Goal: Task Accomplishment & Management: Manage account settings

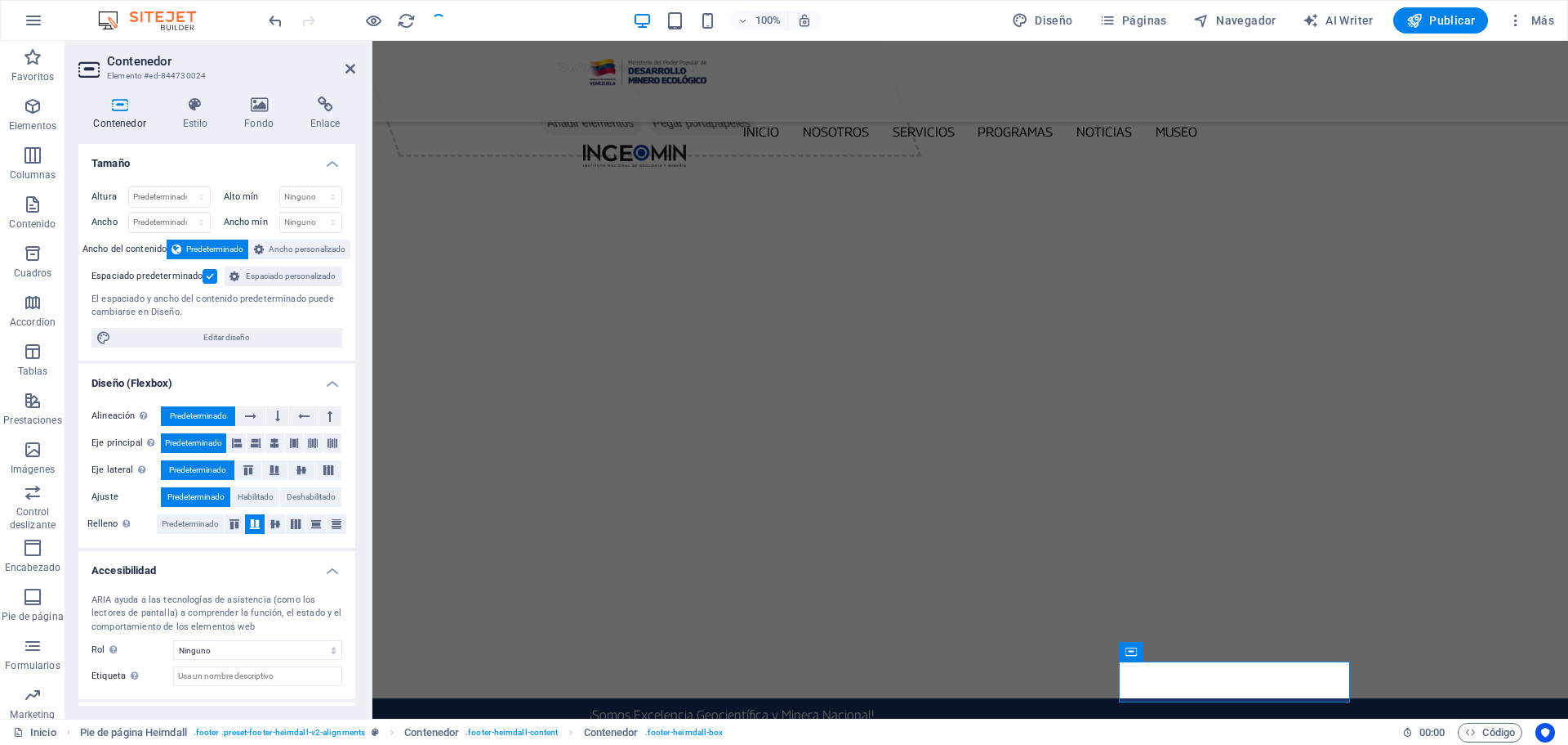
scroll to position [5397, 0]
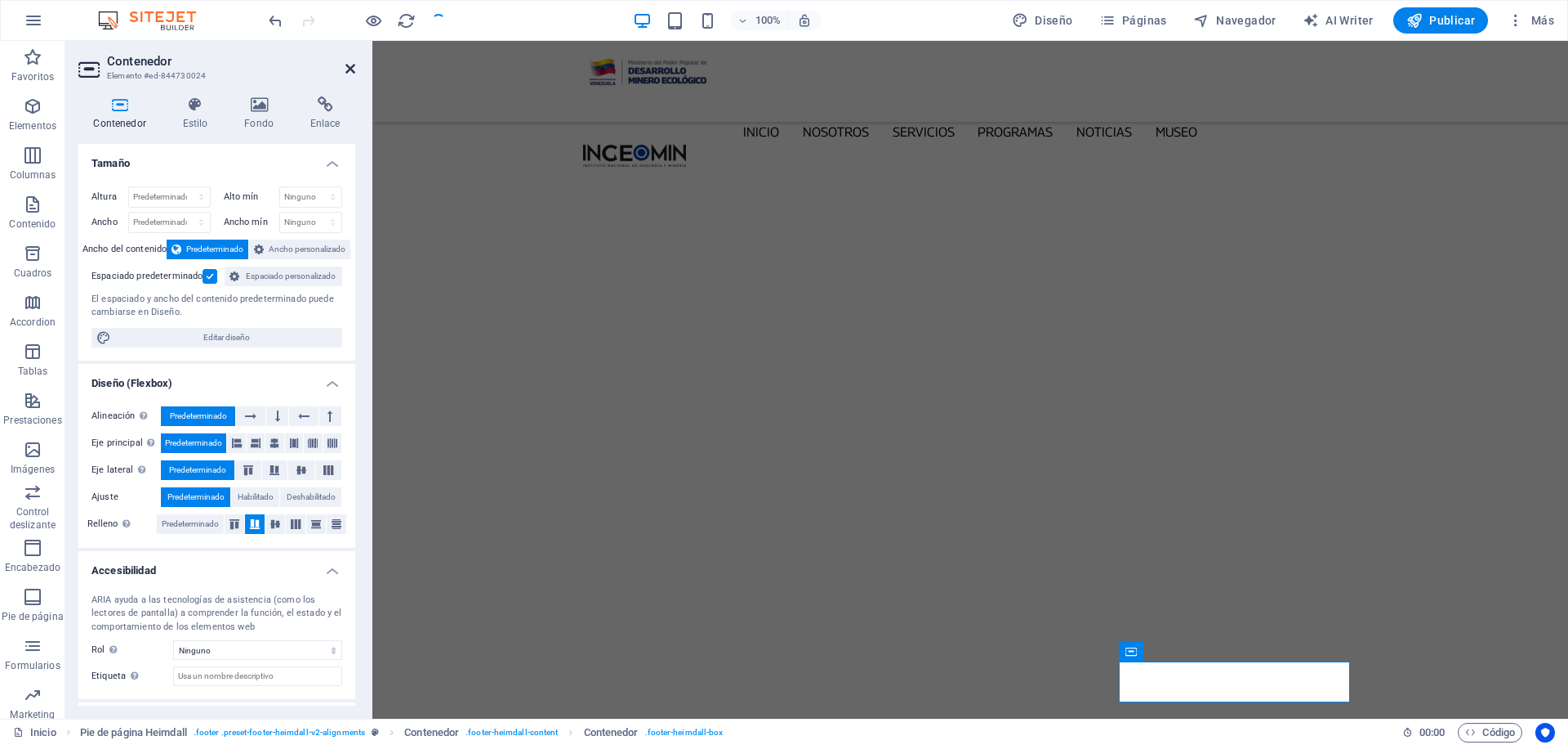
click at [353, 67] on icon at bounding box center [350, 69] width 10 height 13
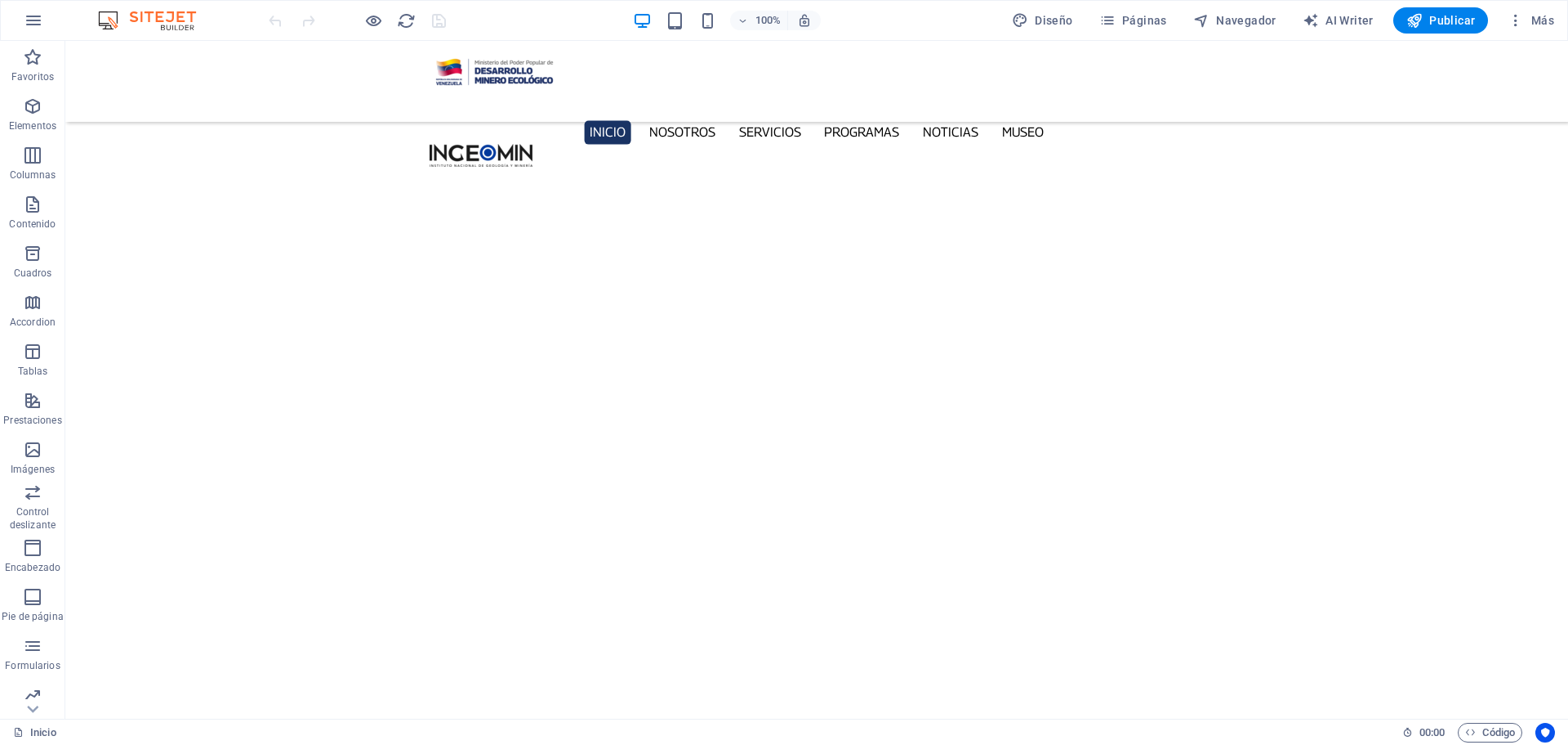
scroll to position [5440, 0]
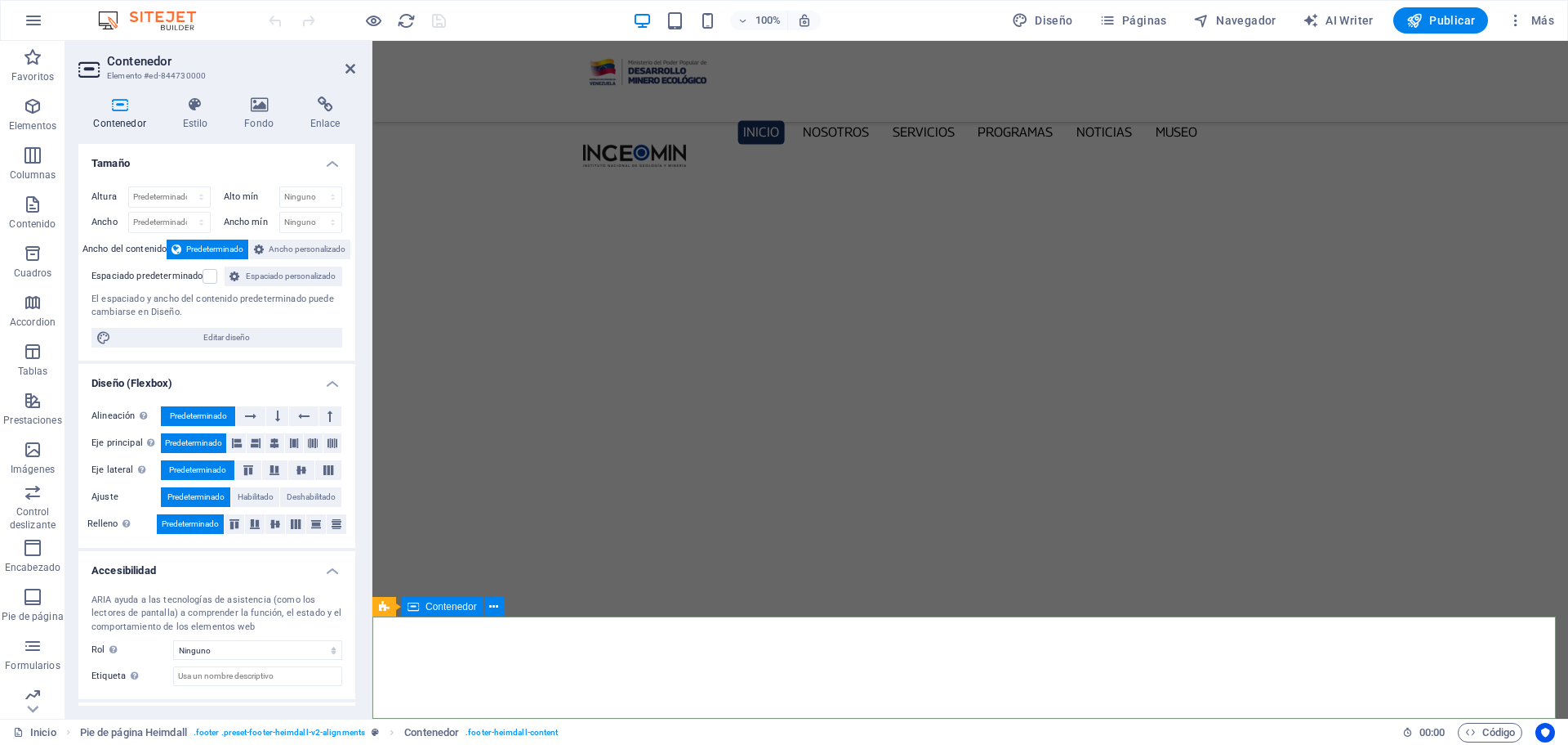
scroll to position [5421, 0]
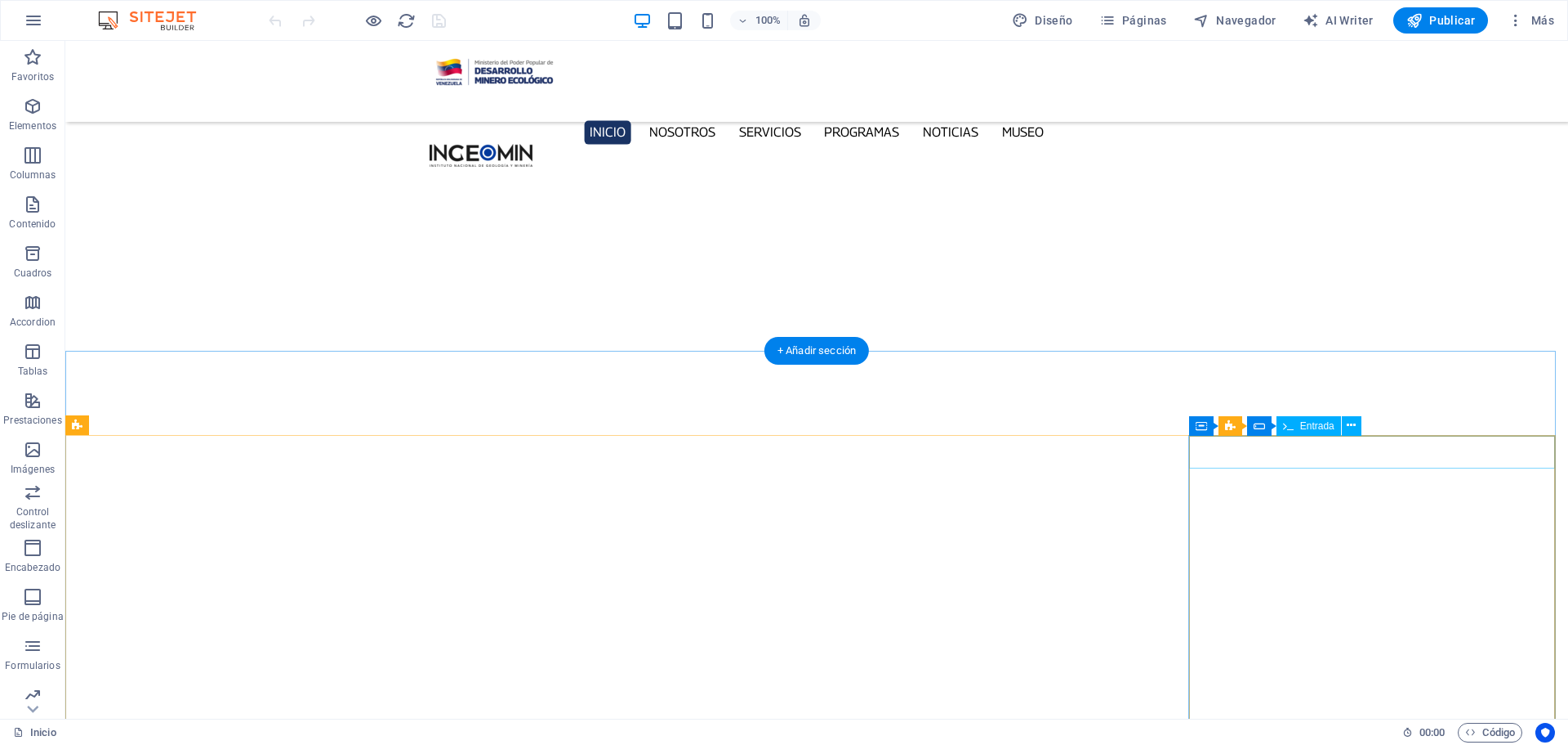
scroll to position [5440, 0]
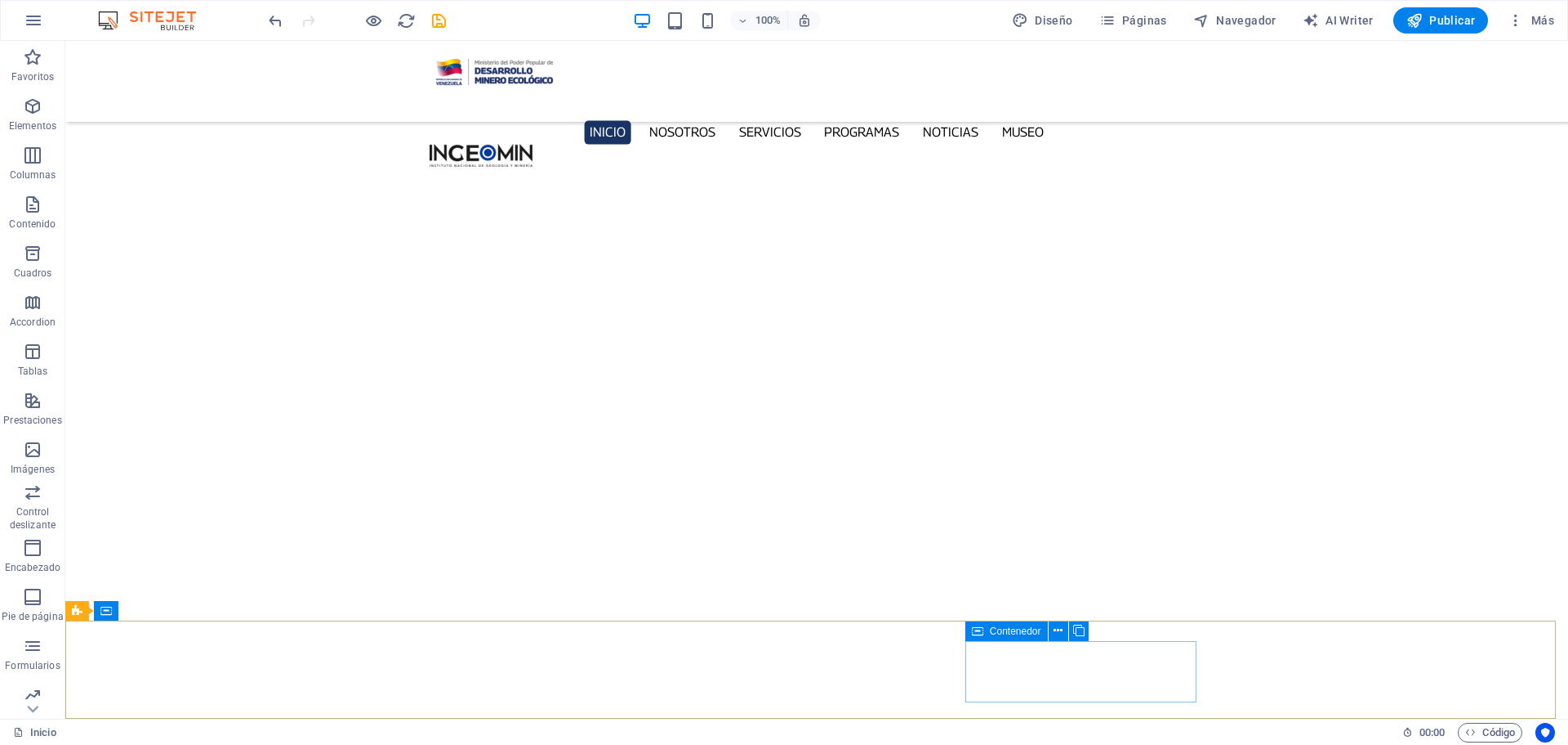
click at [988, 635] on div "Contenedor" at bounding box center [1006, 631] width 83 height 20
drag, startPoint x: 988, startPoint y: 635, endPoint x: 646, endPoint y: 588, distance: 345.2
click at [988, 635] on div "Contenedor" at bounding box center [1006, 631] width 83 height 20
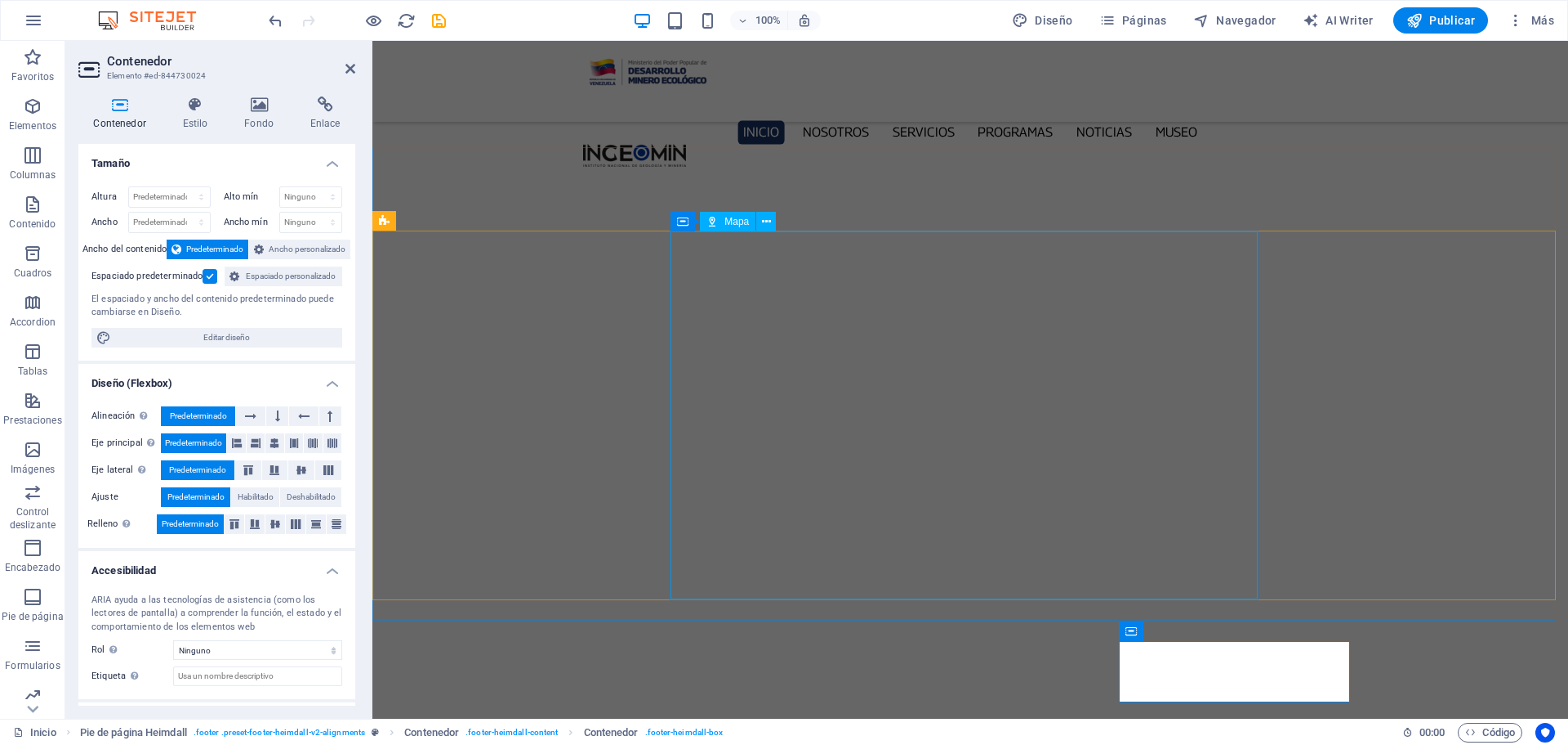
scroll to position [5417, 0]
click at [253, 526] on icon at bounding box center [255, 524] width 20 height 10
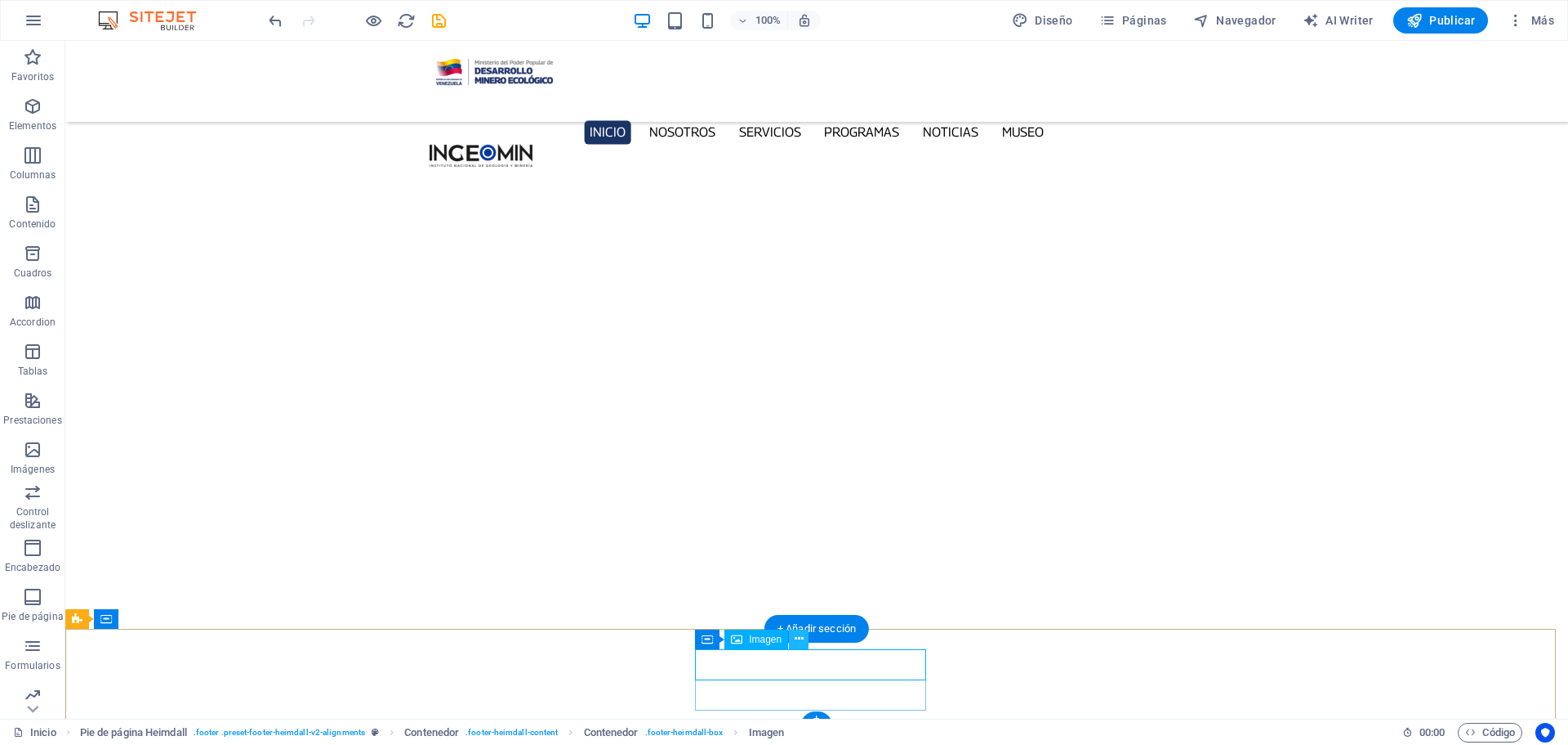
scroll to position [5436, 0]
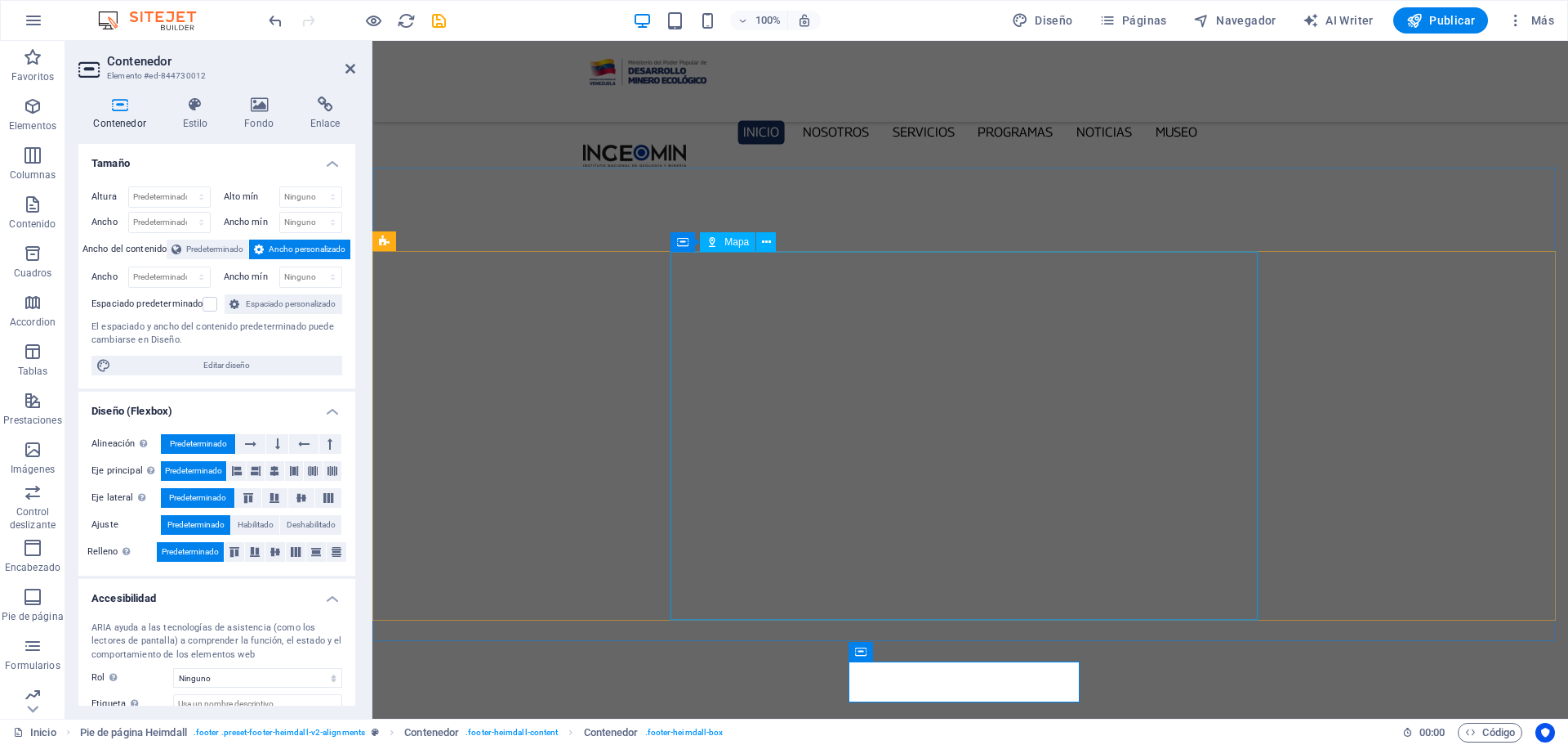
scroll to position [5397, 0]
click at [272, 467] on icon at bounding box center [274, 471] width 10 height 20
click at [273, 552] on icon at bounding box center [275, 552] width 20 height 10
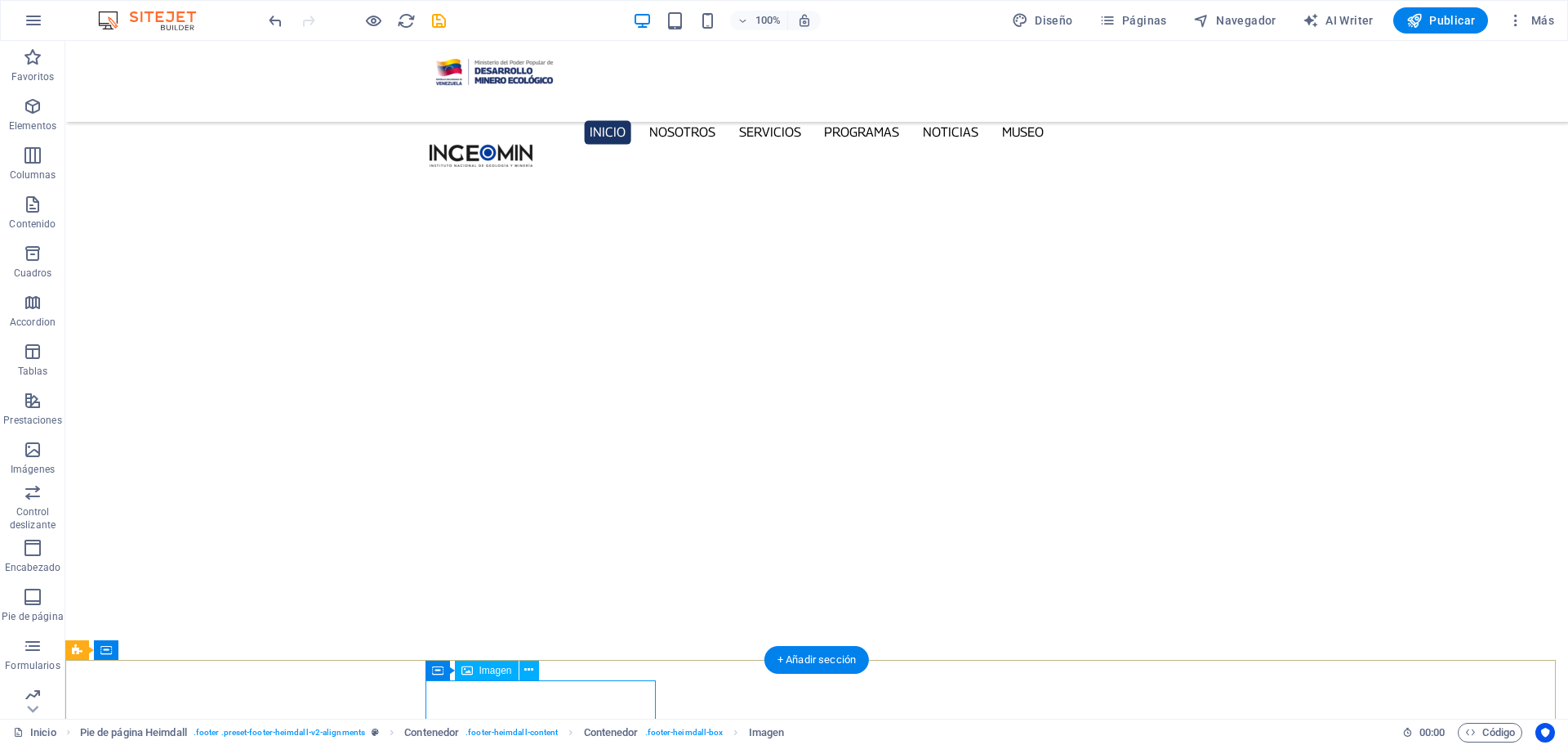
select select "px"
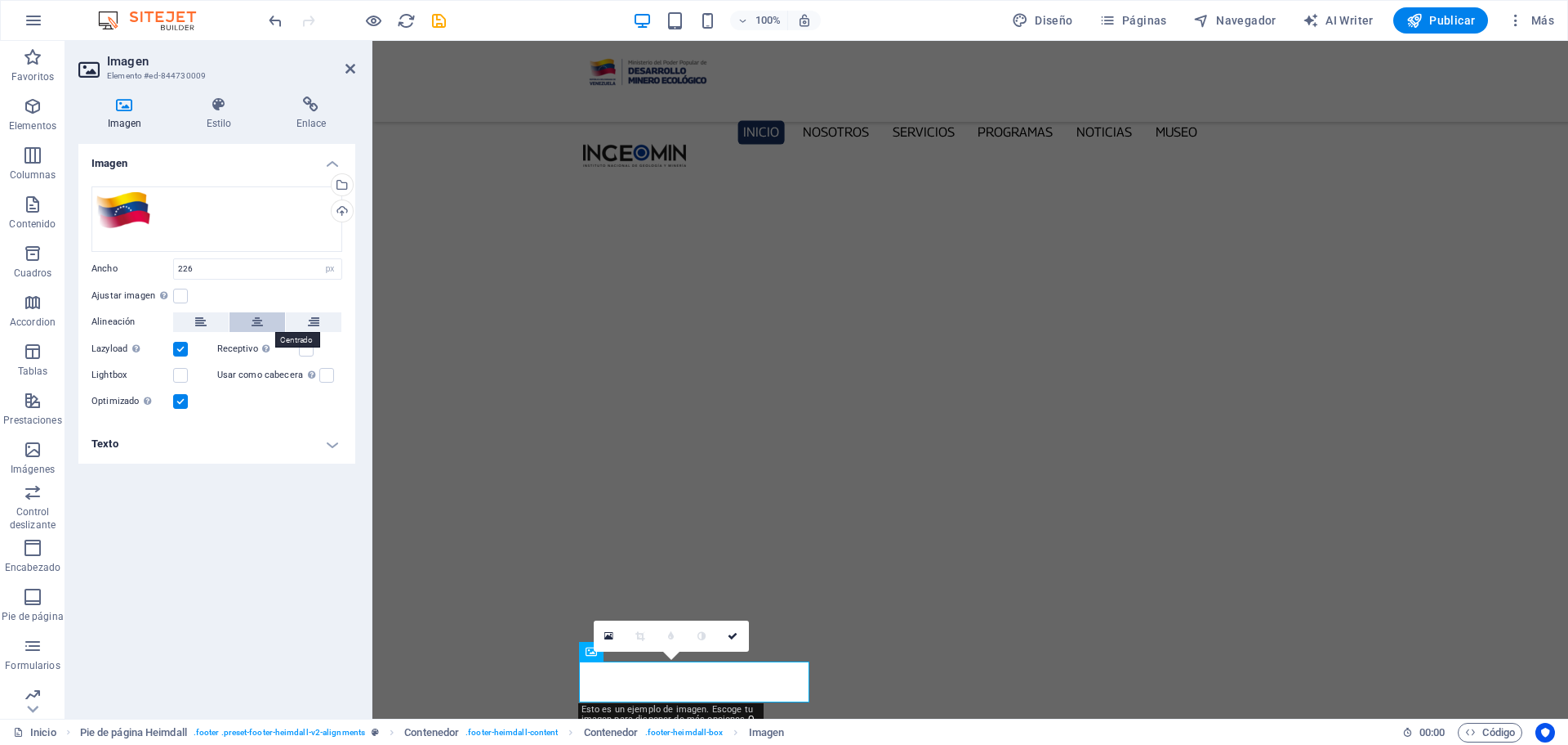
click at [256, 323] on icon at bounding box center [258, 322] width 11 height 20
drag, startPoint x: 440, startPoint y: 21, endPoint x: 683, endPoint y: 5, distance: 243.5
click at [440, 22] on icon "save" at bounding box center [439, 21] width 19 height 19
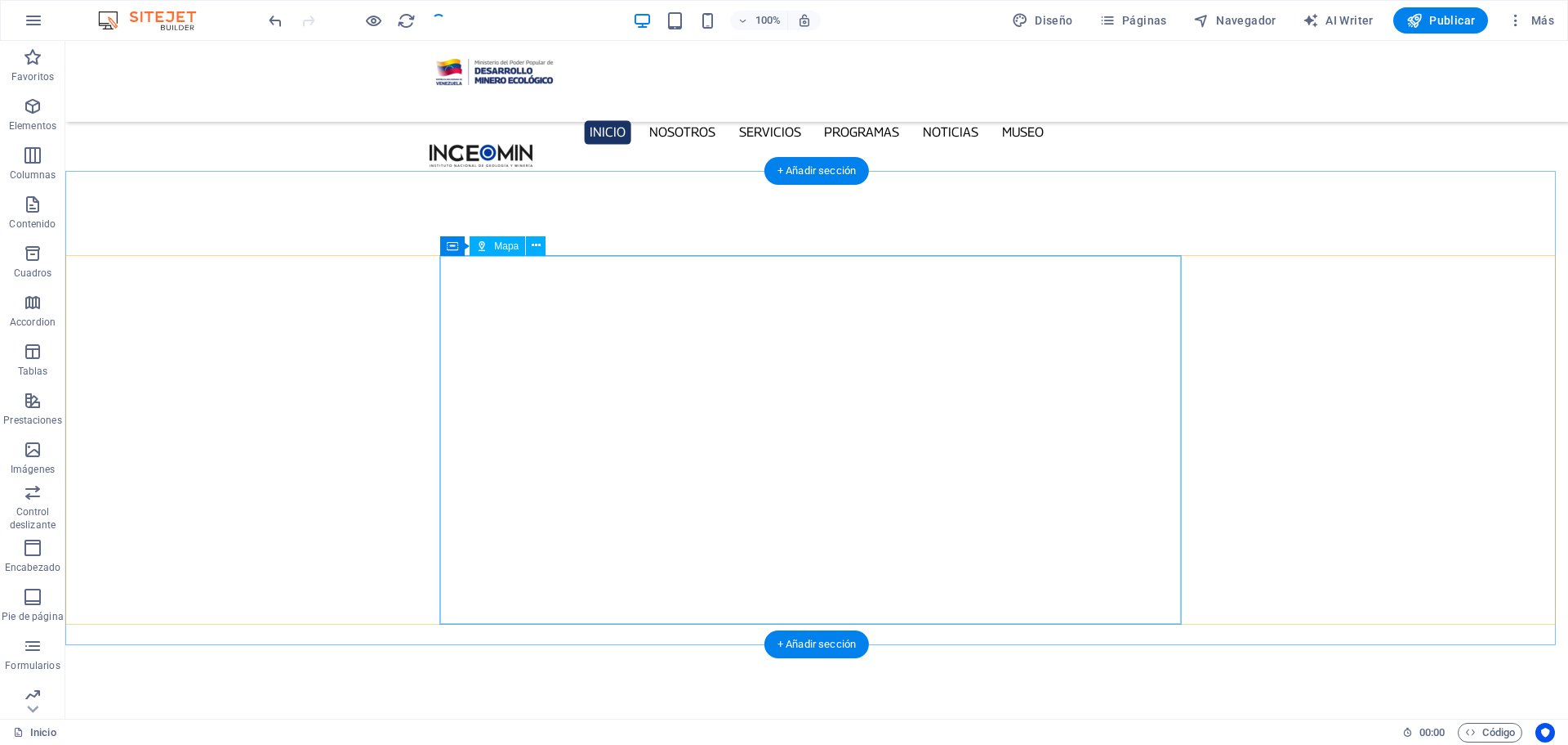
scroll to position [5415, 0]
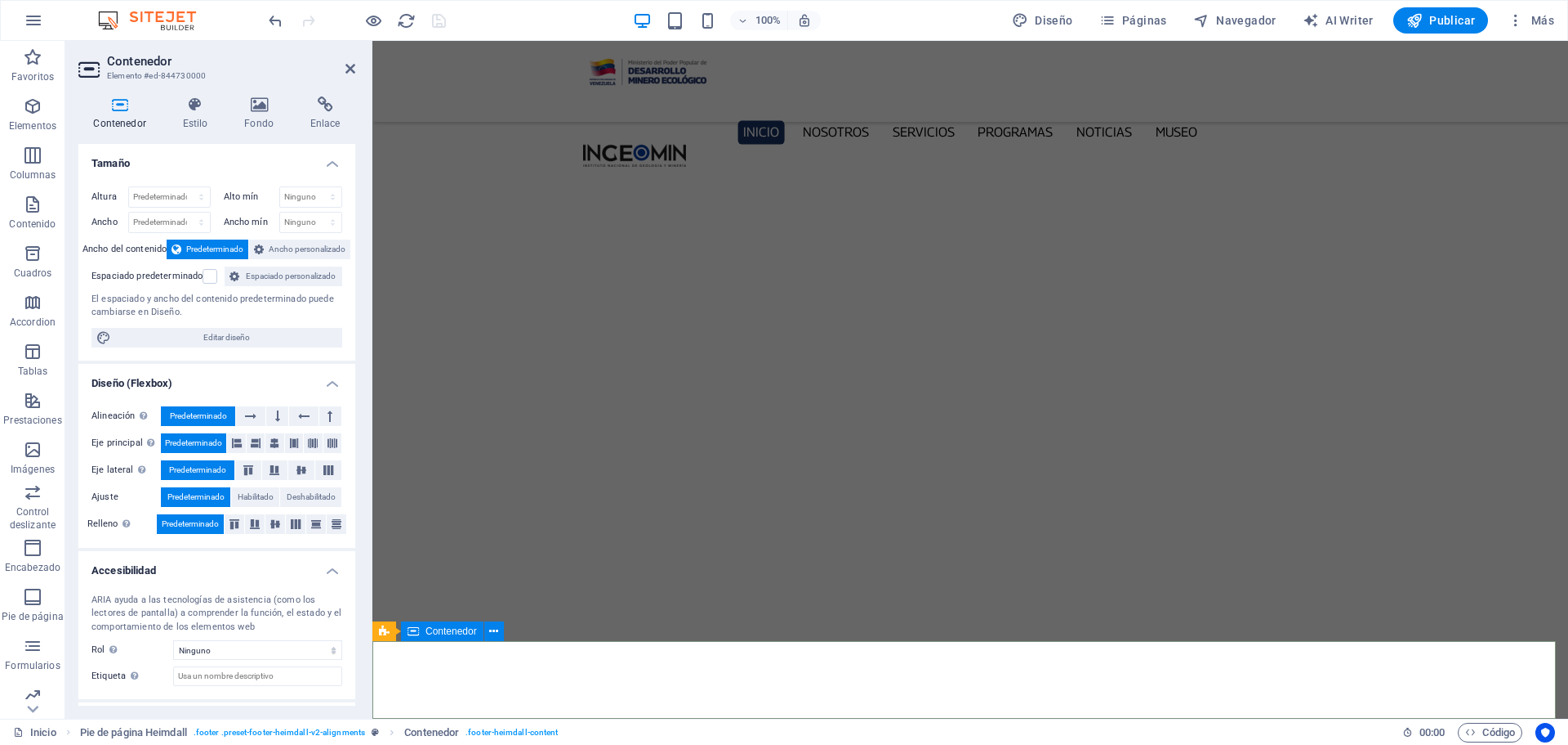
click at [437, 626] on span "Contenedor" at bounding box center [452, 631] width 51 height 10
click at [271, 97] on icon at bounding box center [259, 104] width 60 height 16
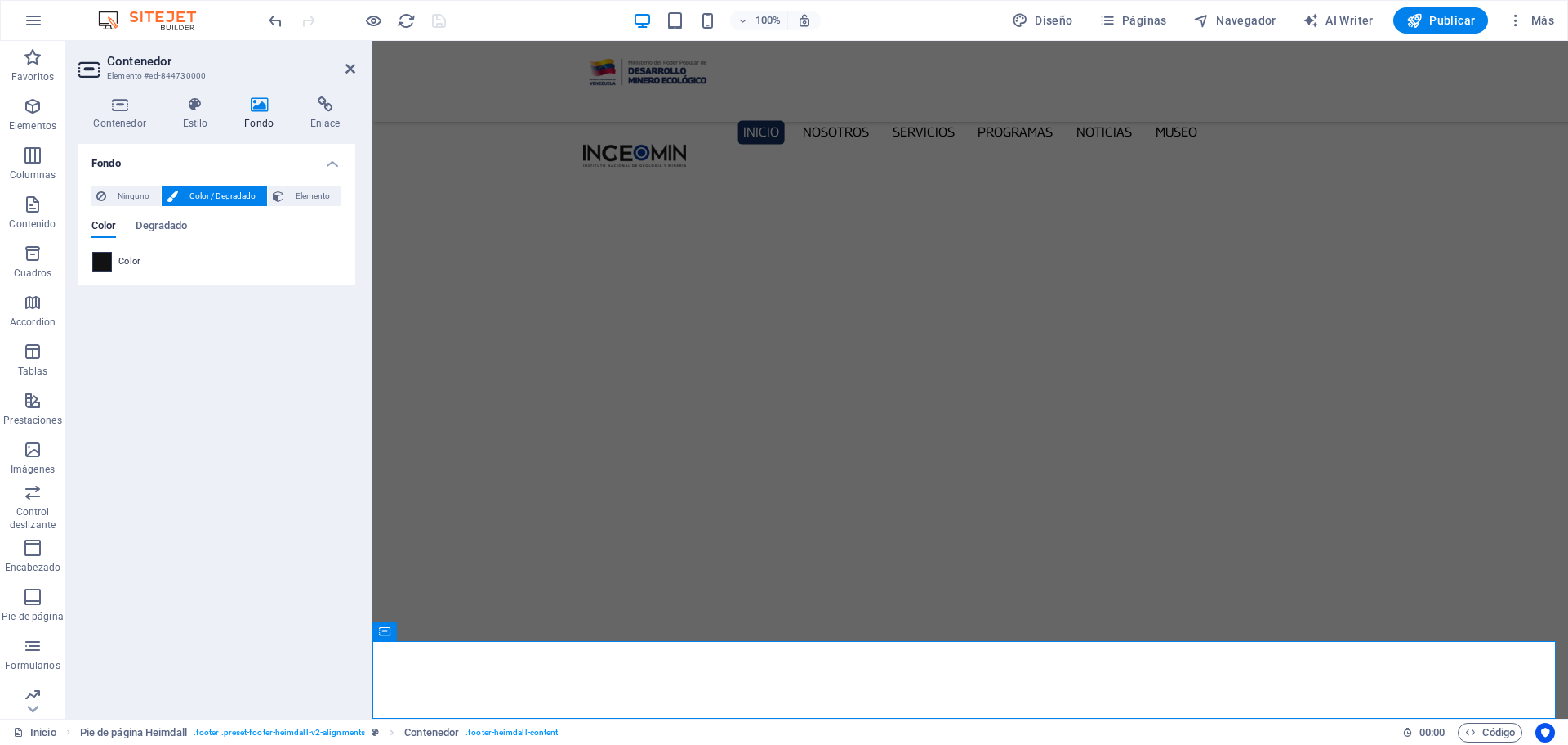
click at [96, 264] on span at bounding box center [102, 261] width 18 height 18
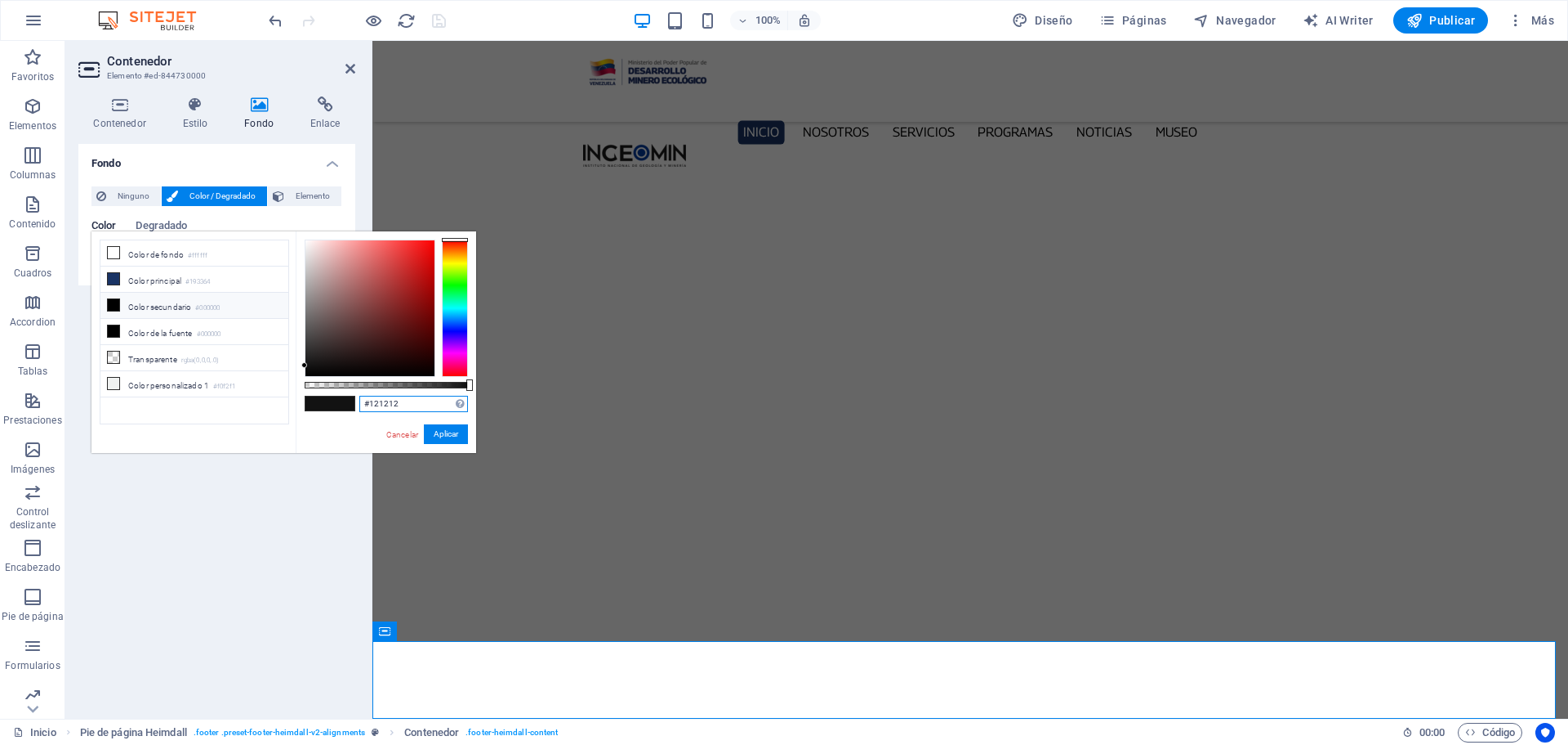
click at [400, 401] on input "#121212" at bounding box center [414, 403] width 108 height 16
click at [401, 401] on input "#121212" at bounding box center [414, 403] width 108 height 16
paste input "a3365"
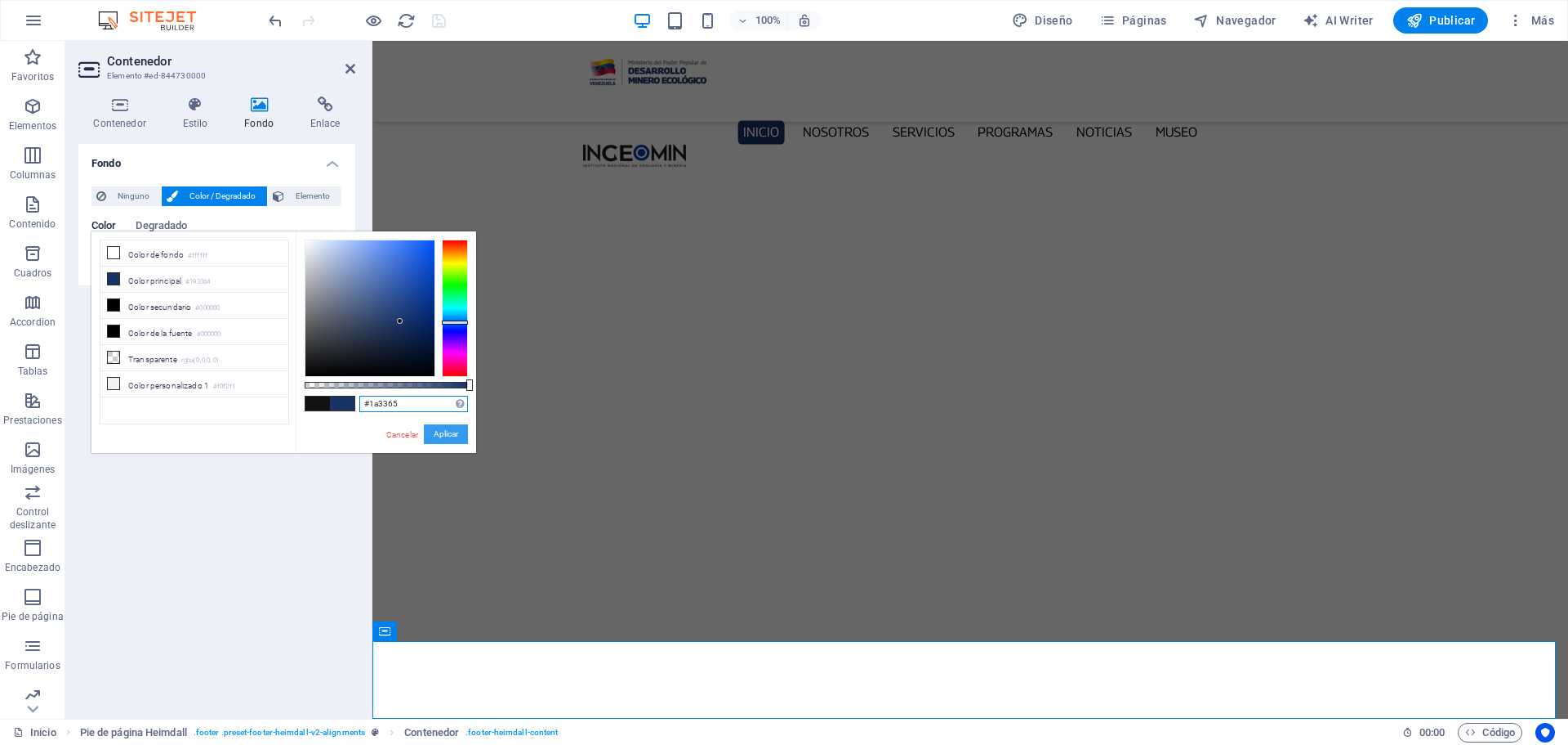
type input "#1a3365"
click at [452, 428] on button "Aplicar" at bounding box center [446, 434] width 44 height 20
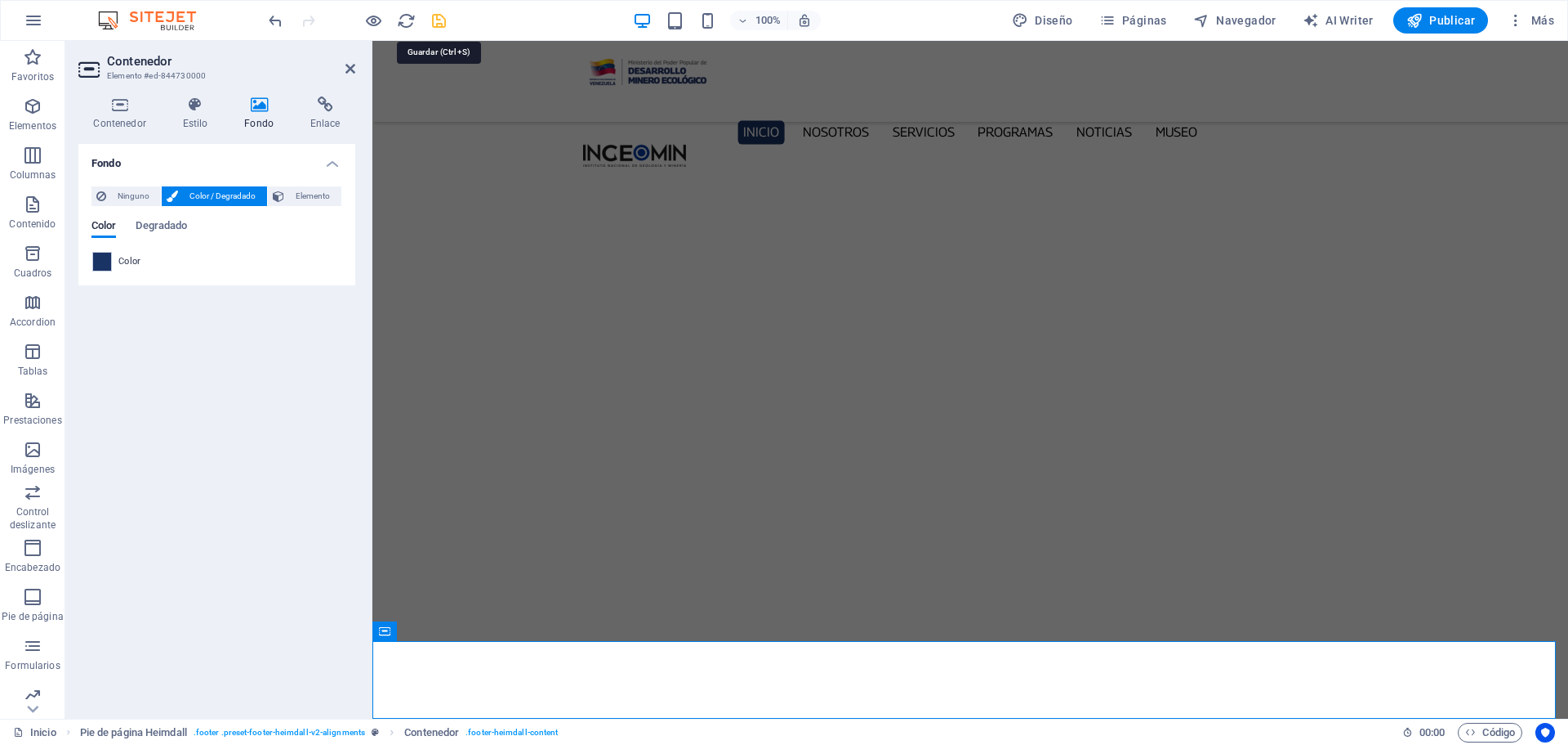
click at [440, 22] on icon "save" at bounding box center [439, 21] width 19 height 19
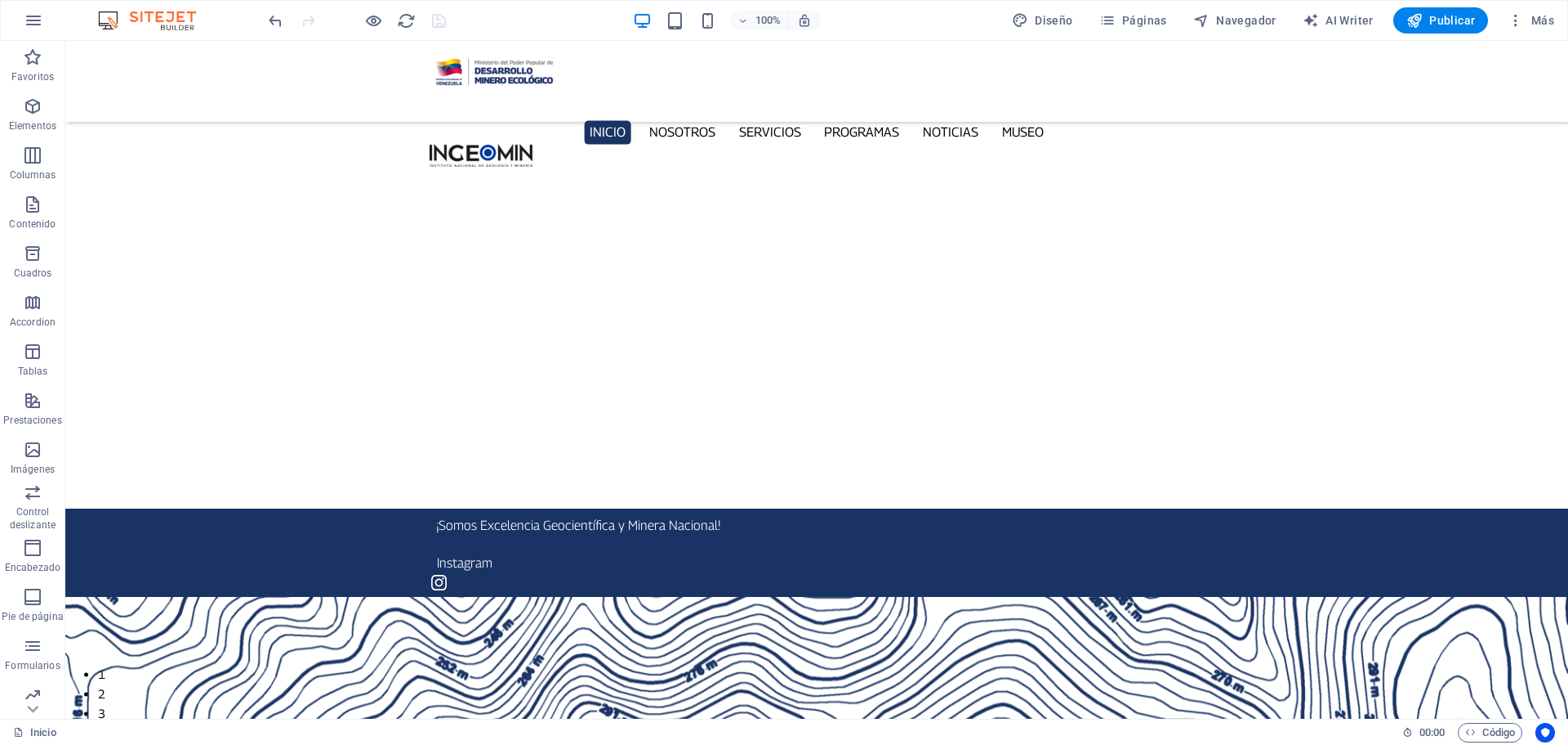
scroll to position [82, 0]
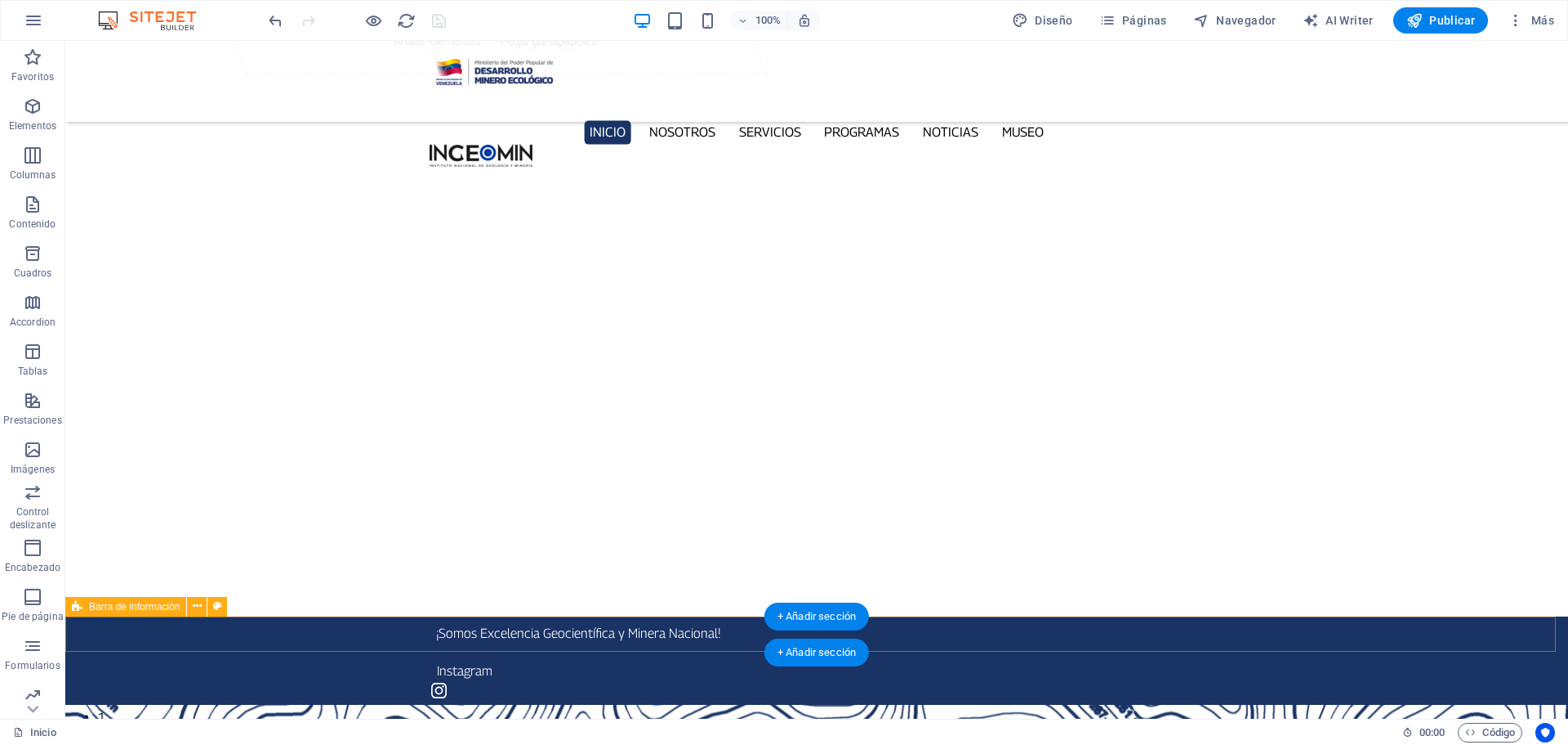
click at [81, 634] on div "¡Somos Excelencia Geocientífica y Minera Nacional! Instagram" at bounding box center [817, 660] width 1503 height 88
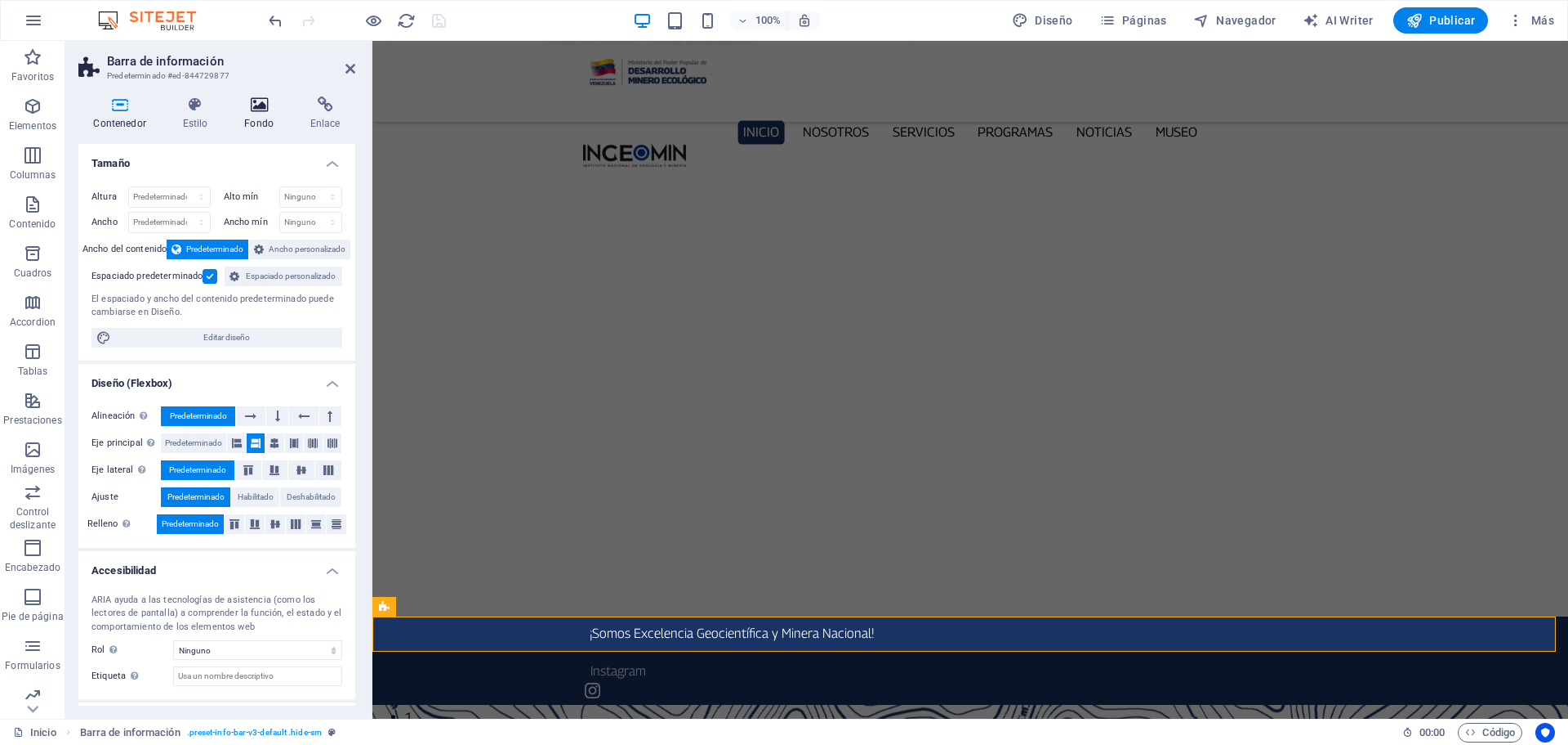
click at [250, 102] on icon at bounding box center [259, 104] width 60 height 16
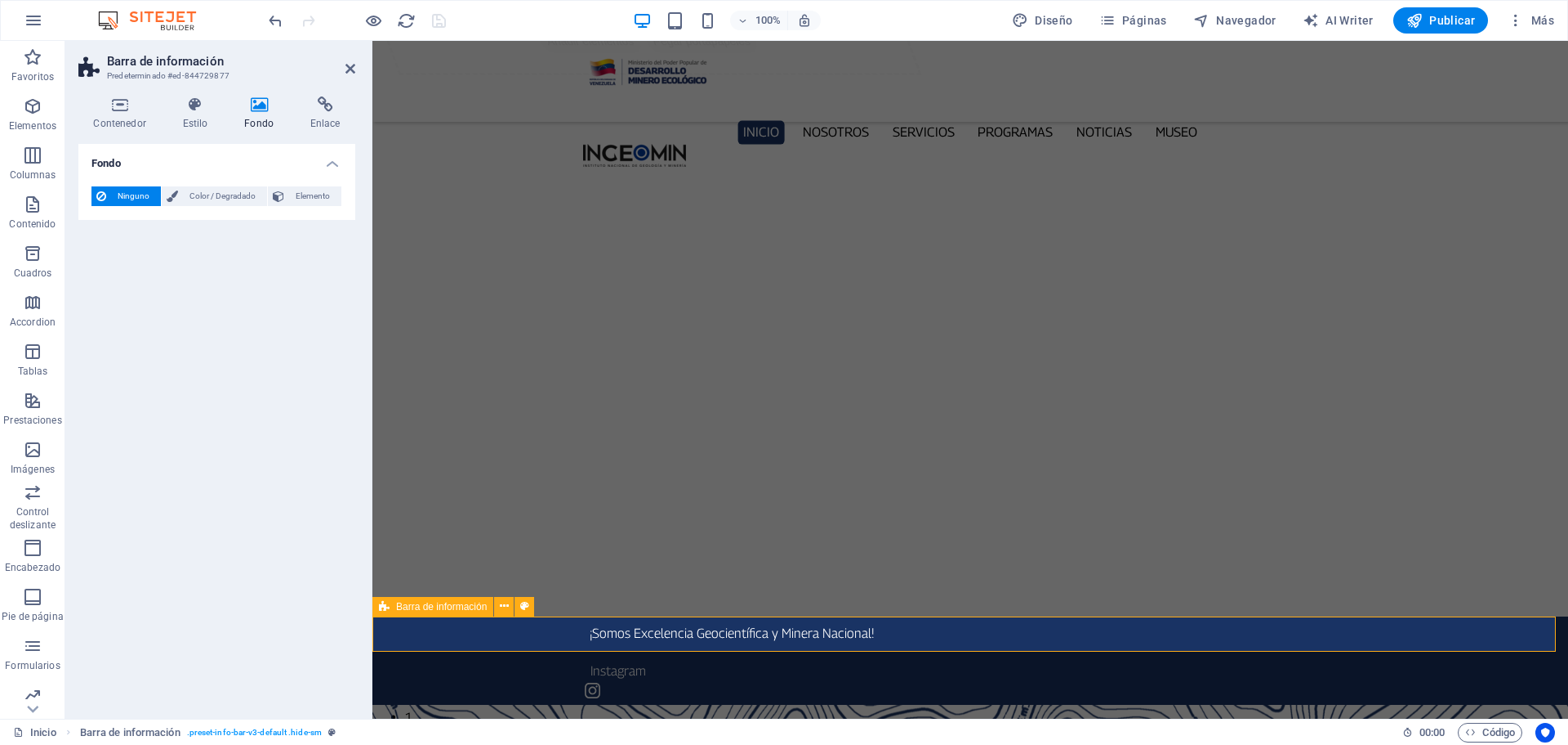
click at [459, 610] on span "Barra de información" at bounding box center [441, 606] width 90 height 10
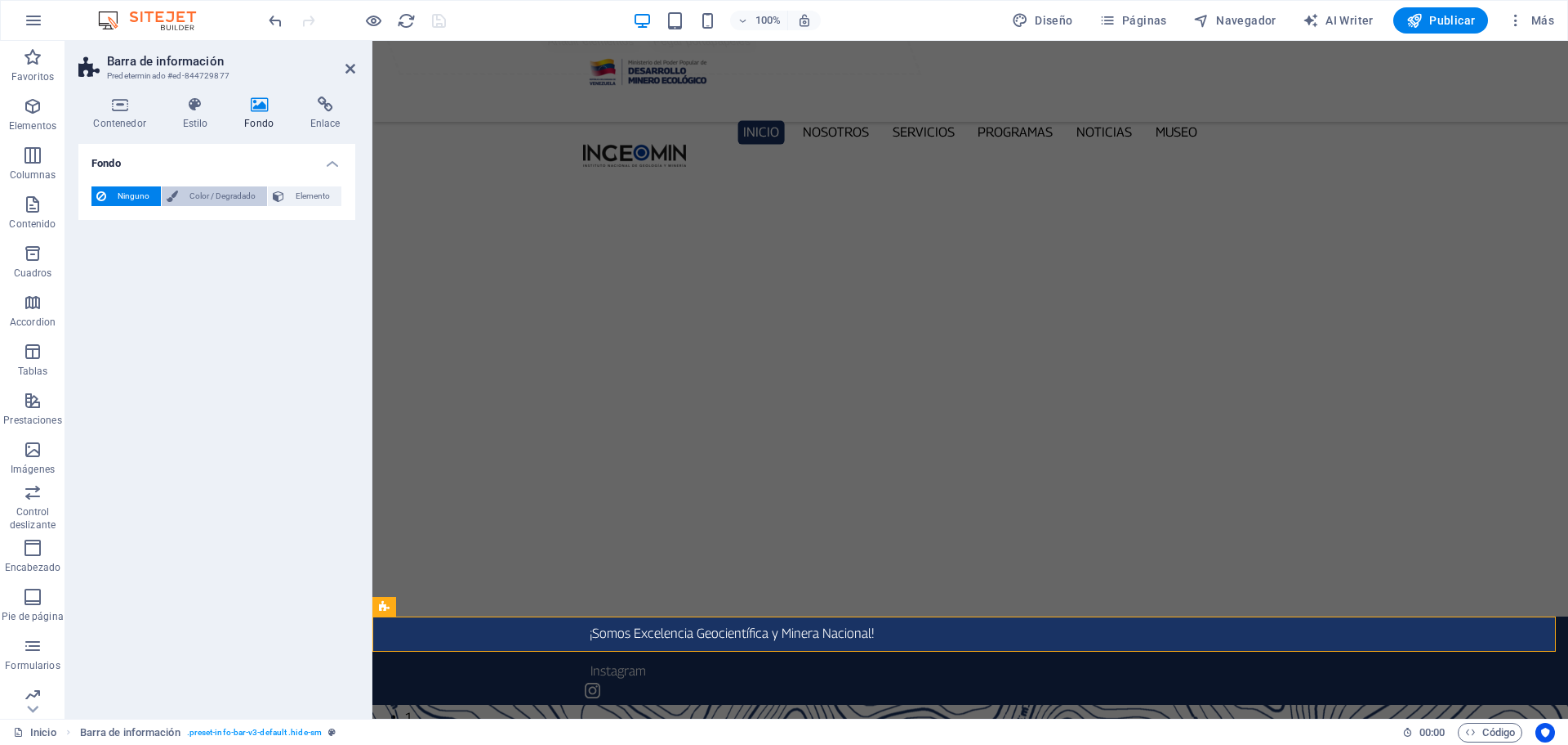
click at [223, 200] on span "Color / Degradado" at bounding box center [222, 196] width 79 height 20
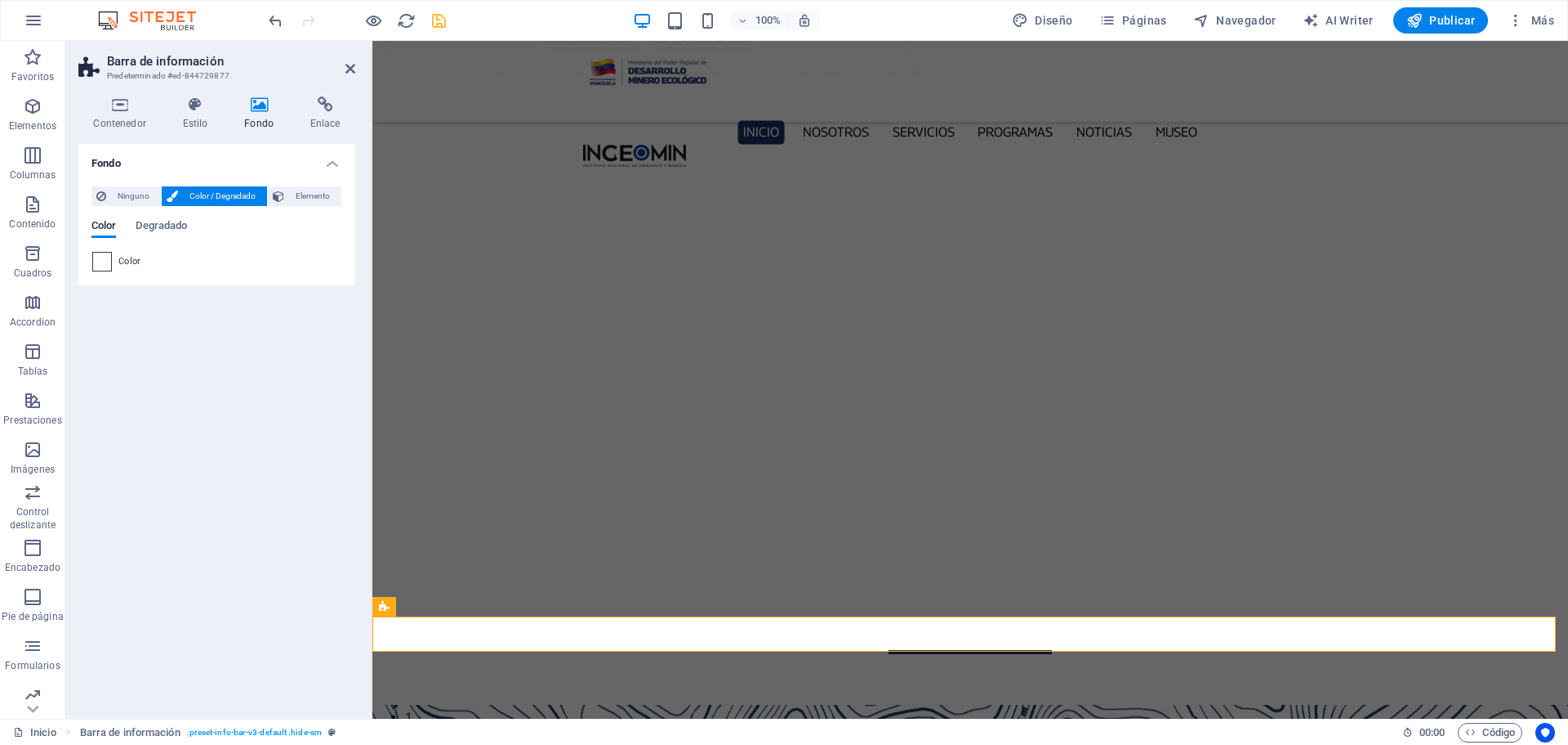
click at [104, 264] on span at bounding box center [102, 261] width 18 height 18
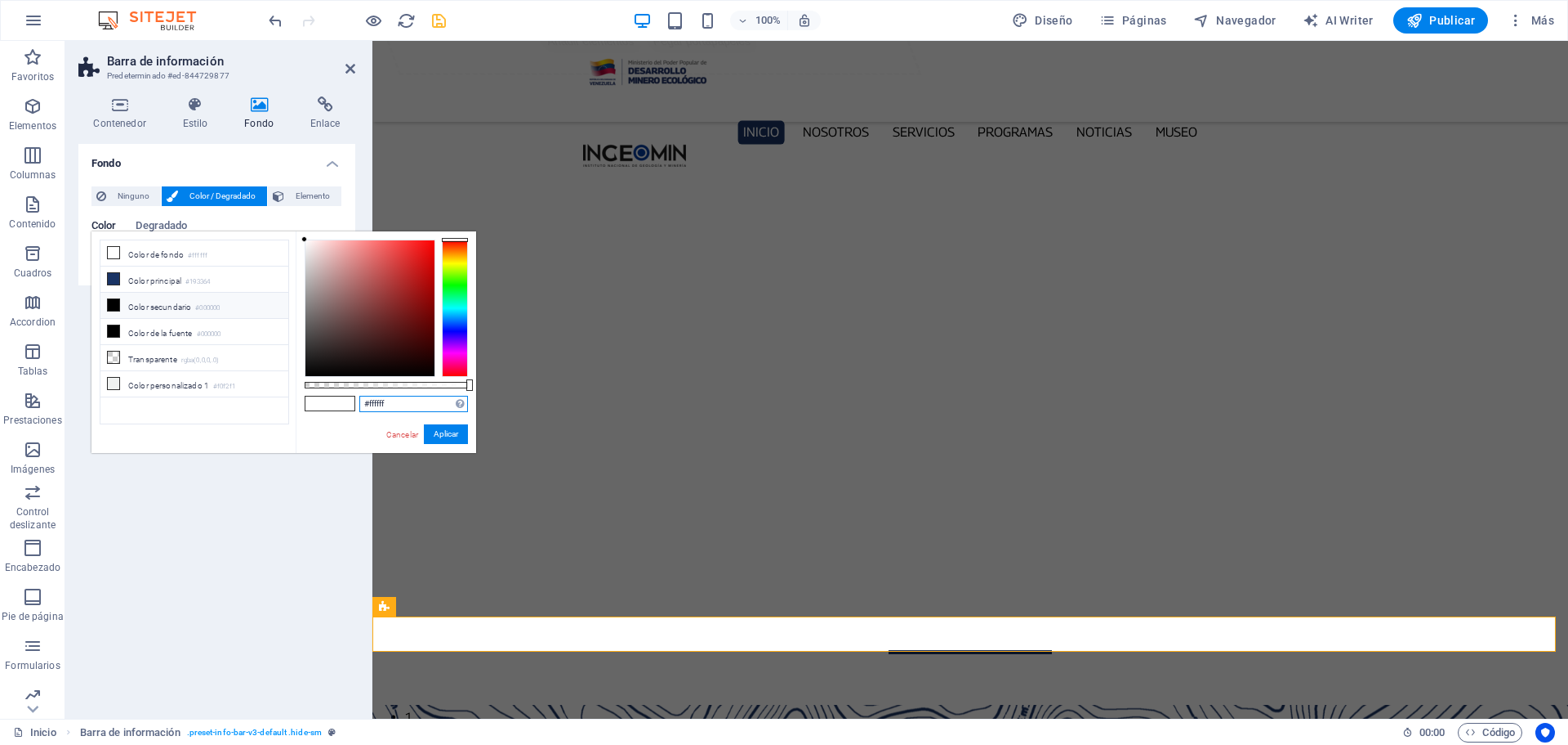
click at [401, 404] on input "#ffffff" at bounding box center [414, 403] width 108 height 16
paste input "1a3365"
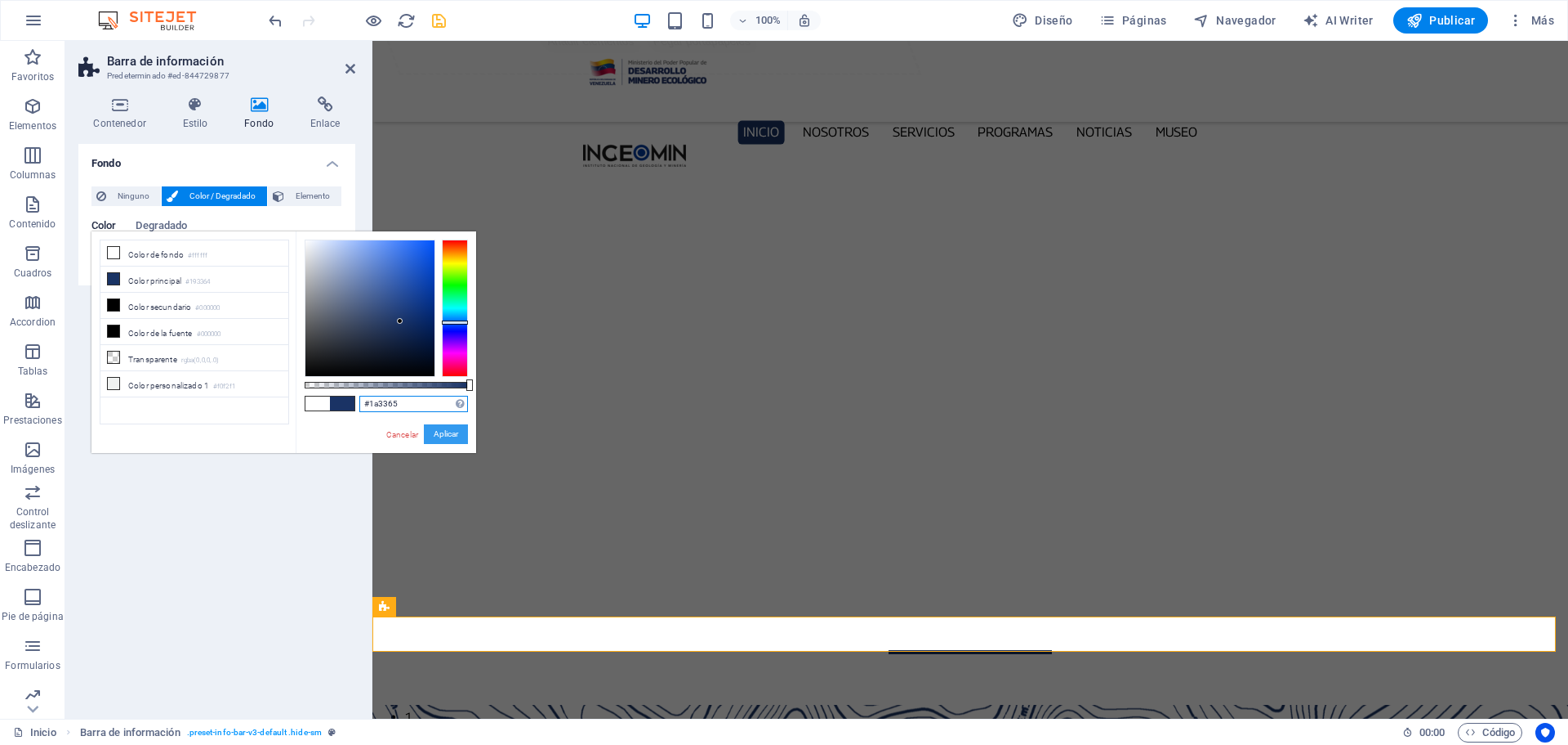
type input "#1a3365"
drag, startPoint x: 441, startPoint y: 433, endPoint x: 68, endPoint y: 391, distance: 375.4
click at [441, 433] on button "Aplicar" at bounding box center [446, 434] width 44 height 20
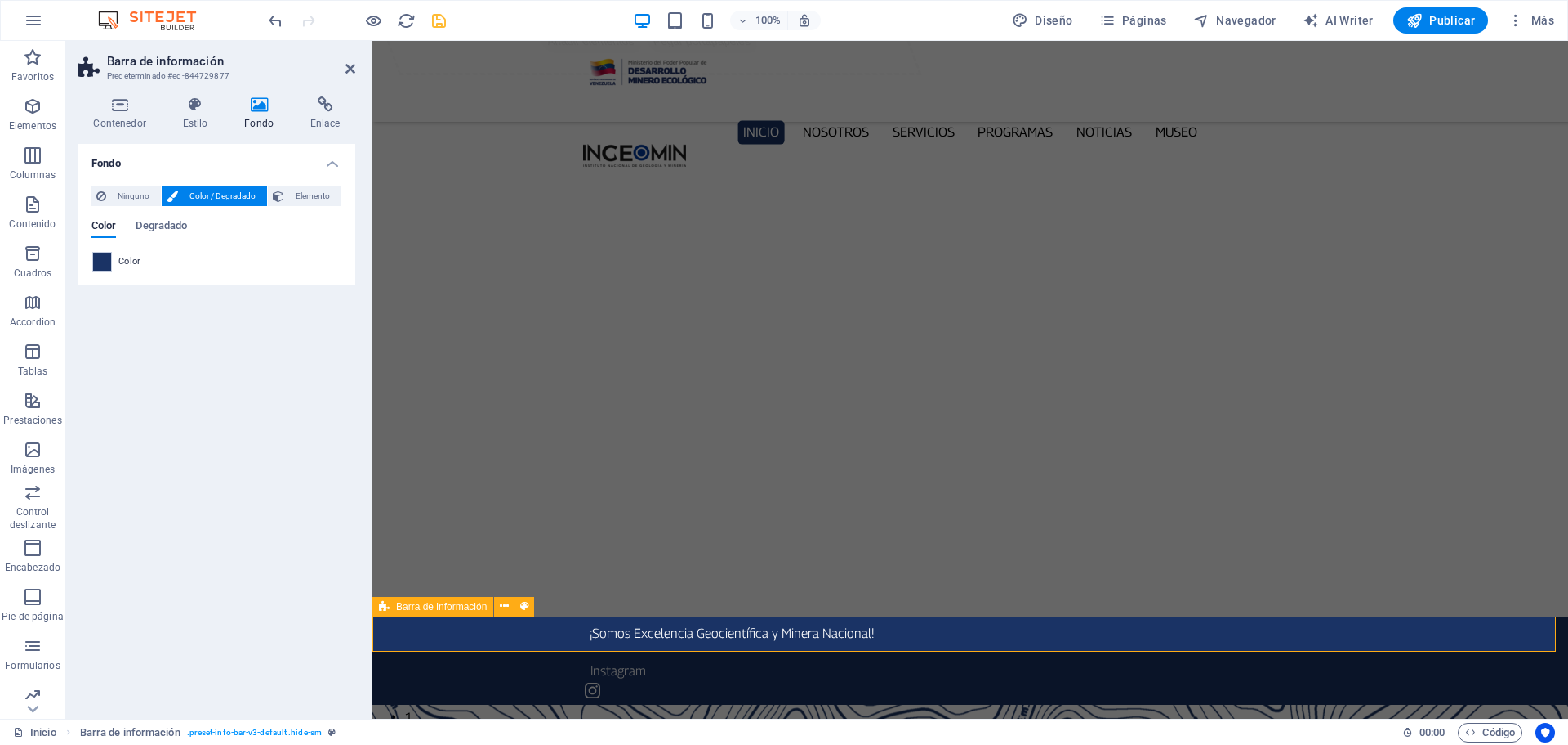
click at [421, 611] on span "Barra de información" at bounding box center [441, 606] width 90 height 10
drag, startPoint x: 435, startPoint y: 22, endPoint x: 455, endPoint y: 22, distance: 20.0
click at [434, 22] on icon "save" at bounding box center [439, 21] width 19 height 19
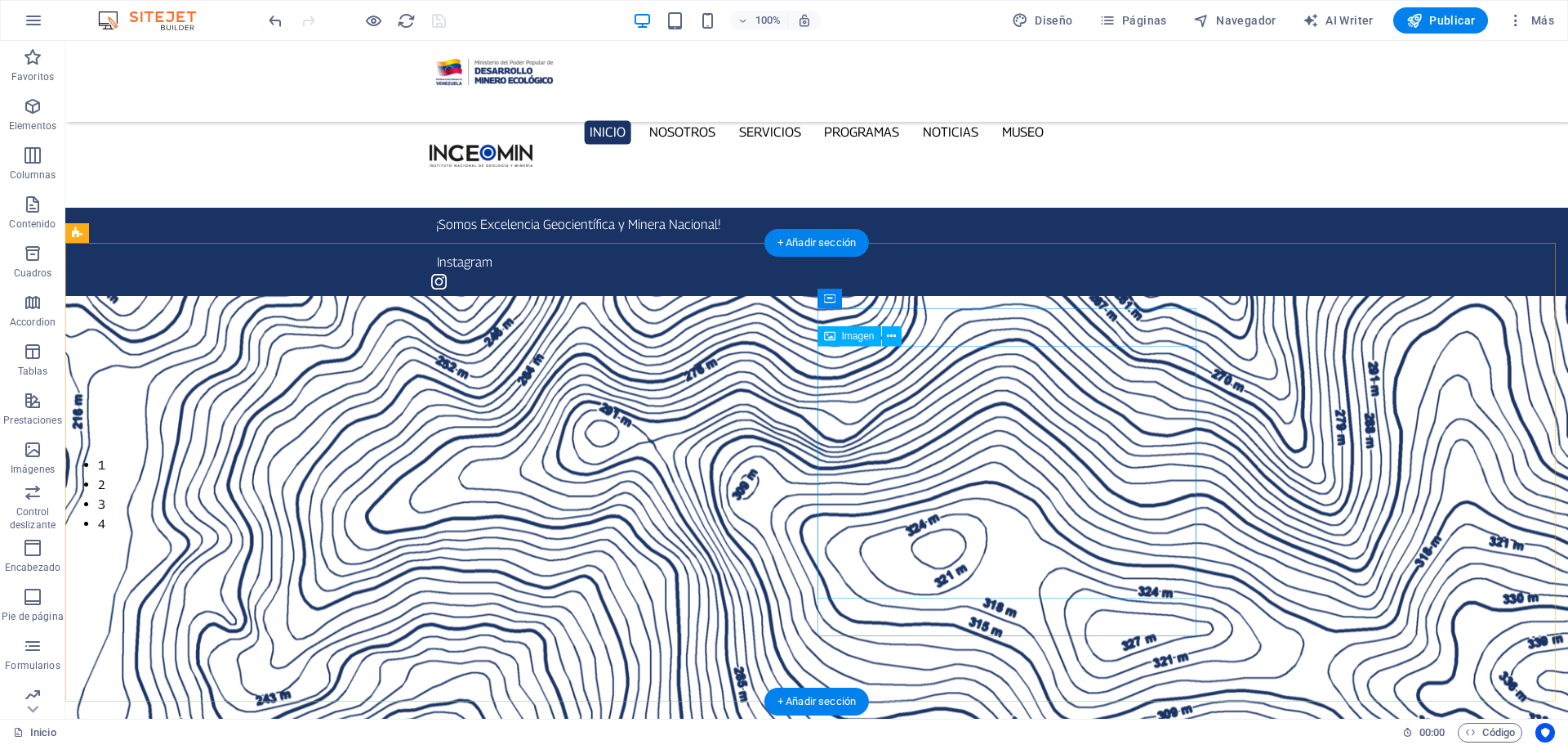
scroll to position [245, 0]
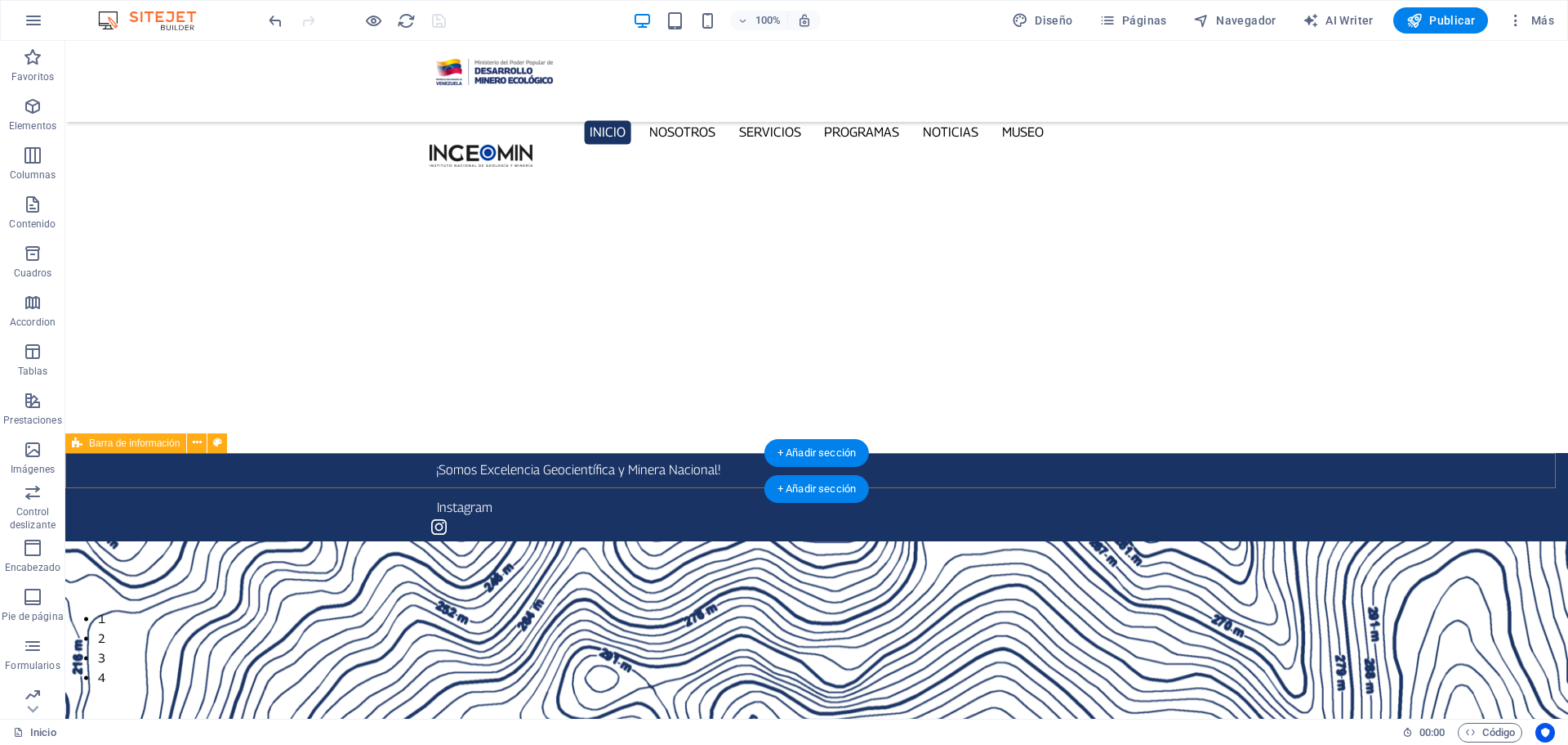
click at [295, 471] on div "¡Somos Excelencia Geocientífica y Minera Nacional! Instagram" at bounding box center [817, 497] width 1503 height 88
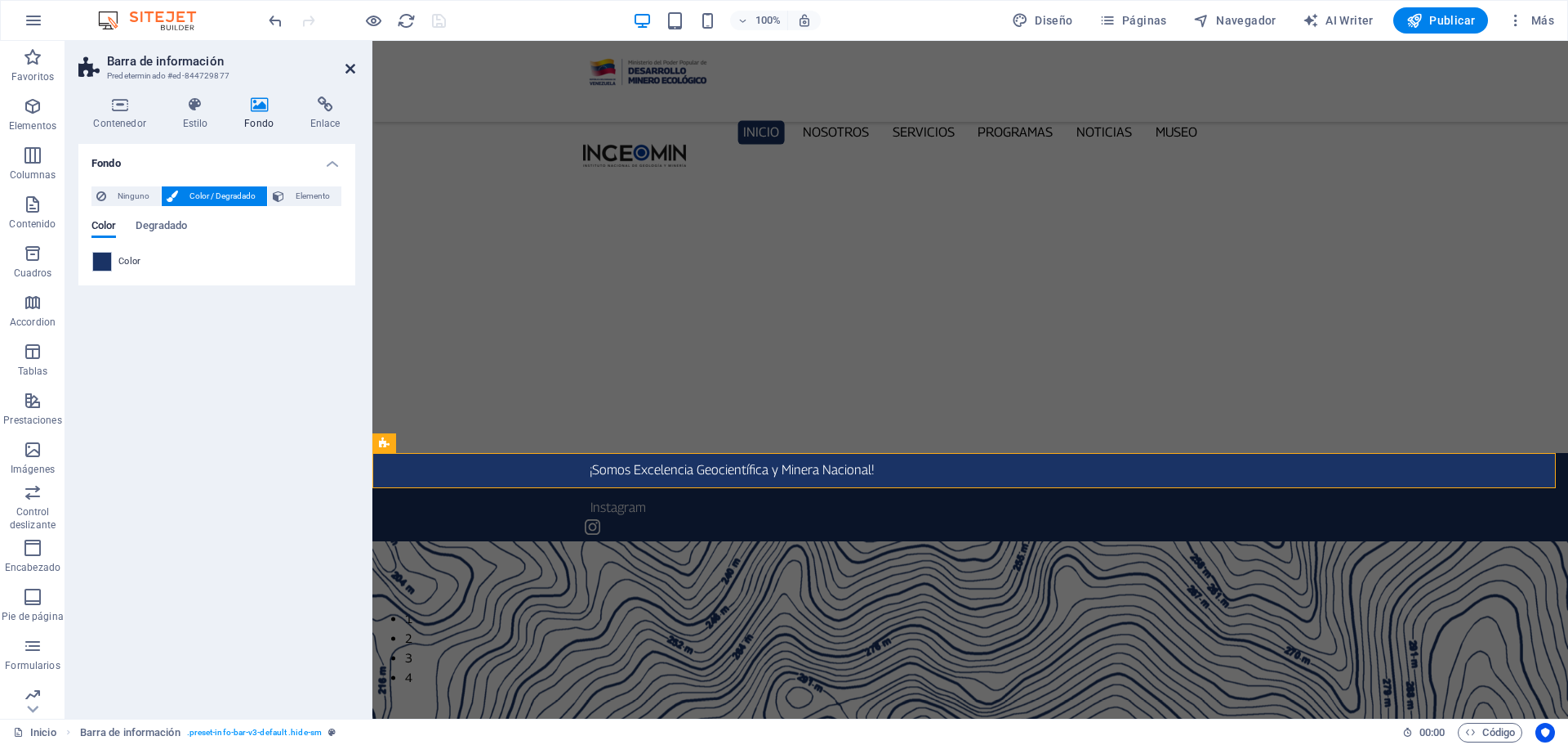
click at [350, 67] on icon at bounding box center [350, 69] width 10 height 13
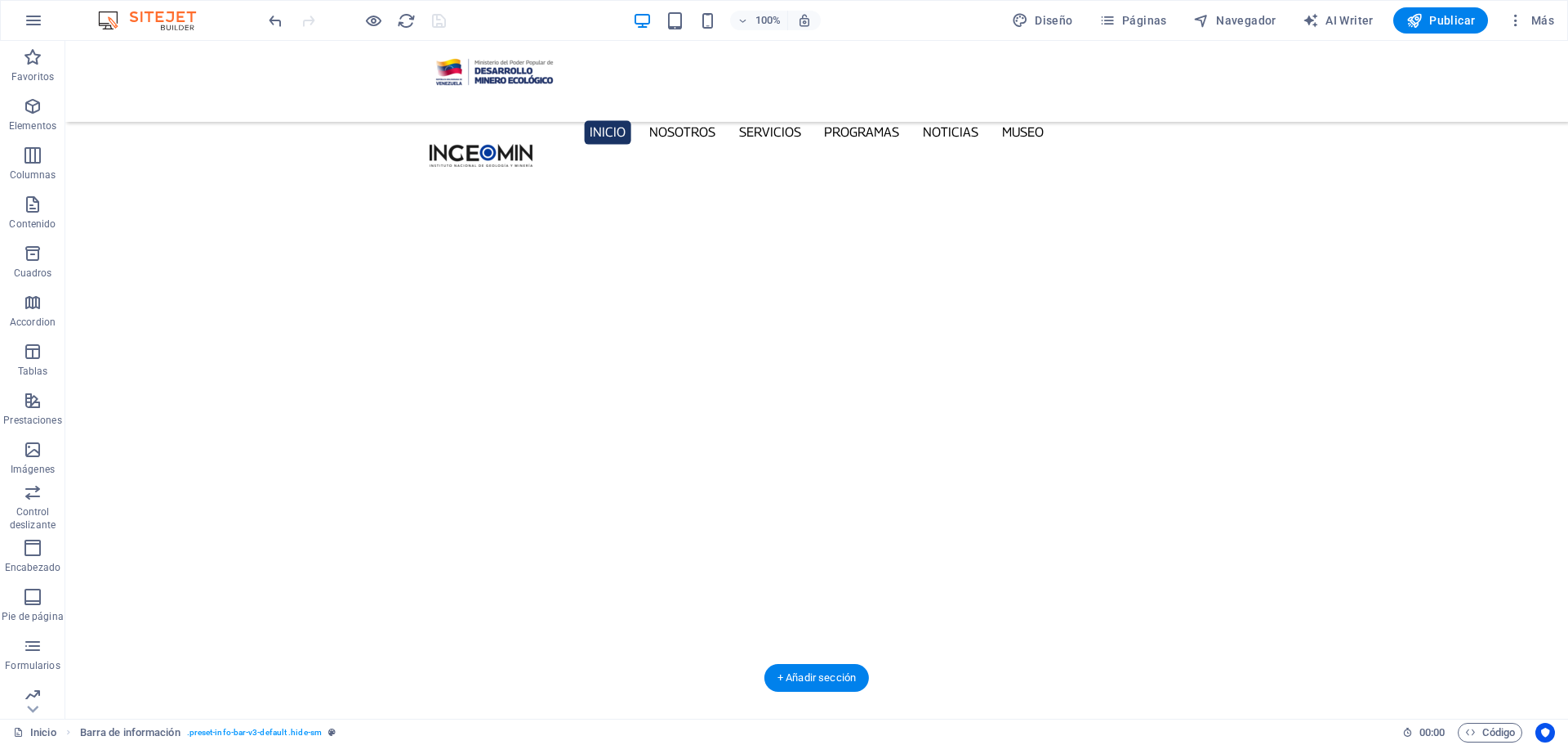
scroll to position [5415, 0]
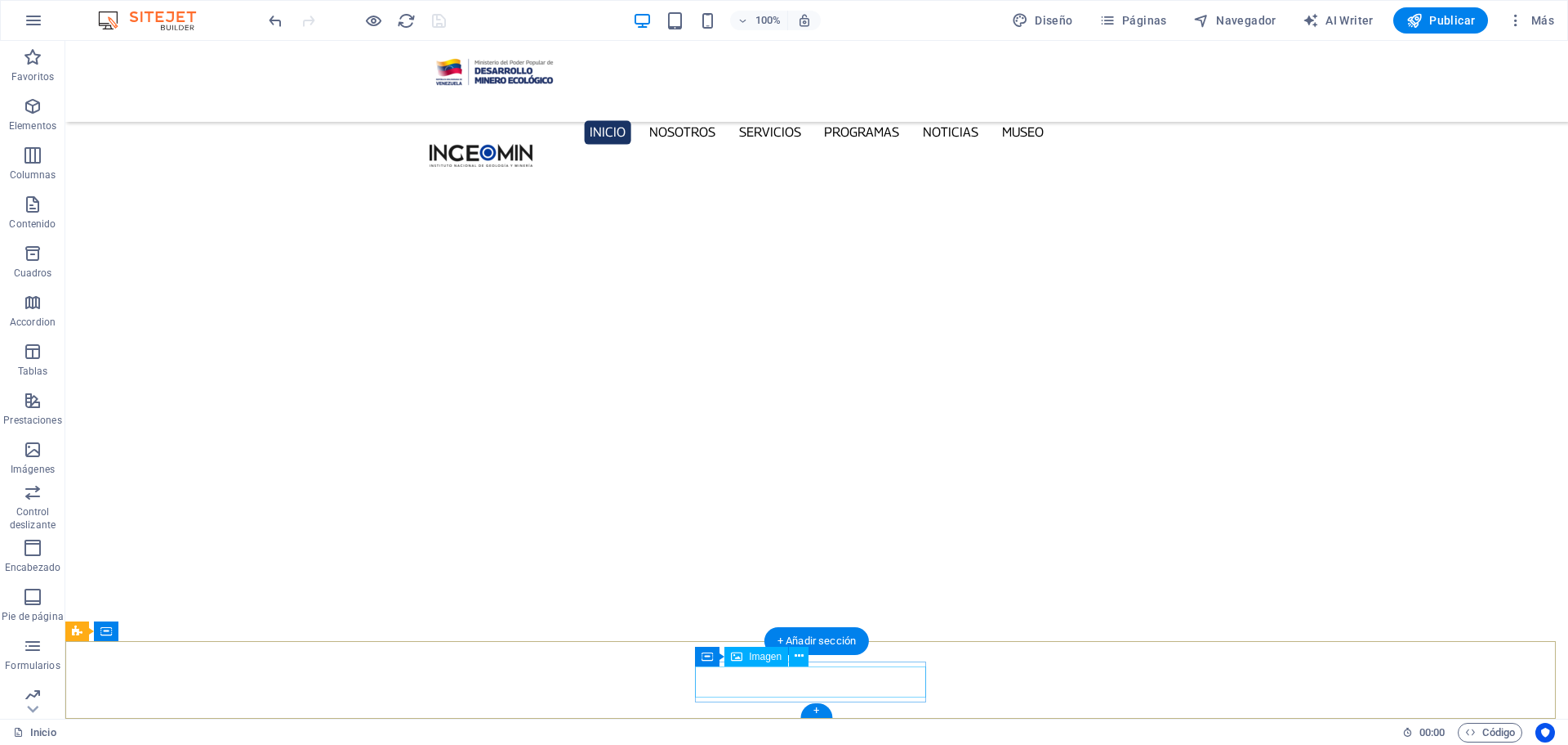
select select "px"
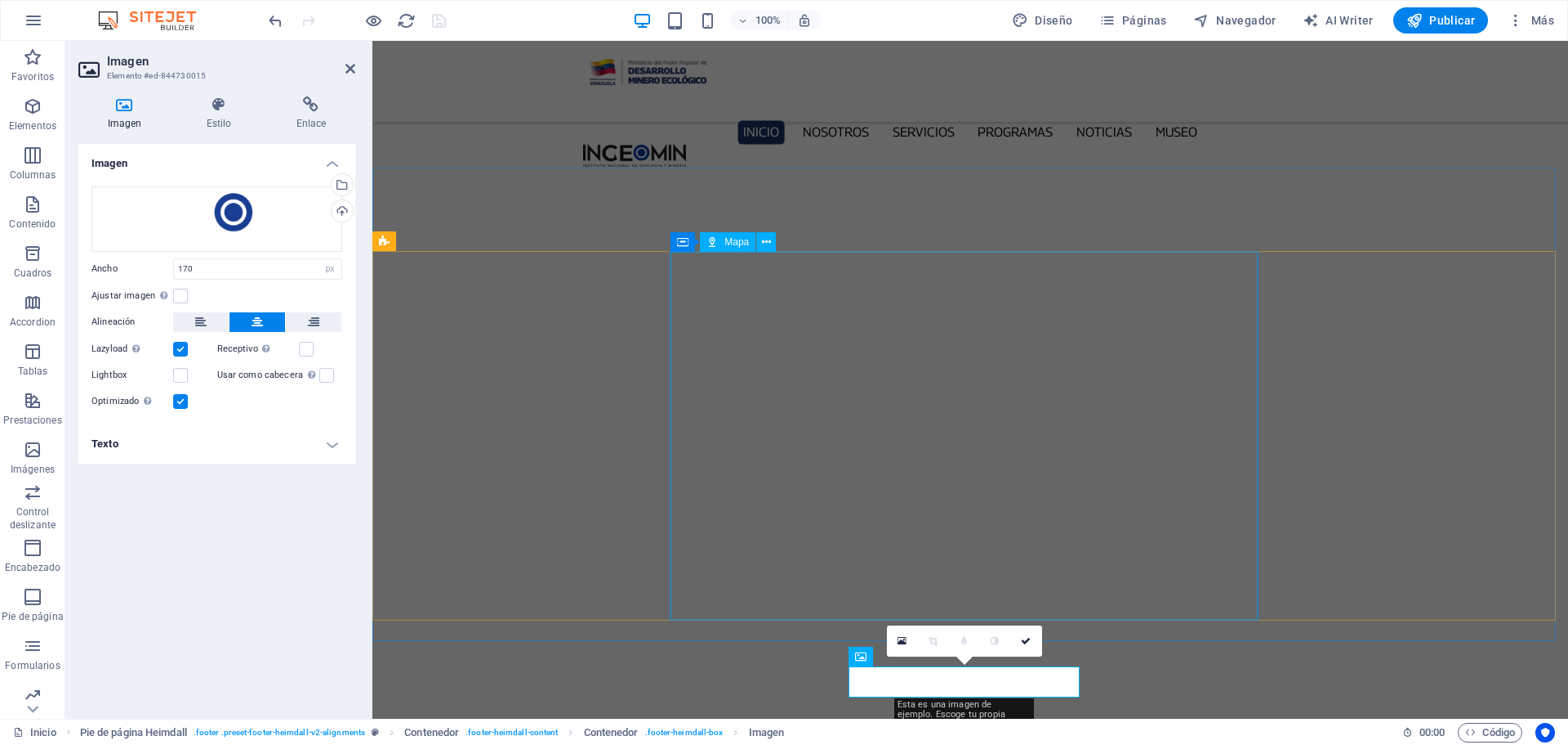
scroll to position [5397, 0]
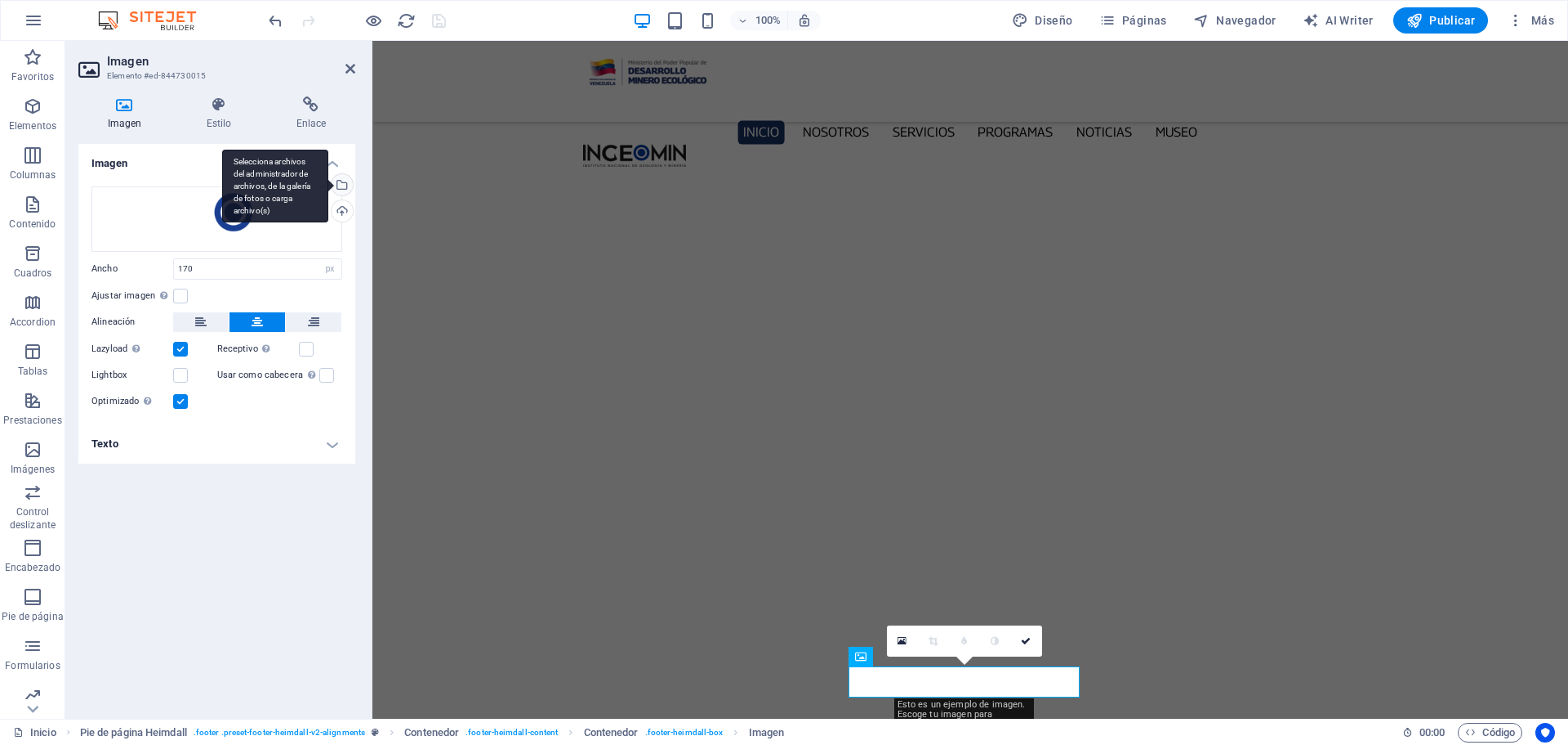
click at [328, 182] on div "Selecciona archivos del administrador de archivos, de la galería de fotos o car…" at bounding box center [276, 186] width 106 height 73
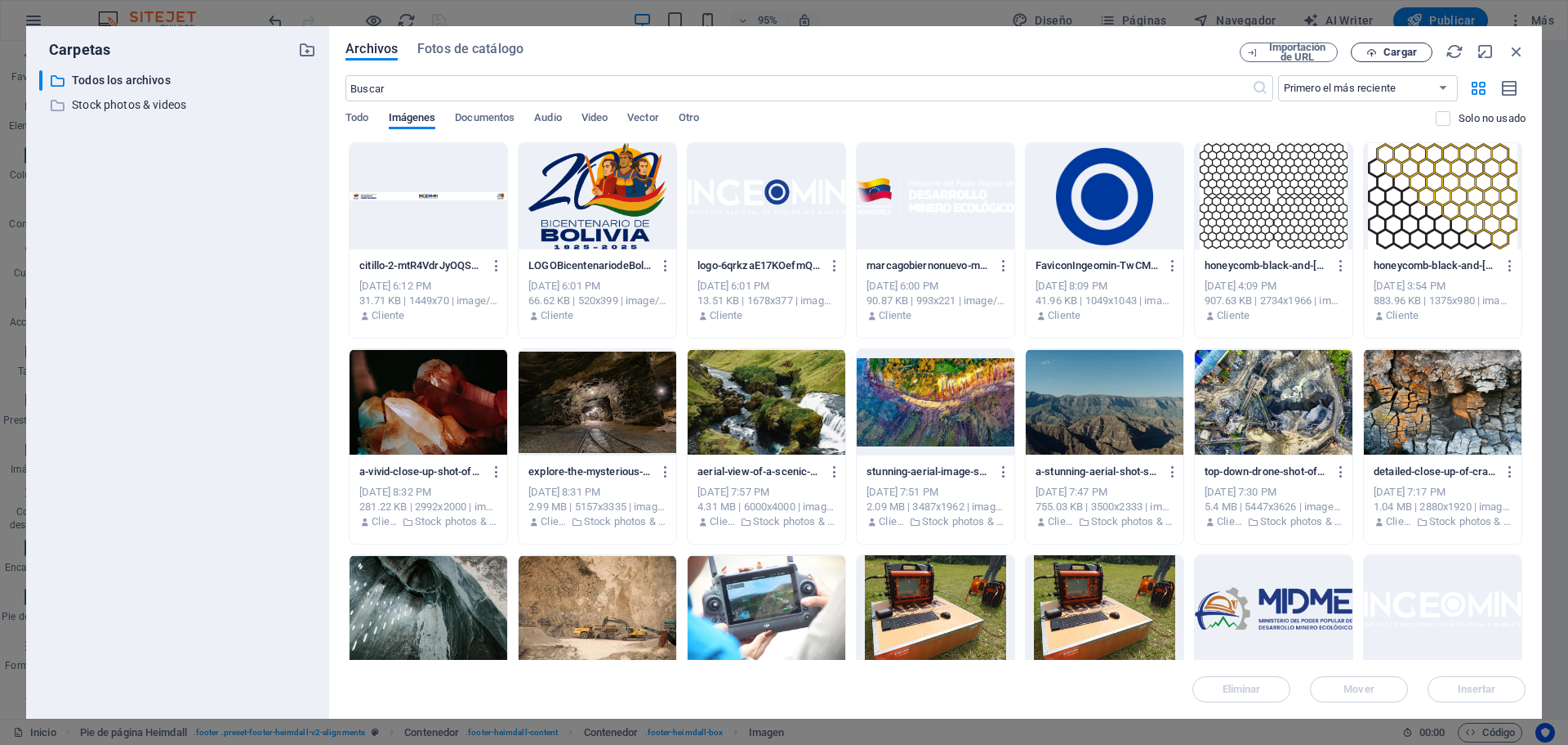
click at [1417, 55] on span "Cargar" at bounding box center [1400, 52] width 33 height 10
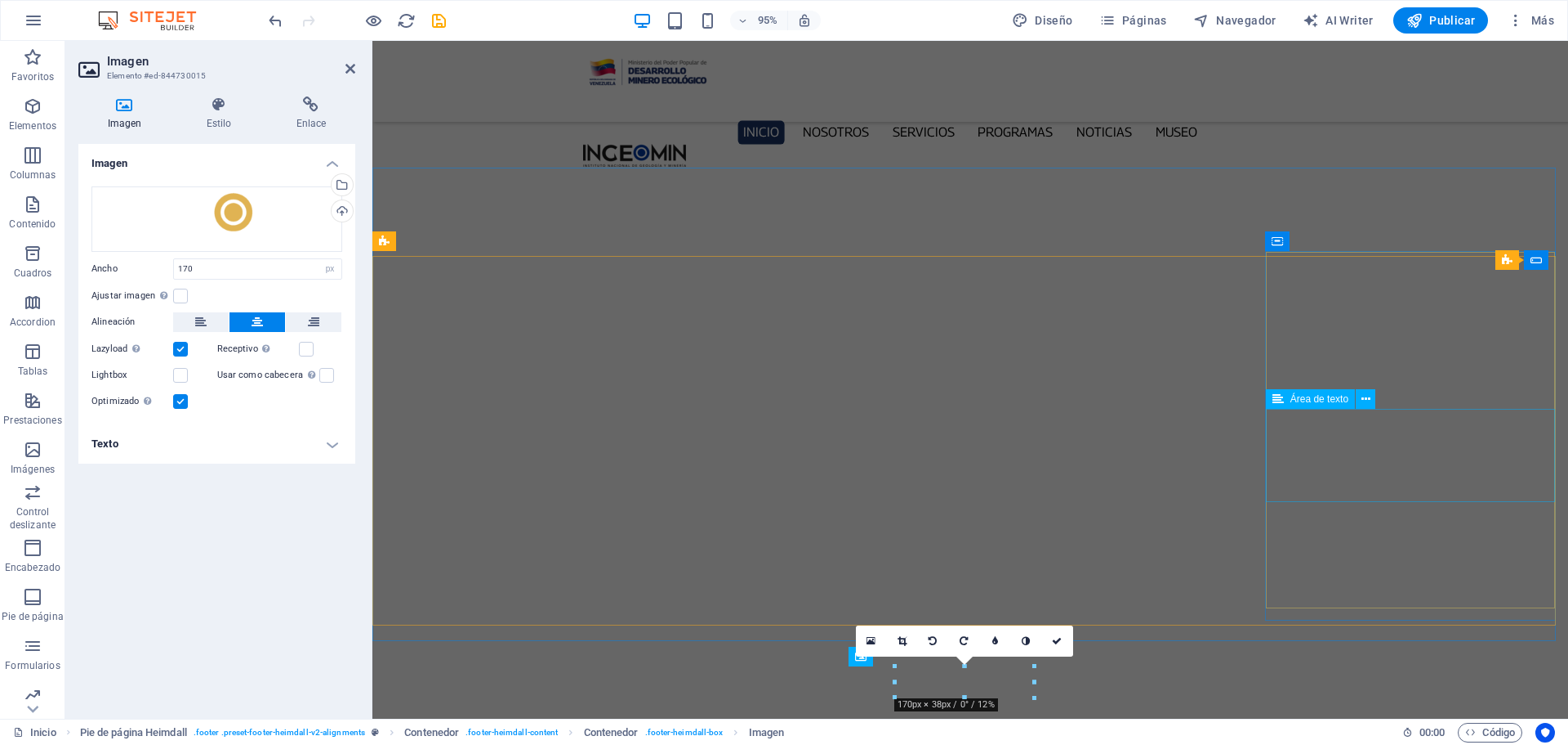
scroll to position [5397, 0]
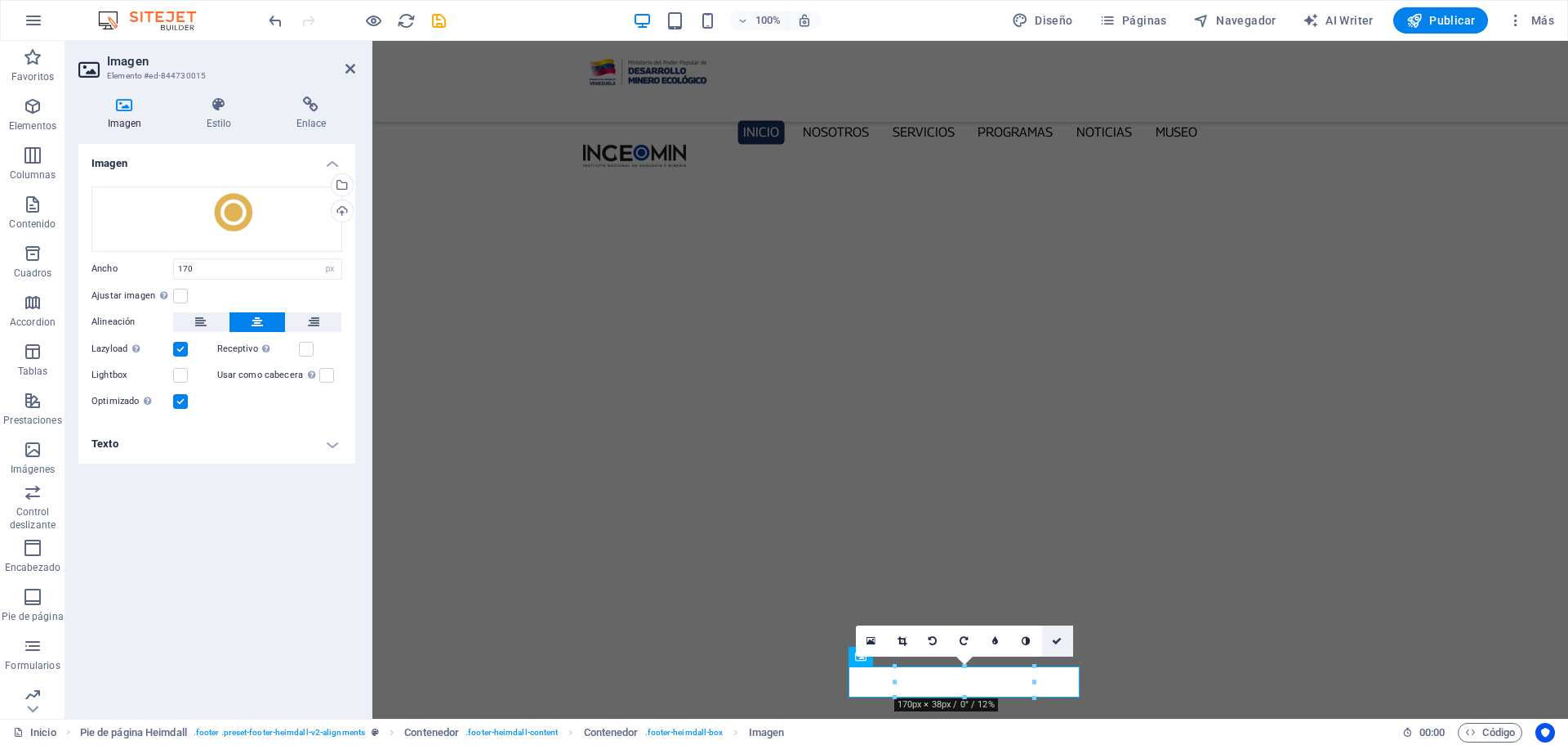
click at [1059, 640] on icon at bounding box center [1056, 640] width 10 height 10
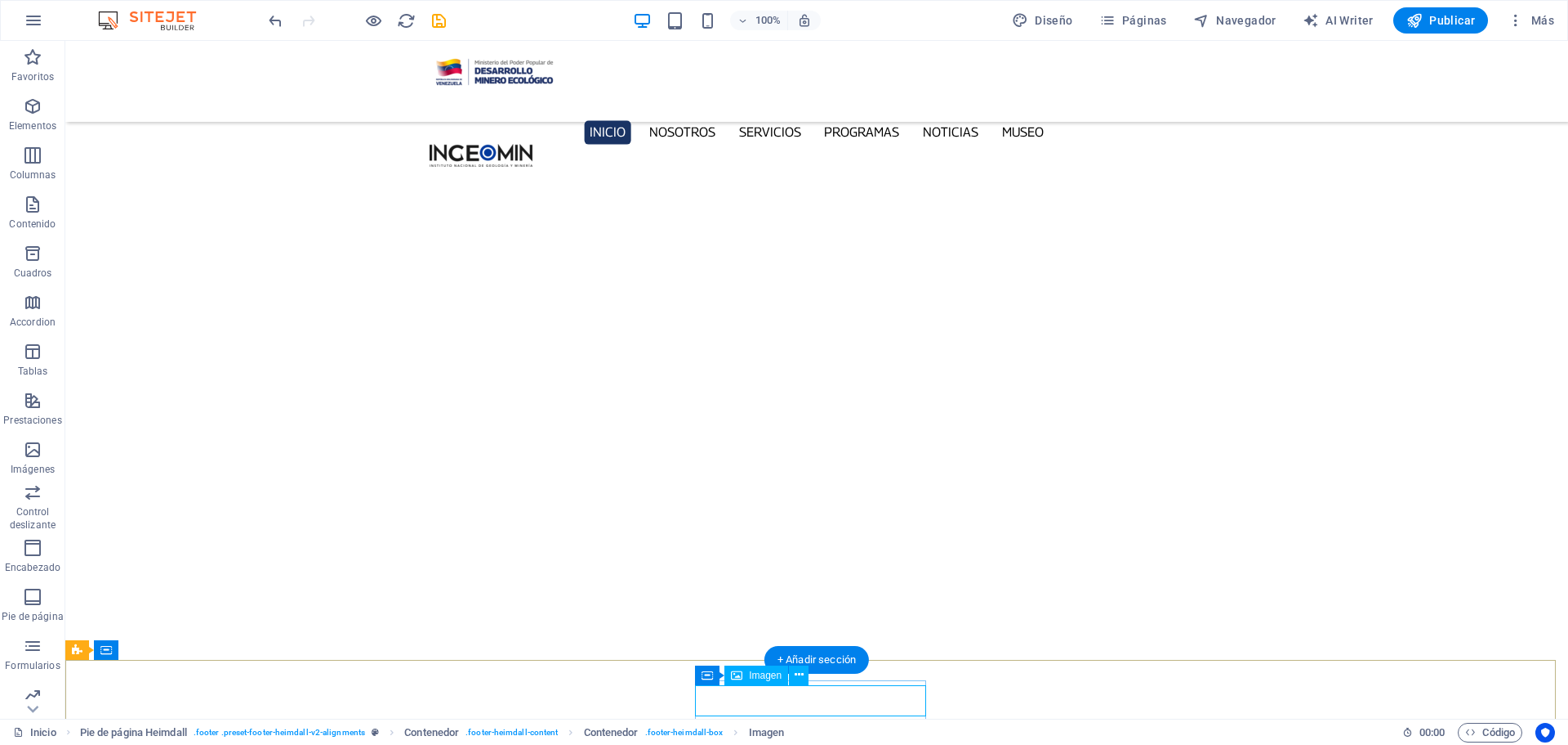
select select "px"
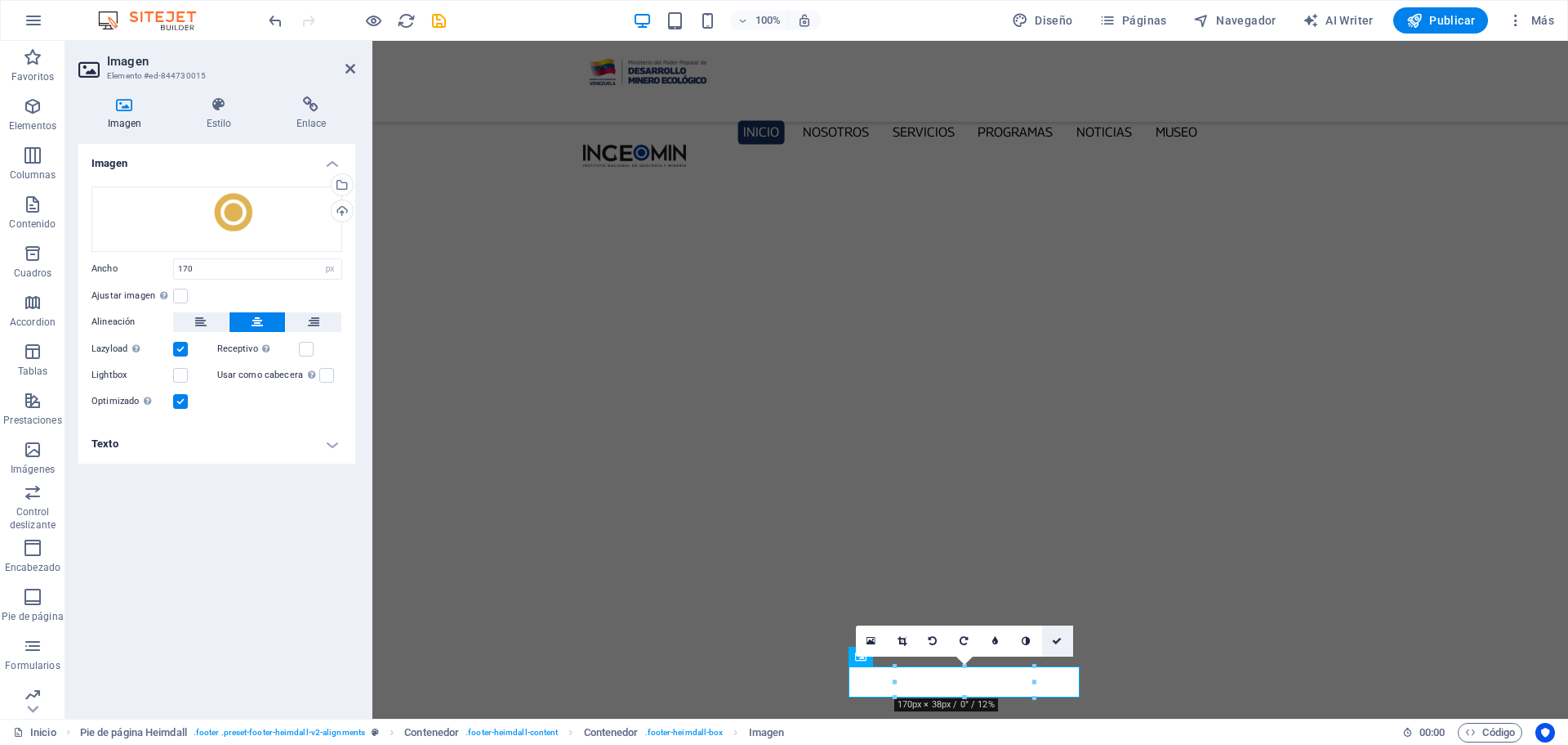
click at [1057, 637] on icon at bounding box center [1056, 640] width 10 height 10
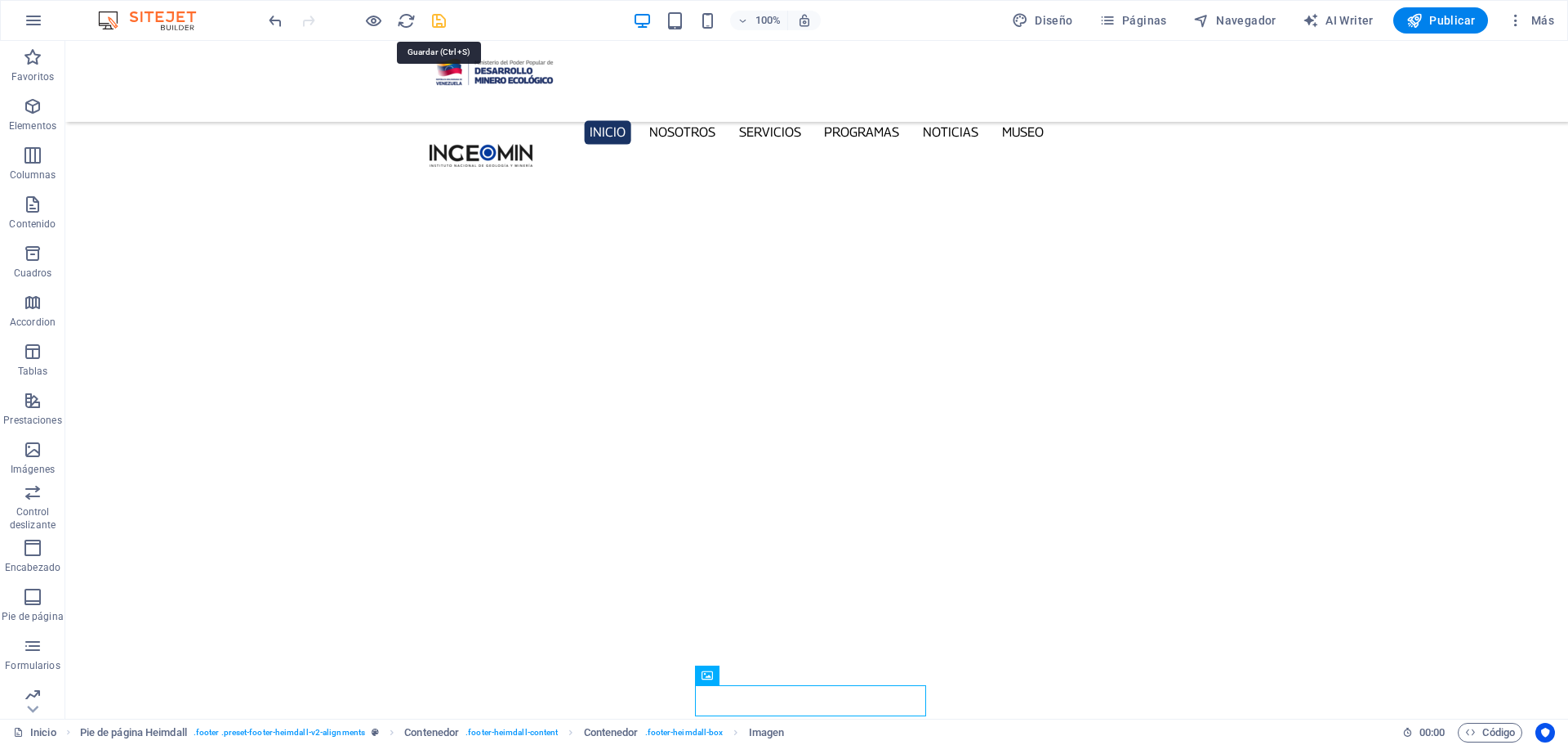
click at [440, 20] on icon "save" at bounding box center [439, 21] width 19 height 19
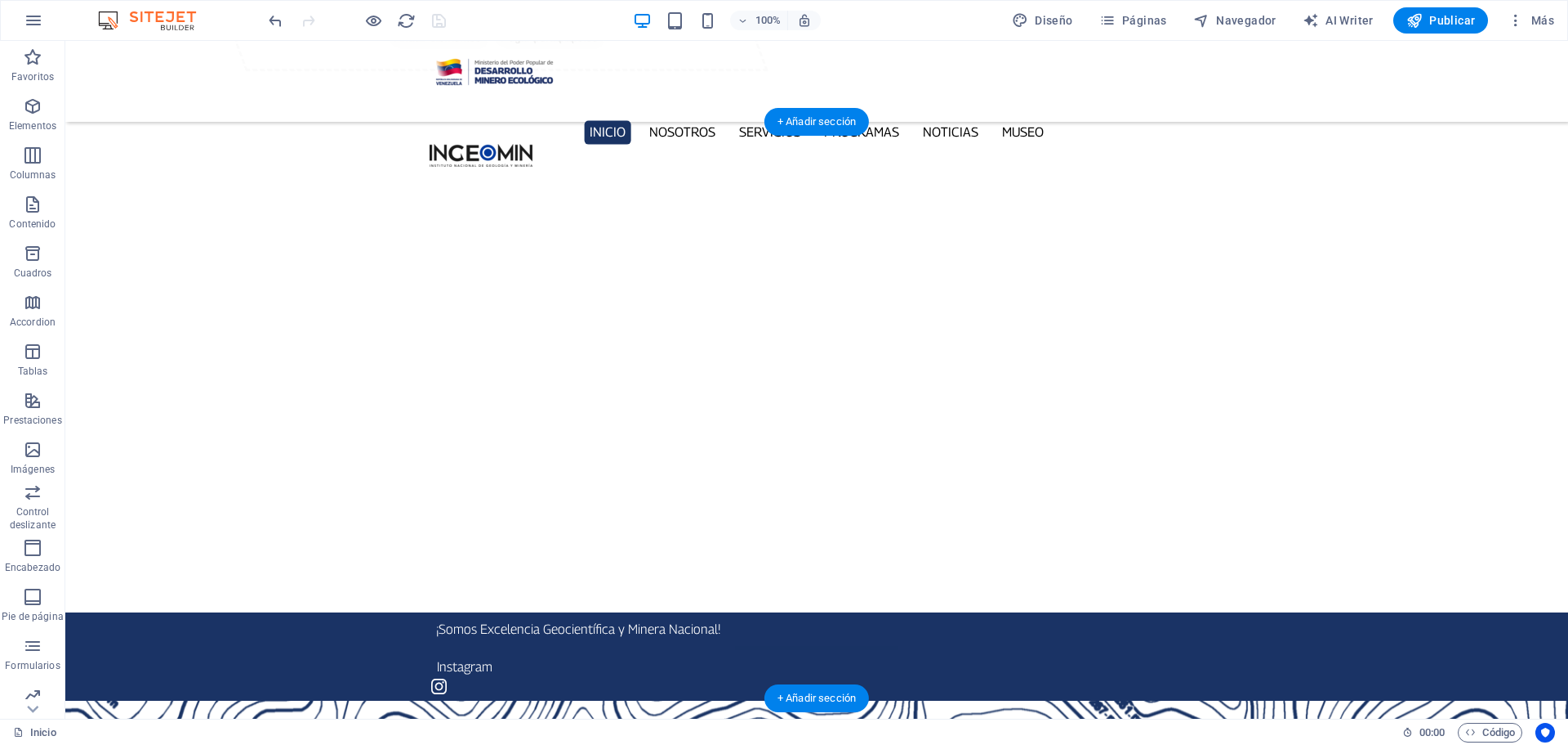
scroll to position [0, 0]
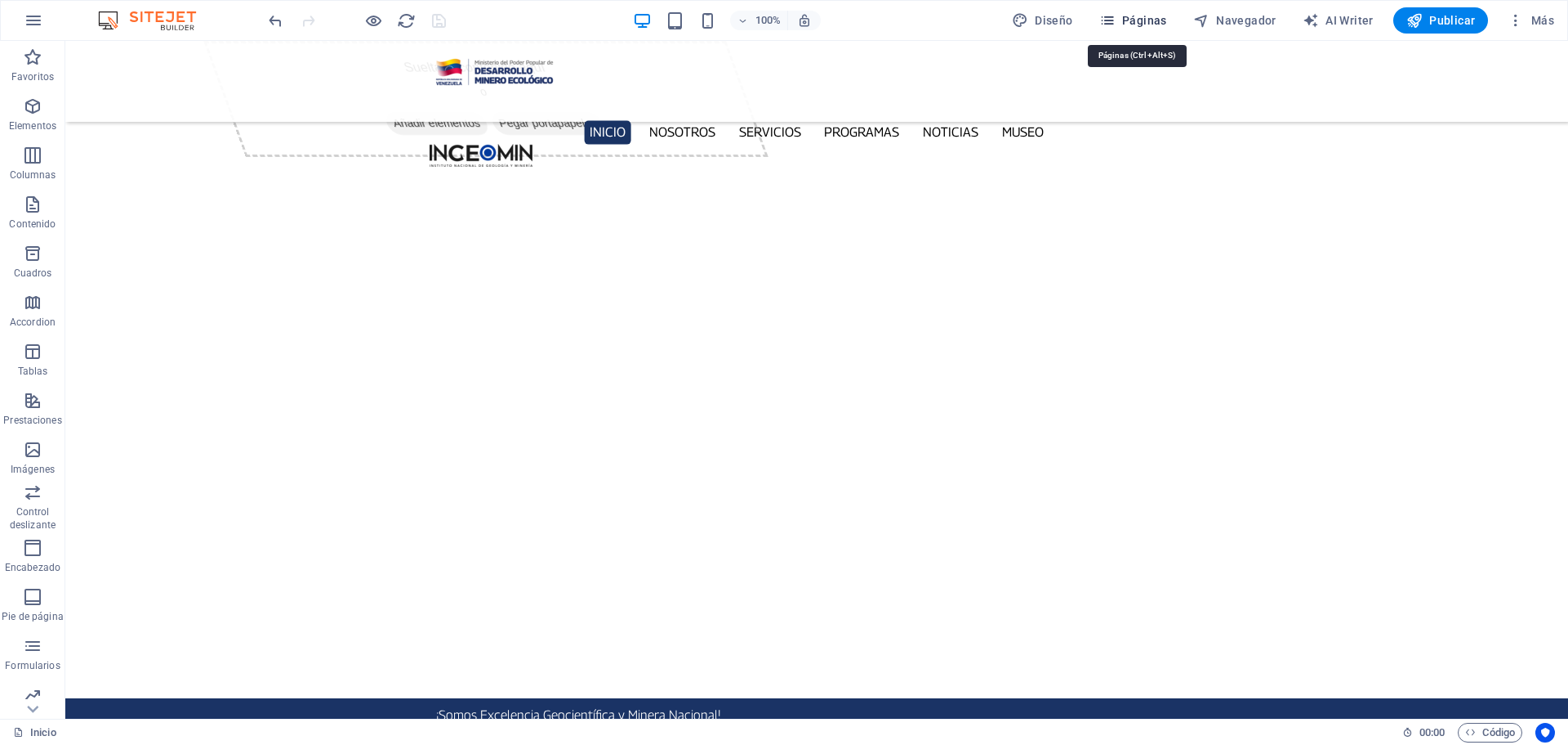
click at [1134, 19] on span "Páginas" at bounding box center [1132, 20] width 68 height 16
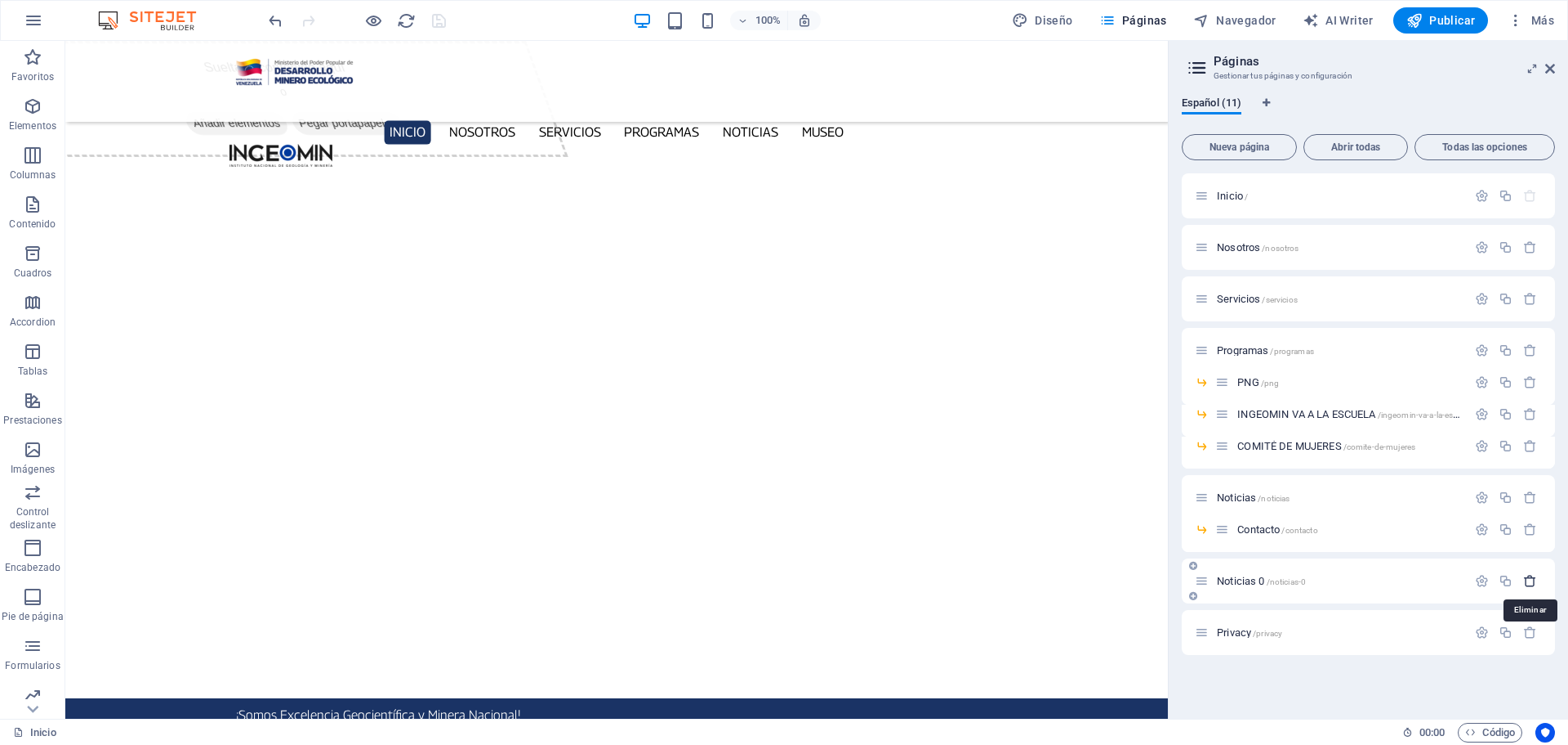
click at [1529, 582] on icon "button" at bounding box center [1530, 580] width 14 height 14
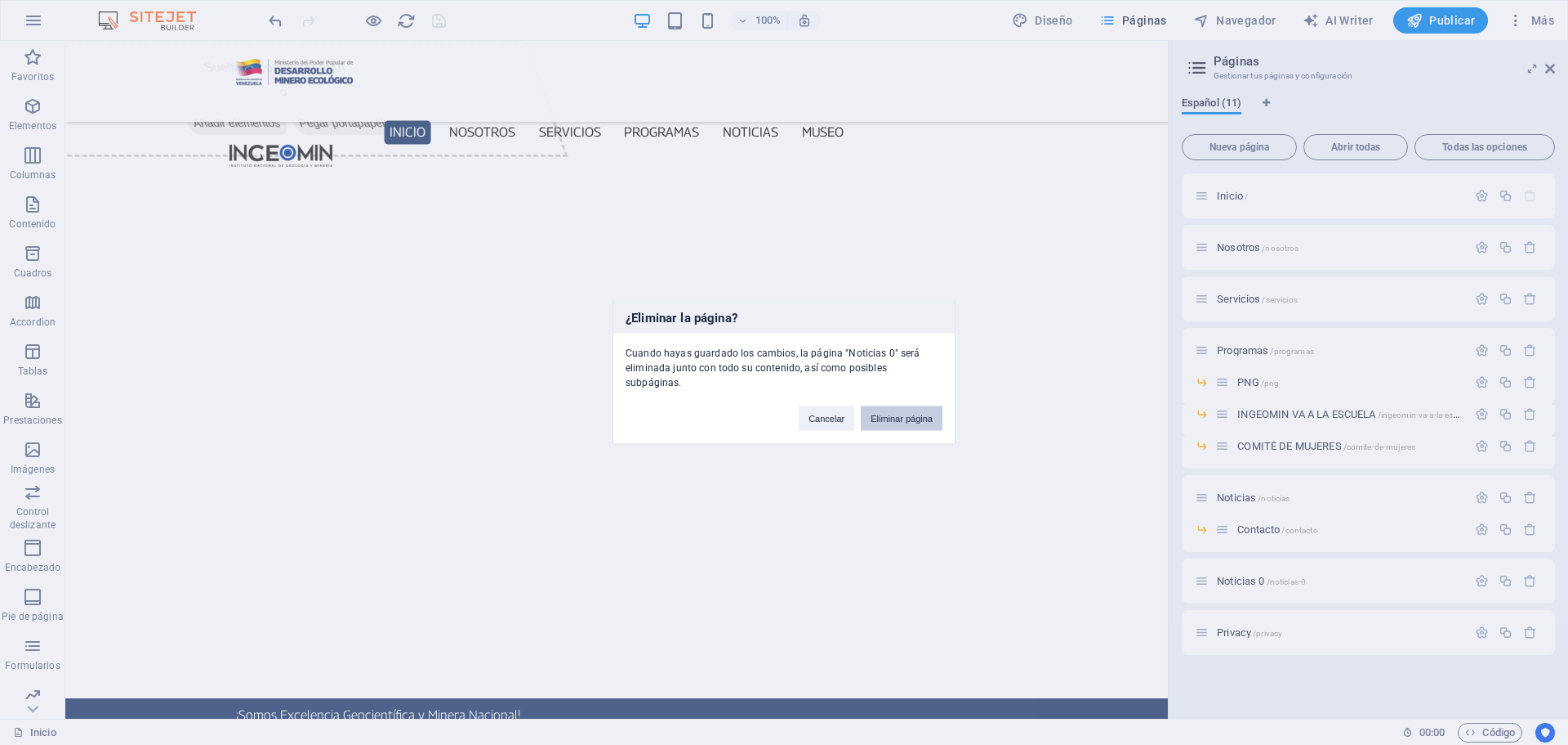
click at [906, 409] on button "Eliminar página" at bounding box center [901, 418] width 82 height 25
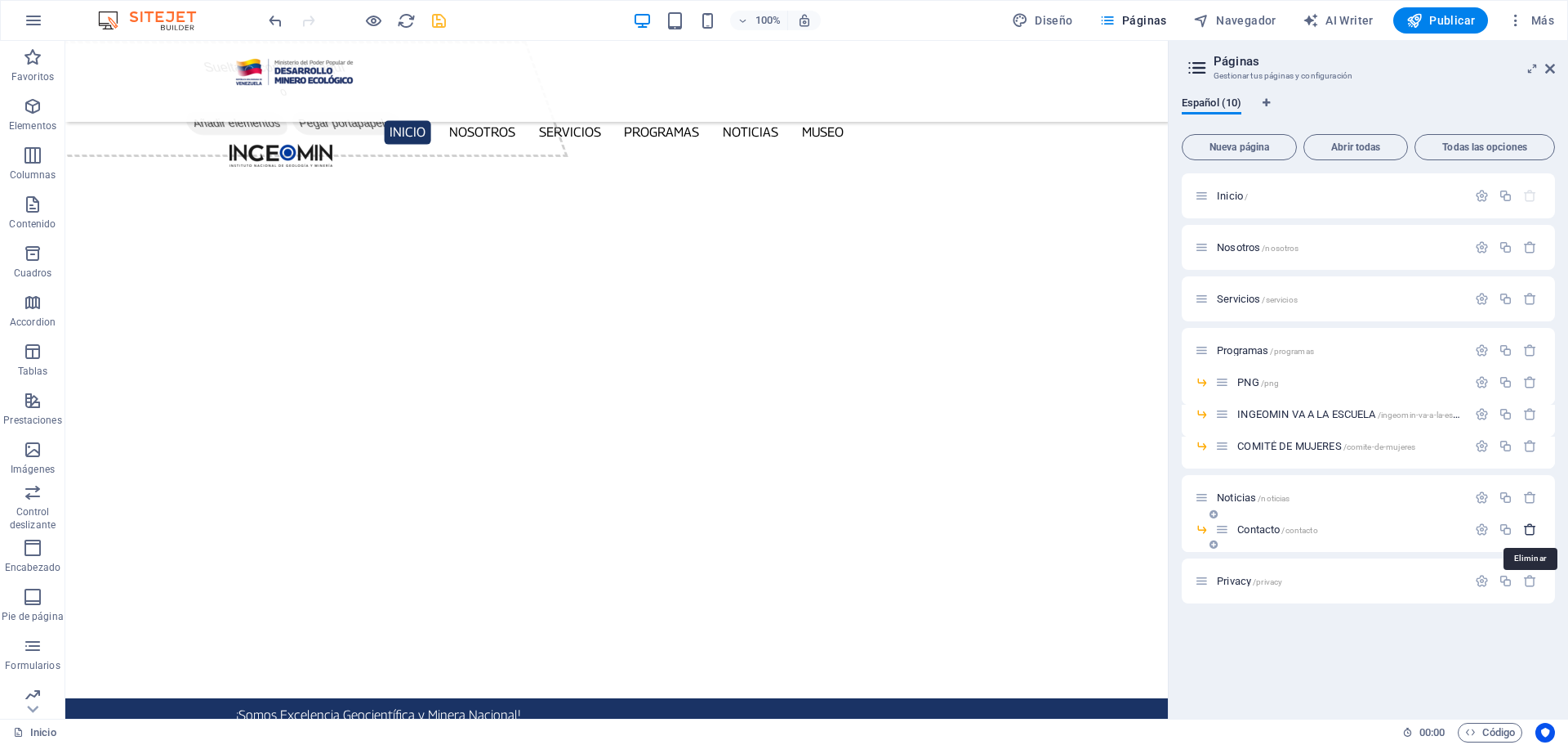
click at [1530, 526] on icon "button" at bounding box center [1530, 529] width 14 height 14
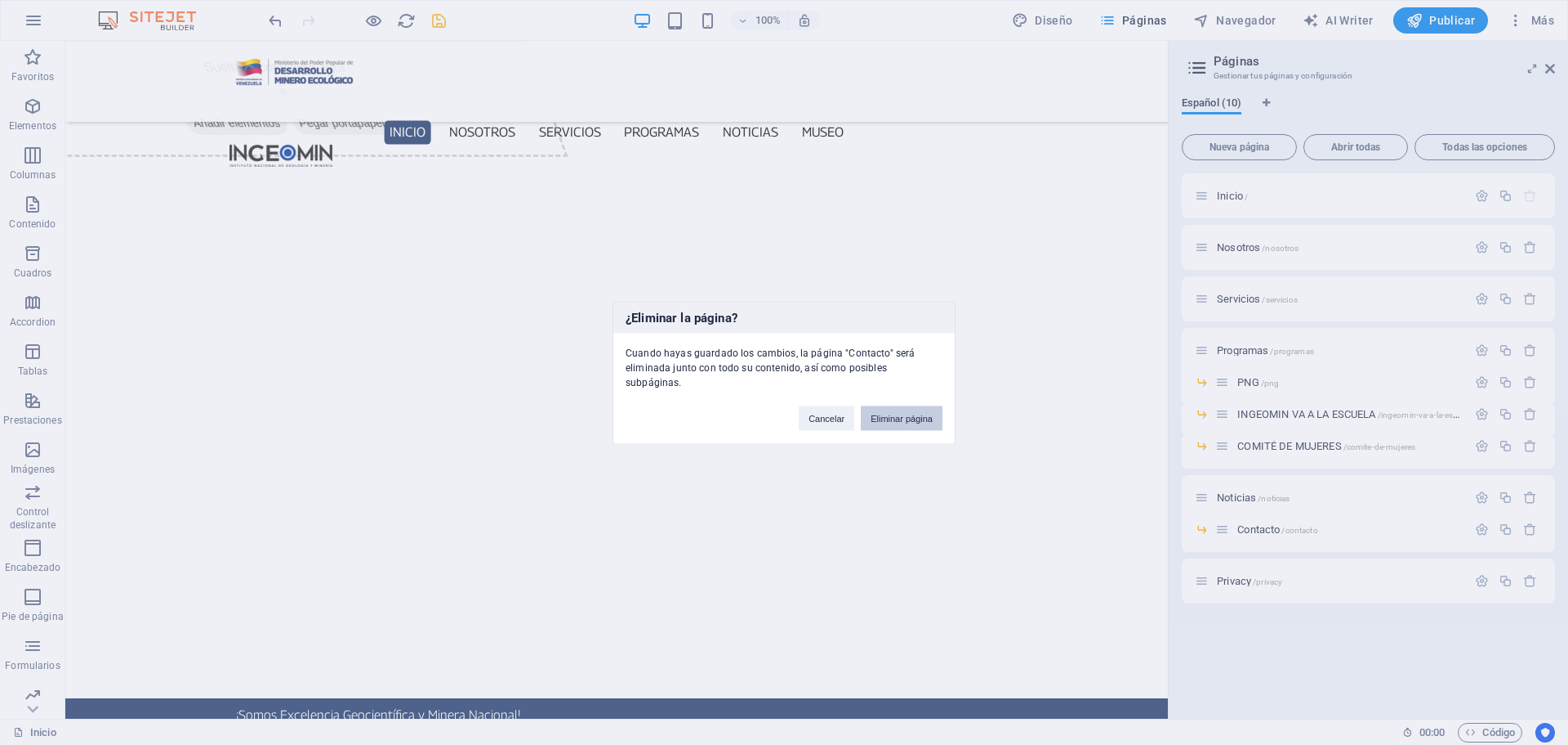
drag, startPoint x: 878, startPoint y: 407, endPoint x: 1002, endPoint y: 362, distance: 131.9
click at [878, 407] on button "Eliminar página" at bounding box center [901, 418] width 82 height 25
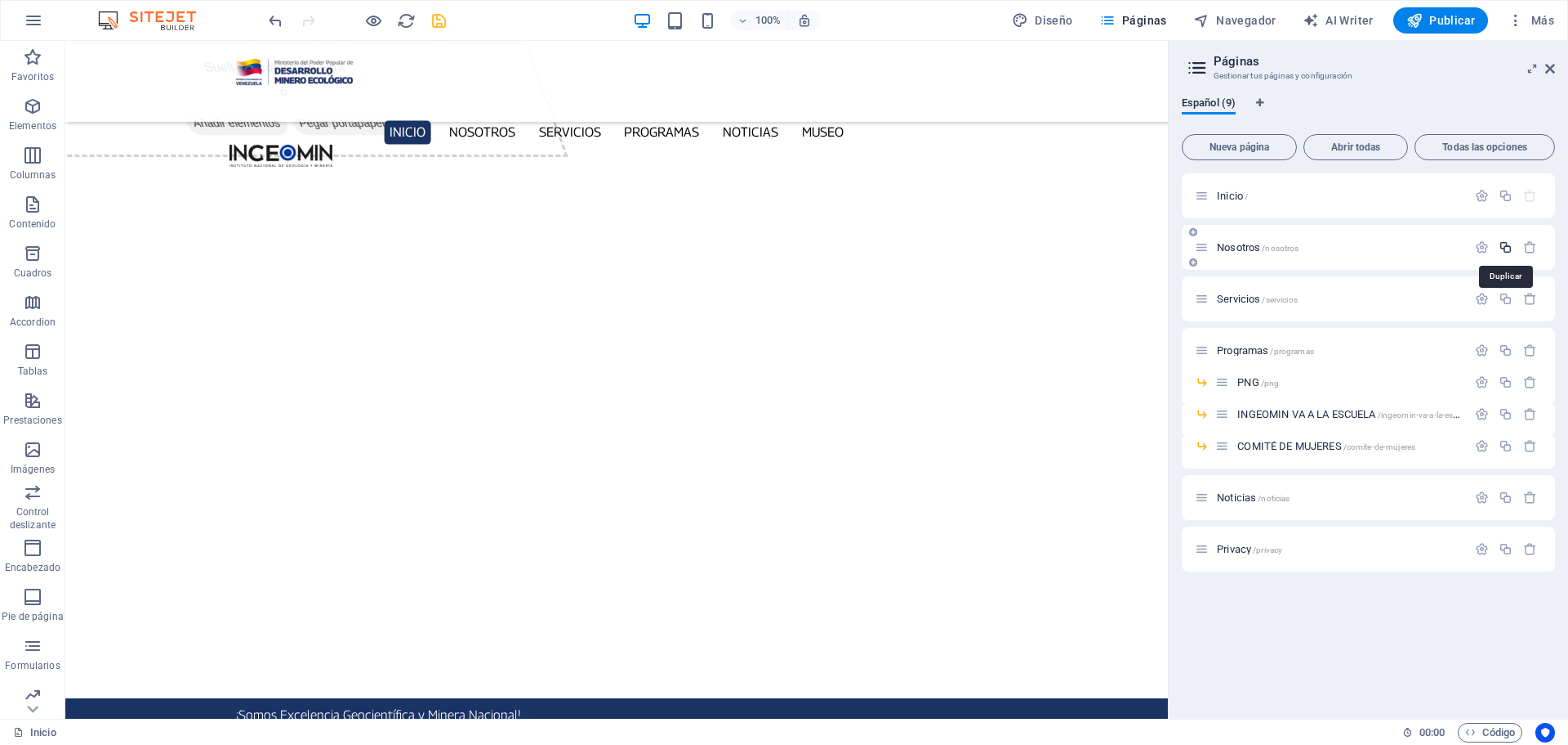
click at [1510, 247] on icon "button" at bounding box center [1505, 247] width 14 height 14
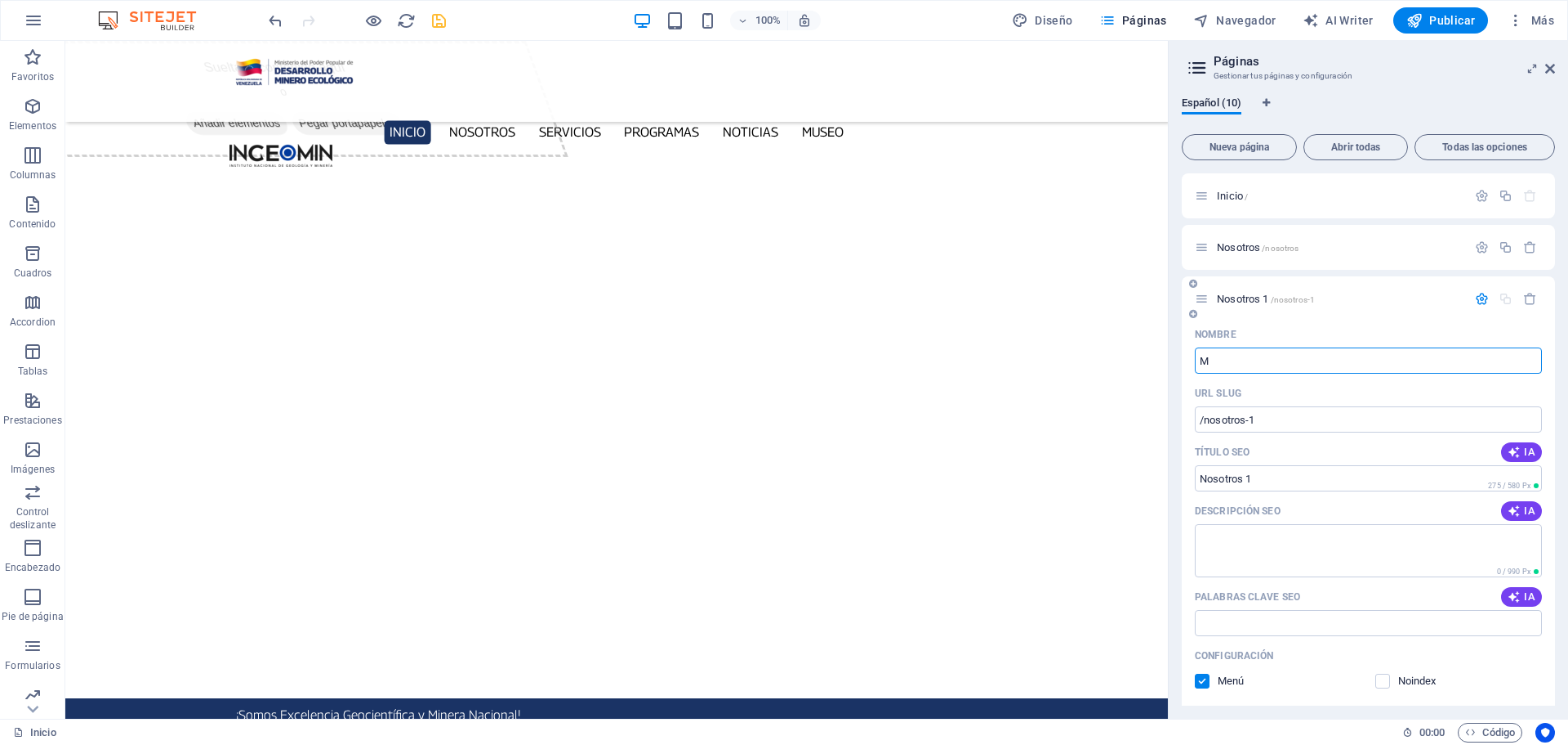
type input "M"
type input "/m"
type input "M"
type input "Muse"
type input "/muse"
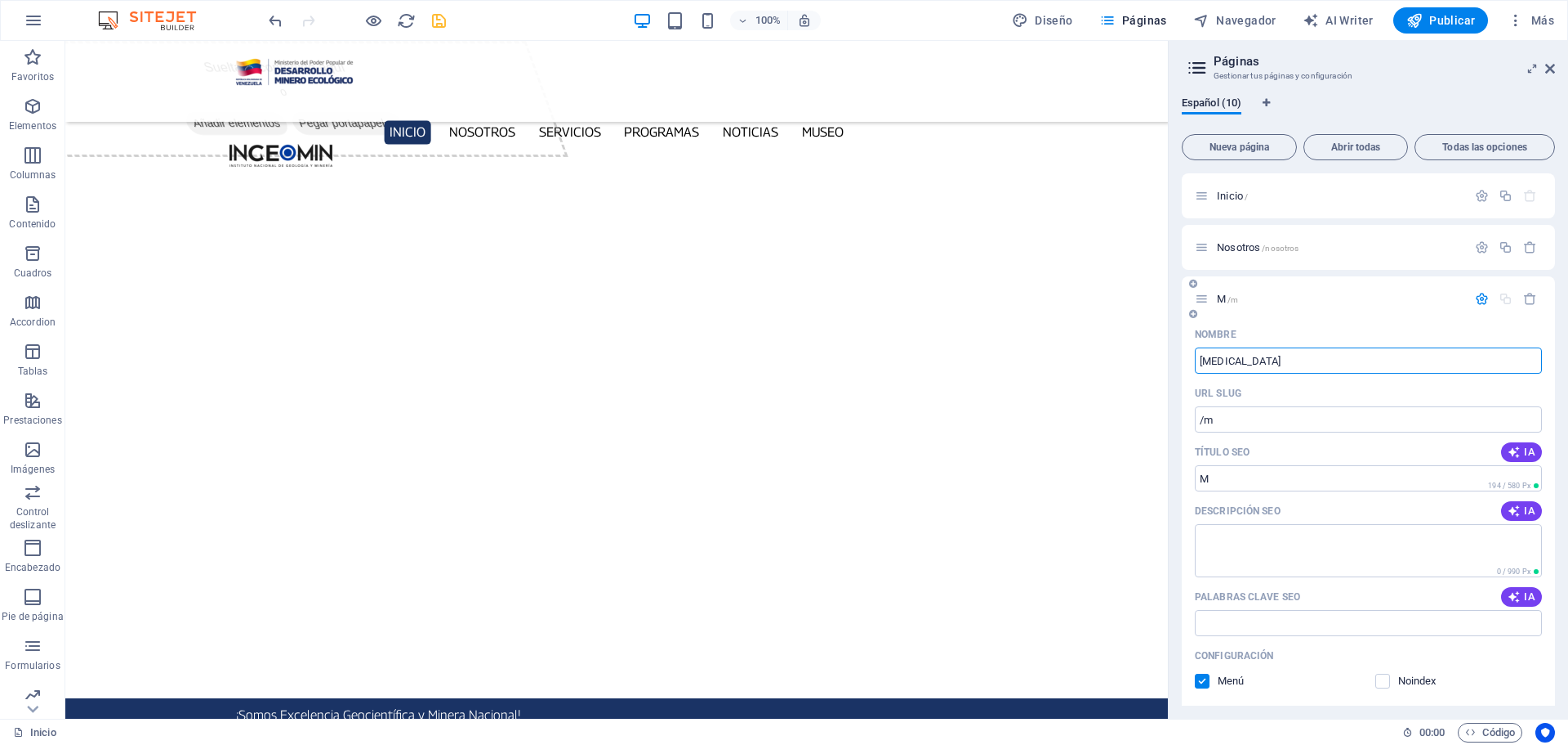
type input "Muse"
type input "Museo"
type input "/museo"
type input "Museo"
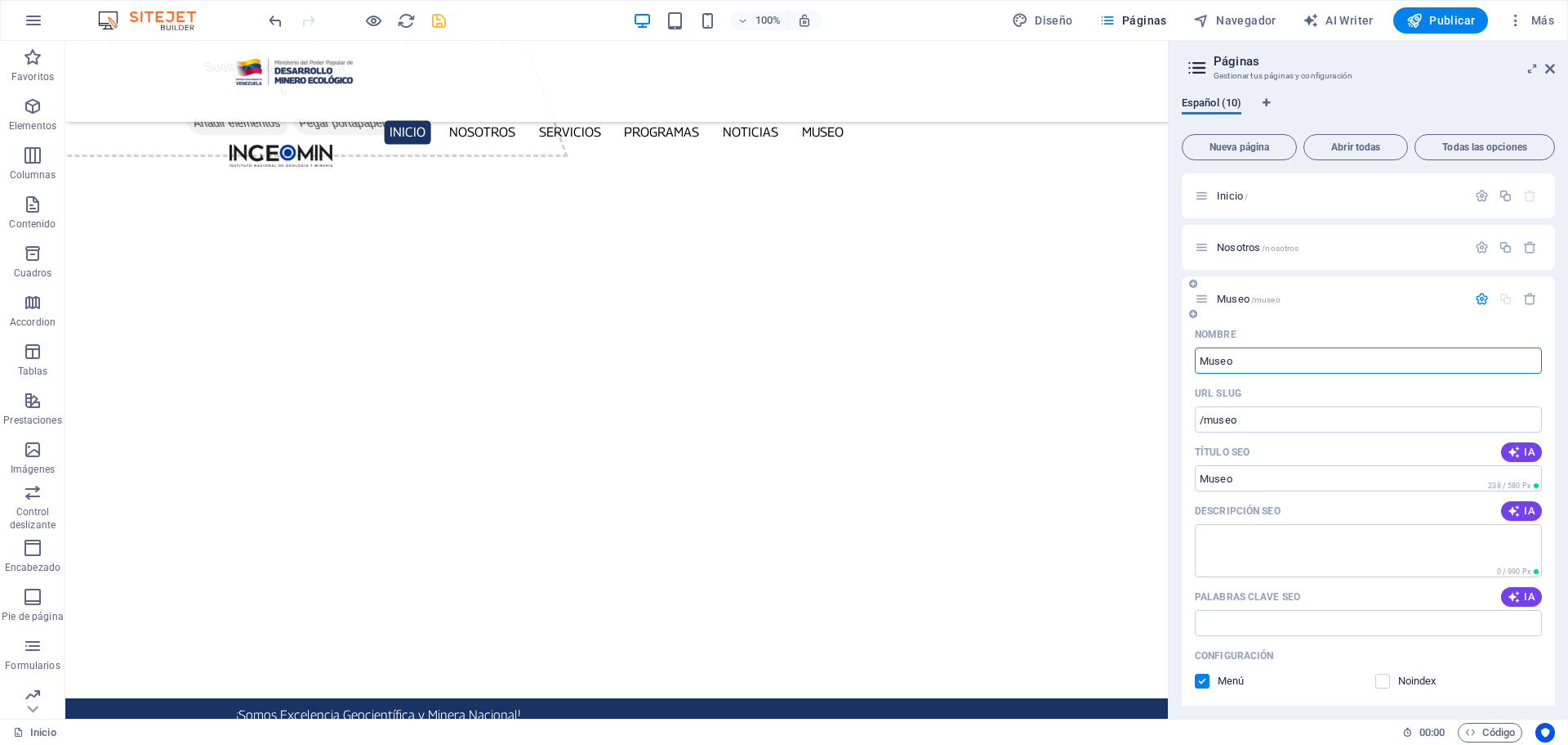
click at [1548, 385] on div "Nombre Museo ​ URL SLUG /museo ​ Título SEO IA Museo ​ 238 / 580 Px Descripción…" at bounding box center [1368, 618] width 374 height 593
click at [433, 16] on icon "save" at bounding box center [439, 21] width 19 height 19
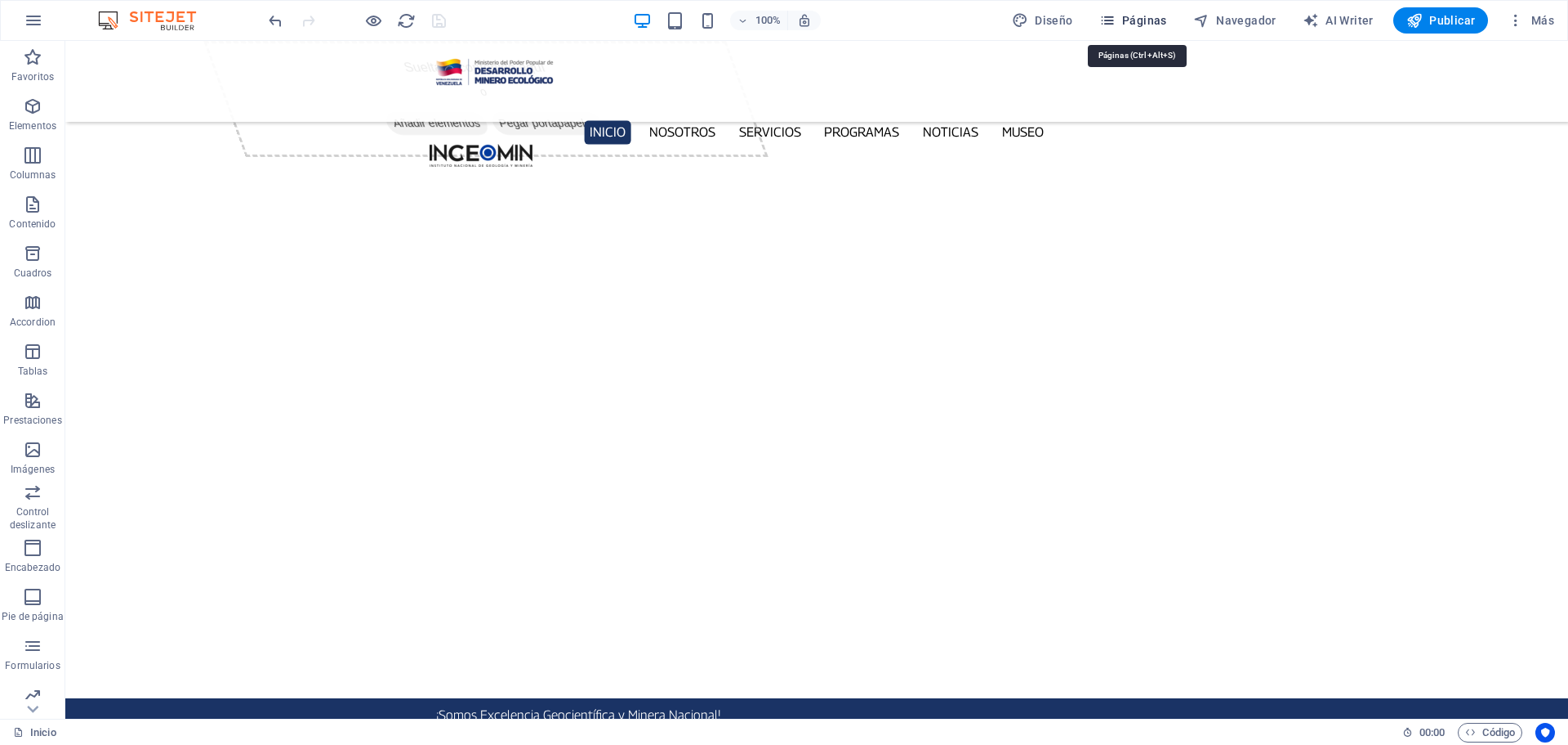
click at [1140, 15] on span "Páginas" at bounding box center [1132, 20] width 68 height 16
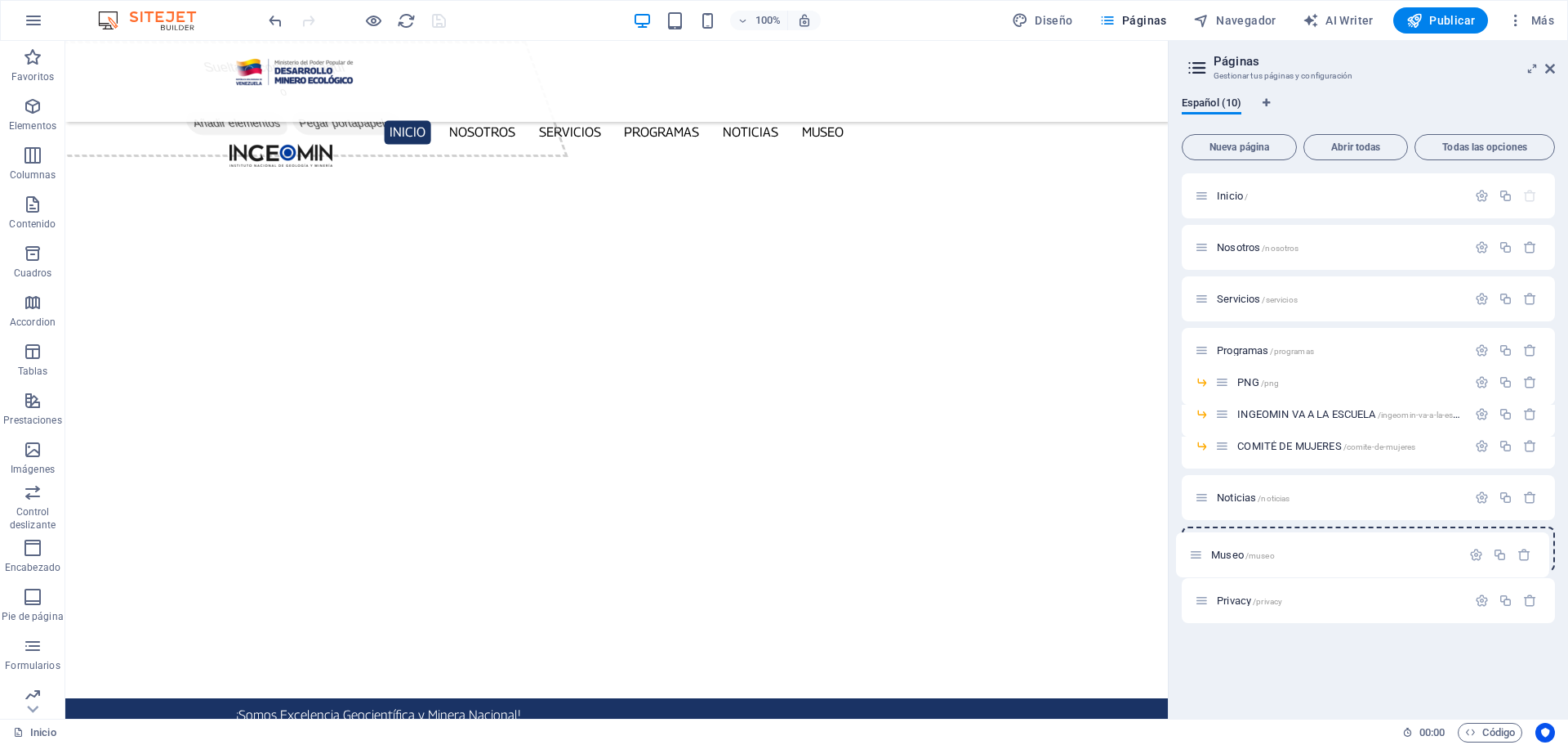
drag, startPoint x: 1206, startPoint y: 298, endPoint x: 1198, endPoint y: 558, distance: 260.1
click at [1198, 558] on div "Inicio / Nosotros /nosotros Museo /museo Servicios /servicios Programas /progra…" at bounding box center [1368, 398] width 374 height 449
click at [437, 20] on icon "save" at bounding box center [439, 21] width 19 height 19
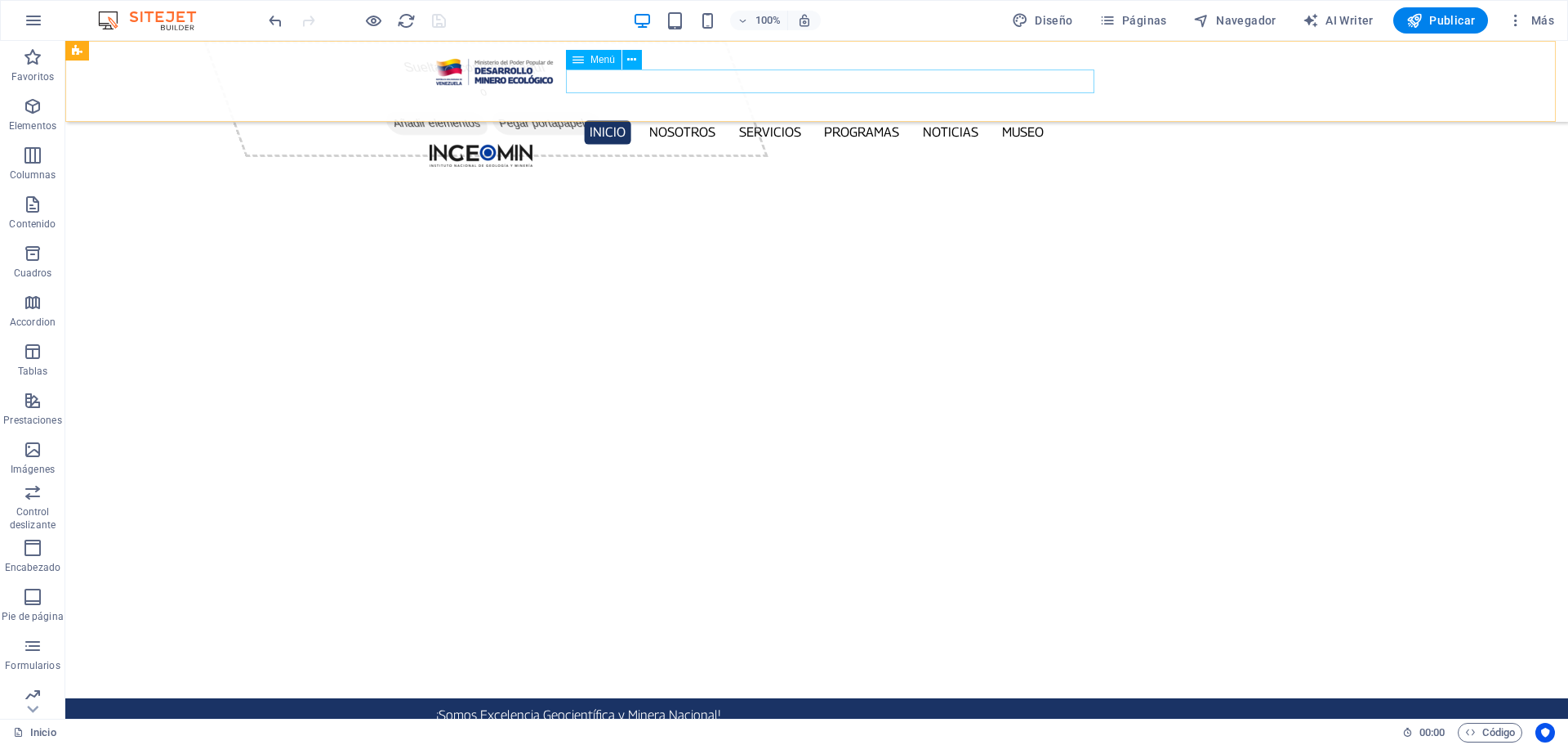
click at [583, 120] on nav "Inicio Nosotros Servicios Programas PNG INGEOMIN VA A LA ESCUELA COMITÉ DE MUJE…" at bounding box center [817, 131] width 774 height 24
select select
select select "1"
select select
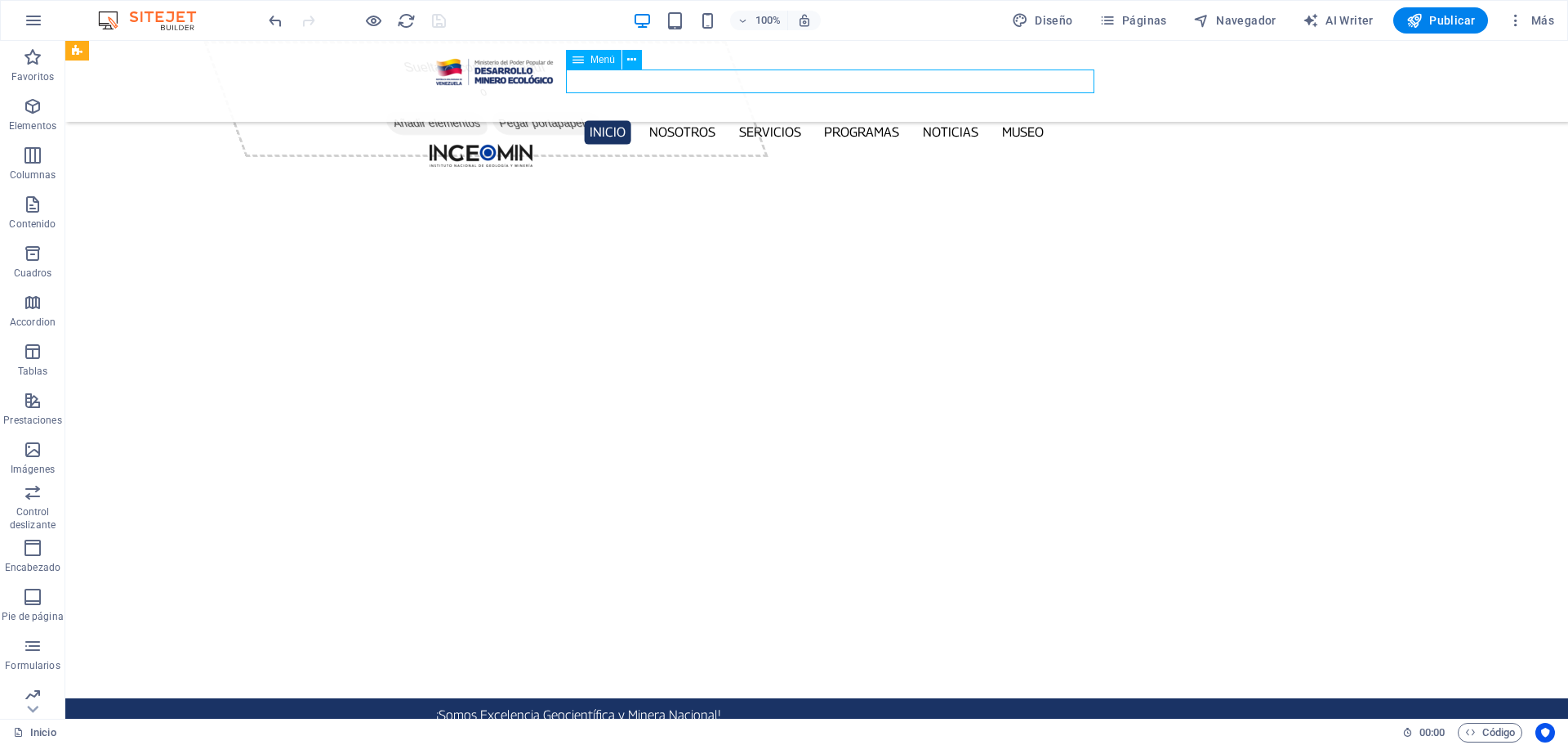
select select "2"
select select
select select "3"
select select
select select "4"
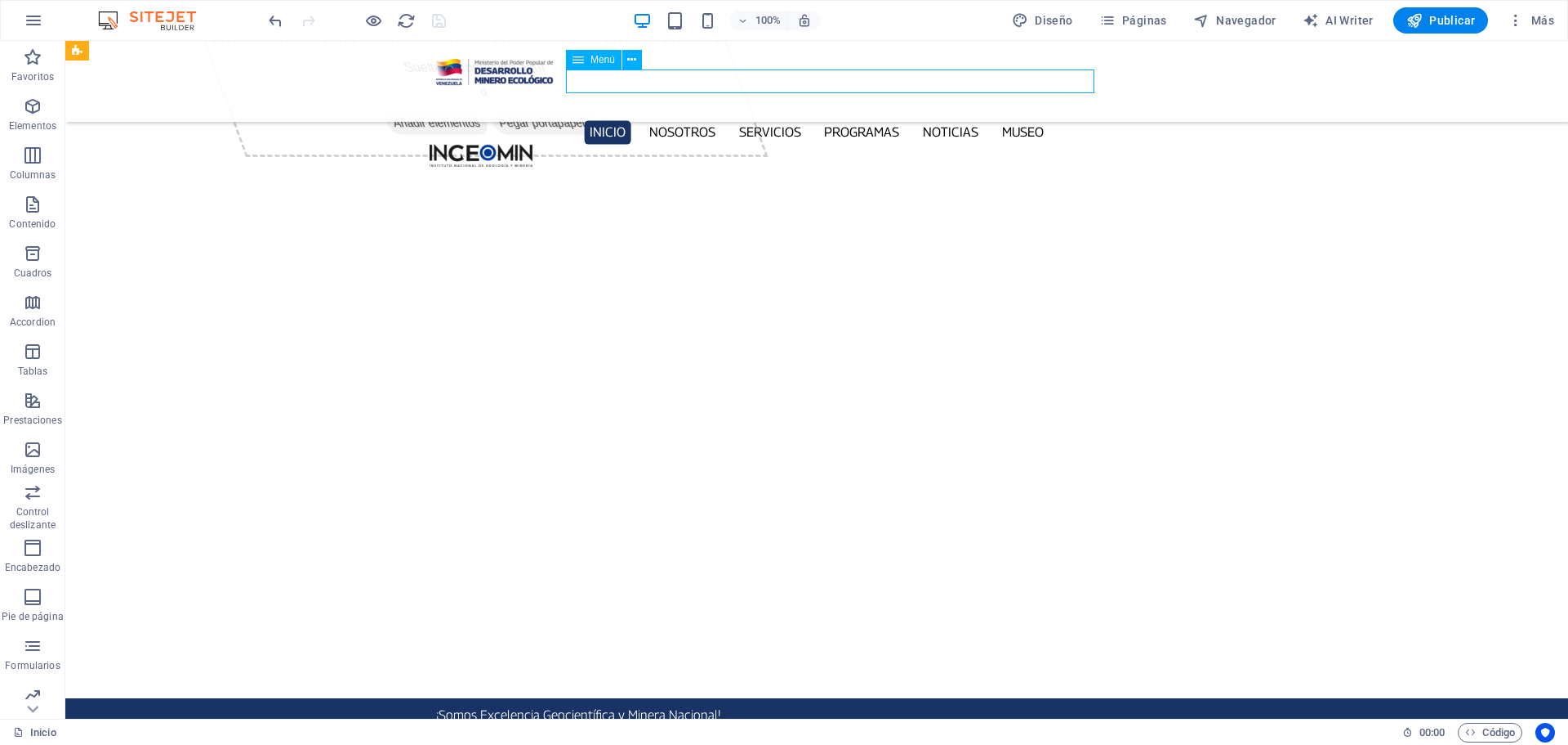
select select
select select "5"
select select
select select "6"
select select
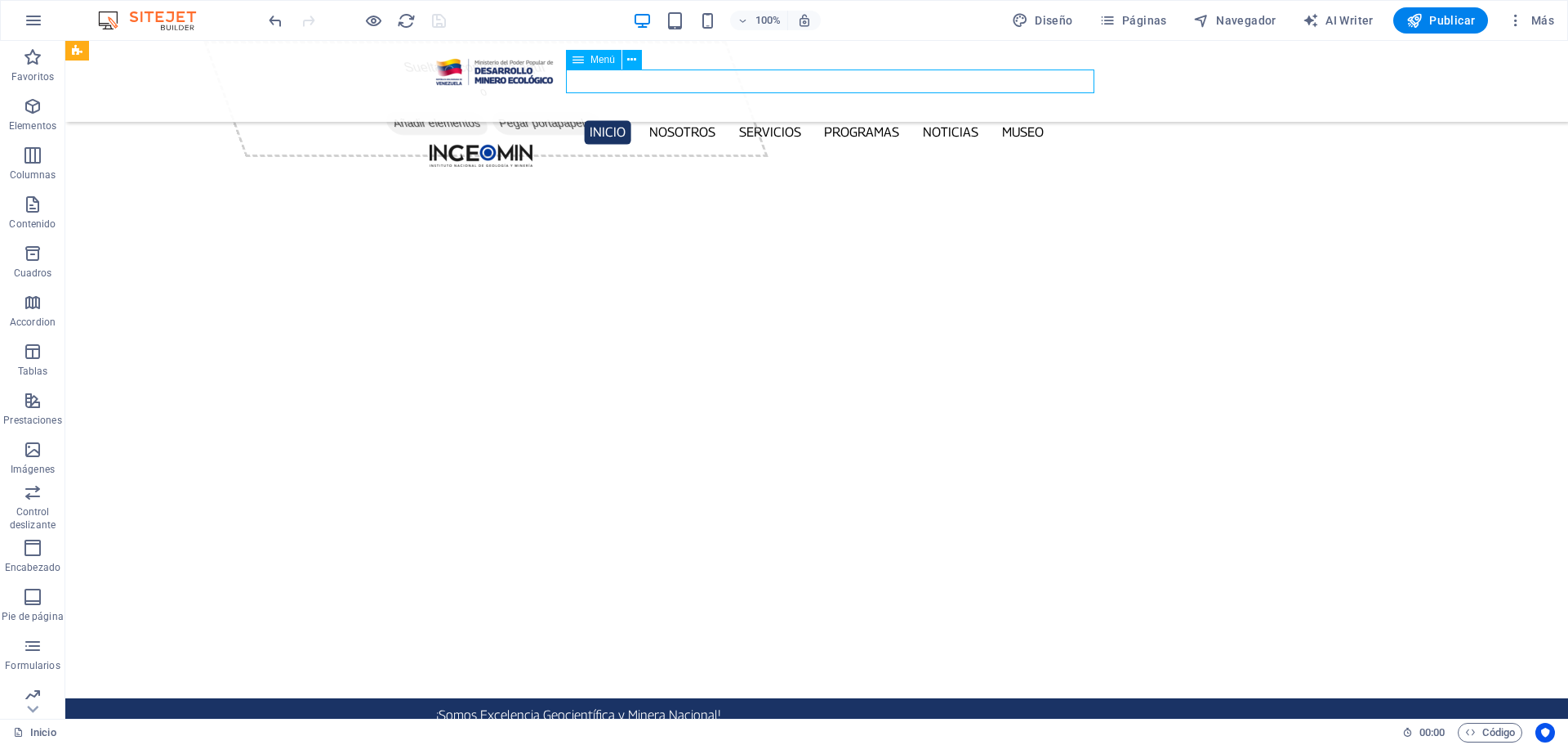
select select "7"
select select
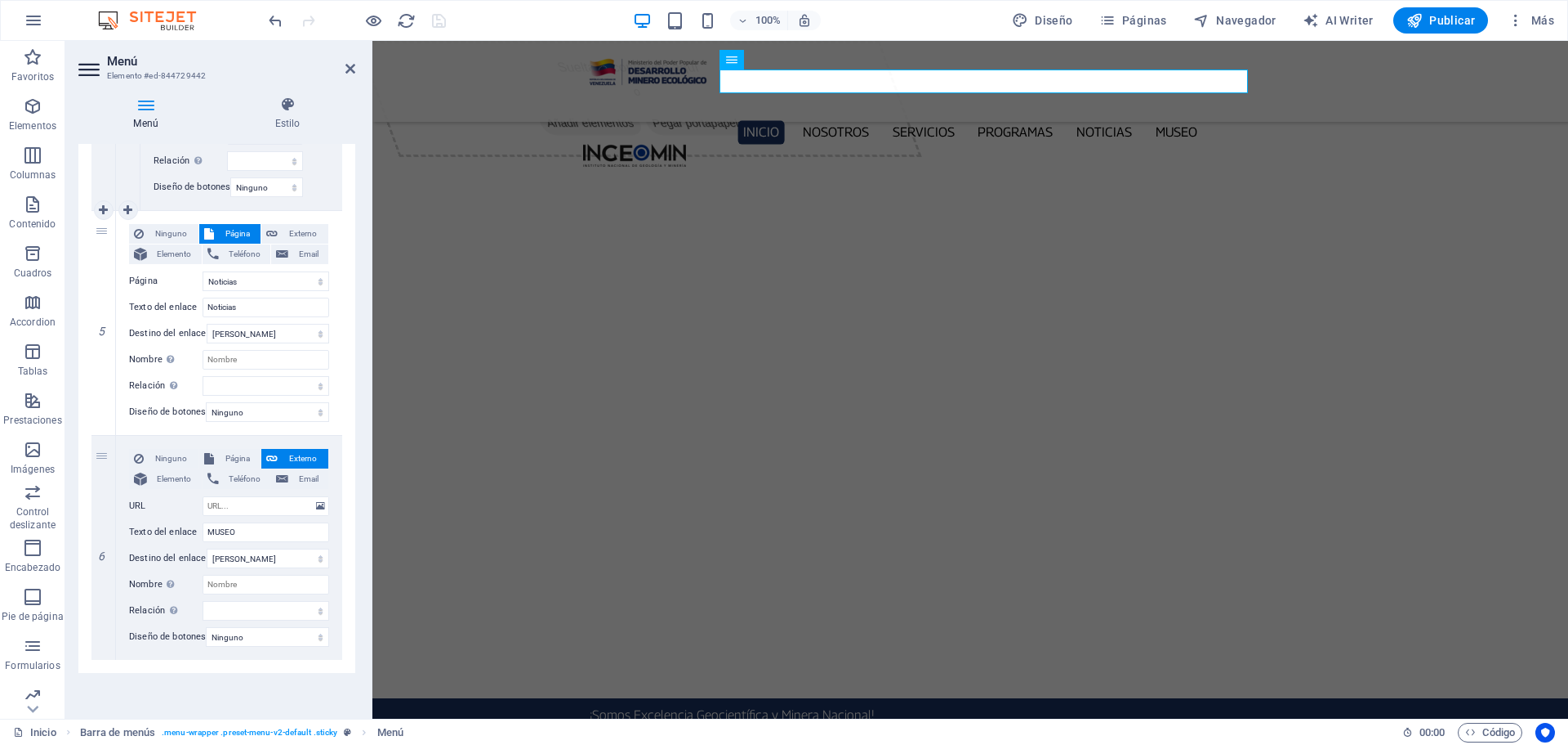
scroll to position [1734, 0]
click at [256, 522] on input "MUSEO" at bounding box center [265, 532] width 126 height 20
type input "Museo"
select select
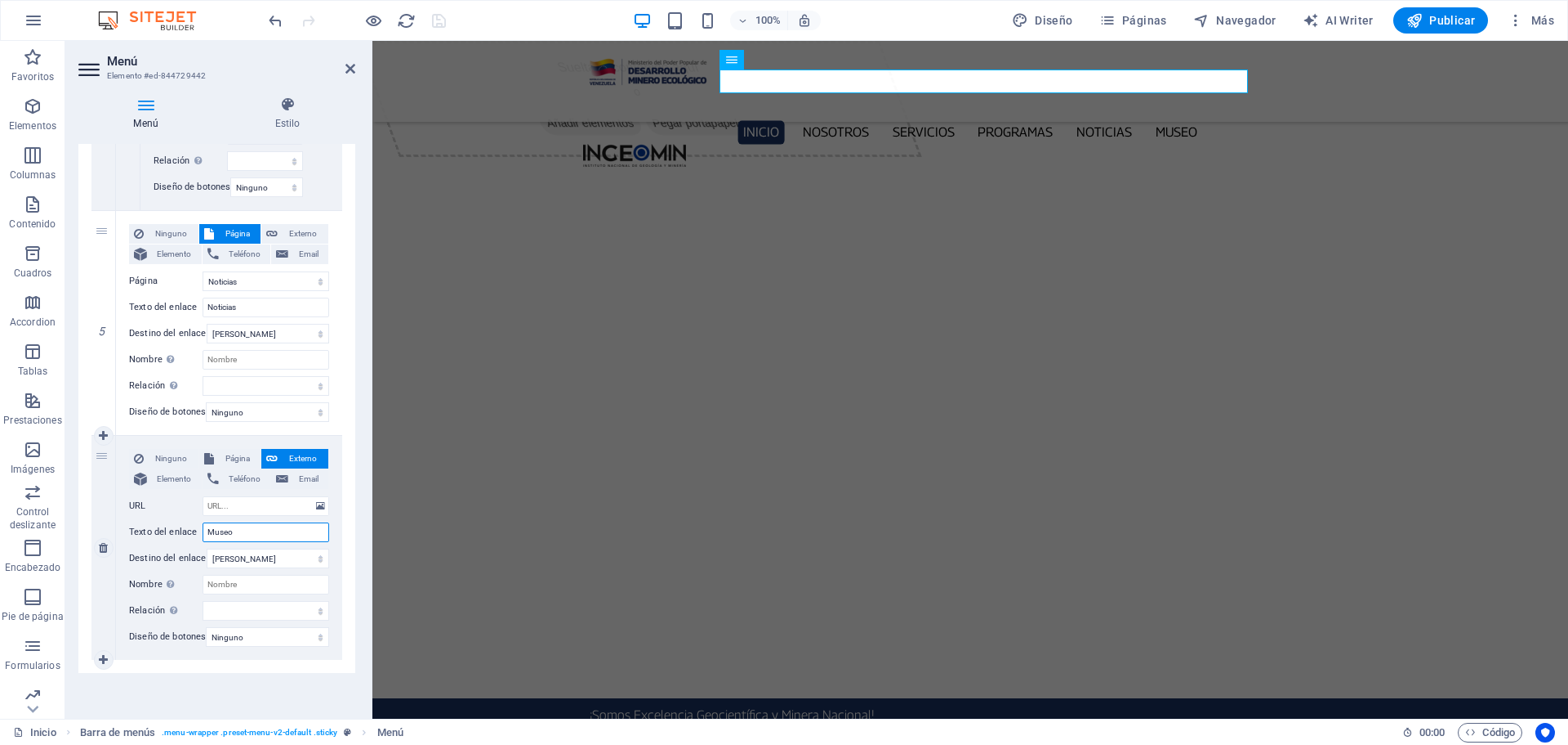
select select
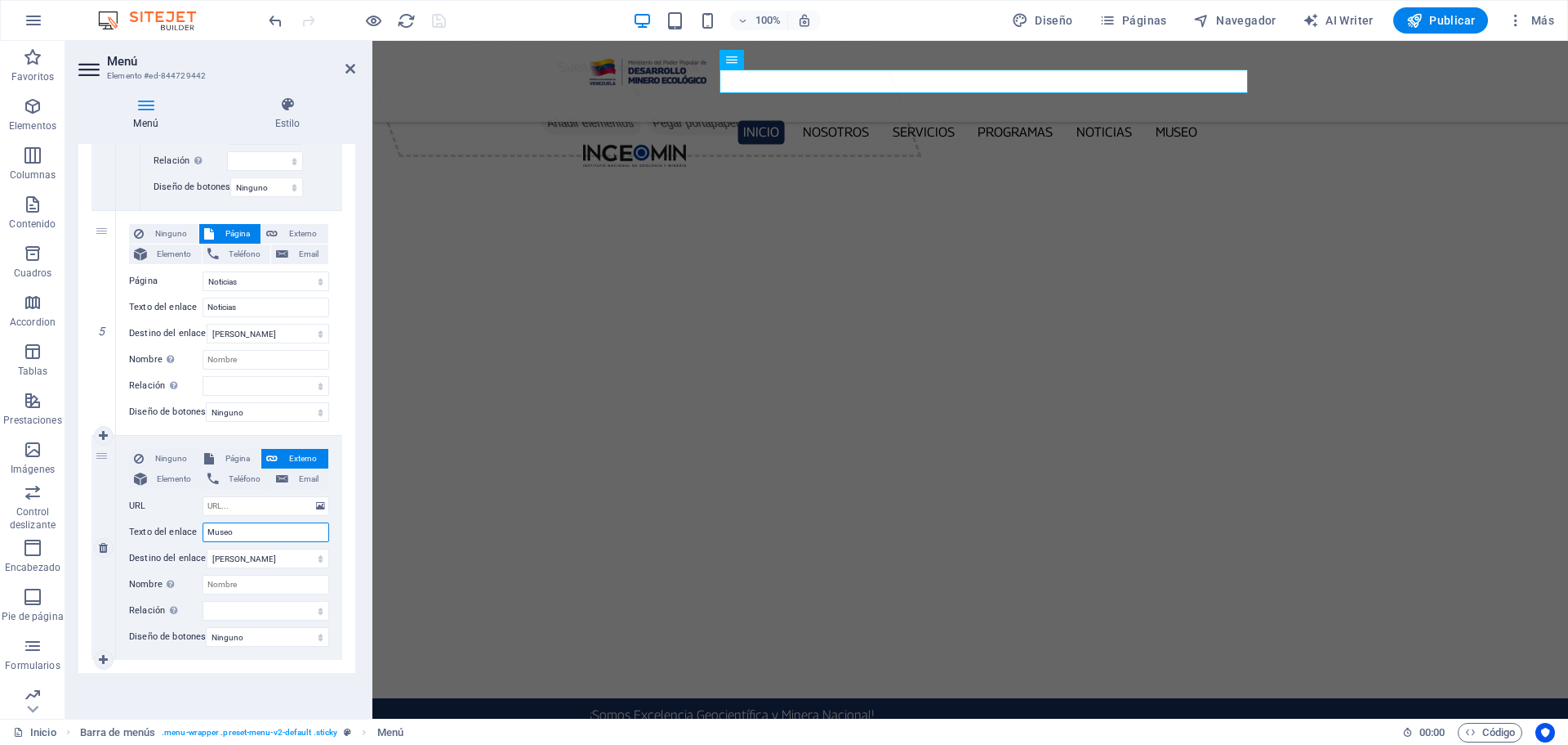
select select
type input "Museo"
click at [241, 450] on span "Página" at bounding box center [238, 459] width 38 height 20
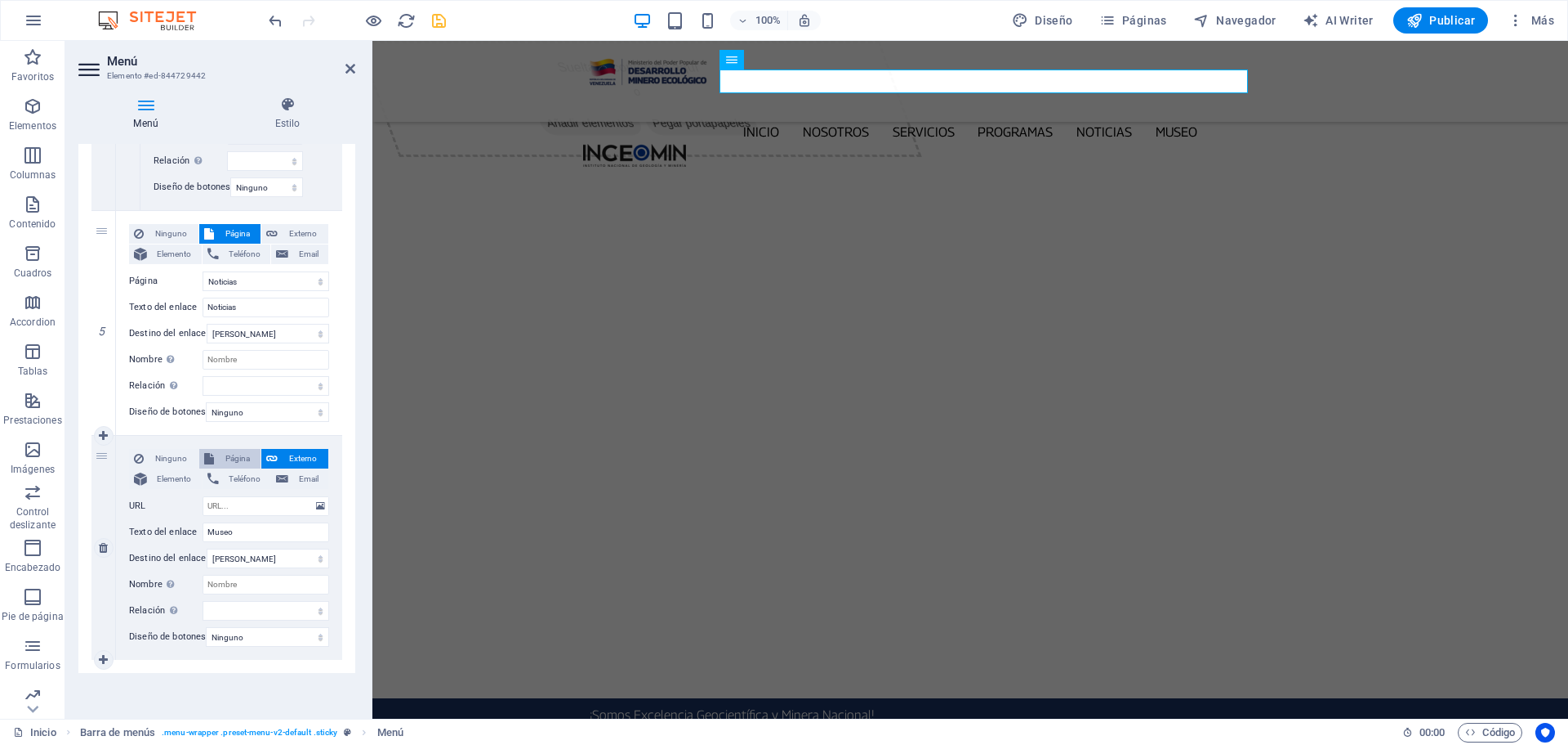
select select
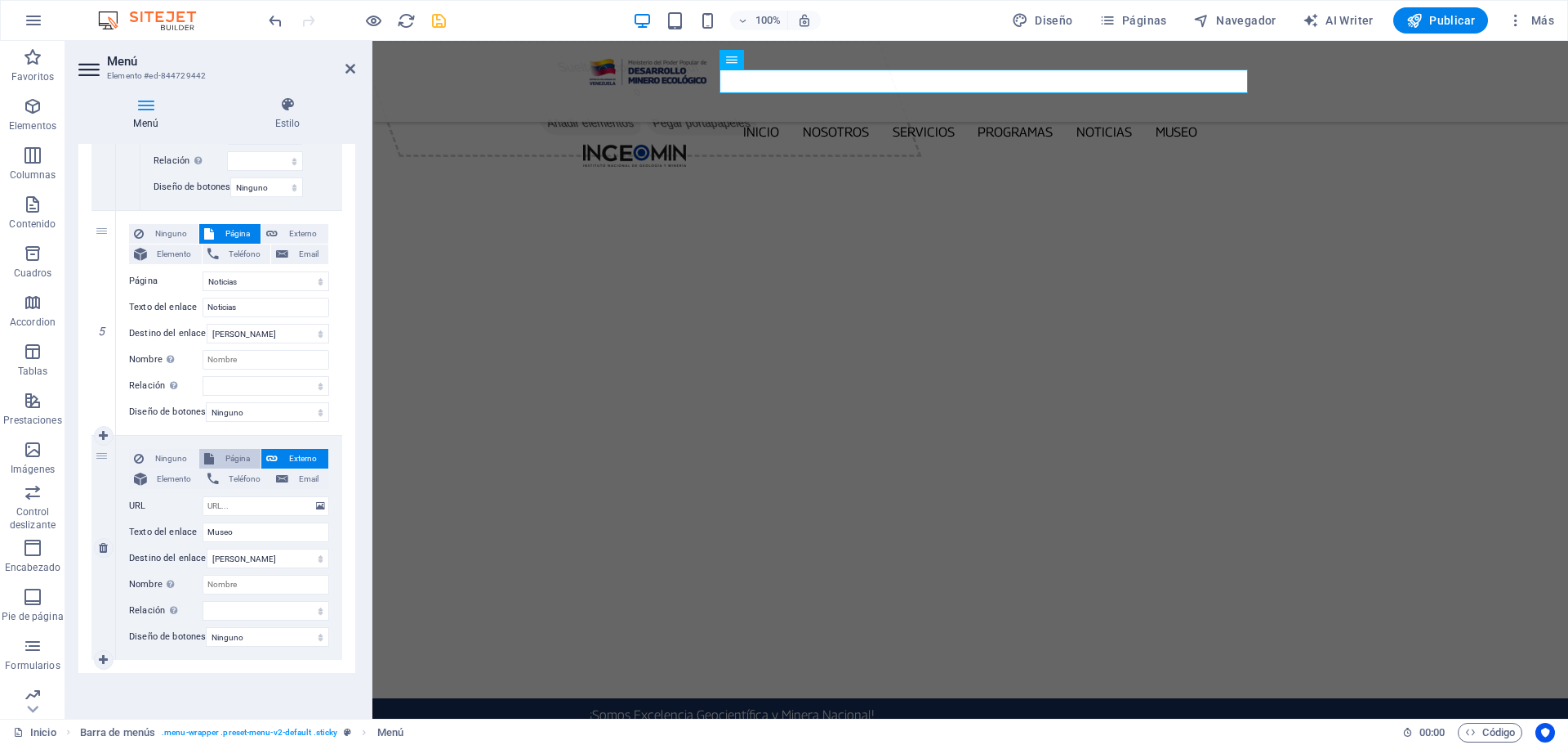
select select
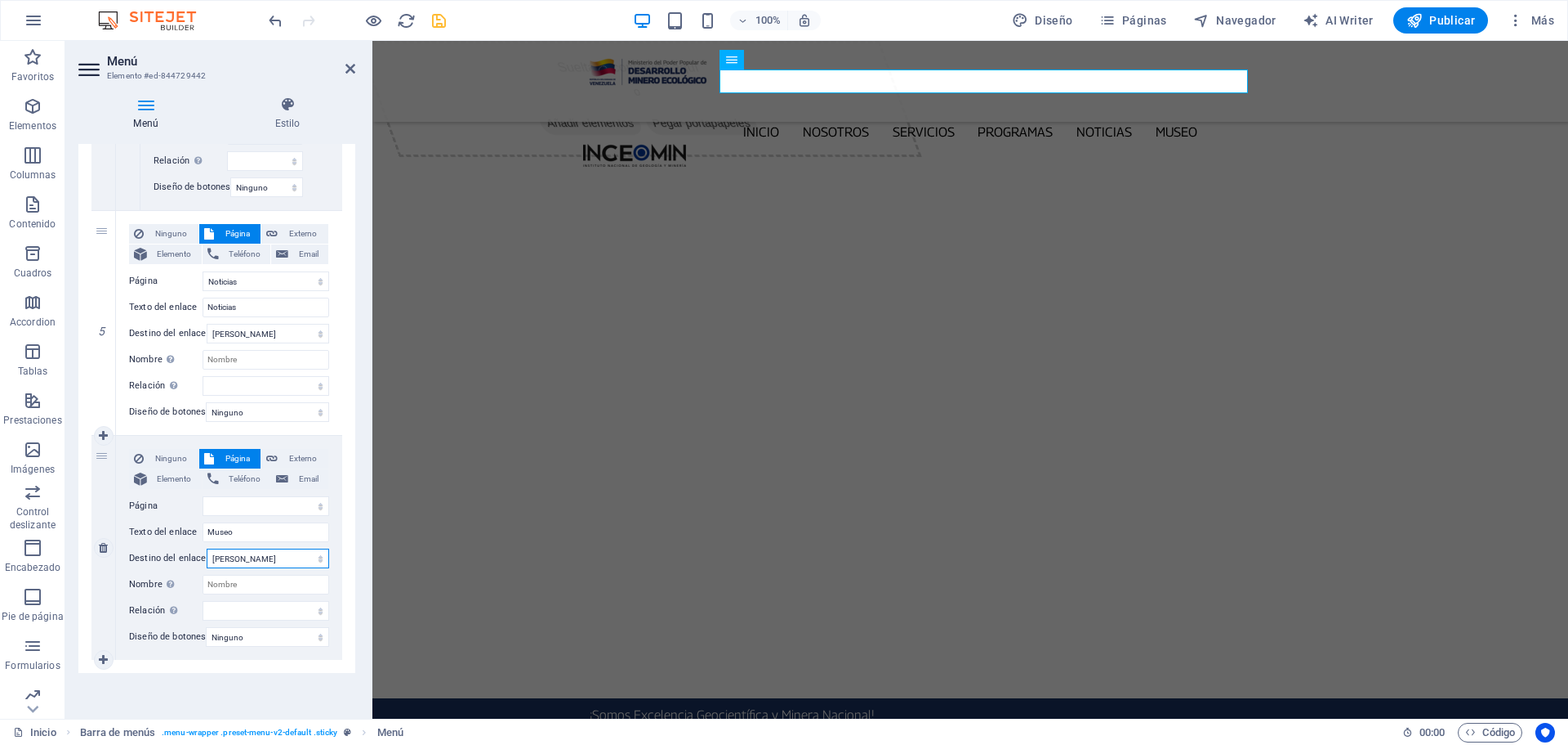
click at [321, 548] on select "Nueva pestaña Misma pestaña Superposición" at bounding box center [267, 558] width 123 height 20
click at [322, 548] on select "Nueva pestaña Misma pestaña Superposición" at bounding box center [267, 558] width 123 height 20
click at [316, 501] on select "Inicio Nosotros Servicios Programas -- PNG -- INGEOMIN VA A LA ESCUELA -- COMIT…" at bounding box center [265, 505] width 126 height 20
select select "8"
click at [203, 496] on select "Inicio Nosotros Servicios Programas -- PNG -- INGEOMIN VA A LA ESCUELA -- COMIT…" at bounding box center [265, 505] width 126 height 20
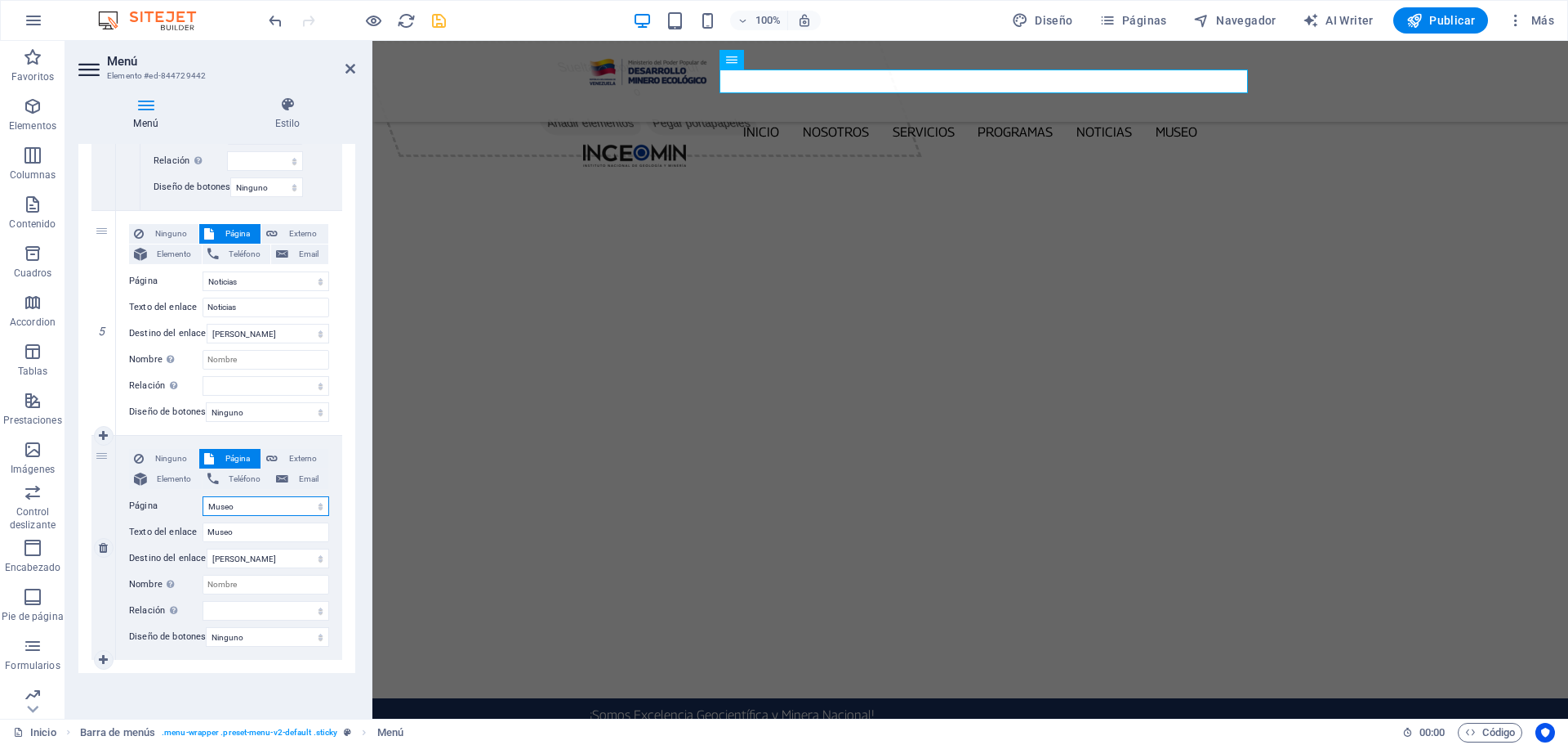
select select
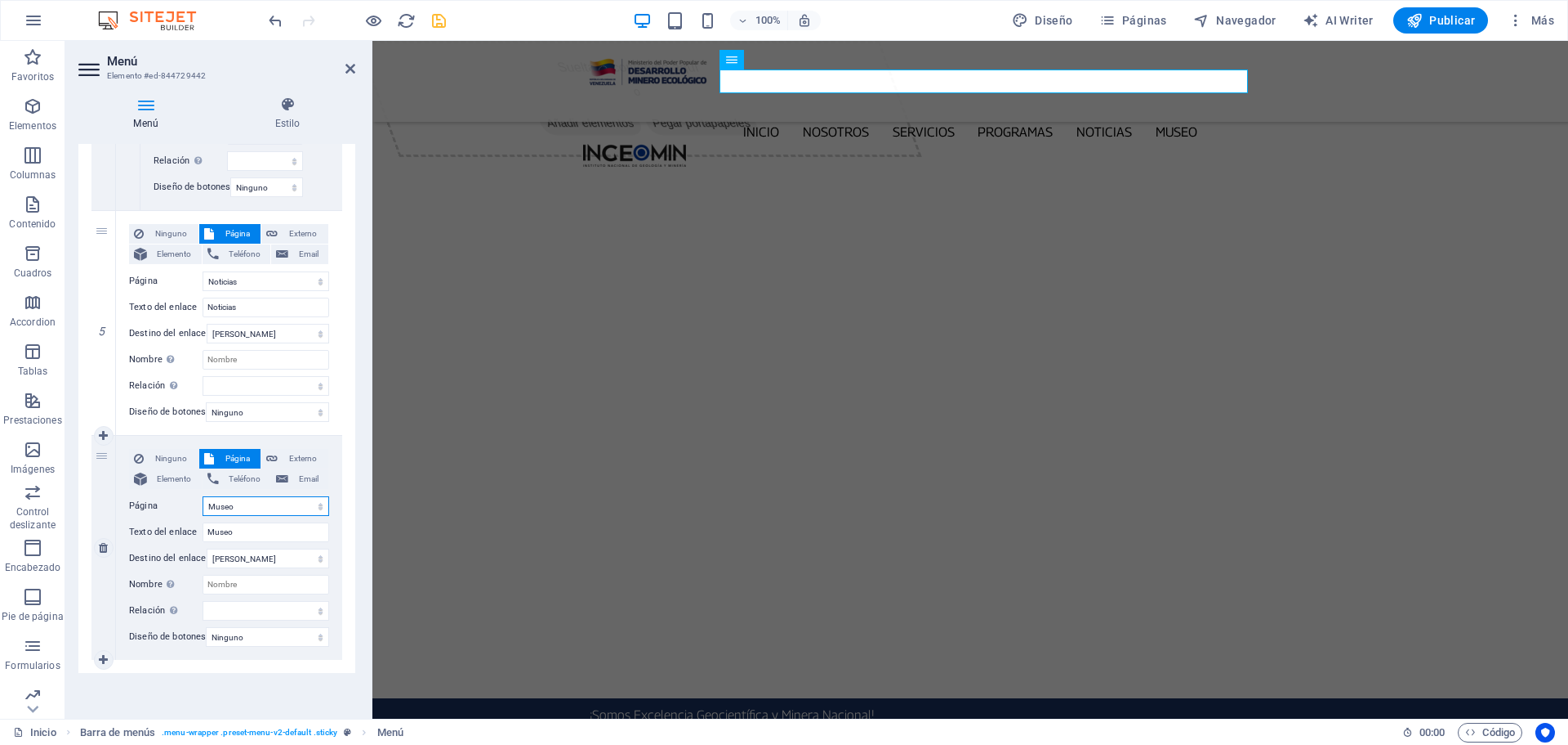
select select
click at [438, 18] on icon "save" at bounding box center [439, 21] width 19 height 19
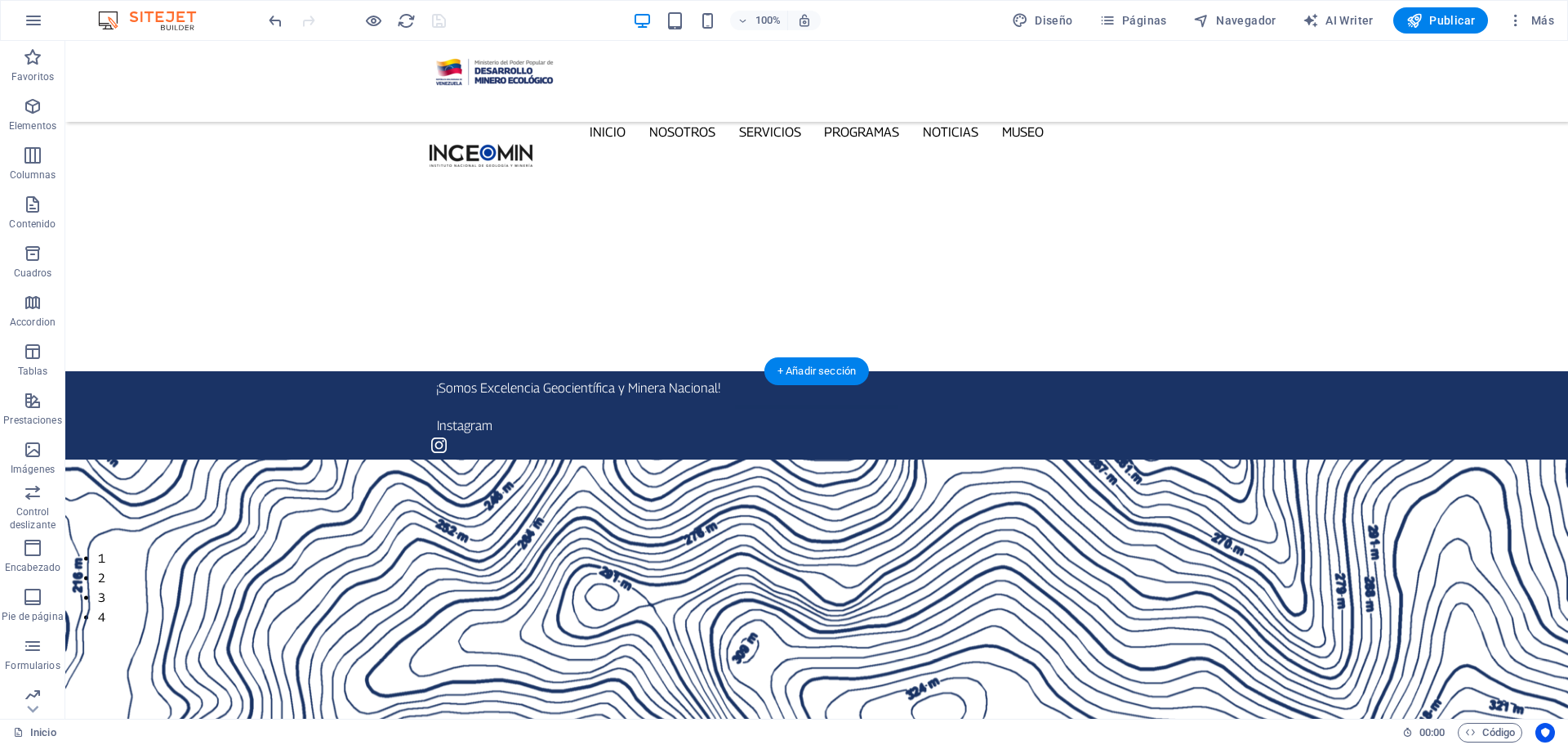
scroll to position [0, 0]
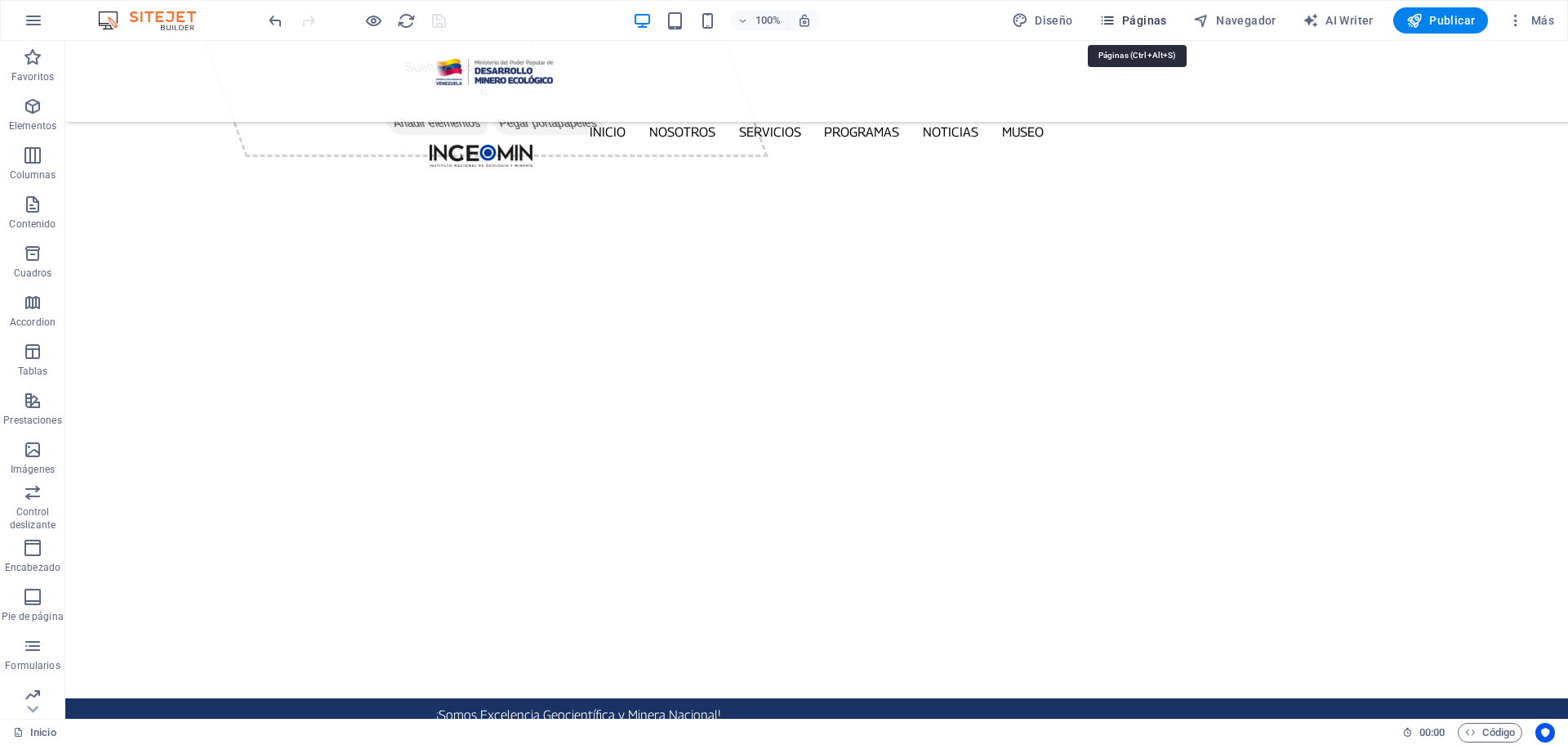
click at [1115, 24] on icon "button" at bounding box center [1107, 20] width 16 height 16
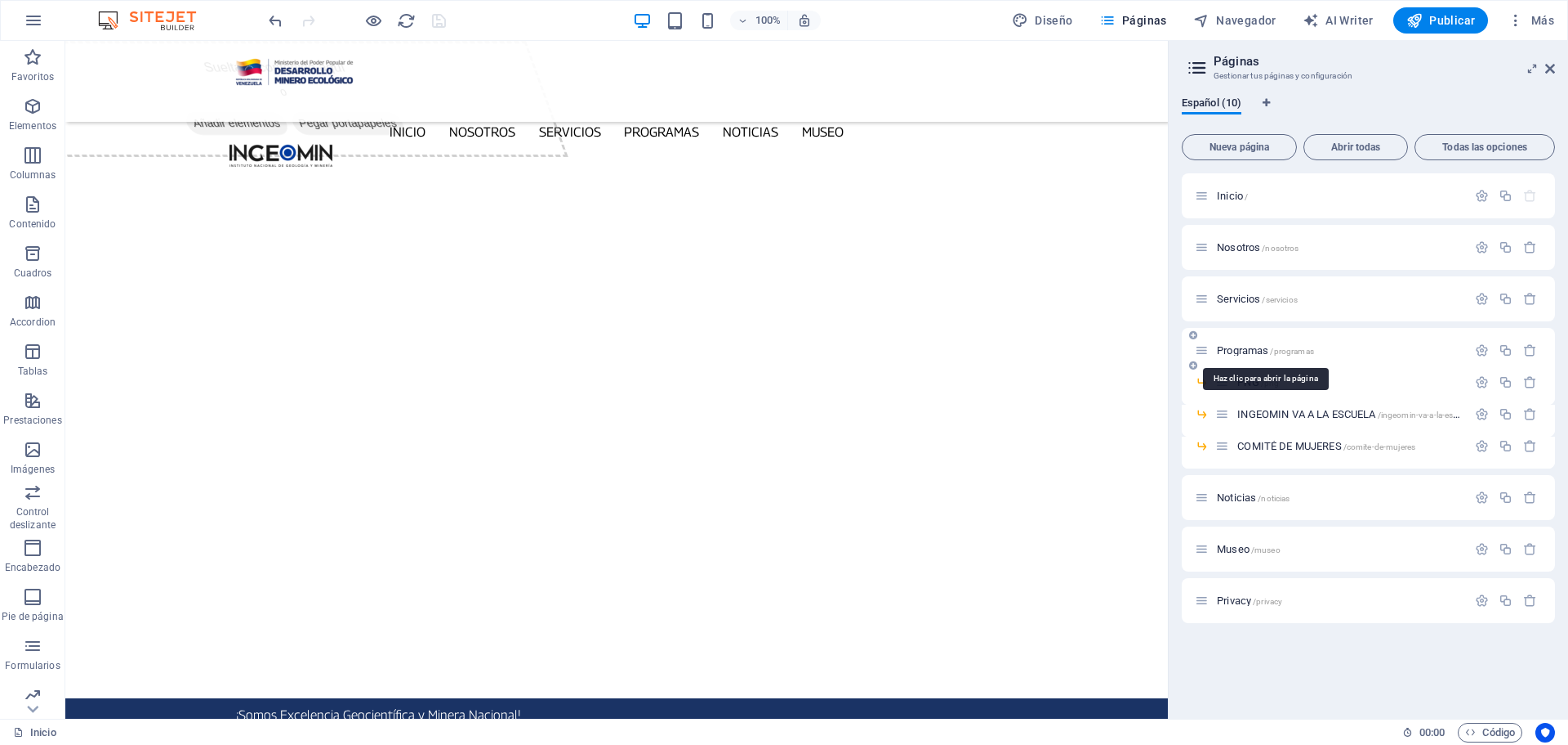
click at [1251, 351] on span "Programas /programas" at bounding box center [1266, 350] width 97 height 12
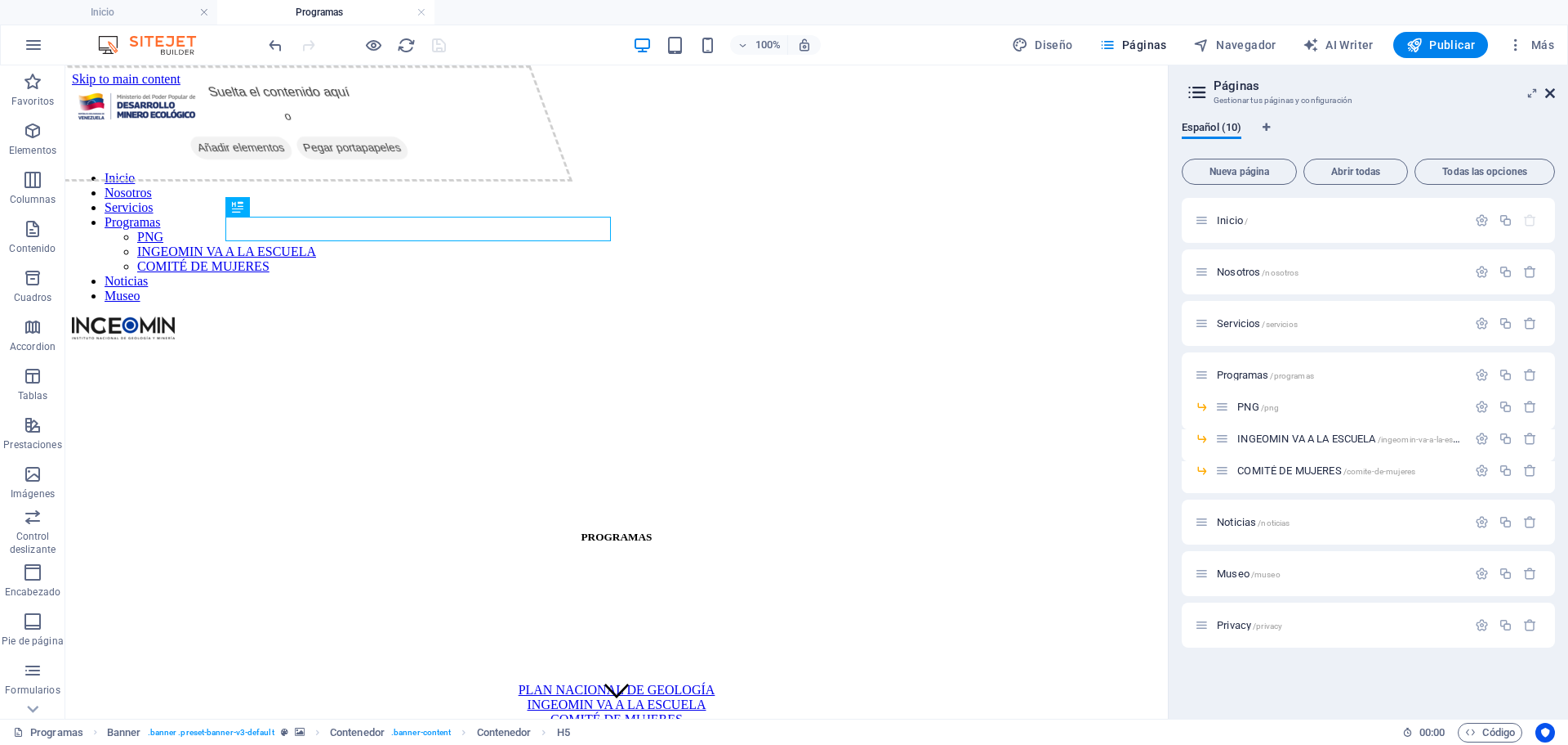
click at [1550, 92] on icon at bounding box center [1550, 93] width 10 height 13
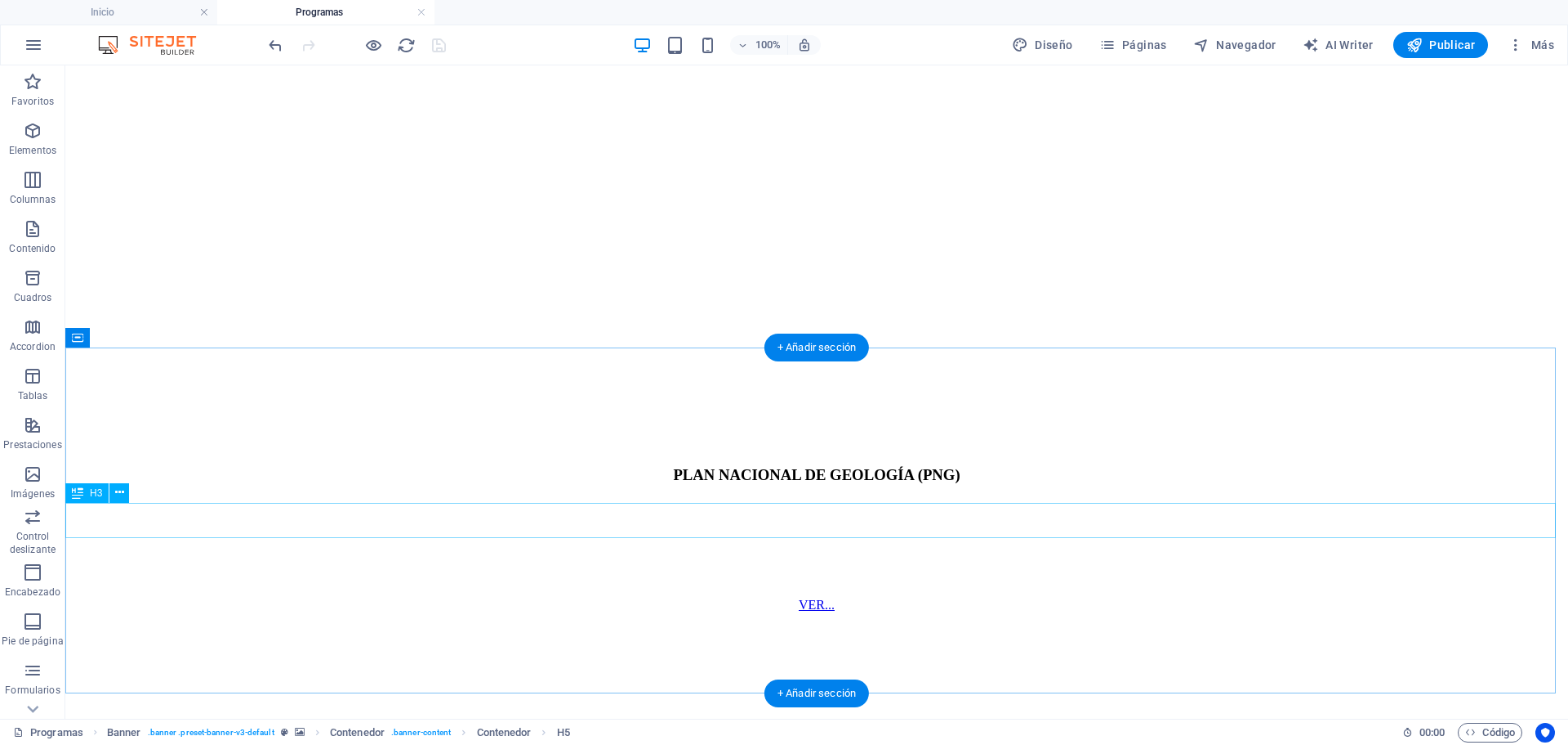
scroll to position [984, 0]
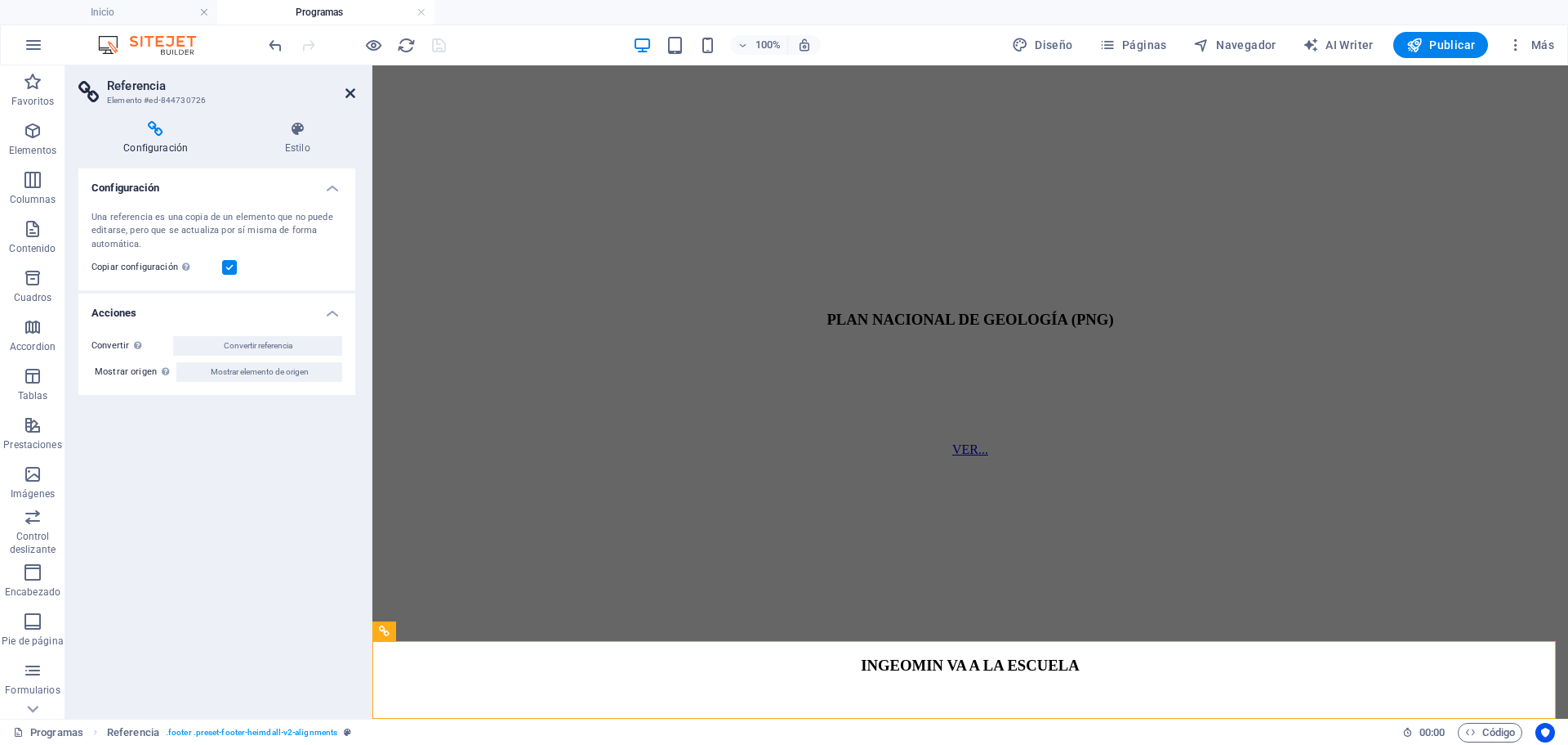
click at [351, 89] on icon at bounding box center [350, 93] width 10 height 13
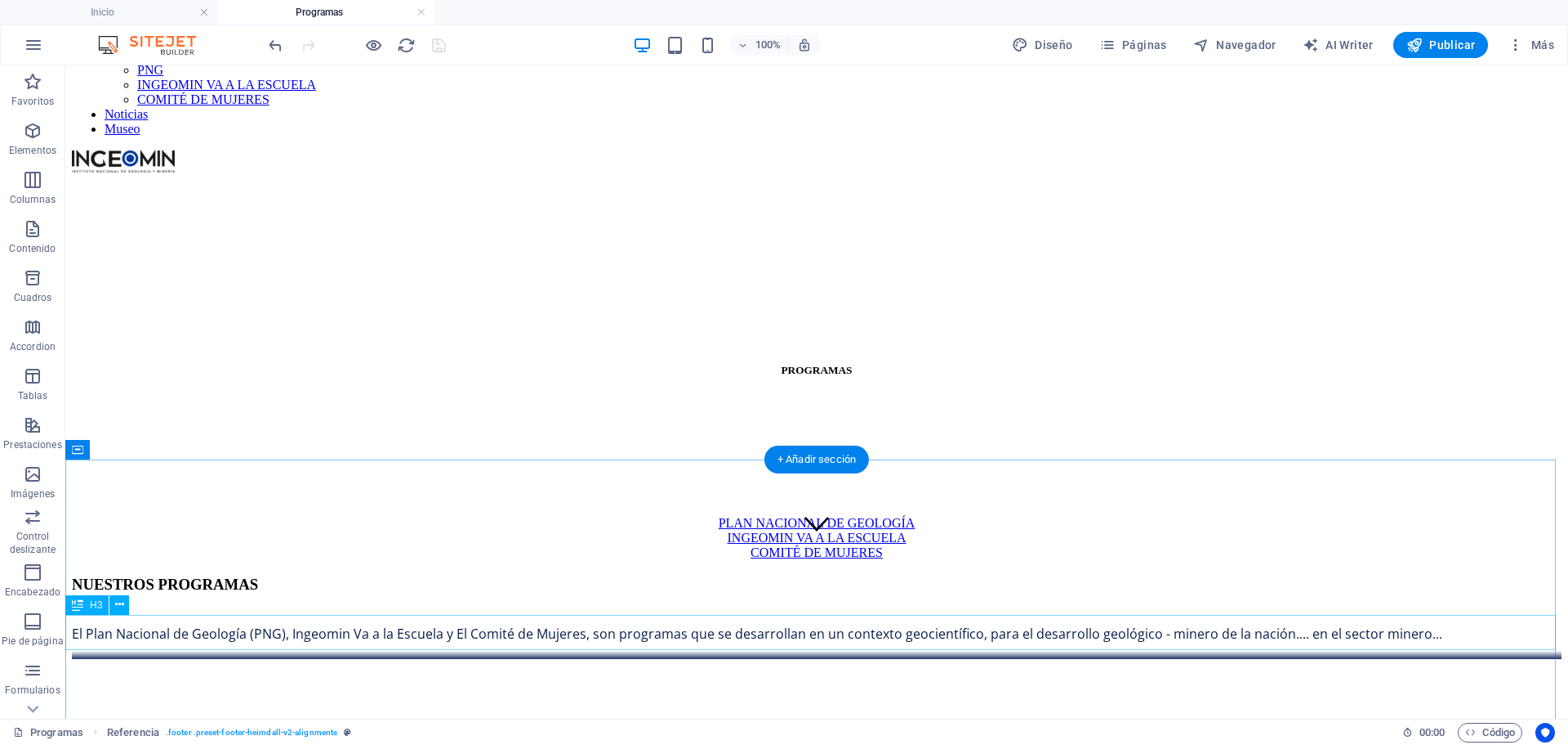
scroll to position [0, 0]
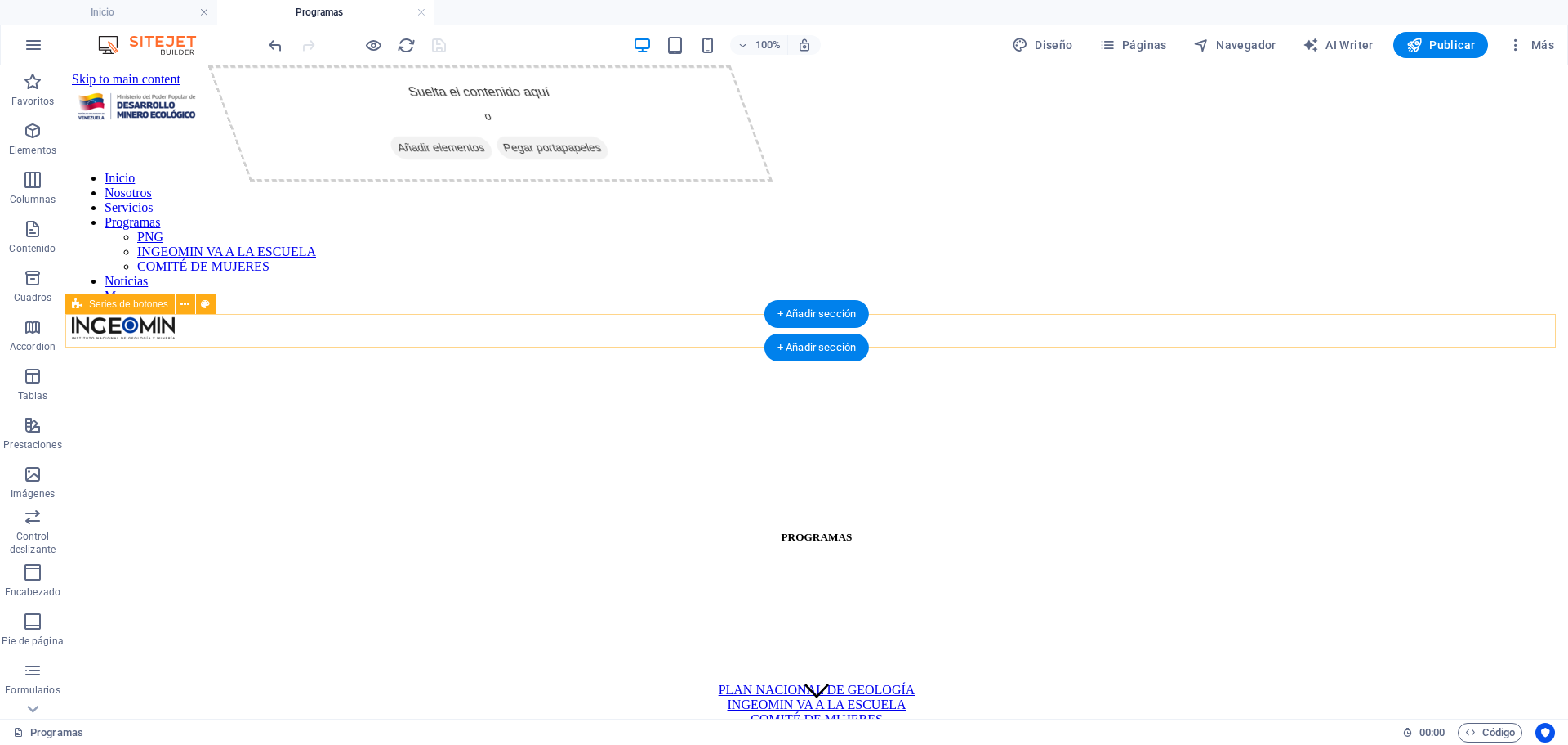
click at [197, 682] on div "PLAN NACIONAL DE GEOLOGÍA INGEOMIN VA A LA ESCUELA COMITÉ DE MUJERES" at bounding box center [817, 704] width 1490 height 44
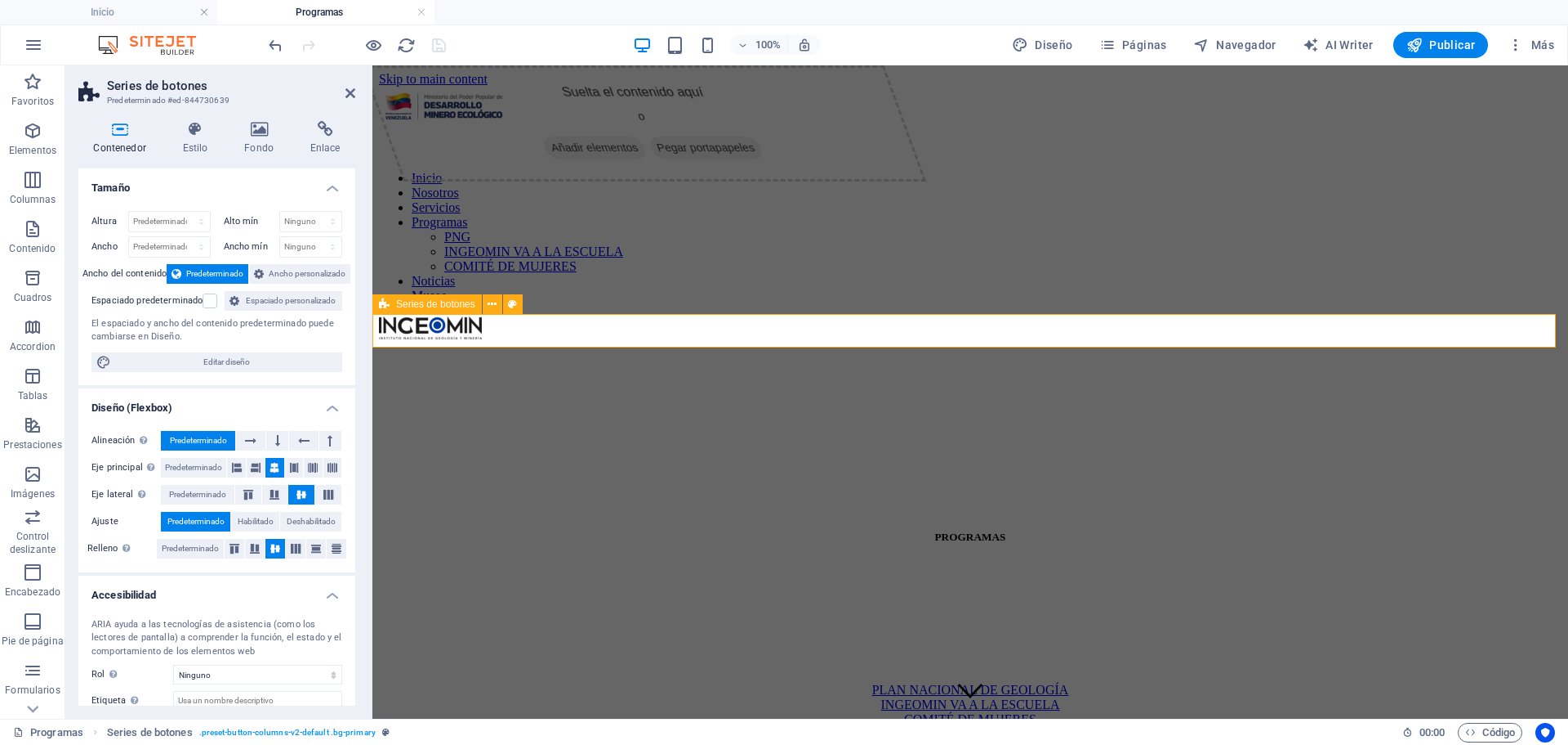
click at [1274, 682] on div "PLAN NACIONAL DE GEOLOGÍA INGEOMIN VA A LA ESCUELA COMITÉ DE MUJERES" at bounding box center [971, 704] width 1183 height 44
click at [344, 91] on h2 "Series de botones" at bounding box center [231, 85] width 248 height 14
click at [350, 91] on icon at bounding box center [350, 93] width 10 height 13
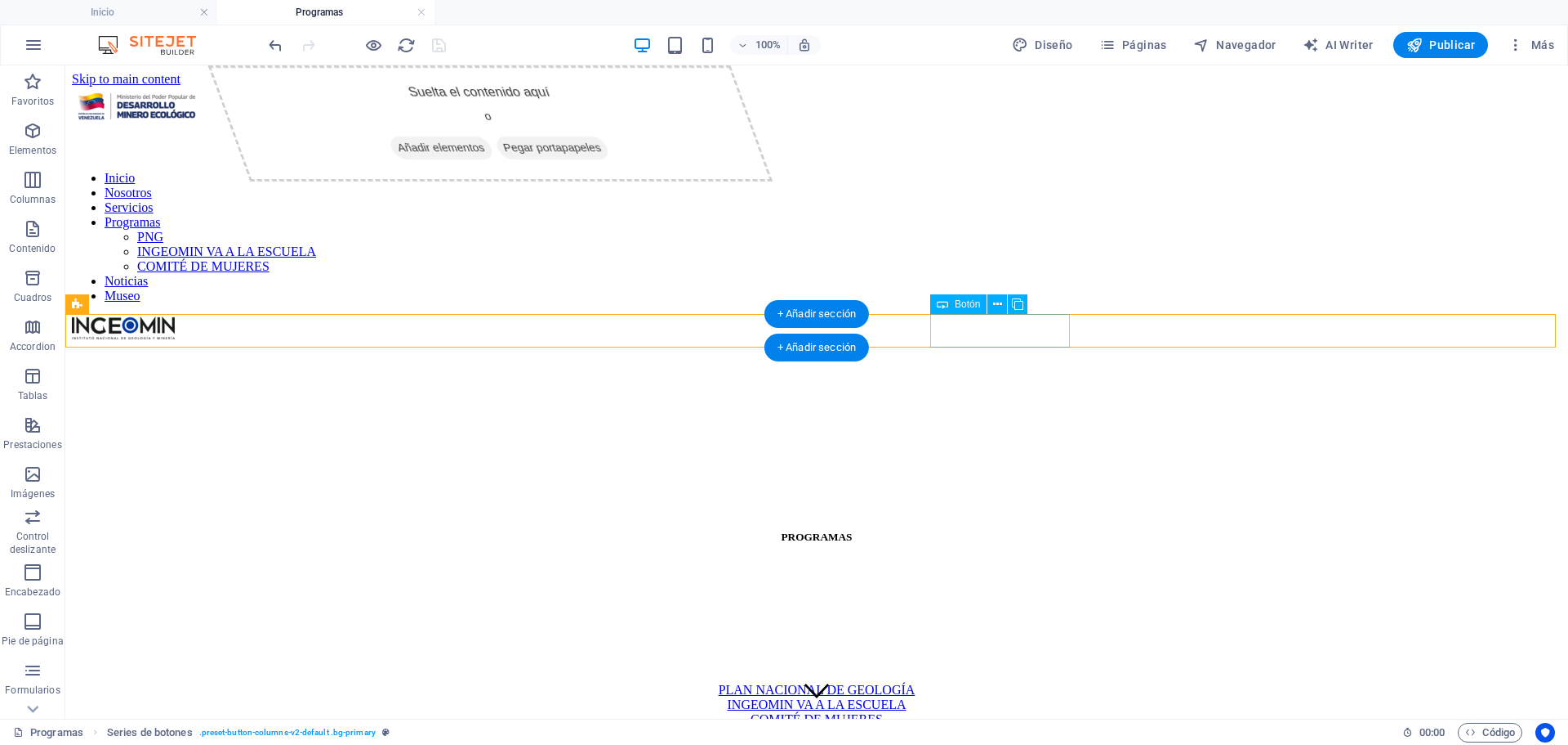
click at [1000, 712] on div "COMITÉ DE MUJERES" at bounding box center [817, 718] width 1490 height 14
click at [1020, 303] on icon at bounding box center [1017, 304] width 11 height 17
click at [1108, 727] on div "COMITÉ DE MUJERES" at bounding box center [817, 734] width 1490 height 14
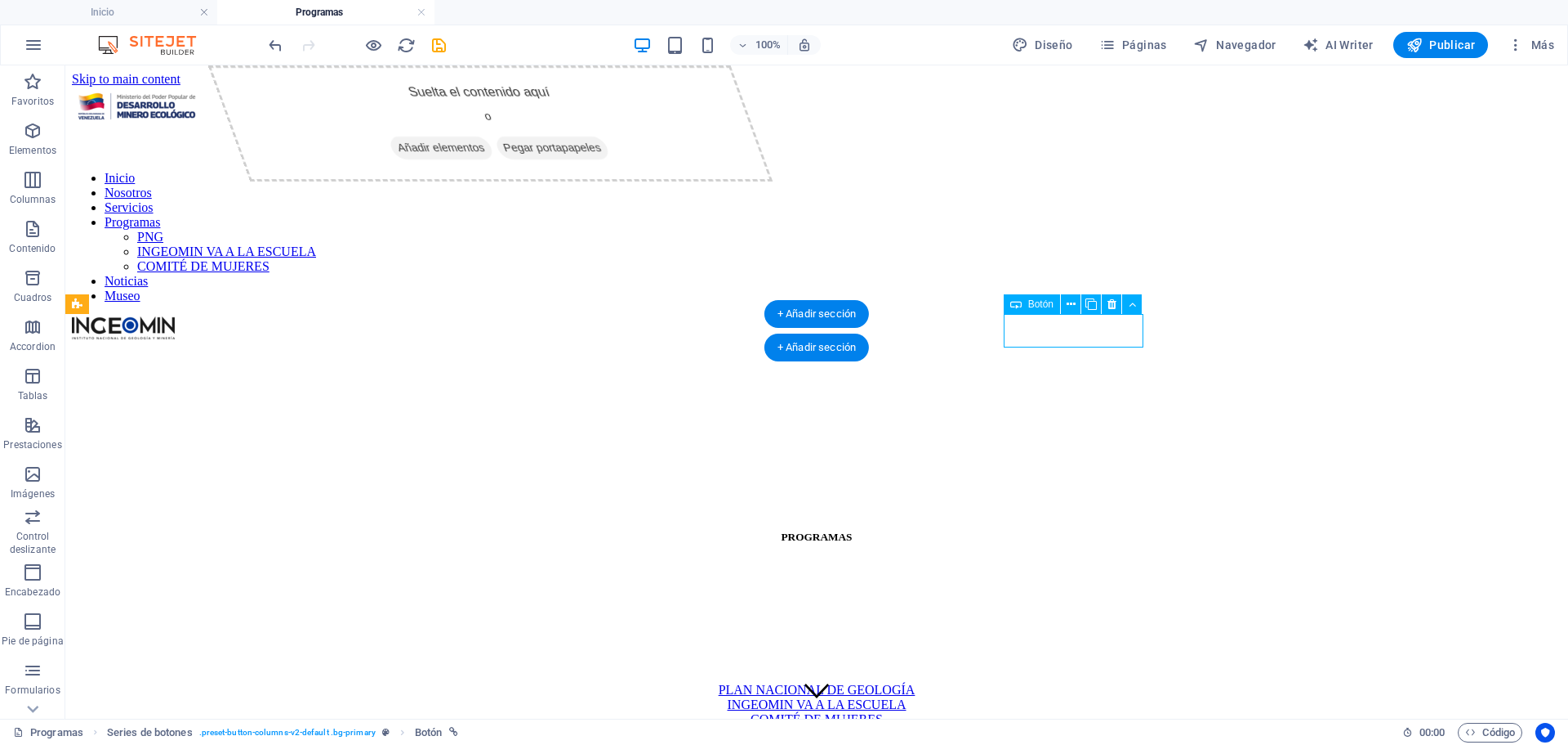
click at [1108, 727] on div "COMITÉ DE MUJERES" at bounding box center [817, 734] width 1490 height 14
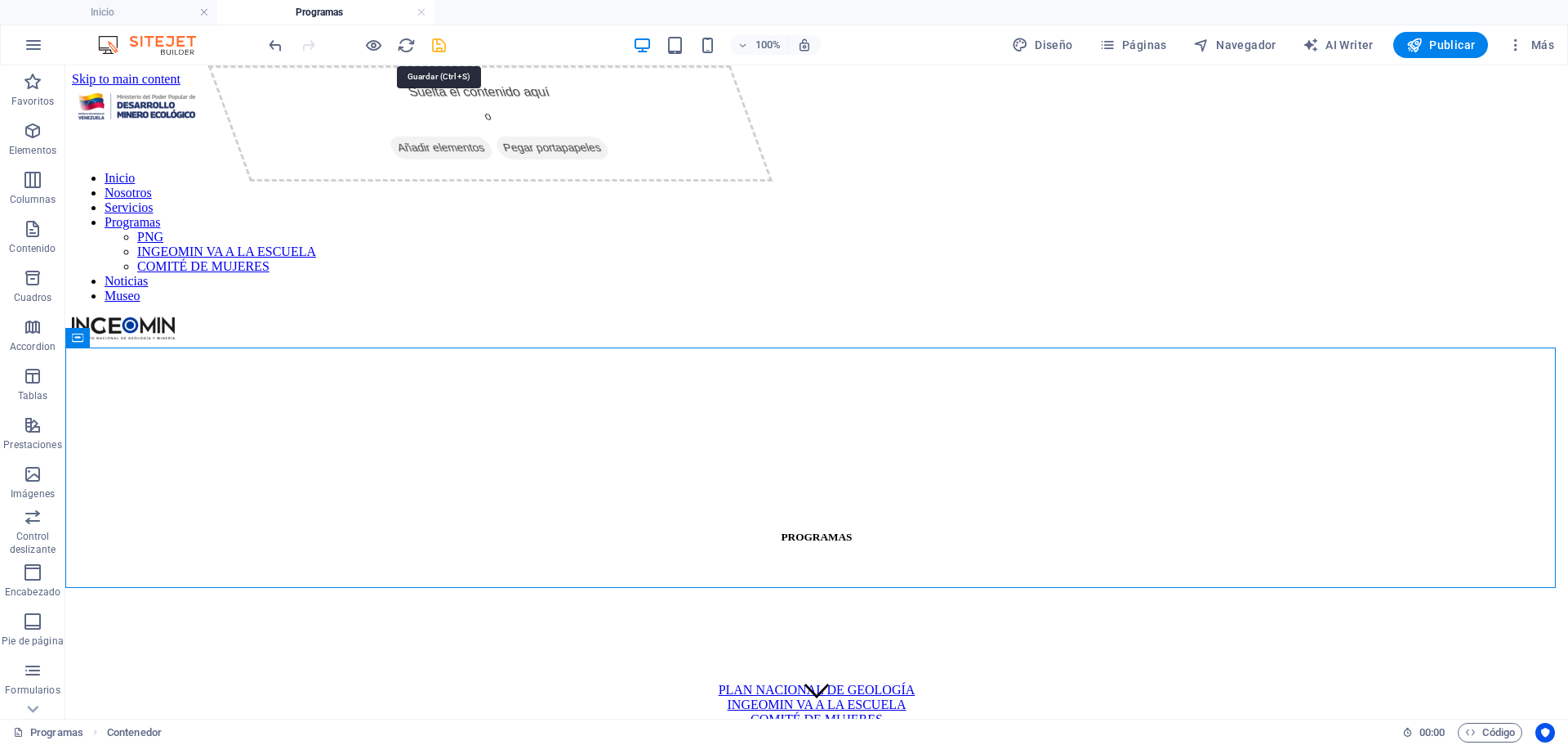
click at [438, 49] on icon "save" at bounding box center [439, 46] width 19 height 19
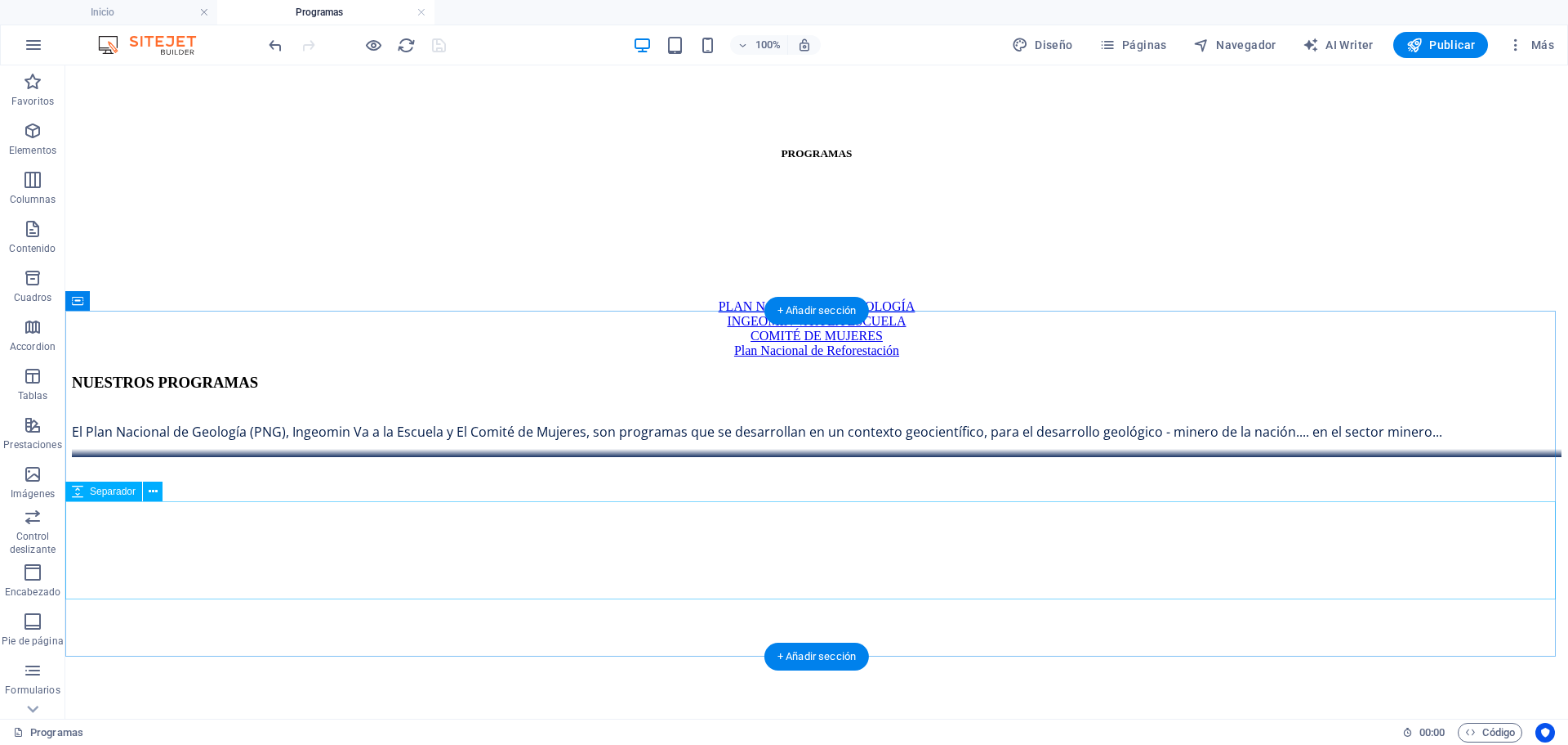
scroll to position [409, 0]
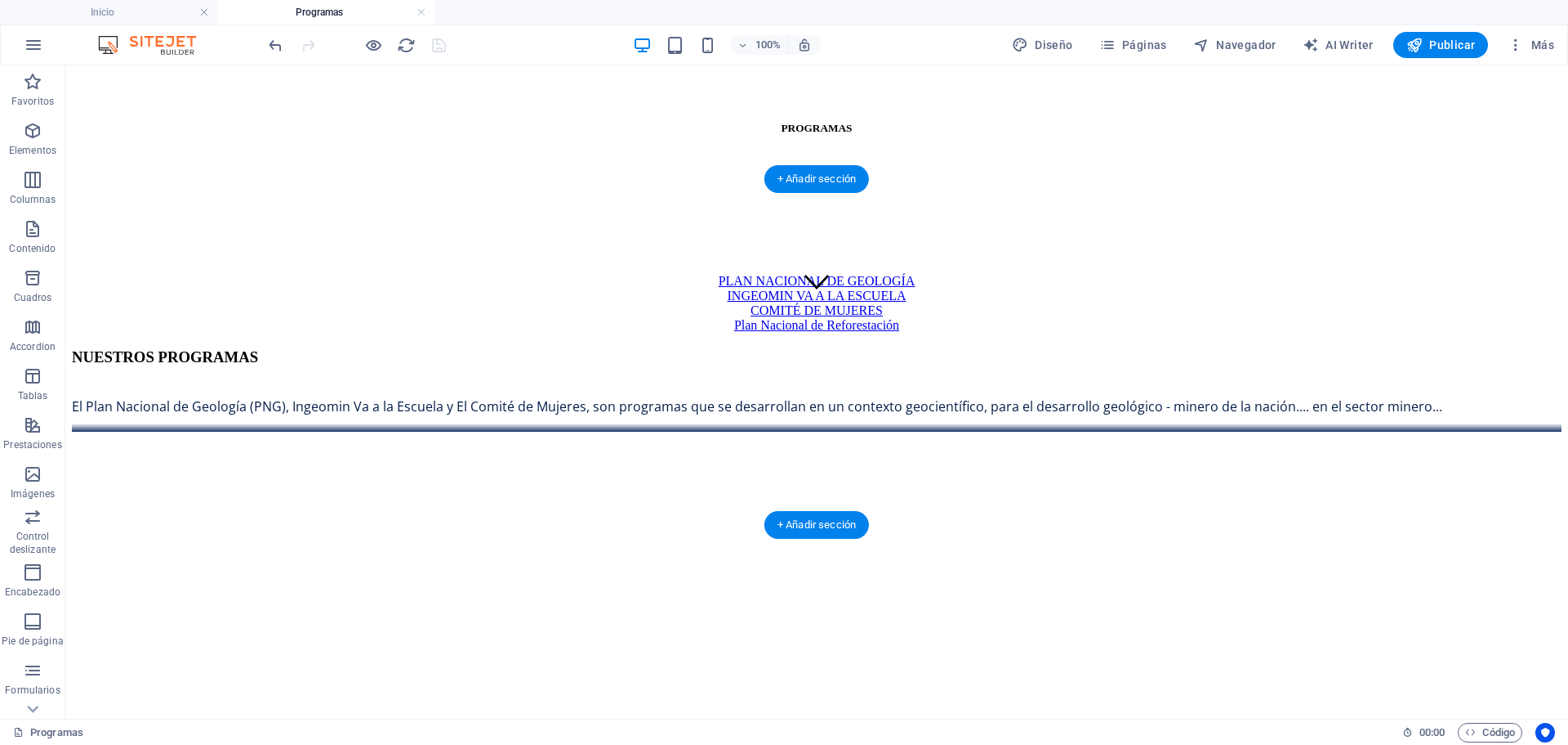
click at [260, 432] on figure at bounding box center [817, 432] width 1490 height 0
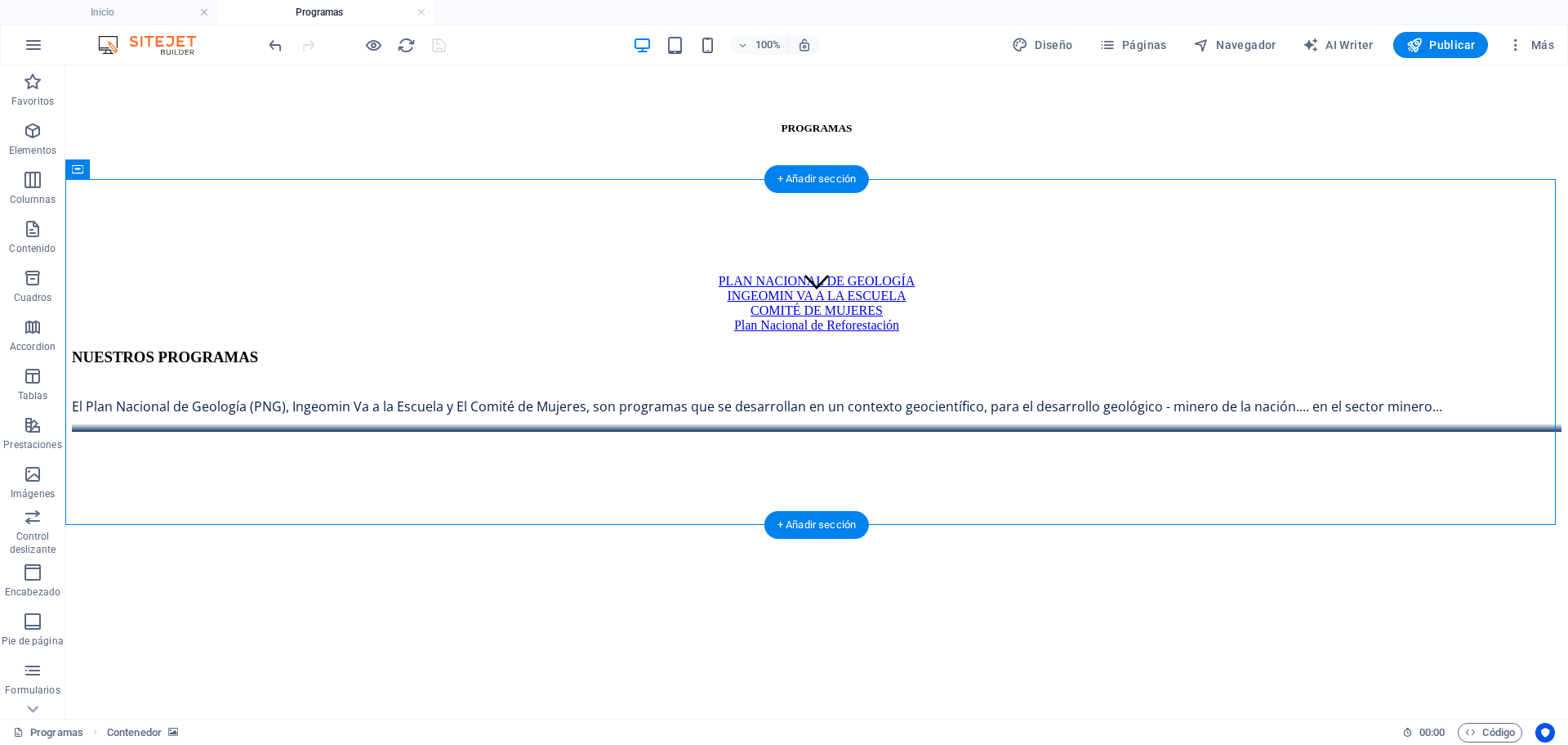
click at [260, 432] on figure at bounding box center [817, 432] width 1490 height 0
select select "px"
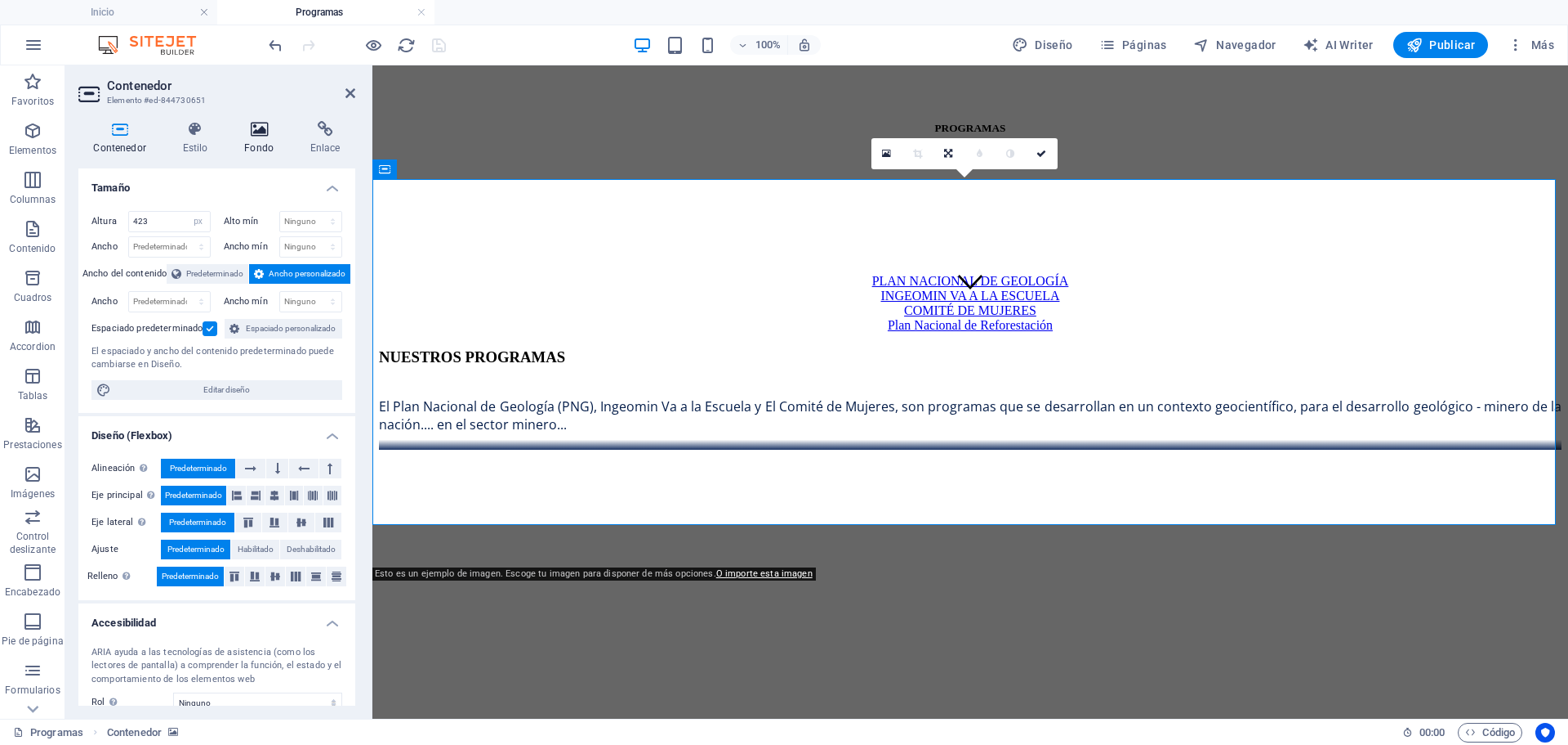
click at [259, 133] on icon at bounding box center [259, 128] width 60 height 16
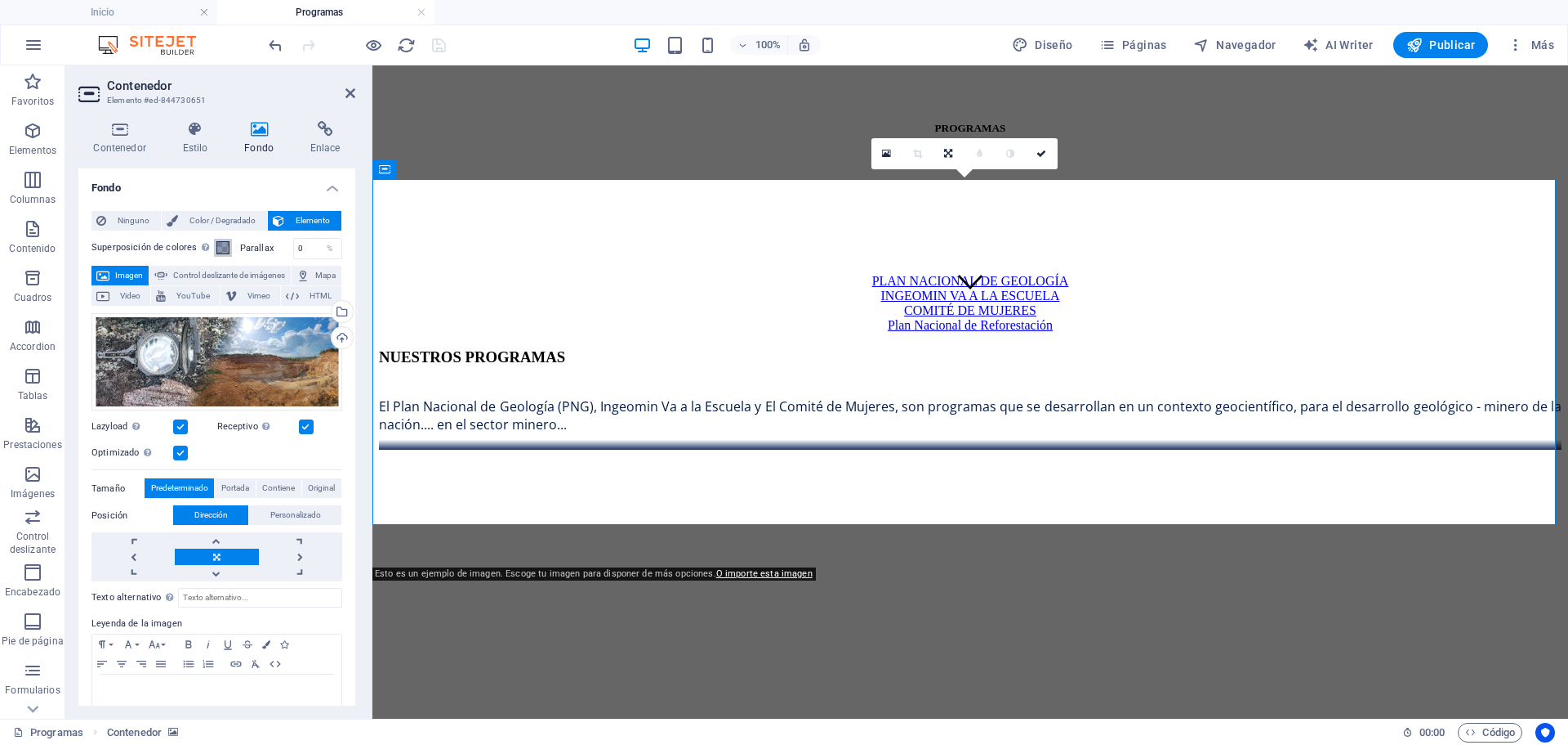
click at [222, 241] on span at bounding box center [223, 247] width 13 height 13
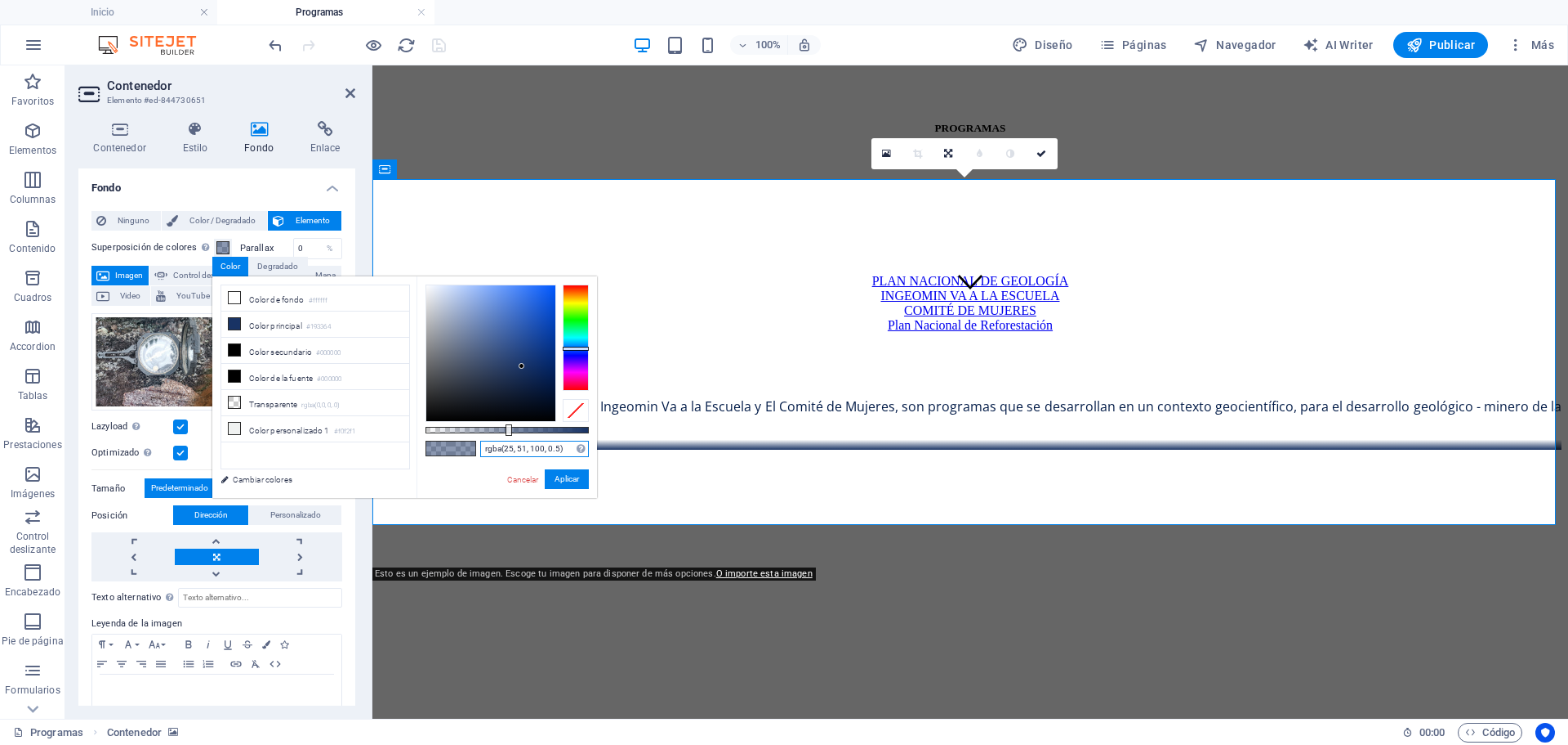
click at [556, 449] on input "rgba(25, 51, 100, 0.5)" at bounding box center [534, 448] width 108 height 16
type input "rgba(25, 51, 100, 0.3)"
click at [570, 474] on button "Aplicar" at bounding box center [567, 479] width 44 height 20
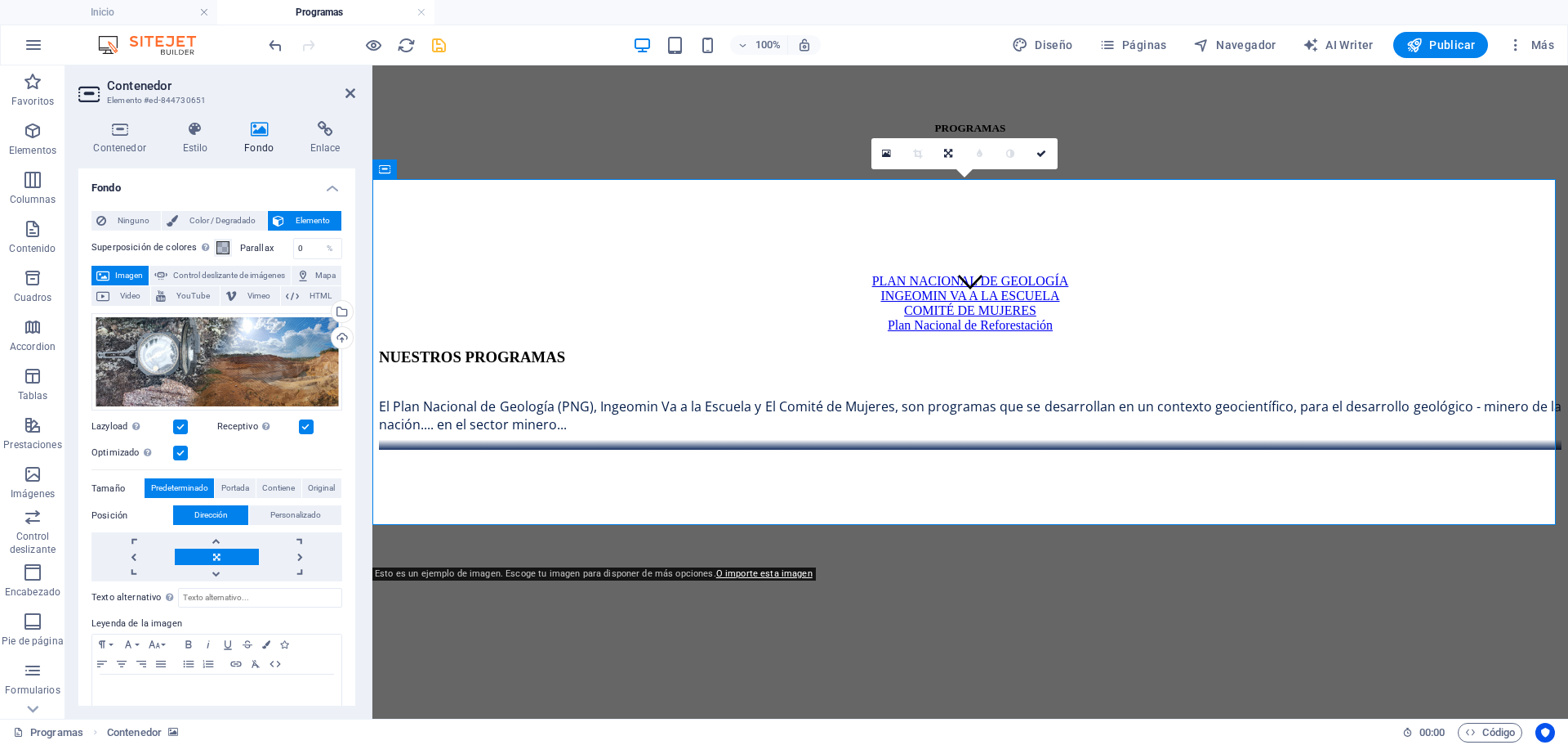
click at [473, 449] on figure at bounding box center [971, 449] width 1183 height 0
click at [217, 246] on span at bounding box center [223, 247] width 13 height 13
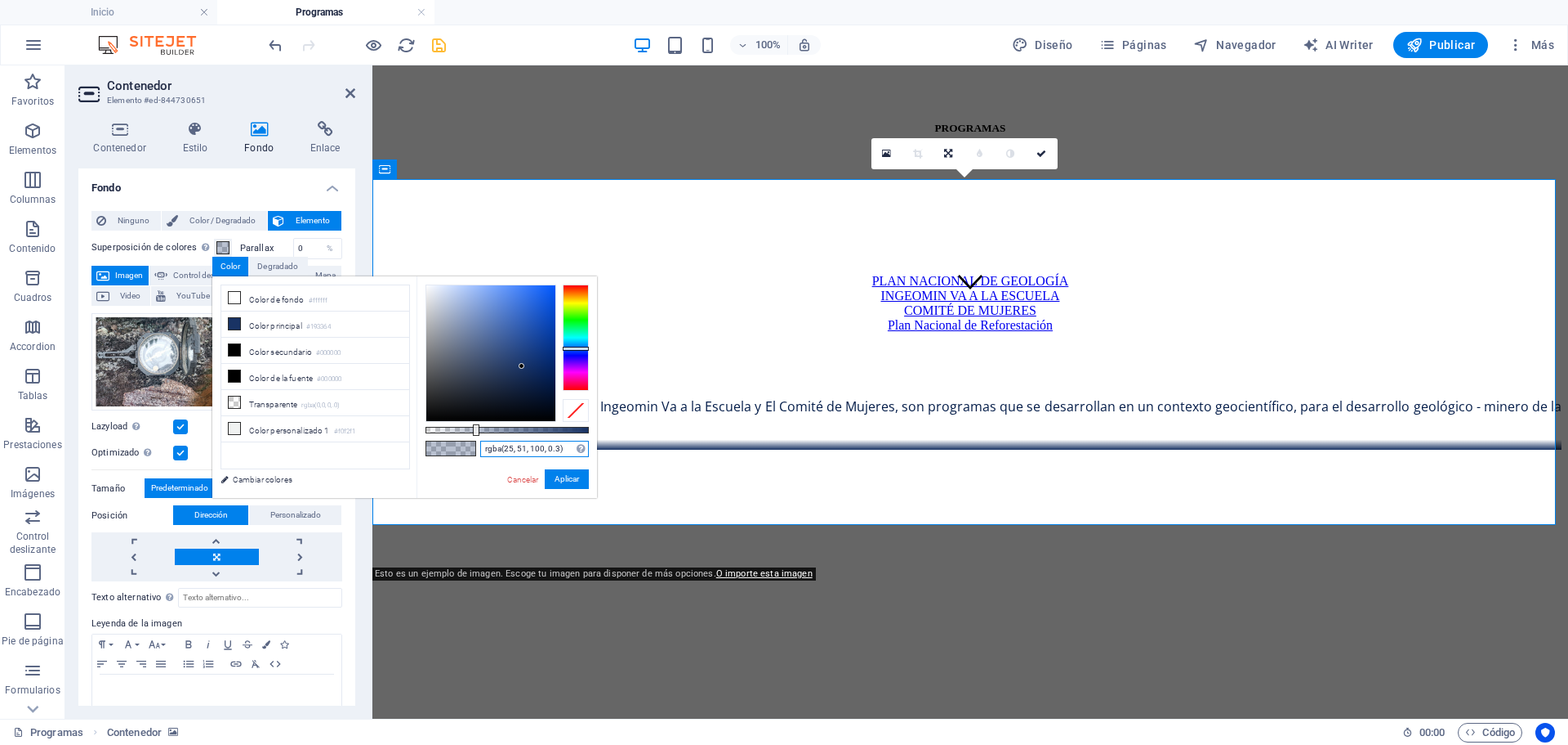
click at [560, 443] on input "rgba(25, 51, 100, 0.3)" at bounding box center [534, 448] width 108 height 16
drag, startPoint x: 574, startPoint y: 482, endPoint x: 203, endPoint y: 414, distance: 377.2
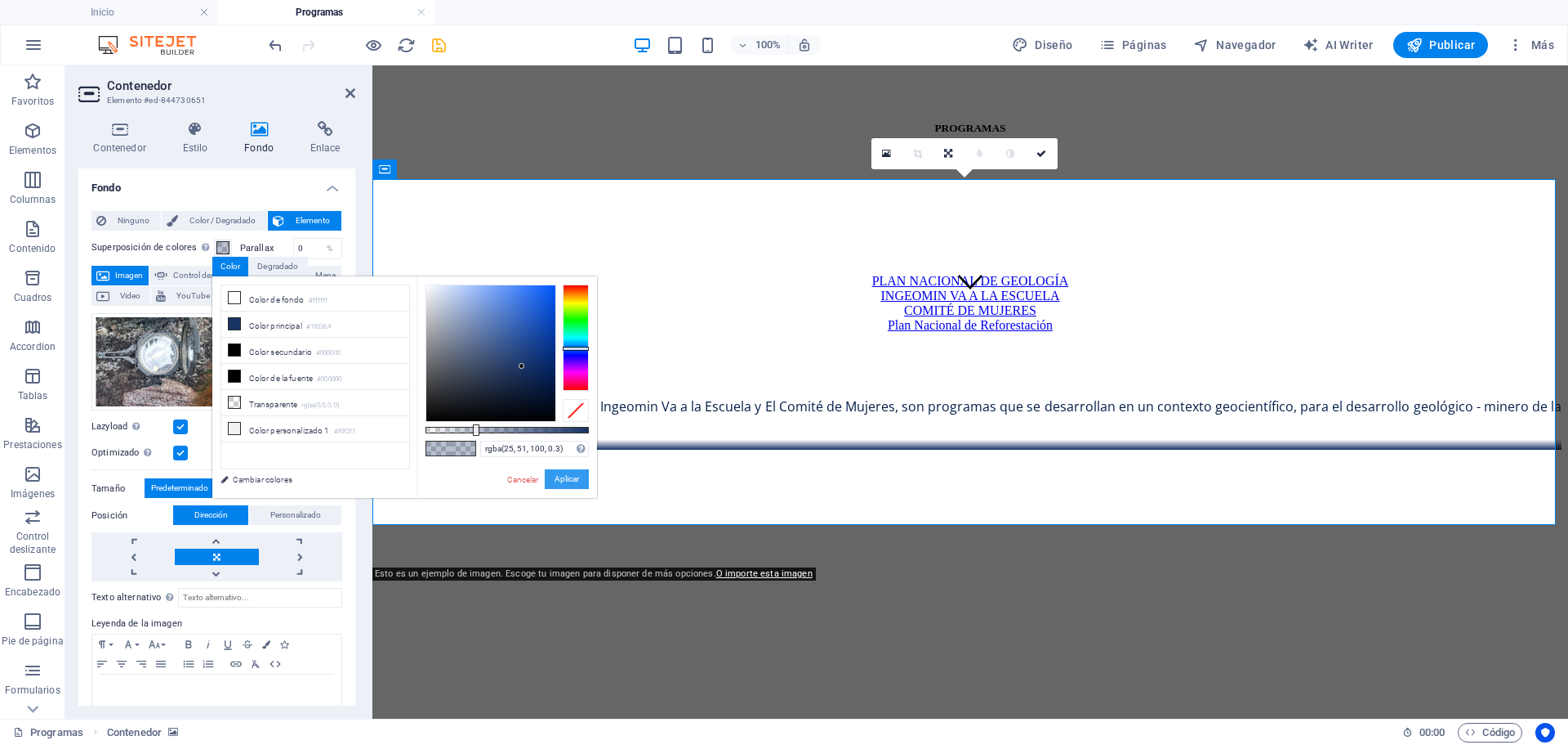
click at [574, 482] on button "Aplicar" at bounding box center [567, 479] width 44 height 20
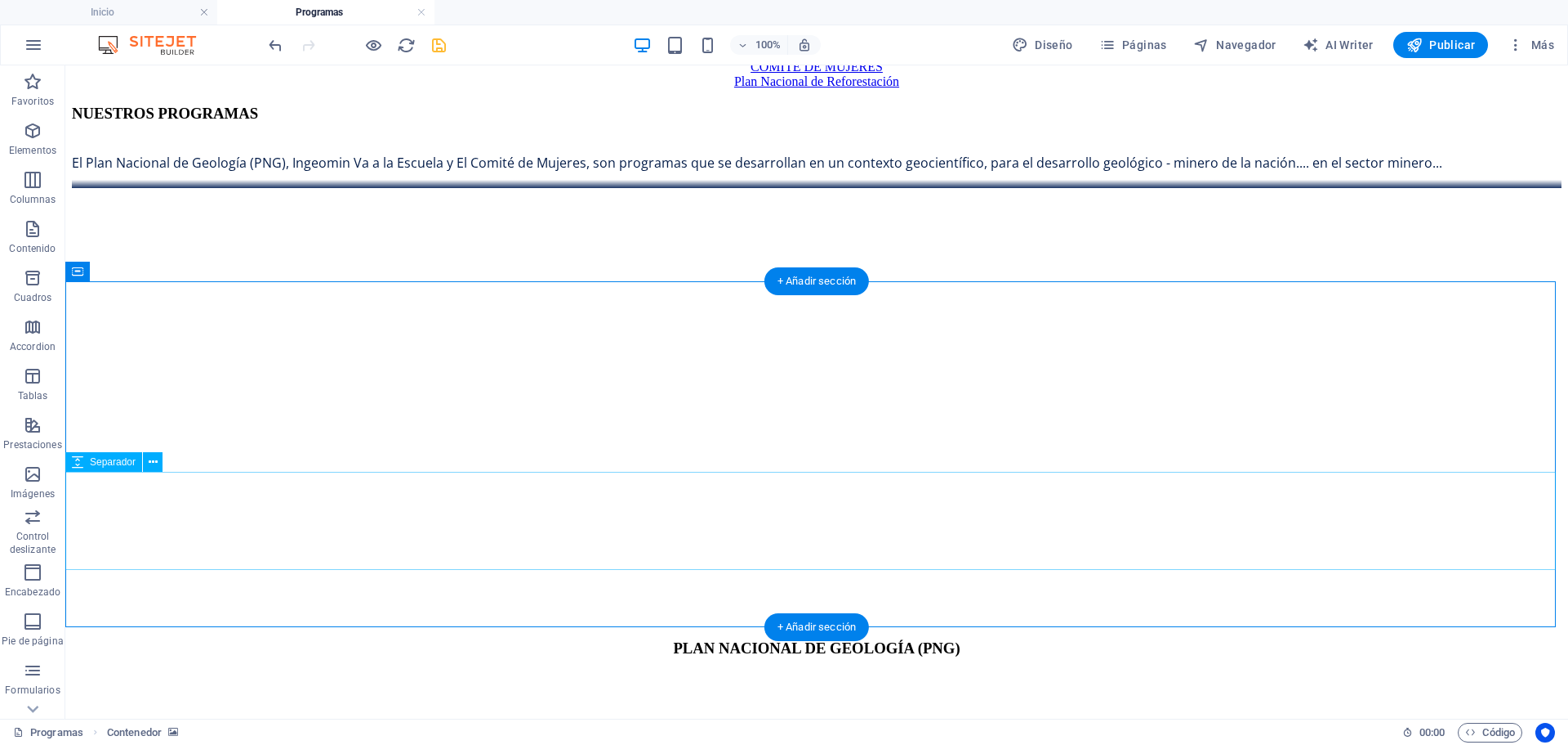
scroll to position [654, 0]
click at [202, 532] on figure at bounding box center [817, 532] width 1490 height 0
select select "px"
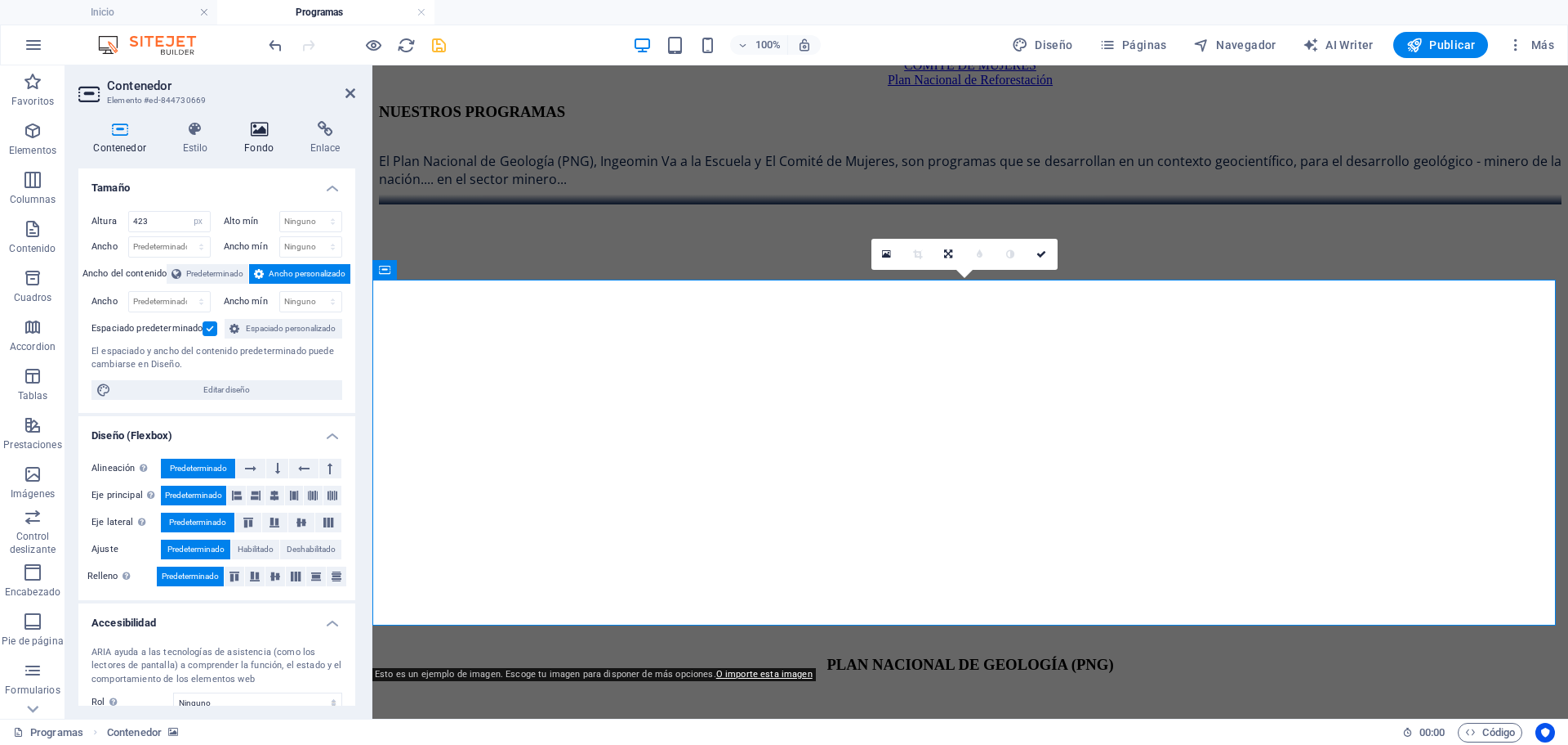
click at [265, 145] on h4 "Fondo" at bounding box center [262, 138] width 67 height 34
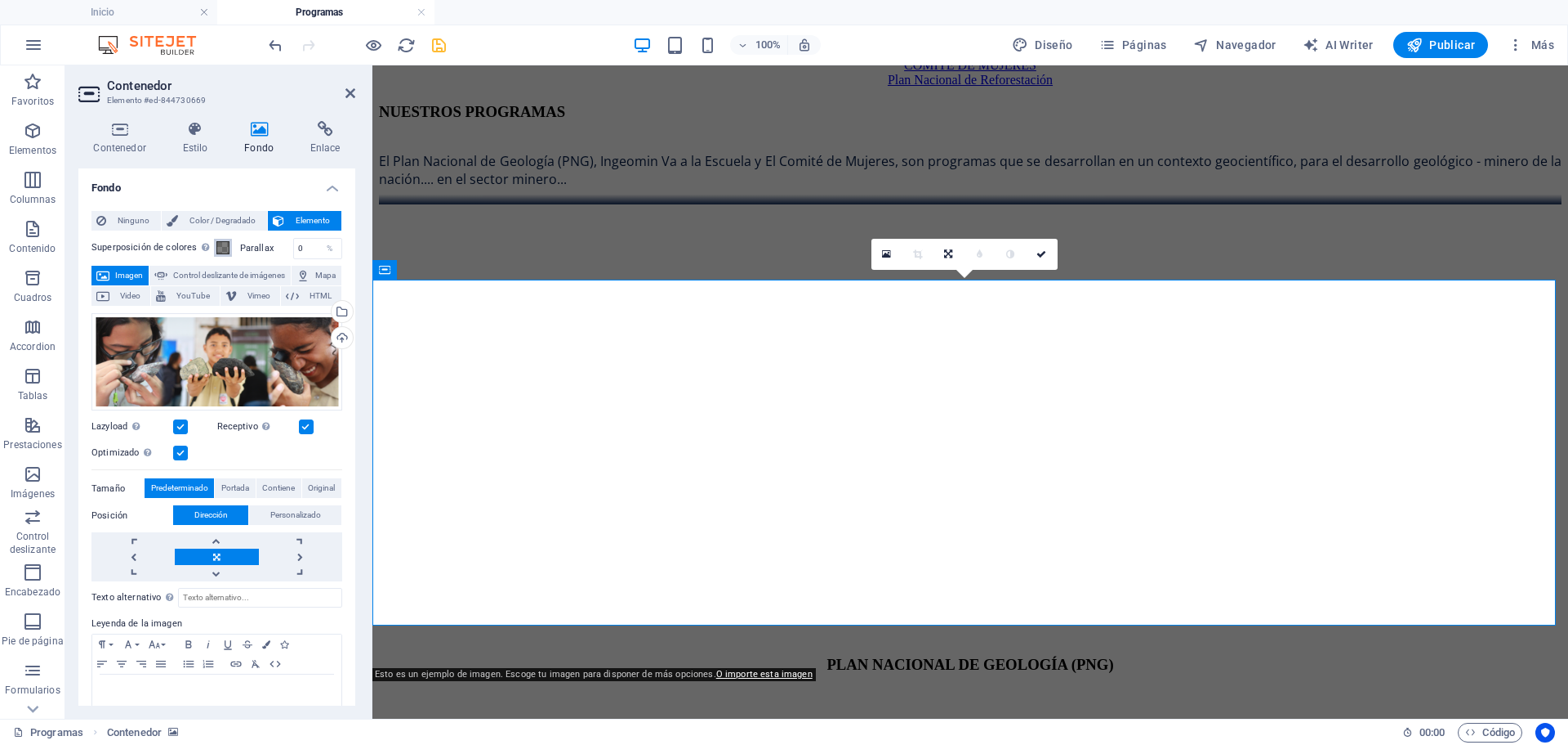
click at [219, 247] on span at bounding box center [223, 247] width 13 height 13
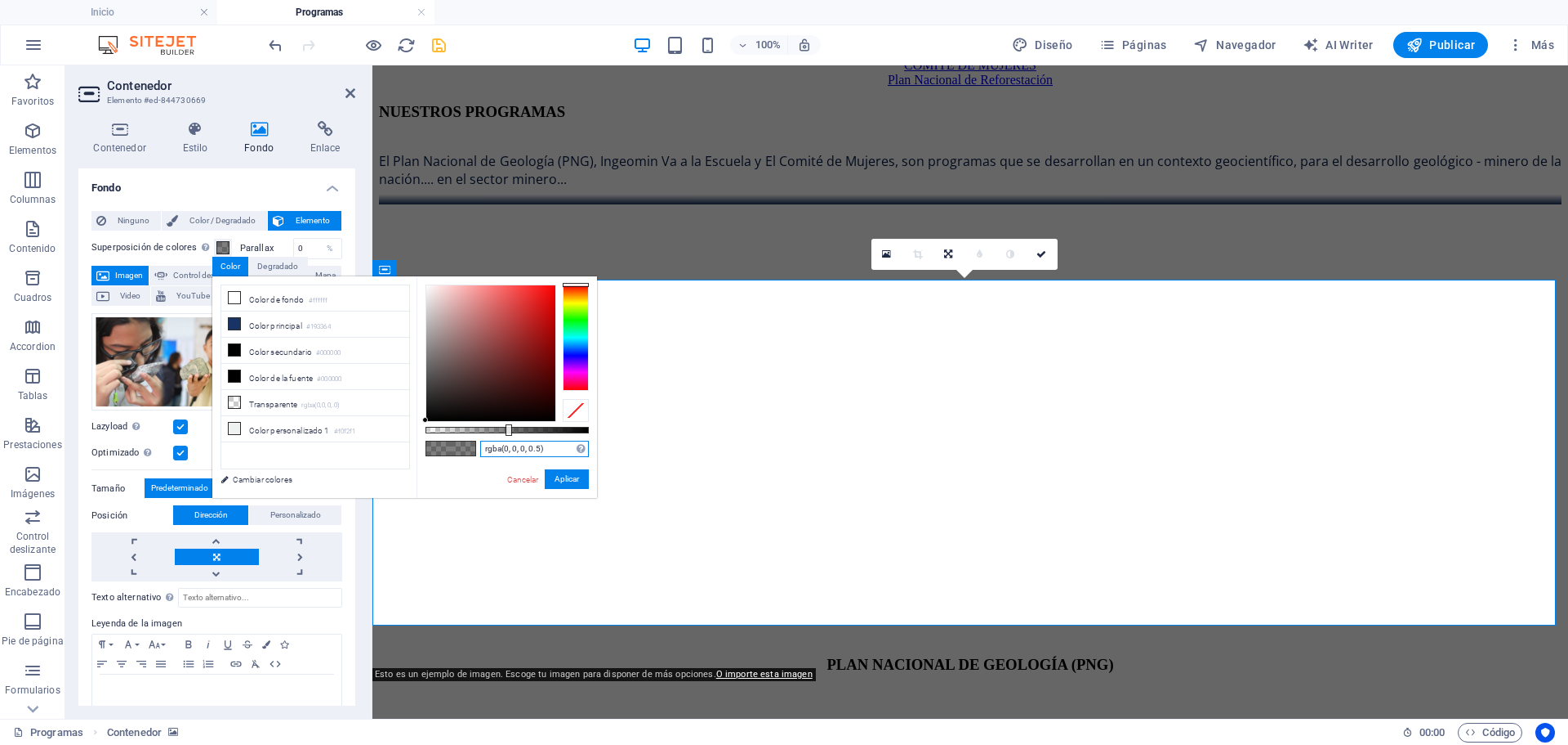
click at [555, 443] on input "rgba(0, 0, 0, 0.5)" at bounding box center [534, 448] width 108 height 16
paste input "25, 51, 100, 0.3"
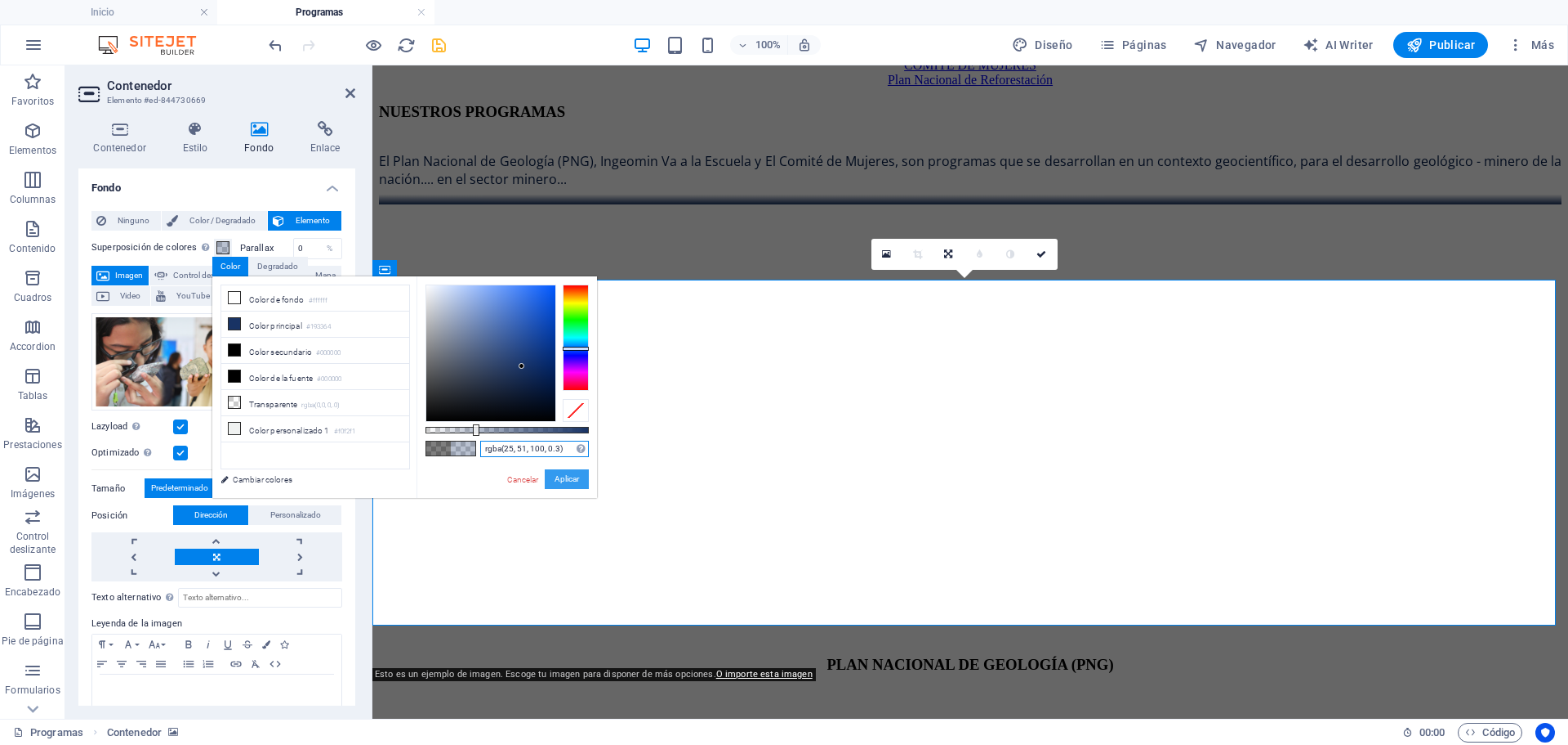
type input "rgba(25, 51, 100, 0.3)"
drag, startPoint x: 566, startPoint y: 479, endPoint x: 194, endPoint y: 413, distance: 377.8
click at [566, 479] on button "Aplicar" at bounding box center [567, 479] width 44 height 20
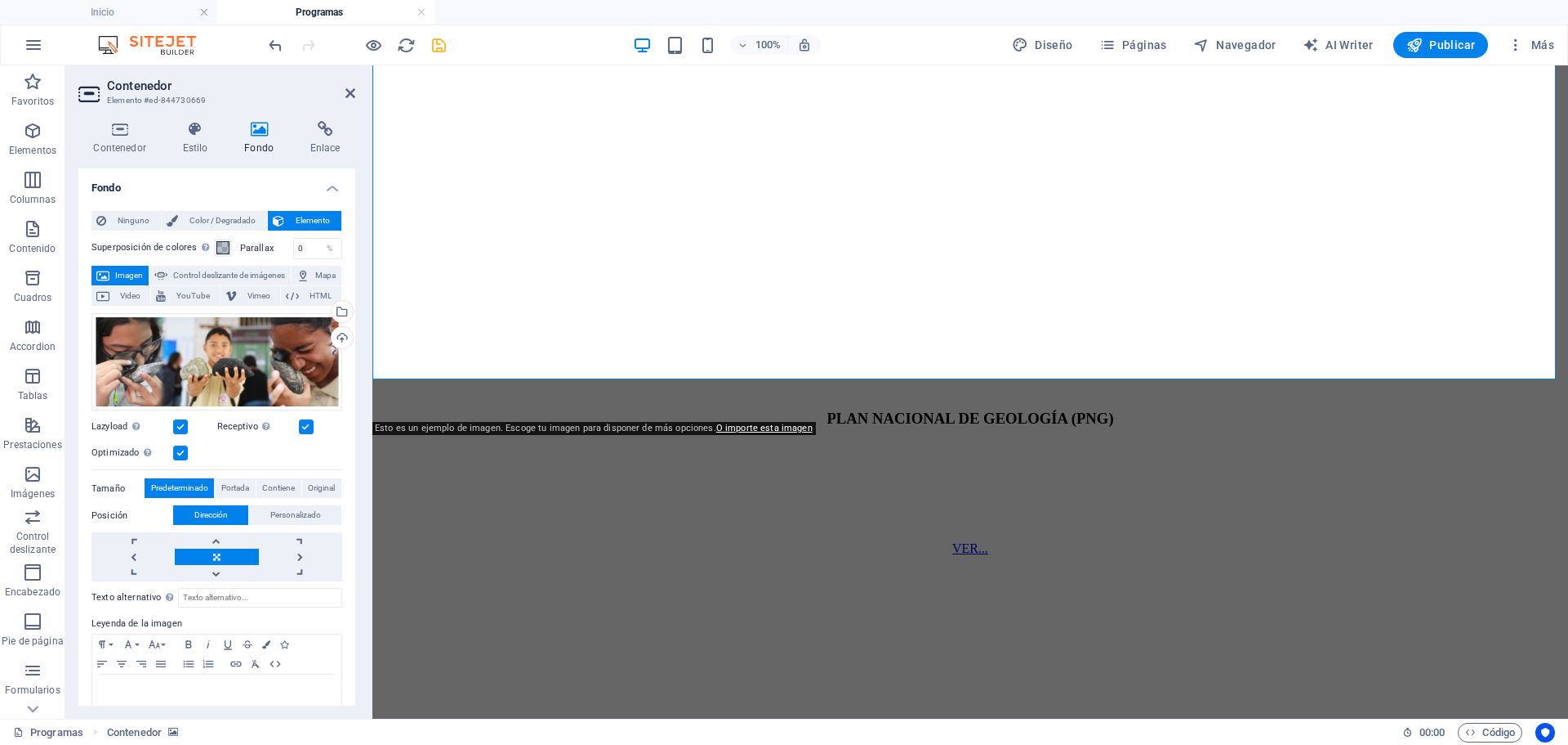
scroll to position [981, 0]
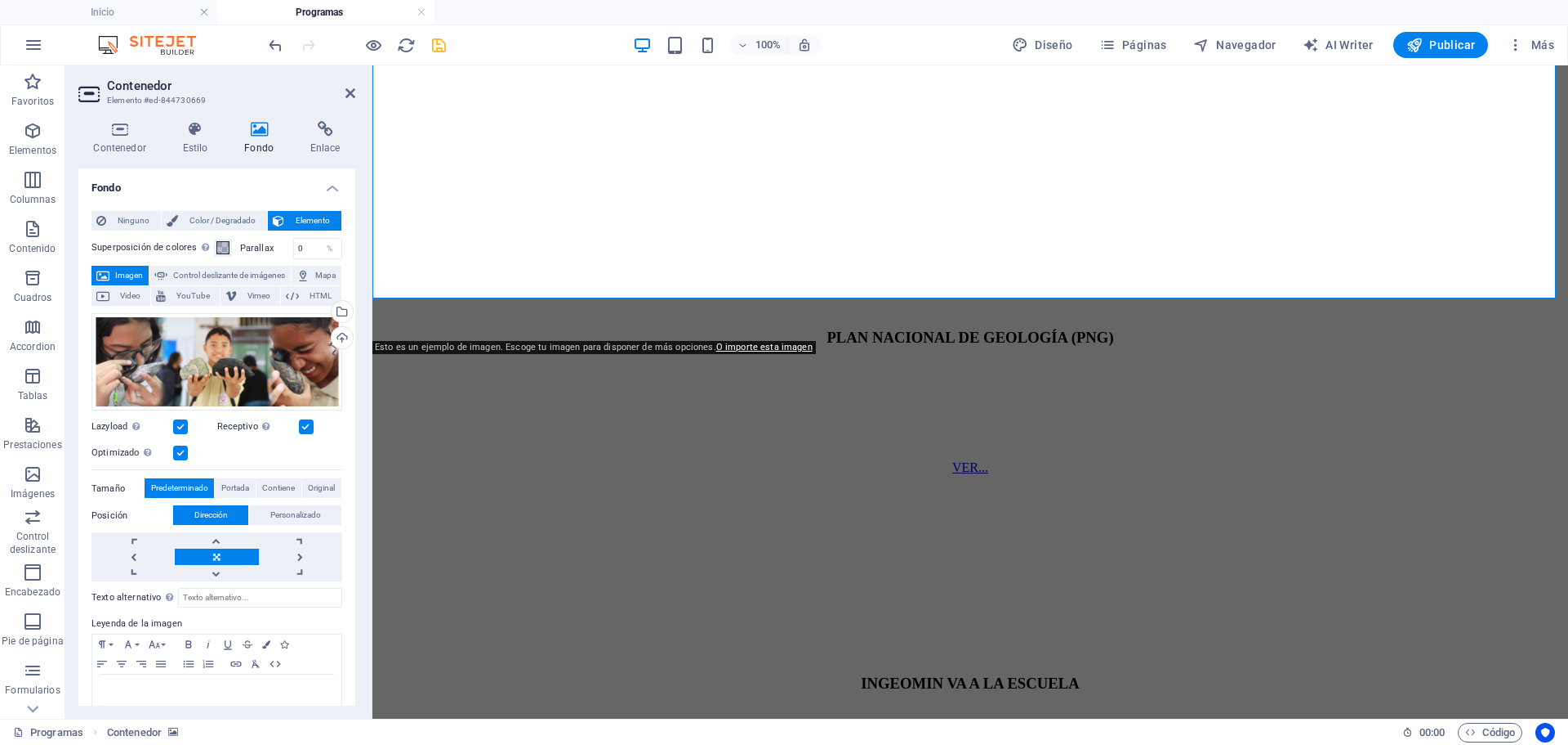
click at [579, 569] on figure at bounding box center [971, 569] width 1183 height 0
select select "px"
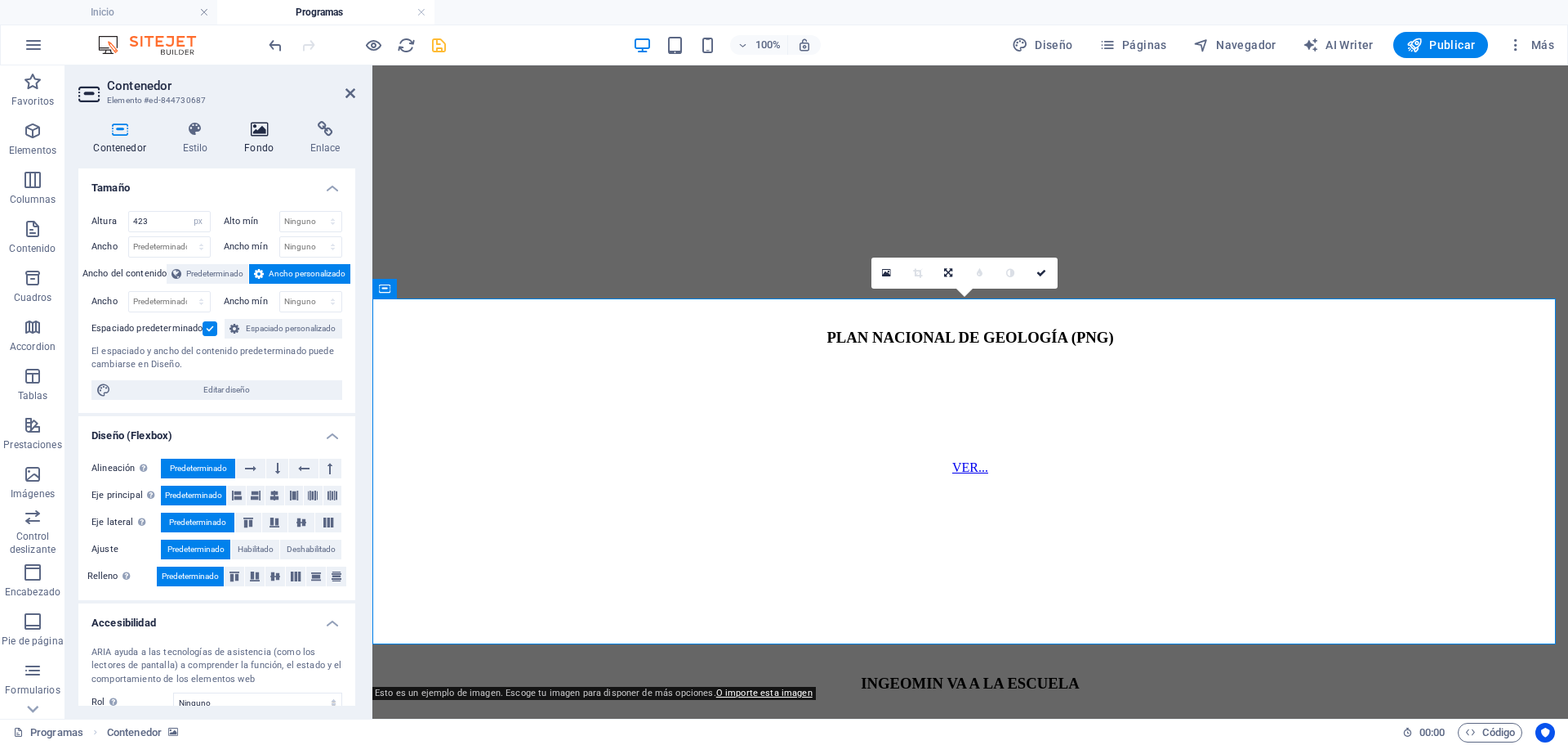
click at [263, 127] on icon at bounding box center [259, 128] width 60 height 16
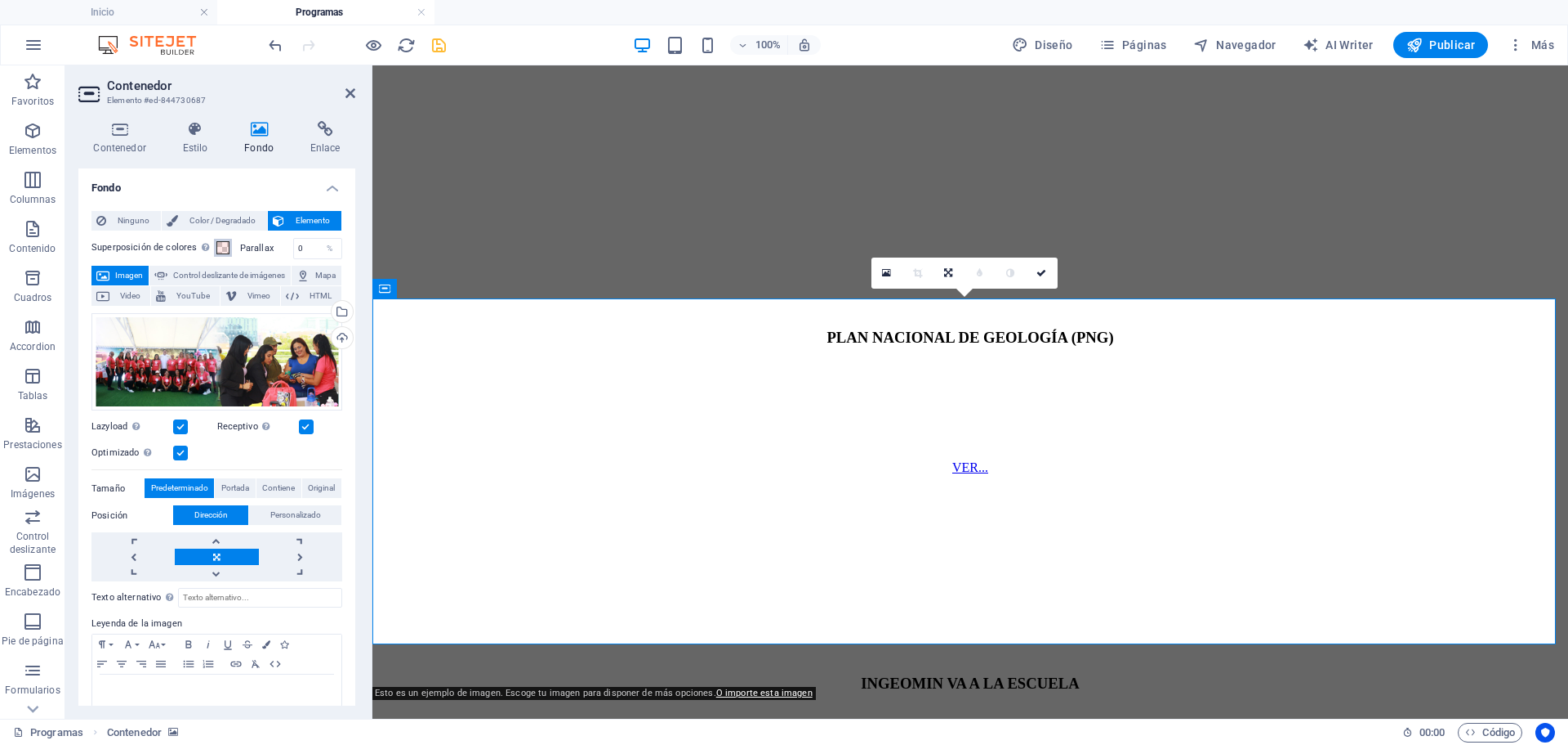
click at [221, 239] on button "Superposición de colores Sitúa una superposición sobre el fondo para colorearla" at bounding box center [223, 247] width 18 height 18
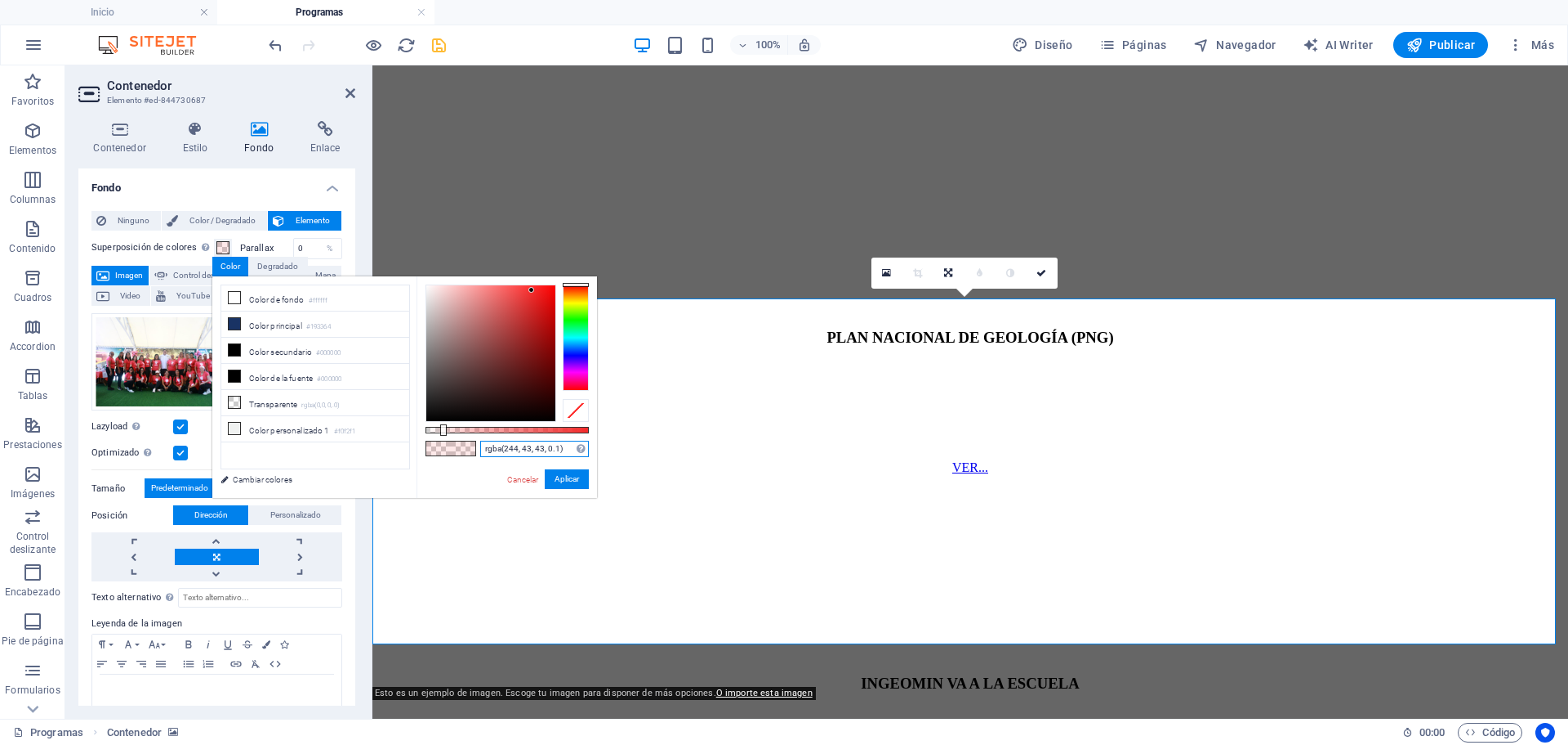
click at [567, 448] on input "rgba(244, 43, 43, 0.1)" at bounding box center [534, 448] width 108 height 16
click at [568, 448] on input "rgba(244, 43, 43, 0.1)" at bounding box center [534, 448] width 108 height 16
click at [568, 447] on input "rgba(244, 43, 43, 0.1)" at bounding box center [534, 448] width 108 height 16
paste input "5, 51, 100, 0.3"
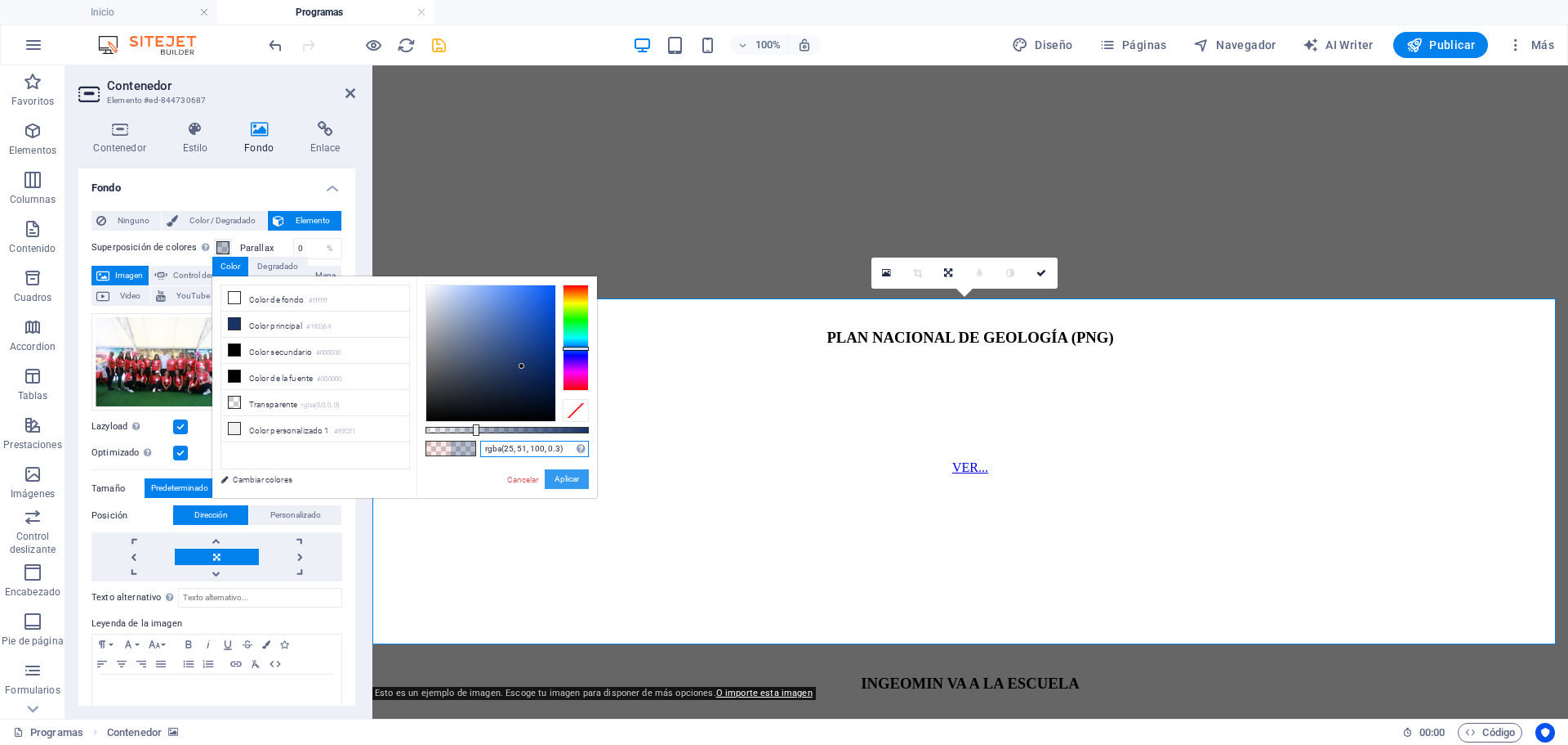
type input "rgba(25, 51, 100, 0.3)"
click at [575, 477] on button "Aplicar" at bounding box center [567, 479] width 44 height 20
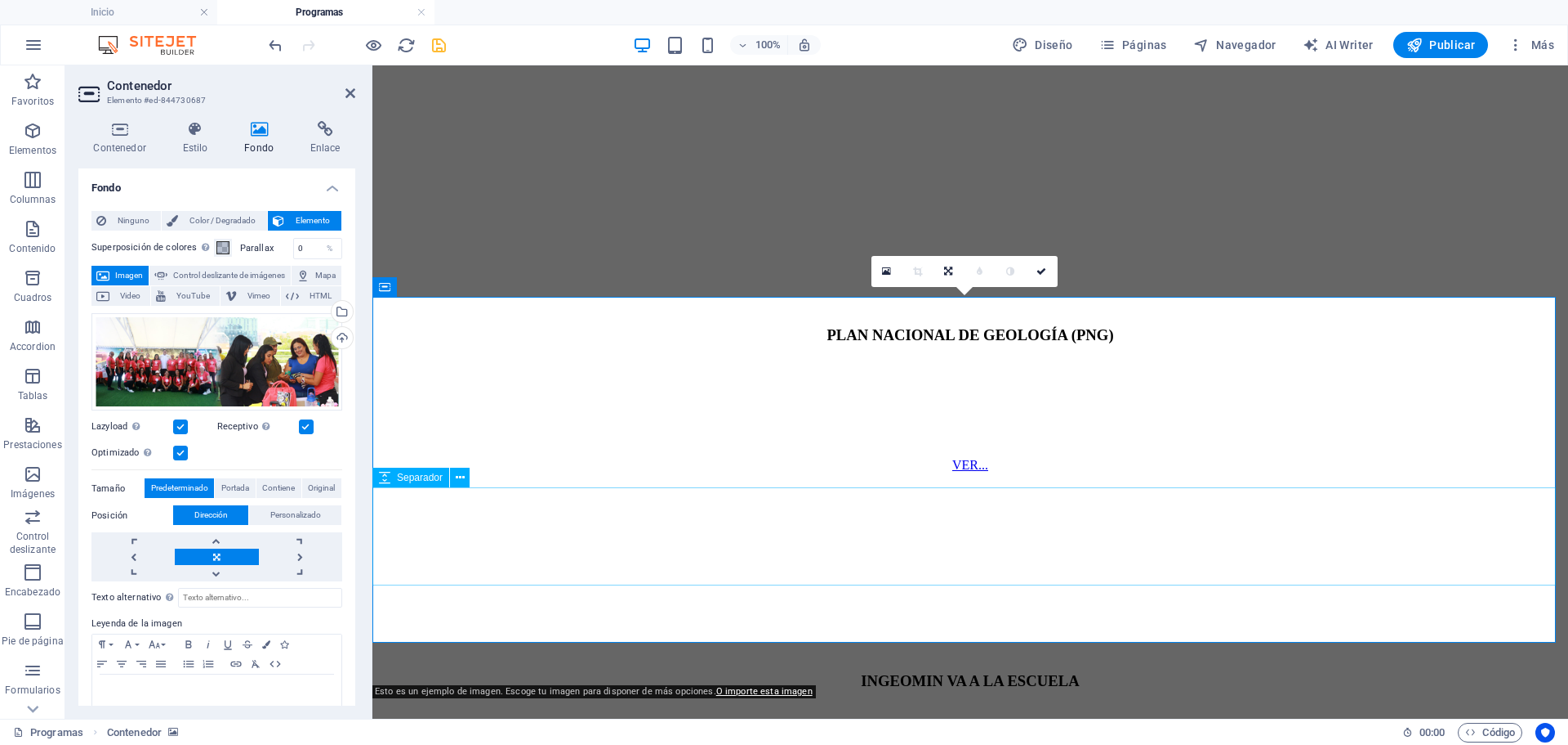
scroll to position [984, 0]
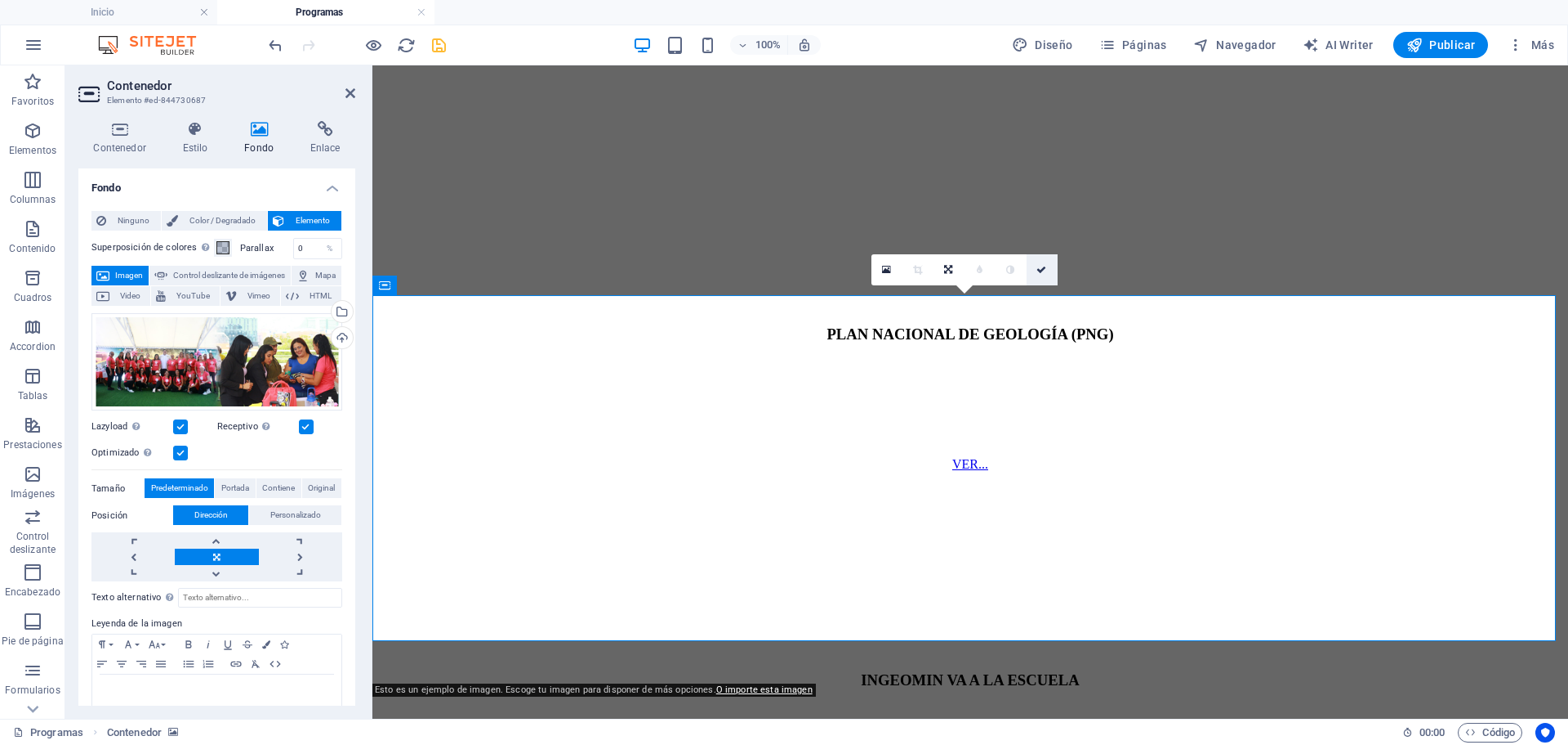
click at [1041, 269] on icon at bounding box center [1041, 269] width 10 height 10
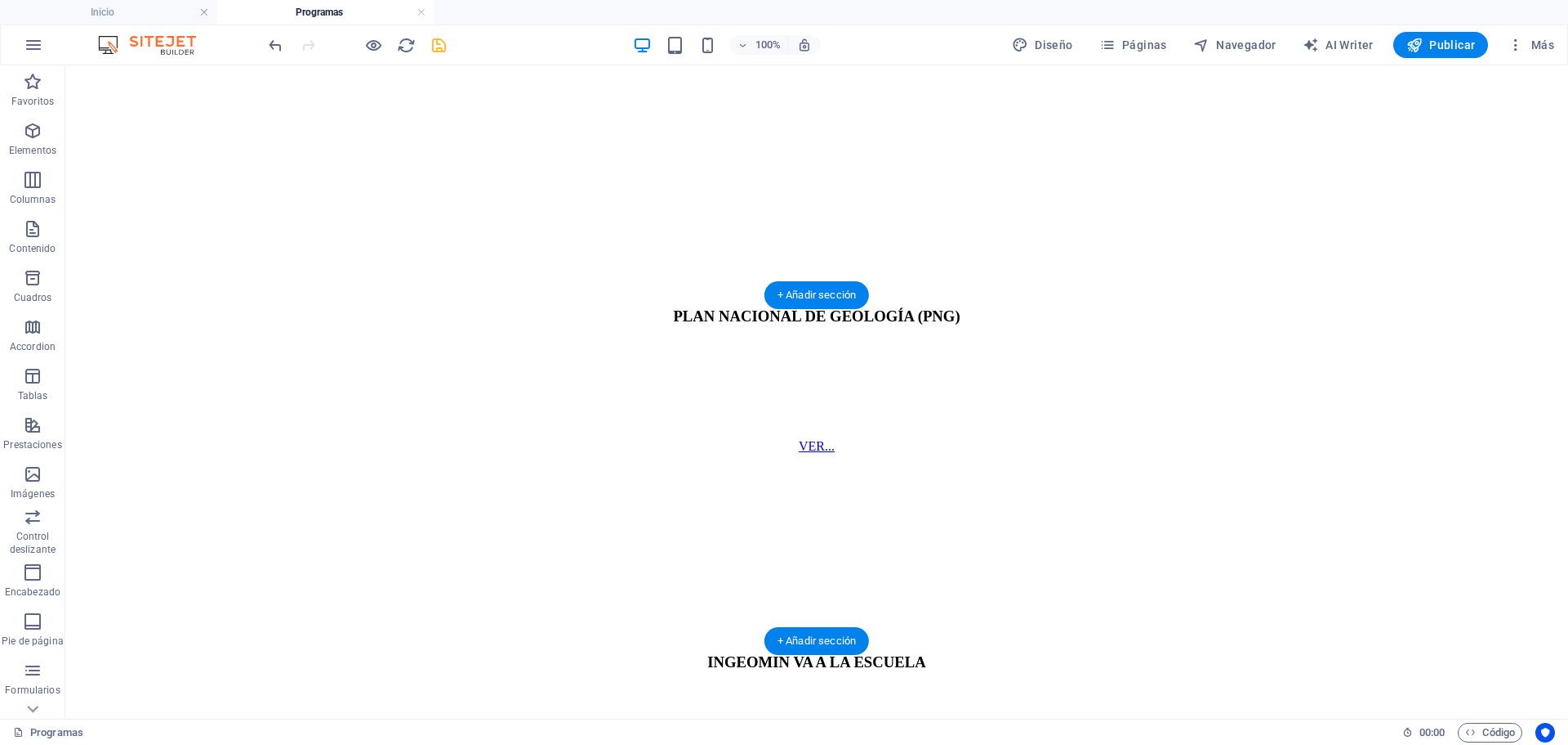
click at [87, 548] on figure at bounding box center [817, 548] width 1490 height 0
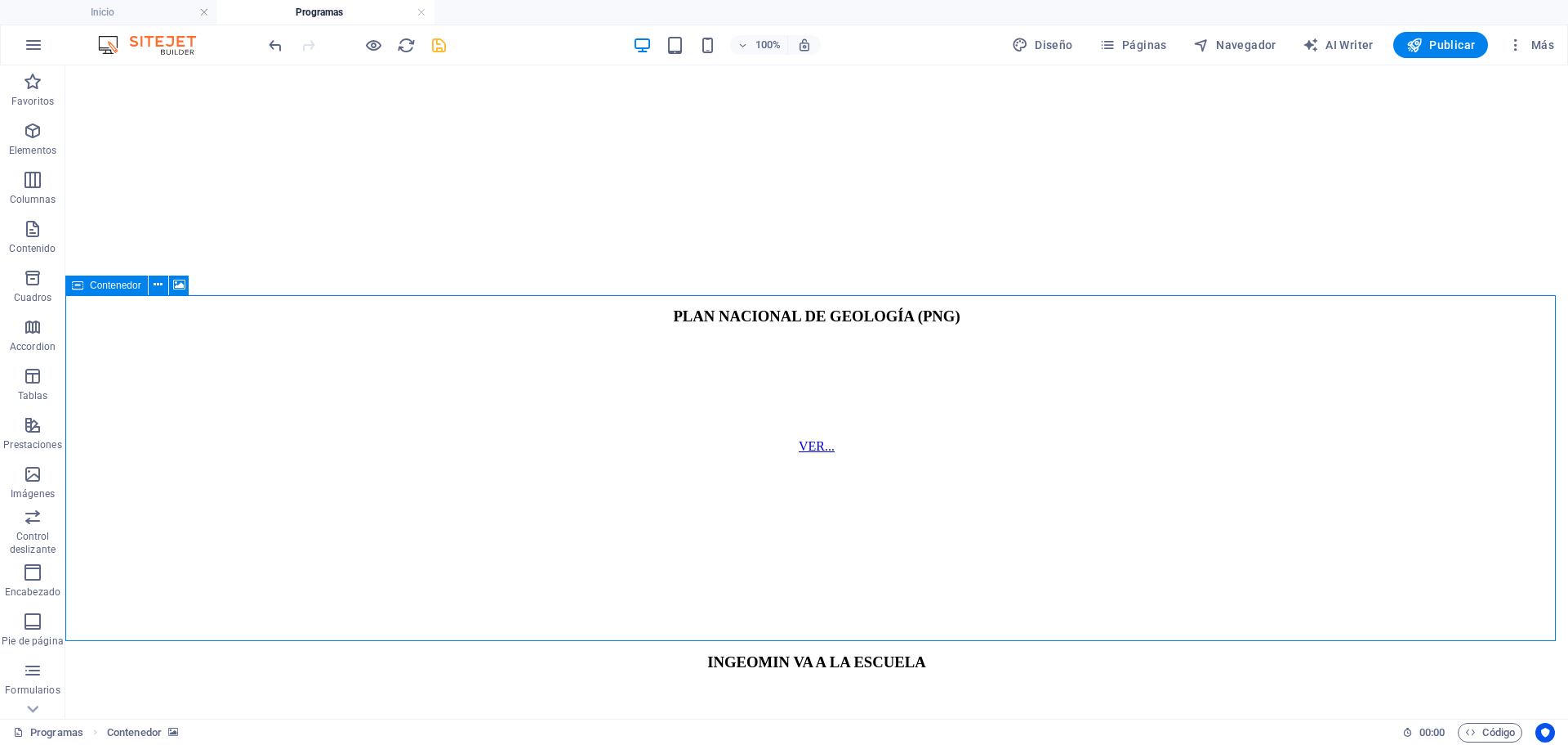
click at [78, 285] on icon at bounding box center [78, 285] width 11 height 20
click at [157, 286] on icon at bounding box center [158, 284] width 9 height 17
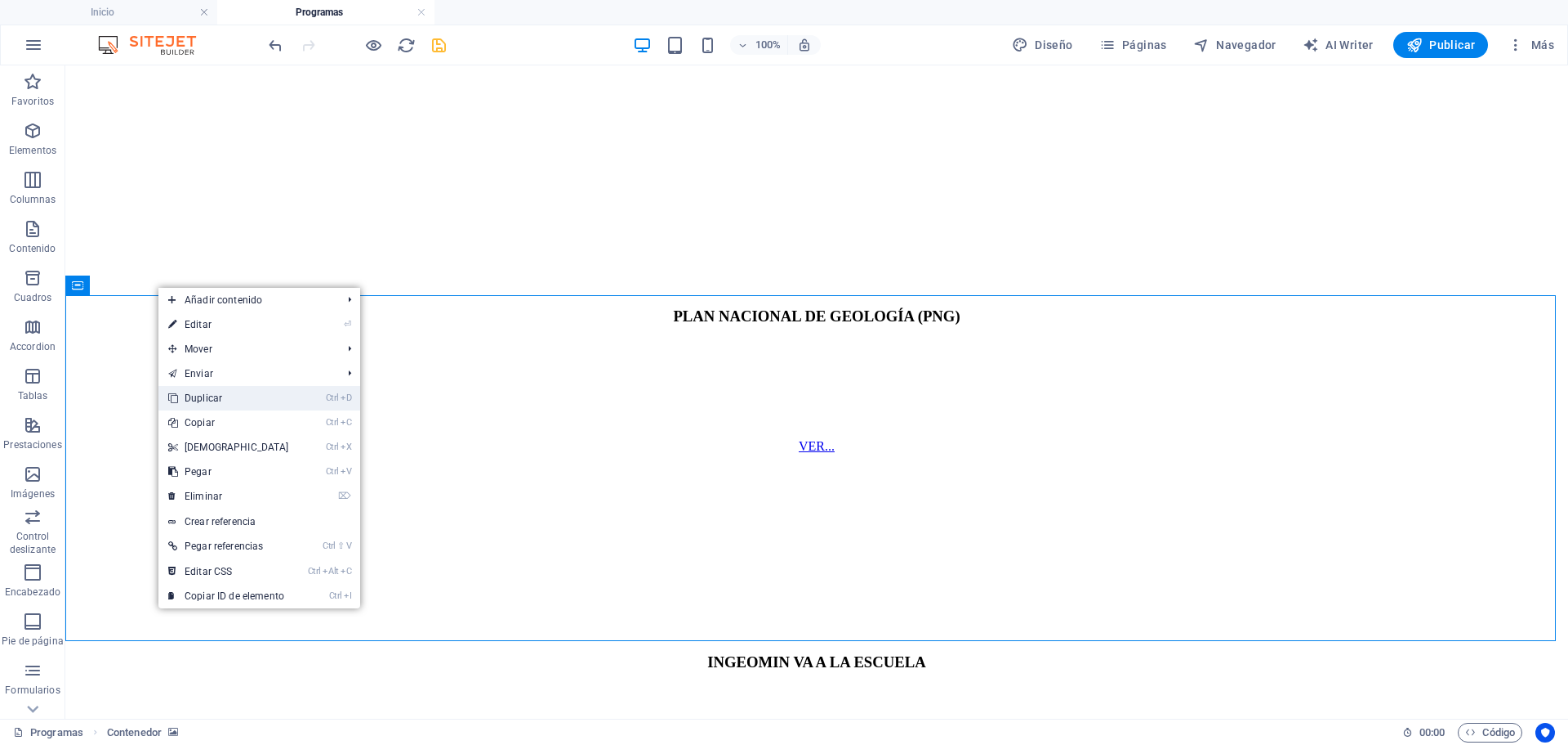
drag, startPoint x: 209, startPoint y: 399, endPoint x: 281, endPoint y: 345, distance: 90.0
click at [209, 399] on link "Ctrl D Duplicar" at bounding box center [229, 398] width 141 height 25
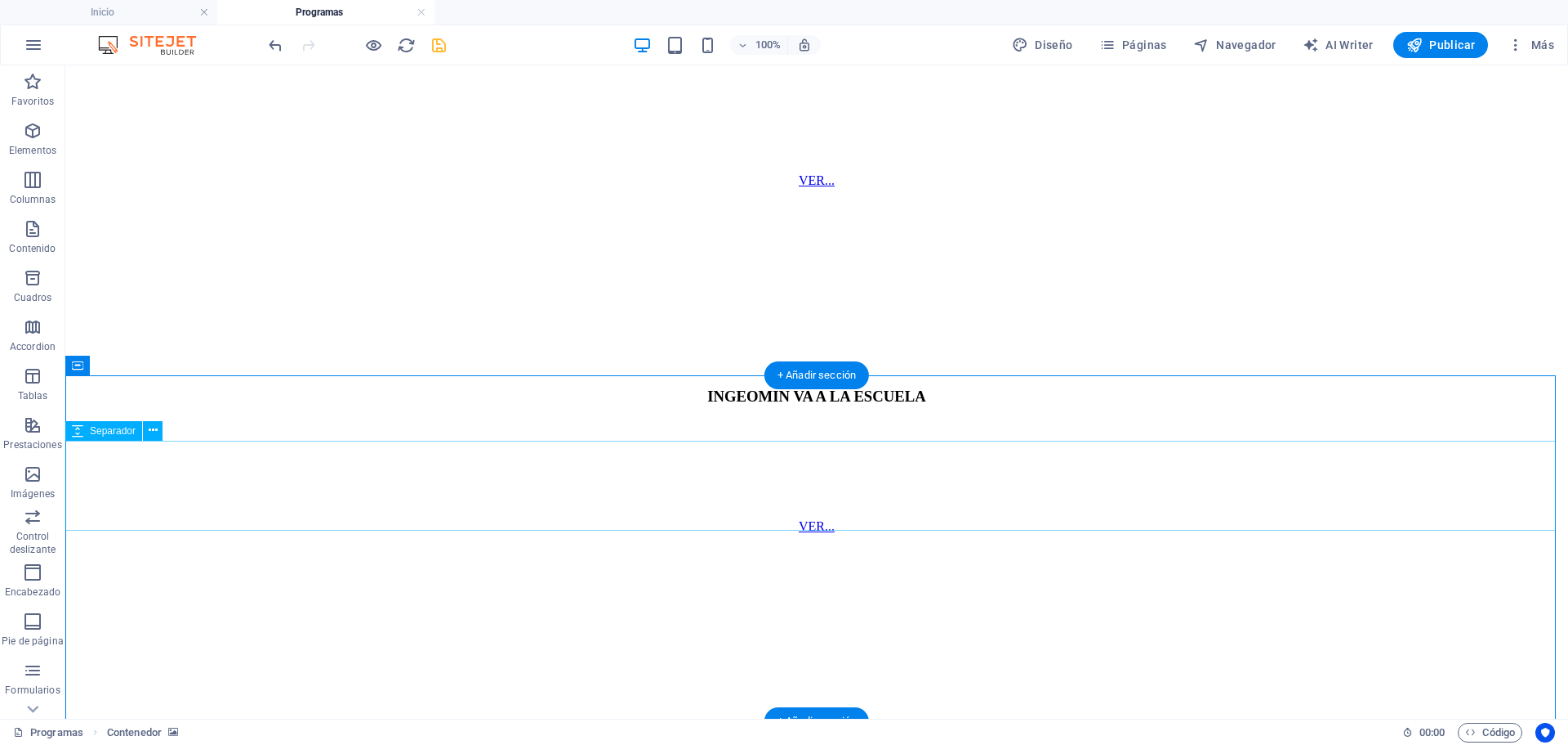
scroll to position [1330, 0]
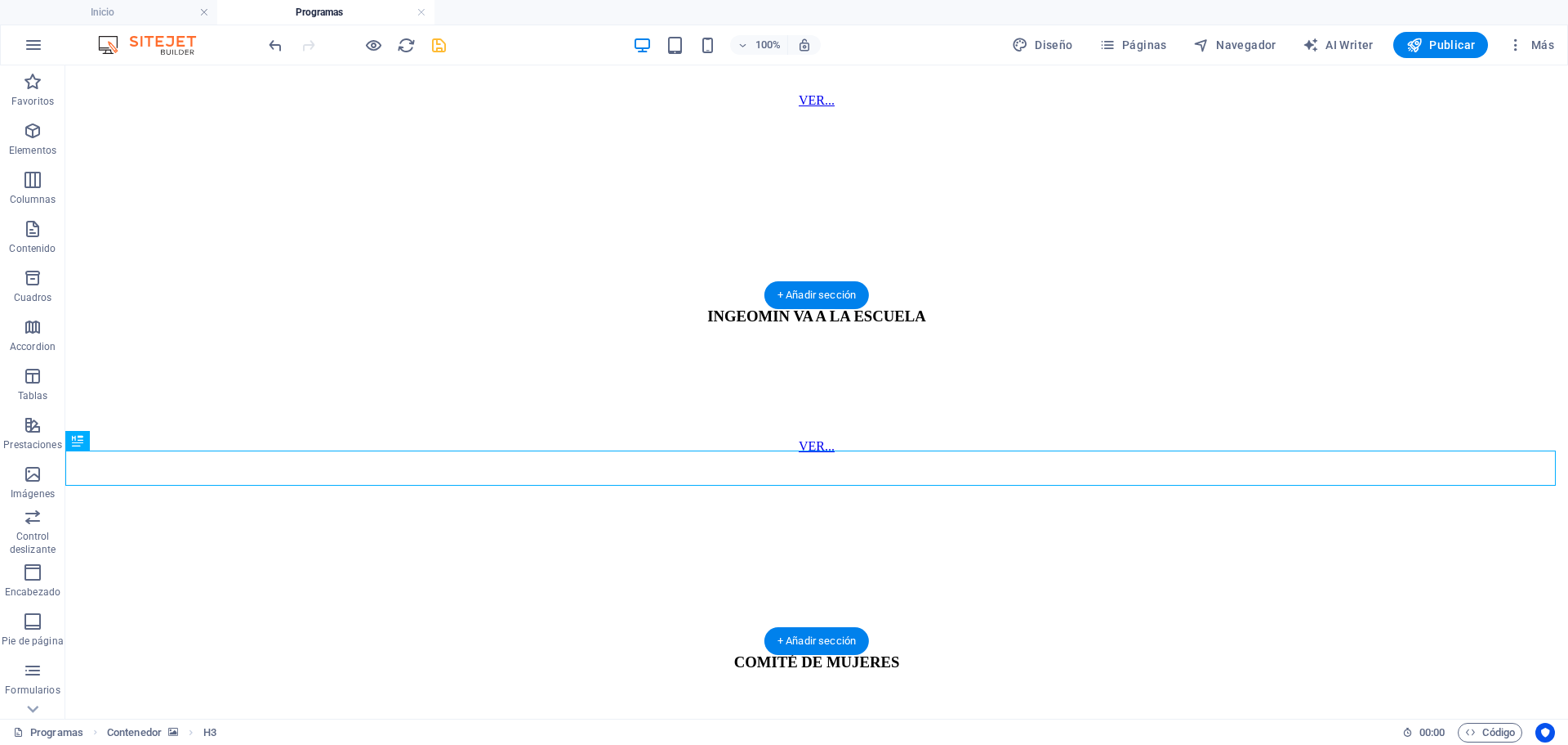
click at [96, 548] on figure at bounding box center [817, 548] width 1490 height 0
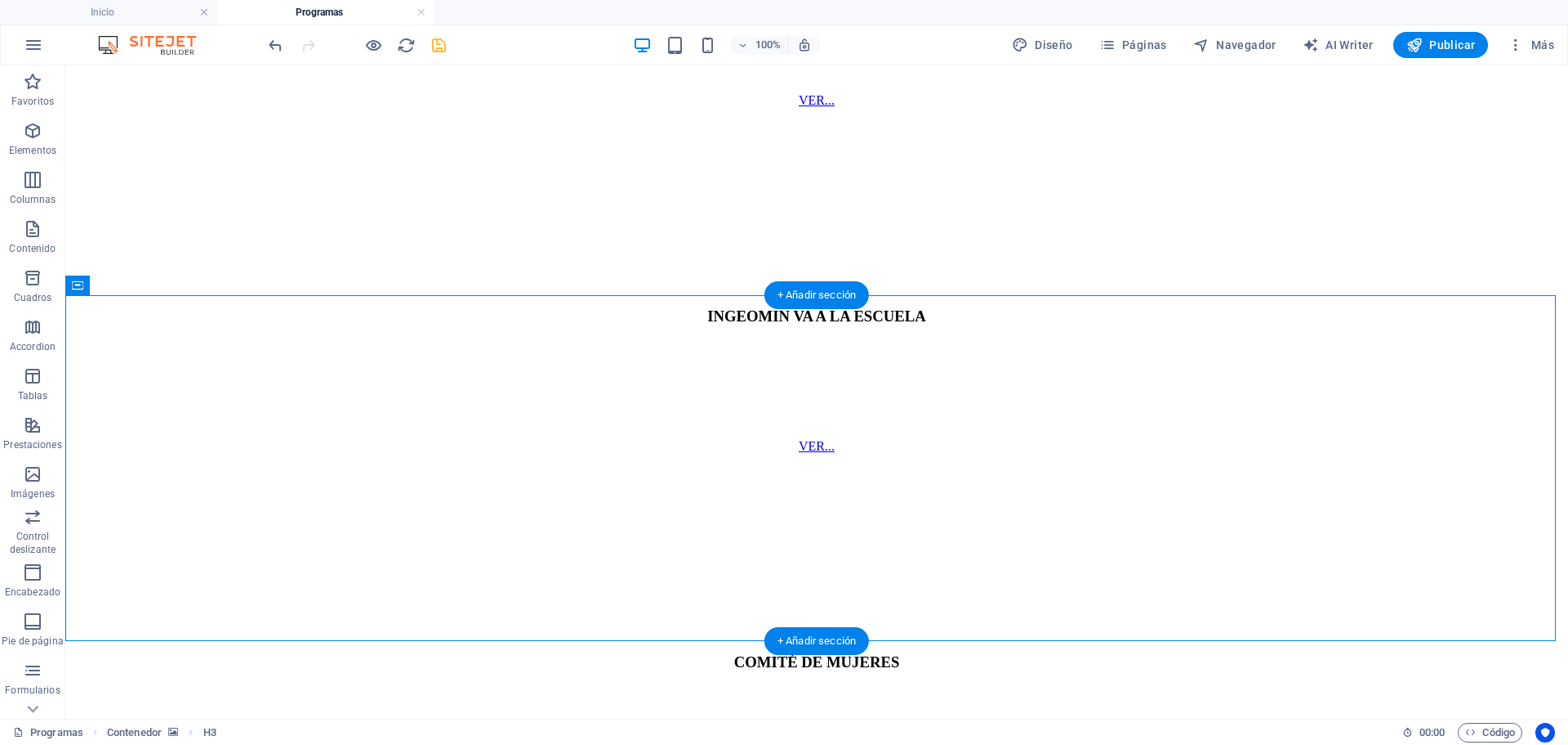
click at [96, 548] on figure at bounding box center [817, 548] width 1490 height 0
select select "px"
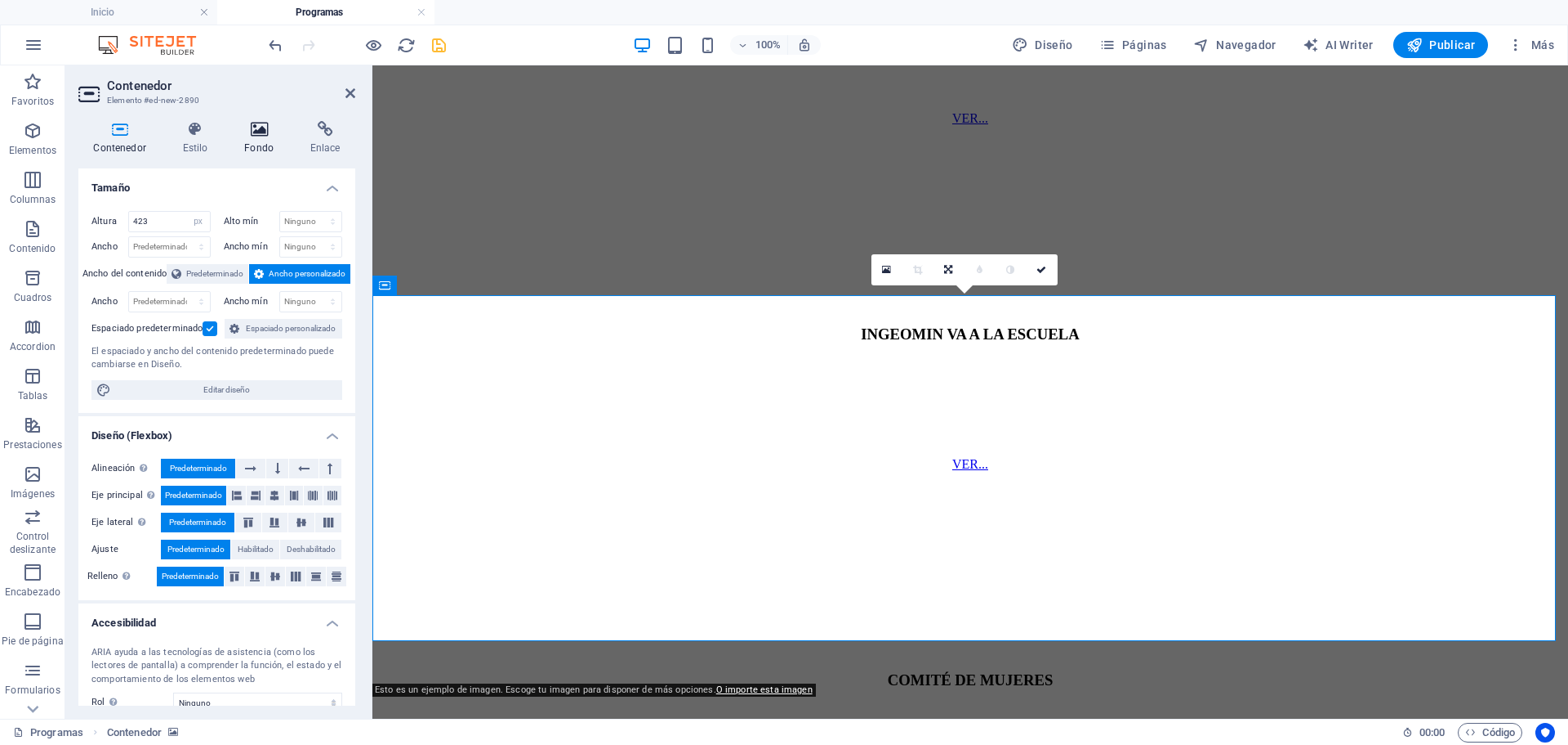
click at [257, 129] on icon at bounding box center [259, 128] width 60 height 16
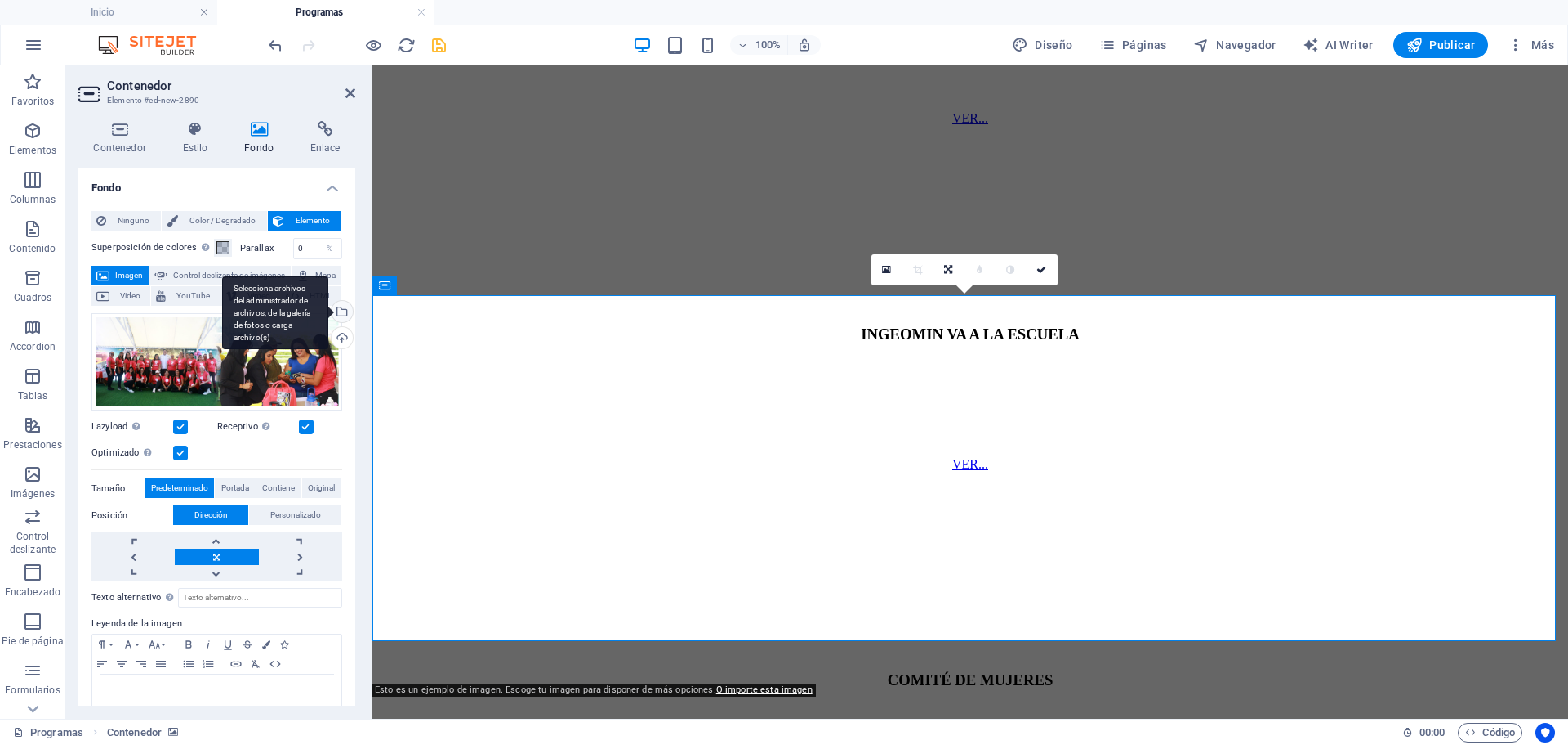
click at [339, 325] on div "Selecciona archivos del administrador de archivos, de la galería de fotos o car…" at bounding box center [340, 313] width 25 height 25
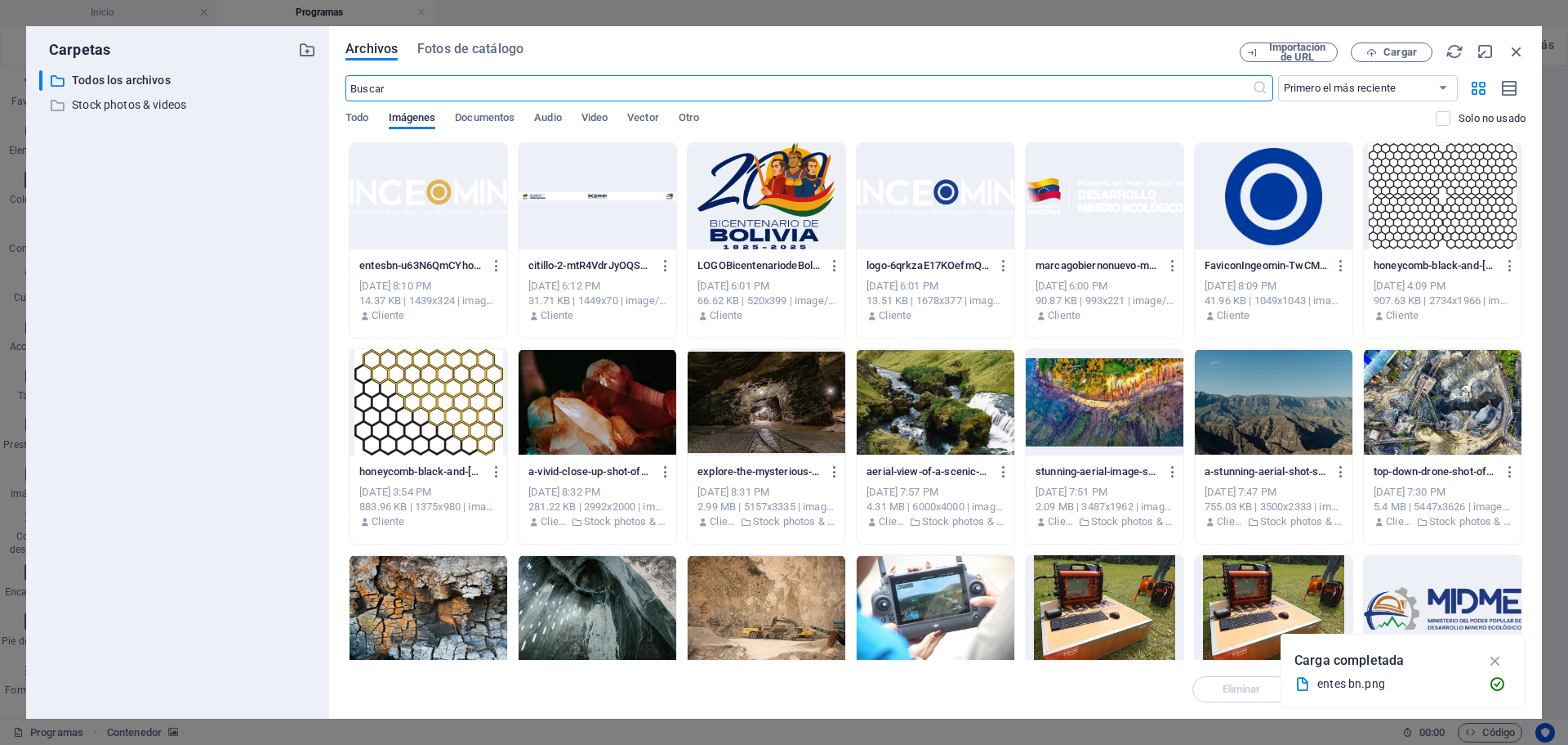
scroll to position [1300, 0]
click at [1405, 58] on button "Cargar" at bounding box center [1392, 52] width 82 height 20
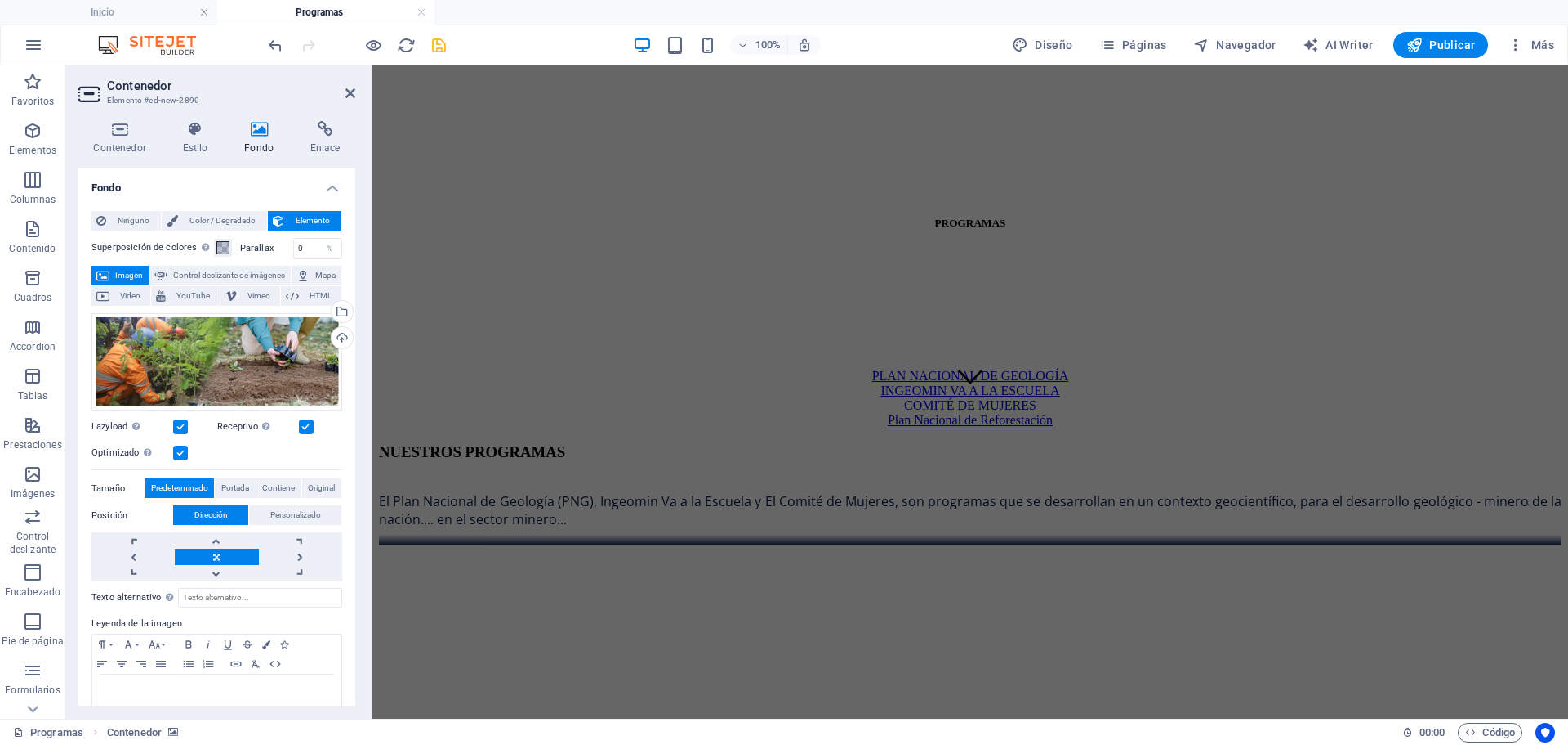
scroll to position [315, 0]
click at [480, 543] on figure at bounding box center [971, 543] width 1183 height 0
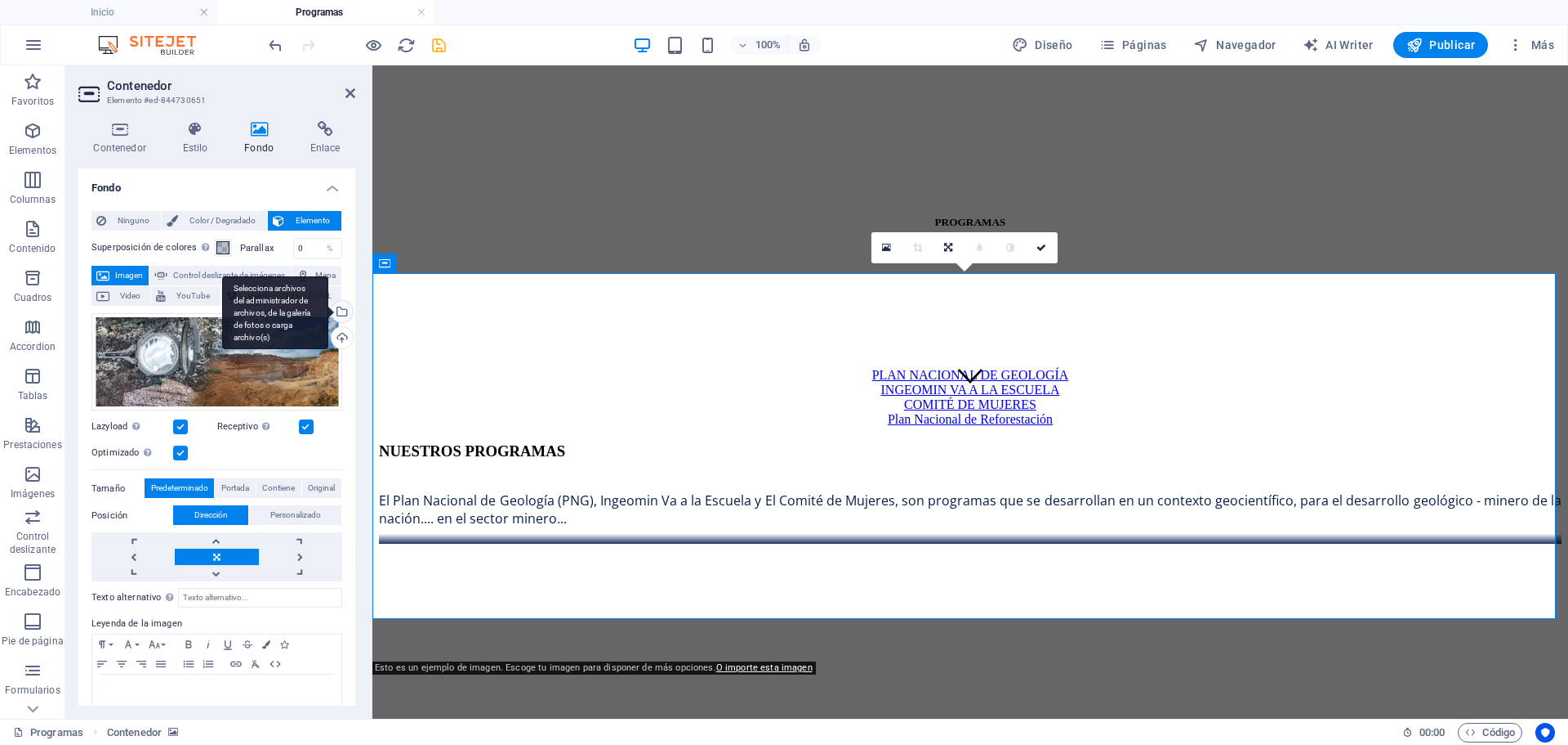
click at [339, 325] on div "Selecciona archivos del administrador de archivos, de la galería de fotos o car…" at bounding box center [340, 313] width 25 height 25
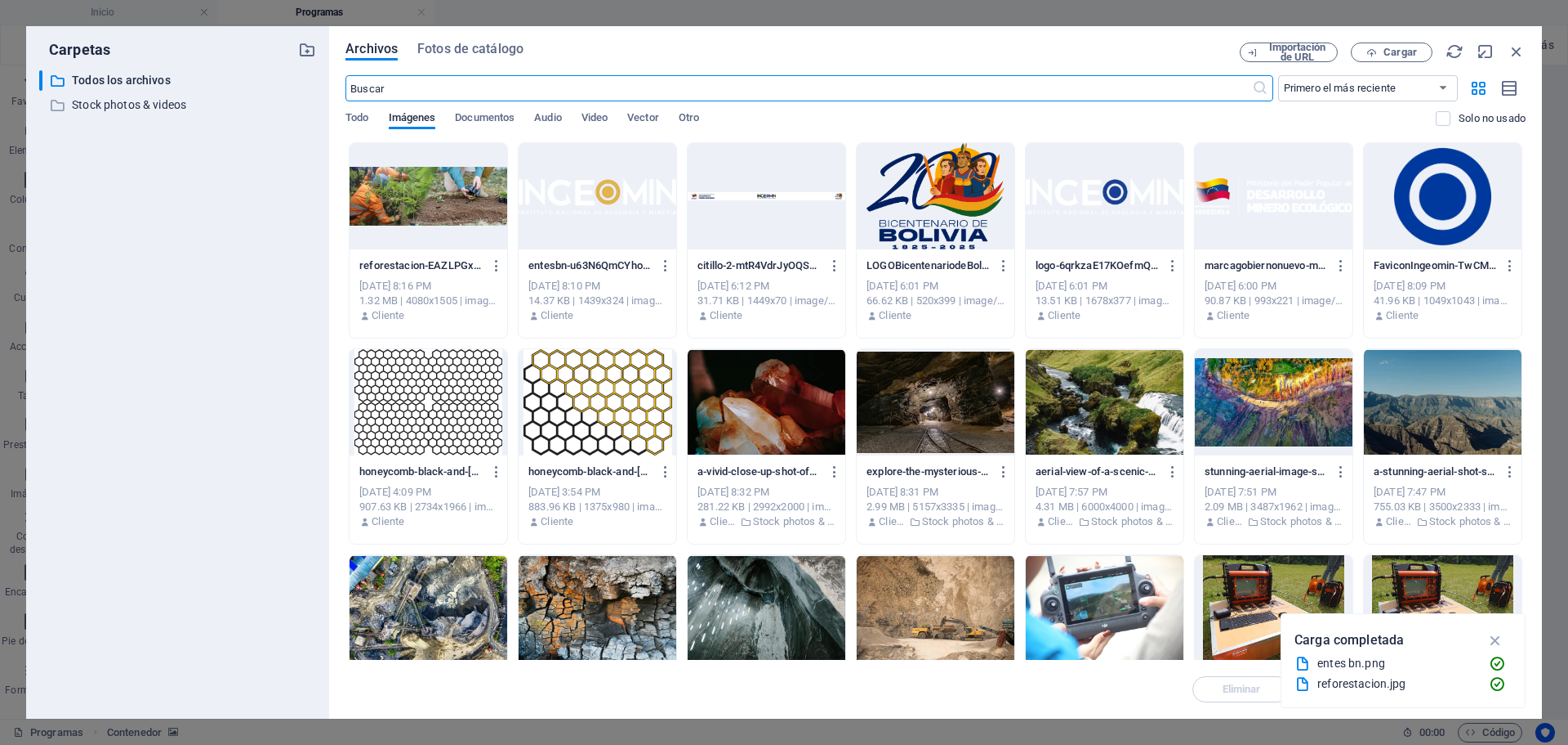
scroll to position [319, 0]
click at [1391, 54] on span "Cargar" at bounding box center [1400, 52] width 33 height 10
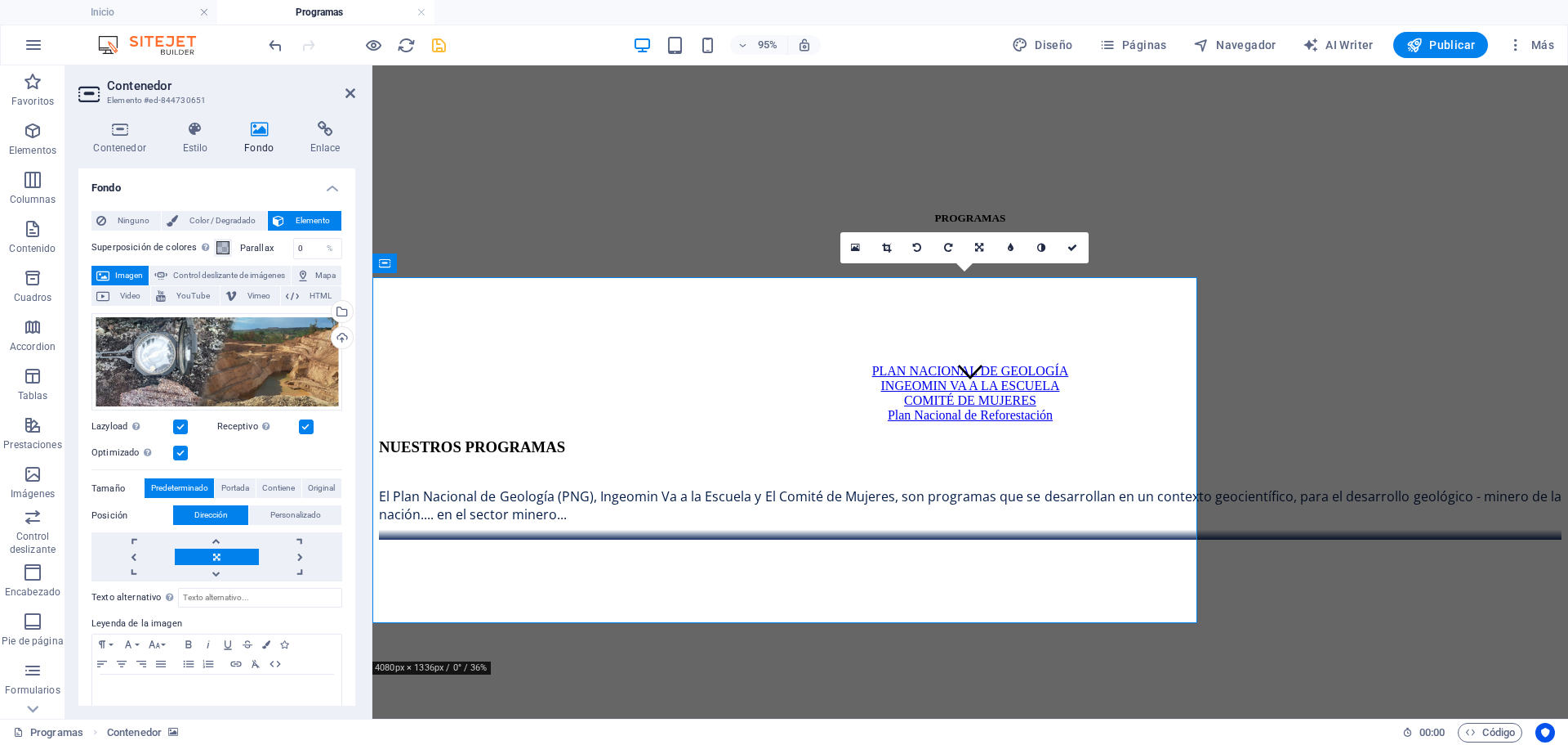
scroll to position [315, 0]
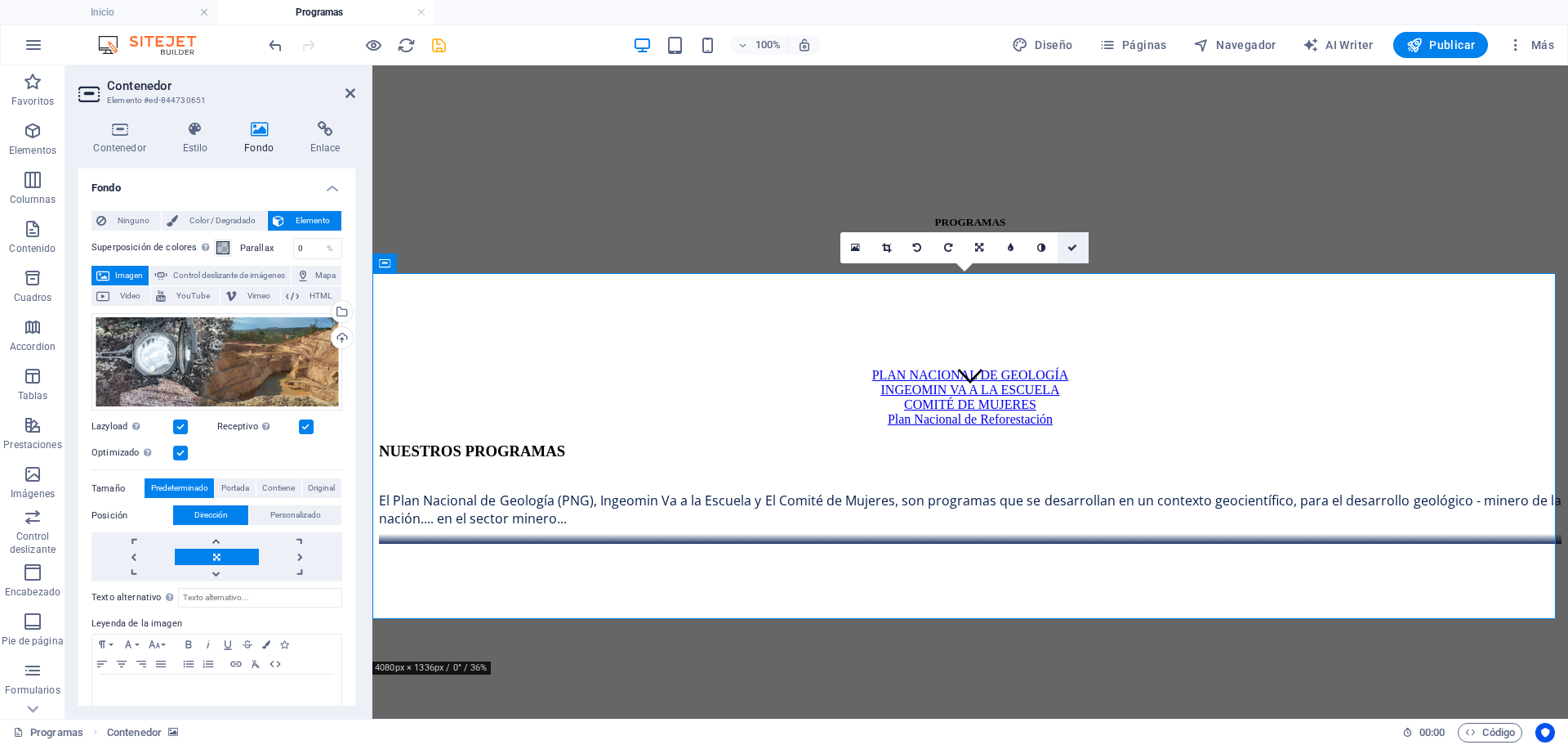
click at [1073, 246] on icon at bounding box center [1073, 247] width 10 height 10
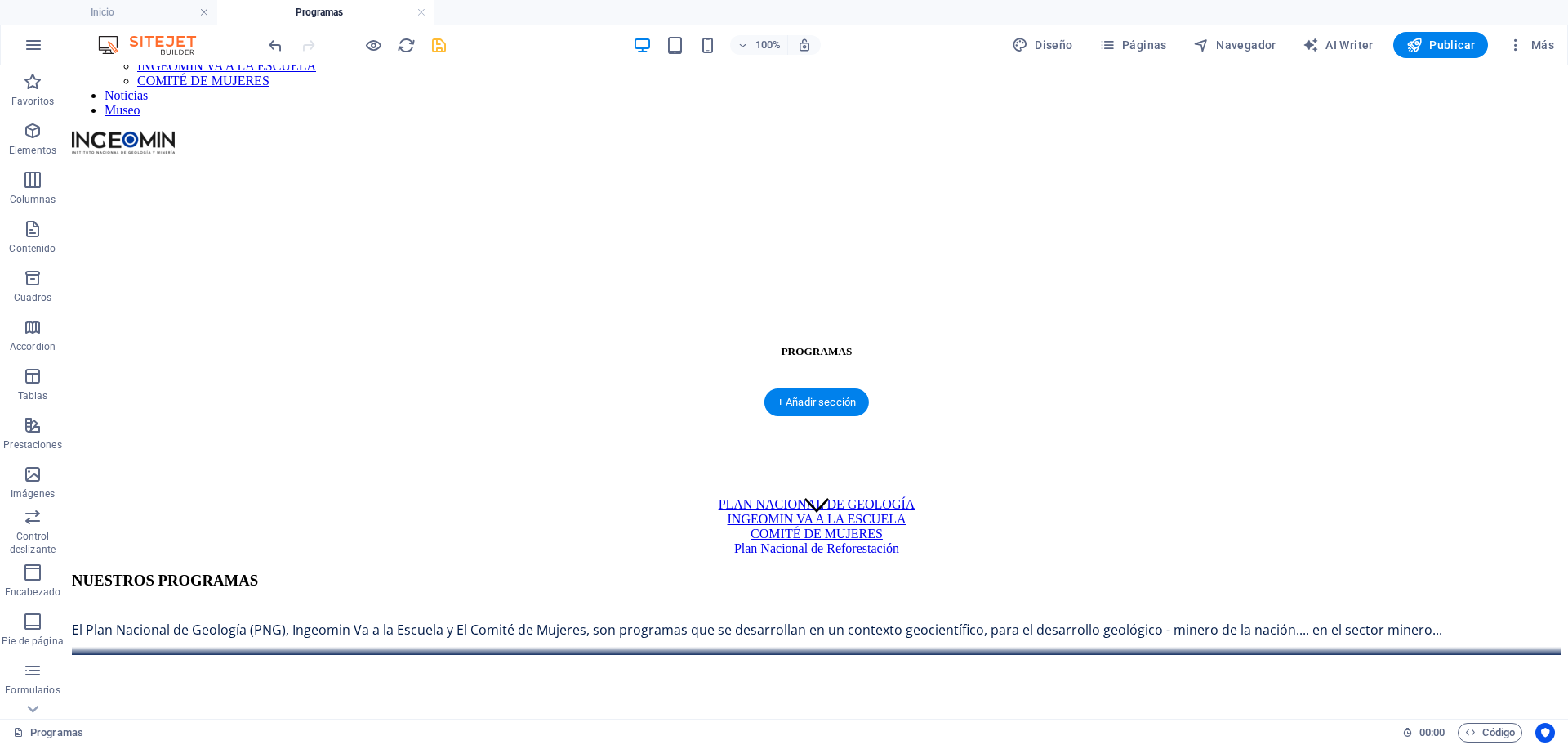
scroll to position [0, 0]
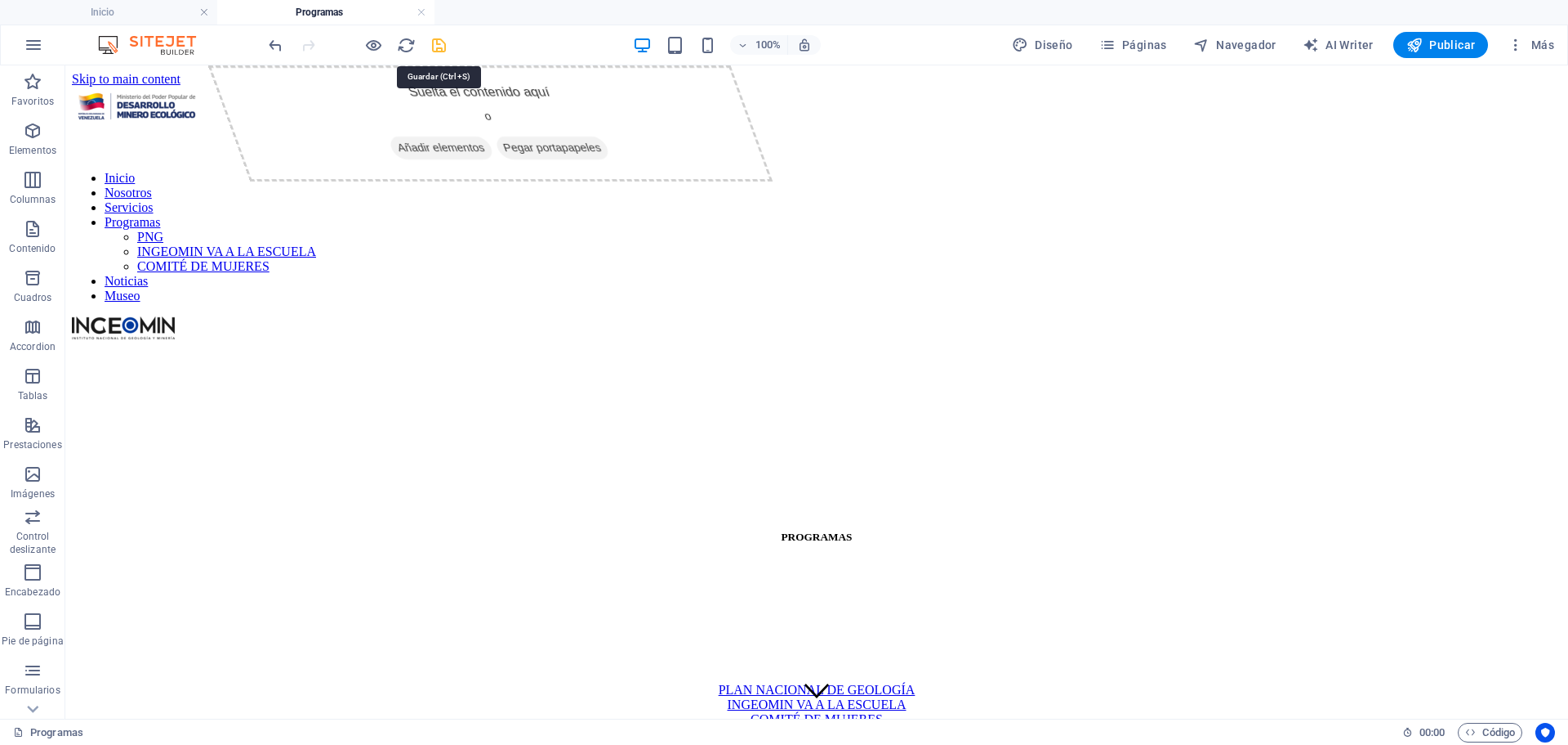
click at [437, 41] on icon "save" at bounding box center [439, 46] width 19 height 19
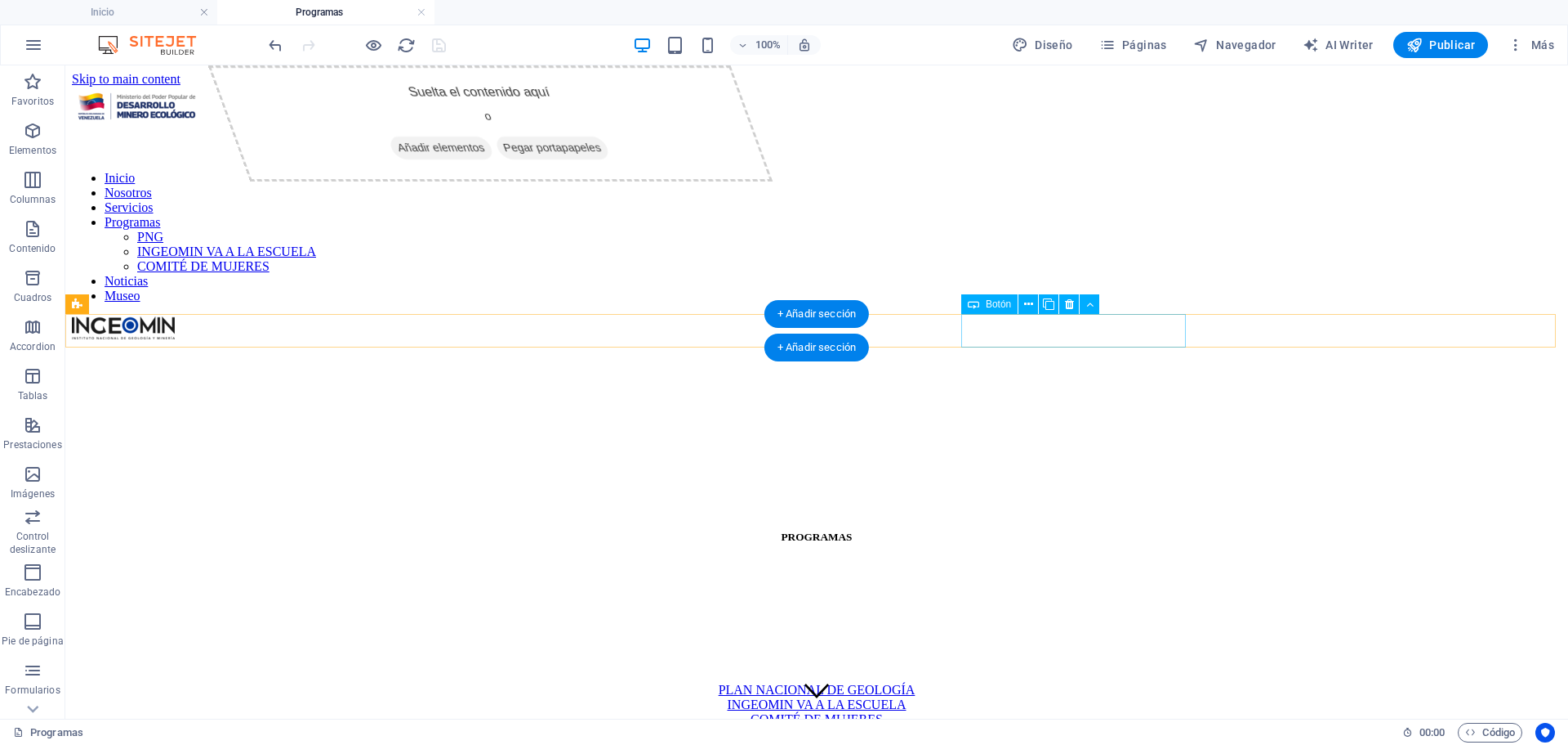
click at [1090, 727] on div "Plan Nacional de Reforestación" at bounding box center [817, 734] width 1490 height 14
select select "6"
select select
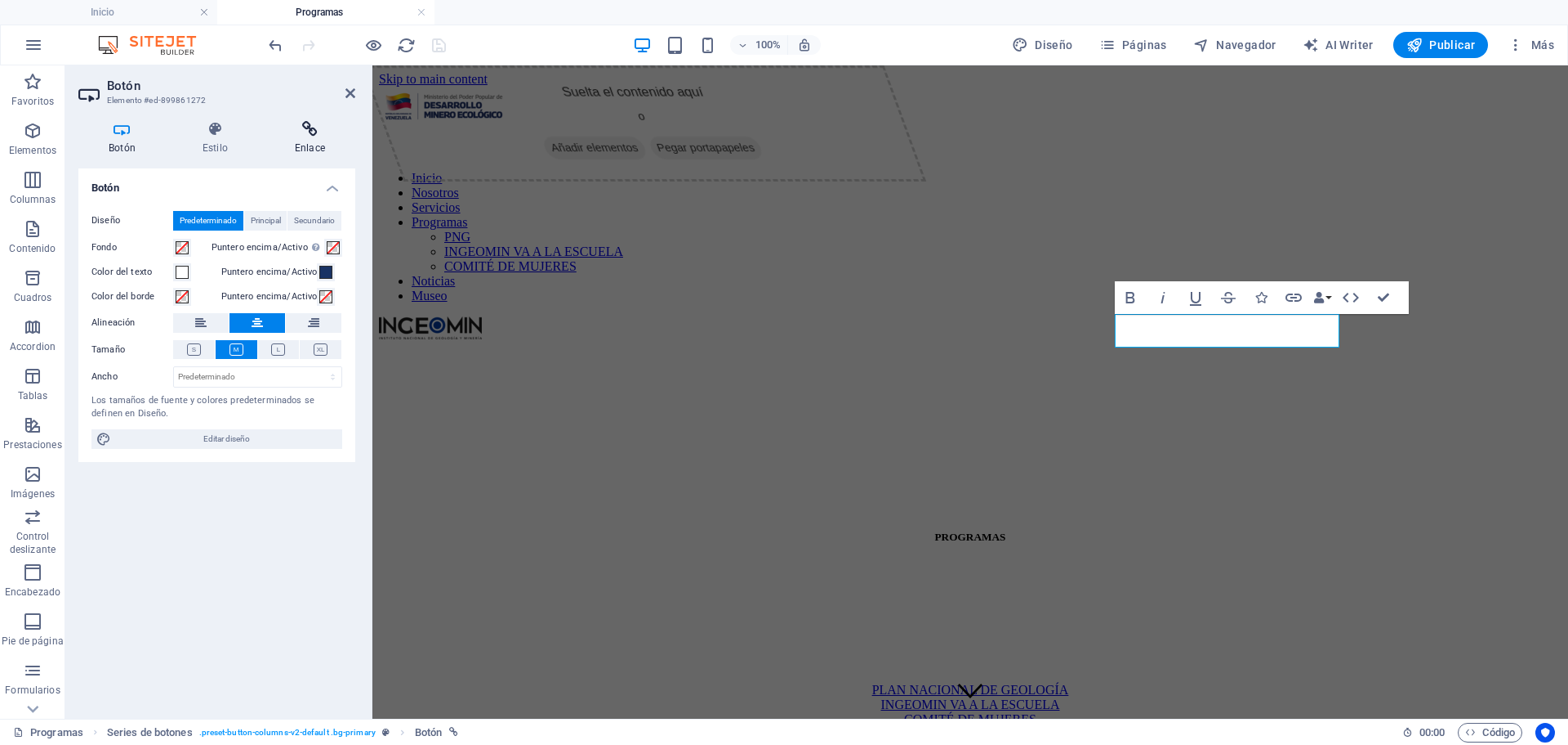
click at [304, 127] on icon at bounding box center [309, 128] width 90 height 16
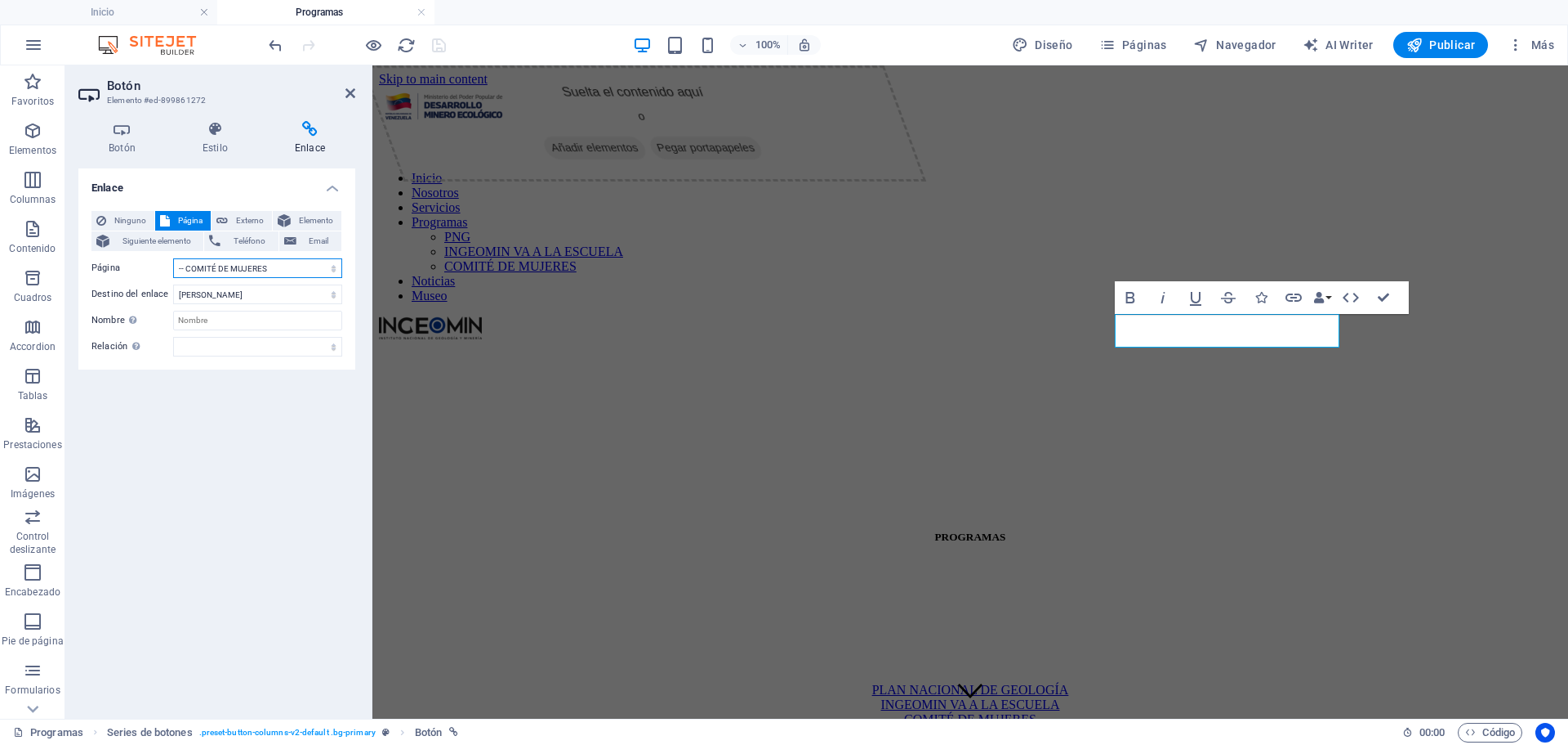
click at [335, 269] on select "Inicio Nosotros Servicios Programas -- PNG -- INGEOMIN VA A LA ESCUELA -- COMIT…" at bounding box center [258, 267] width 169 height 20
select select "3"
click at [173, 258] on select "Inicio Nosotros Servicios Programas -- PNG -- INGEOMIN VA A LA ESCUELA -- COMIT…" at bounding box center [258, 267] width 169 height 20
click at [435, 42] on icon "save" at bounding box center [439, 46] width 19 height 19
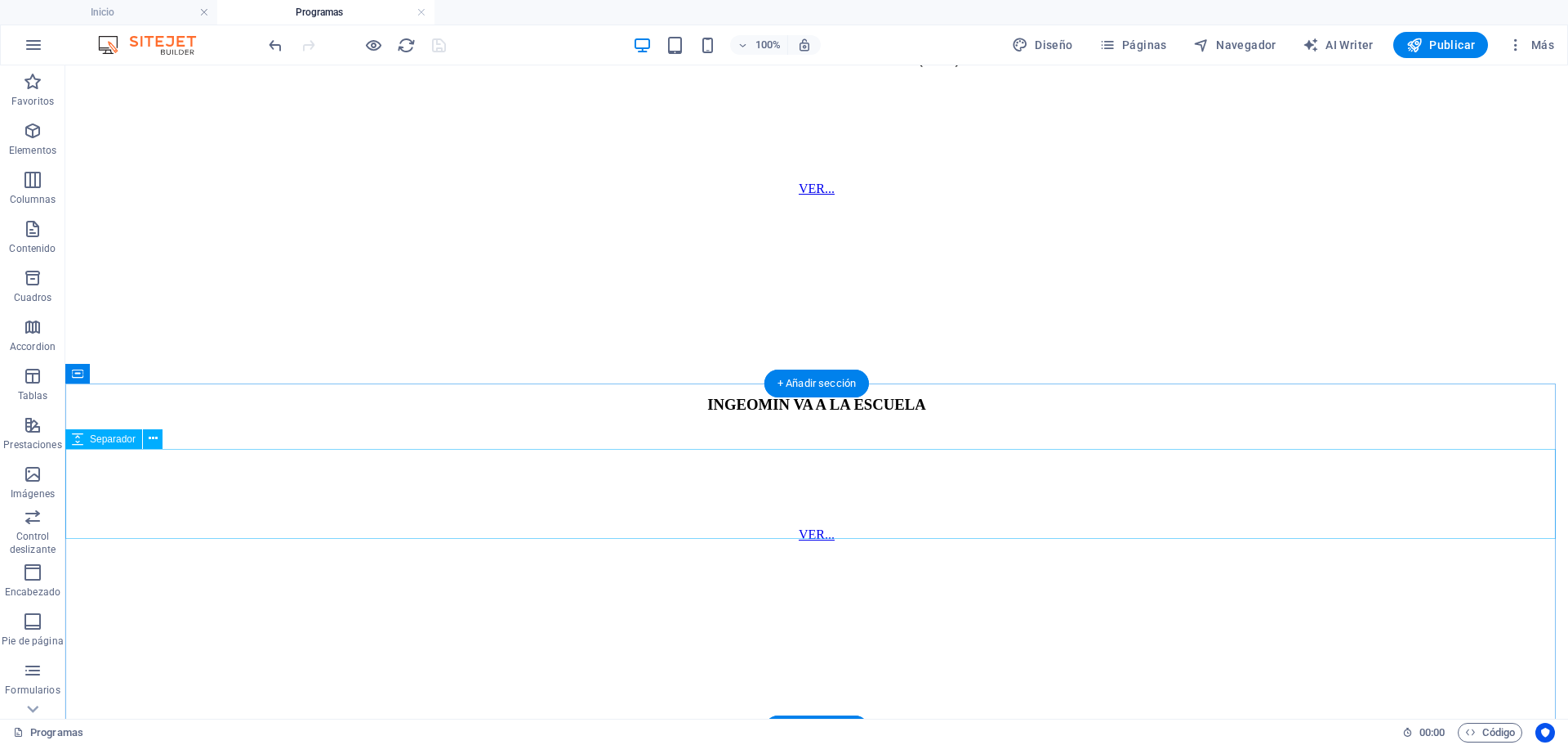
scroll to position [1330, 0]
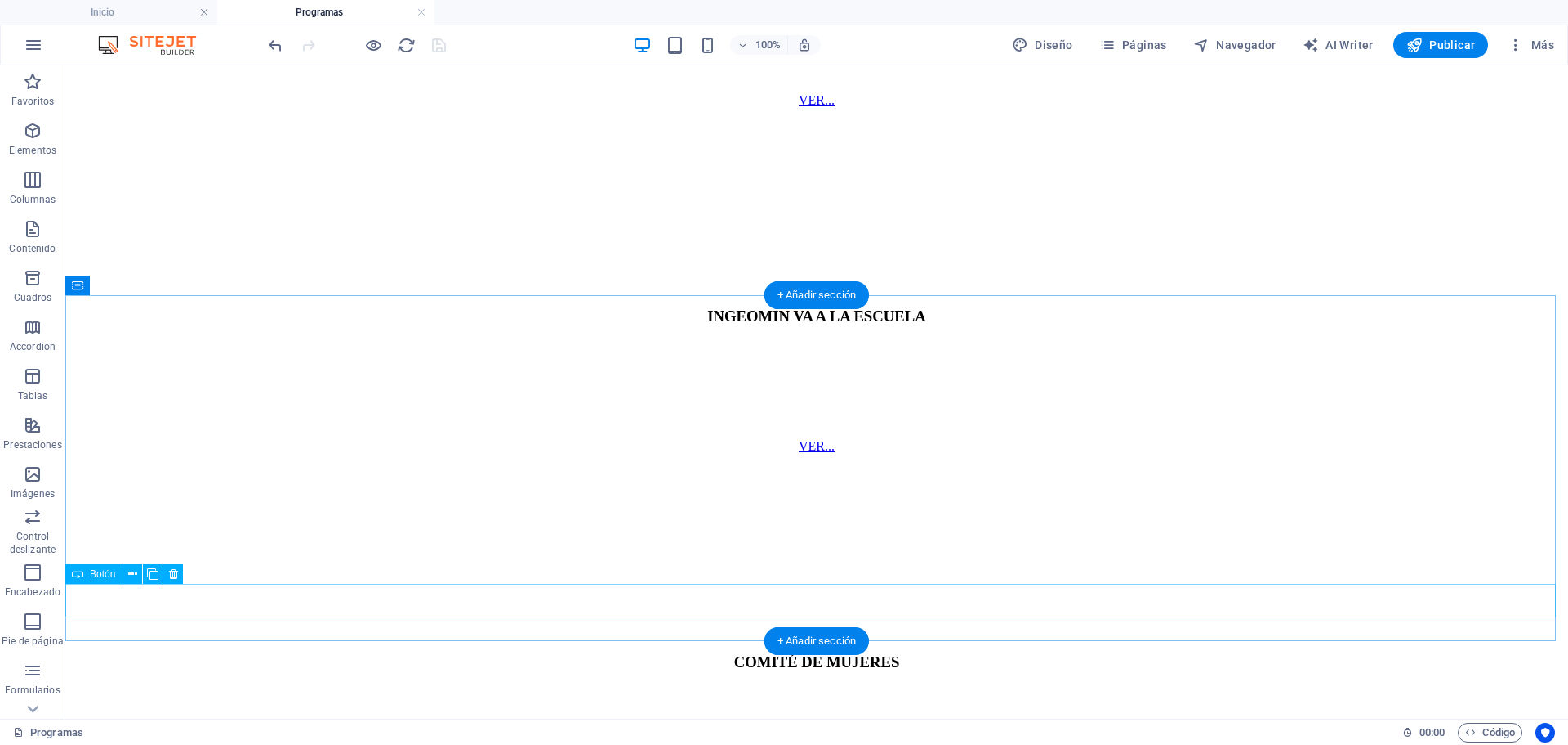
select select "6"
select select
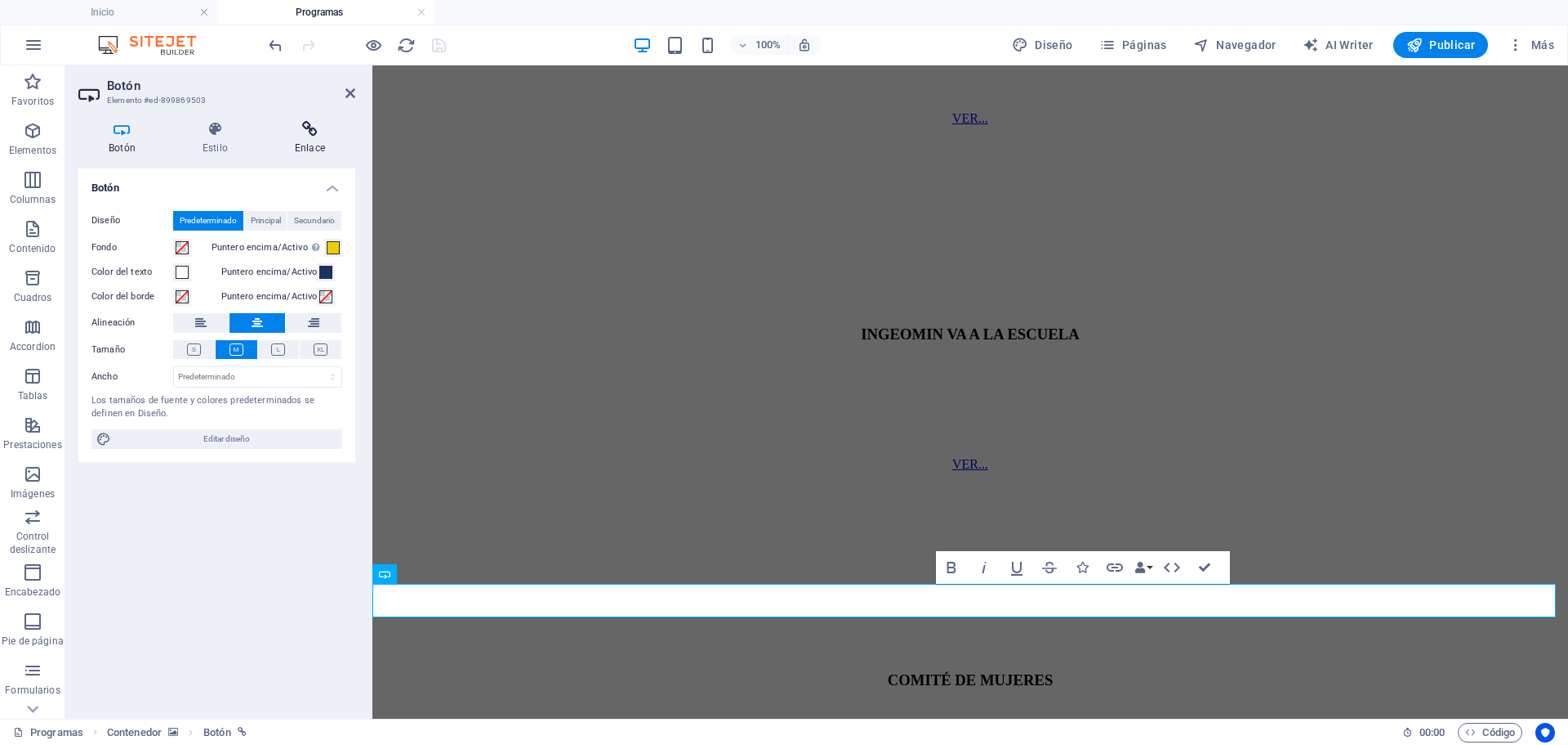
click at [312, 126] on icon at bounding box center [309, 128] width 90 height 16
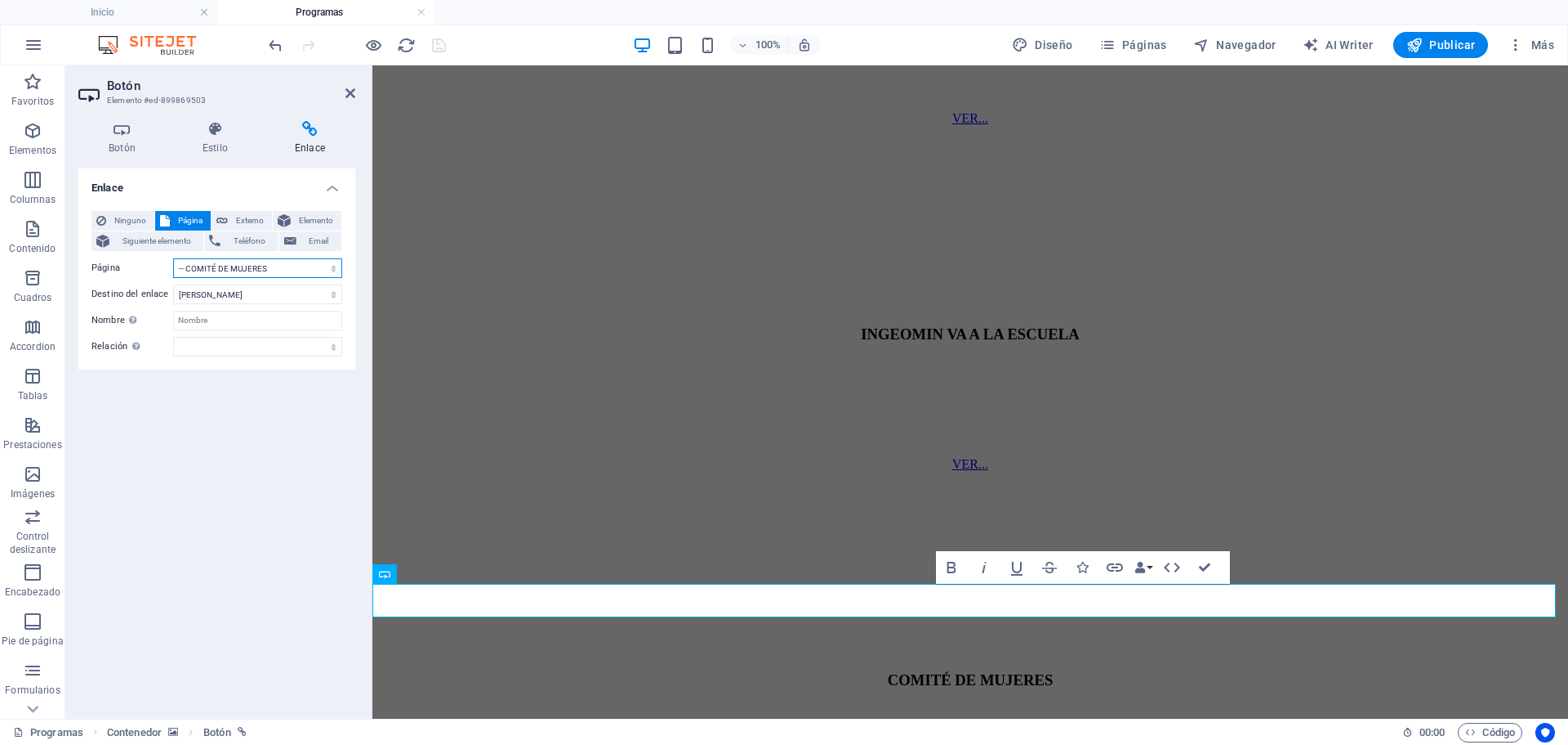
click at [327, 267] on select "Inicio Nosotros Servicios Programas -- PNG -- INGEOMIN VA A LA ESCUELA -- COMIT…" at bounding box center [258, 267] width 169 height 20
select select "3"
click at [173, 258] on select "Inicio Nosotros Servicios Programas -- PNG -- INGEOMIN VA A LA ESCUELA -- COMIT…" at bounding box center [258, 267] width 169 height 20
click at [441, 48] on icon "save" at bounding box center [439, 46] width 19 height 19
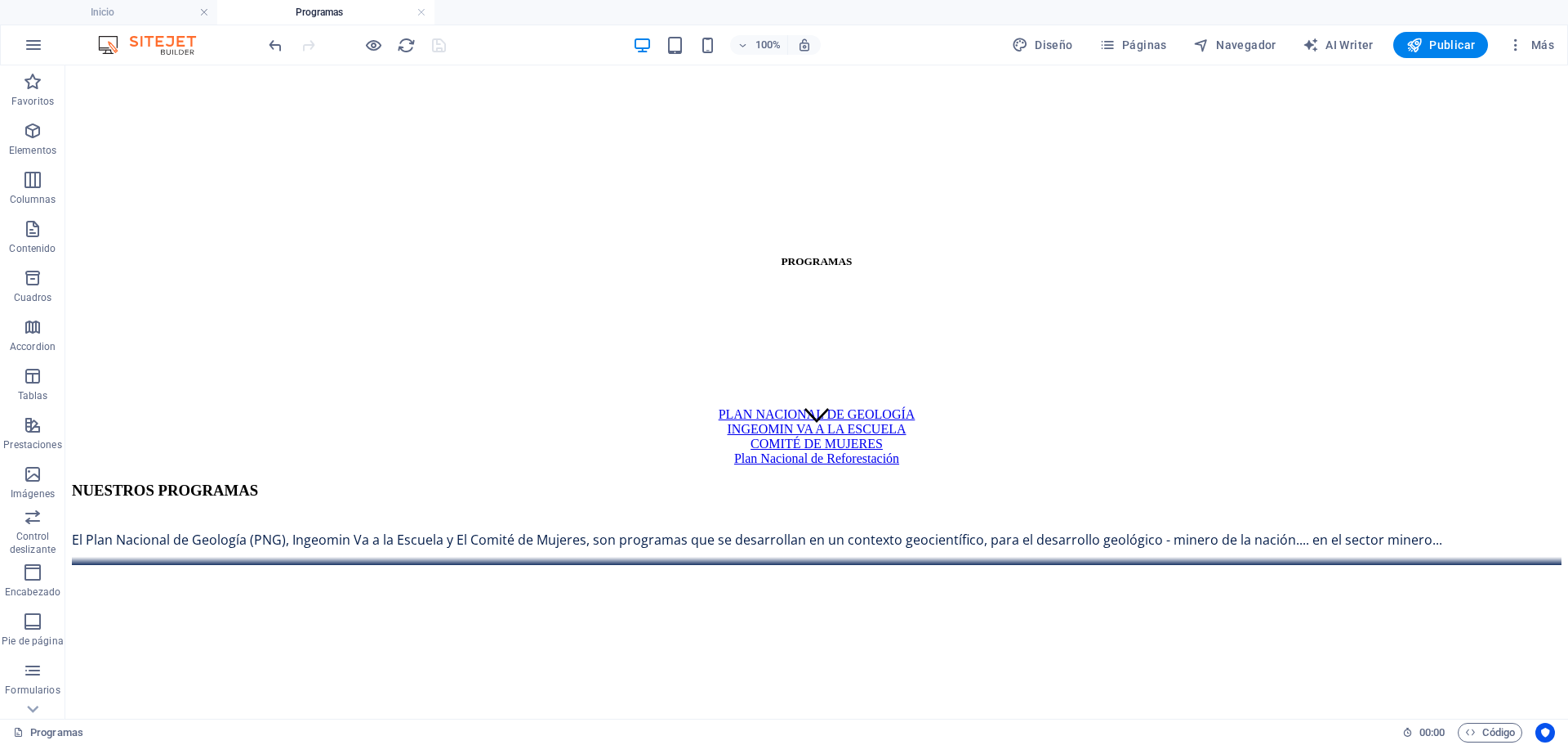
scroll to position [0, 0]
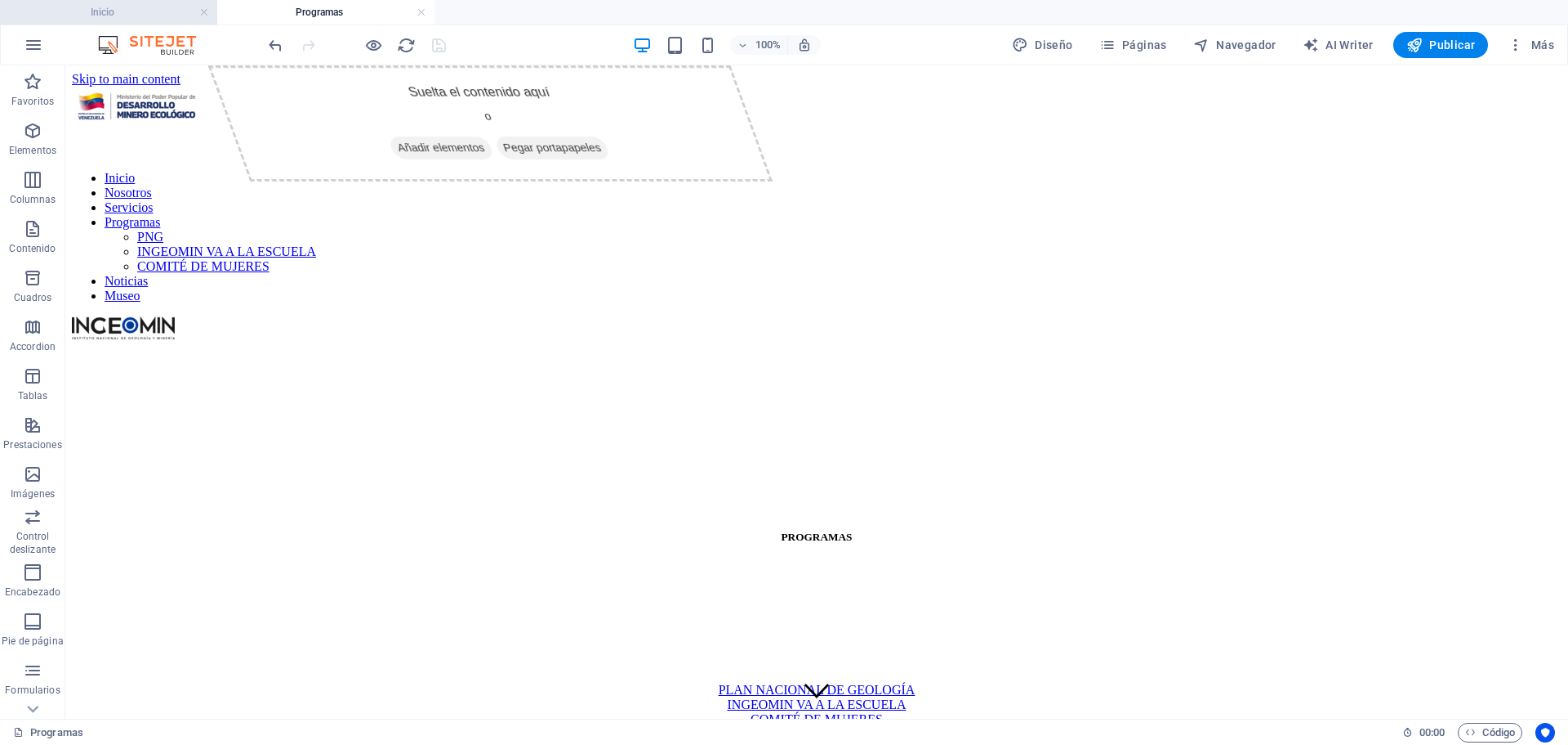
click at [131, 10] on h4 "Inicio" at bounding box center [108, 11] width 218 height 18
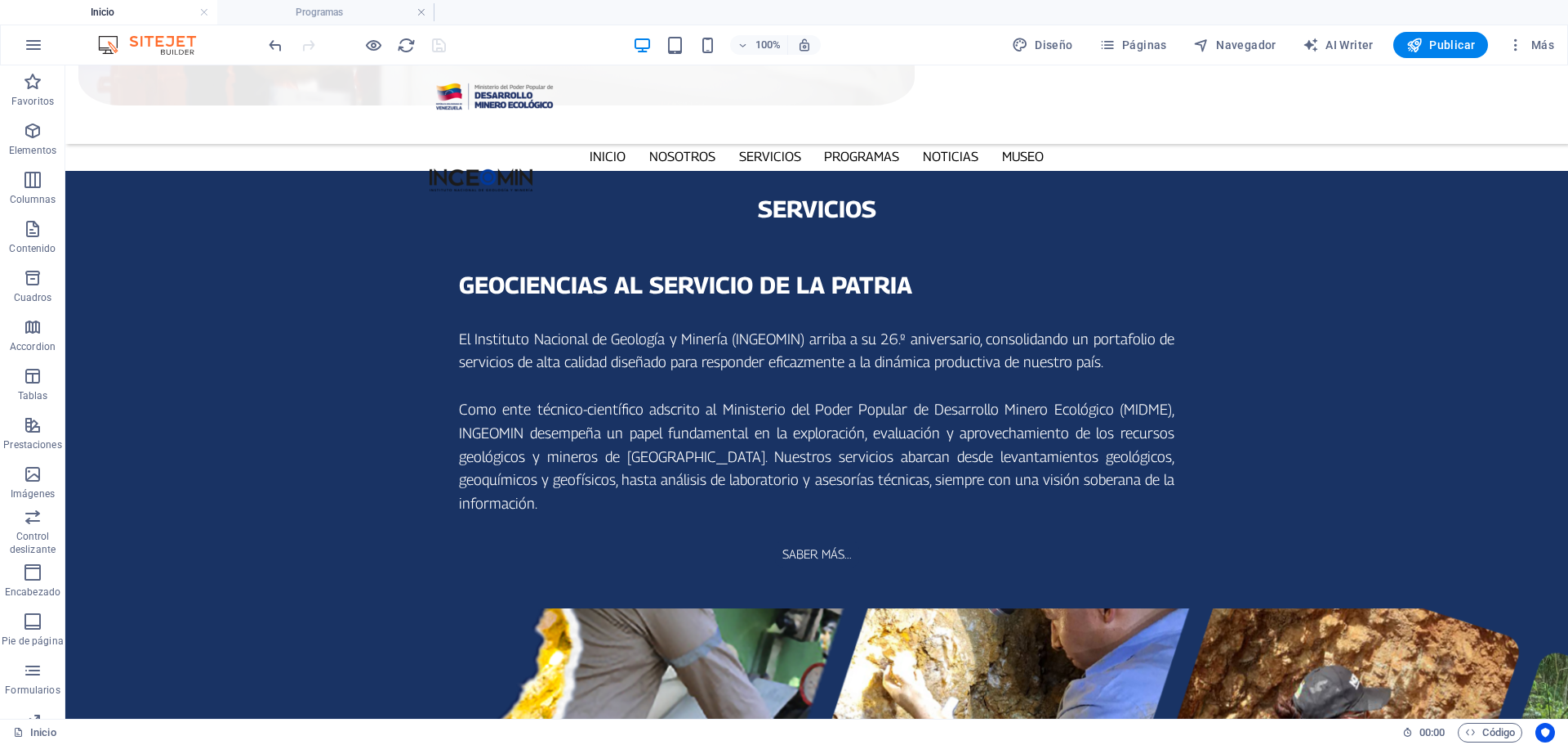
scroll to position [2044, 0]
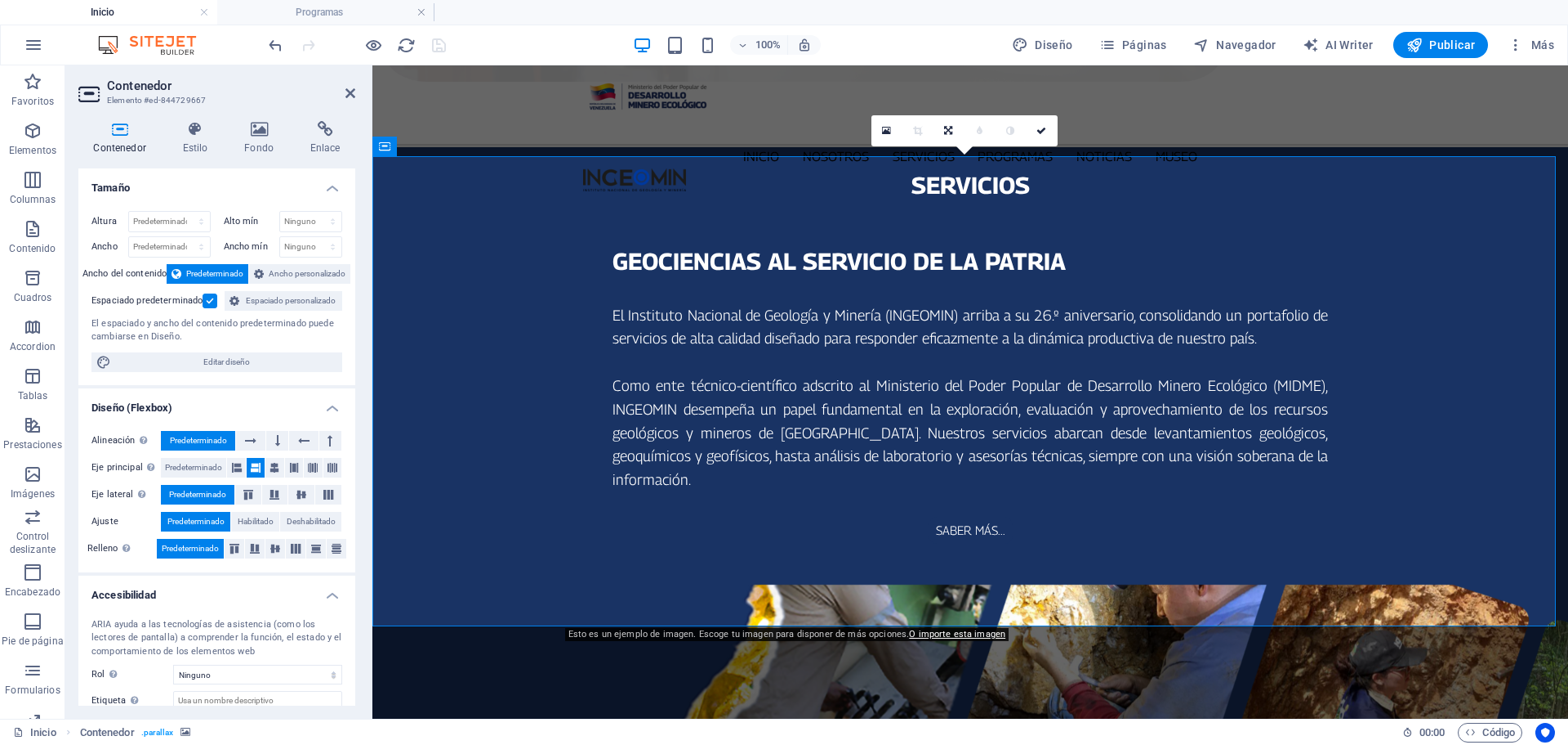
click at [253, 120] on div "Contenedor Estilo Fondo Enlace Tamaño Altura Predeterminado px rem % vh vw Alto…" at bounding box center [217, 413] width 303 height 611
click at [267, 128] on icon at bounding box center [259, 128] width 60 height 16
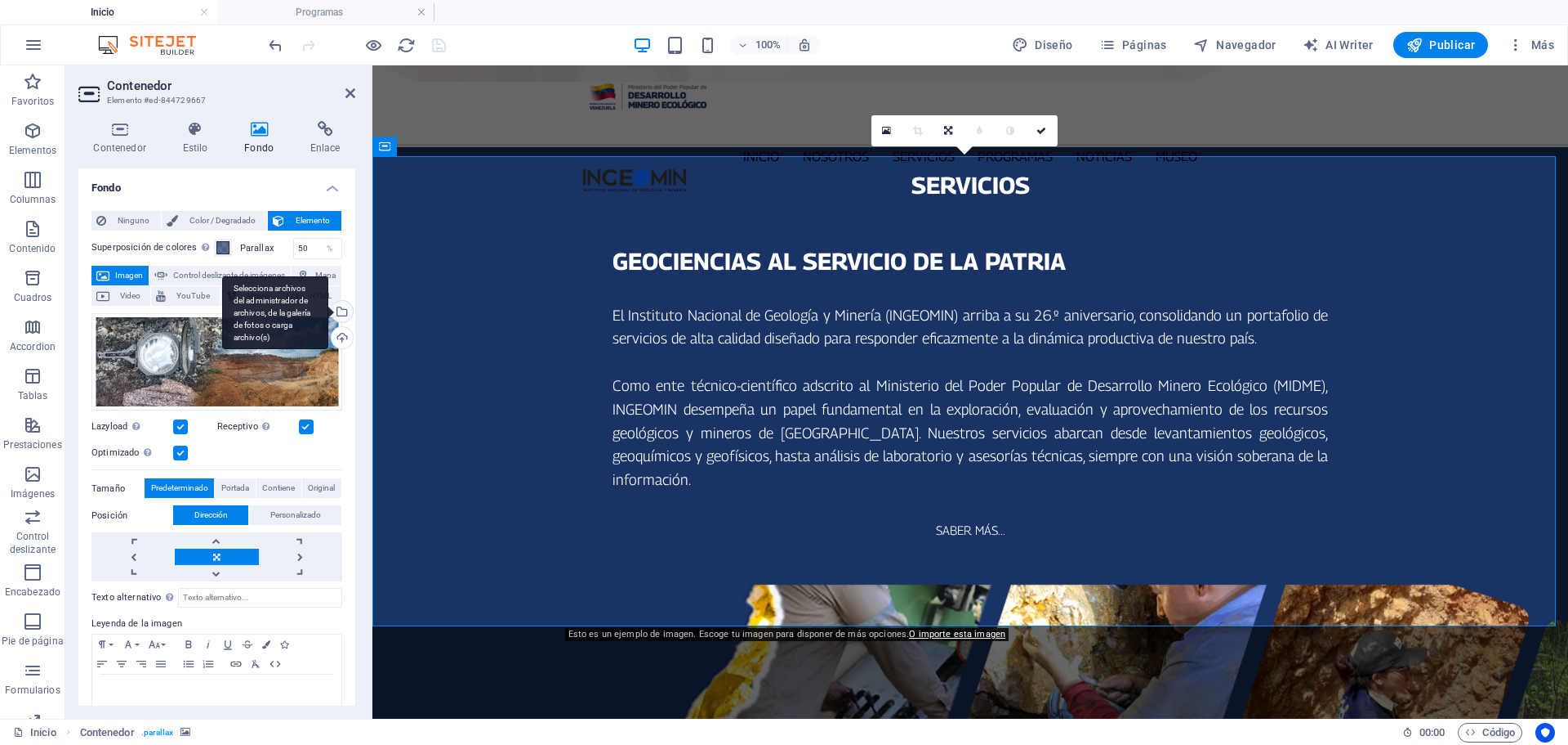
click at [342, 325] on div "Selecciona archivos del administrador de archivos, de la galería de fotos o car…" at bounding box center [340, 313] width 25 height 25
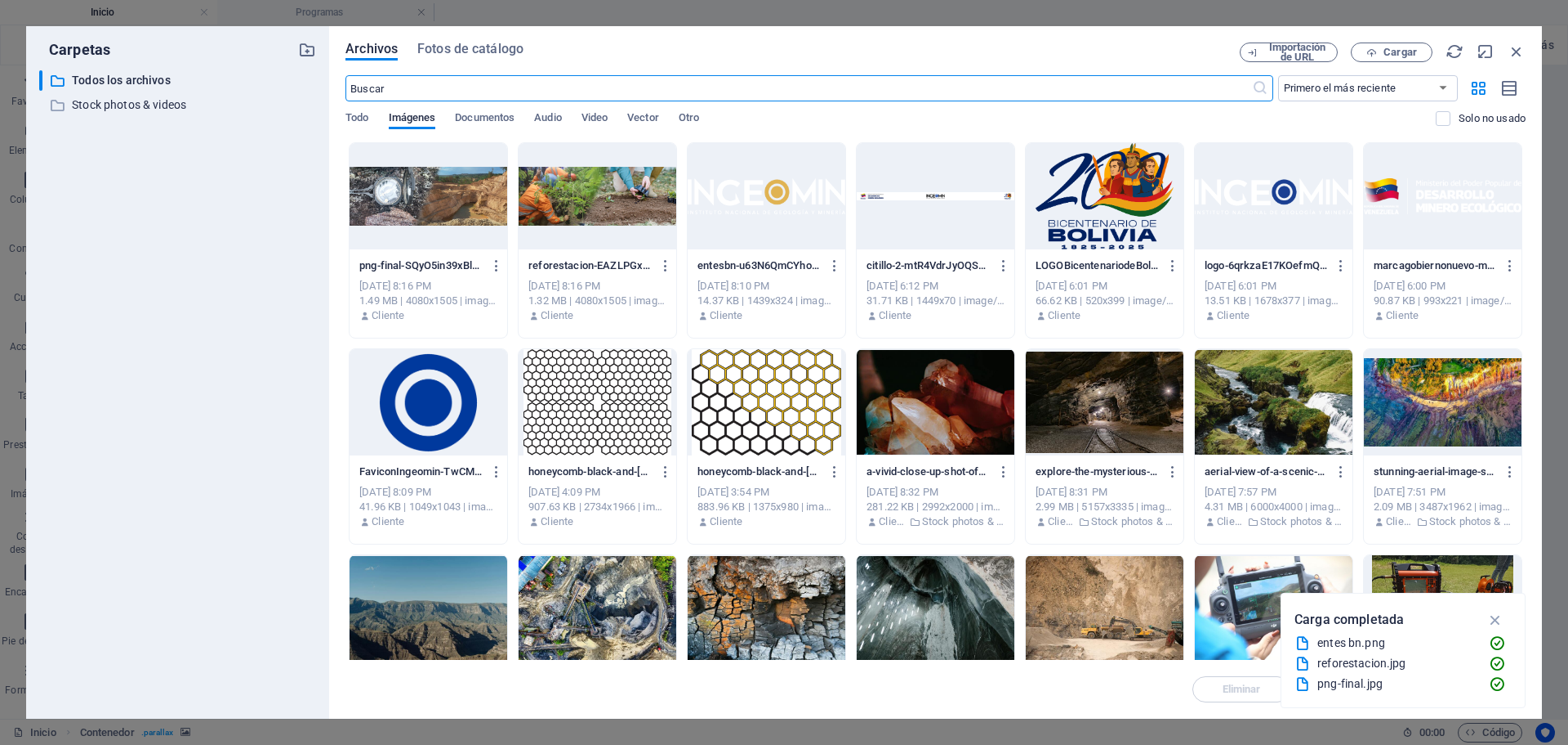
scroll to position [2048, 0]
click at [415, 193] on div at bounding box center [429, 196] width 158 height 107
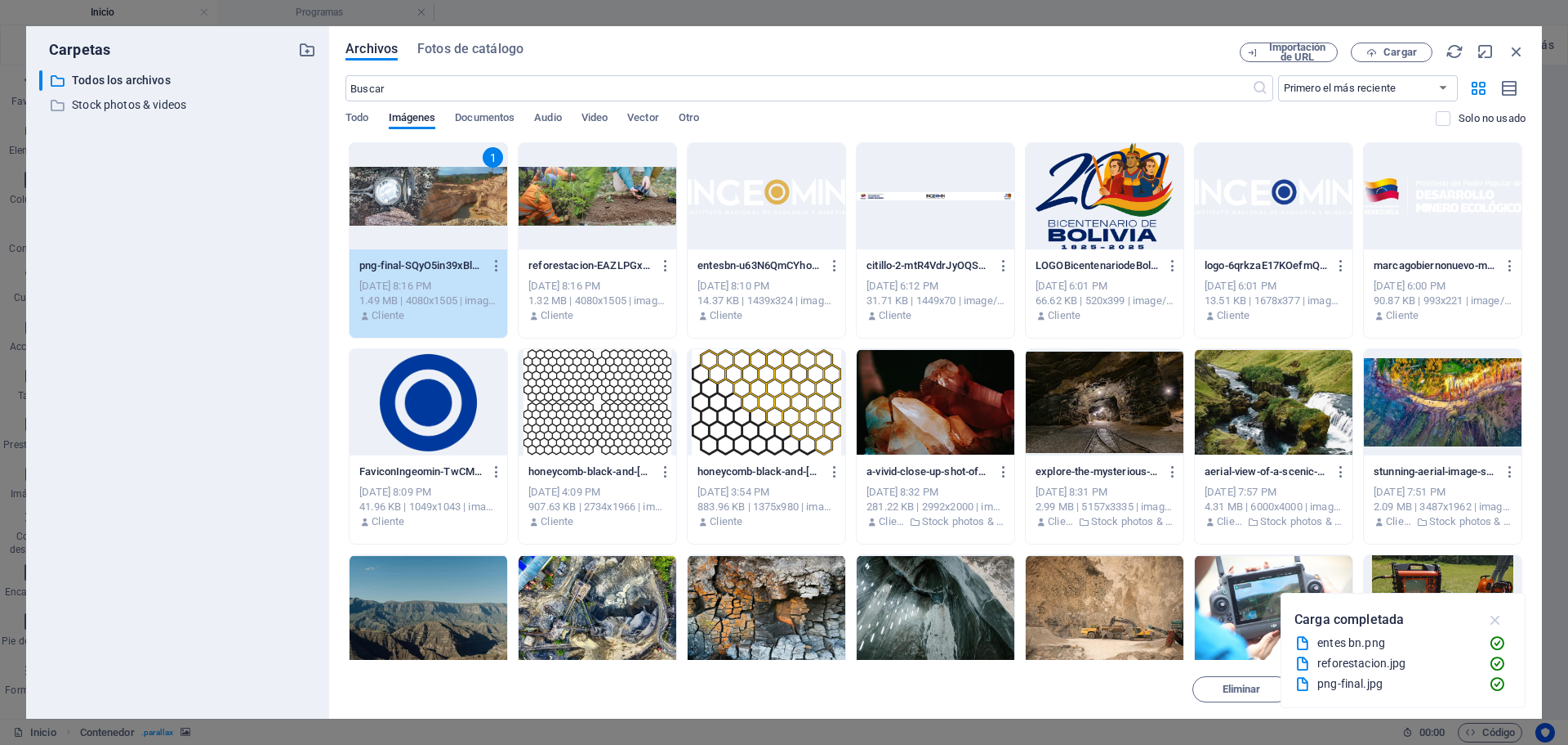
click at [1494, 614] on icon "button" at bounding box center [1496, 619] width 19 height 18
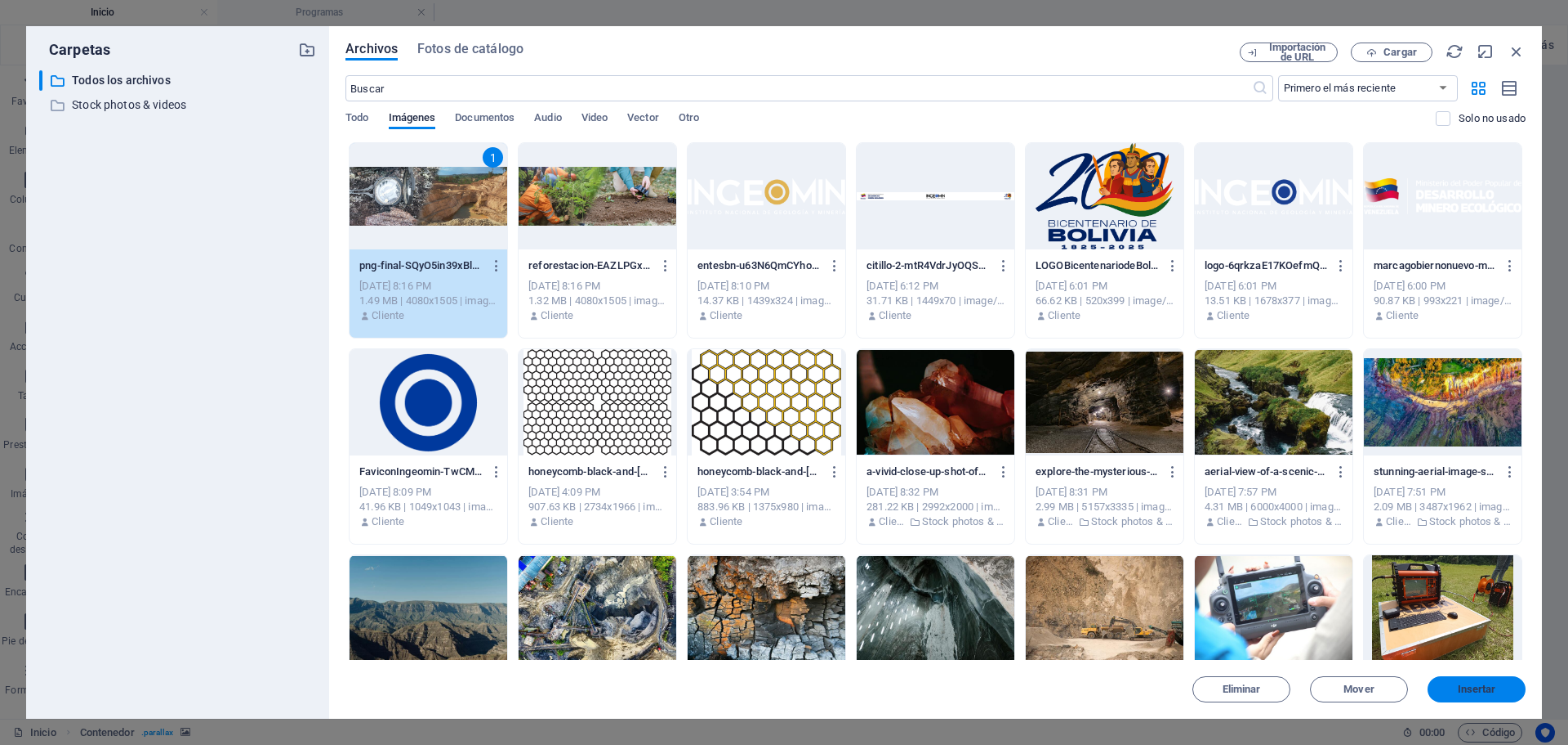
drag, startPoint x: 1492, startPoint y: 685, endPoint x: 908, endPoint y: 363, distance: 666.9
click at [1492, 685] on span "Insertar" at bounding box center [1477, 689] width 38 height 10
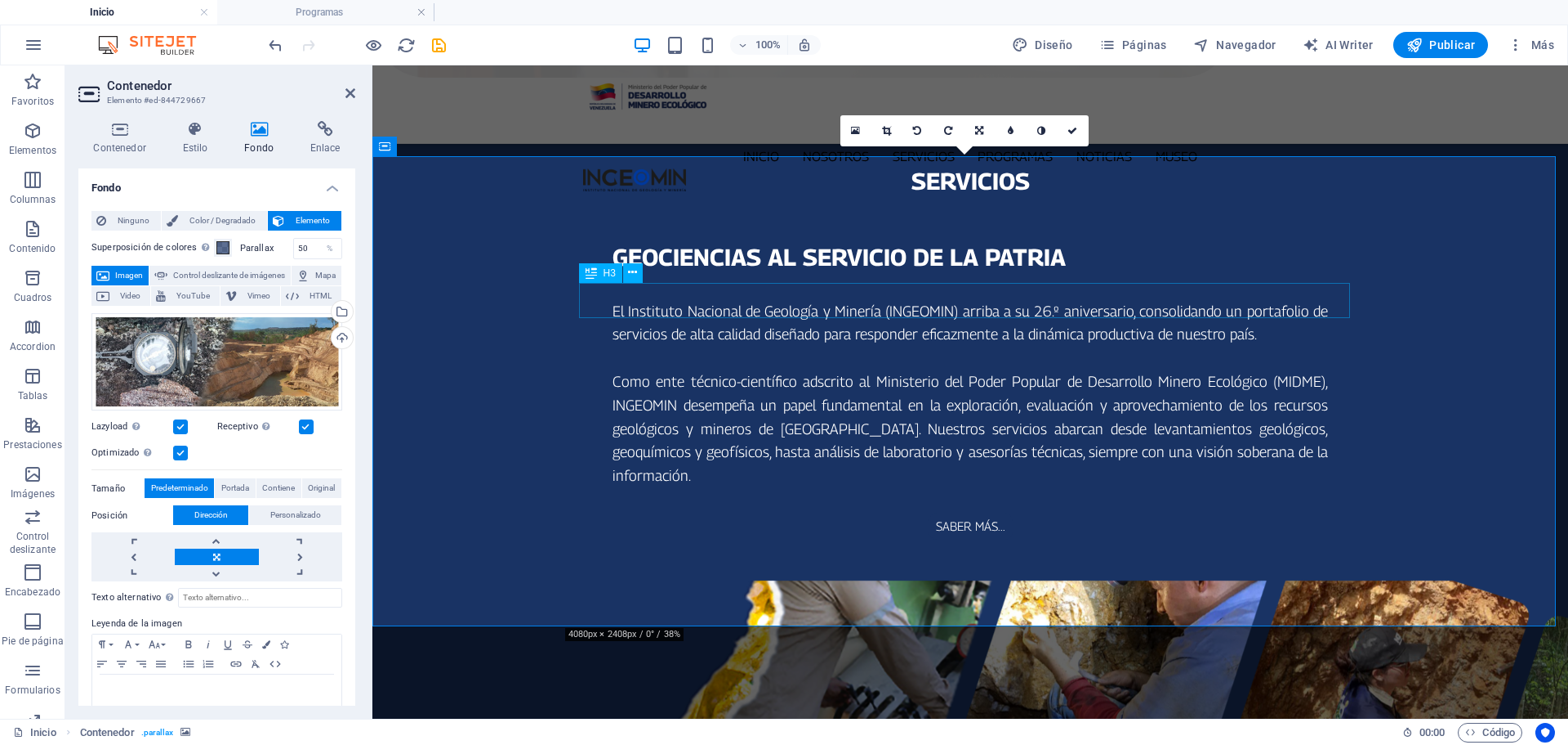
scroll to position [2044, 0]
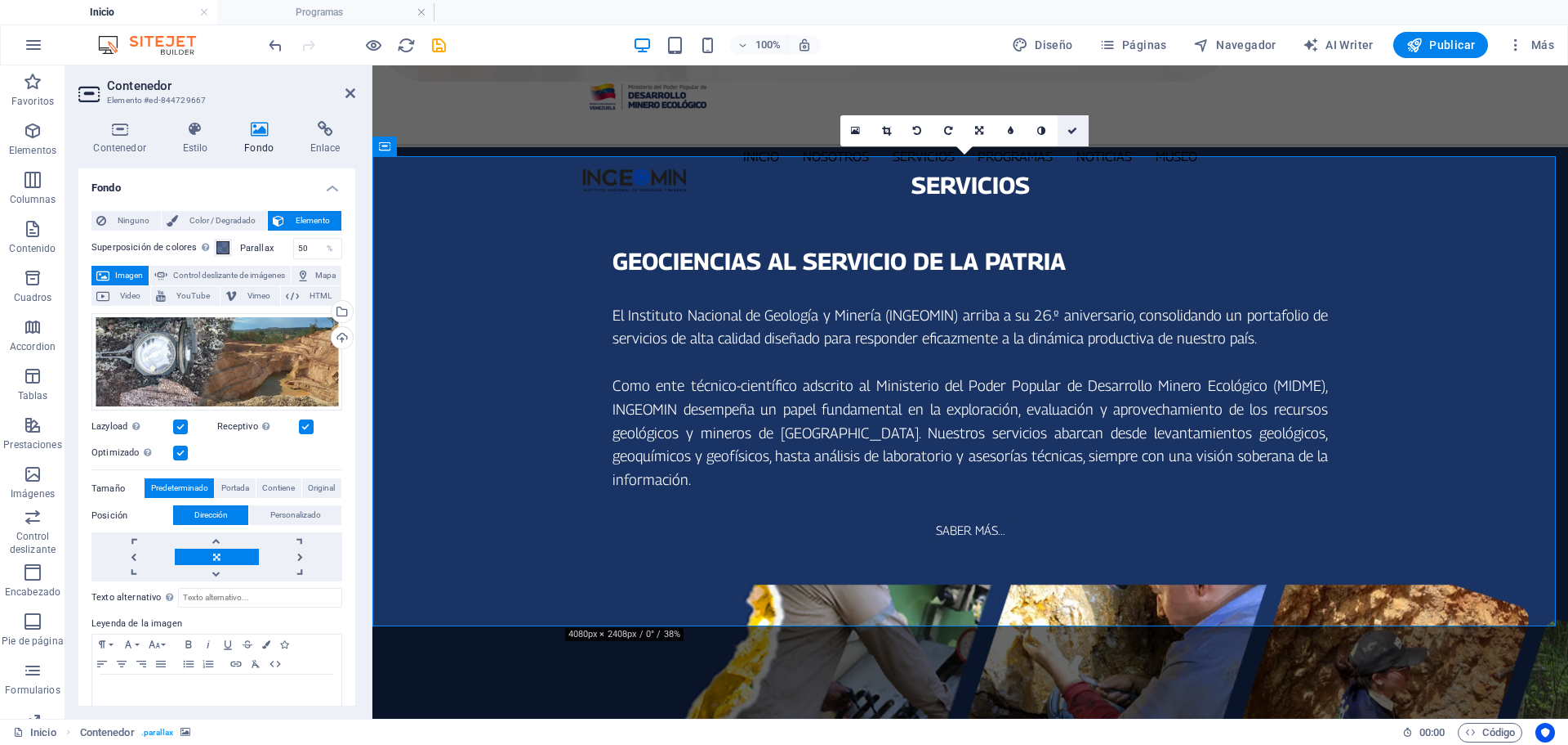
click at [1075, 127] on icon at bounding box center [1073, 130] width 10 height 10
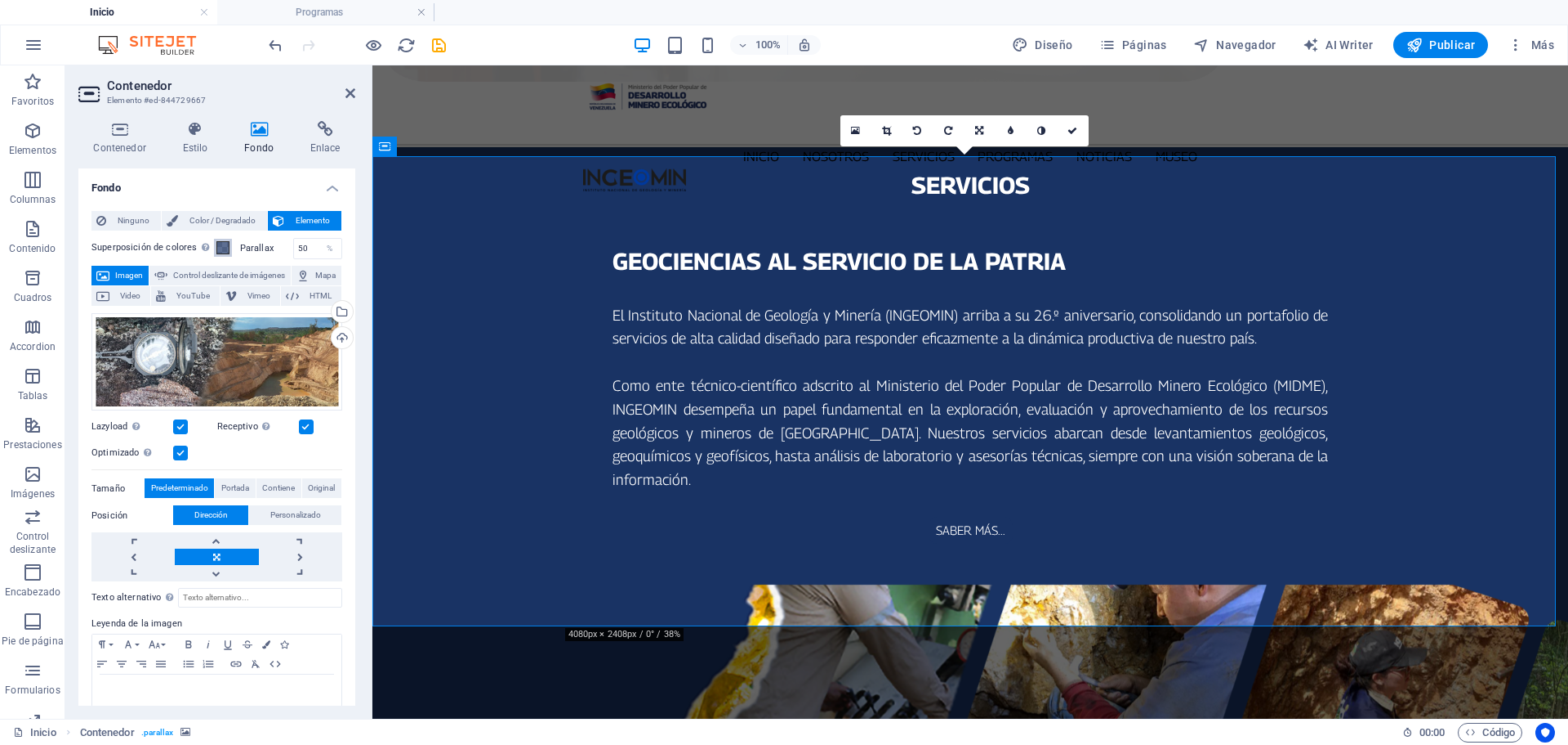
click at [219, 245] on span at bounding box center [223, 247] width 13 height 13
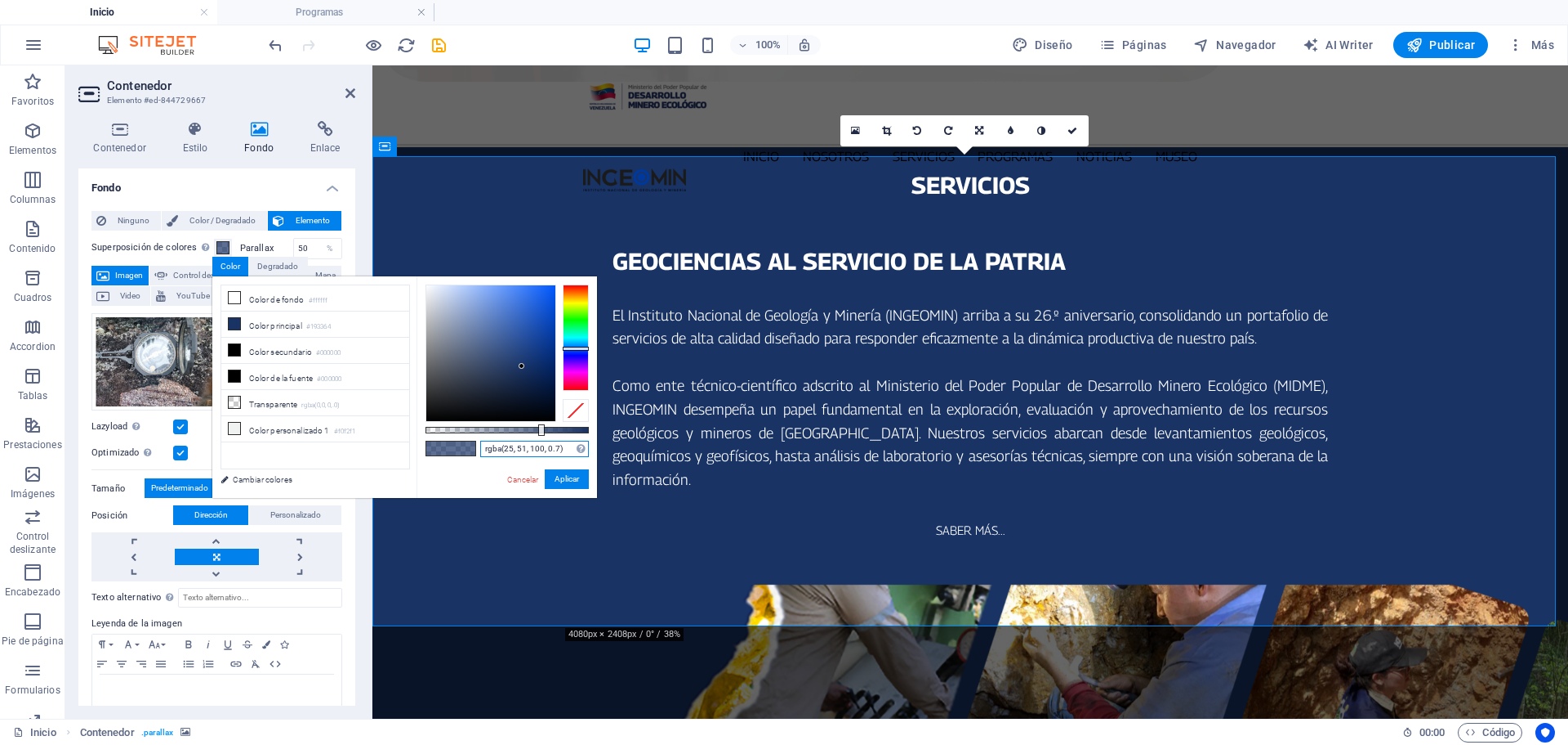
click at [565, 449] on input "rgba(25, 51, 100, 0.7)" at bounding box center [534, 448] width 108 height 16
paste input "3"
type input "rgba(25, 51, 100, 0.3)"
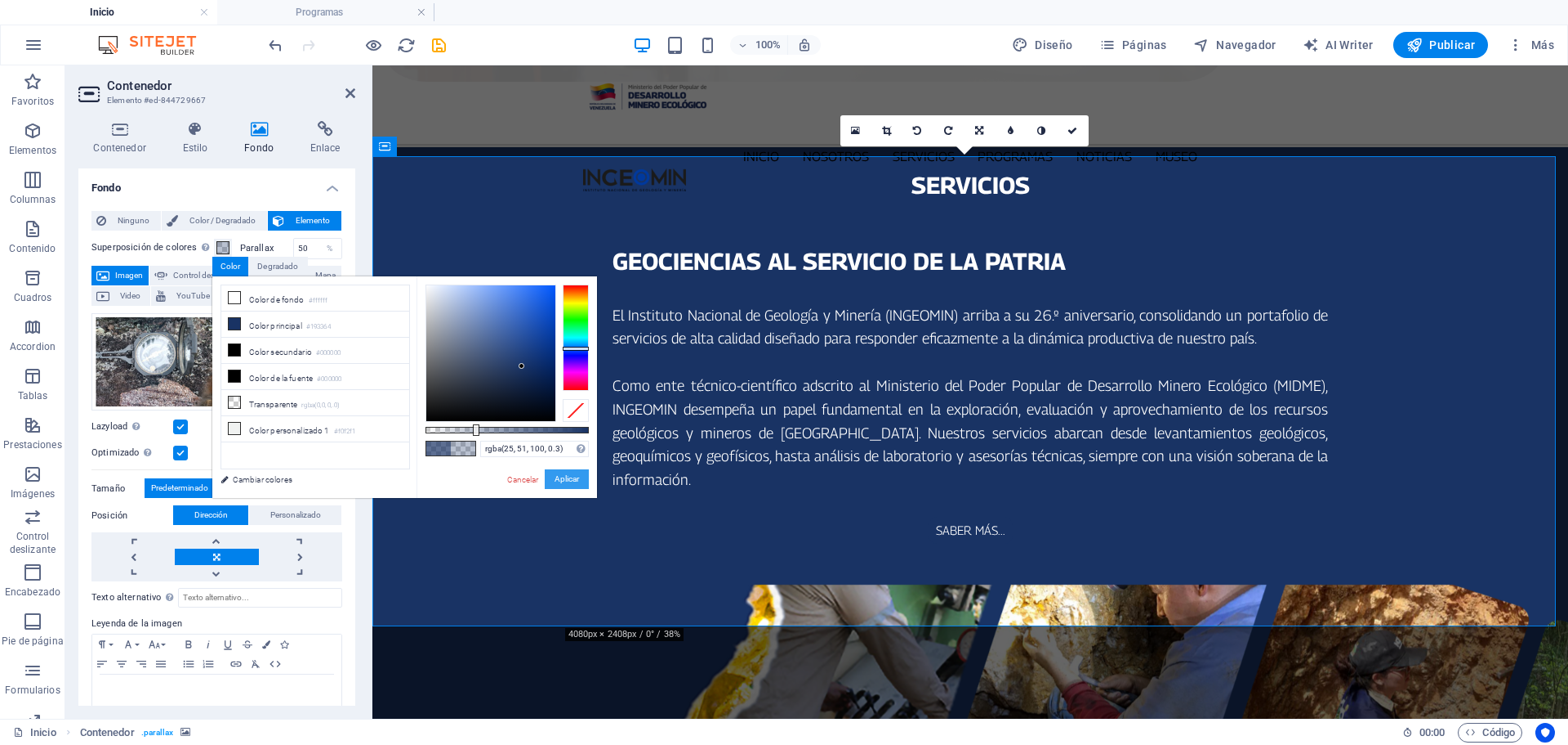
drag, startPoint x: 568, startPoint y: 480, endPoint x: 756, endPoint y: 236, distance: 308.0
click at [568, 480] on button "Aplicar" at bounding box center [567, 479] width 44 height 20
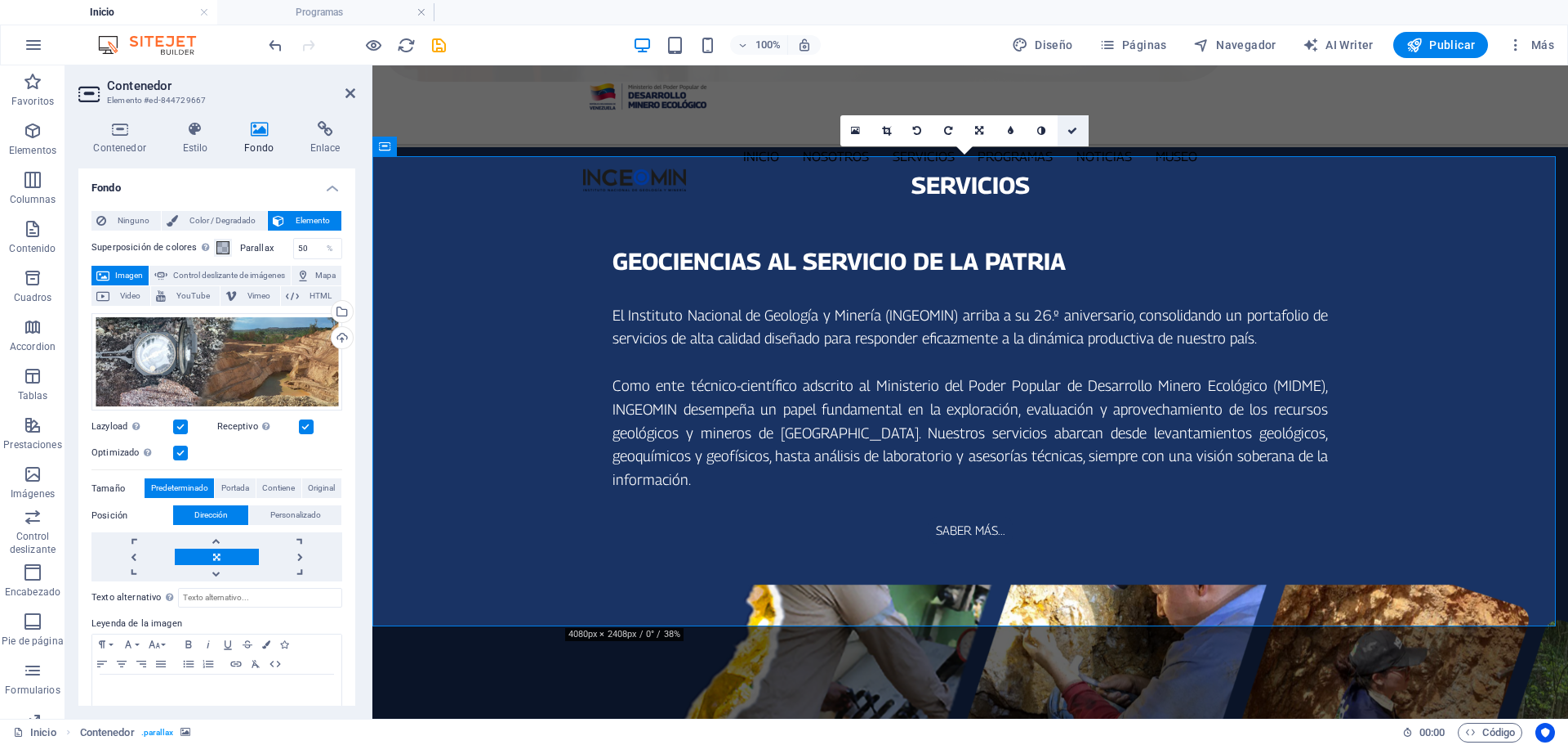
click at [1072, 130] on icon at bounding box center [1073, 130] width 10 height 10
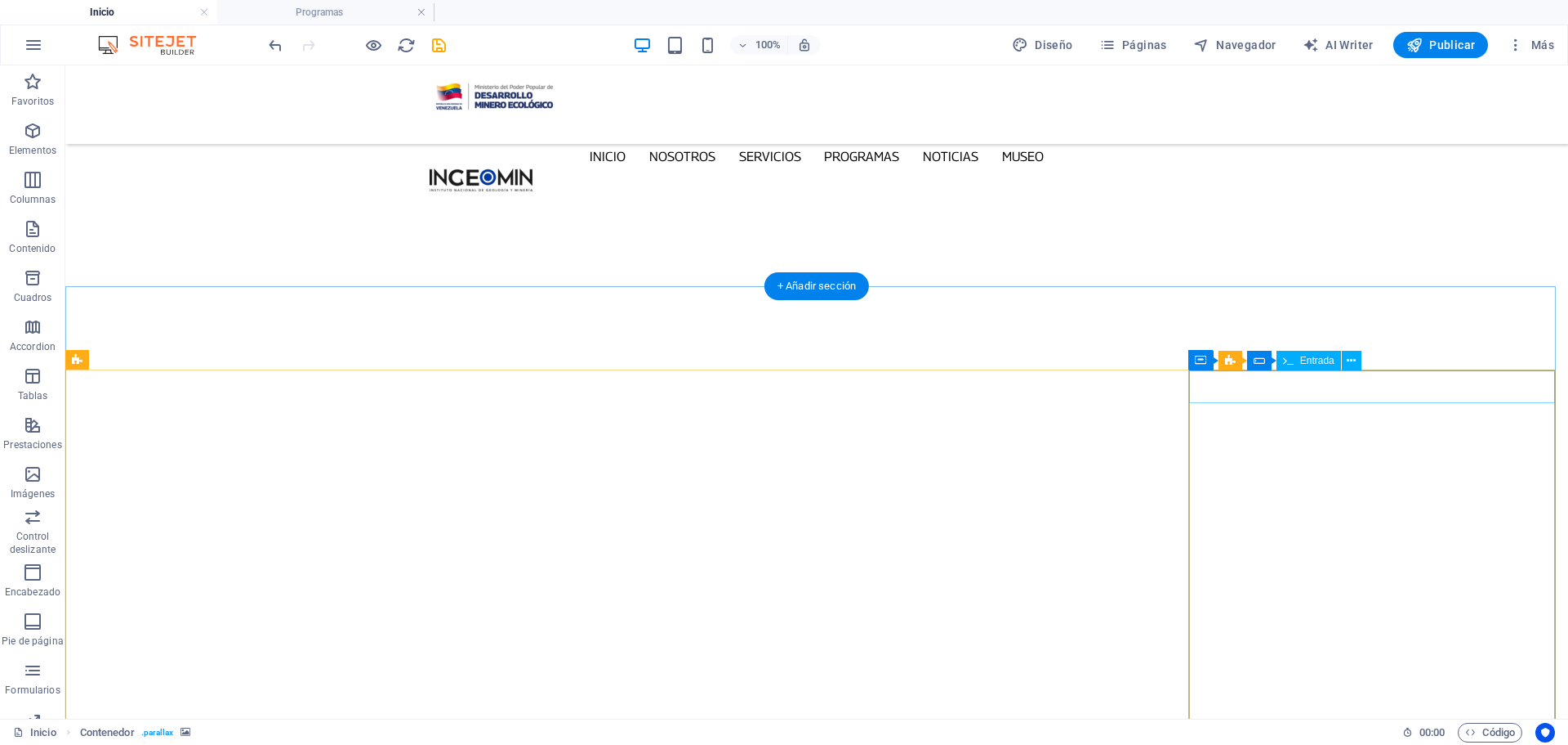
scroll to position [5395, 0]
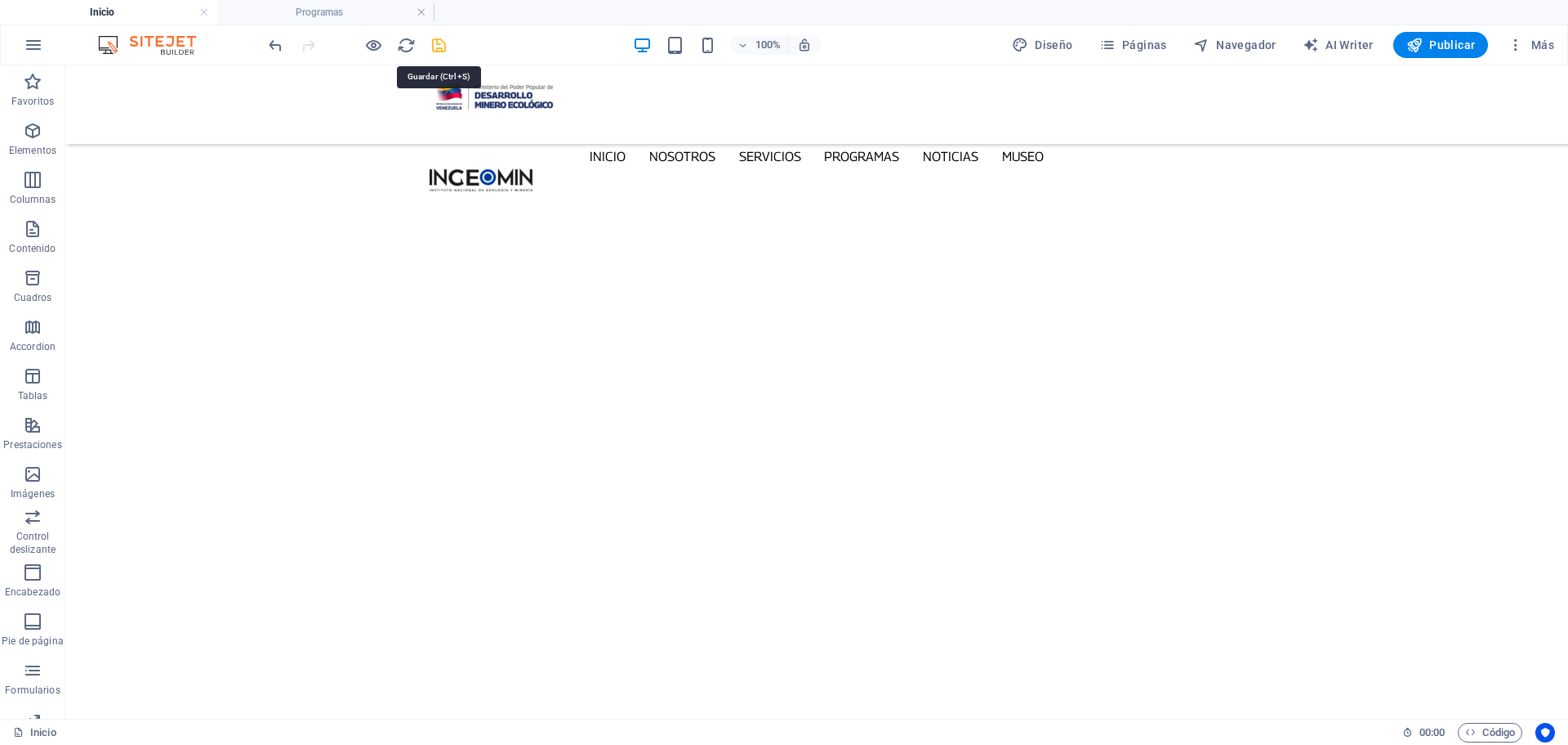
click at [440, 45] on icon "save" at bounding box center [439, 46] width 19 height 19
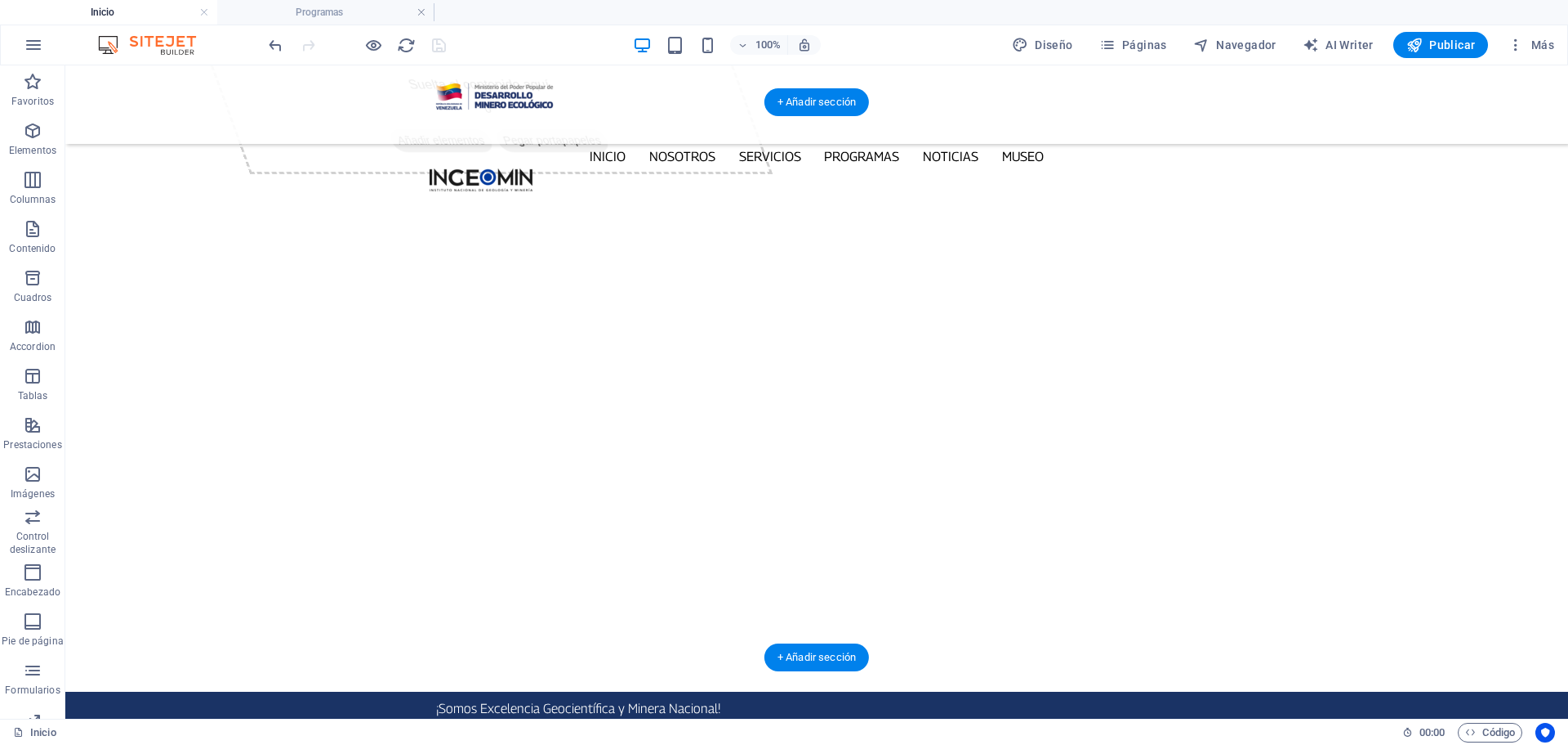
scroll to position [0, 0]
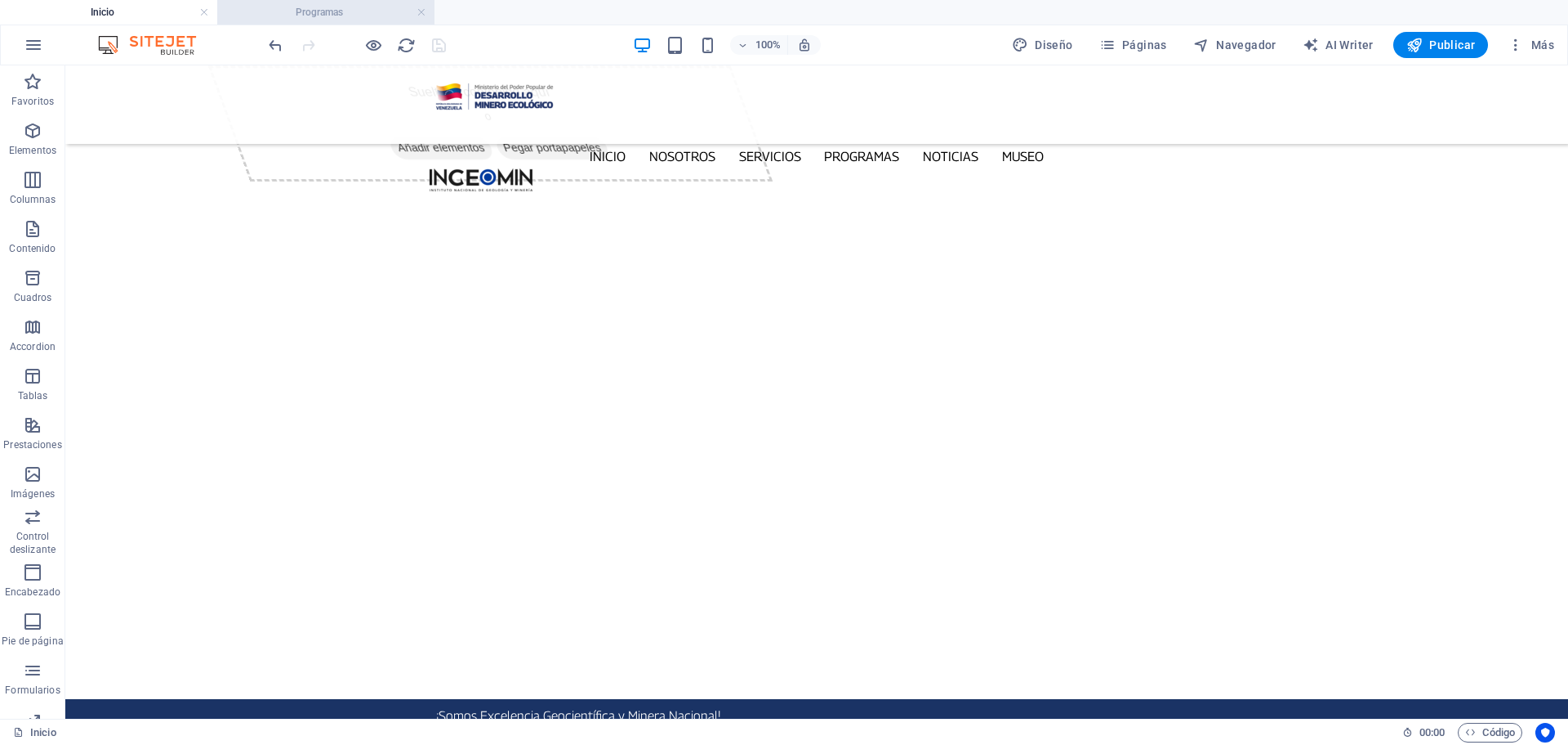
click at [364, 14] on h4 "Programas" at bounding box center [326, 11] width 218 height 18
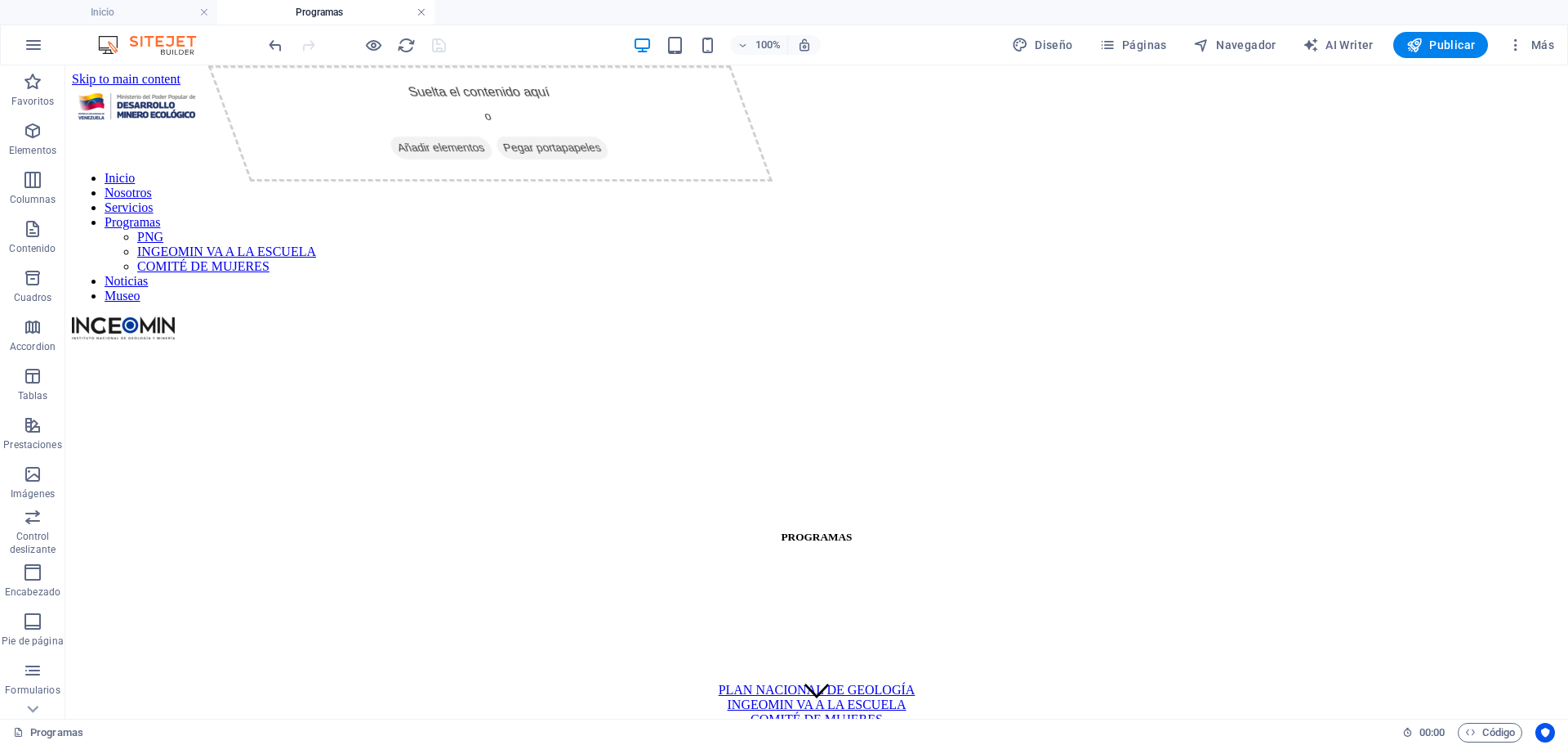
click at [420, 10] on link at bounding box center [421, 12] width 10 height 15
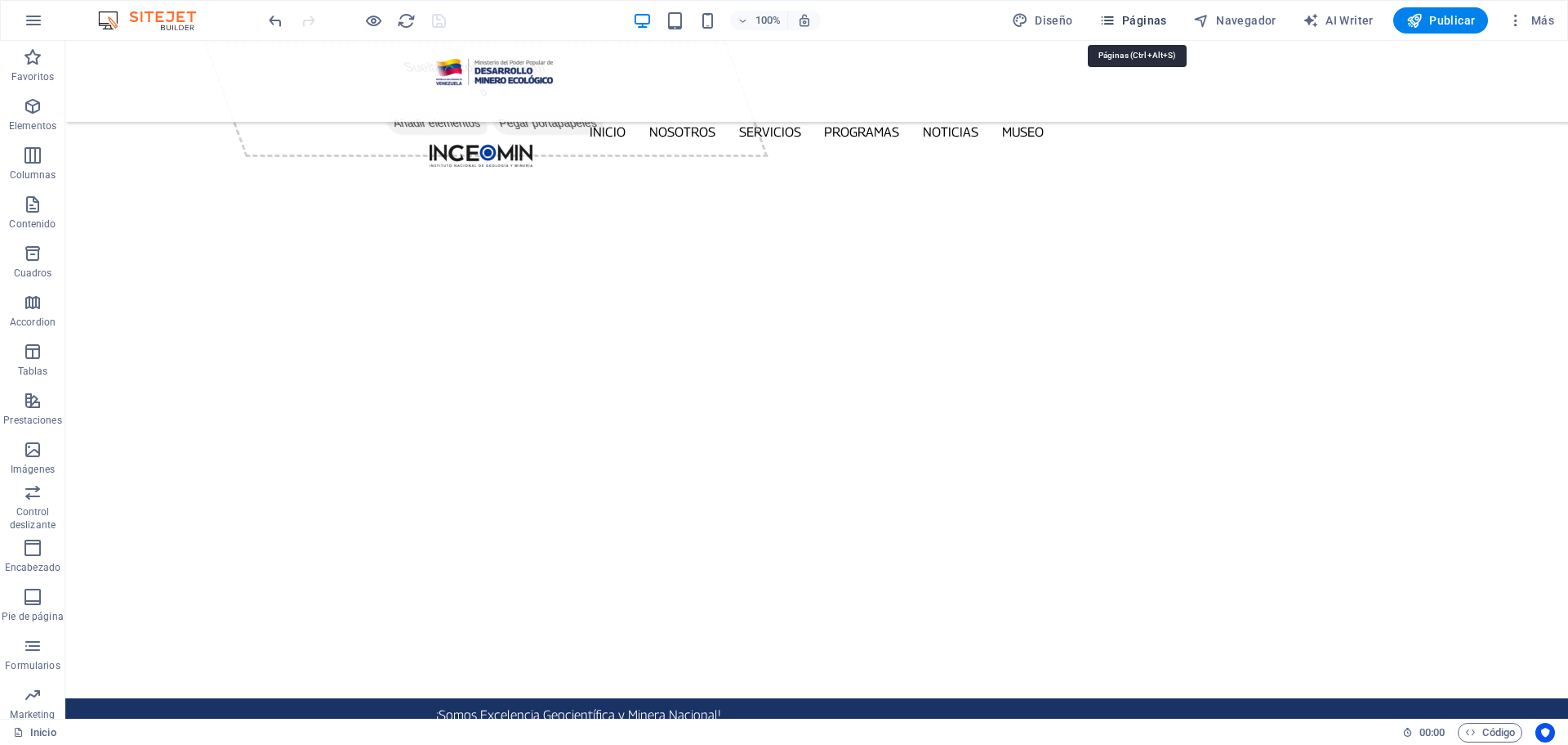
click at [1112, 20] on icon "button" at bounding box center [1107, 20] width 16 height 16
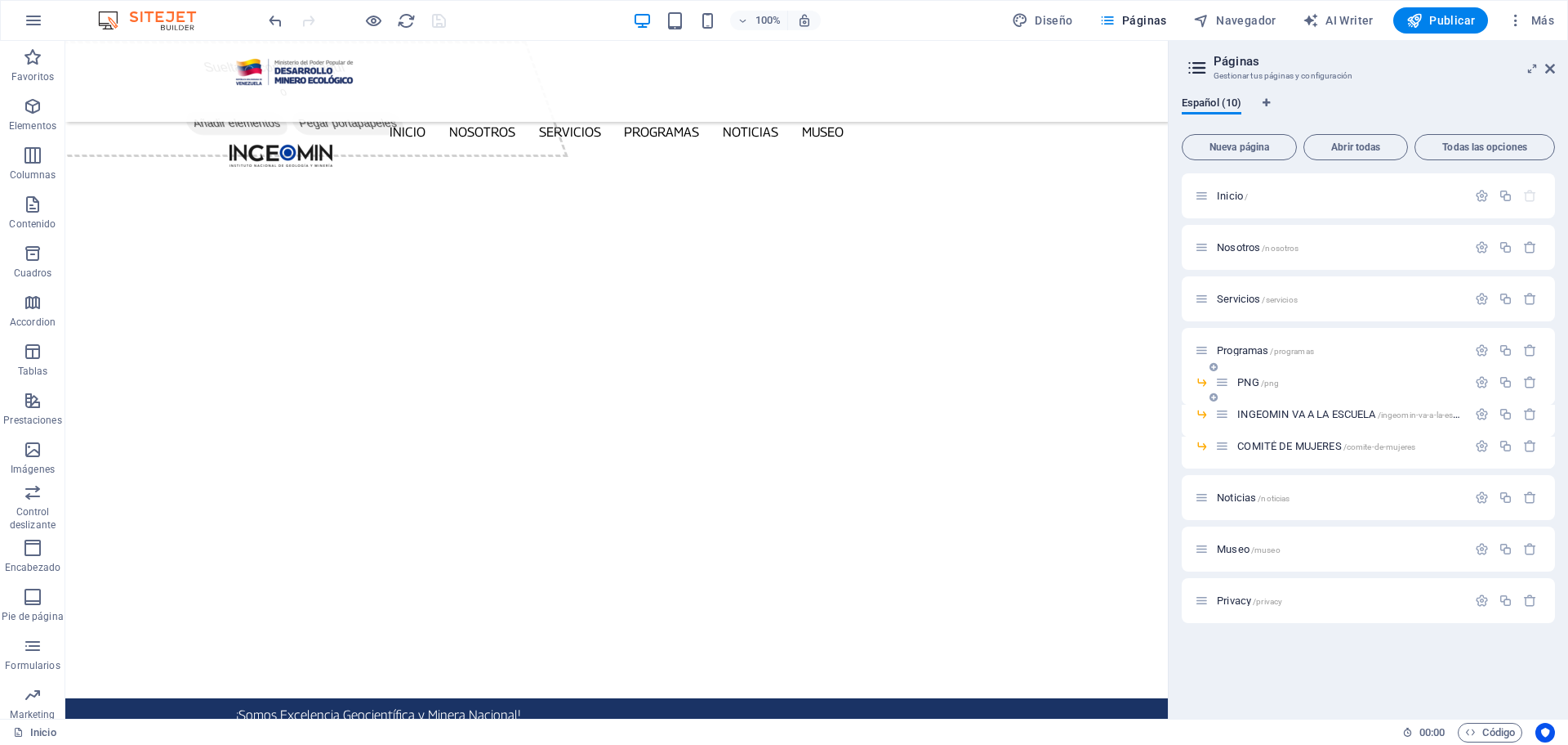
click at [1249, 380] on span "PNG /png" at bounding box center [1258, 382] width 42 height 12
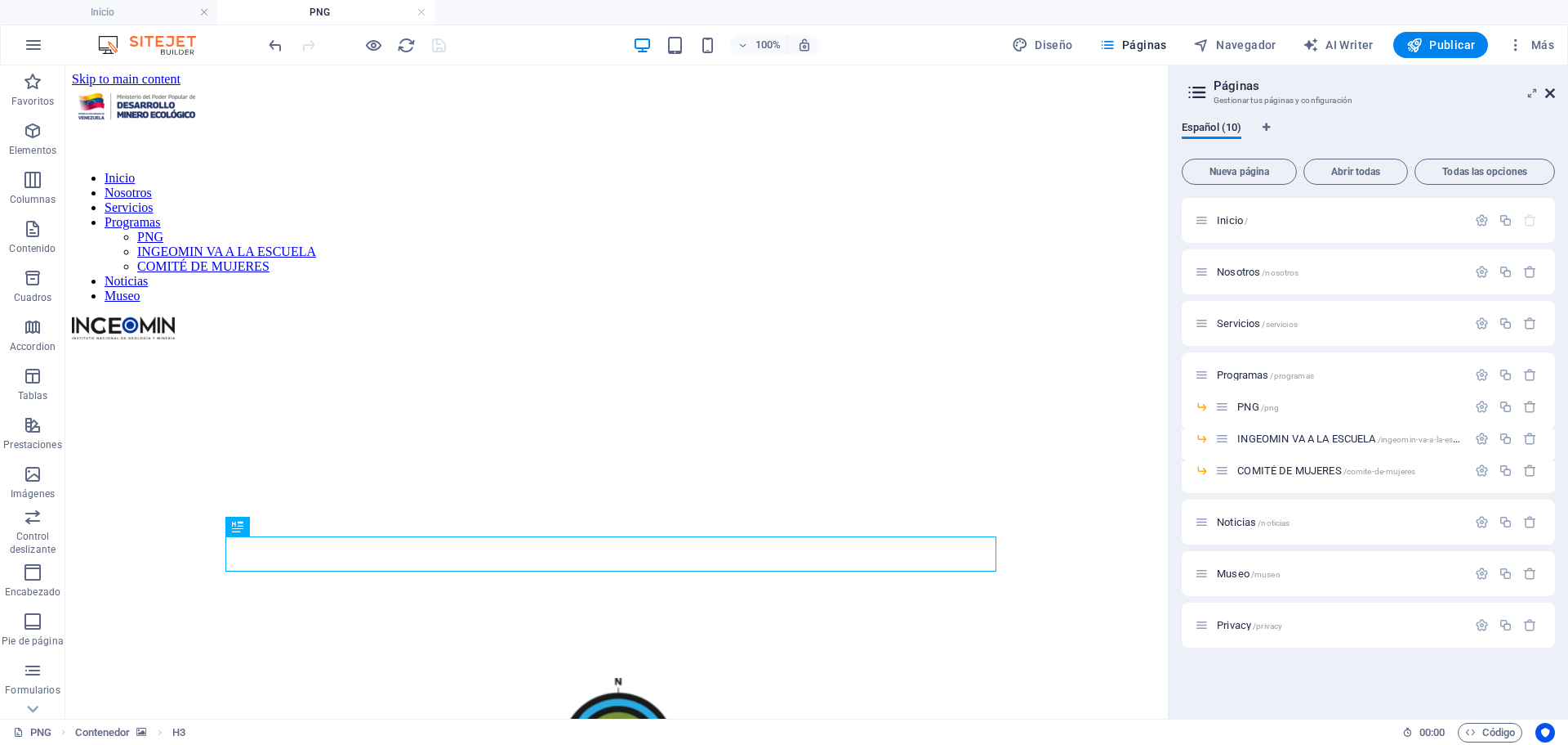
click at [1551, 93] on icon at bounding box center [1550, 93] width 10 height 13
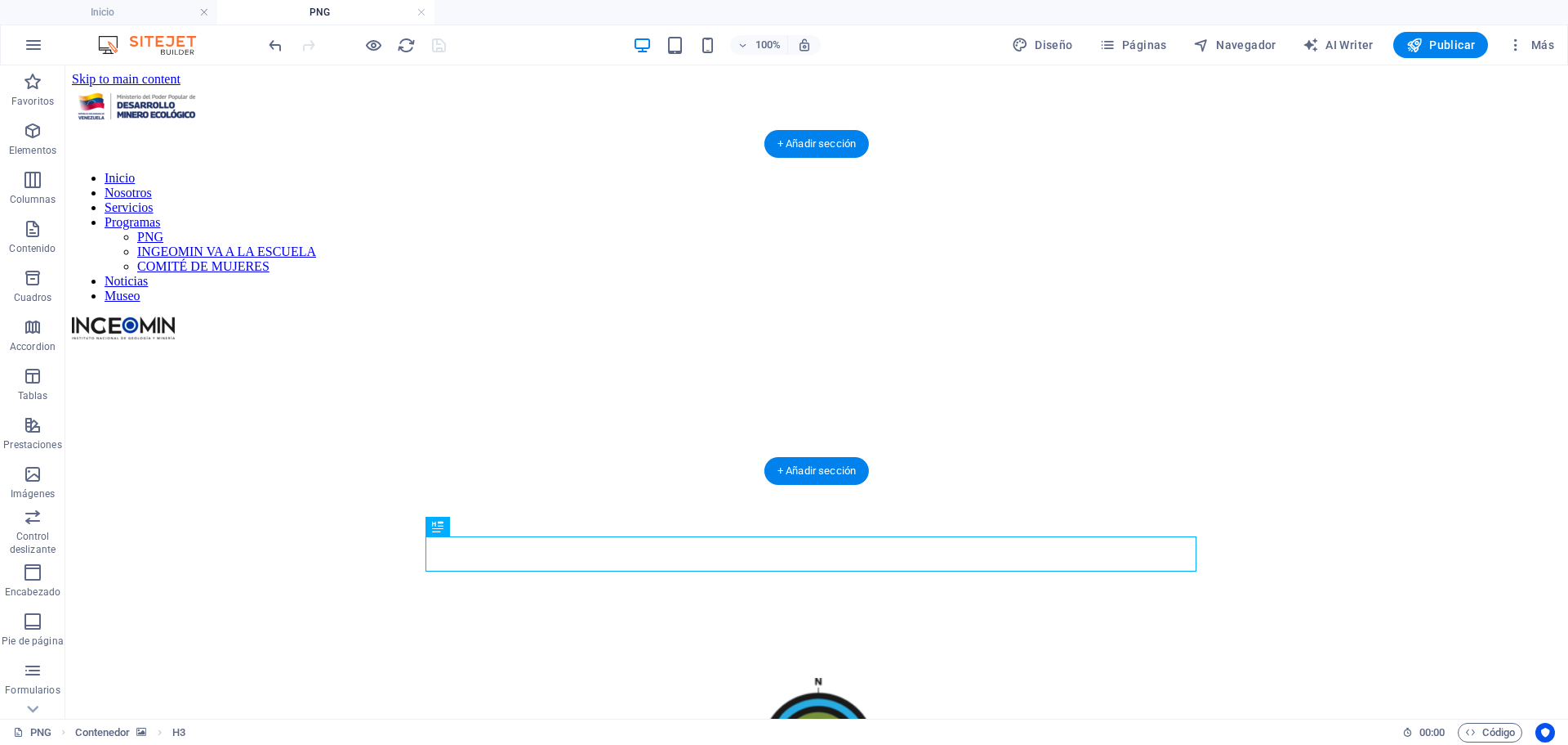
click at [176, 343] on figure at bounding box center [817, 343] width 1490 height 0
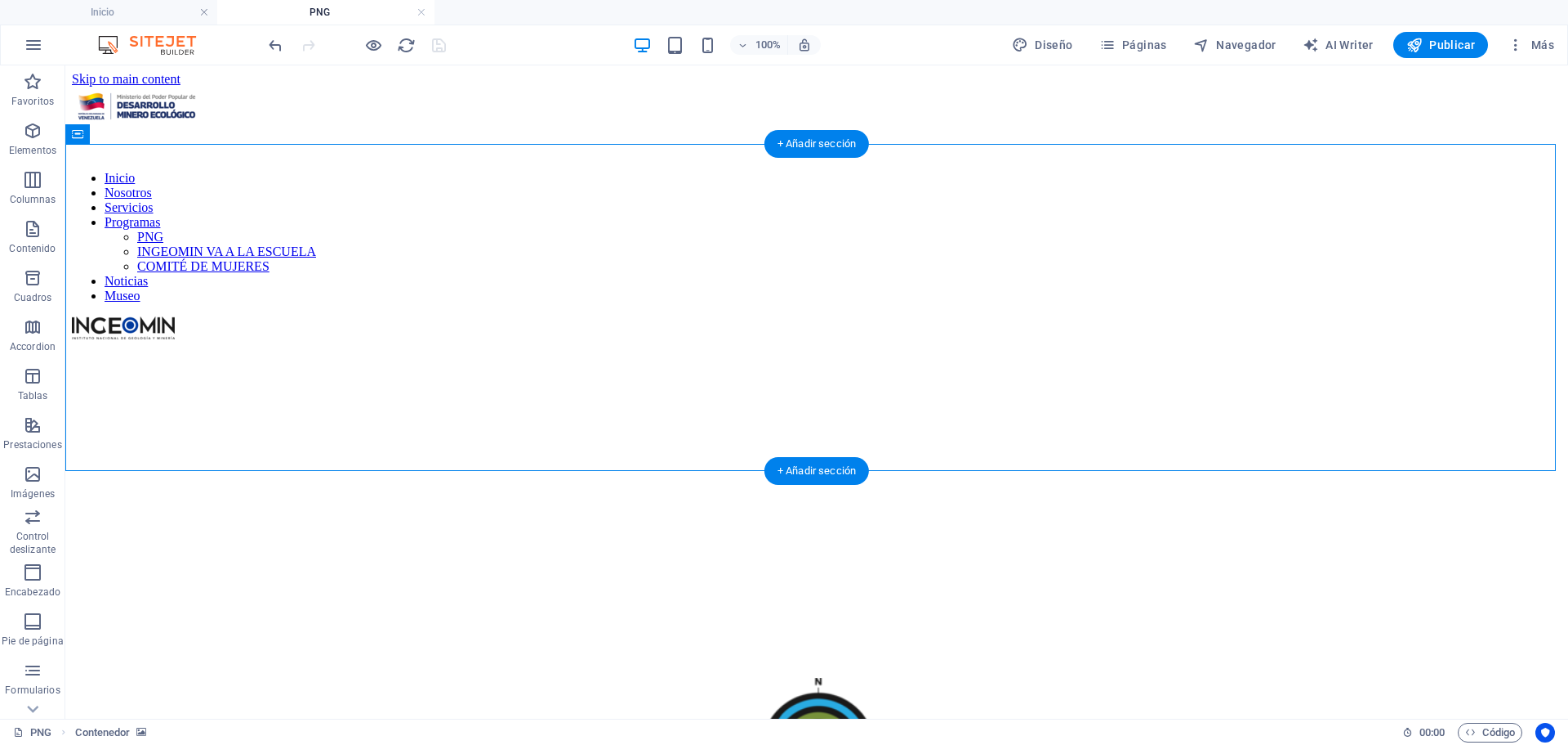
click at [176, 343] on figure at bounding box center [817, 343] width 1490 height 0
select select "px"
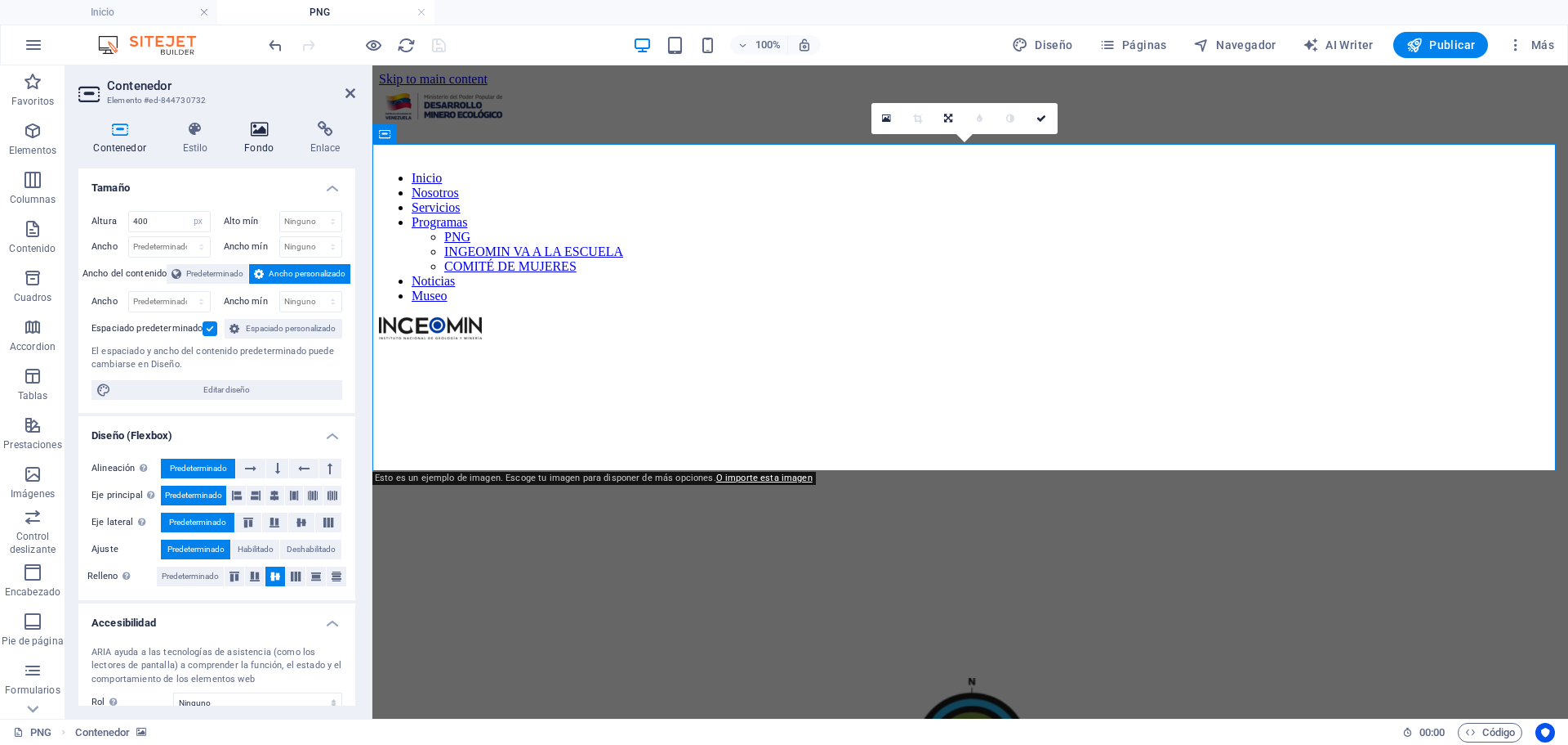
click at [263, 137] on h4 "Fondo" at bounding box center [262, 138] width 67 height 34
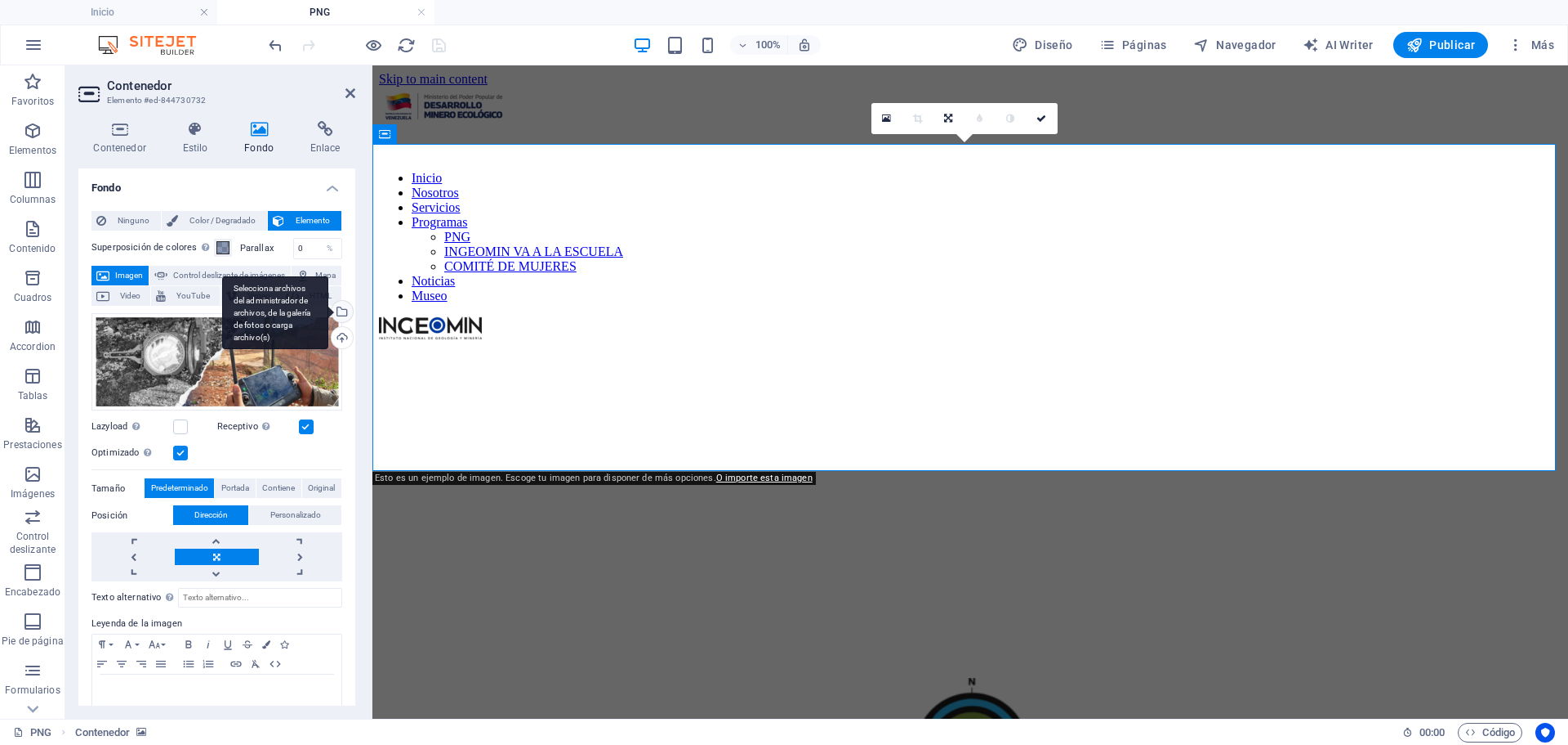
click at [344, 325] on div "Selecciona archivos del administrador de archivos, de la galería de fotos o car…" at bounding box center [340, 313] width 25 height 25
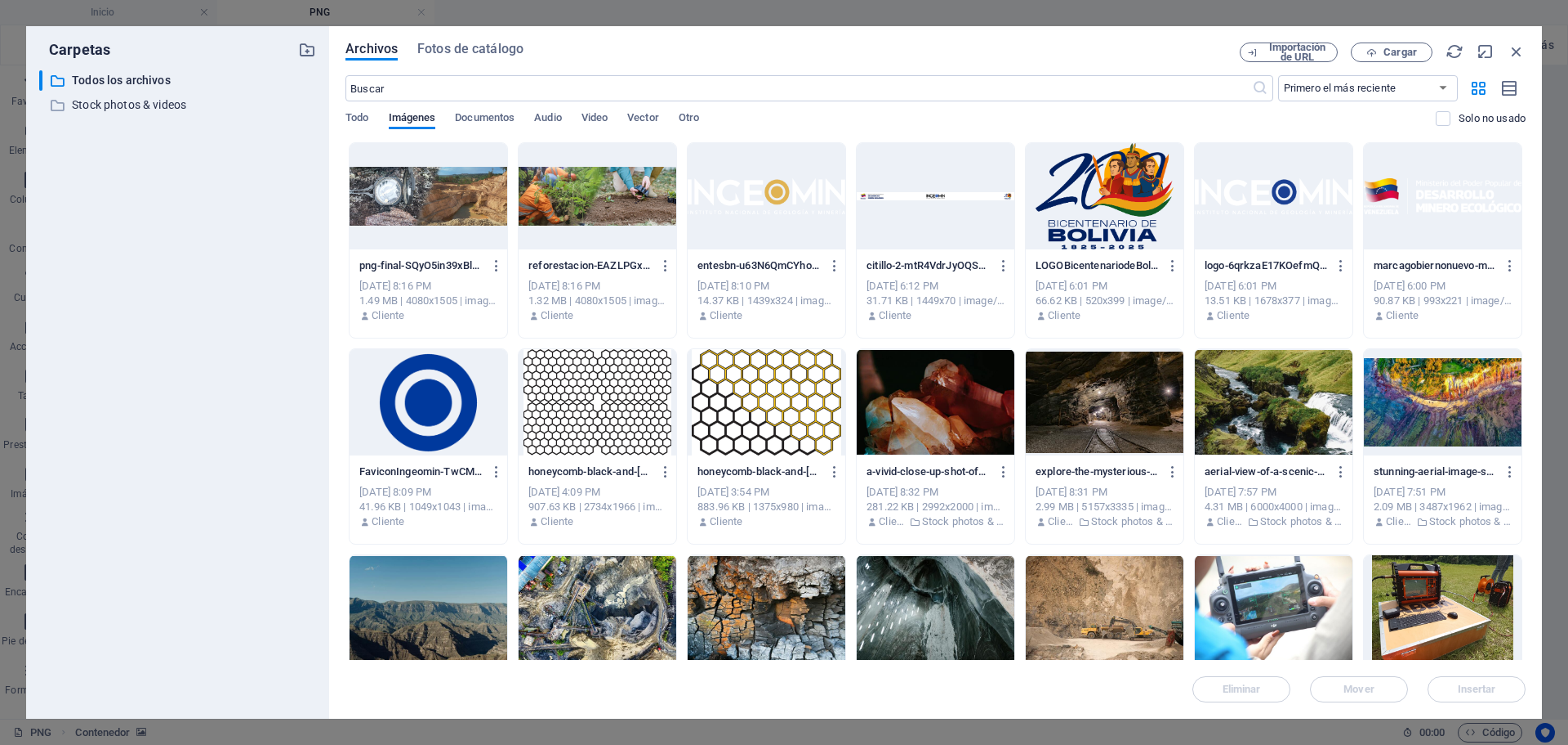
click at [429, 183] on div at bounding box center [429, 196] width 158 height 107
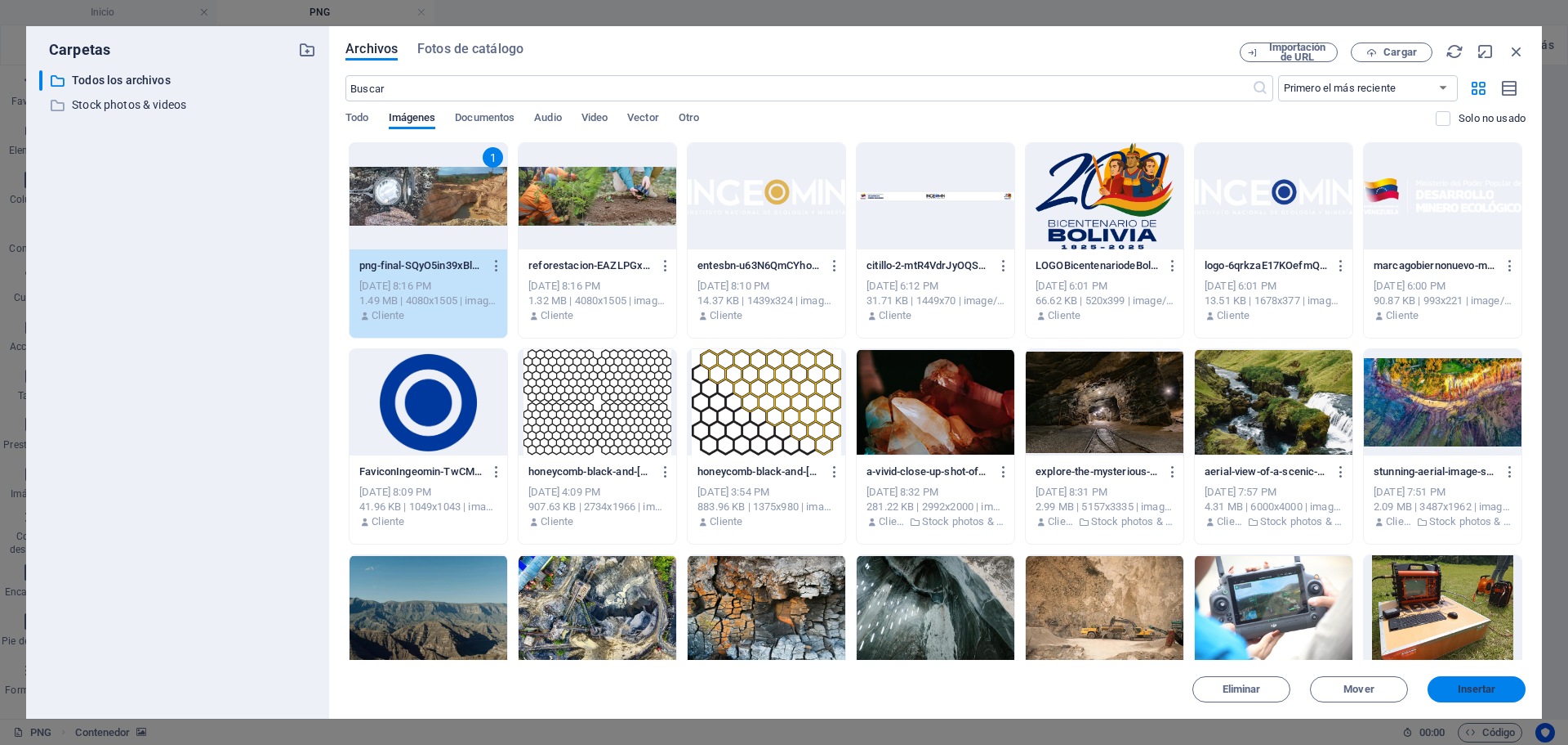
click at [1479, 687] on span "Insertar" at bounding box center [1477, 689] width 38 height 10
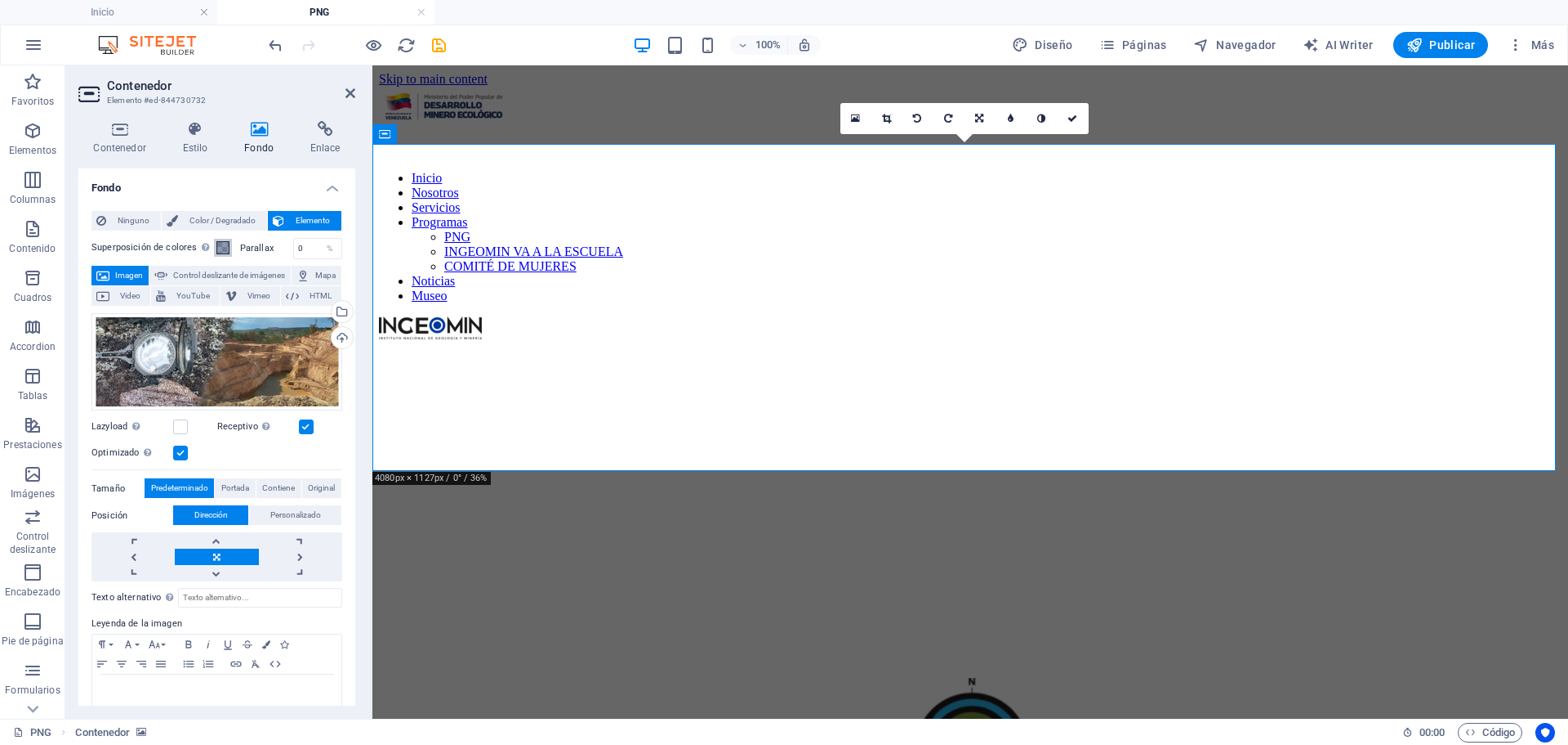
click at [217, 250] on span at bounding box center [223, 247] width 13 height 13
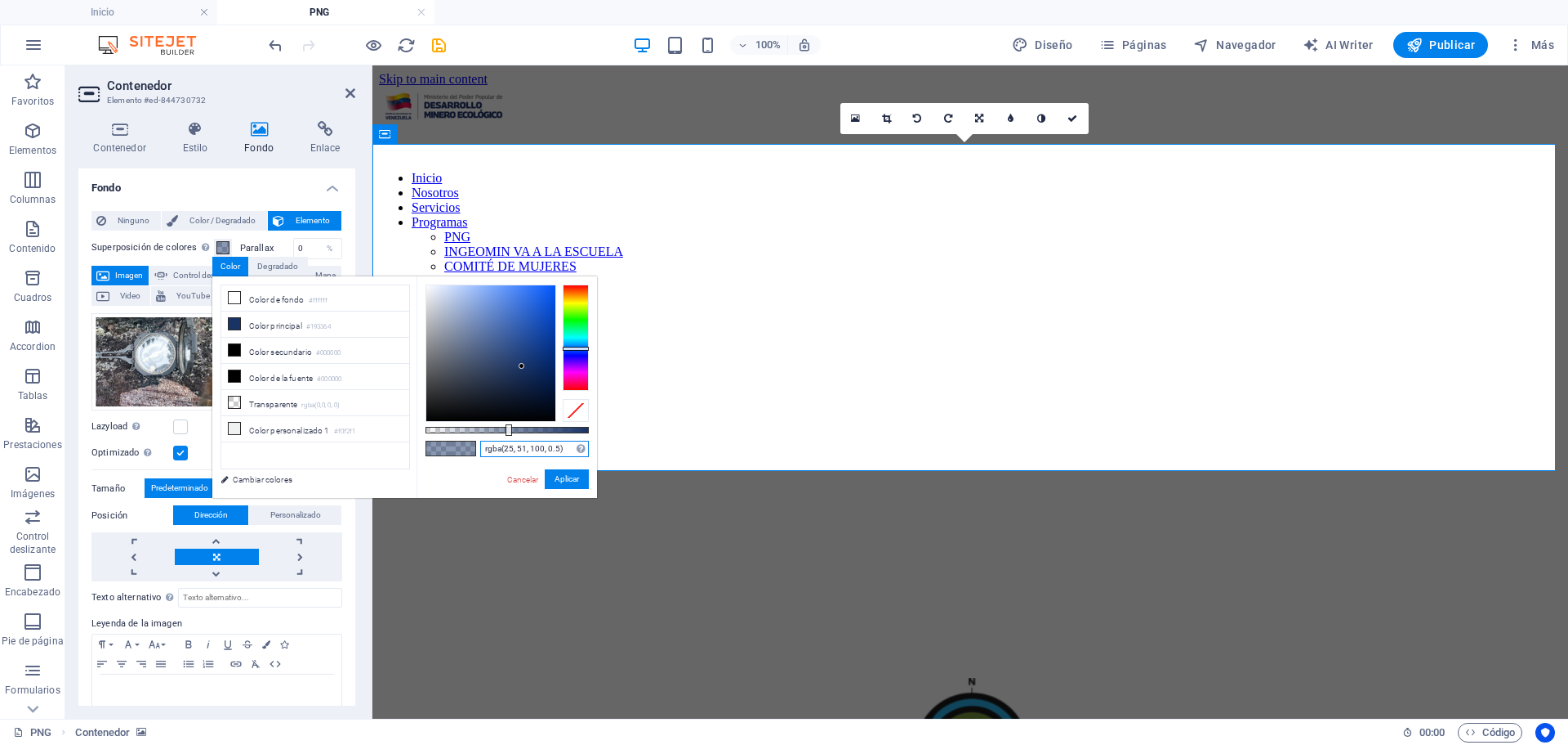
click at [568, 448] on input "rgba(25, 51, 100, 0.5)" at bounding box center [534, 448] width 108 height 16
click at [567, 449] on input "rgba(25, 51, 100, 0.5)" at bounding box center [534, 448] width 108 height 16
paste input "3"
type input "rgba(25, 51, 100, 0.3)"
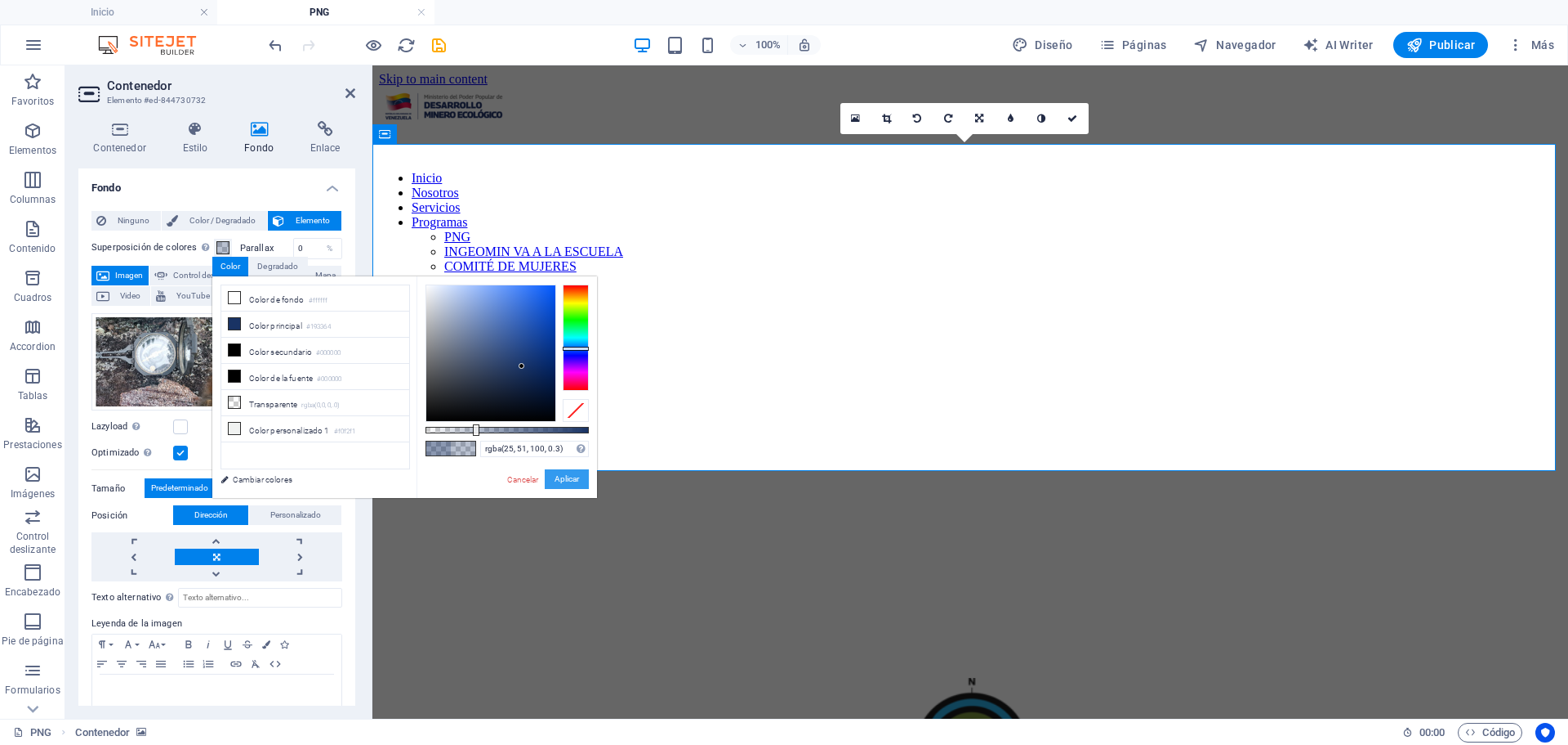
drag, startPoint x: 568, startPoint y: 482, endPoint x: 195, endPoint y: 416, distance: 378.8
click at [568, 482] on button "Aplicar" at bounding box center [567, 479] width 44 height 20
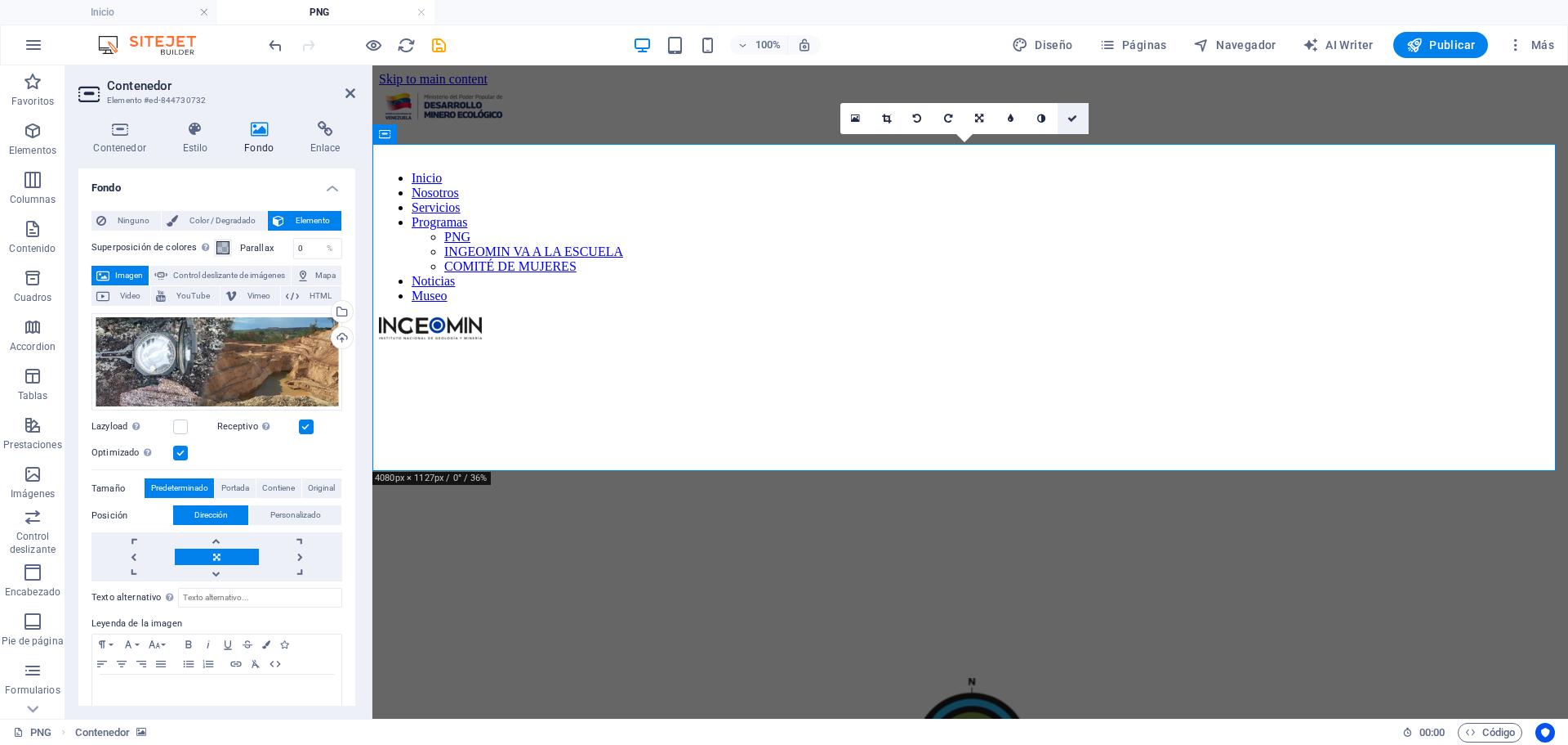
click at [1072, 119] on icon at bounding box center [1073, 118] width 10 height 10
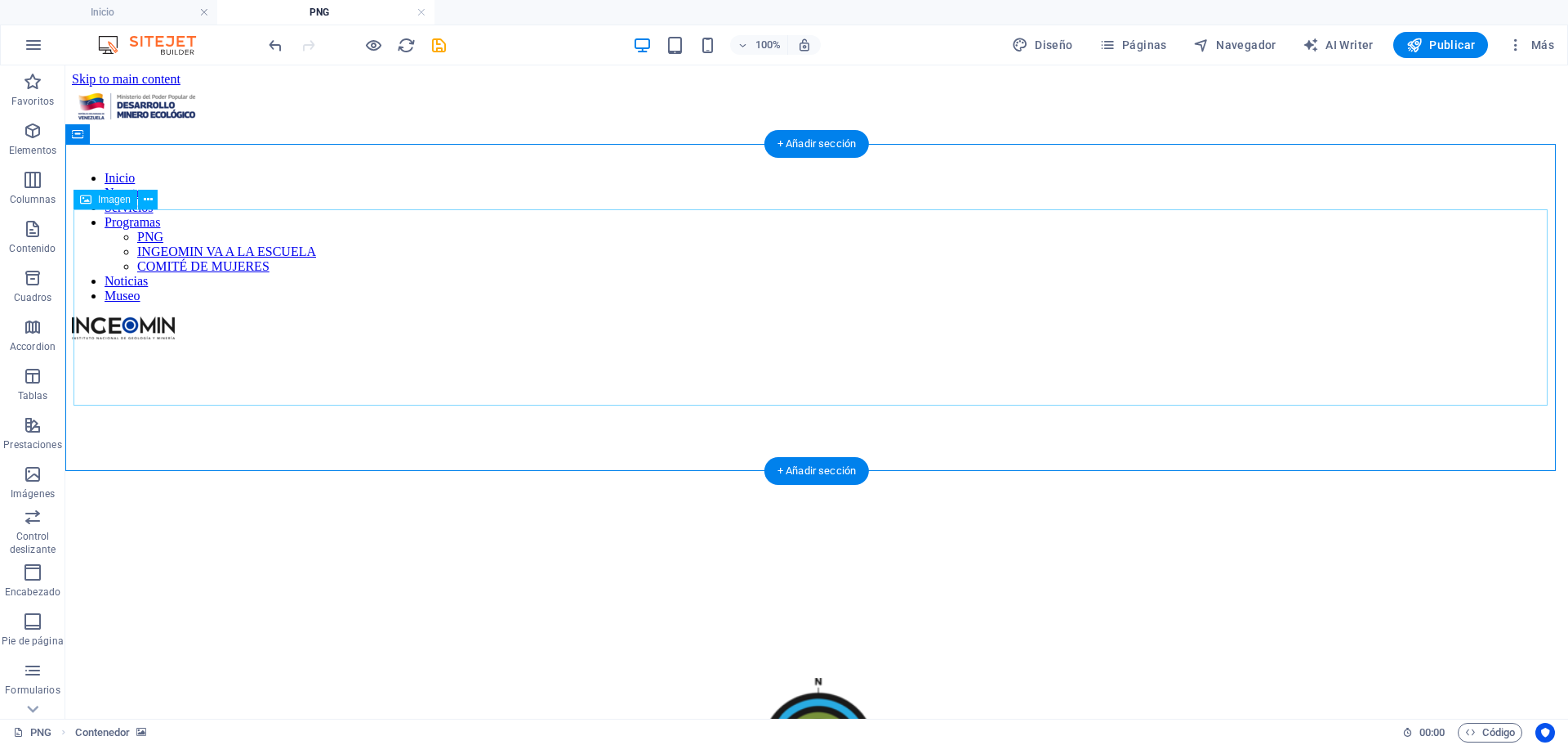
click at [941, 343] on figure at bounding box center [817, 343] width 1490 height 0
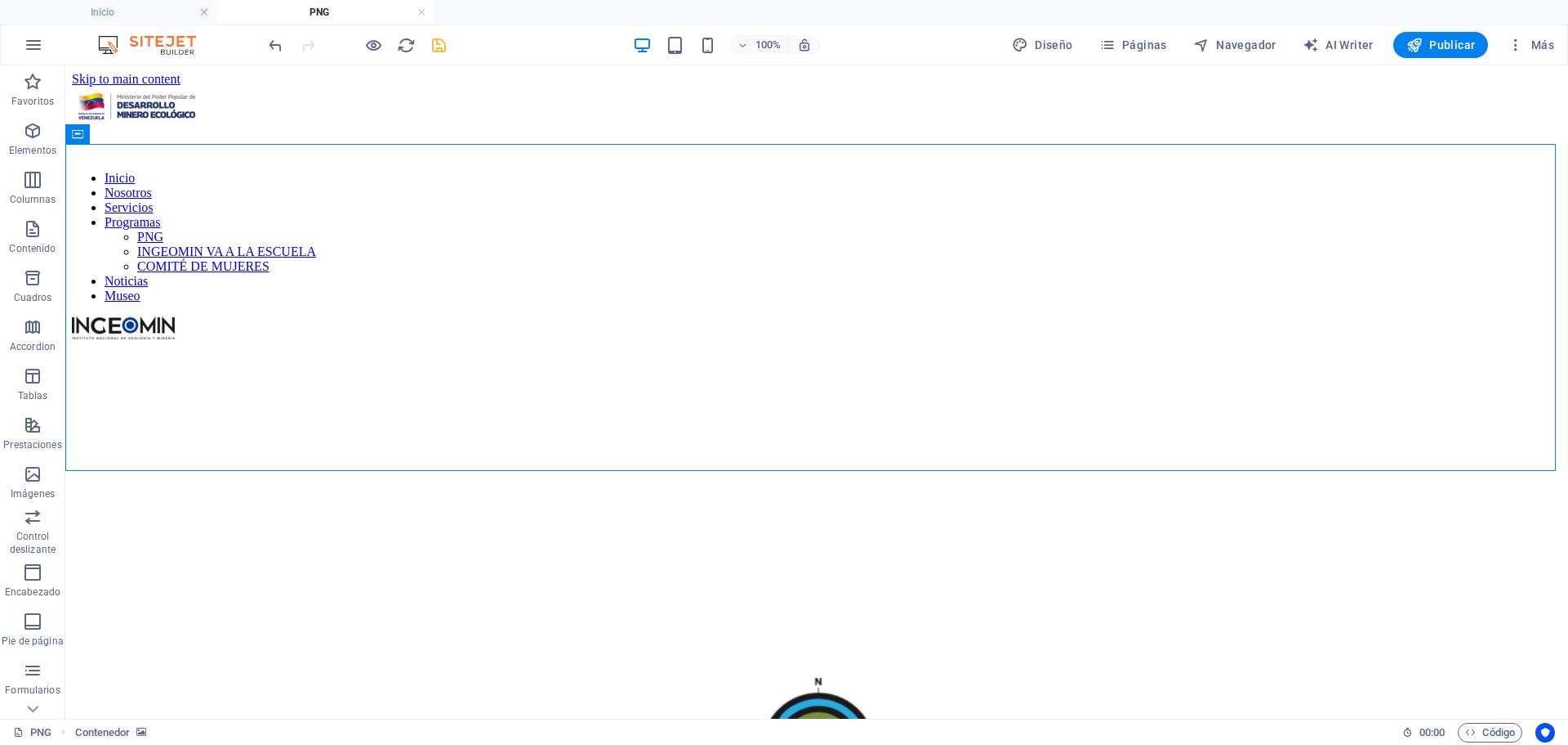
click at [432, 44] on icon "save" at bounding box center [439, 46] width 19 height 19
click at [419, 11] on link at bounding box center [421, 12] width 10 height 15
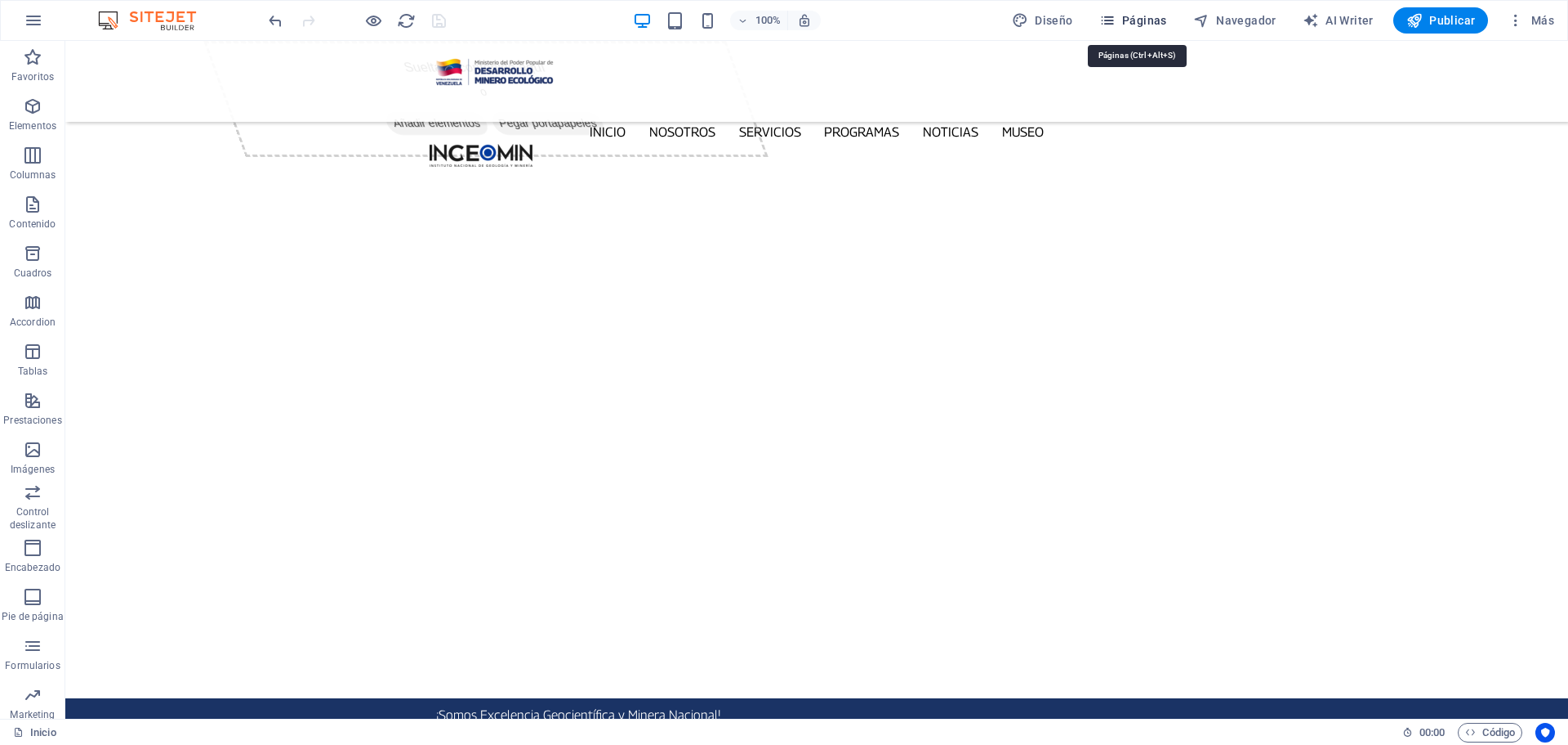
click at [1115, 20] on icon "button" at bounding box center [1107, 20] width 16 height 16
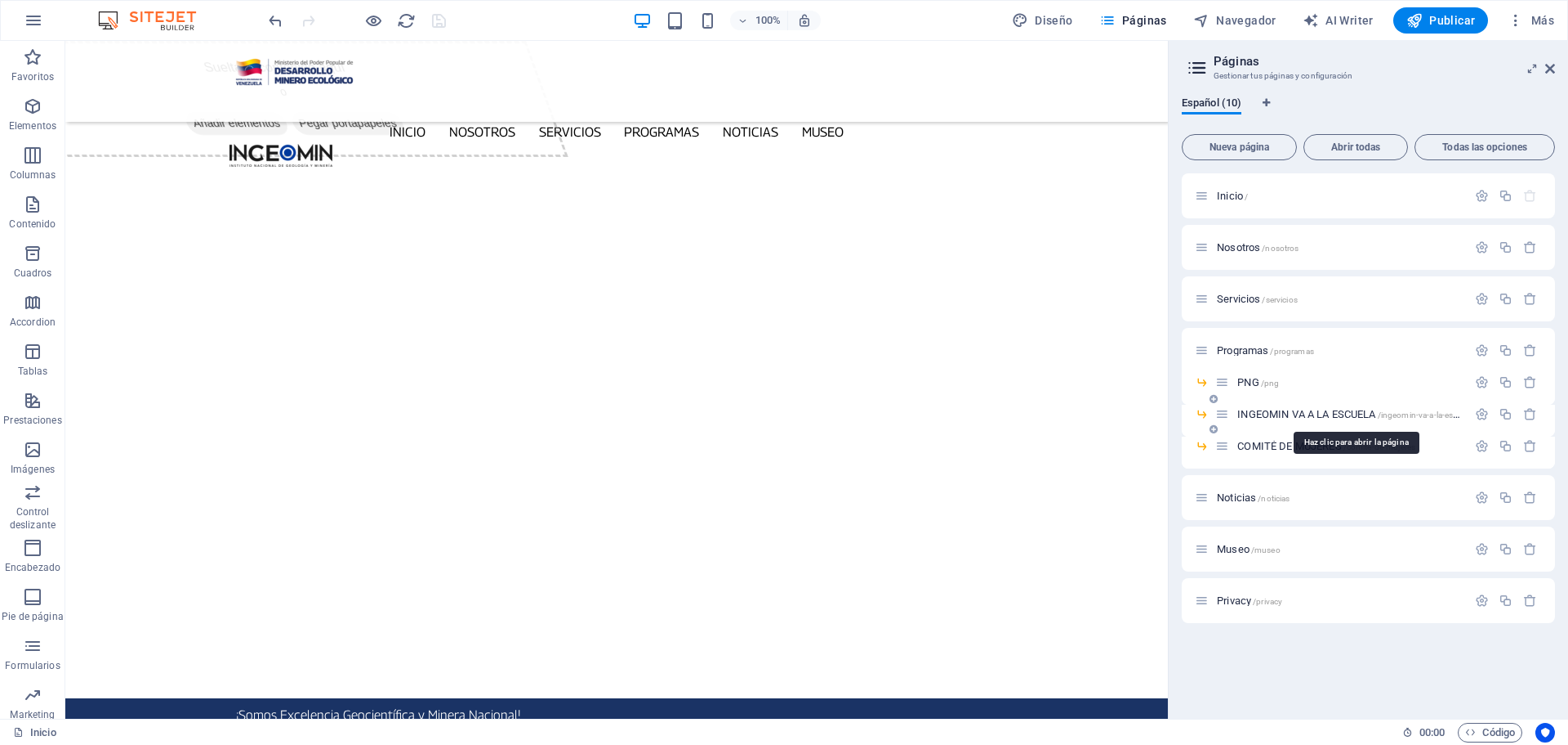
click at [1294, 414] on span "INGEOMIN VA A LA ESCUELA /ingeomin-va-a-la-escuela" at bounding box center [1354, 414] width 235 height 12
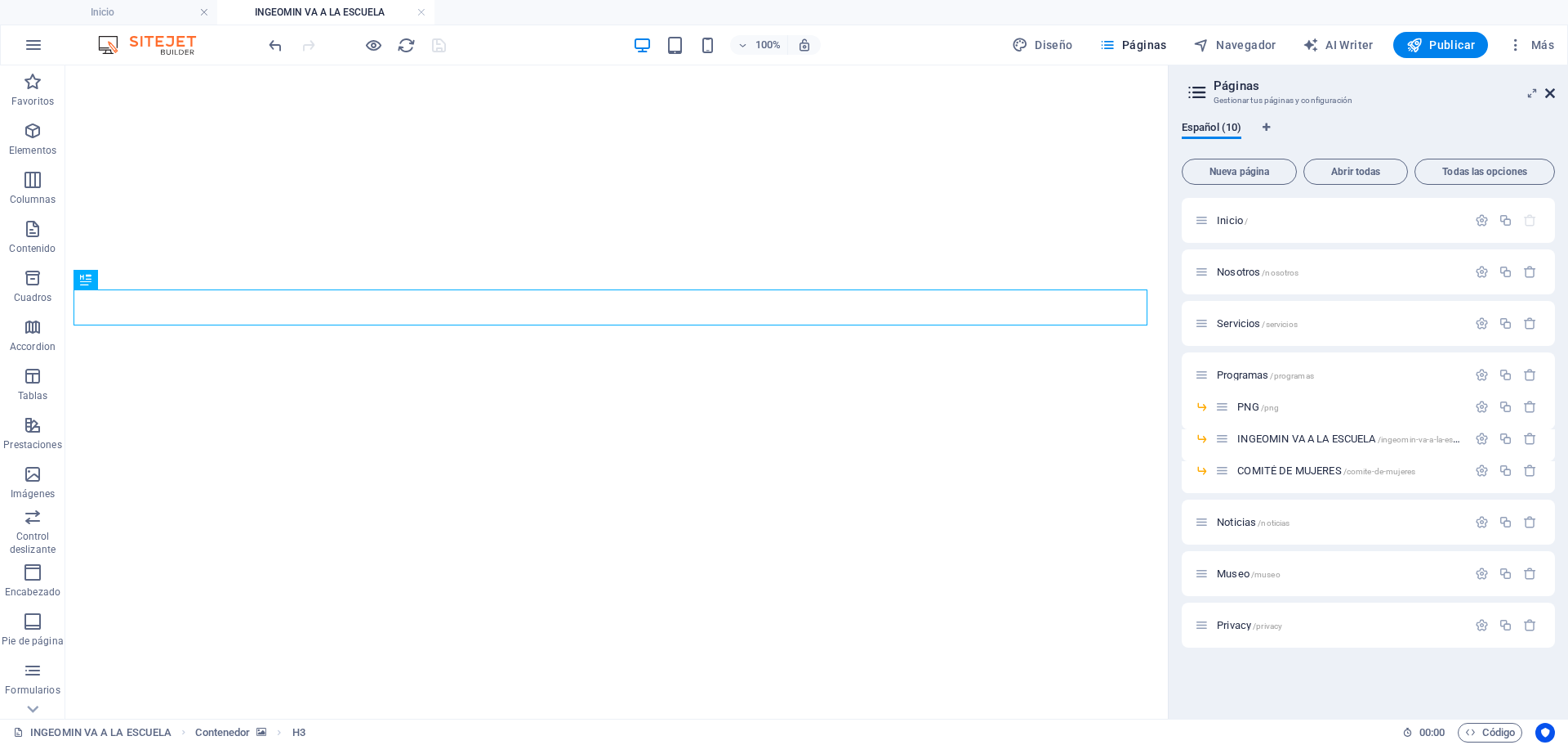
click at [1551, 90] on icon at bounding box center [1550, 93] width 10 height 13
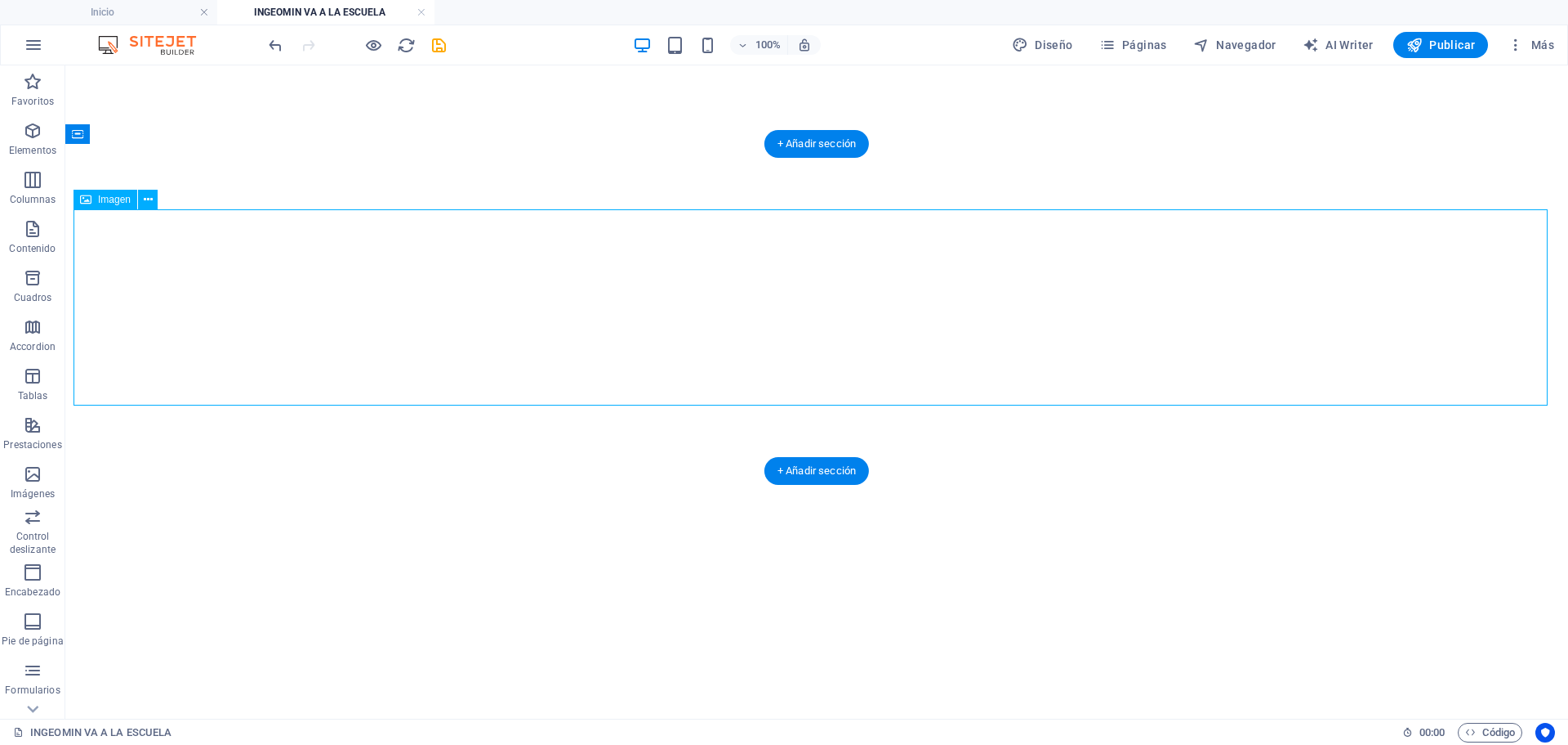
select select "px"
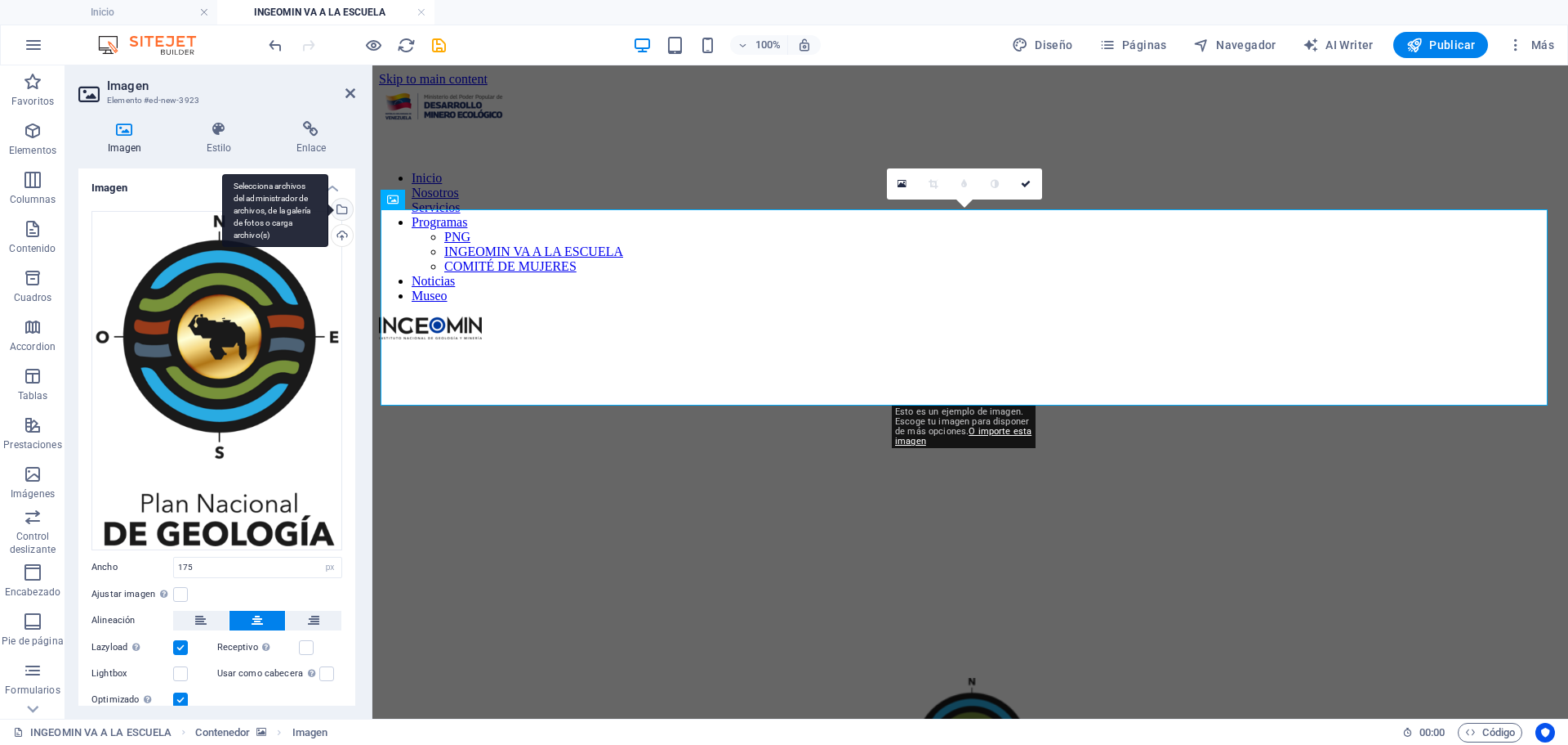
click at [341, 214] on div "Selecciona archivos del administrador de archivos, de la galería de fotos o car…" at bounding box center [340, 211] width 25 height 25
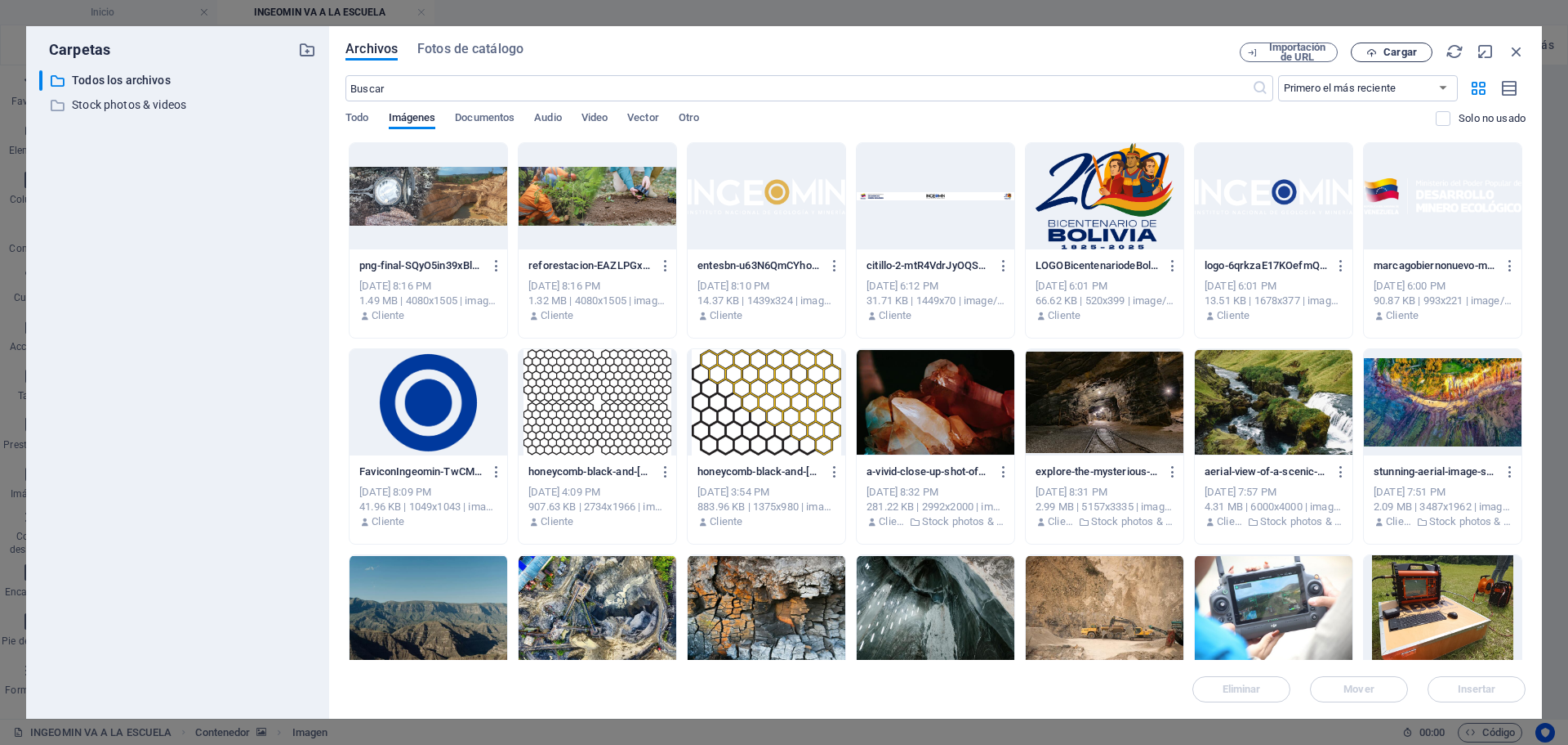
click at [1395, 49] on span "Cargar" at bounding box center [1400, 52] width 33 height 10
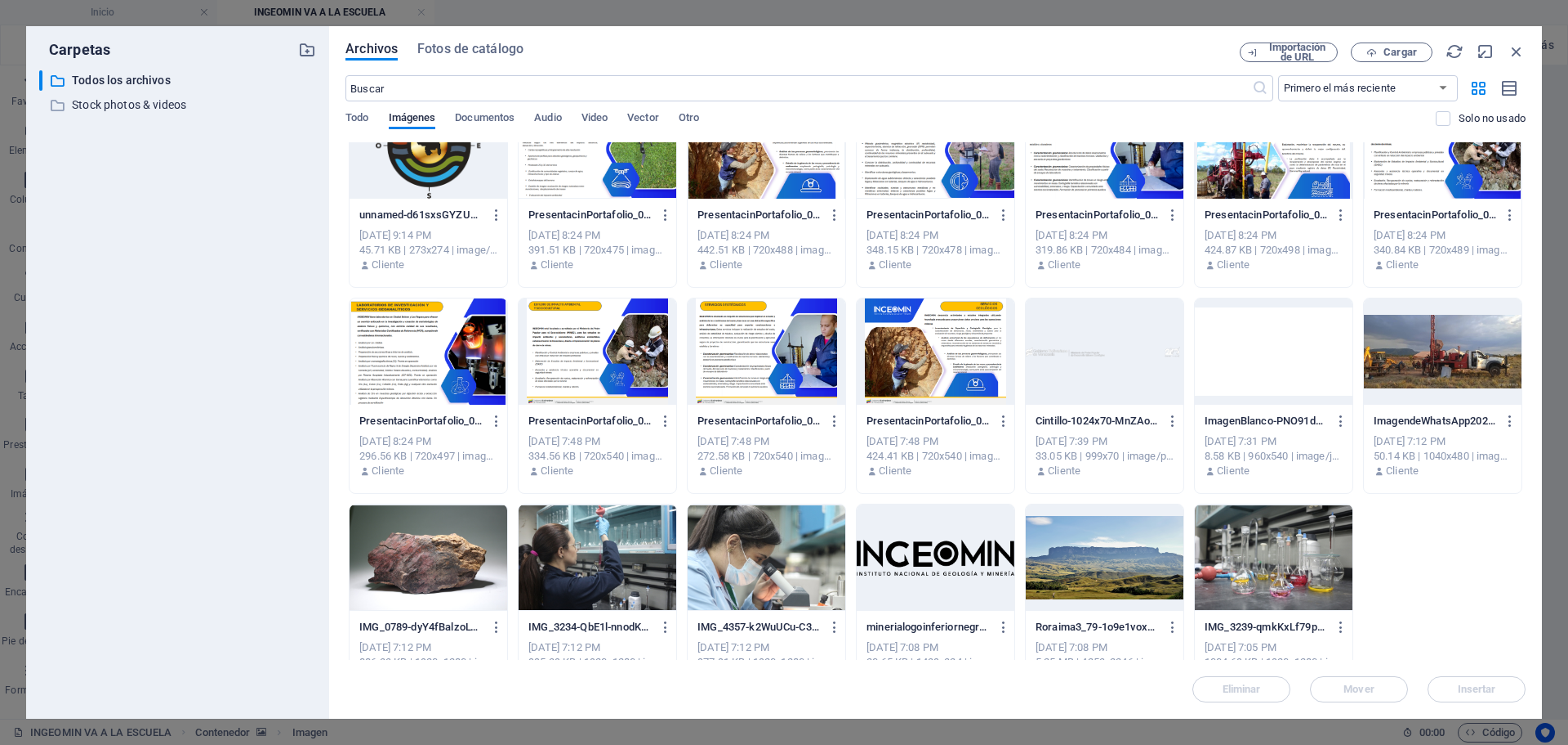
scroll to position [1121, 0]
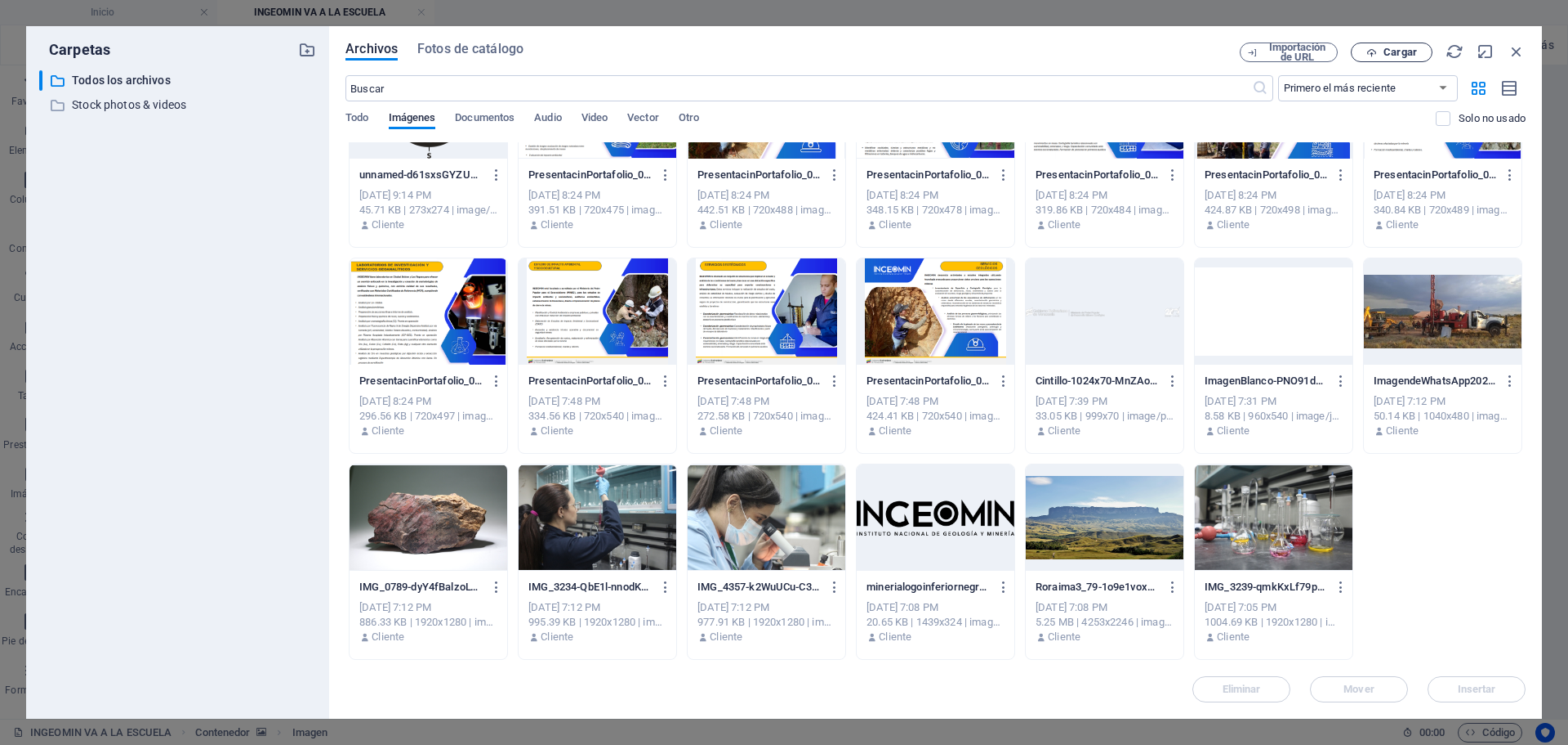
click at [1387, 49] on span "Cargar" at bounding box center [1400, 52] width 33 height 10
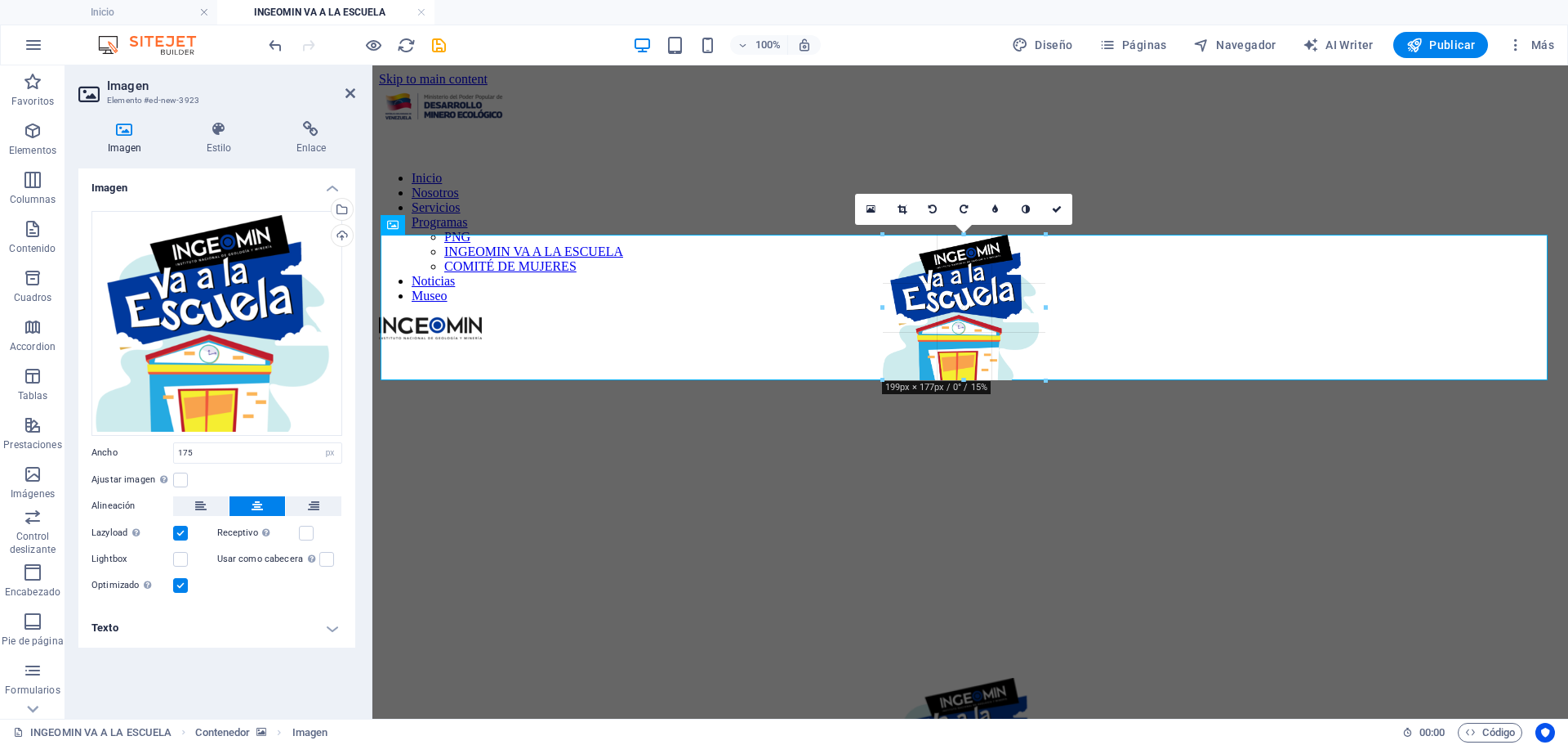
drag, startPoint x: 896, startPoint y: 246, endPoint x: 872, endPoint y: 225, distance: 31.9
type input "199"
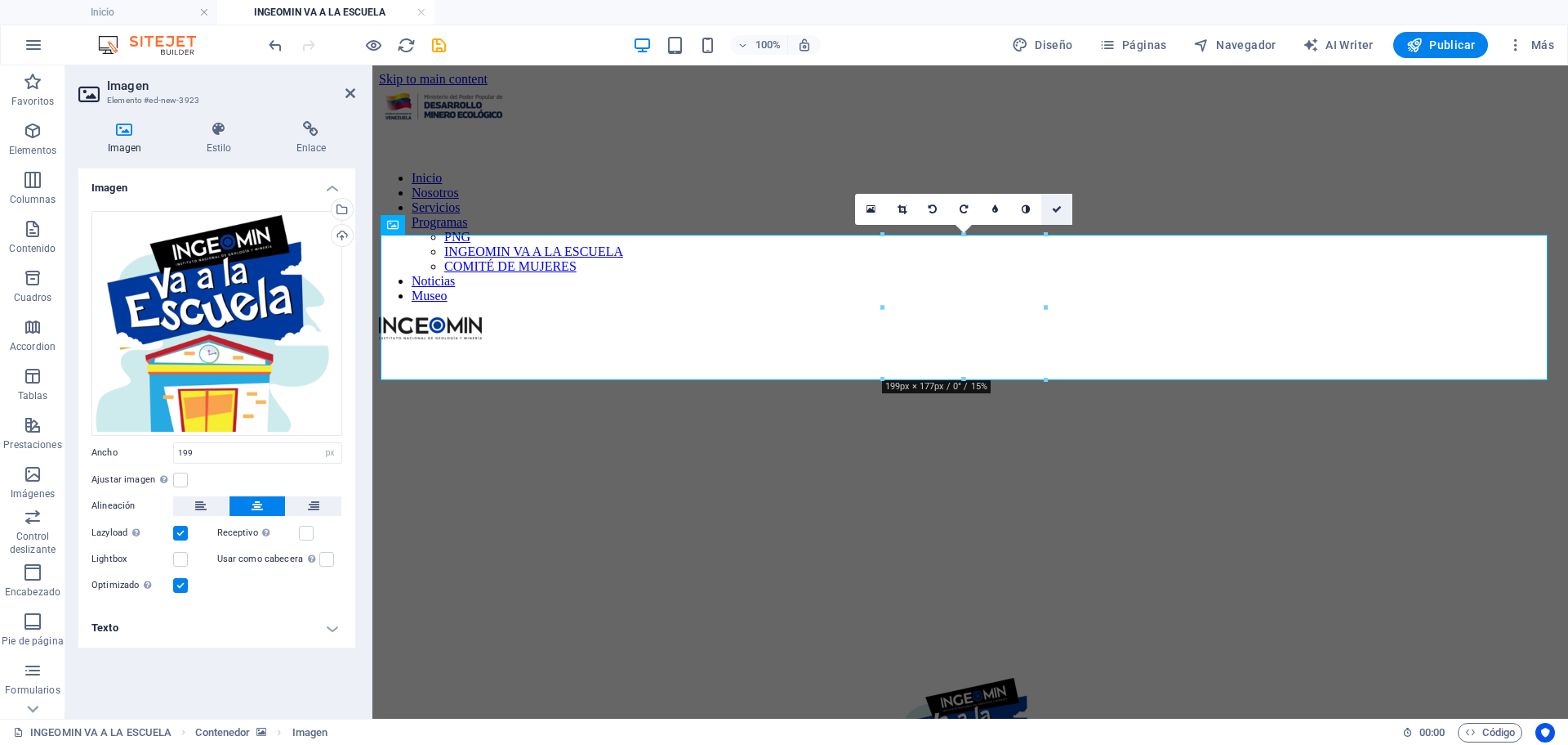
click at [1056, 206] on icon at bounding box center [1056, 209] width 10 height 10
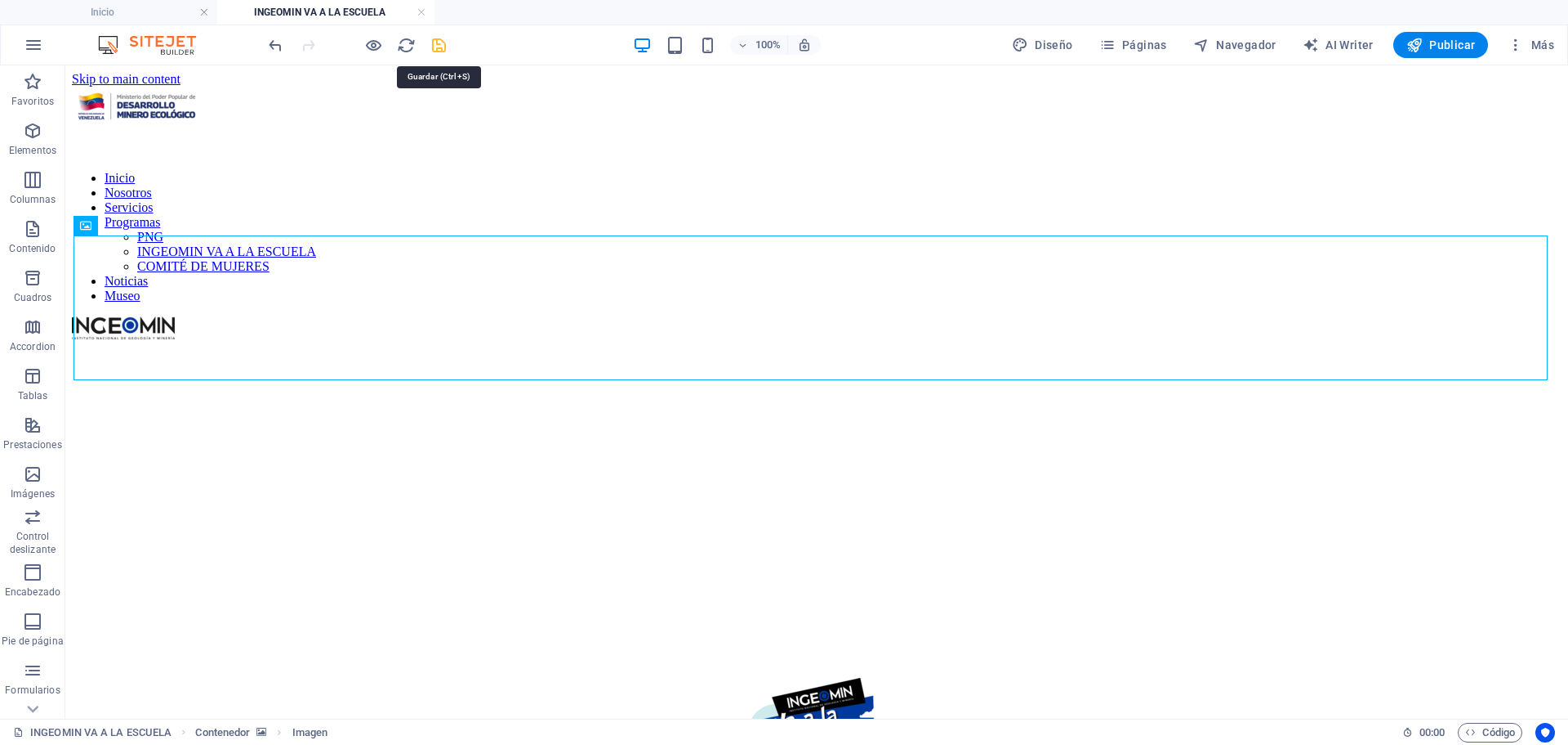
click at [430, 44] on icon "save" at bounding box center [439, 46] width 19 height 19
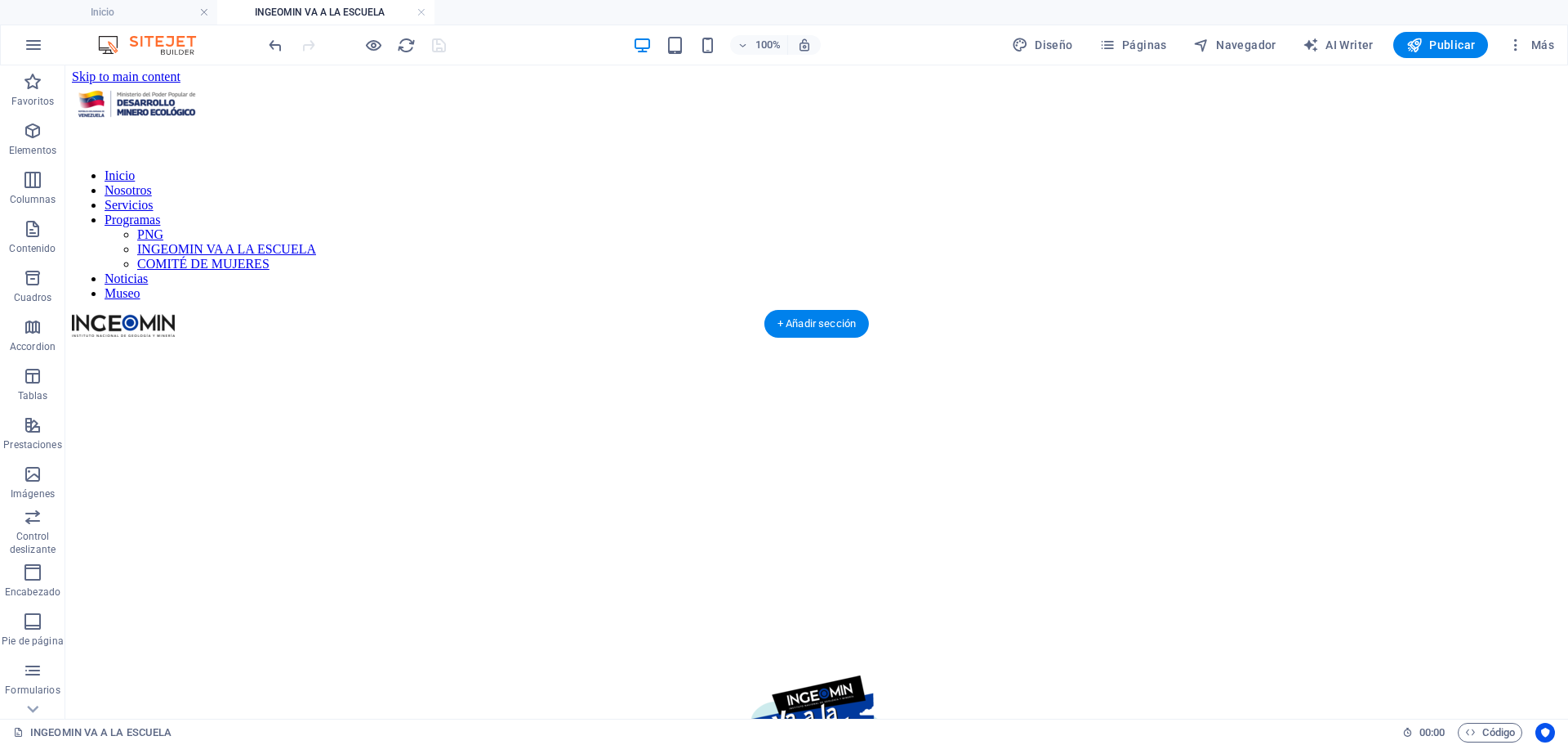
scroll to position [0, 0]
click at [419, 9] on link at bounding box center [421, 12] width 10 height 15
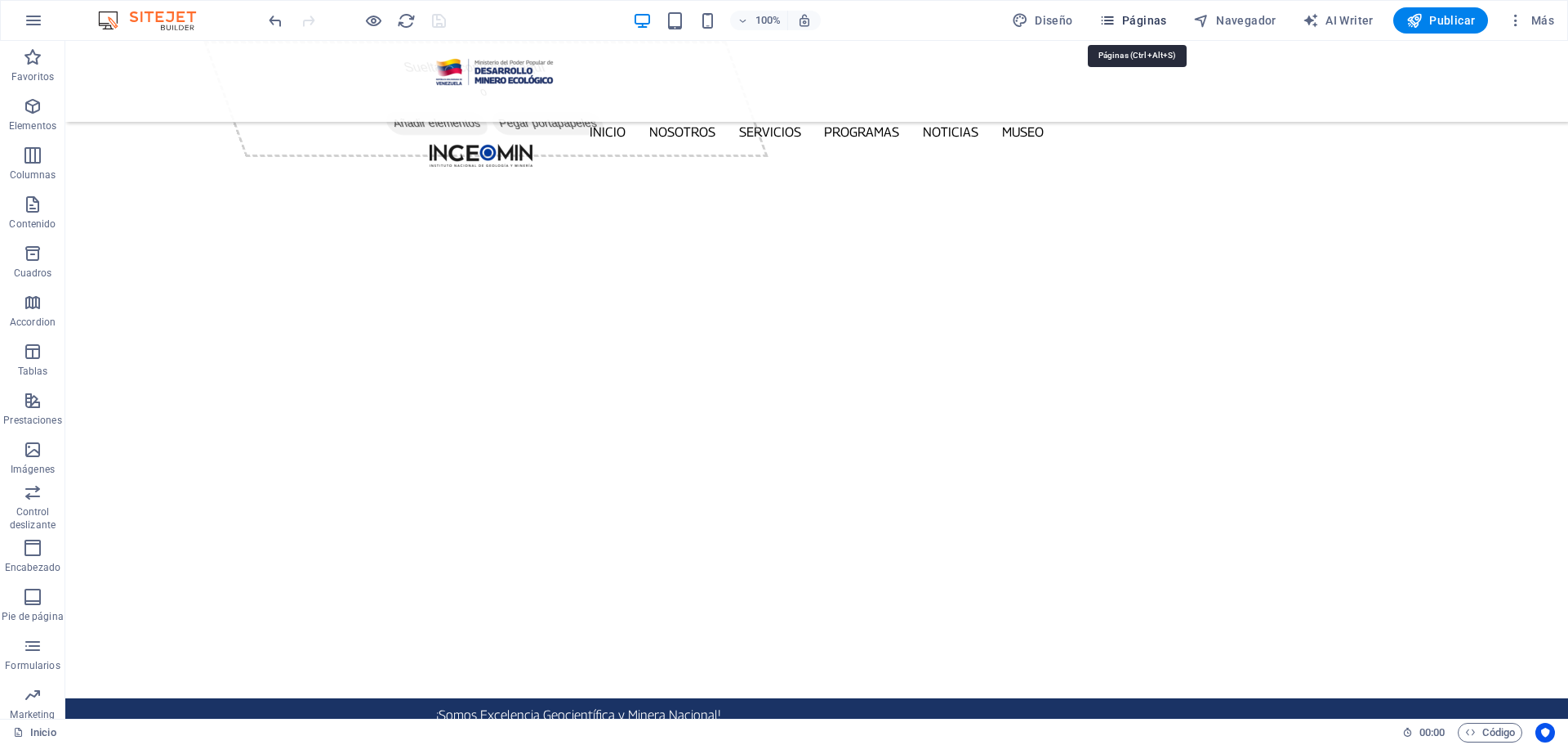
click at [1111, 20] on icon "button" at bounding box center [1107, 20] width 16 height 16
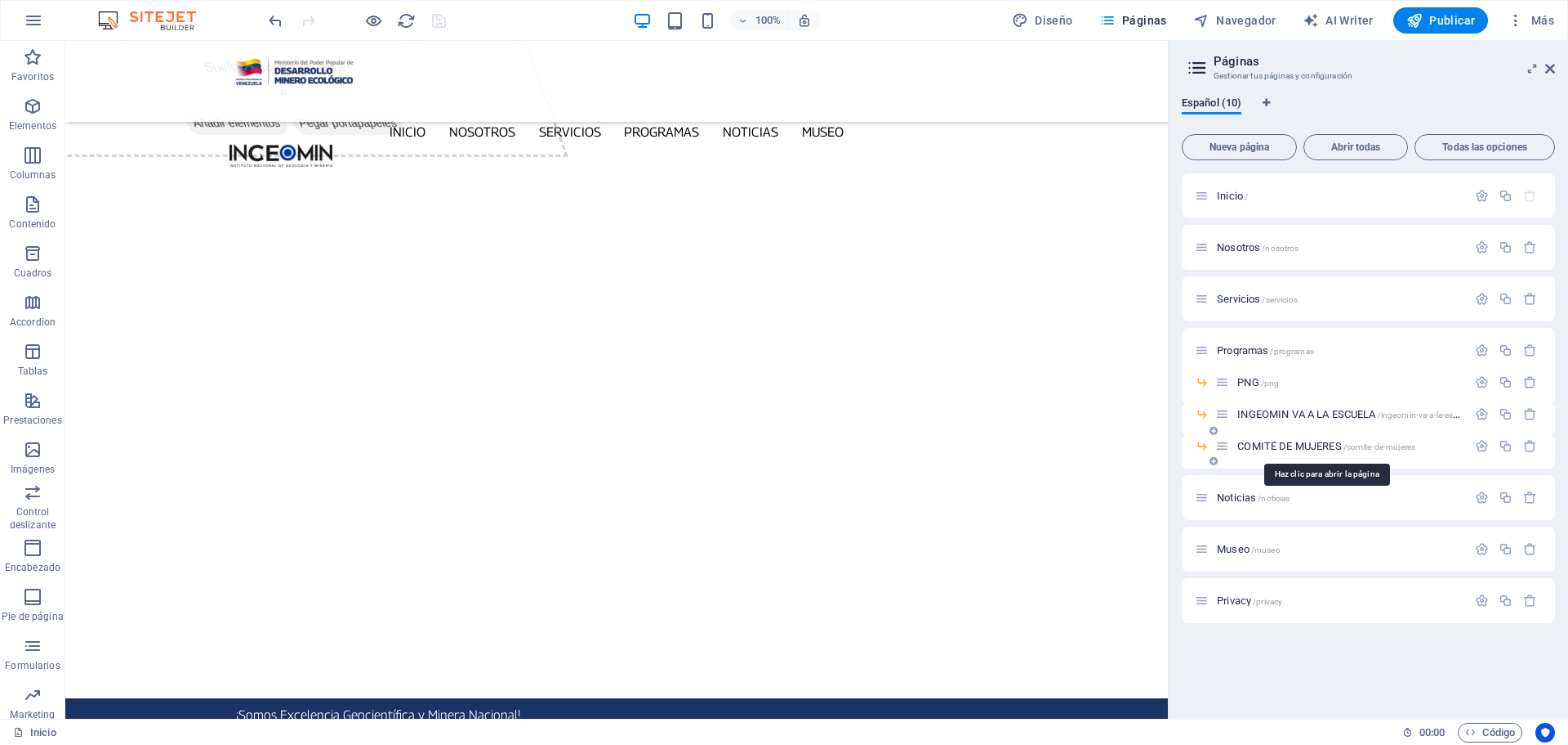
click at [1276, 444] on span "COMITÉ DE MUJERES /comite-de-mujeres" at bounding box center [1326, 445] width 178 height 12
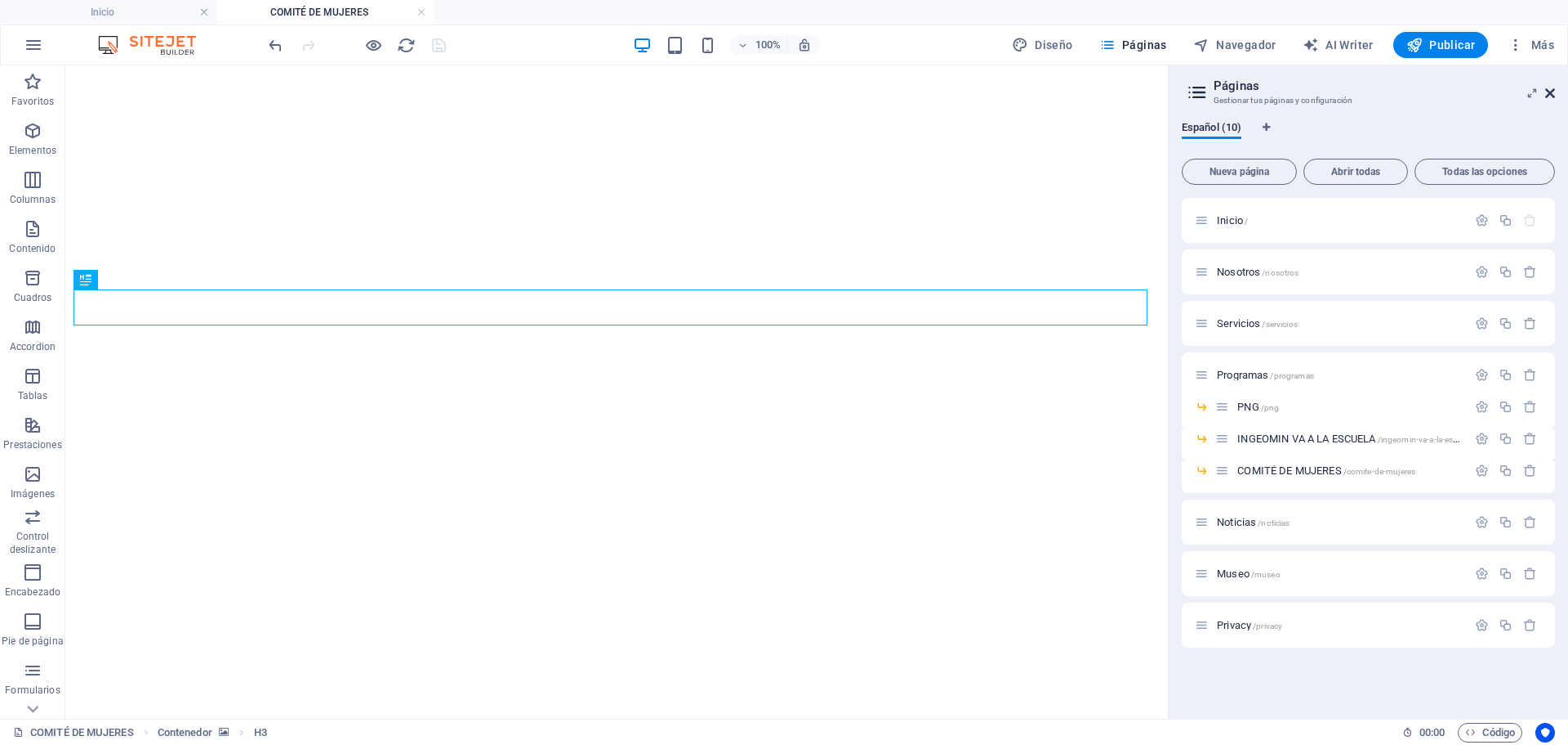
click at [1552, 92] on icon at bounding box center [1550, 93] width 10 height 13
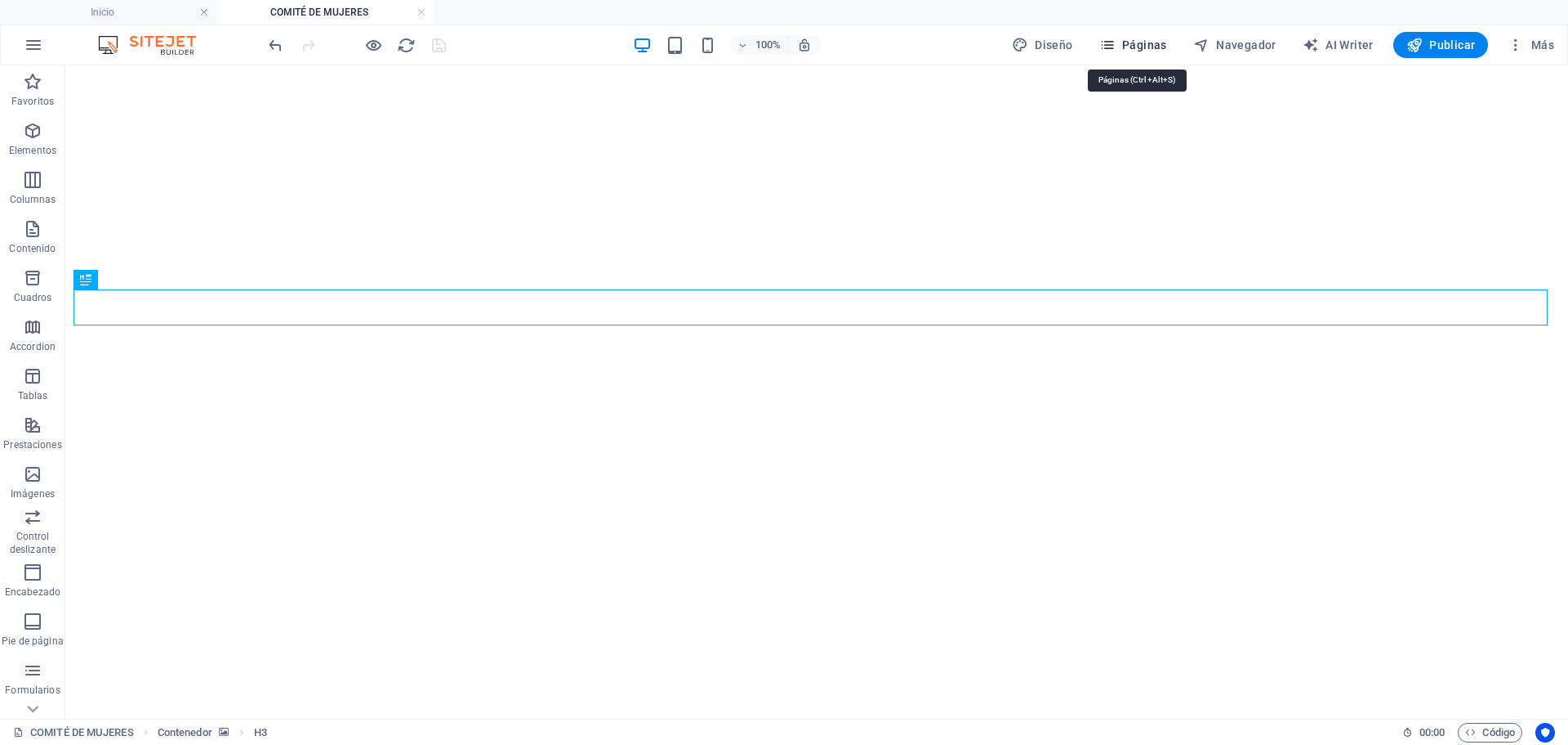
click at [1112, 44] on icon "button" at bounding box center [1107, 45] width 16 height 16
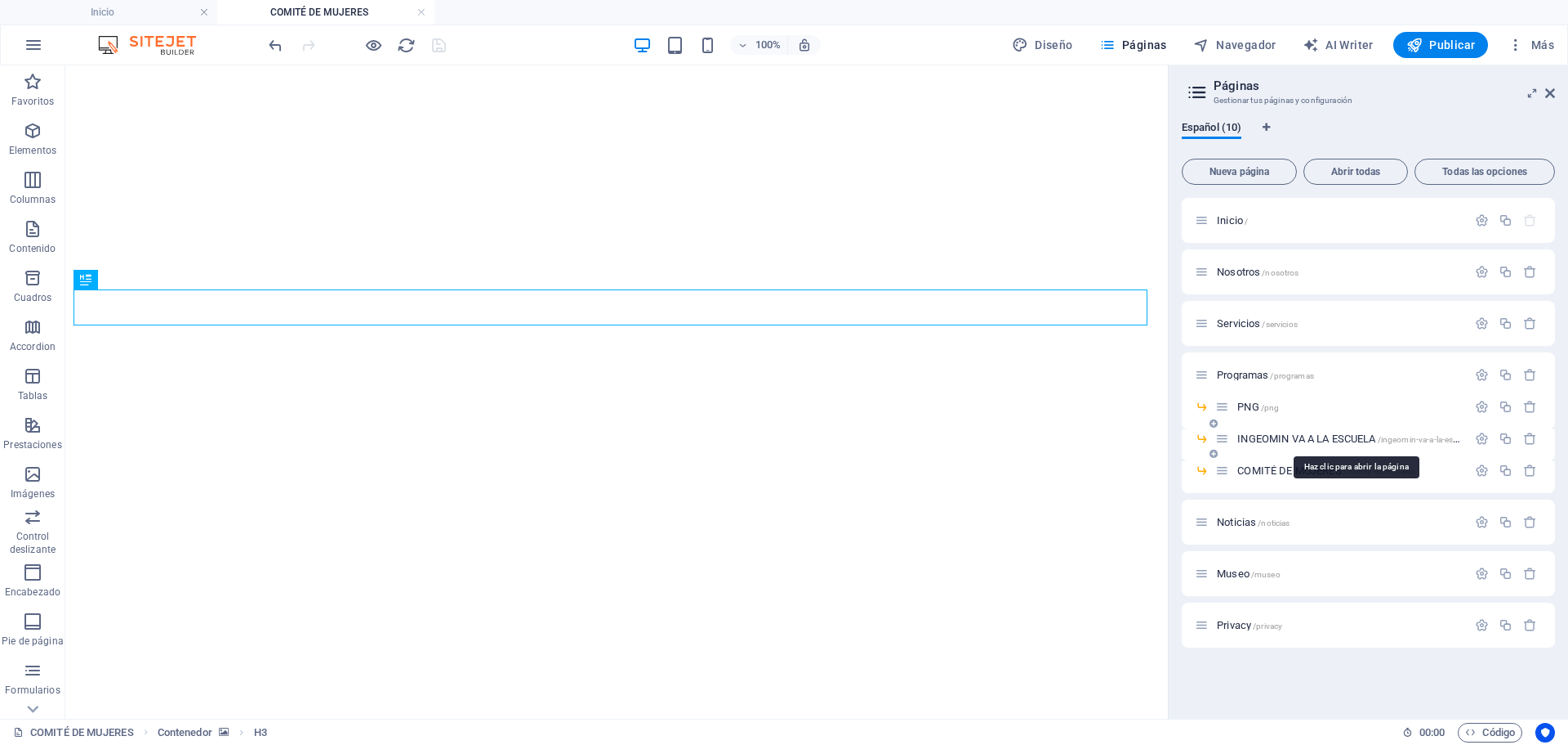
click at [1278, 439] on span "INGEOMIN VA A LA ESCUELA /ingeomin-va-a-la-escuela" at bounding box center [1354, 438] width 235 height 12
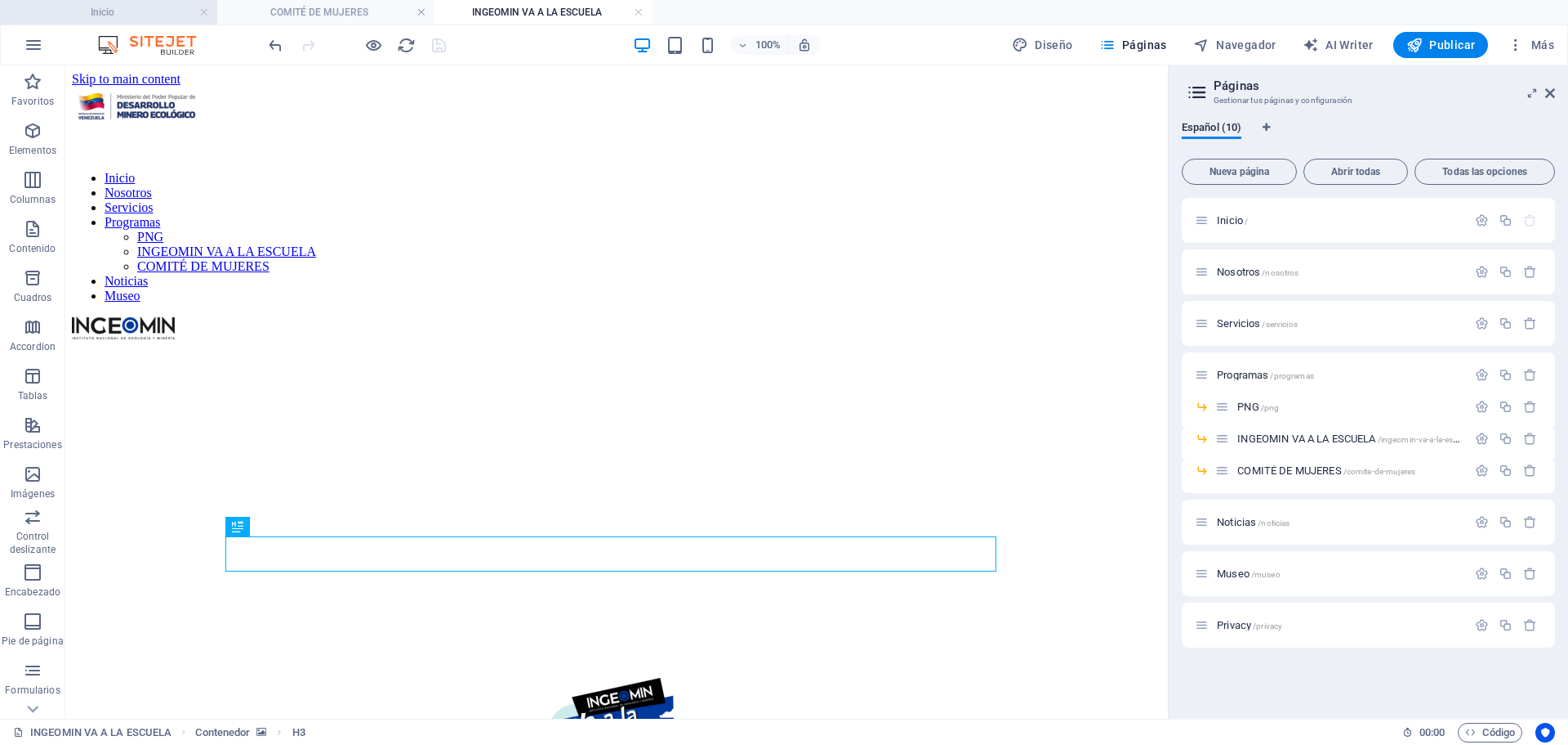
click at [121, 10] on h4 "Inicio" at bounding box center [108, 11] width 218 height 18
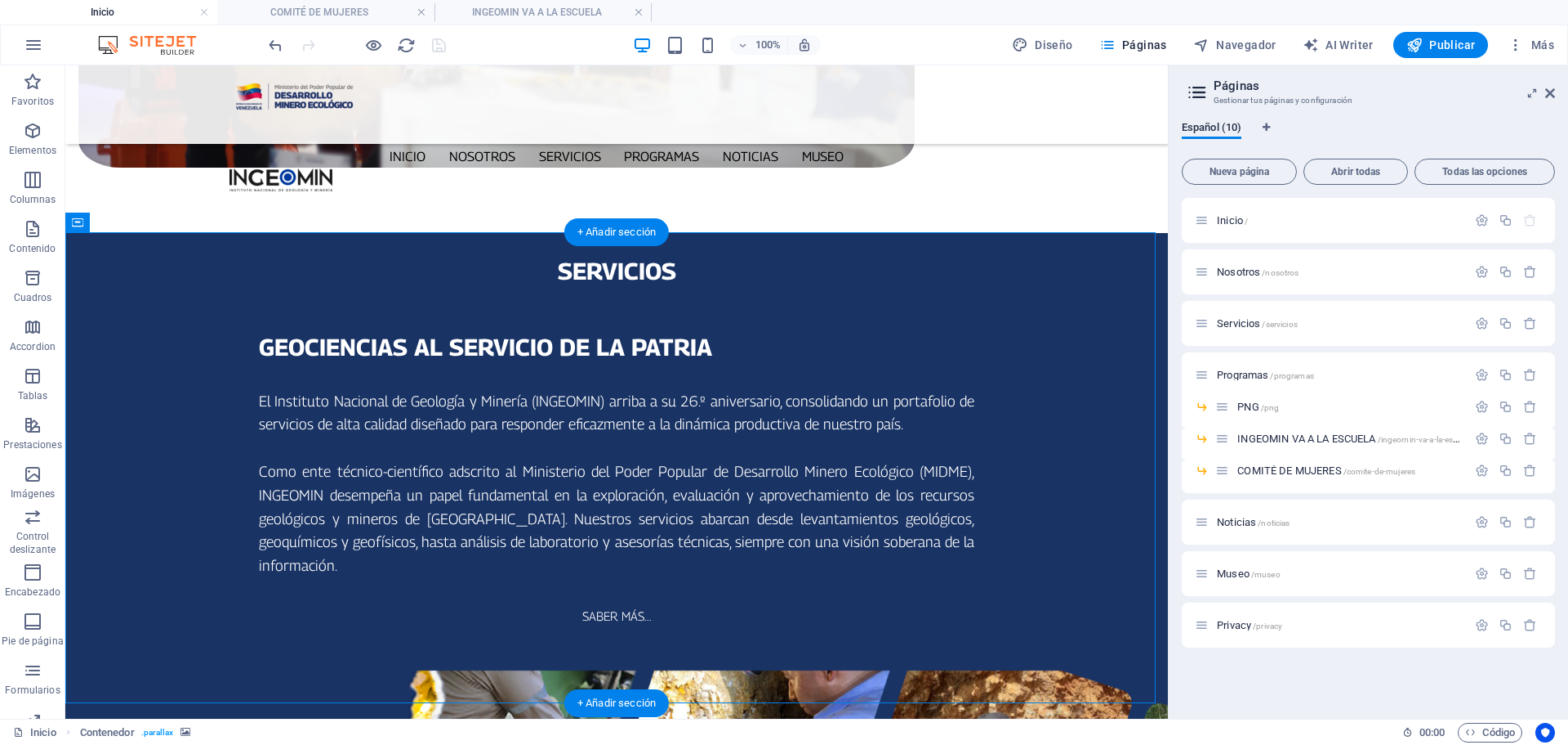
scroll to position [1966, 0]
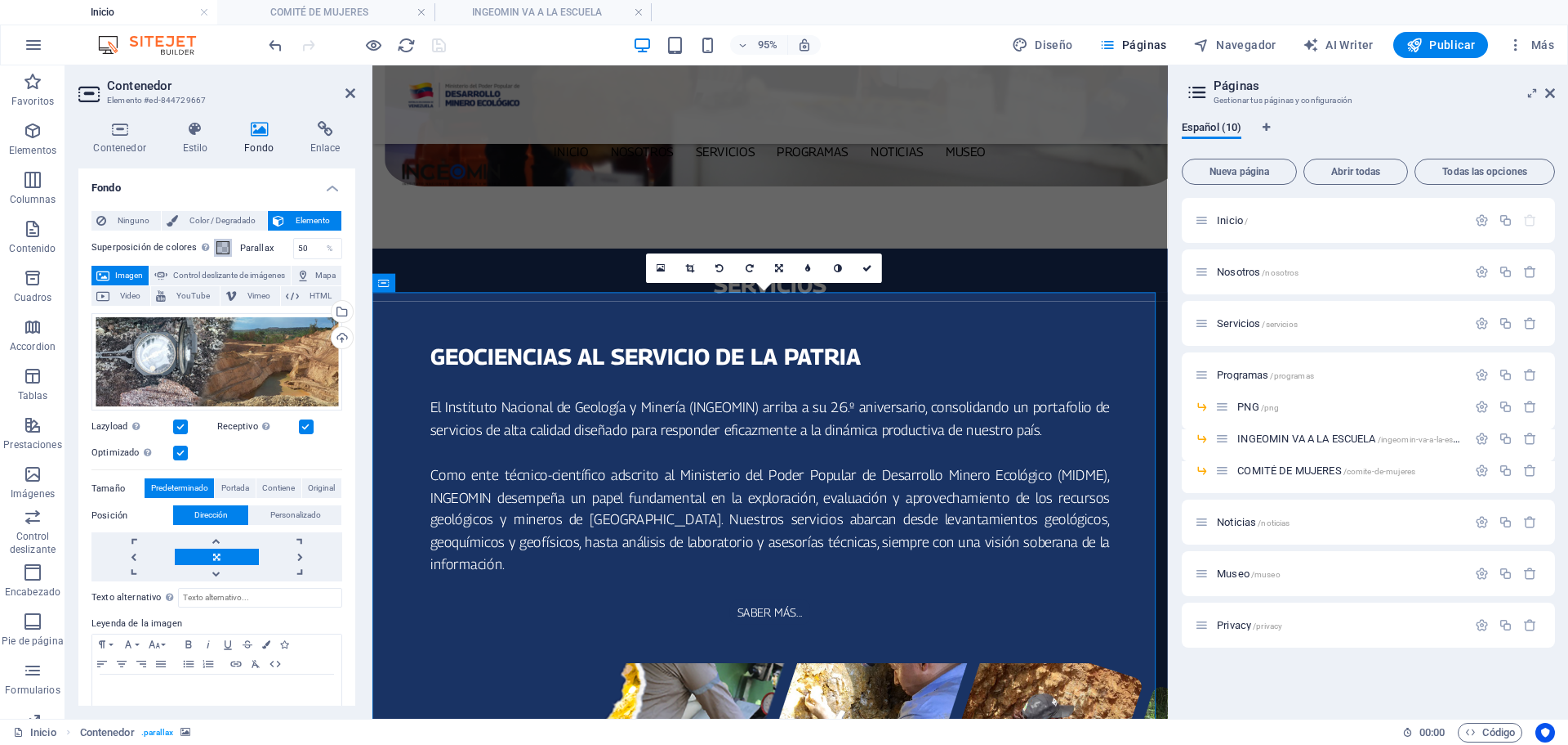
click at [220, 247] on span at bounding box center [223, 247] width 13 height 13
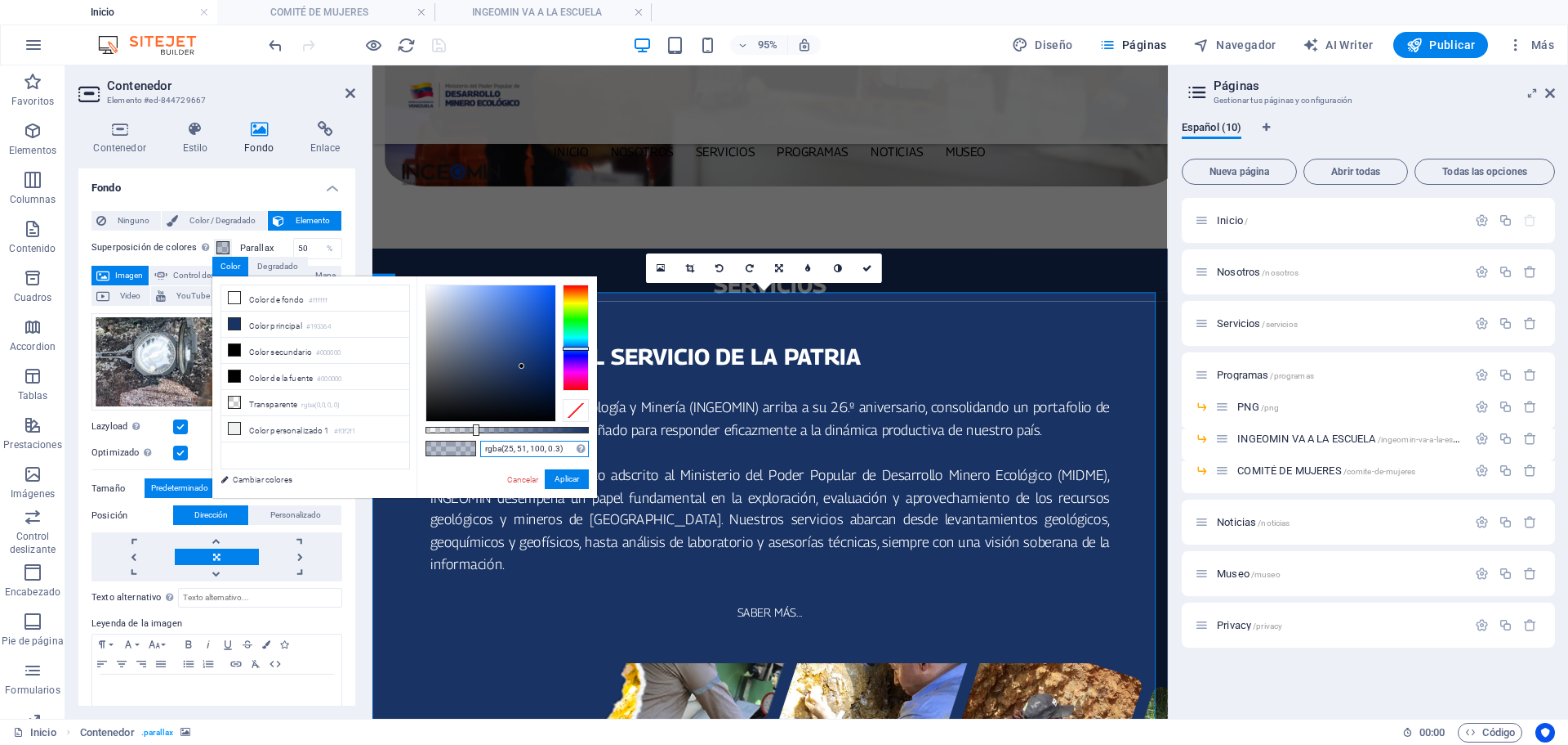
click at [563, 445] on input "rgba(25, 51, 100, 0.3)" at bounding box center [534, 448] width 108 height 16
click at [571, 16] on h4 "INGEOMIN VA A LA ESCUELA" at bounding box center [543, 11] width 218 height 18
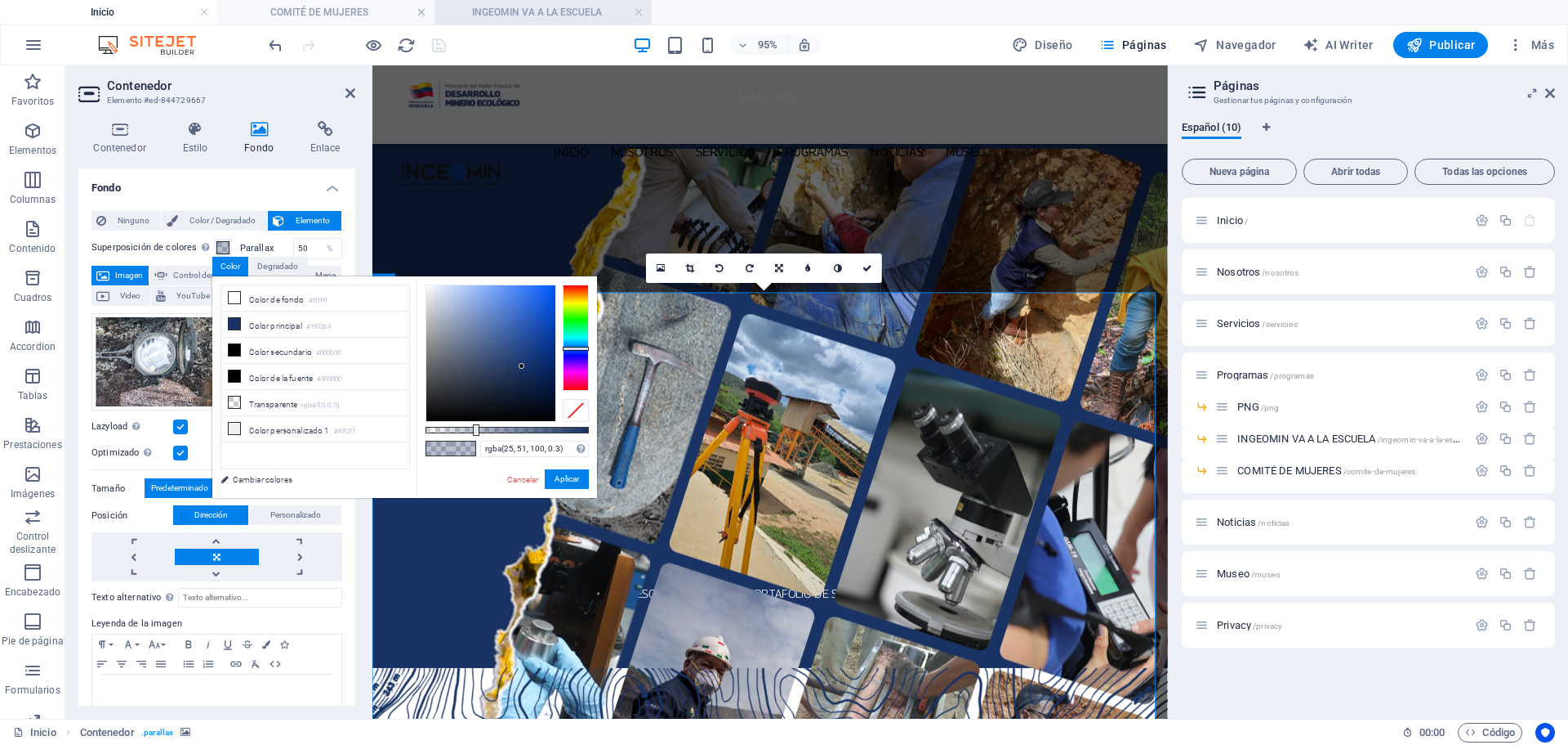
scroll to position [0, 0]
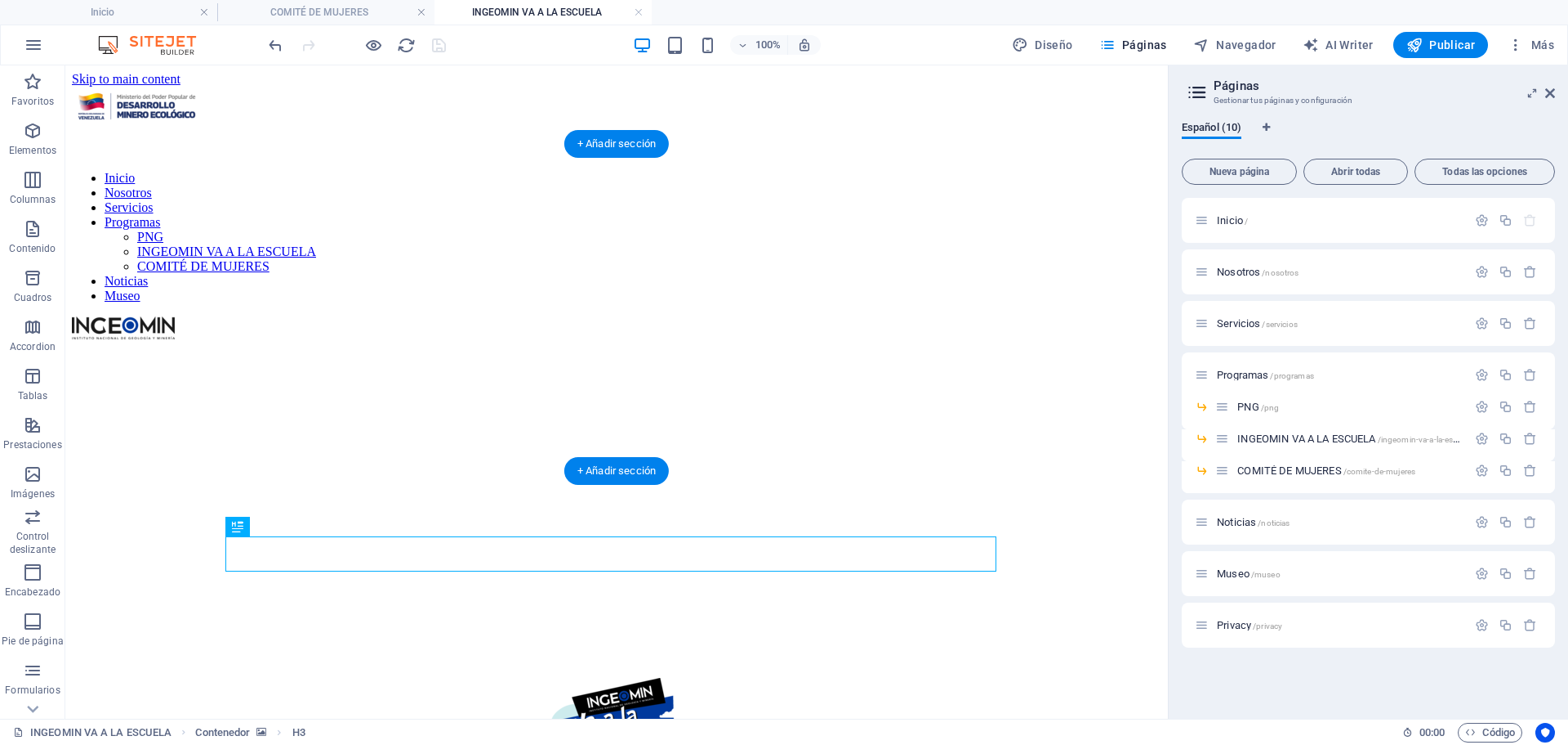
click at [223, 343] on figure at bounding box center [617, 343] width 1090 height 0
select select "px"
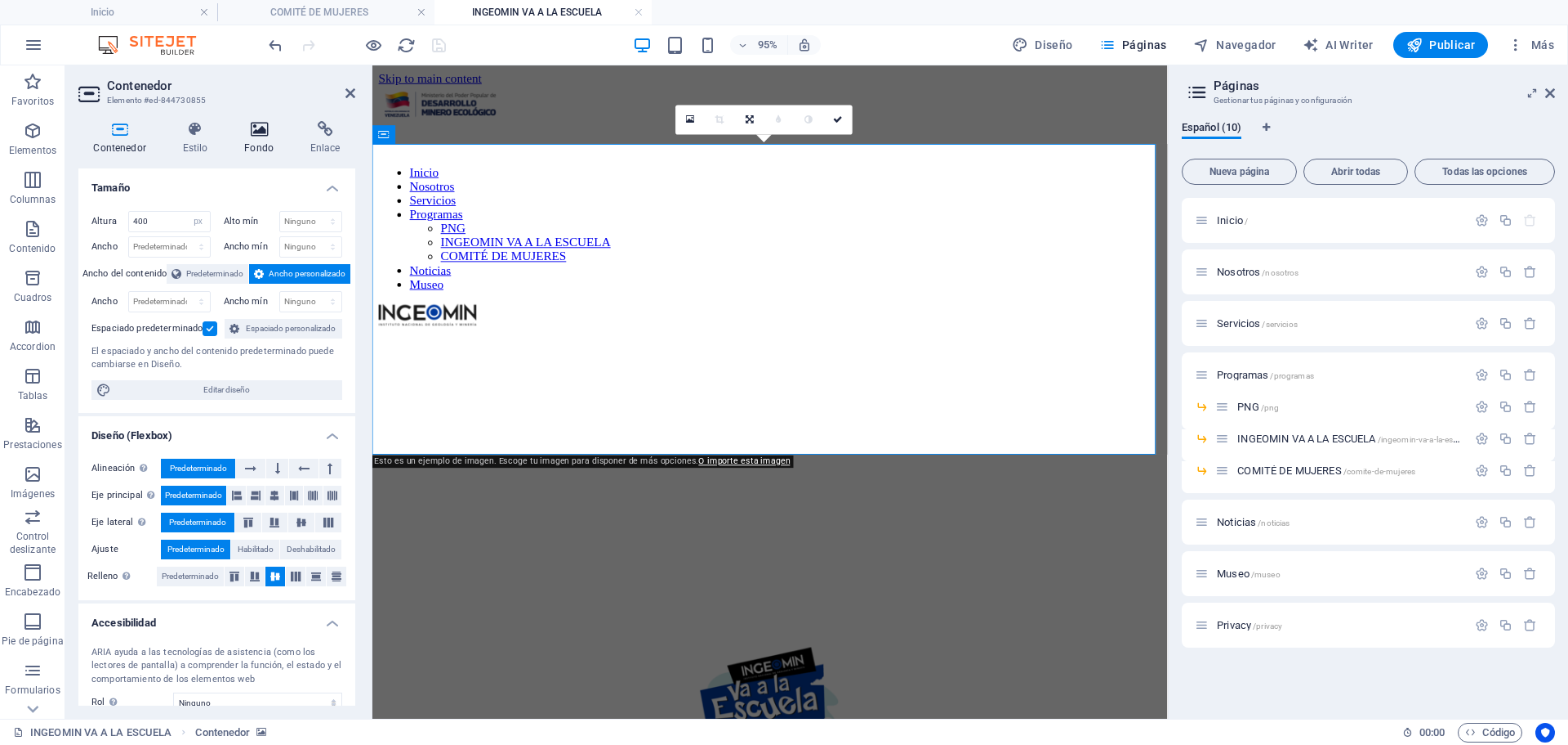
click at [261, 128] on icon at bounding box center [259, 128] width 60 height 16
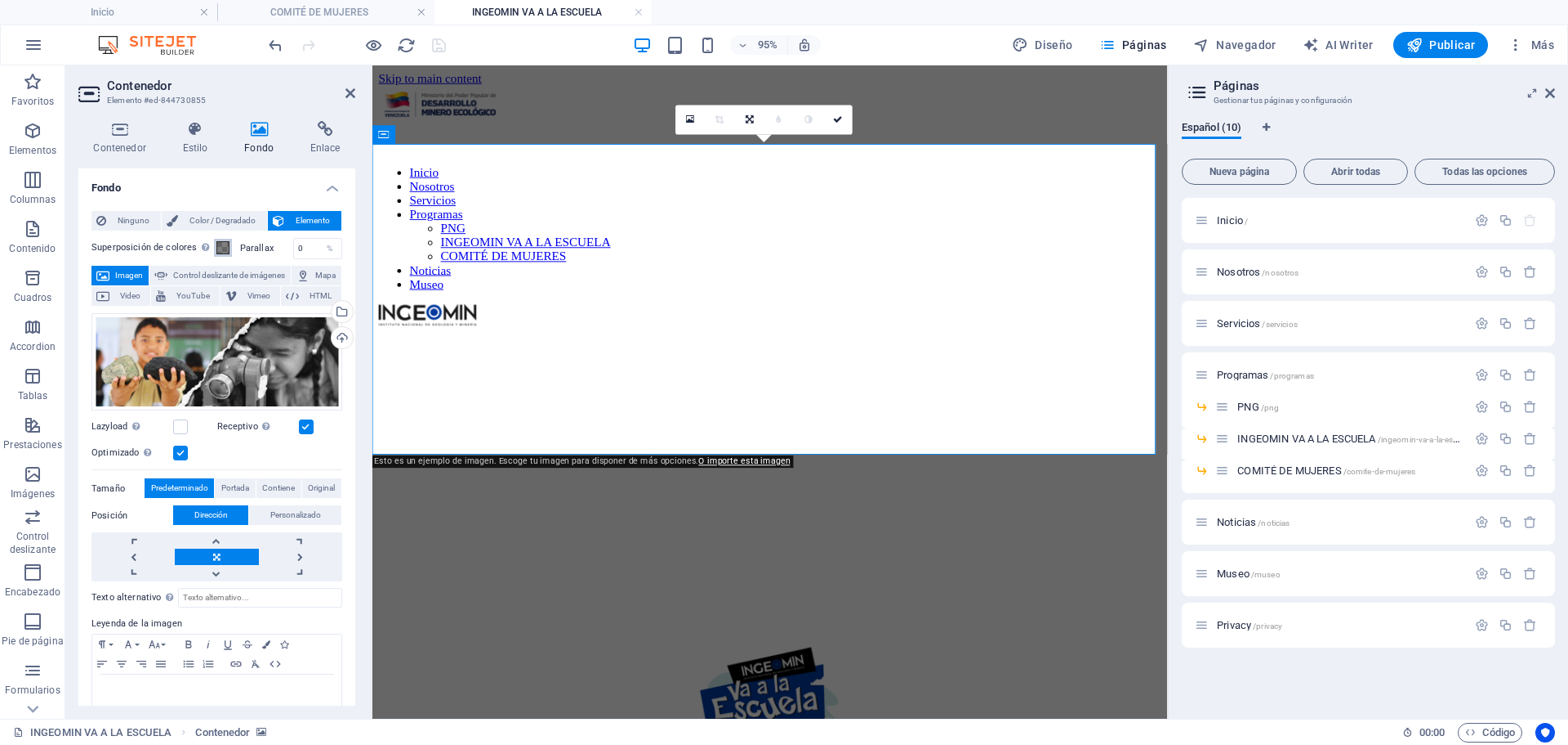
click at [223, 252] on button "Superposición de colores Sitúa una superposición sobre el fondo para colorearla" at bounding box center [223, 247] width 18 height 18
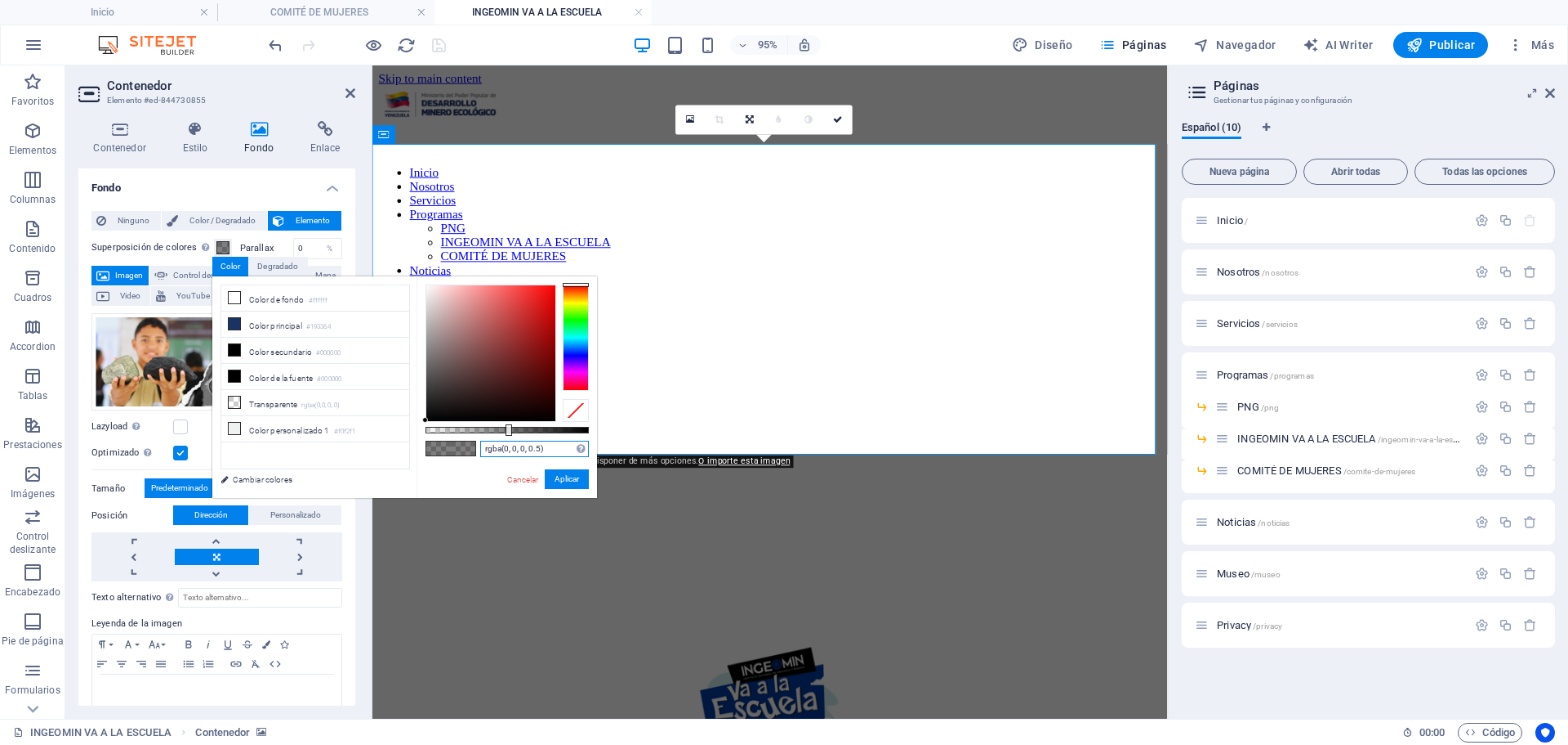
click at [556, 447] on input "rgba(0, 0, 0, 0.5)" at bounding box center [534, 448] width 108 height 16
click at [556, 446] on input "rgba(0, 0, 0, 0.5)" at bounding box center [534, 448] width 108 height 16
paste input "25, 51, 100, 0.3"
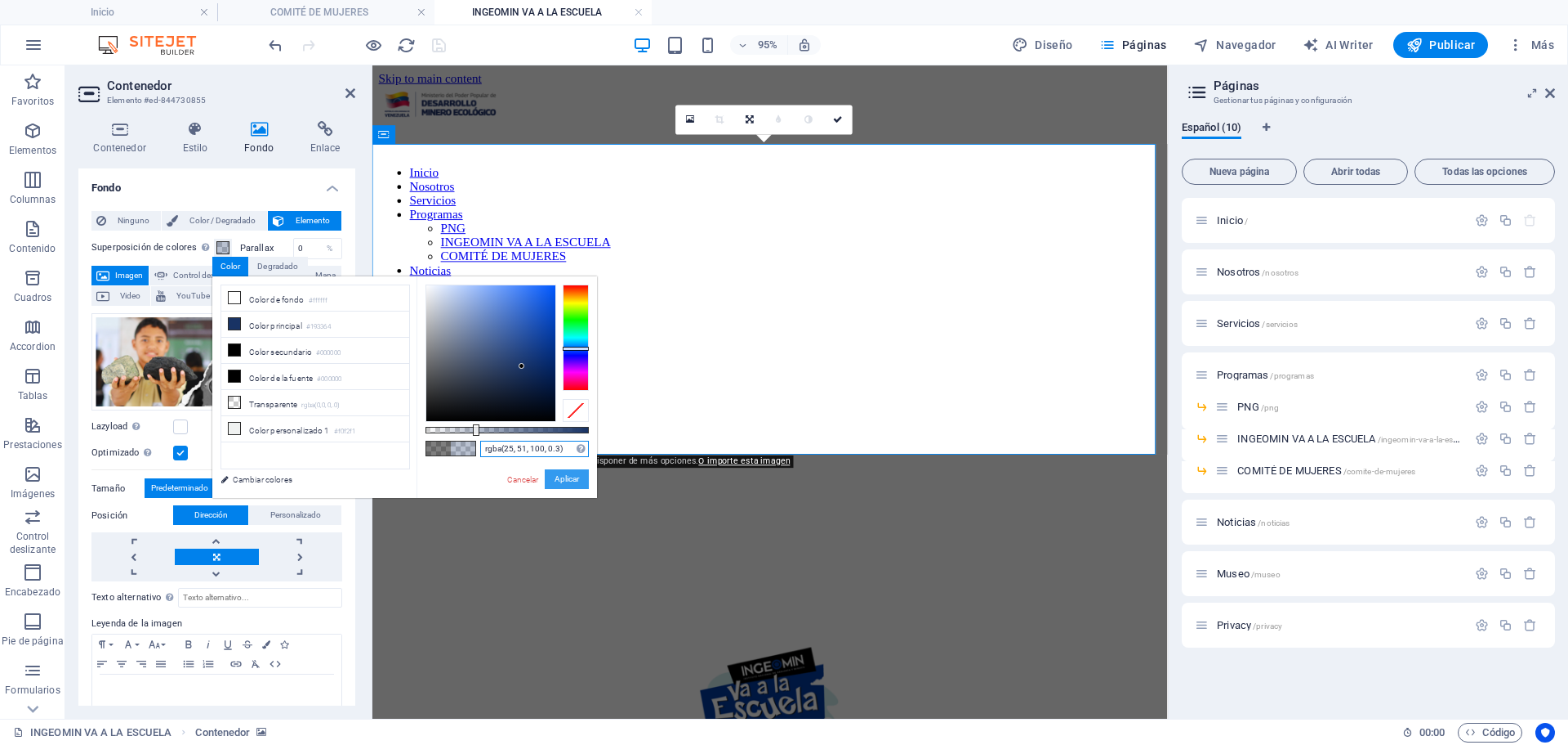
type input "rgba(25, 51, 100, 0.3)"
drag, startPoint x: 566, startPoint y: 482, endPoint x: 203, endPoint y: 438, distance: 365.7
click at [566, 482] on button "Aplicar" at bounding box center [567, 479] width 44 height 20
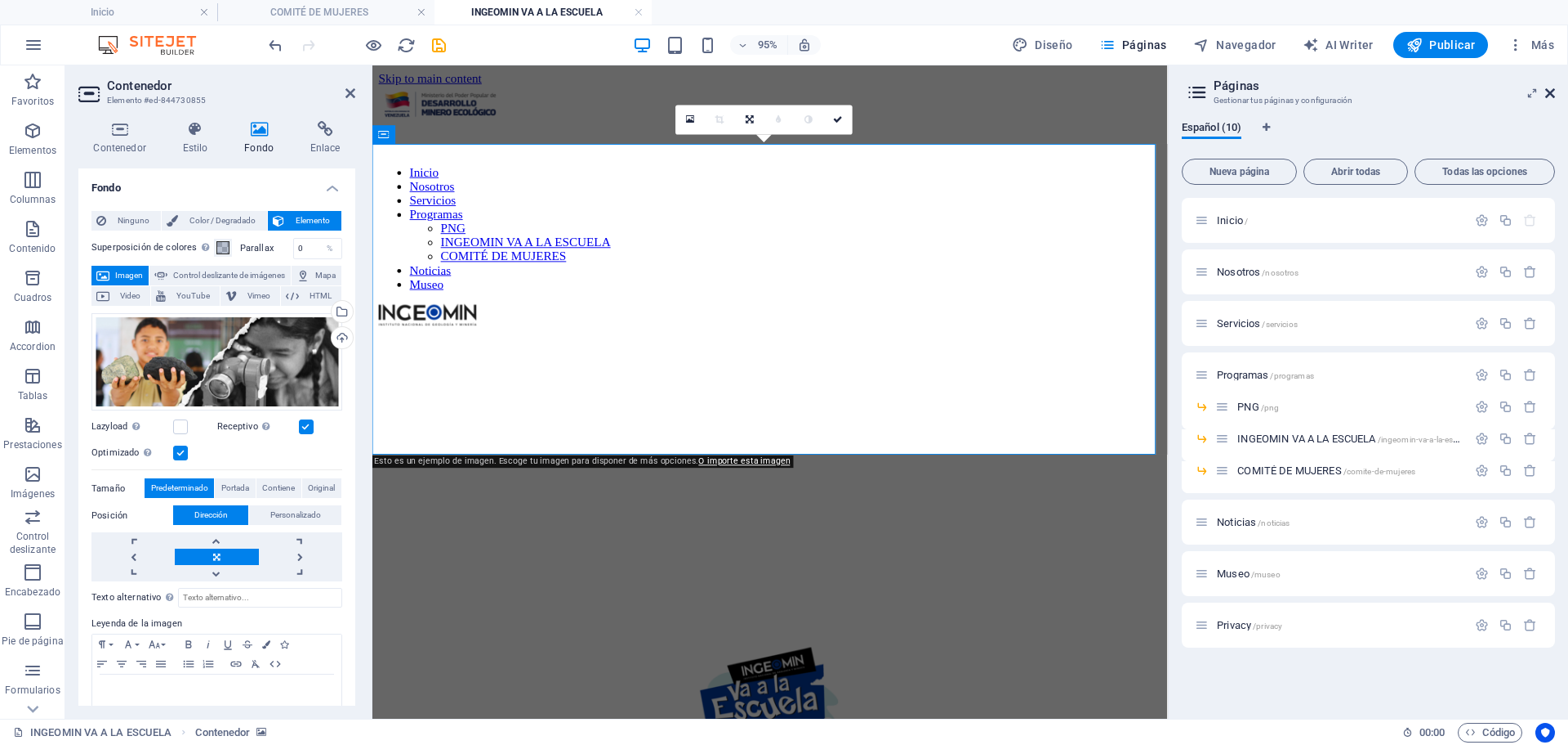
click at [1551, 91] on icon at bounding box center [1550, 93] width 10 height 13
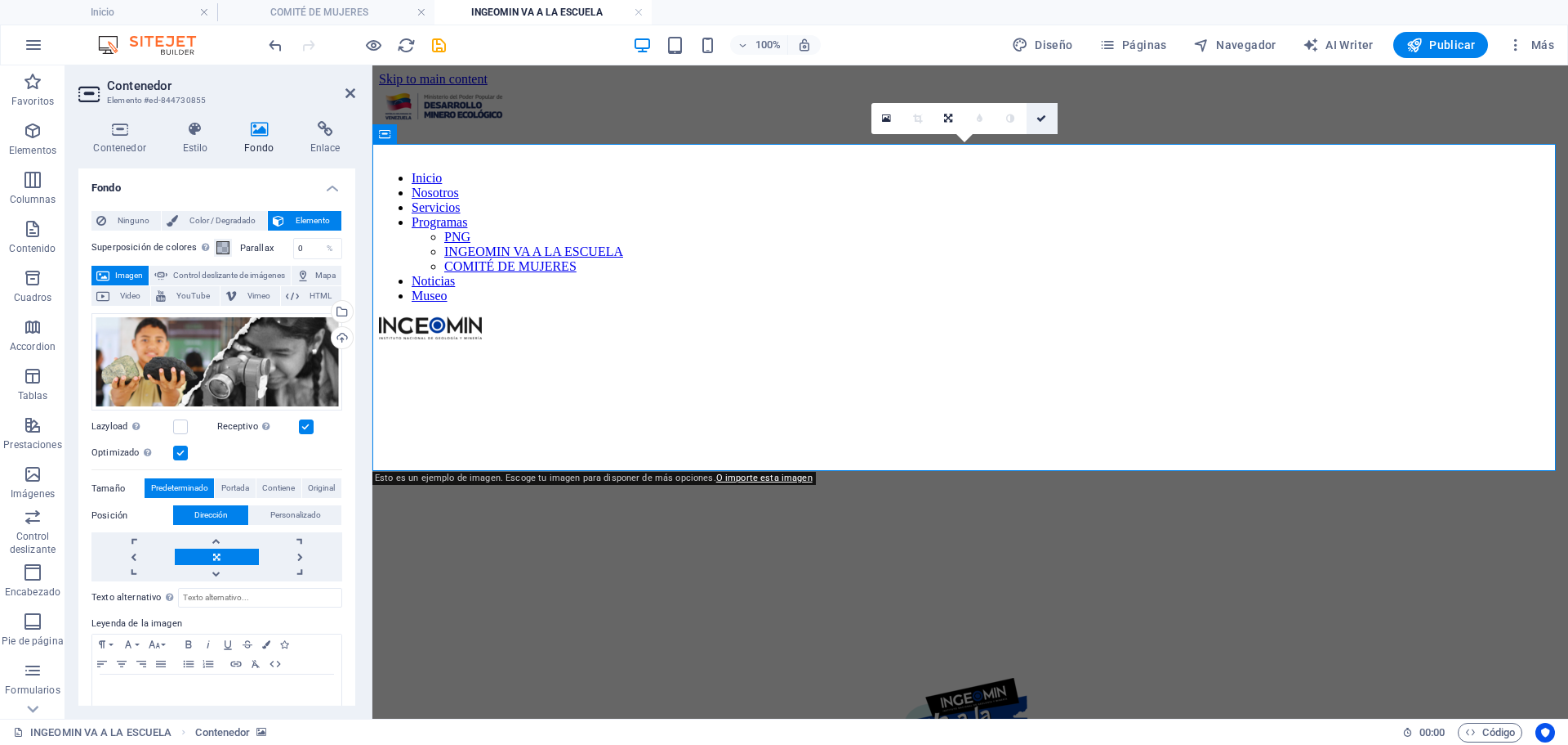
click at [1045, 119] on icon at bounding box center [1041, 118] width 10 height 10
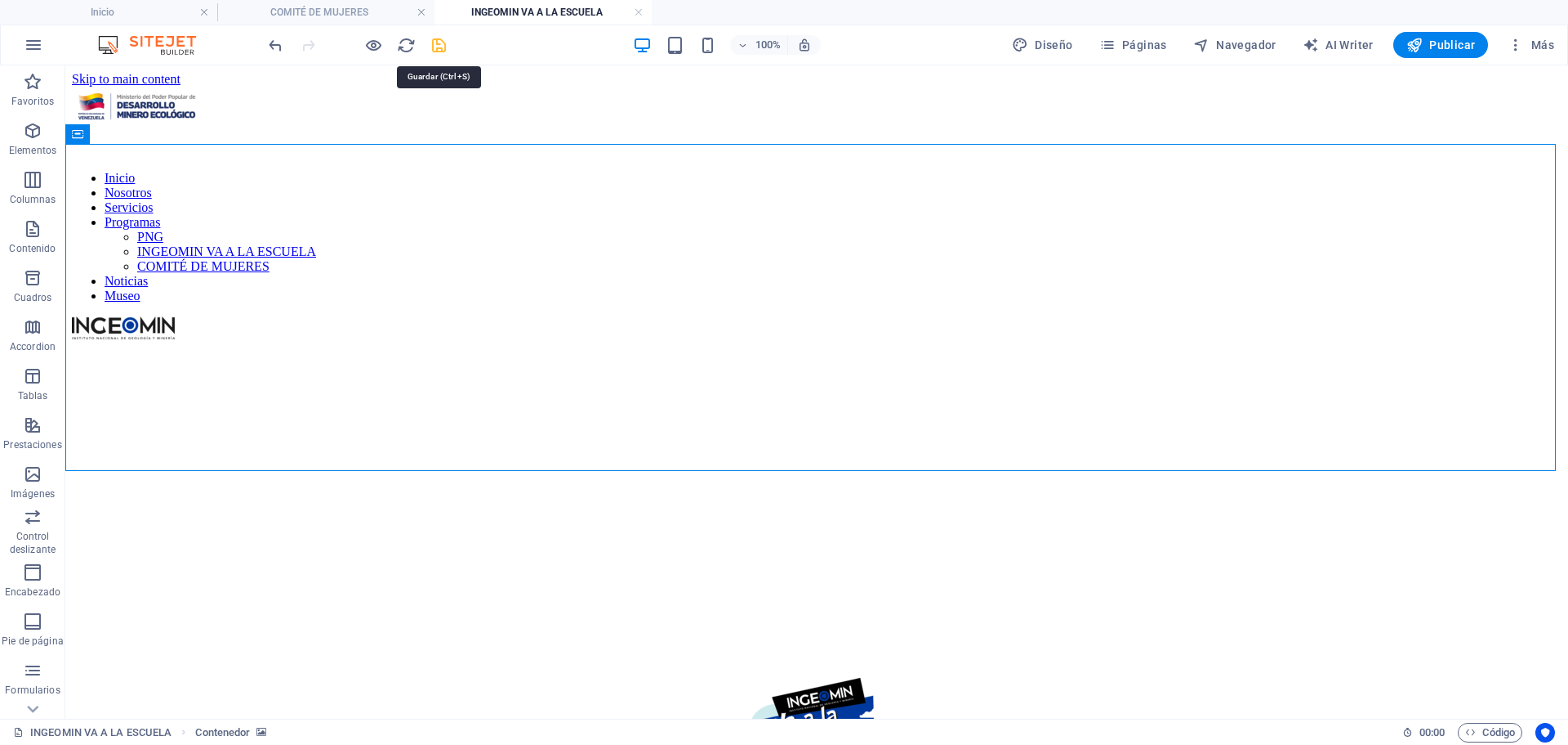
click at [433, 43] on icon "save" at bounding box center [439, 46] width 19 height 19
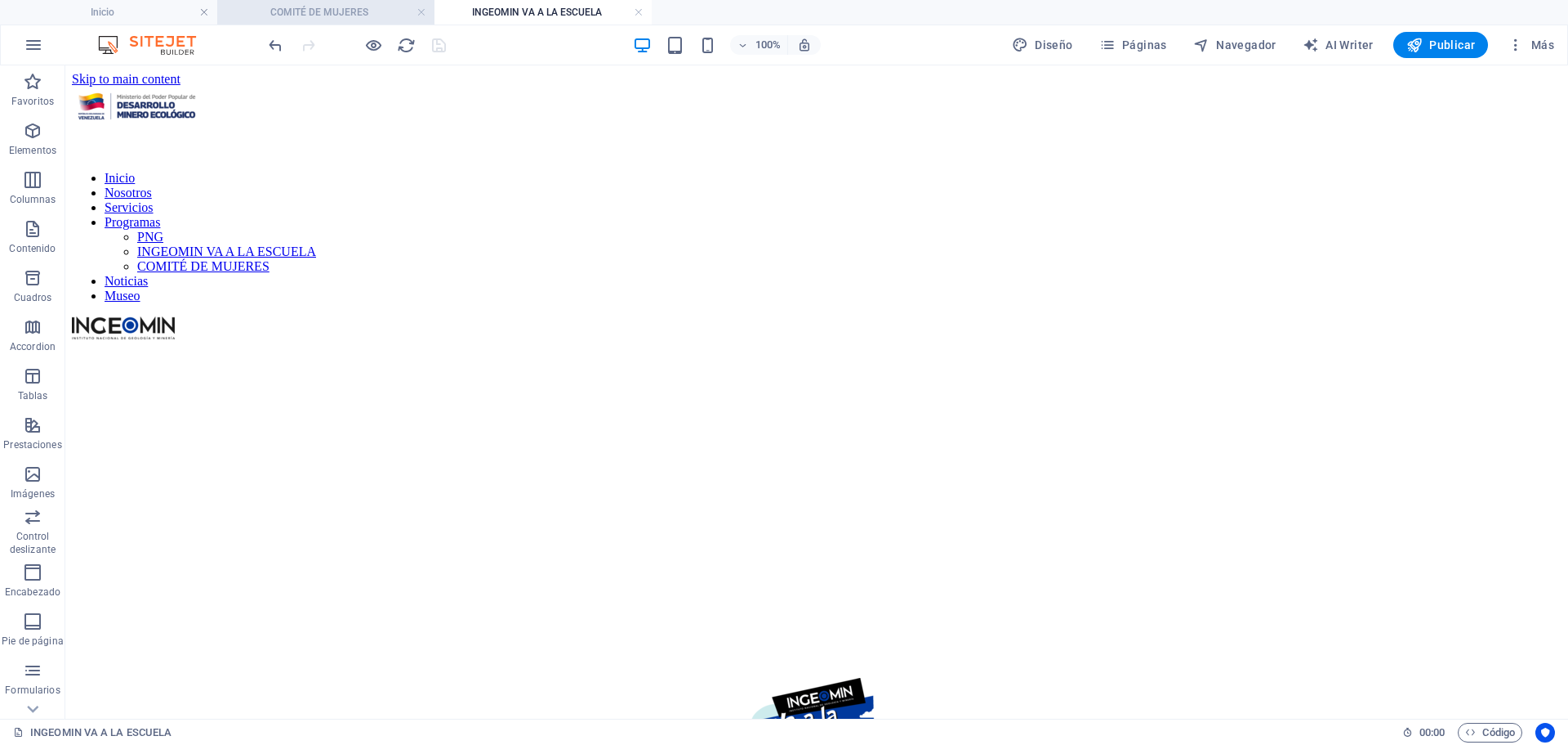
click at [318, 10] on h4 "COMITÉ DE MUJERES" at bounding box center [326, 11] width 218 height 18
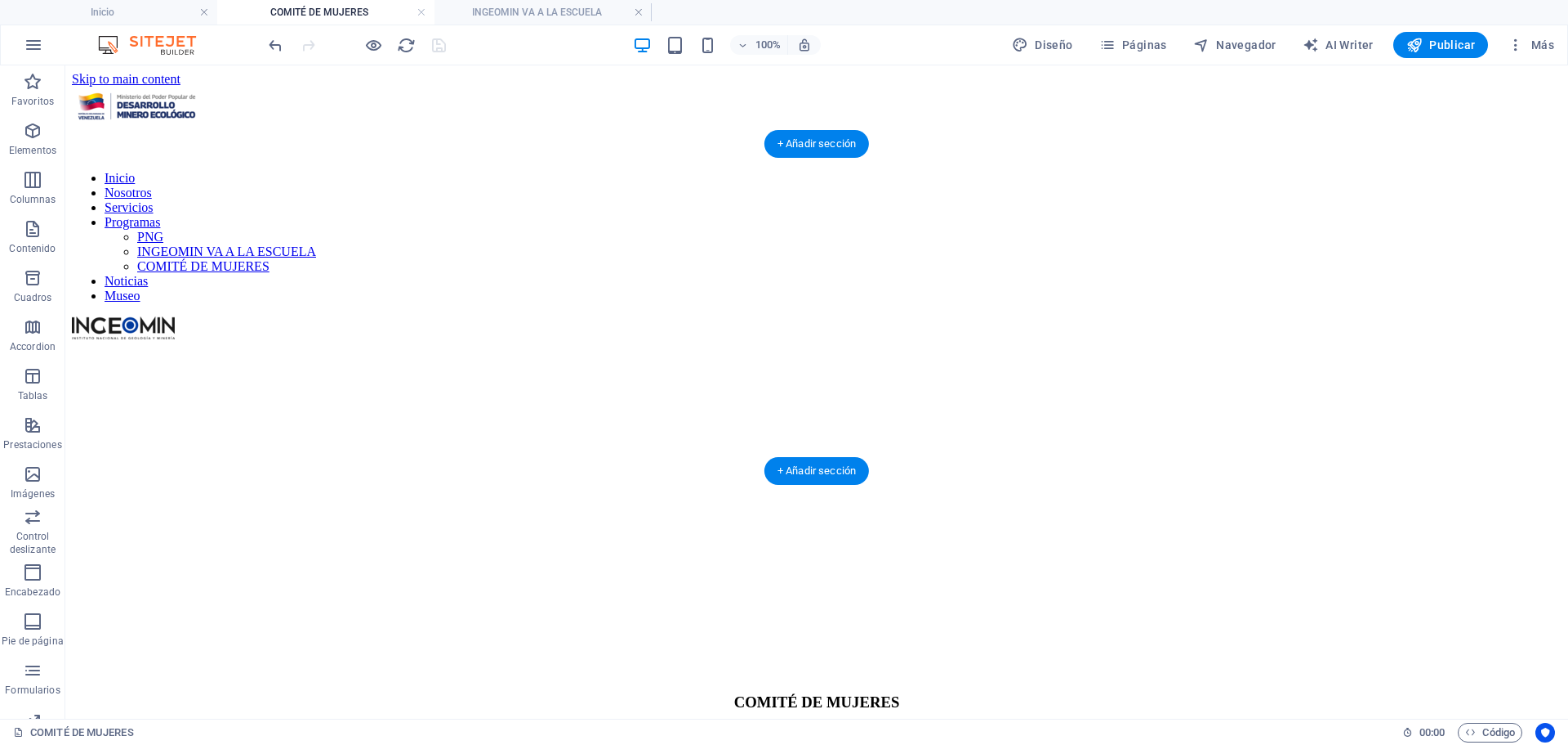
click at [235, 343] on figure at bounding box center [817, 343] width 1490 height 0
select select "px"
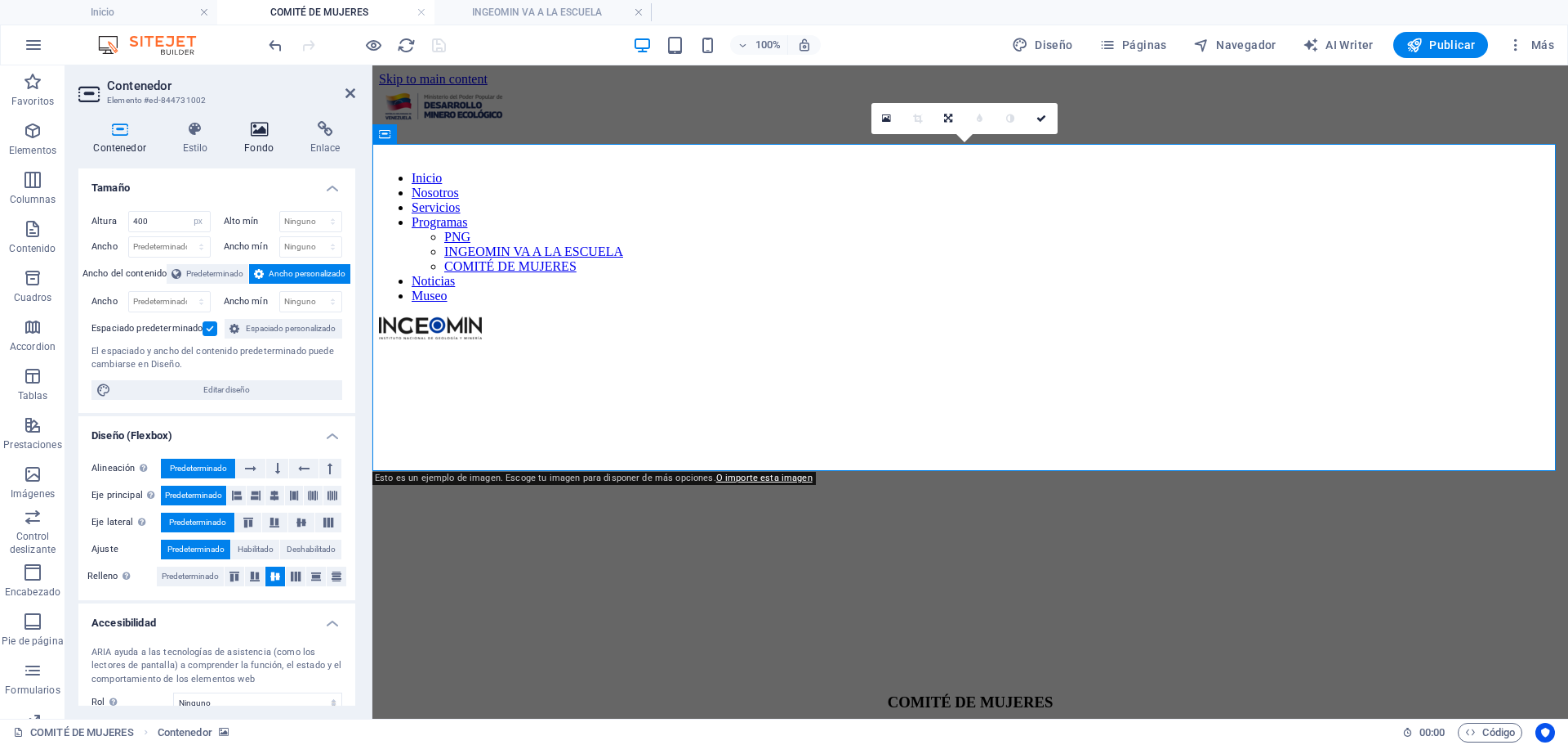
click at [266, 125] on icon at bounding box center [259, 128] width 60 height 16
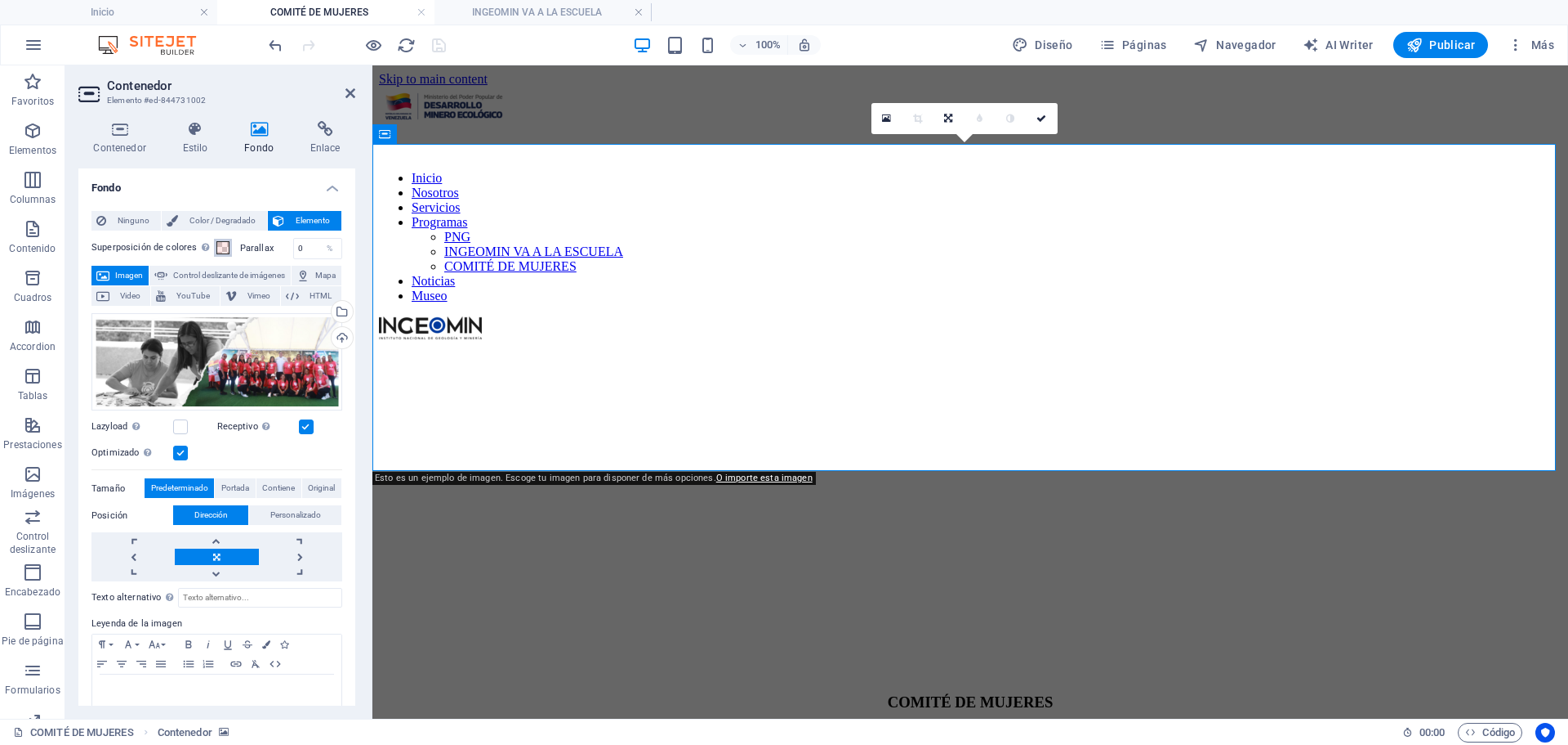
click at [222, 245] on span at bounding box center [223, 247] width 13 height 13
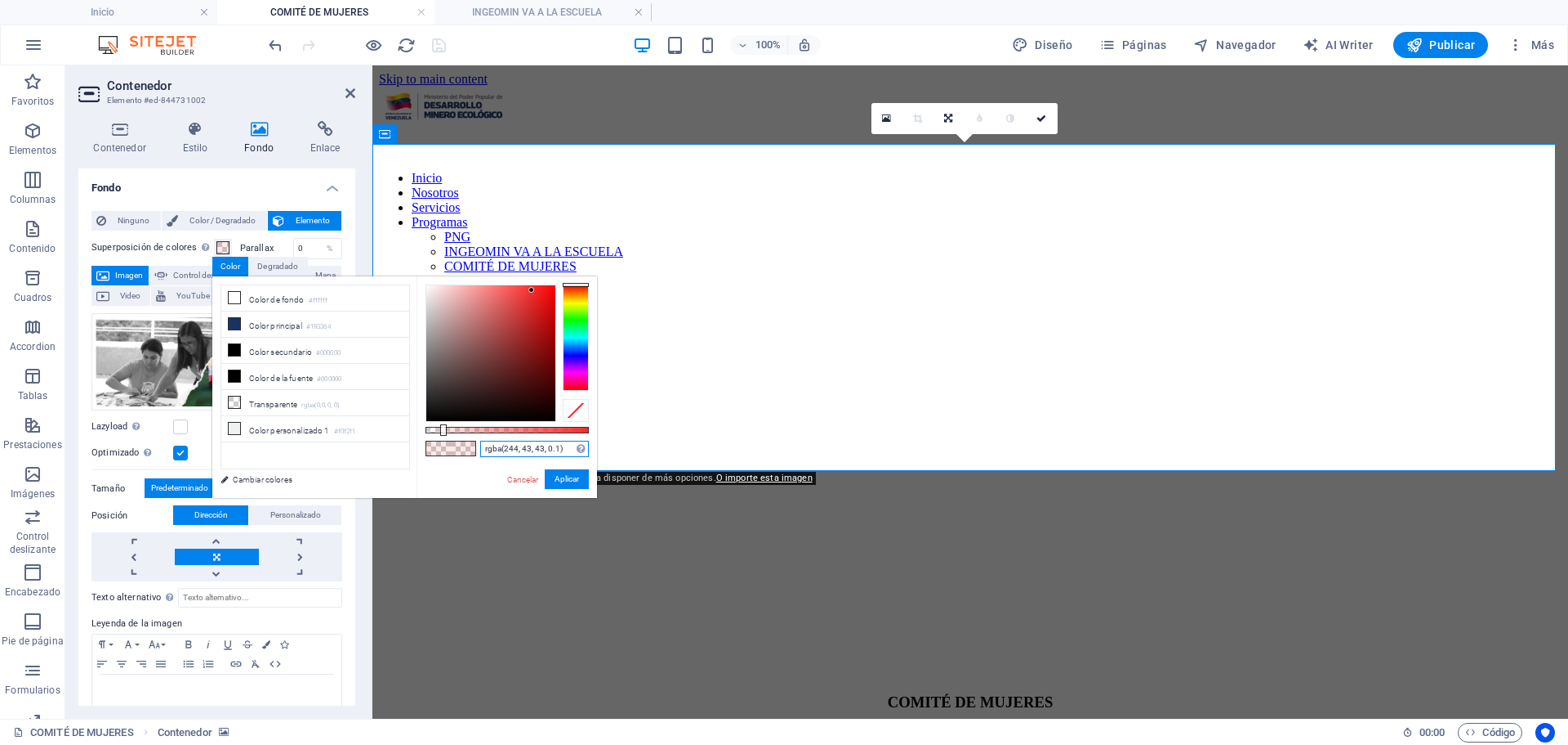
click at [564, 441] on input "rgba(244, 43, 43, 0.1)" at bounding box center [534, 448] width 108 height 16
paste input "5, 51, 100, 0.3"
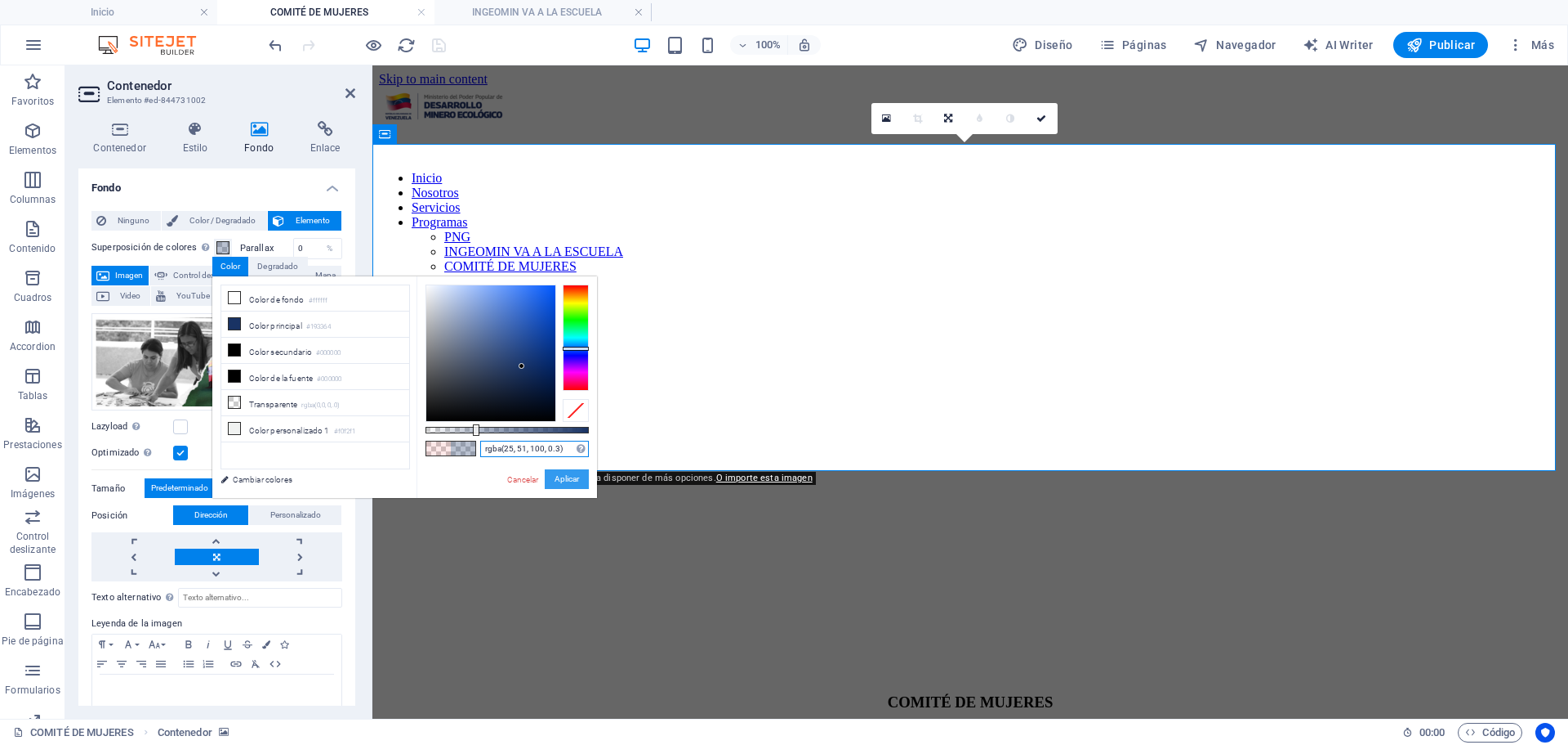
type input "rgba(25, 51, 100, 0.3)"
click at [566, 481] on button "Aplicar" at bounding box center [567, 479] width 44 height 20
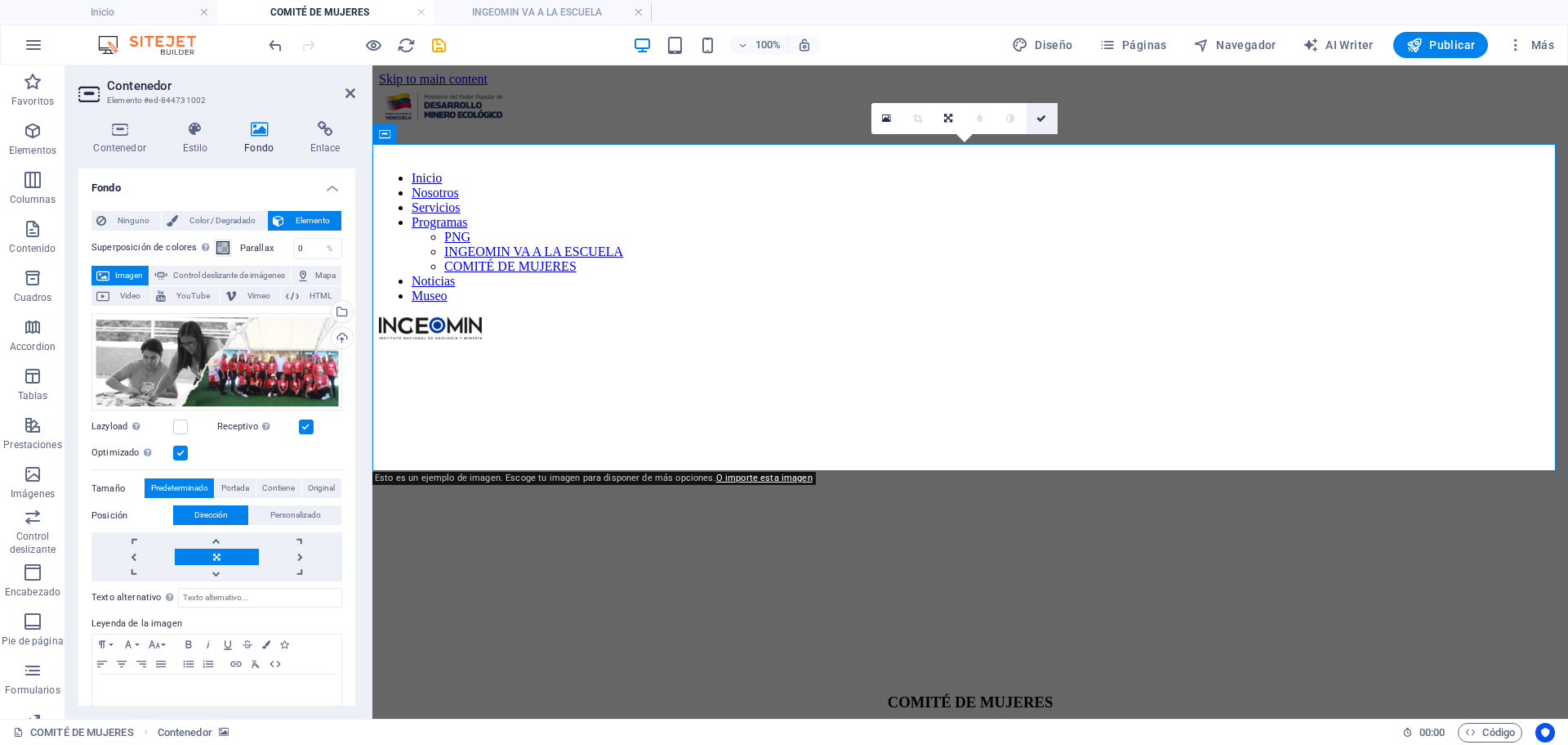
click at [1040, 117] on icon at bounding box center [1041, 118] width 10 height 10
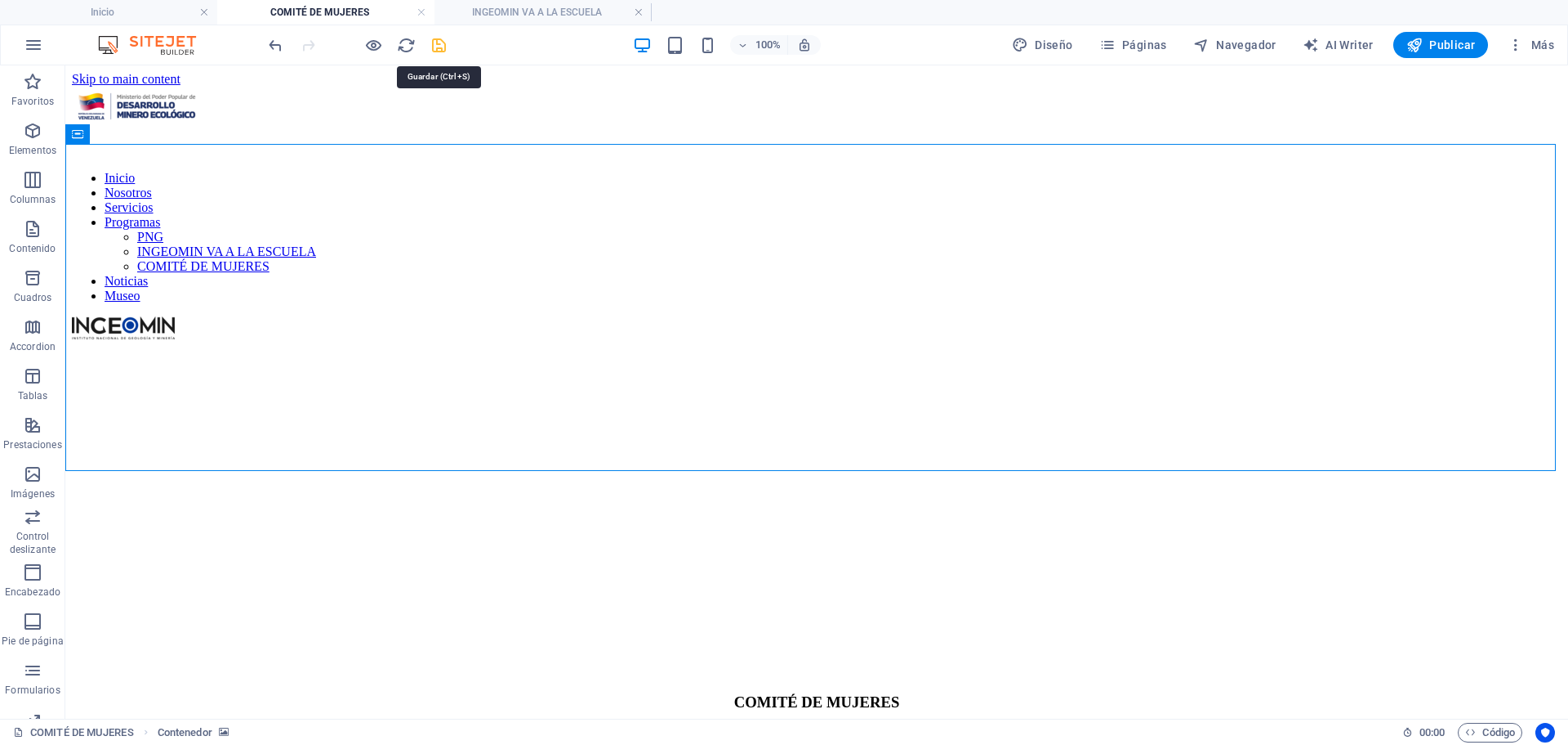
click at [442, 46] on icon "save" at bounding box center [439, 46] width 19 height 19
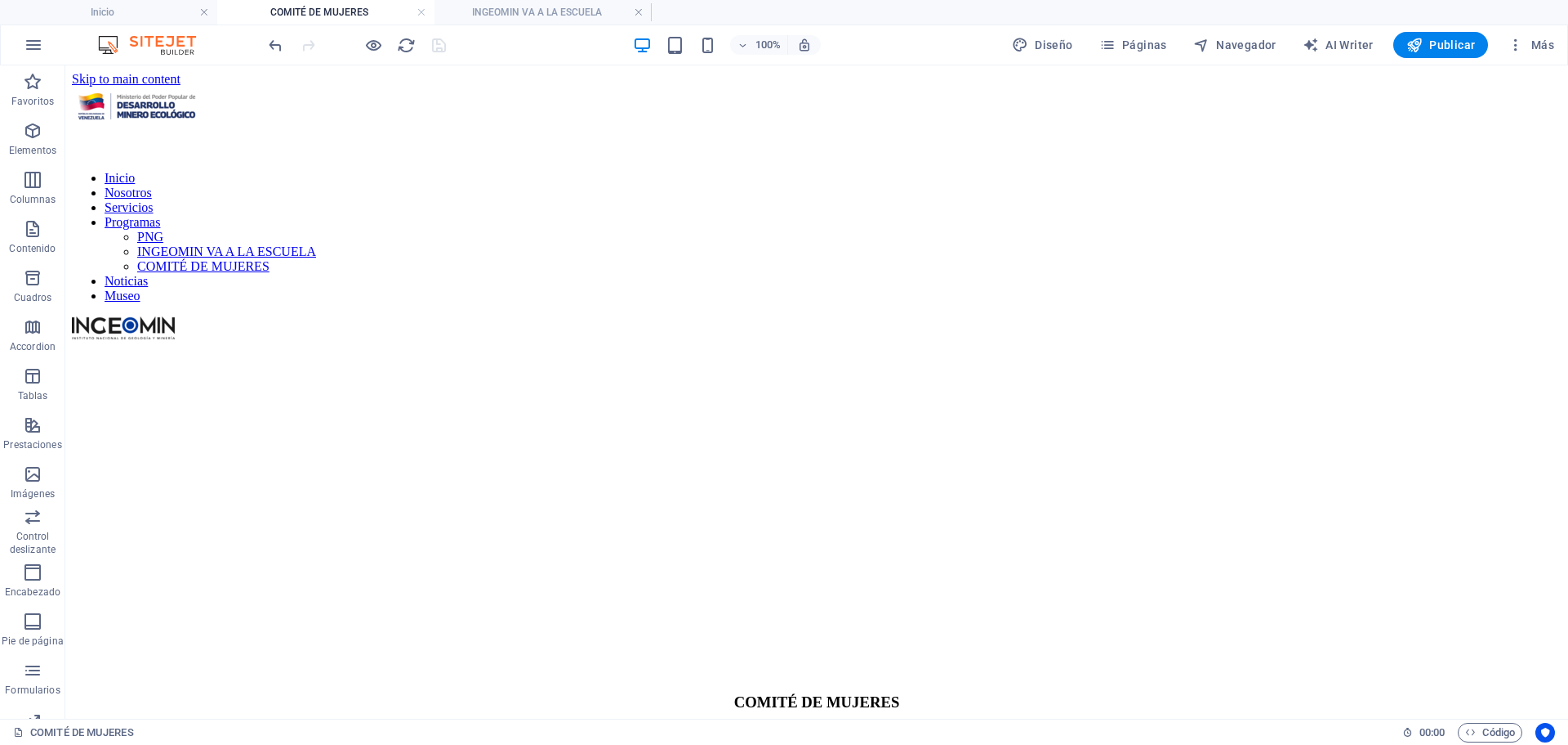
click at [285, 6] on h4 "COMITÉ DE MUJERES" at bounding box center [326, 11] width 218 height 18
click at [559, 6] on h4 "INGEOMIN VA A LA ESCUELA" at bounding box center [543, 11] width 218 height 18
click at [362, 7] on h4 "COMITÉ DE MUJERES" at bounding box center [326, 11] width 218 height 18
click at [577, 14] on h4 "INGEOMIN VA A LA ESCUELA" at bounding box center [543, 11] width 218 height 18
click at [397, 11] on h4 "COMITÉ DE MUJERES" at bounding box center [326, 11] width 218 height 18
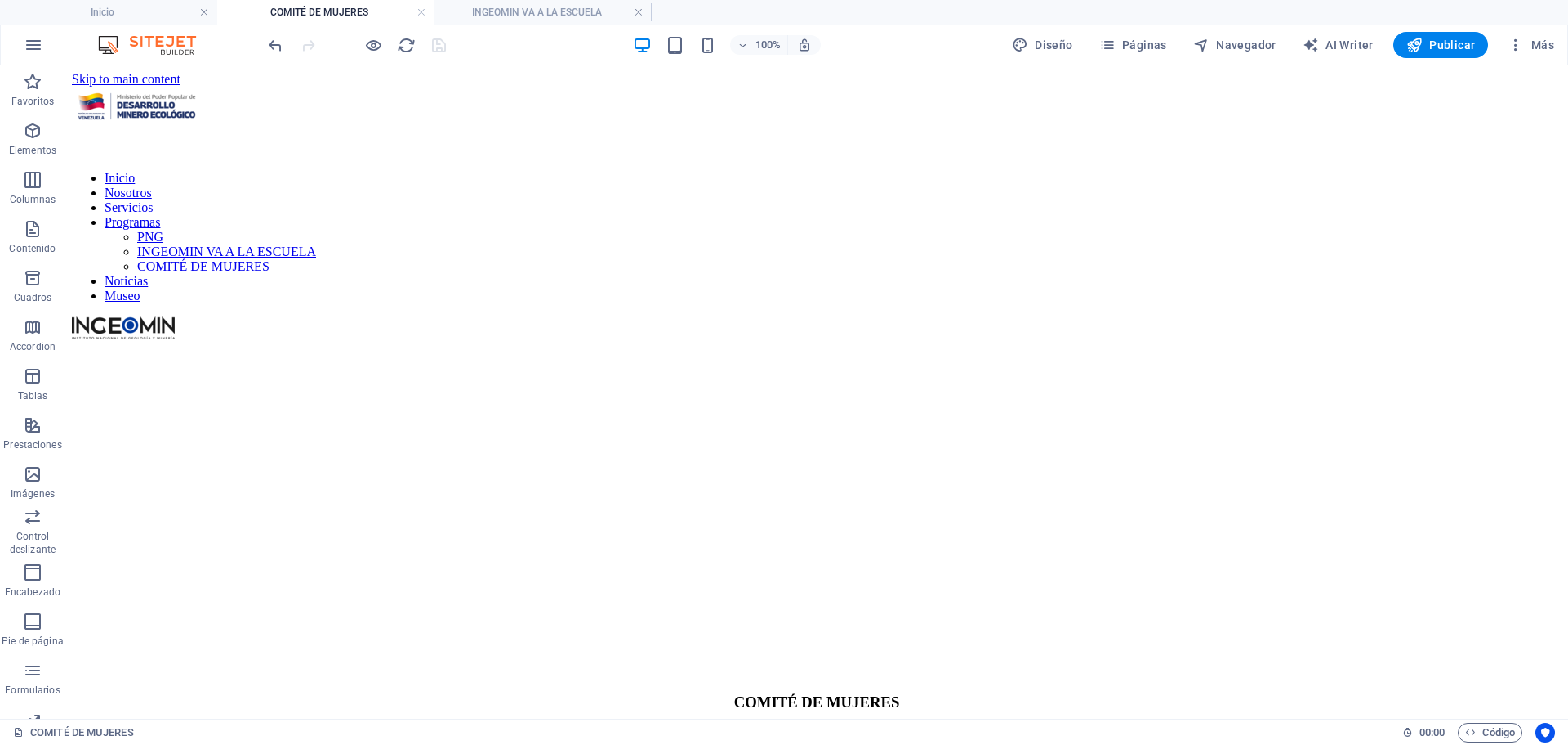
click at [350, 9] on h4 "COMITÉ DE MUJERES" at bounding box center [326, 11] width 218 height 18
click at [571, 14] on h4 "INGEOMIN VA A LA ESCUELA" at bounding box center [543, 11] width 218 height 18
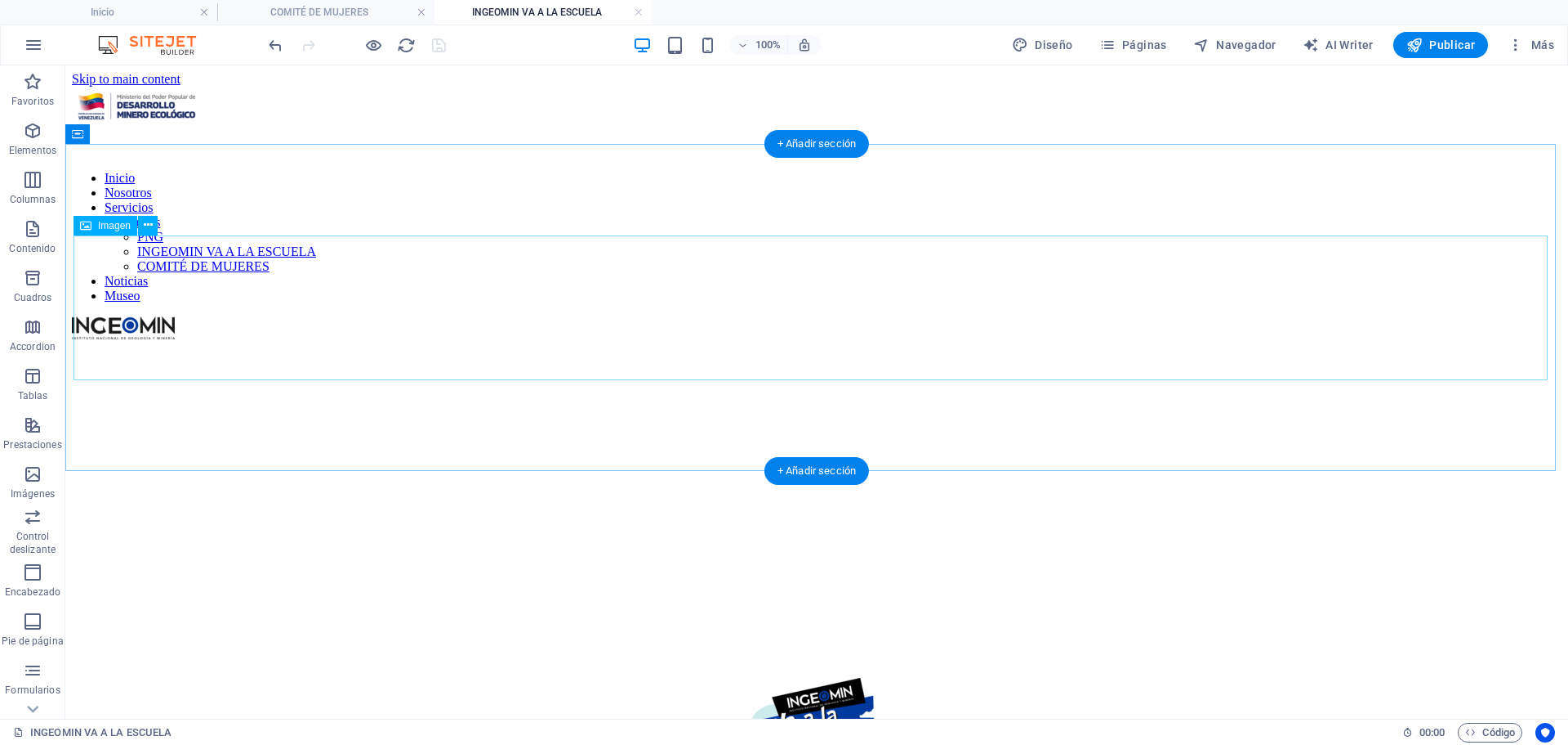
click at [810, 677] on figure at bounding box center [817, 751] width 1474 height 147
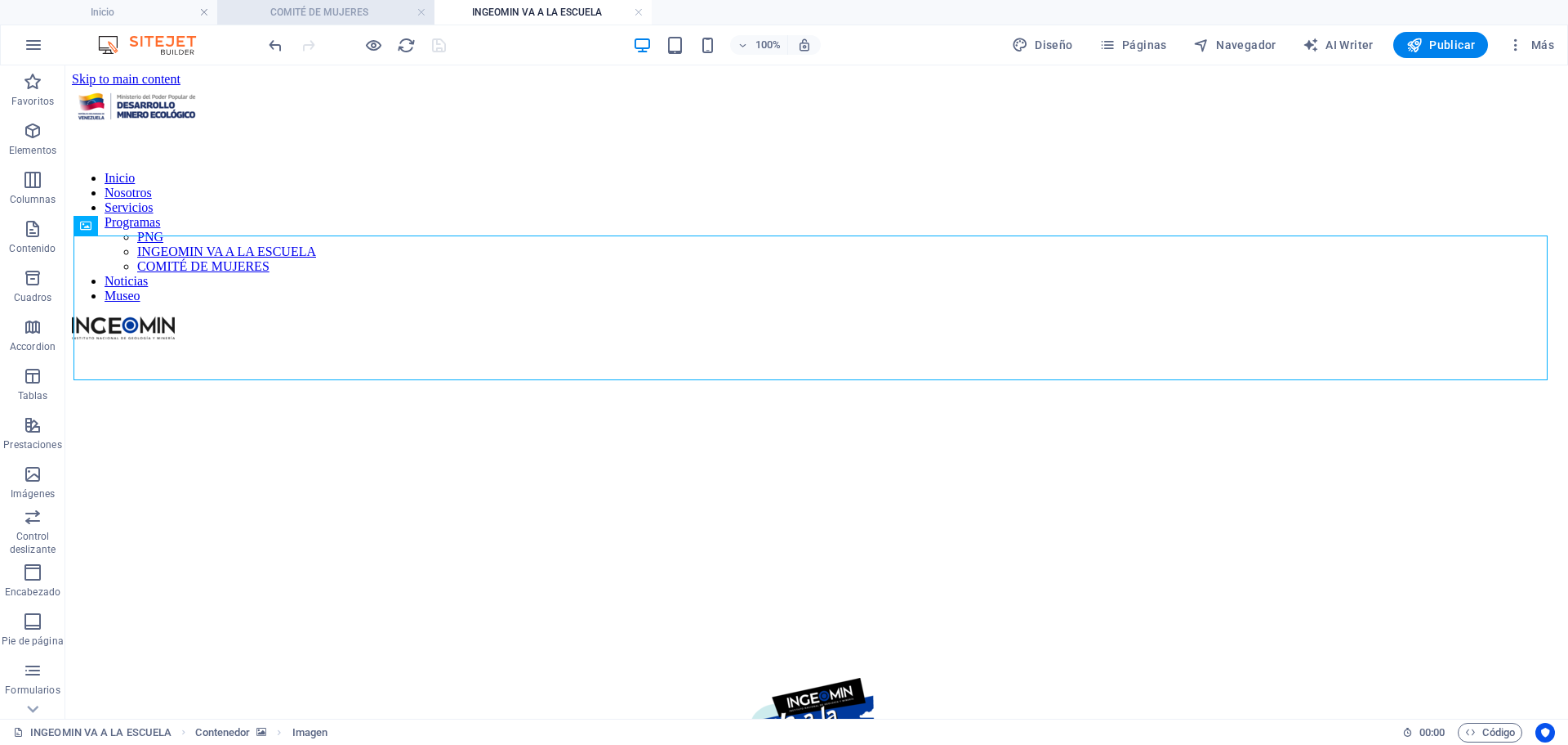
click at [314, 9] on h4 "COMITÉ DE MUJERES" at bounding box center [326, 11] width 218 height 18
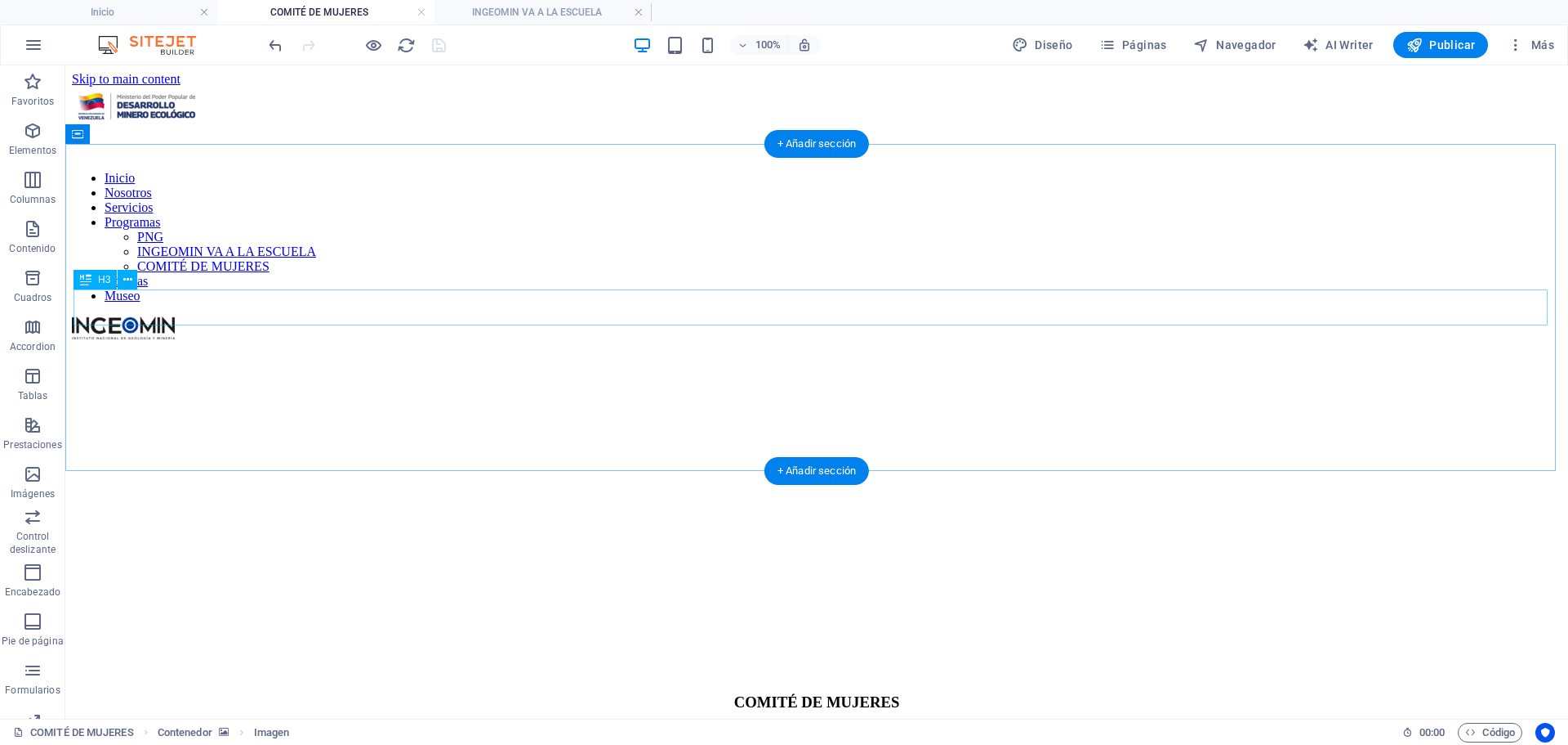
click at [799, 693] on div "COMITÉ DE MUJERES" at bounding box center [817, 701] width 1474 height 18
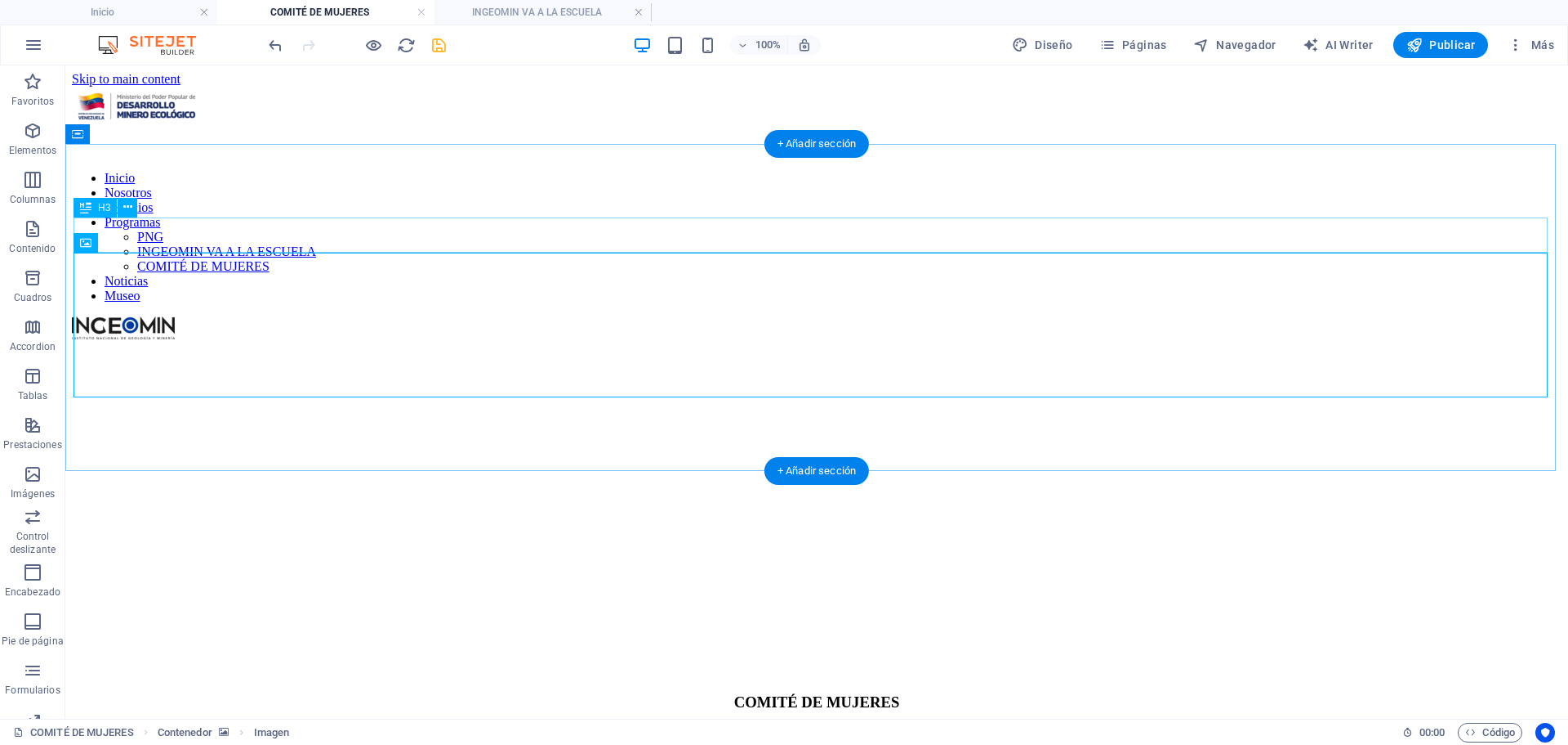
click at [905, 693] on div "COMITÉ DE MUJERES" at bounding box center [817, 701] width 1474 height 18
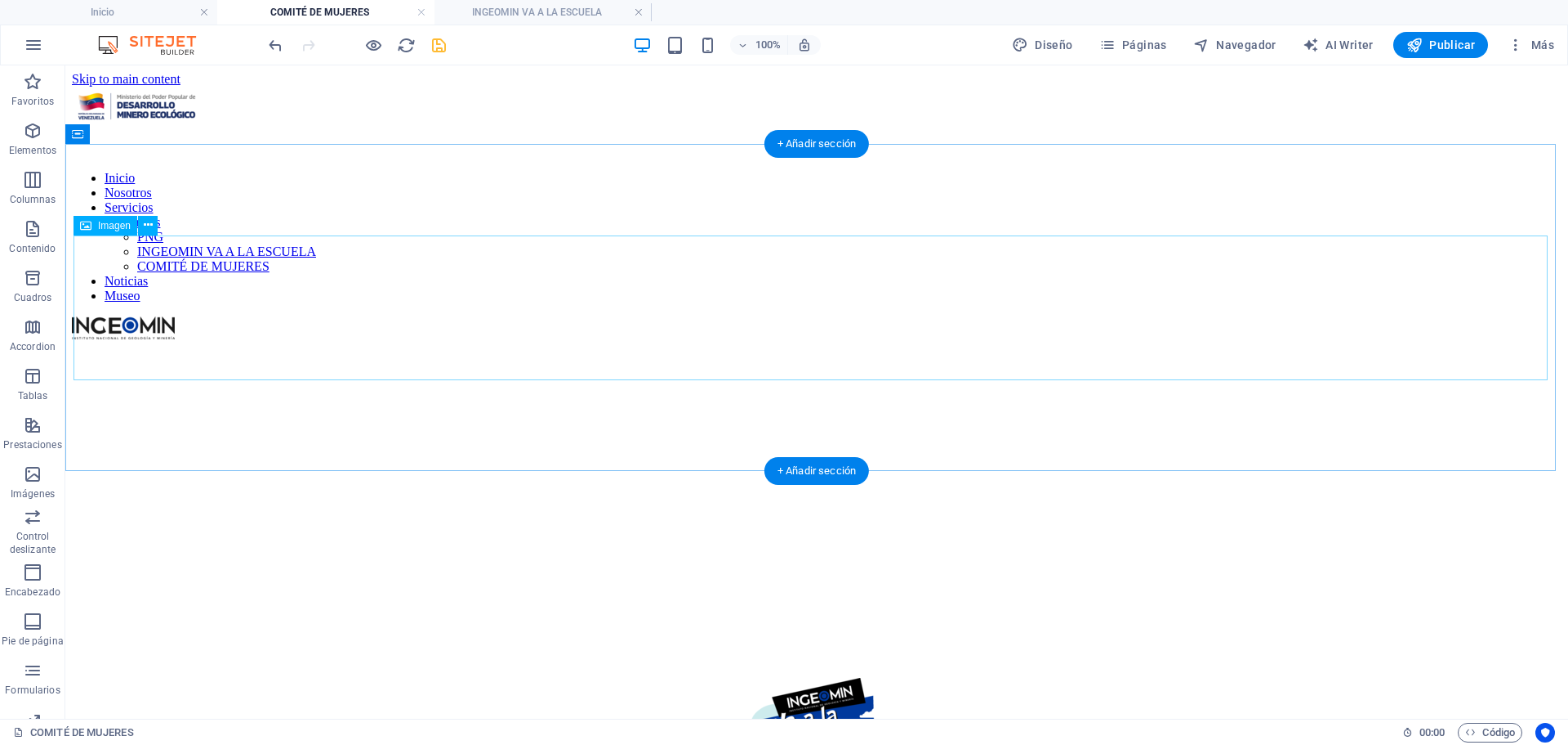
click at [827, 677] on figure at bounding box center [817, 751] width 1474 height 147
select select "px"
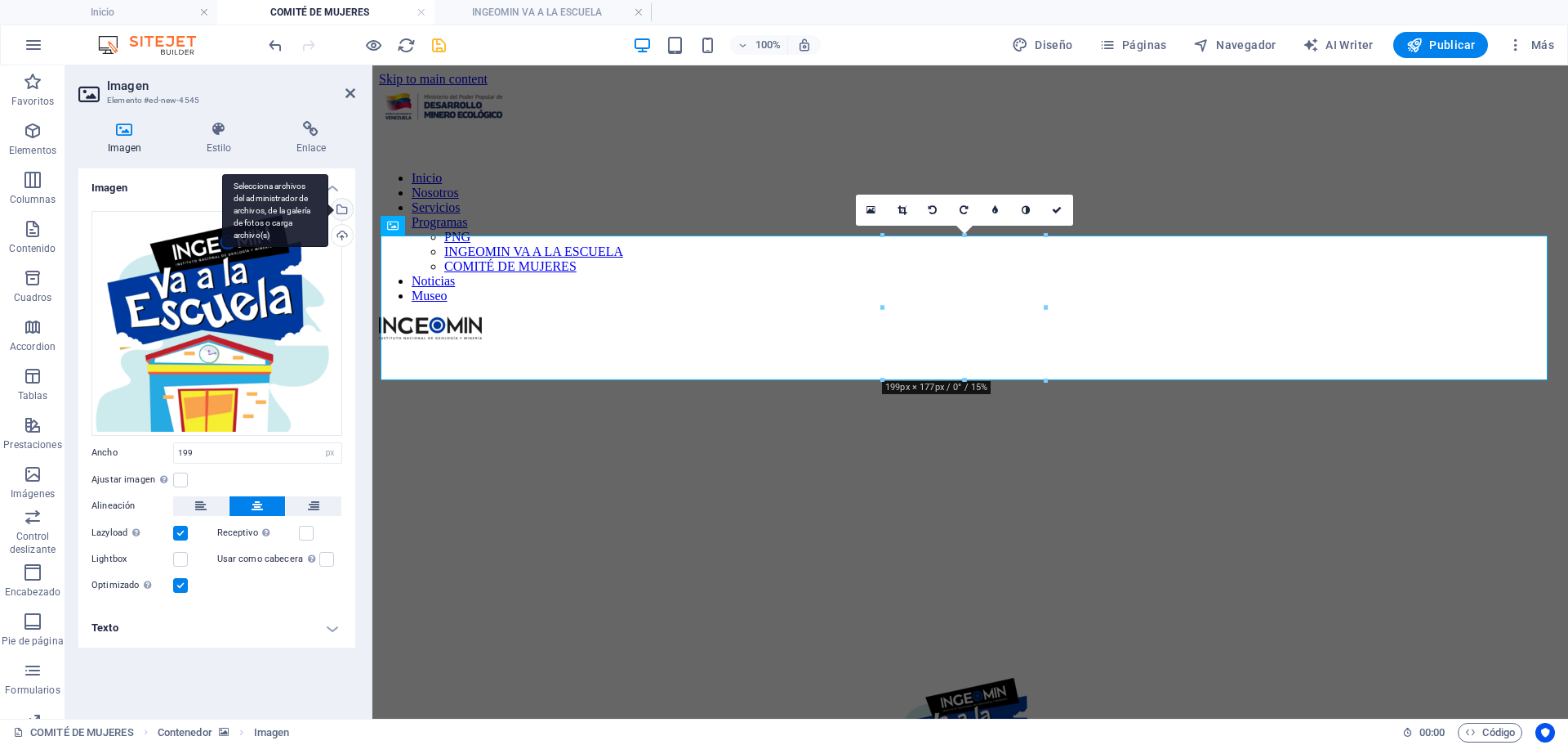
click at [345, 210] on div "Selecciona archivos del administrador de archivos, de la galería de fotos o car…" at bounding box center [340, 211] width 25 height 25
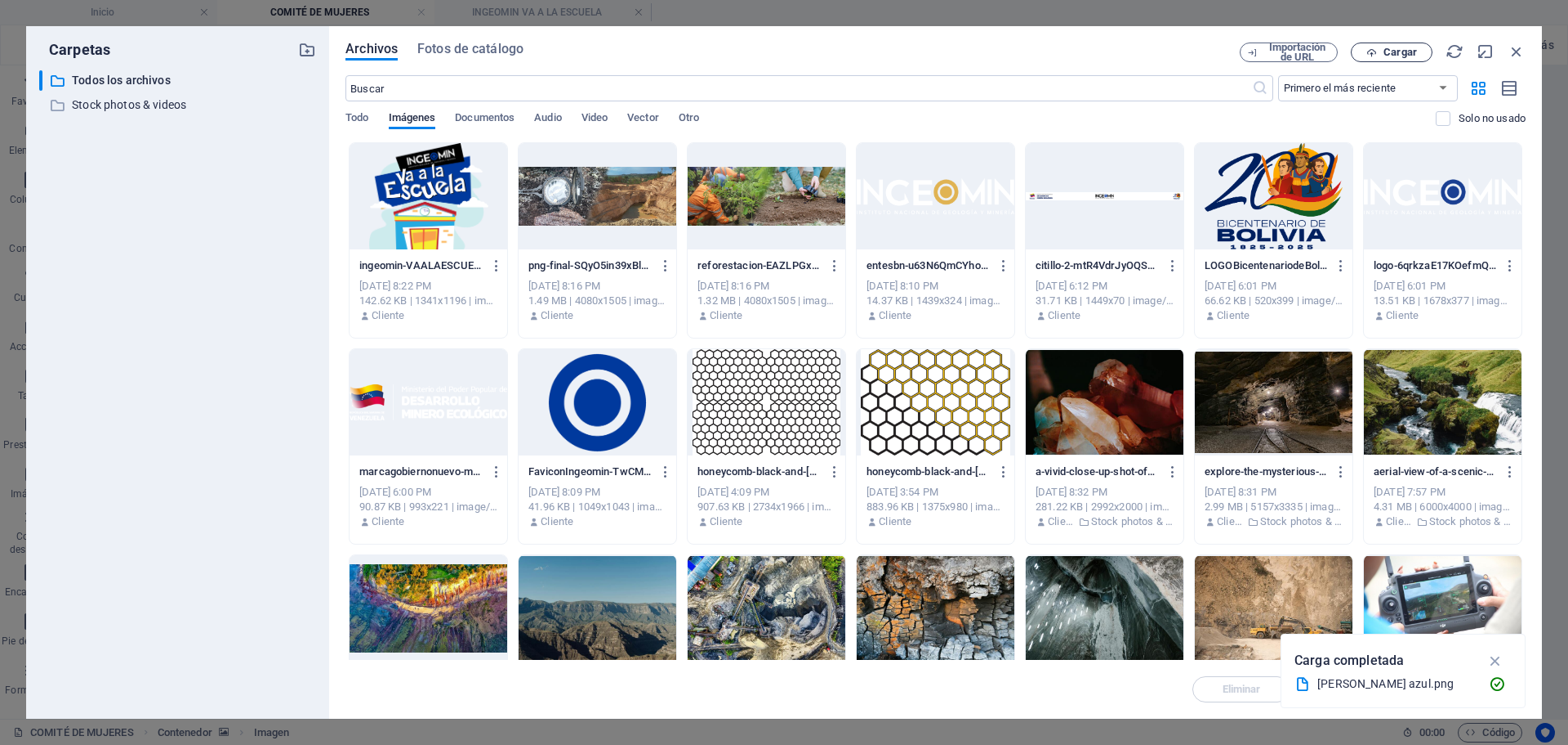
click at [1391, 48] on span "Cargar" at bounding box center [1400, 52] width 33 height 10
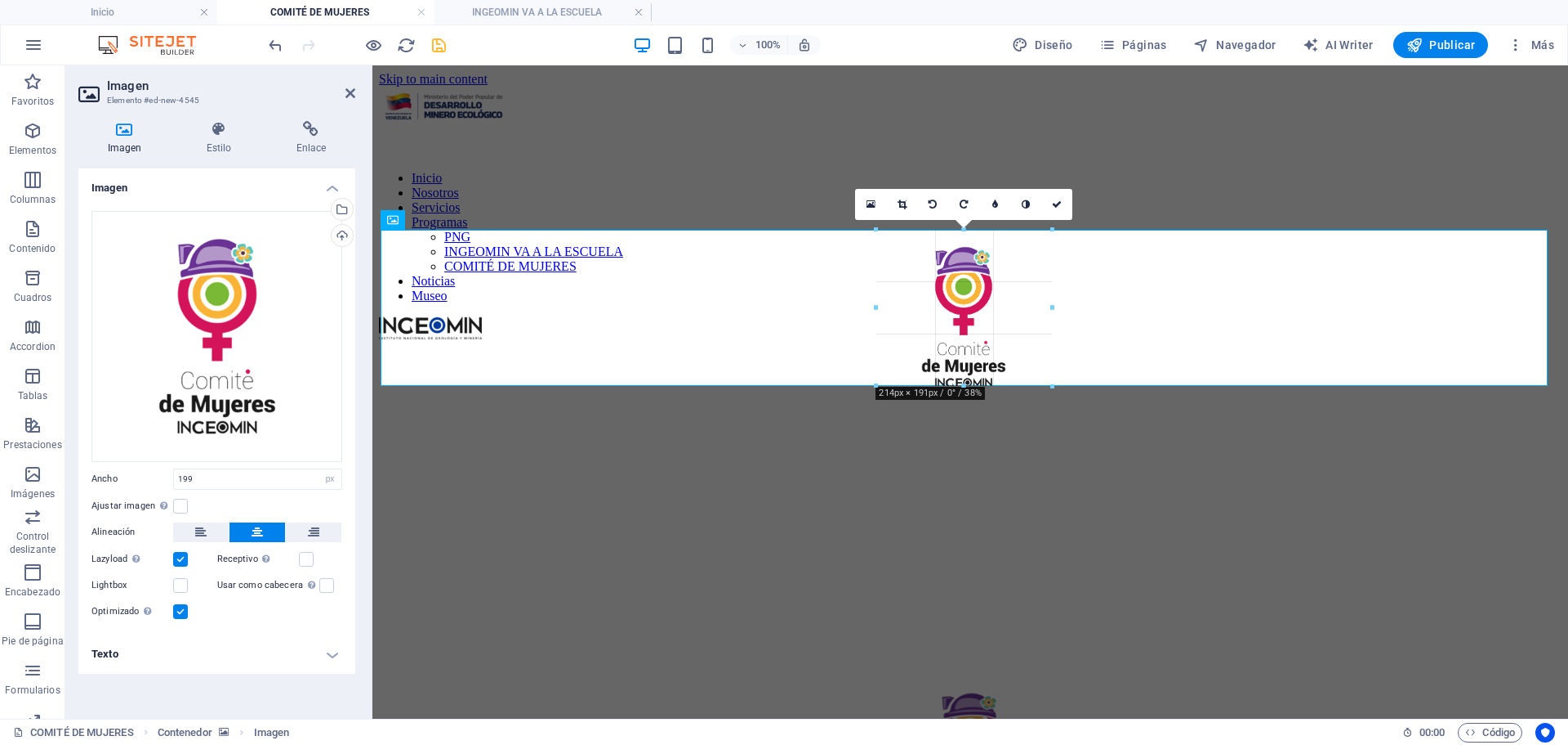
drag, startPoint x: 1046, startPoint y: 382, endPoint x: 684, endPoint y: 288, distance: 374.0
type input "214"
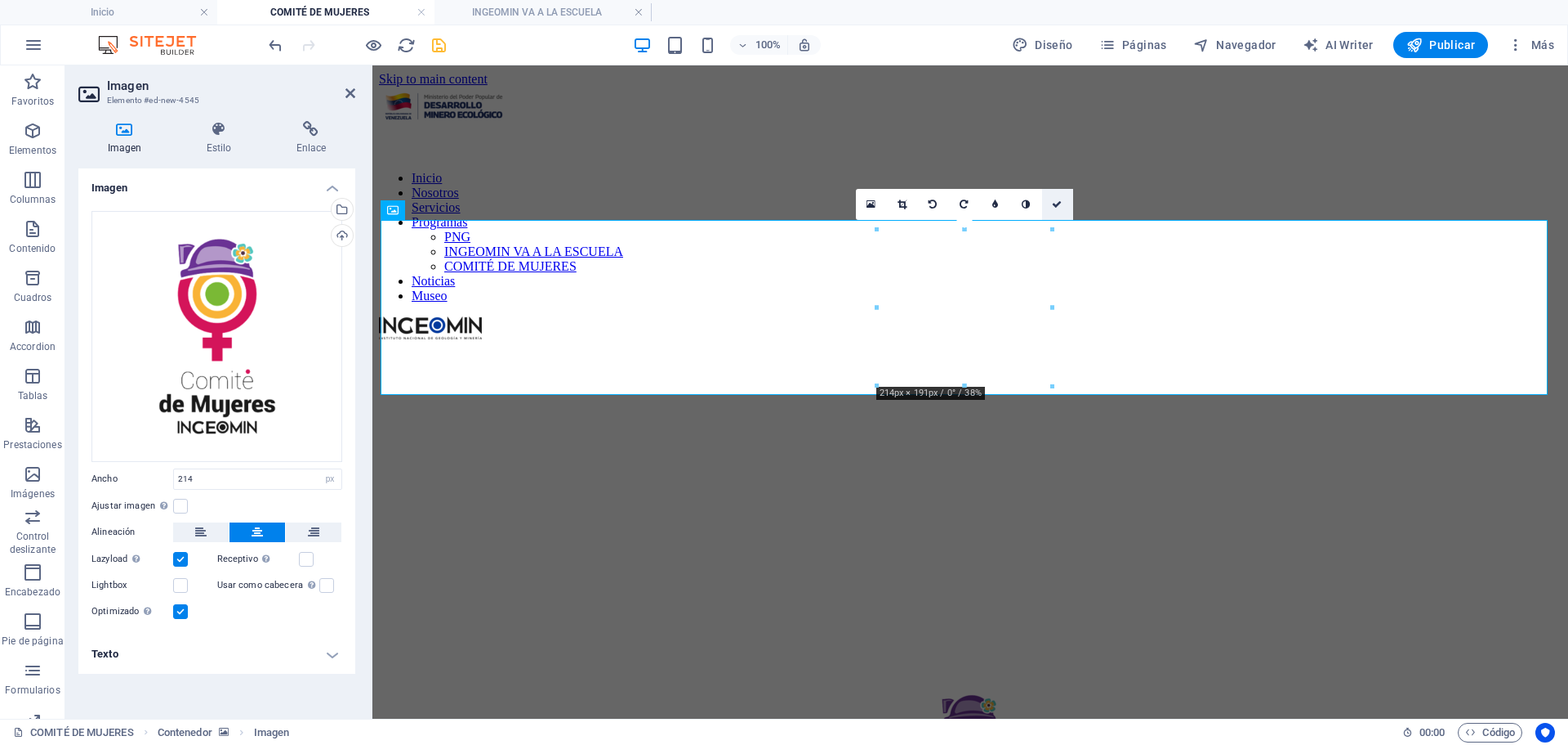
drag, startPoint x: 1059, startPoint y: 206, endPoint x: 1221, endPoint y: 265, distance: 172.4
click at [1059, 206] on icon at bounding box center [1056, 205] width 10 height 10
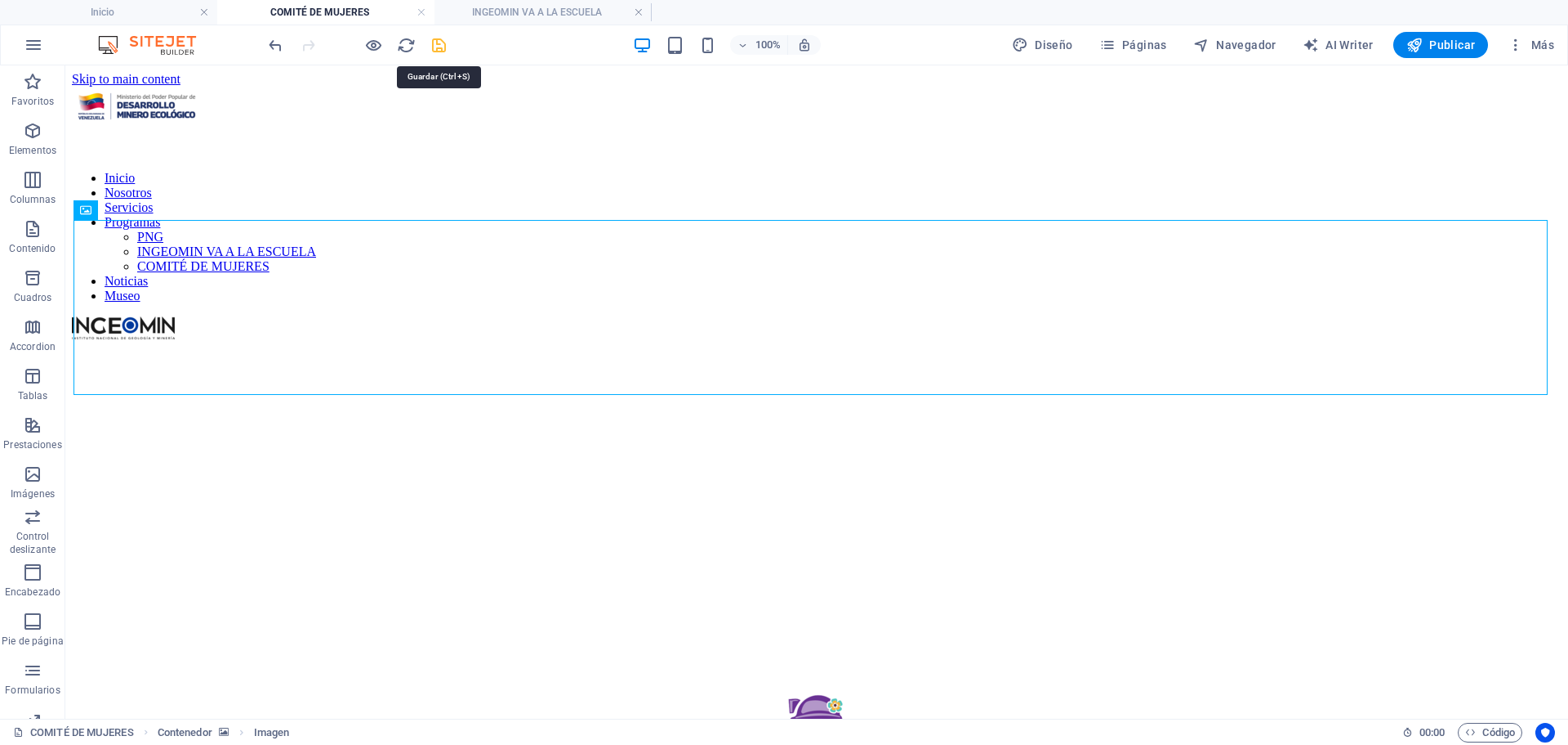
click at [437, 44] on icon "save" at bounding box center [439, 46] width 19 height 19
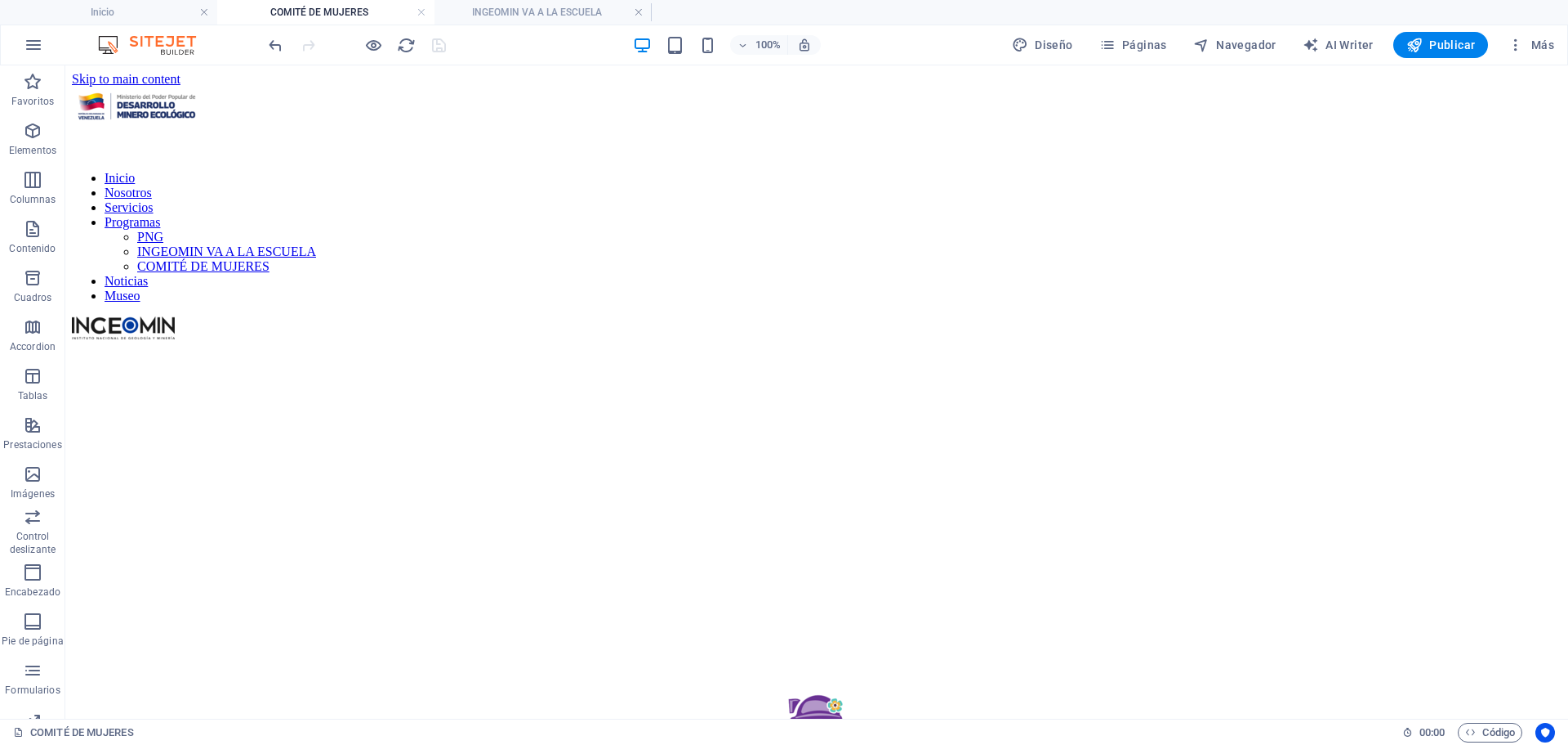
click at [358, 11] on h4 "COMITÉ DE MUJERES" at bounding box center [326, 11] width 218 height 18
click at [554, 6] on h4 "INGEOMIN VA A LA ESCUELA" at bounding box center [543, 11] width 218 height 18
click at [367, 15] on h4 "COMITÉ DE MUJERES" at bounding box center [326, 11] width 218 height 18
click at [565, 12] on h4 "INGEOMIN VA A LA ESCUELA" at bounding box center [543, 11] width 218 height 18
click at [350, 4] on h4 "COMITÉ DE MUJERES" at bounding box center [326, 11] width 218 height 18
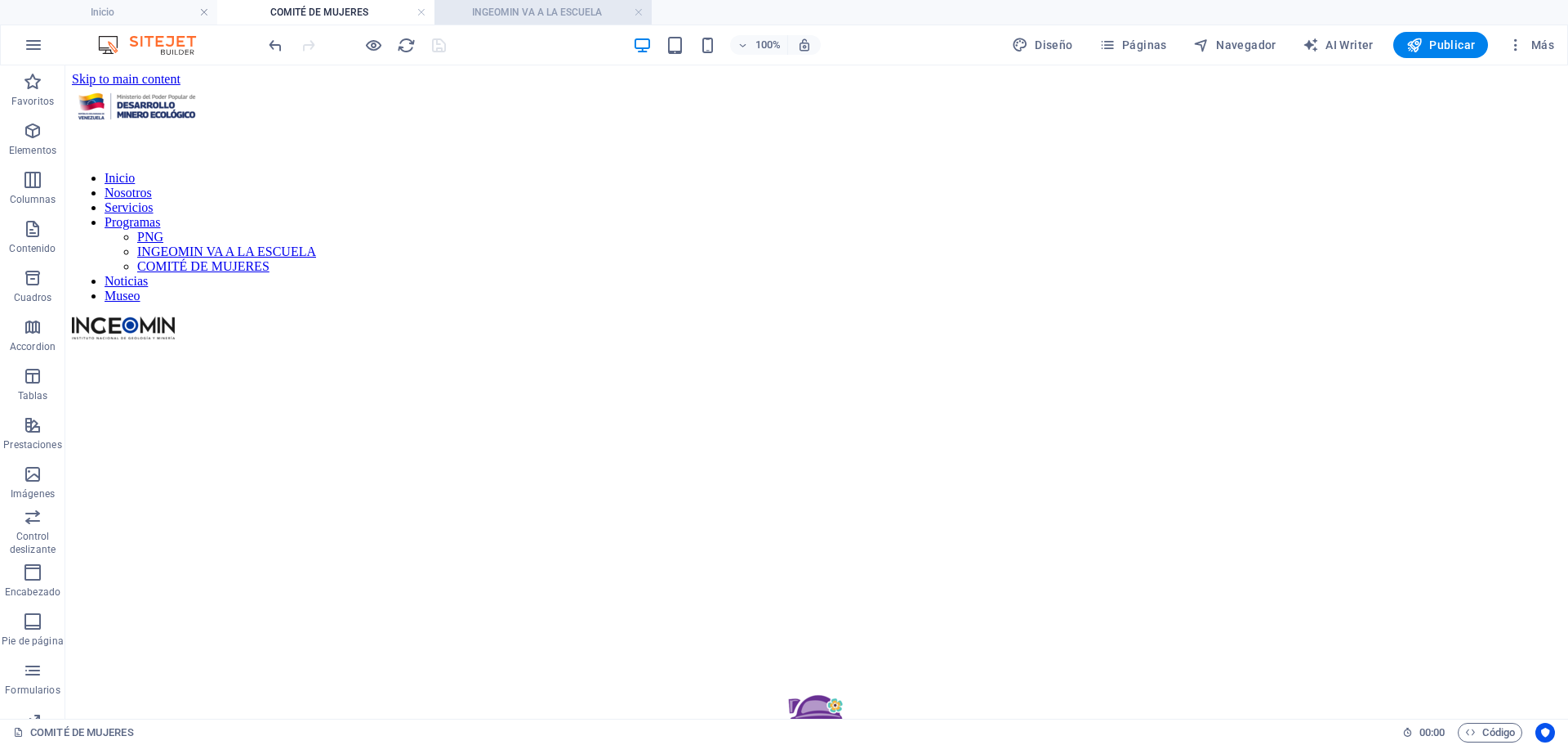
click at [554, 3] on h4 "INGEOMIN VA A LA ESCUELA" at bounding box center [543, 11] width 218 height 18
click at [325, 12] on h4 "COMITÉ DE MUJERES" at bounding box center [326, 11] width 218 height 18
click at [487, 13] on h4 "INGEOMIN VA A LA ESCUELA" at bounding box center [543, 11] width 218 height 18
drag, startPoint x: 379, startPoint y: 14, endPoint x: 538, endPoint y: 31, distance: 159.9
click at [538, 31] on div "100% Diseño Páginas Navegador AI Writer Publicar Más" at bounding box center [784, 45] width 1567 height 39
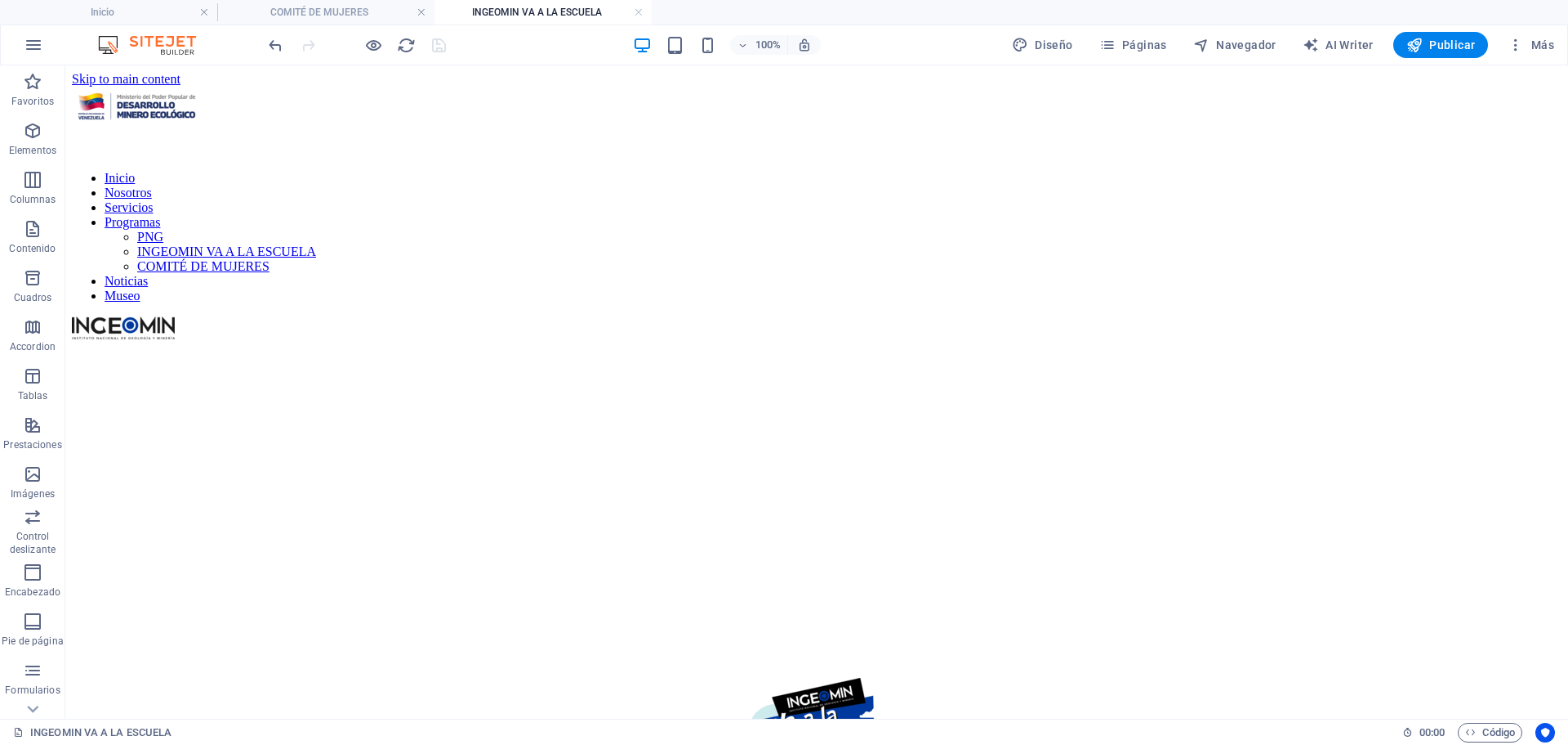
click at [544, 16] on h4 "INGEOMIN VA A LA ESCUELA" at bounding box center [543, 11] width 218 height 18
click at [639, 14] on link at bounding box center [639, 12] width 10 height 15
click at [420, 10] on link at bounding box center [421, 12] width 10 height 15
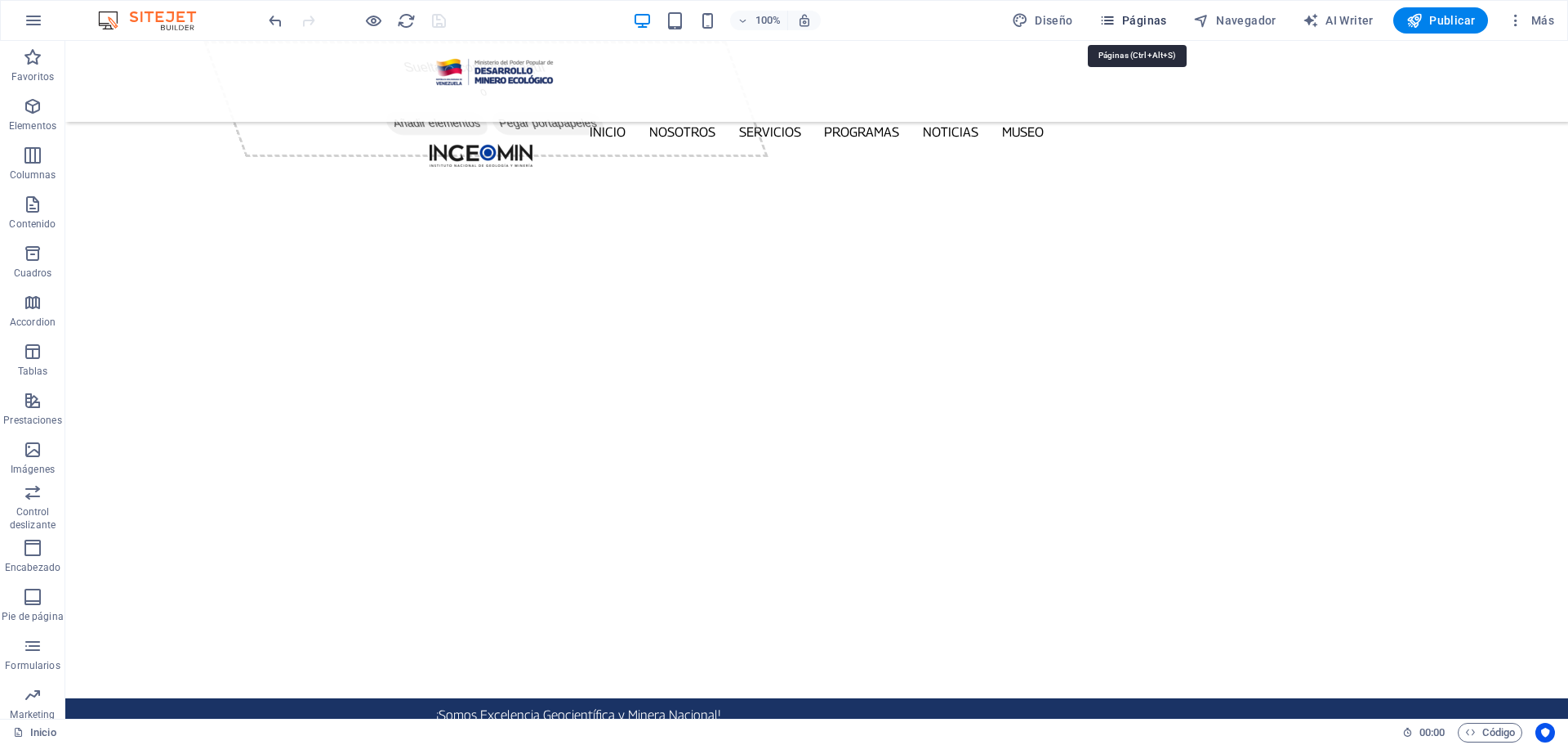
click at [1114, 20] on icon "button" at bounding box center [1107, 20] width 16 height 16
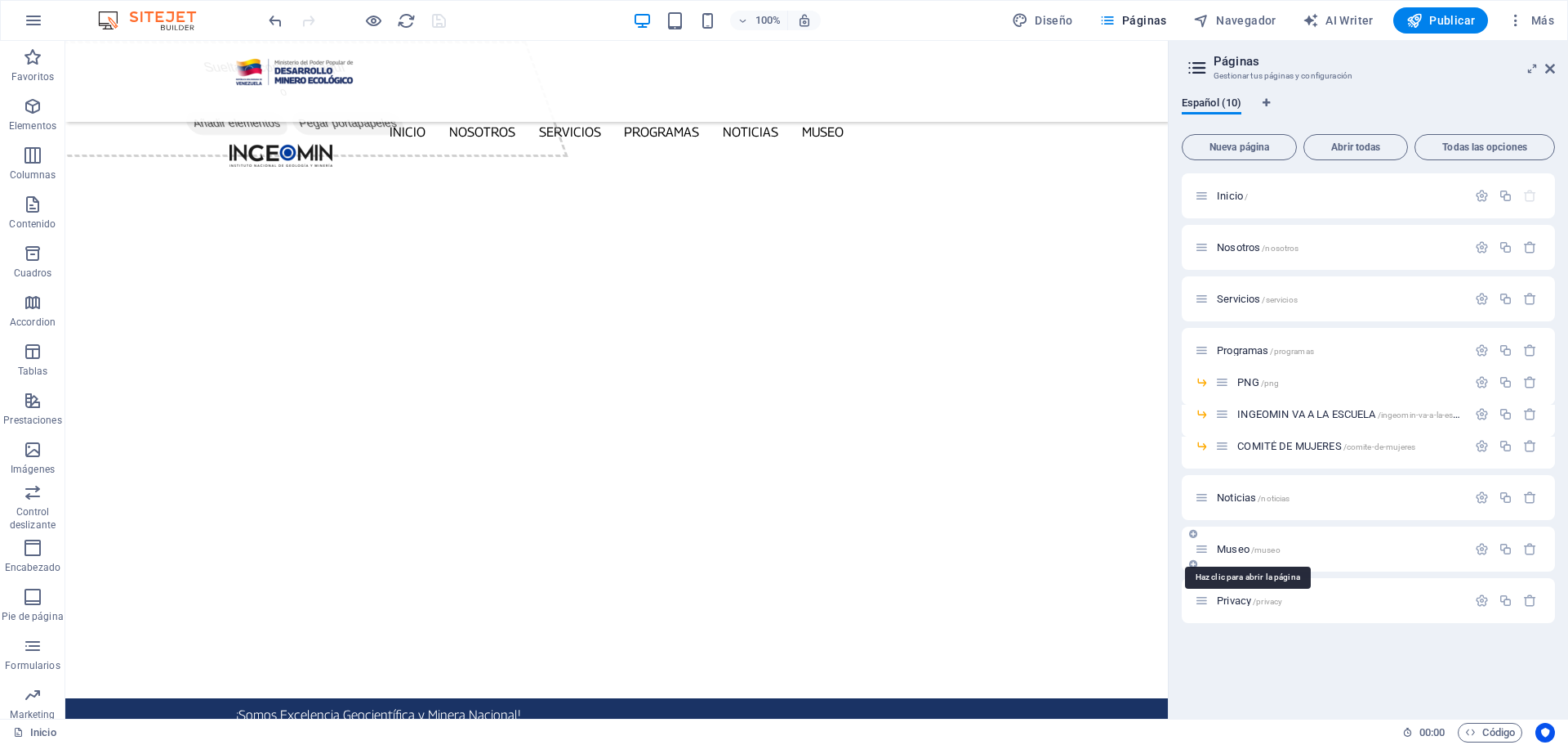
click at [1230, 546] on span "Museo /museo" at bounding box center [1249, 548] width 64 height 12
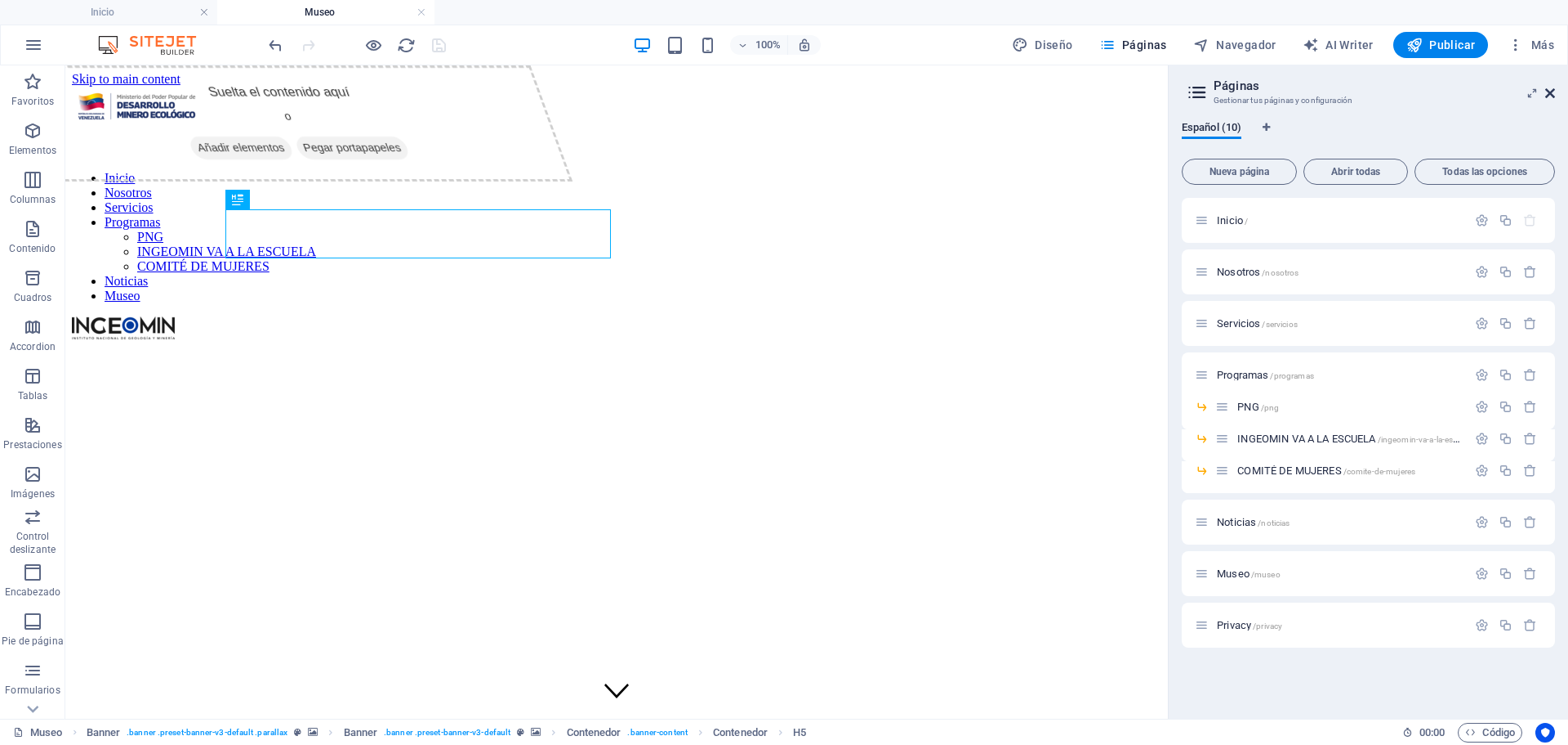
click at [1550, 91] on icon at bounding box center [1550, 93] width 10 height 13
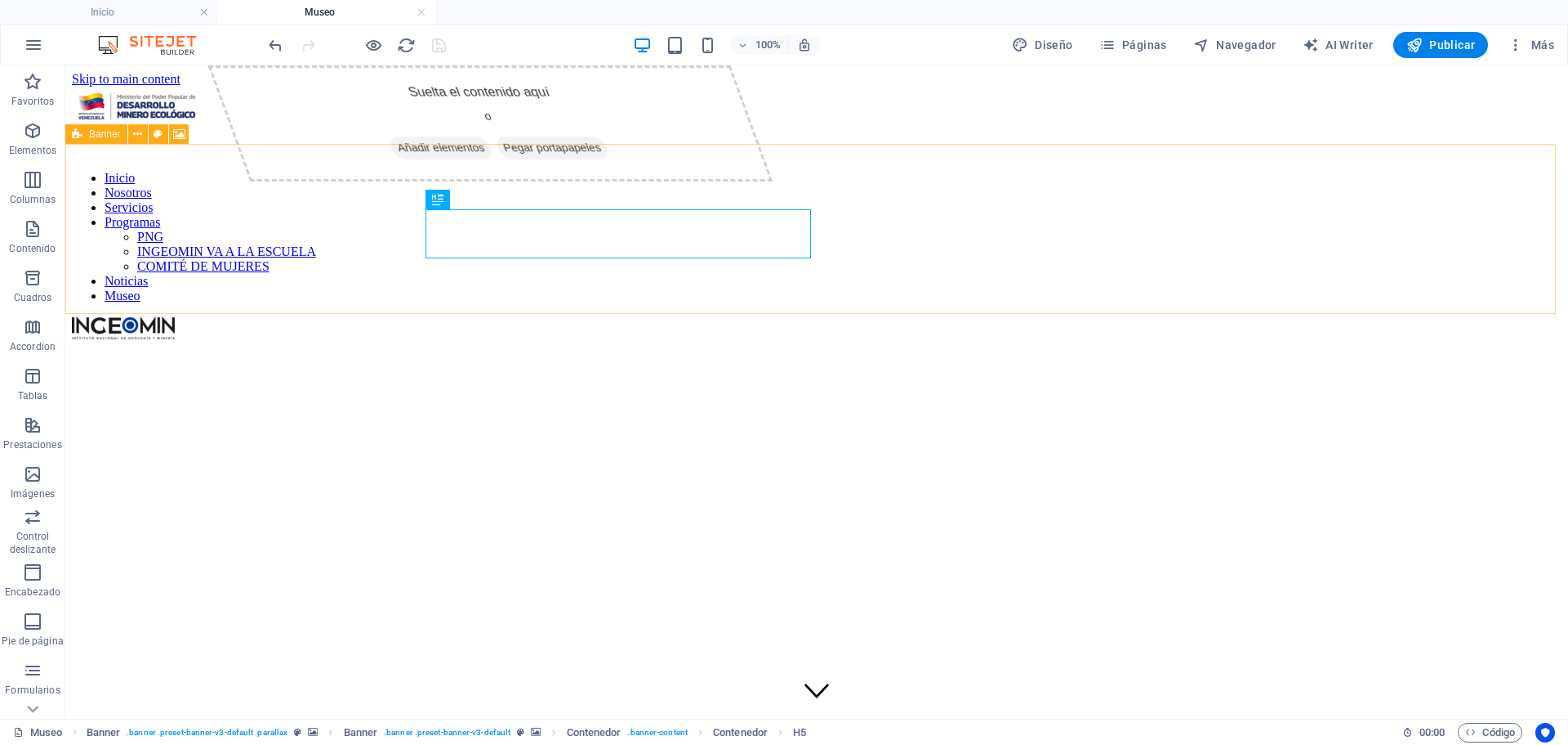
click at [77, 134] on icon at bounding box center [77, 134] width 10 height 20
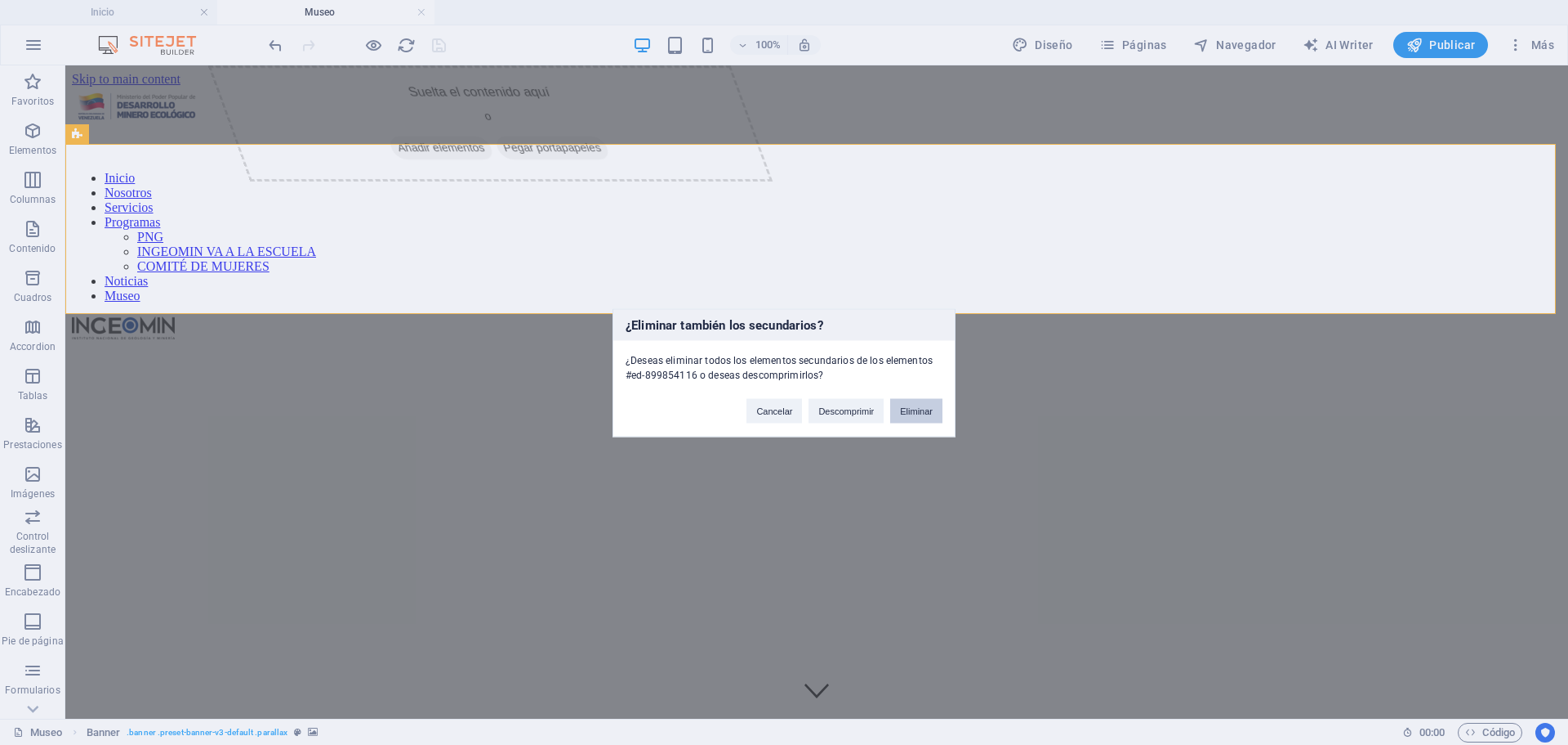
click at [927, 415] on button "Eliminar" at bounding box center [916, 410] width 52 height 25
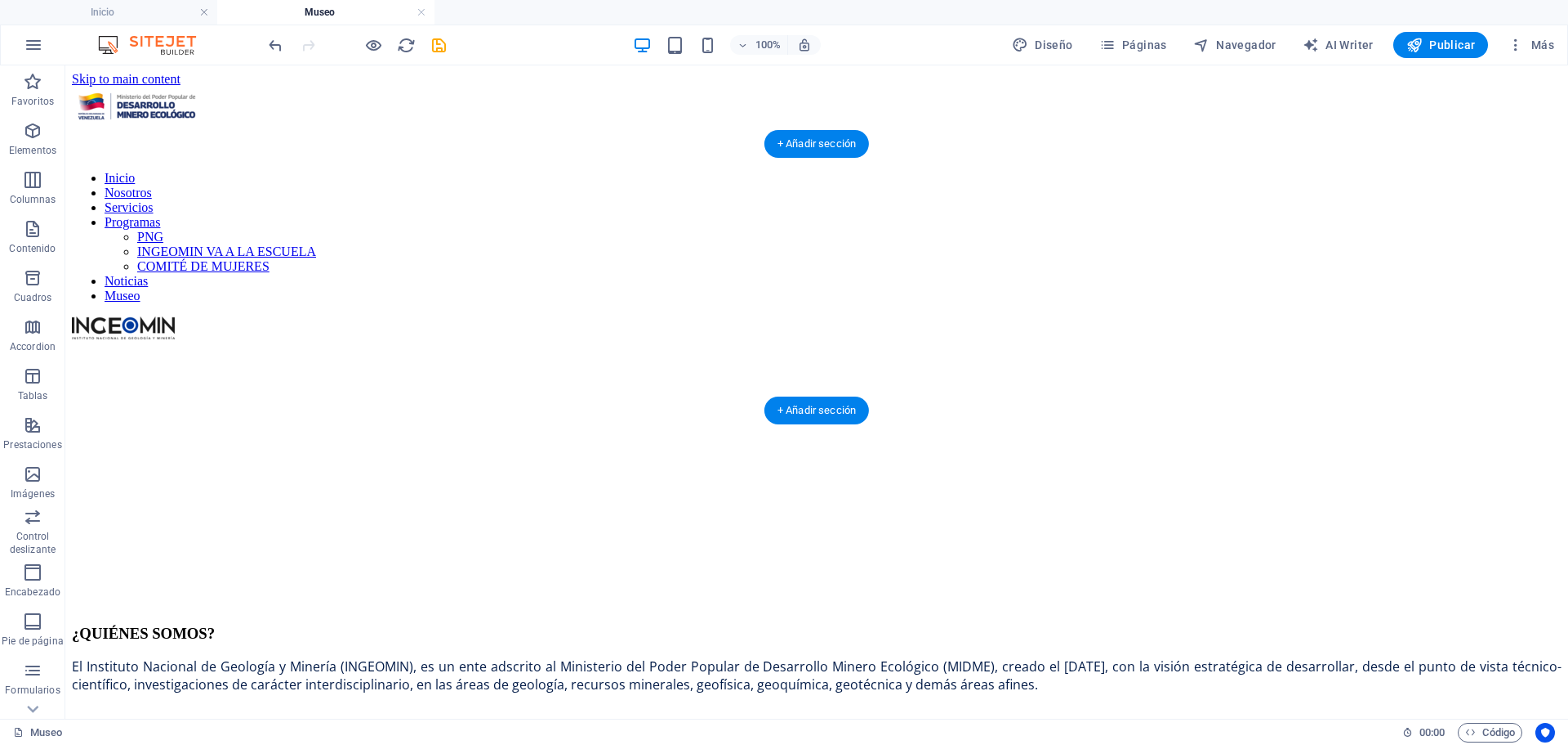
click at [89, 343] on figure at bounding box center [817, 343] width 1490 height 0
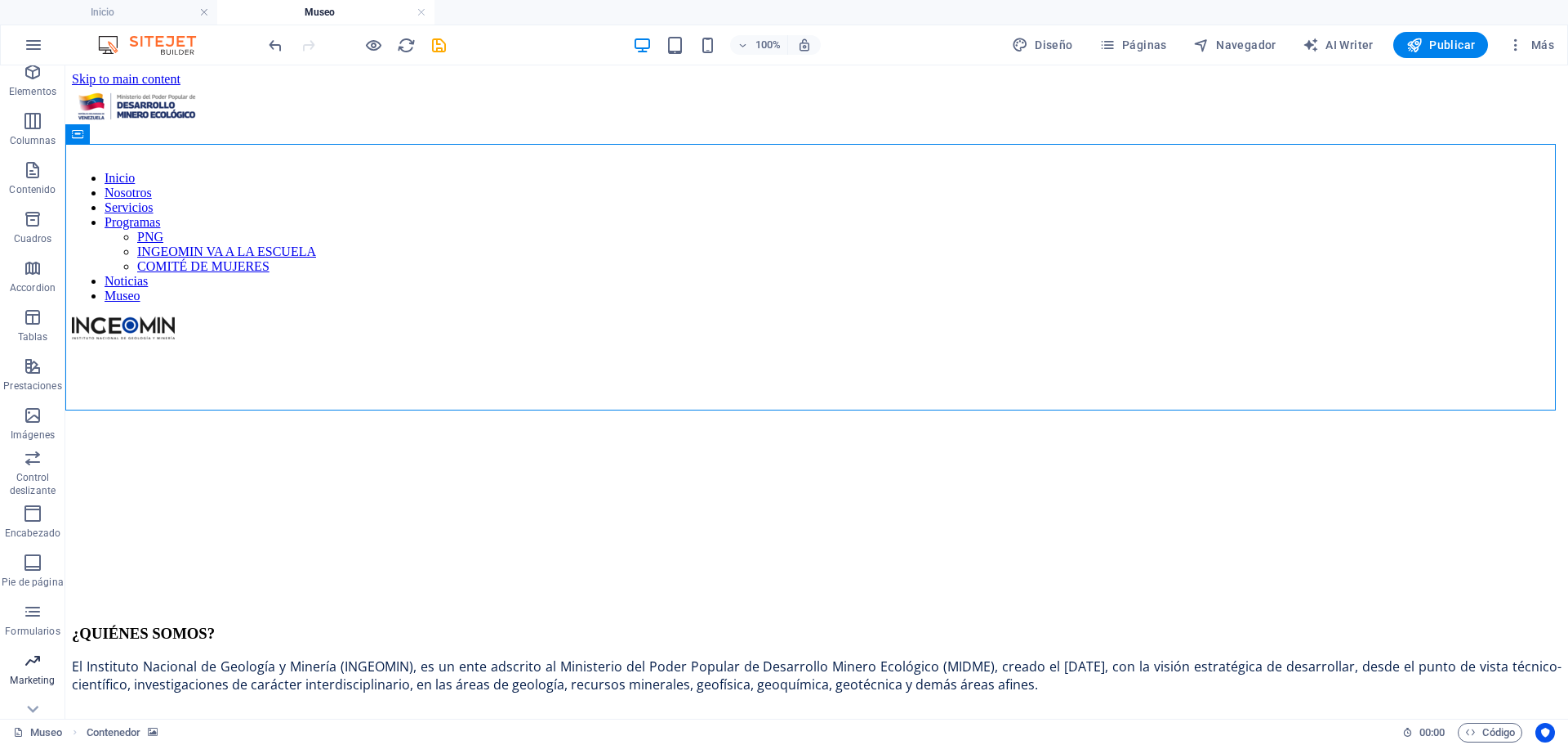
scroll to position [83, 0]
click at [43, 655] on p "Marketing" at bounding box center [31, 657] width 45 height 13
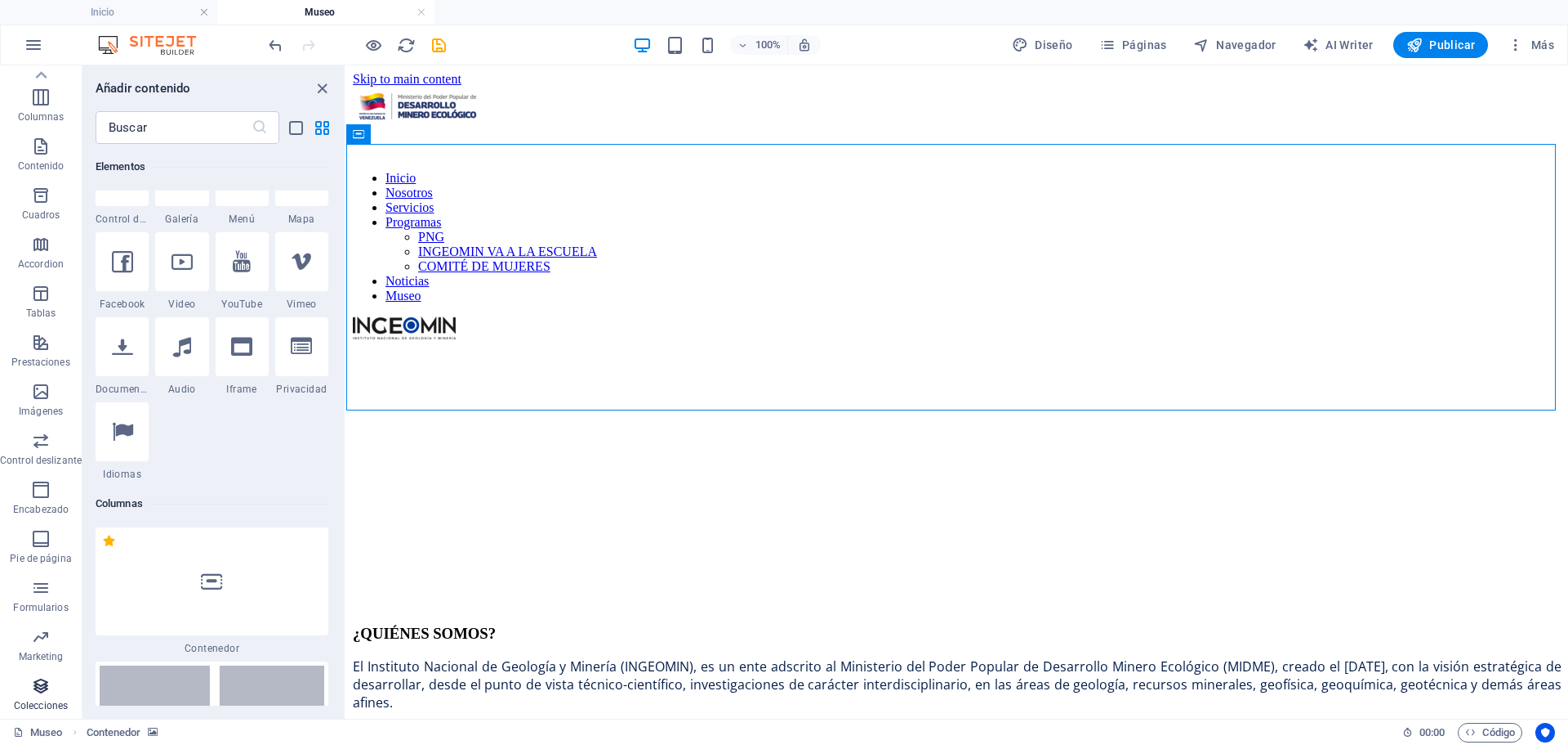
click at [34, 695] on span "Colecciones" at bounding box center [41, 695] width 82 height 39
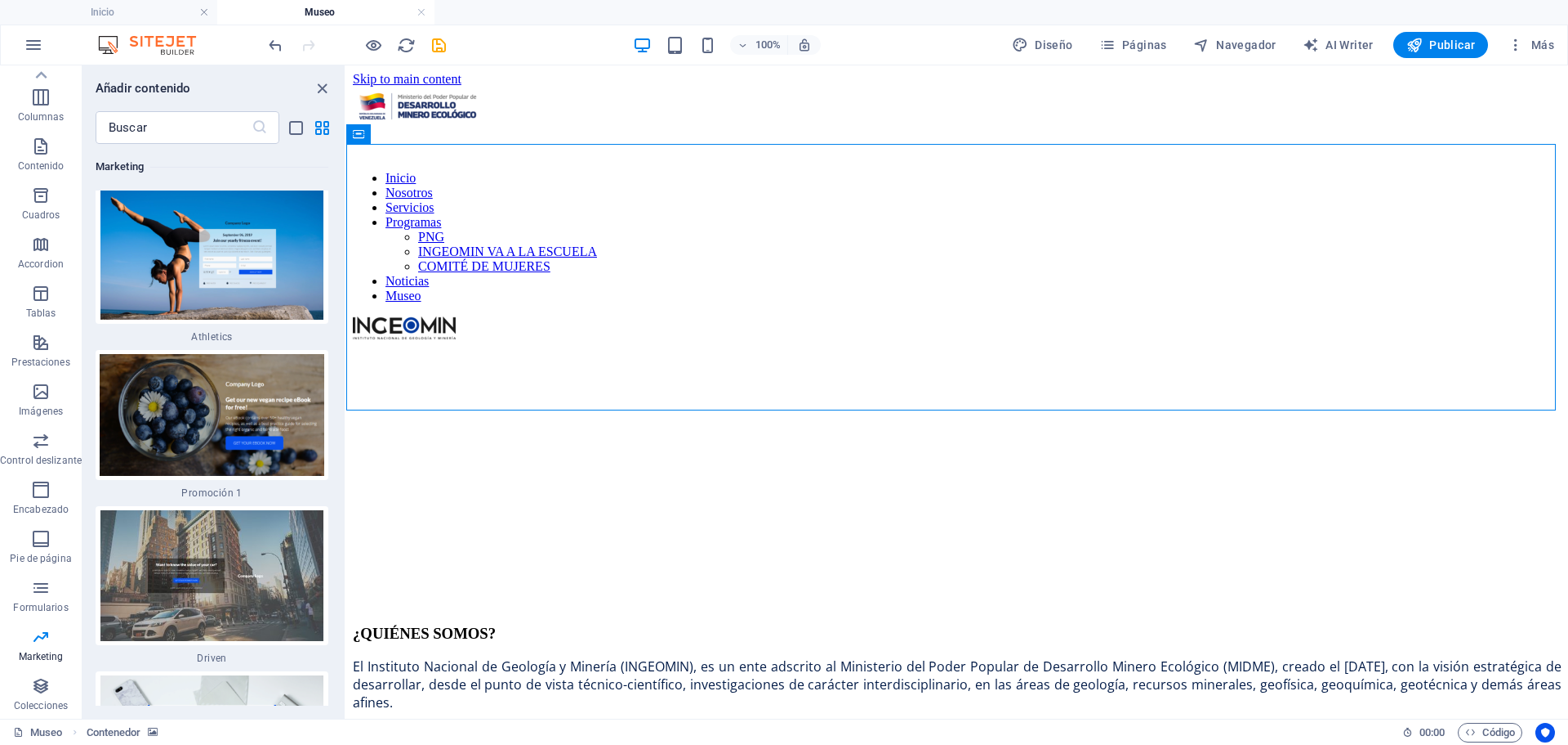
scroll to position [28290, 0]
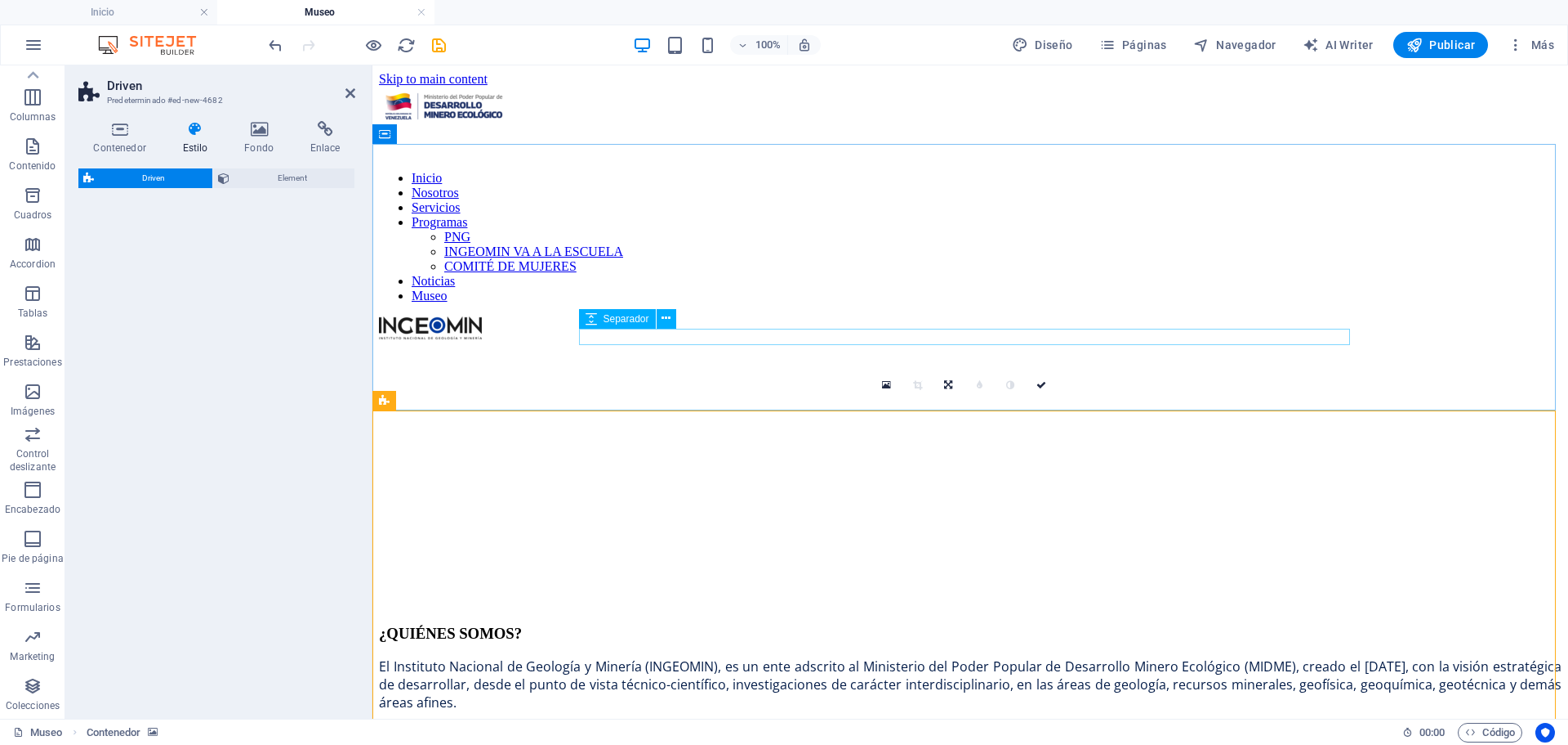
select select "%"
select select "rem"
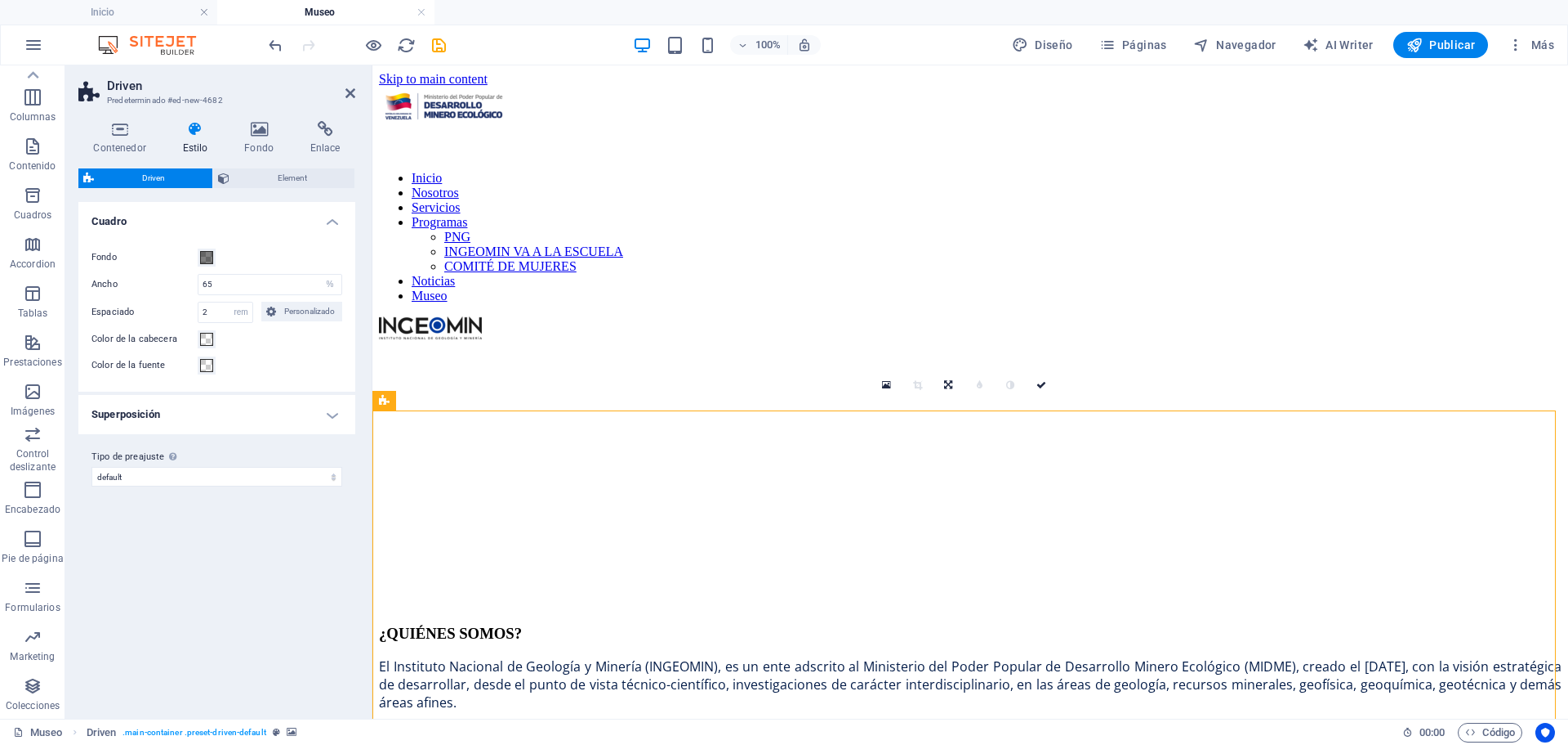
click at [461, 343] on figure at bounding box center [971, 343] width 1183 height 0
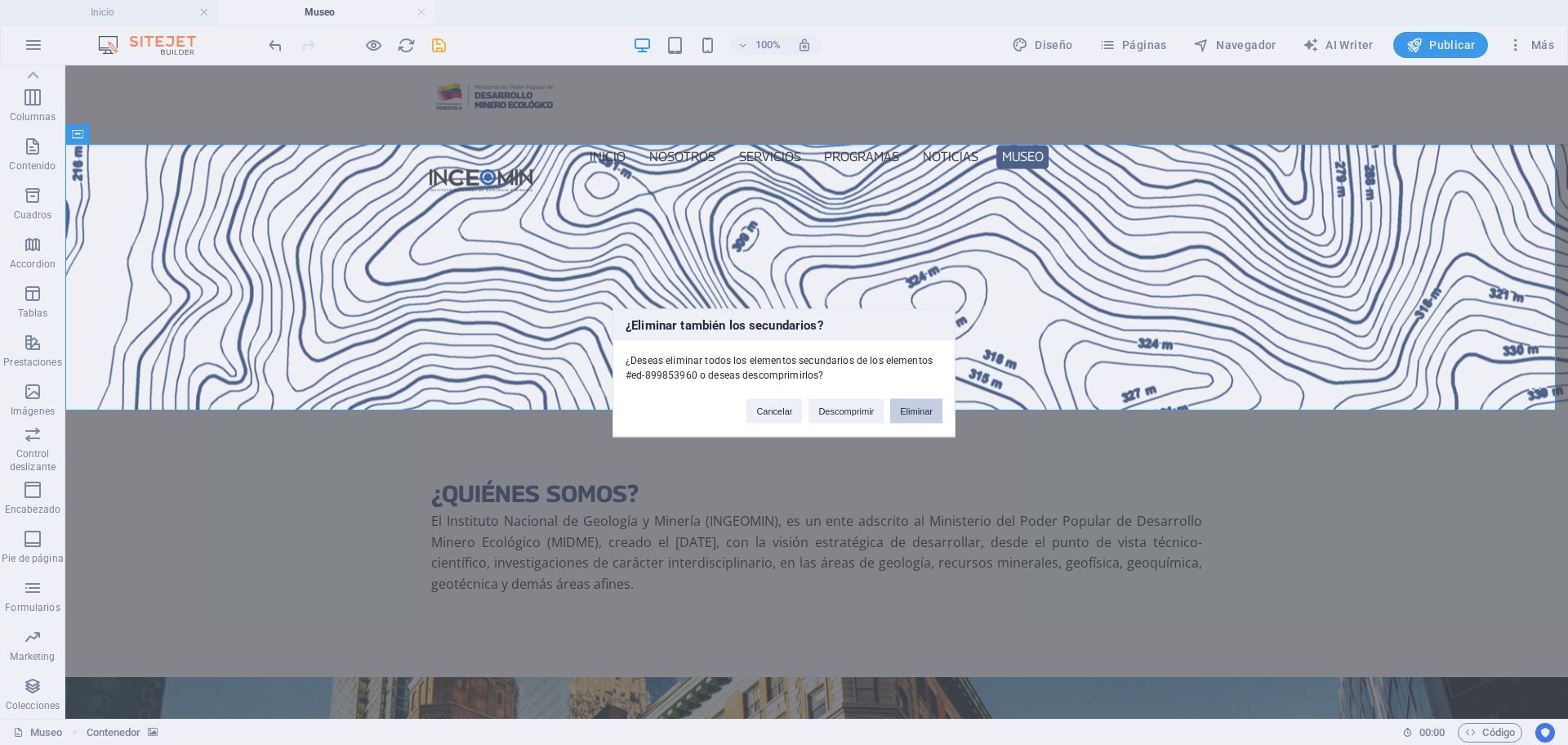
click at [917, 414] on button "Eliminar" at bounding box center [916, 410] width 52 height 25
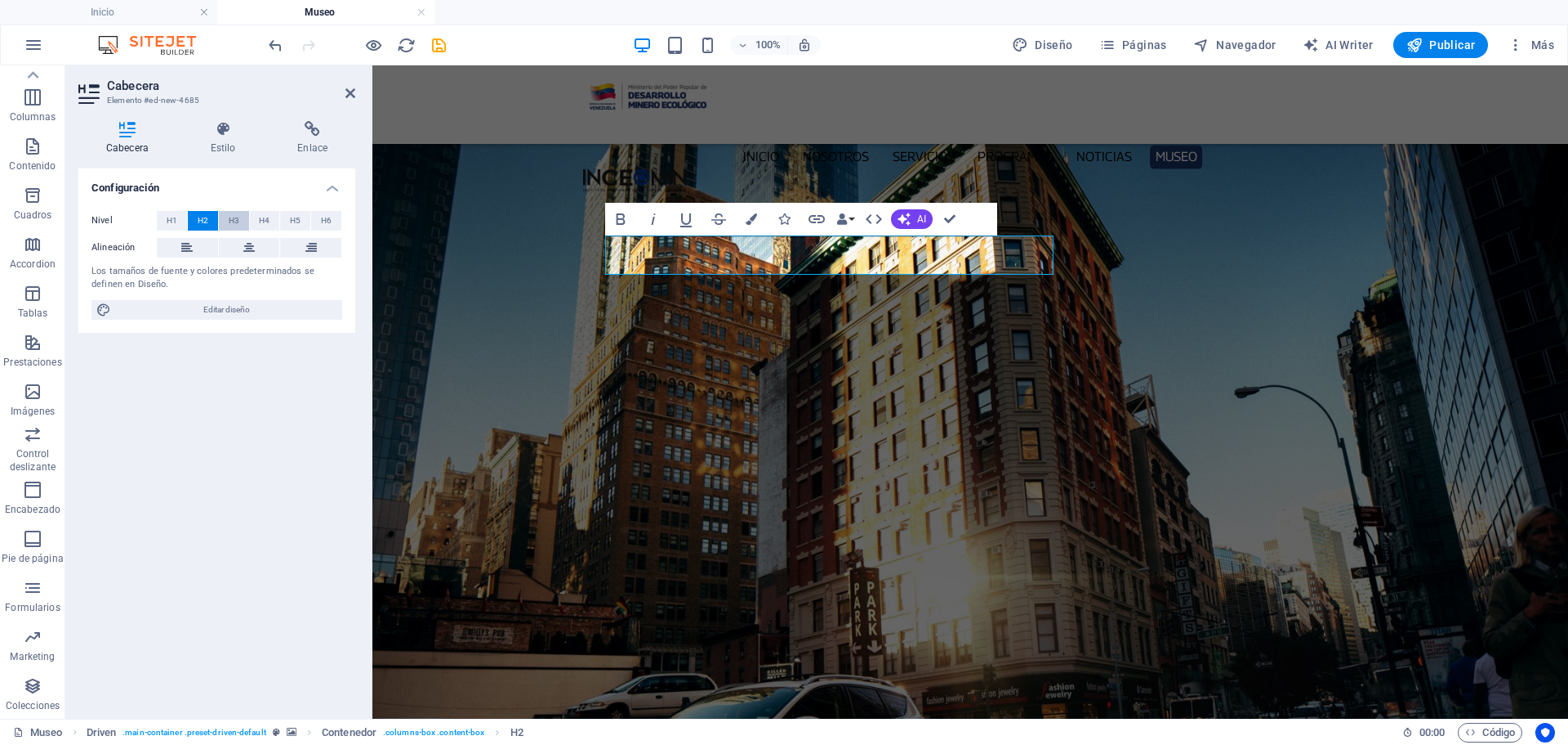
click at [229, 218] on span "H3" at bounding box center [234, 221] width 10 height 20
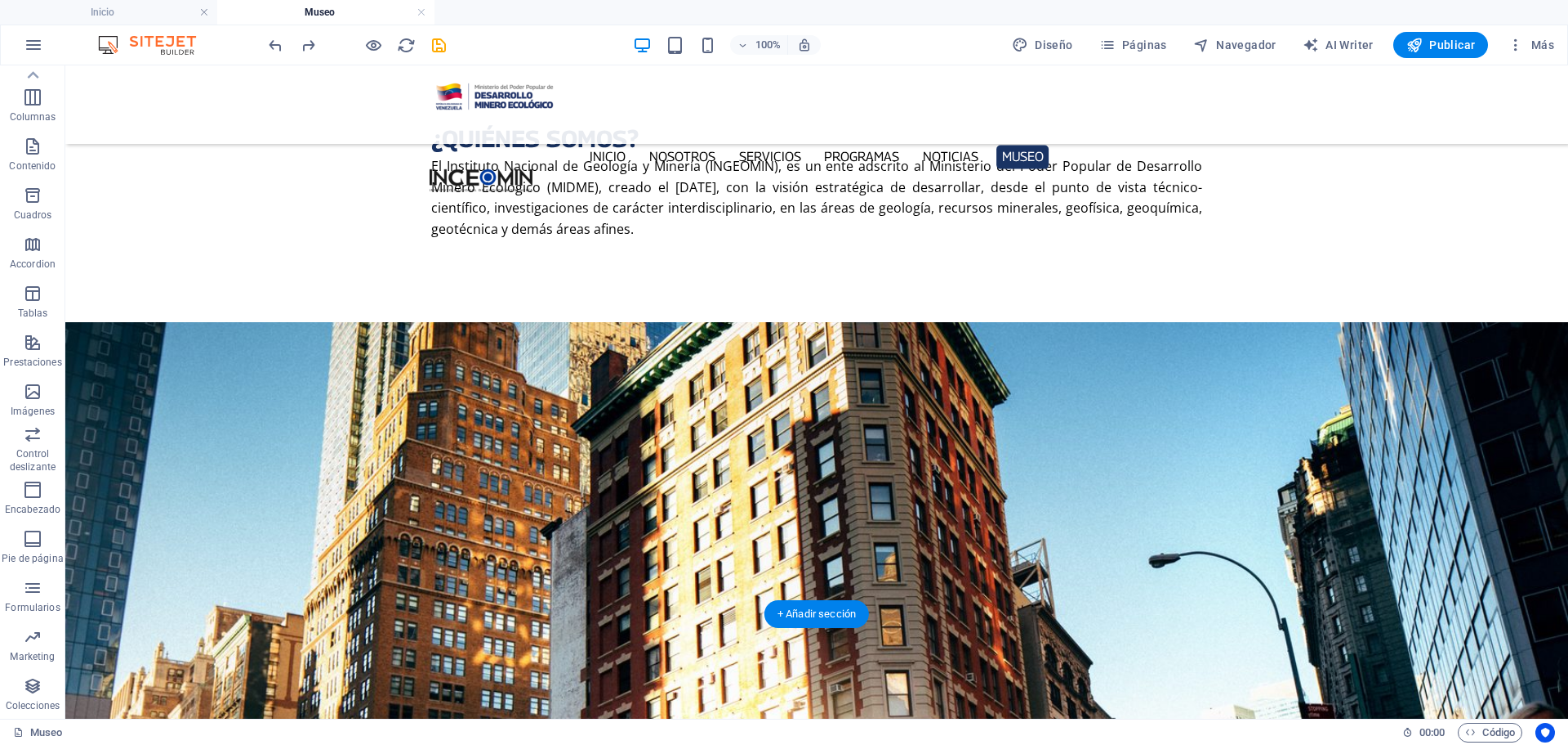
scroll to position [0, 0]
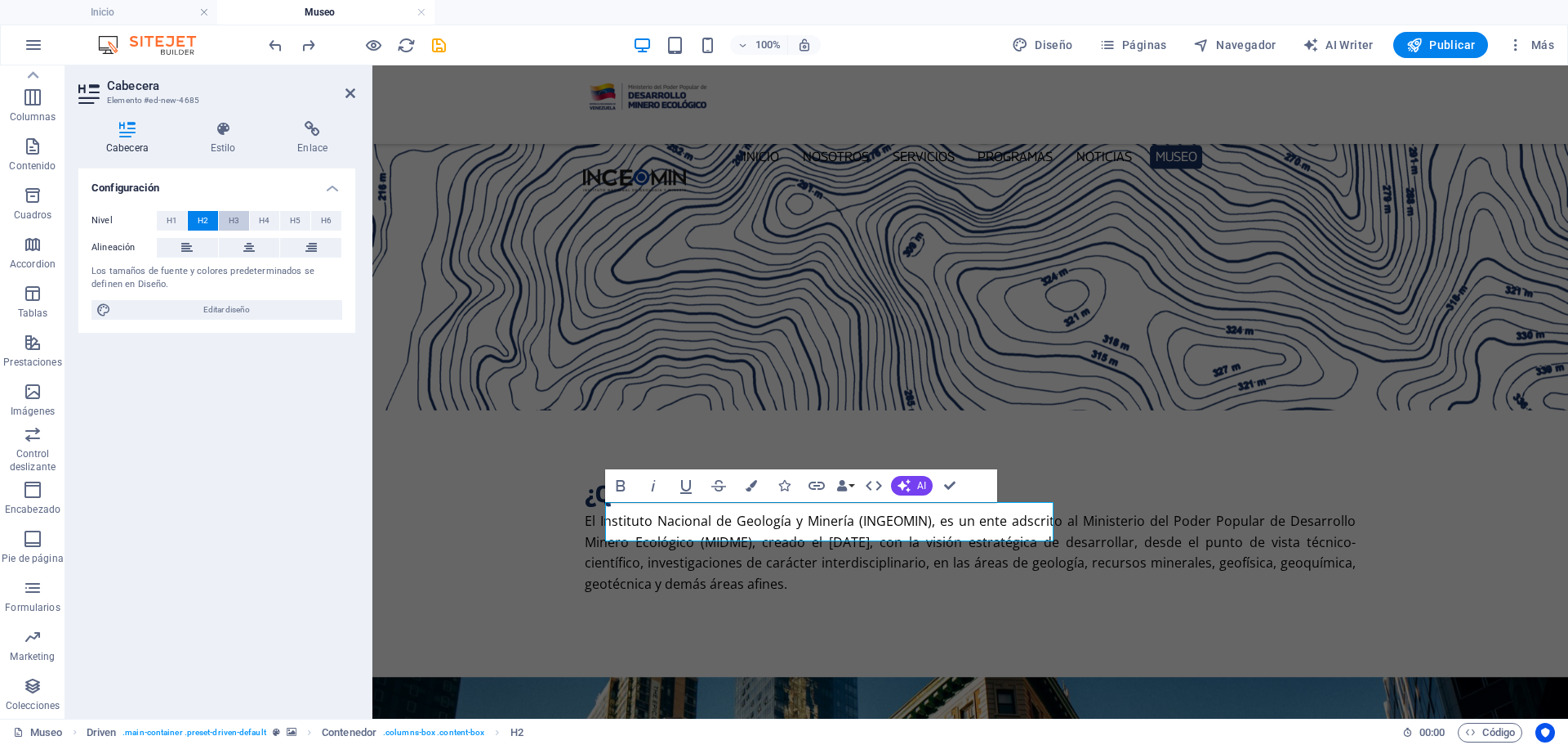
click at [231, 220] on span "H3" at bounding box center [234, 221] width 10 height 20
click at [437, 44] on icon "save" at bounding box center [439, 46] width 19 height 19
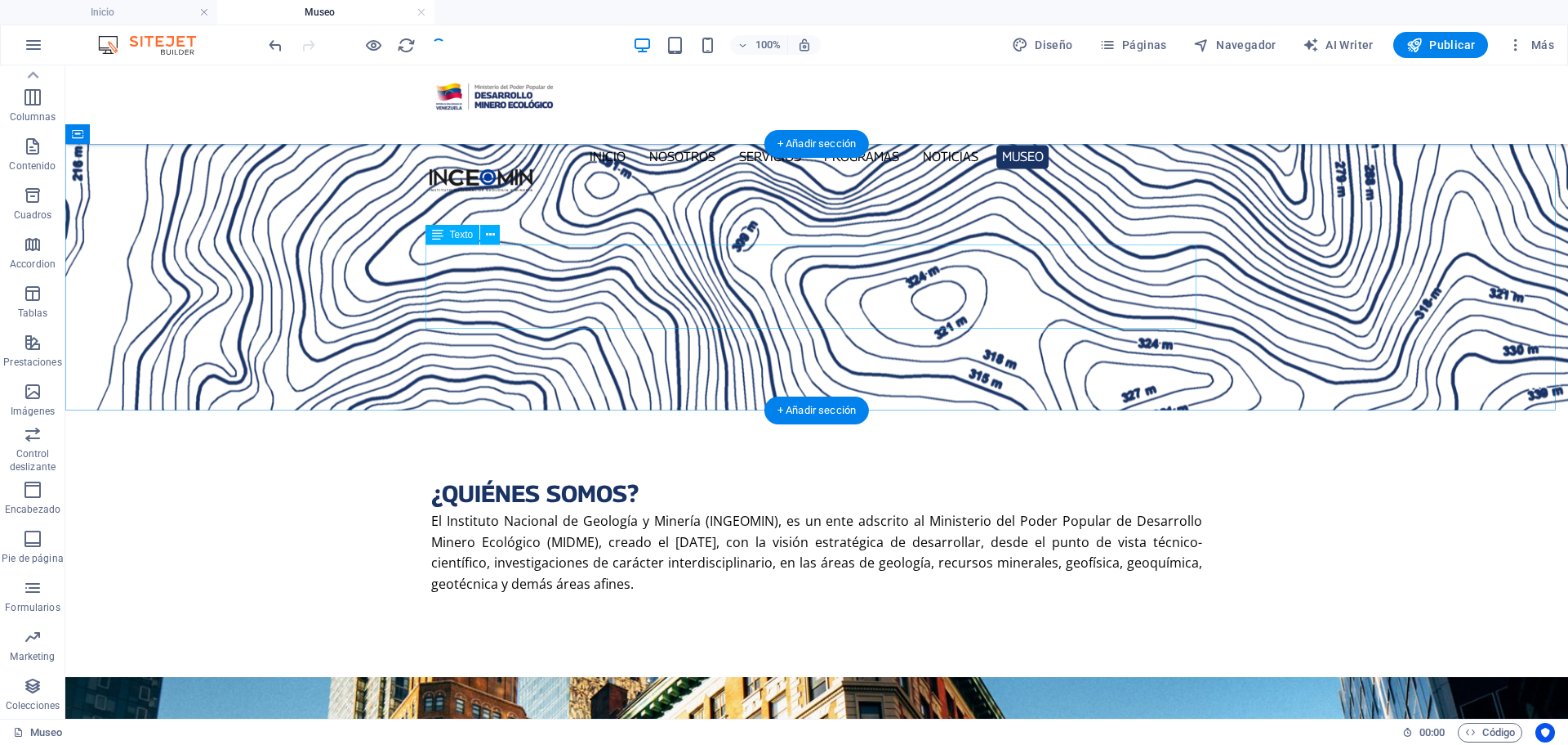
click at [525, 512] on span "El Instituto Nacional de Geología y Minería (INGEOMIN), es un ente adscrito al …" at bounding box center [817, 552] width 771 height 81
click at [725, 511] on p "El Instituto Nacional de Geología y Minería (INGEOMIN), es un ente adscrito al …" at bounding box center [817, 553] width 771 height 84
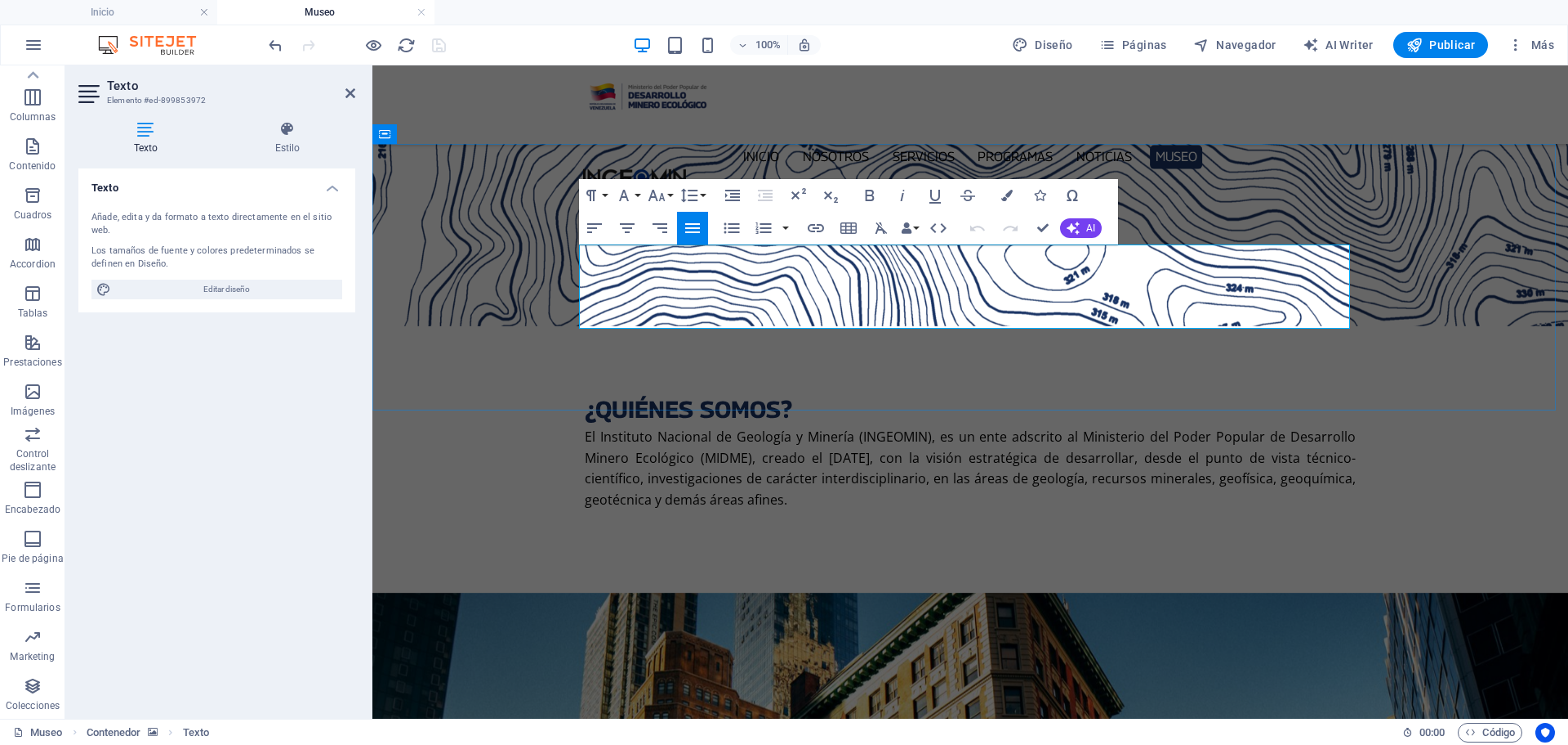
click at [866, 426] on p "El Instituto Nacional de Geología y Minería (INGEOMIN), es un ente adscrito al …" at bounding box center [970, 468] width 771 height 84
click at [542, 255] on figure at bounding box center [971, 235] width 1196 height 183
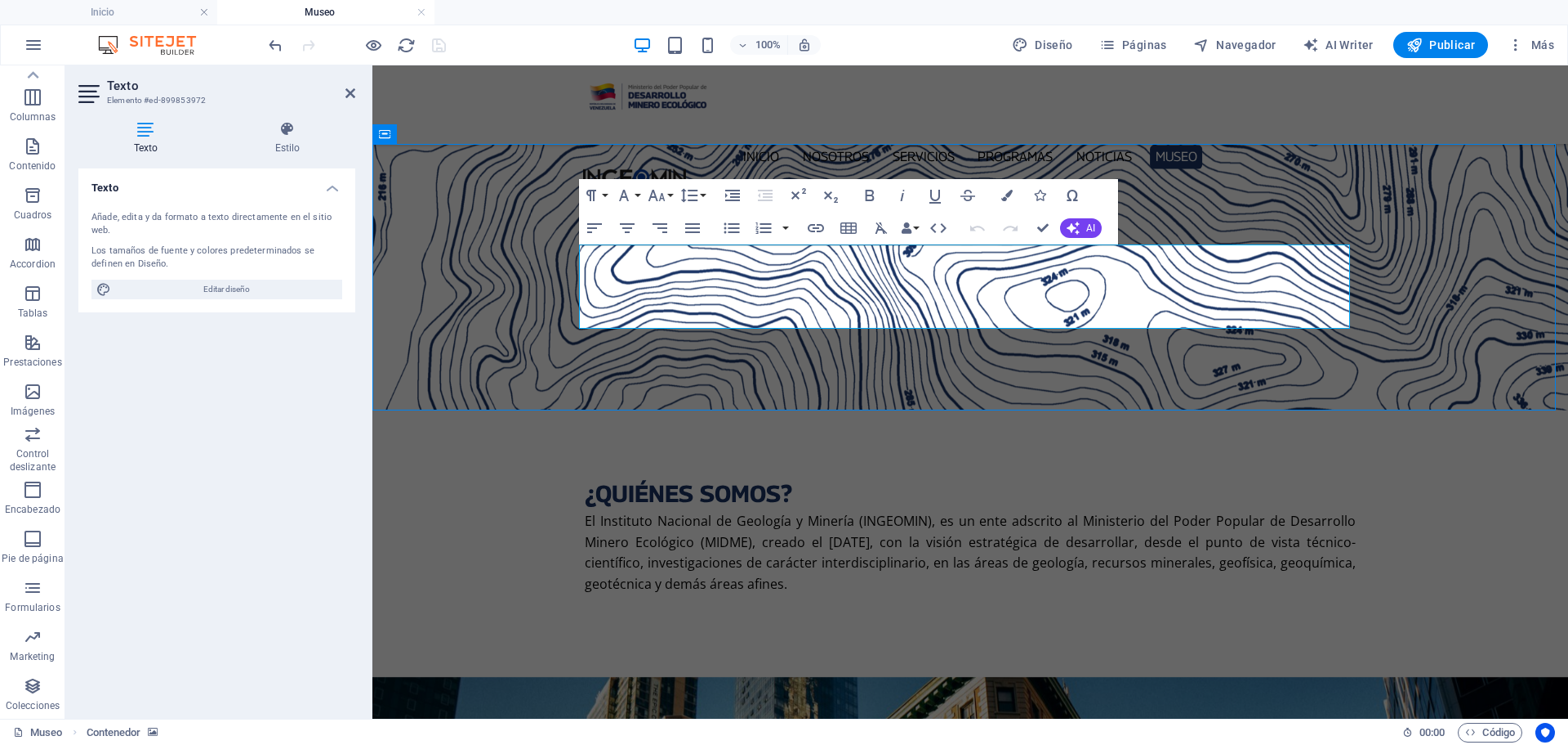
click at [926, 512] on span "El Instituto Nacional de Geología y Minería (INGEOMIN), es un ente adscrito al …" at bounding box center [970, 552] width 771 height 81
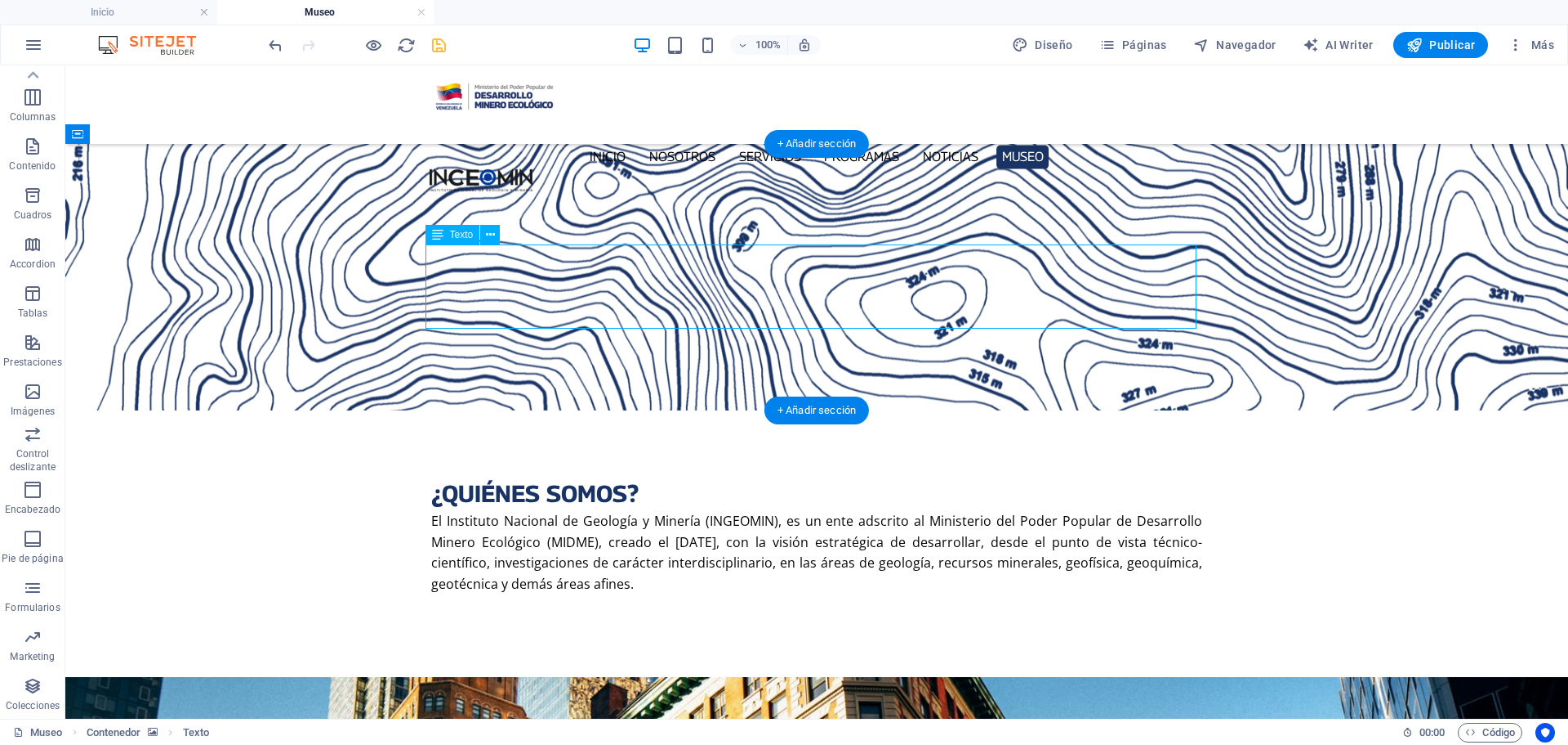
click at [720, 511] on p "El Instituto Nacional de Geología y Minería (INGEOMIN), es un ente adscrito al …" at bounding box center [817, 553] width 771 height 84
drag, startPoint x: 719, startPoint y: 314, endPoint x: 411, endPoint y: 314, distance: 308.0
click at [718, 511] on p "El Instituto Nacional de Geología y Minería (INGEOMIN), es un ente adscrito al …" at bounding box center [817, 553] width 771 height 84
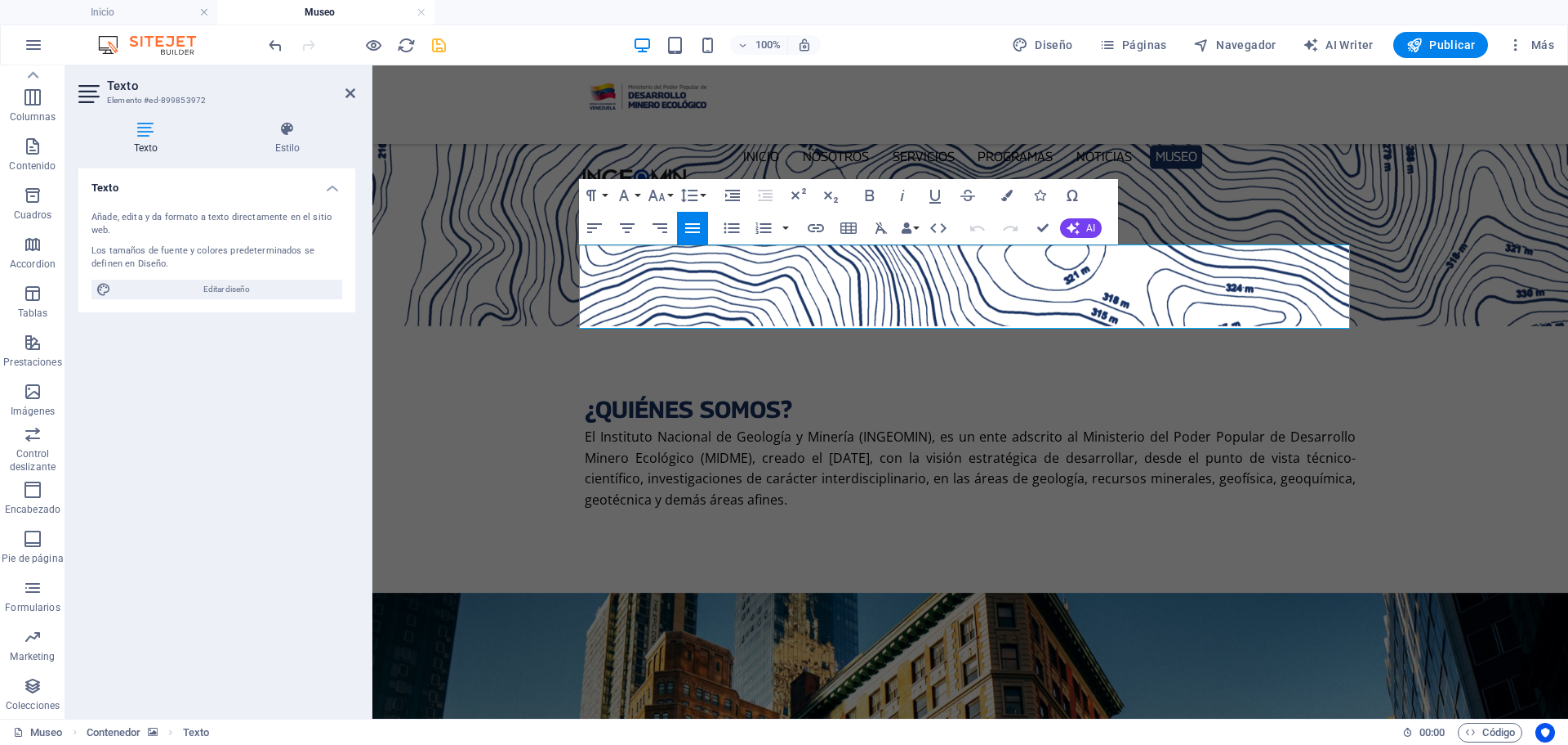
drag, startPoint x: 872, startPoint y: 318, endPoint x: 571, endPoint y: 248, distance: 309.0
click at [571, 248] on div "¿QUIÉNES SOMOS? El Instituto Nacional de Geología y Minería (INGEOMIN), es un e…" at bounding box center [971, 368] width 1196 height 449
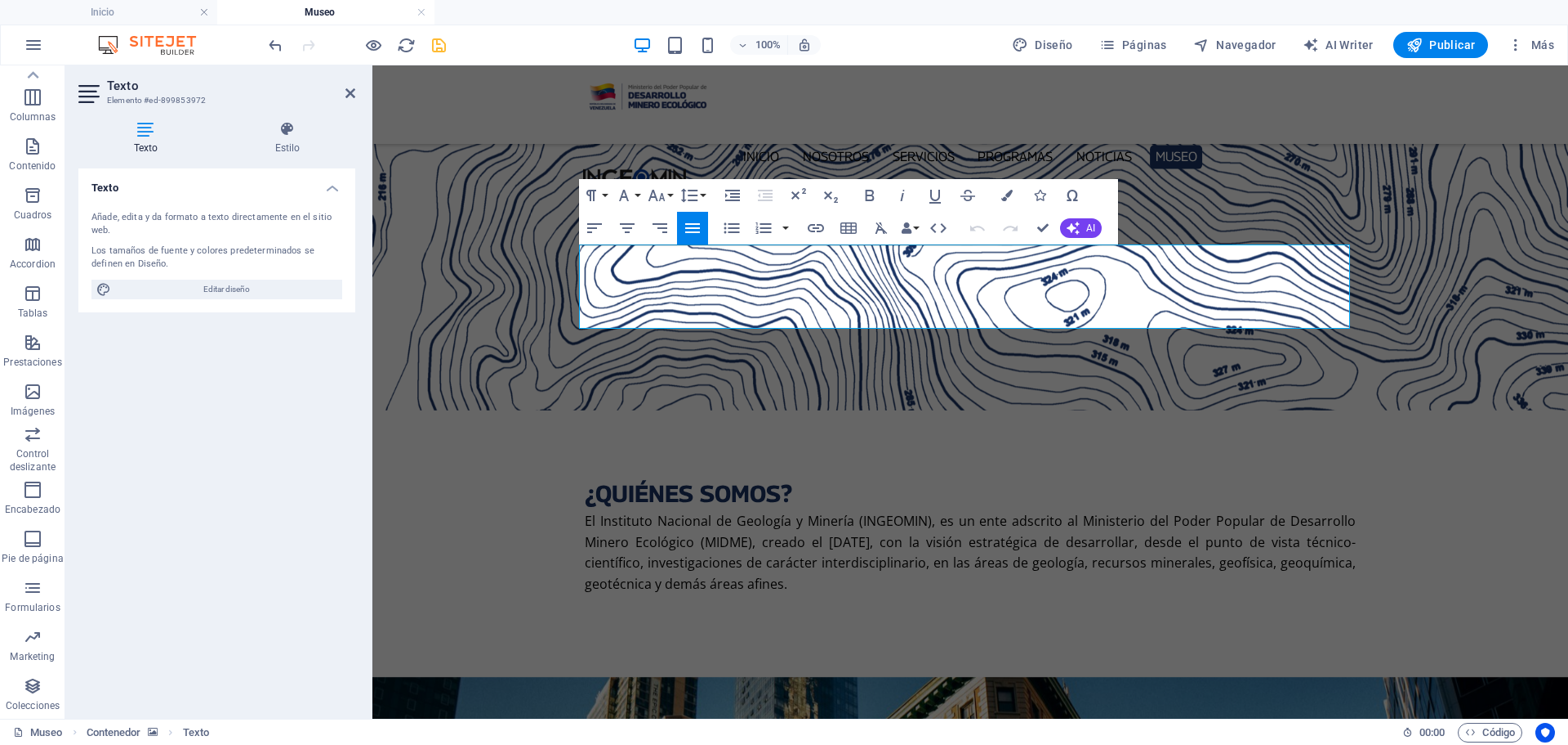
copy span "El Instituto Nacional de Geología y Minería (INGEOMIN), es un ente adscrito al …"
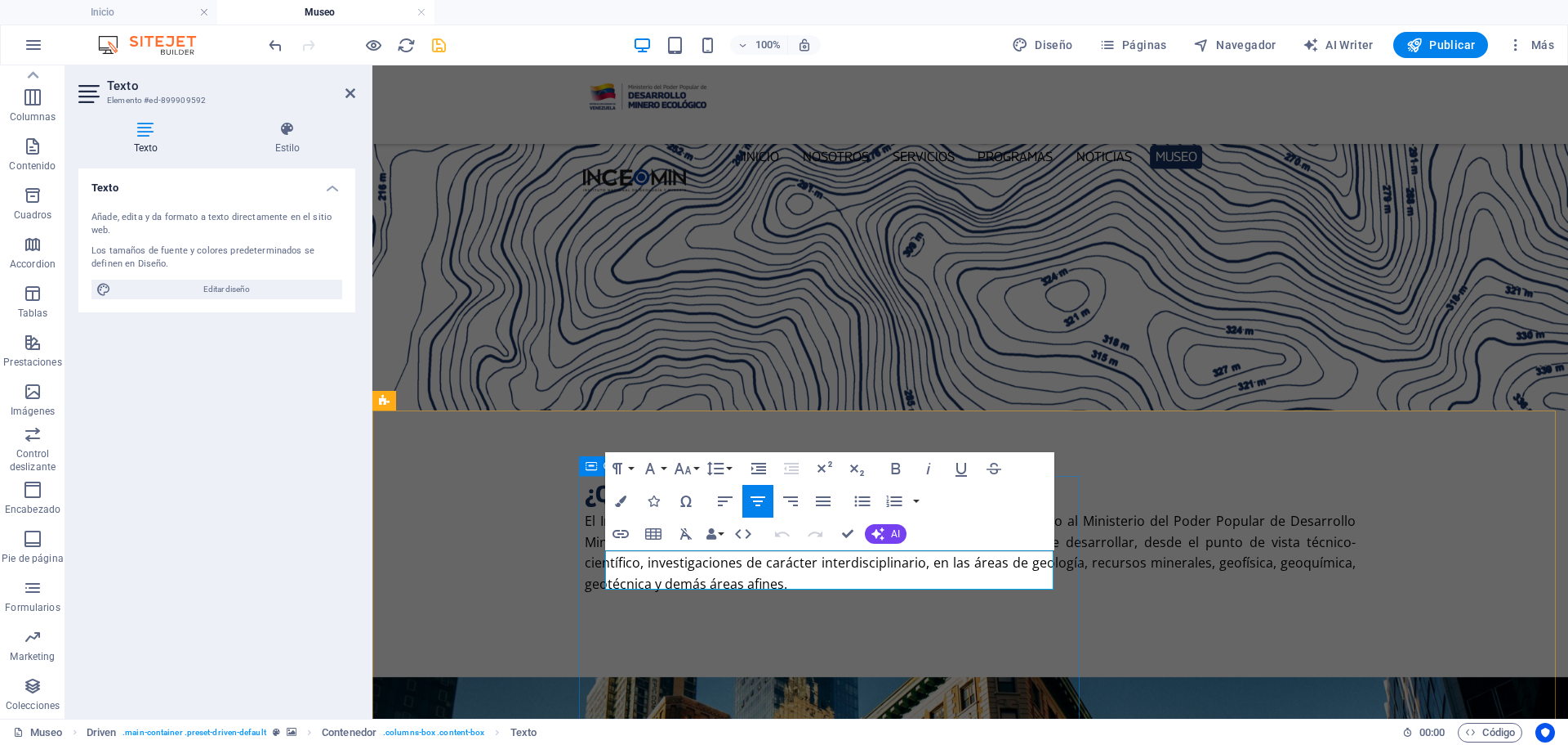
drag, startPoint x: 1036, startPoint y: 578, endPoint x: 600, endPoint y: 532, distance: 438.4
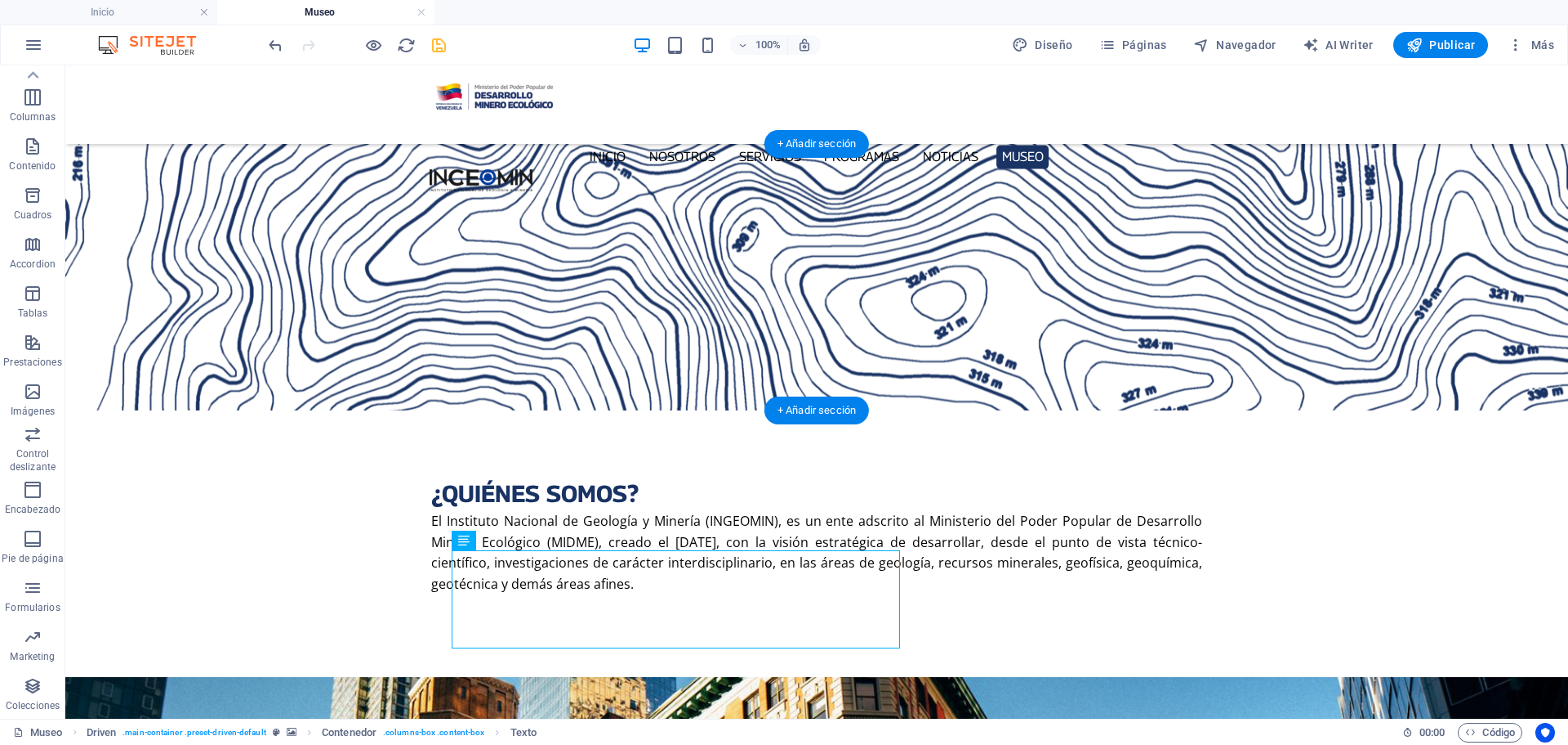
click at [142, 239] on figure at bounding box center [817, 277] width 1503 height 266
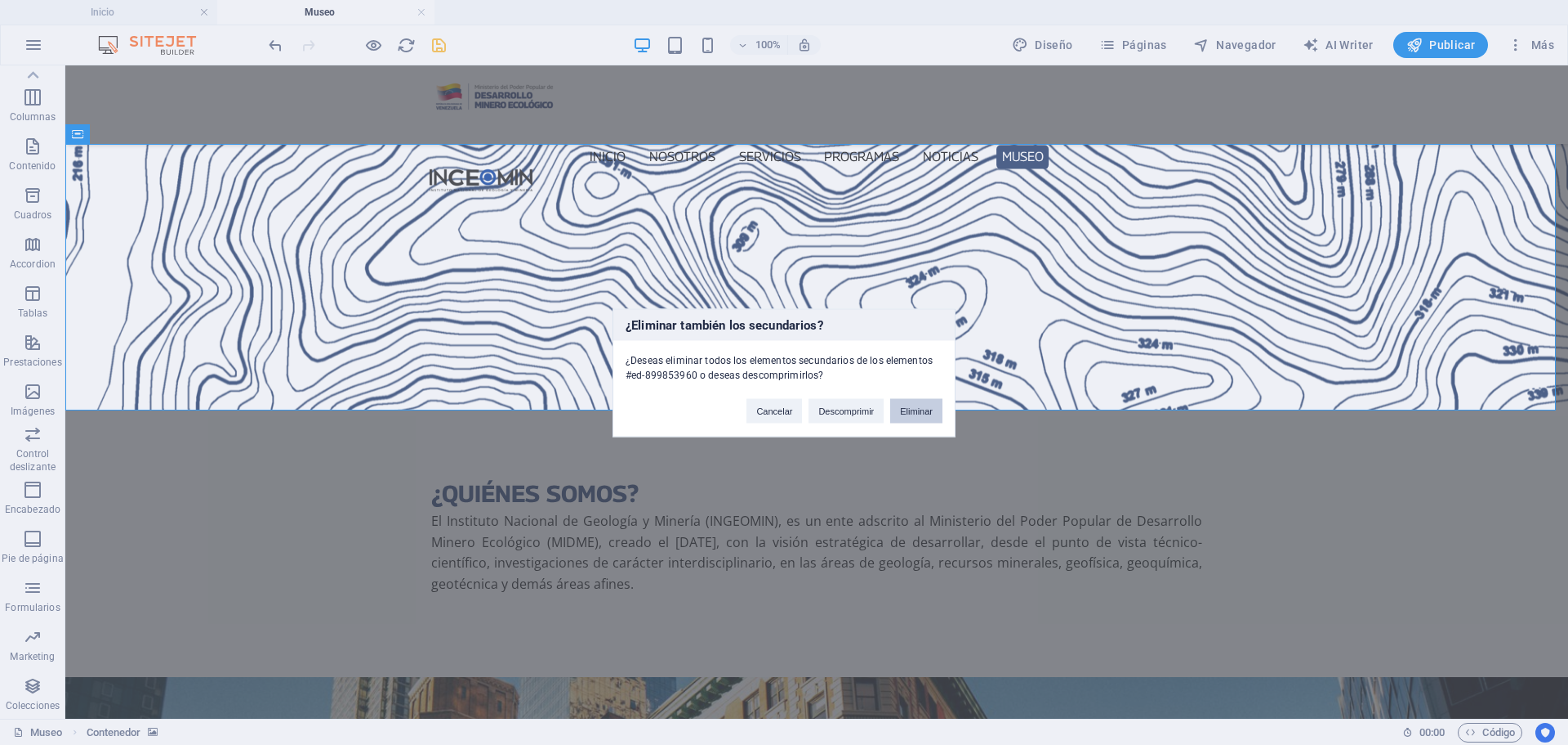
drag, startPoint x: 902, startPoint y: 403, endPoint x: 838, endPoint y: 338, distance: 91.2
click at [902, 403] on button "Eliminar" at bounding box center [916, 410] width 52 height 25
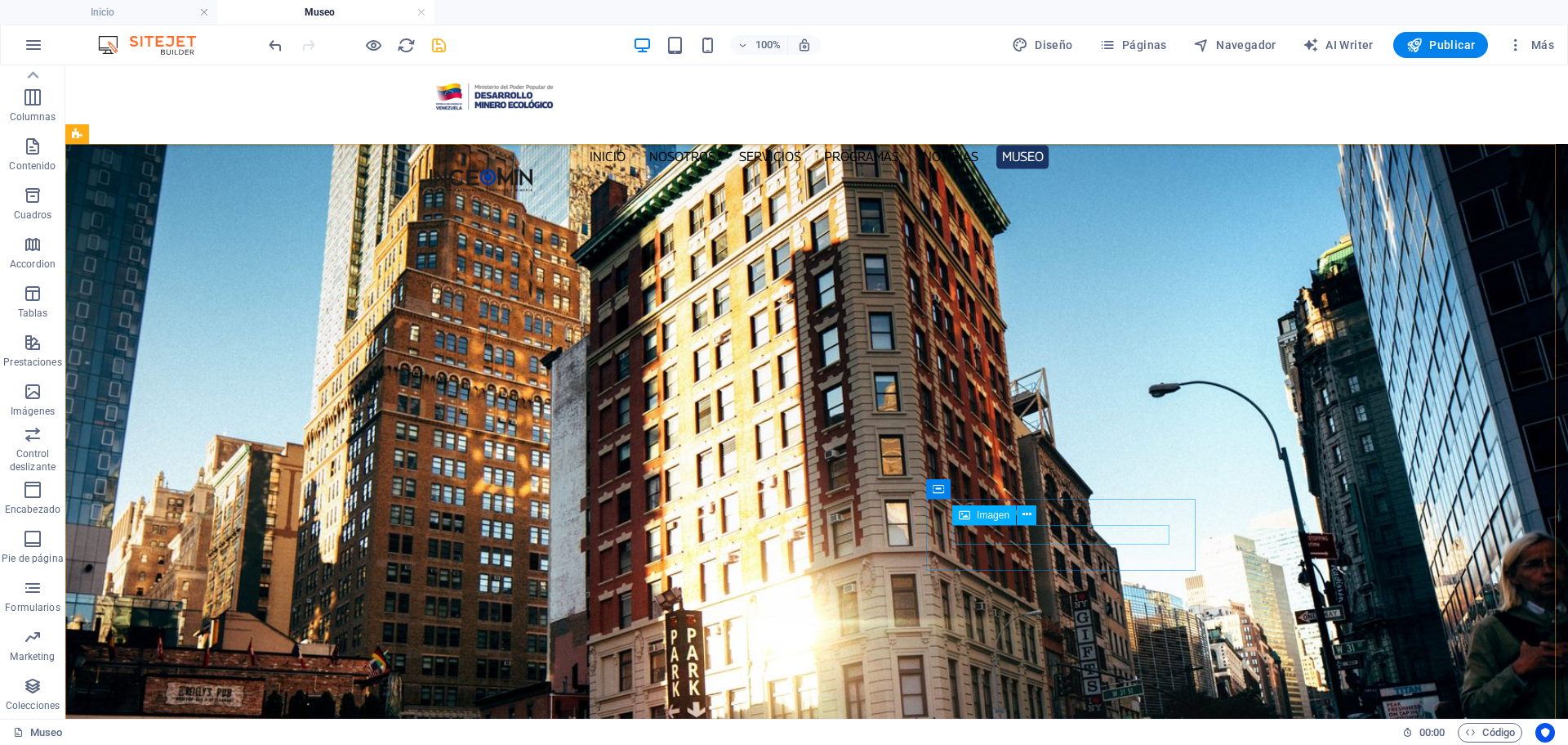
click at [996, 515] on span "Imagen" at bounding box center [993, 515] width 32 height 10
drag, startPoint x: 996, startPoint y: 515, endPoint x: 642, endPoint y: 449, distance: 360.1
click at [996, 515] on span "Imagen" at bounding box center [993, 515] width 32 height 10
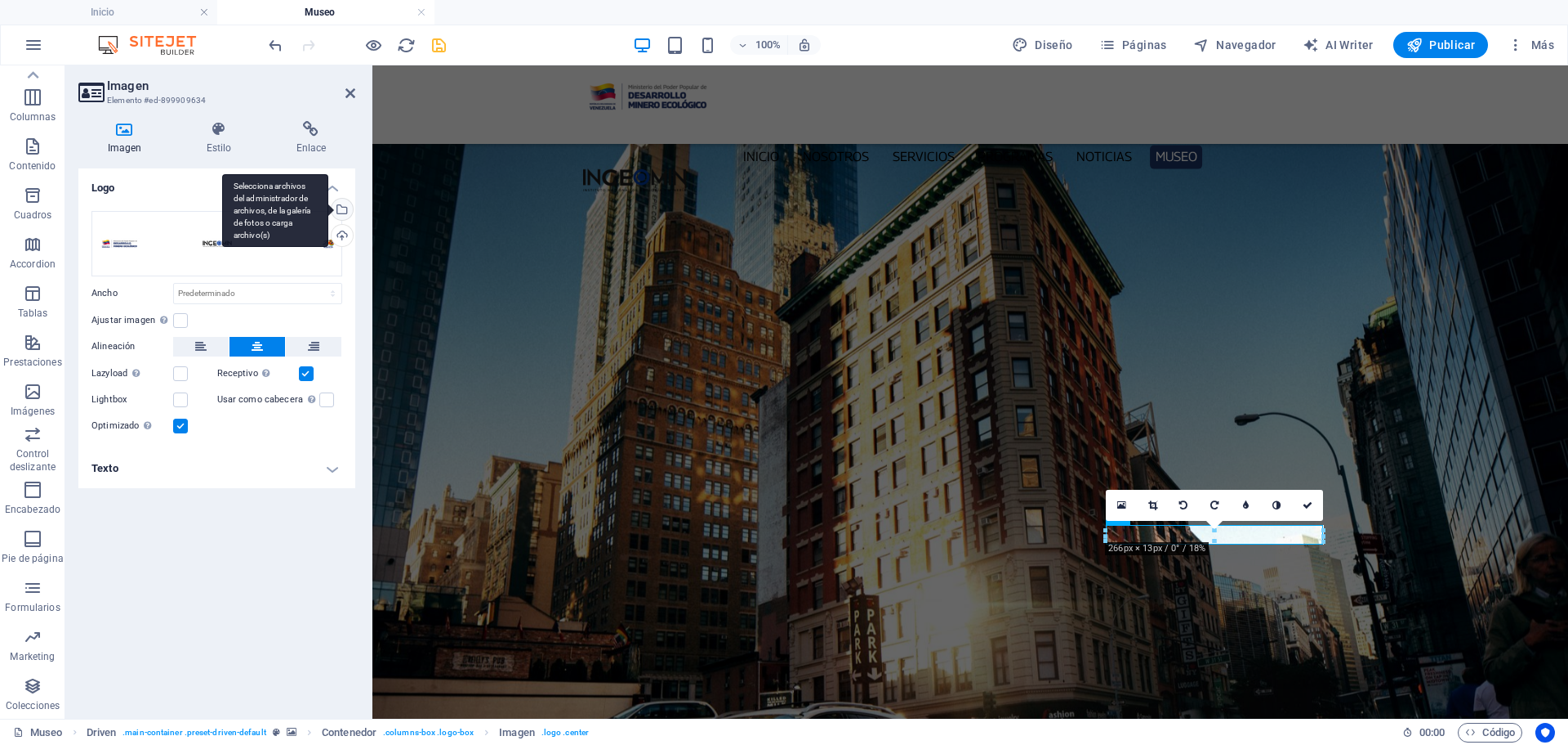
click at [341, 209] on div "Selecciona archivos del administrador de archivos, de la galería de fotos o car…" at bounding box center [340, 211] width 25 height 25
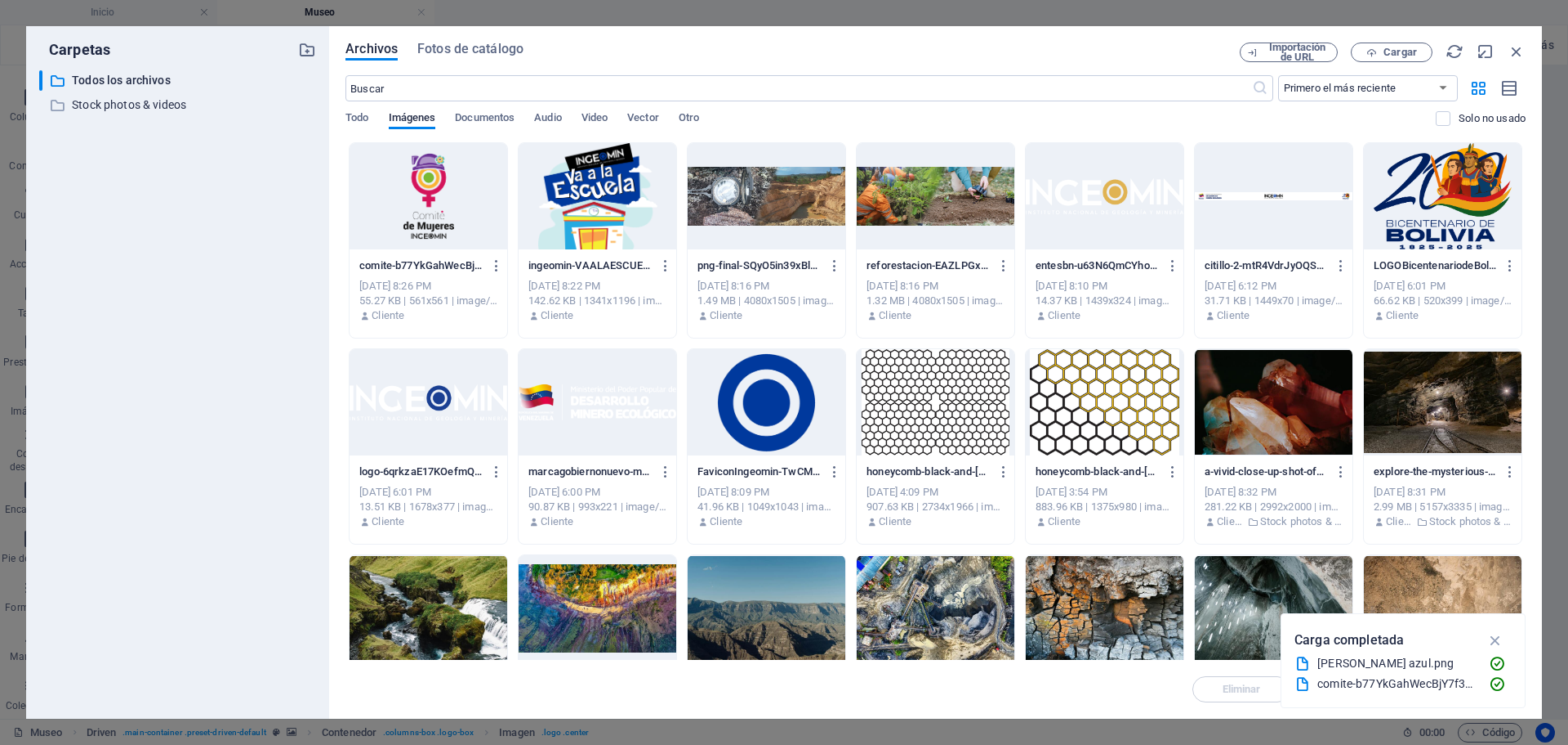
click at [434, 394] on div at bounding box center [429, 402] width 158 height 107
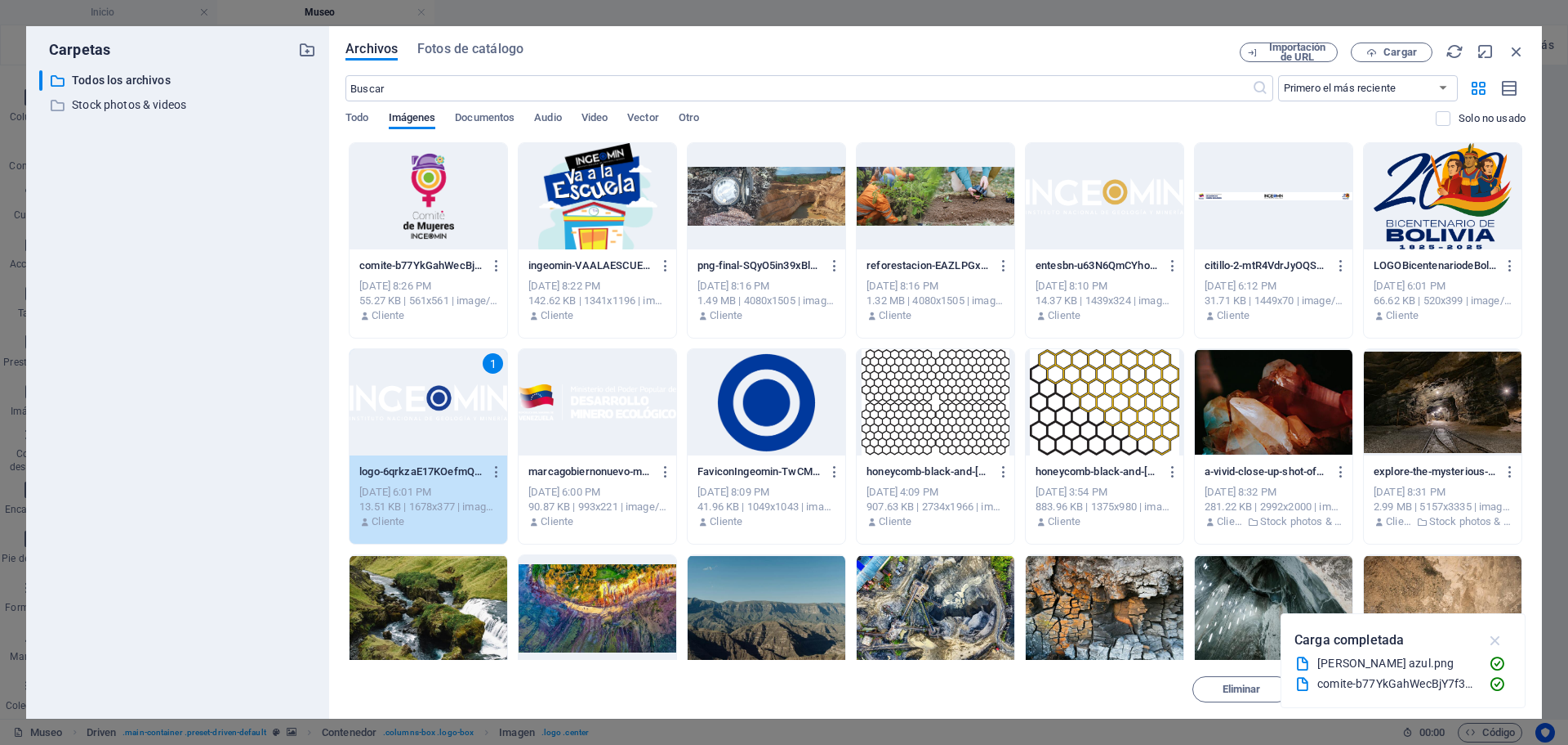
click at [1487, 637] on icon "button" at bounding box center [1496, 639] width 19 height 18
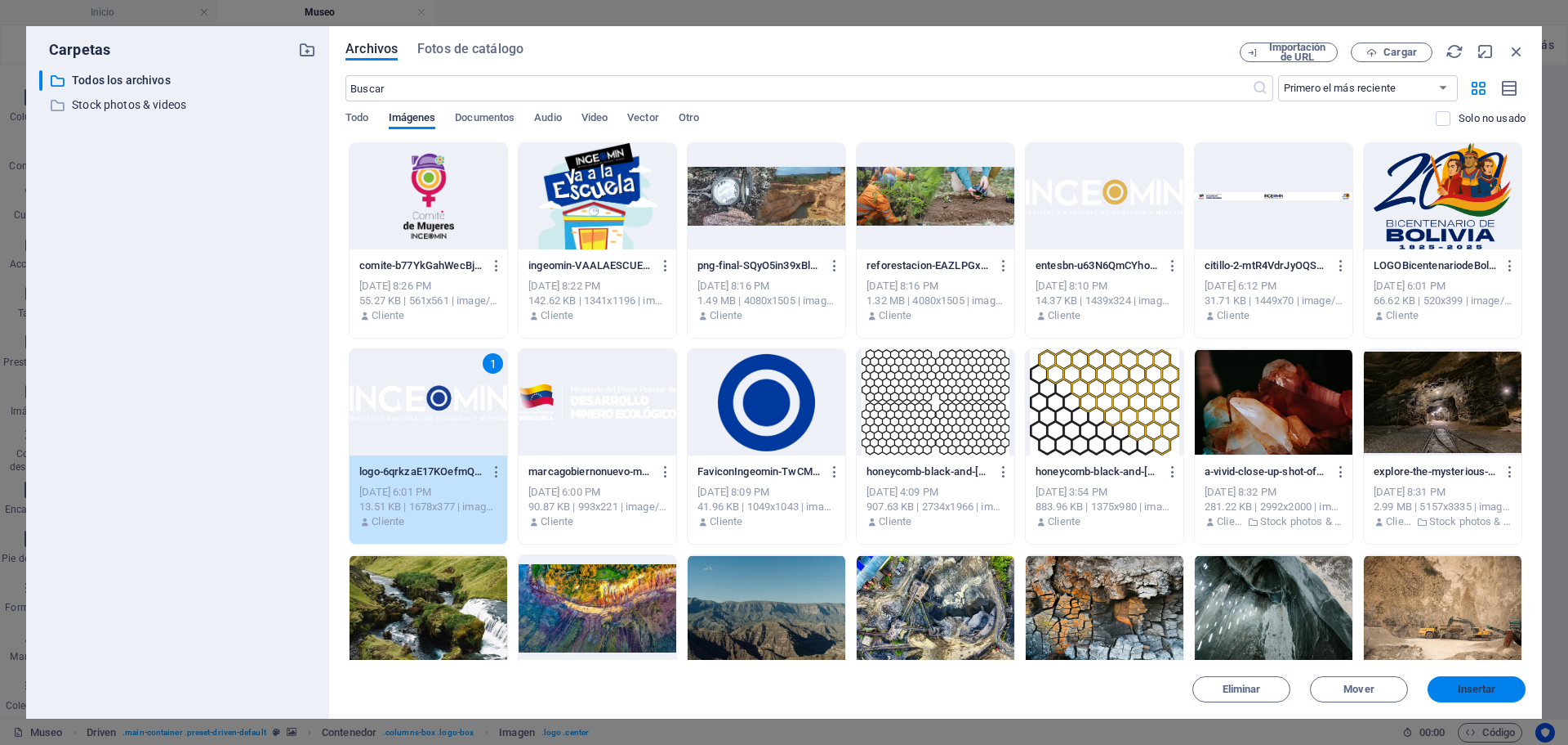
click at [1491, 679] on button "Insertar" at bounding box center [1477, 688] width 98 height 26
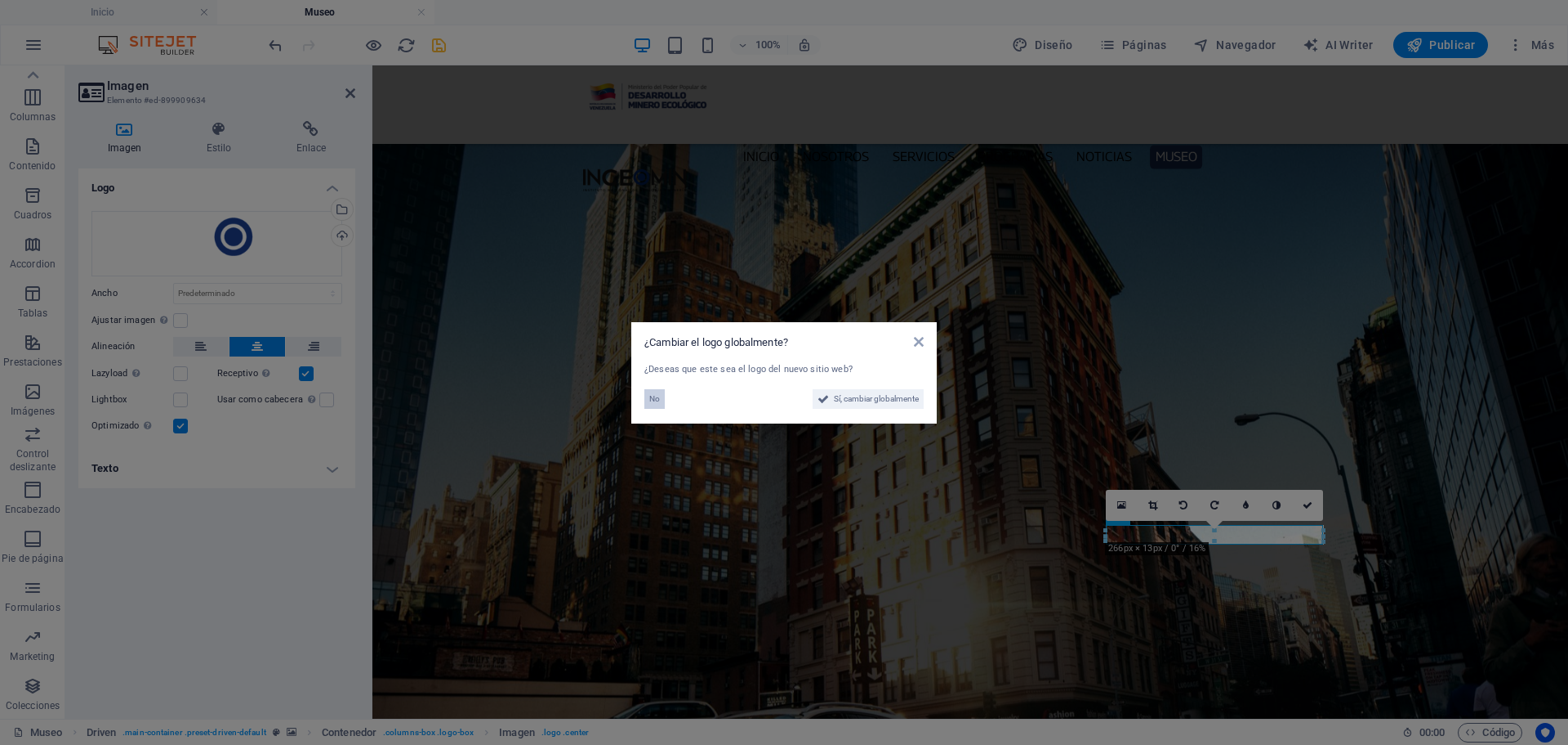
drag, startPoint x: 655, startPoint y: 396, endPoint x: 348, endPoint y: 327, distance: 314.7
click at [655, 396] on span "No" at bounding box center [654, 399] width 10 height 20
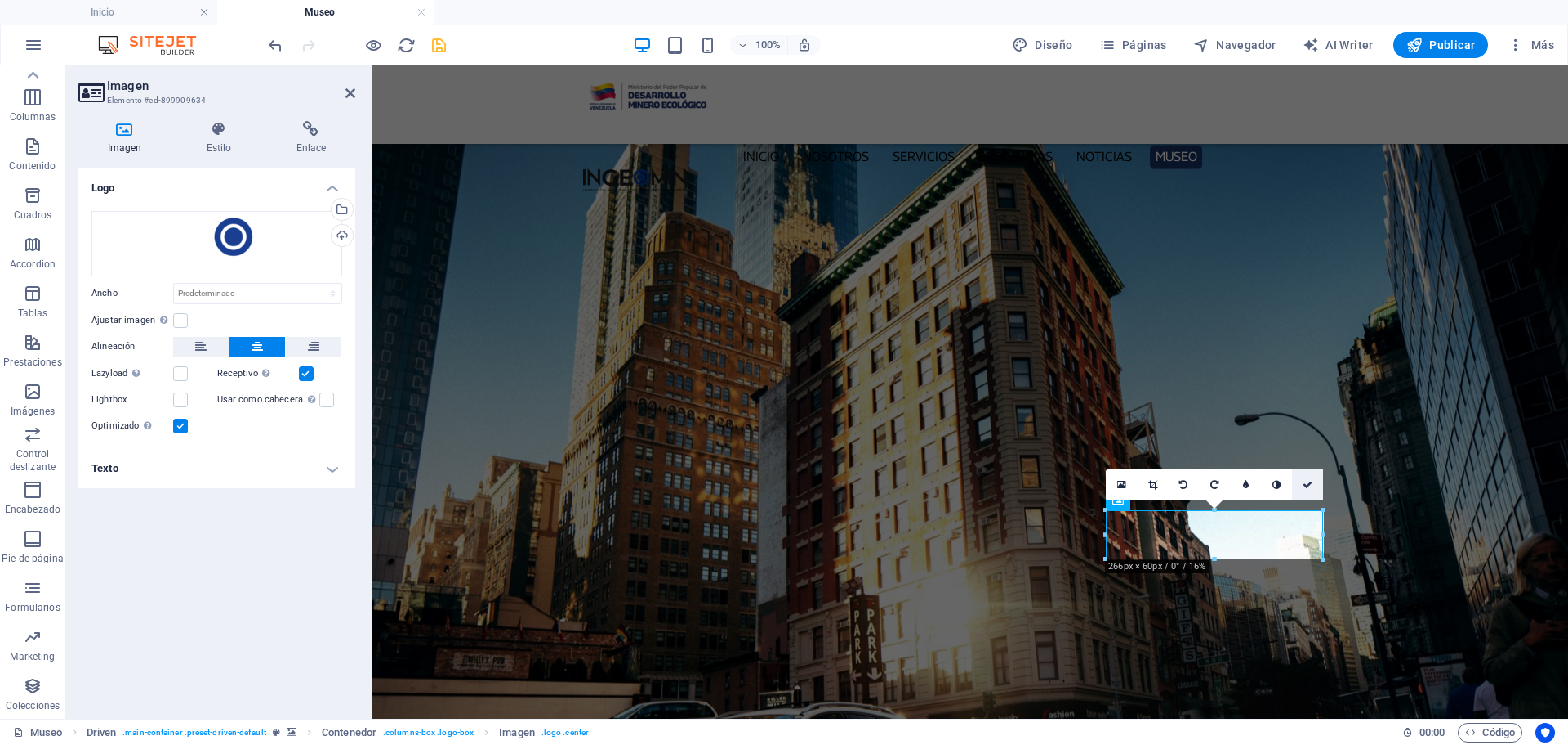
drag, startPoint x: 1311, startPoint y: 484, endPoint x: 1370, endPoint y: 370, distance: 128.4
click at [1311, 484] on icon at bounding box center [1307, 484] width 10 height 10
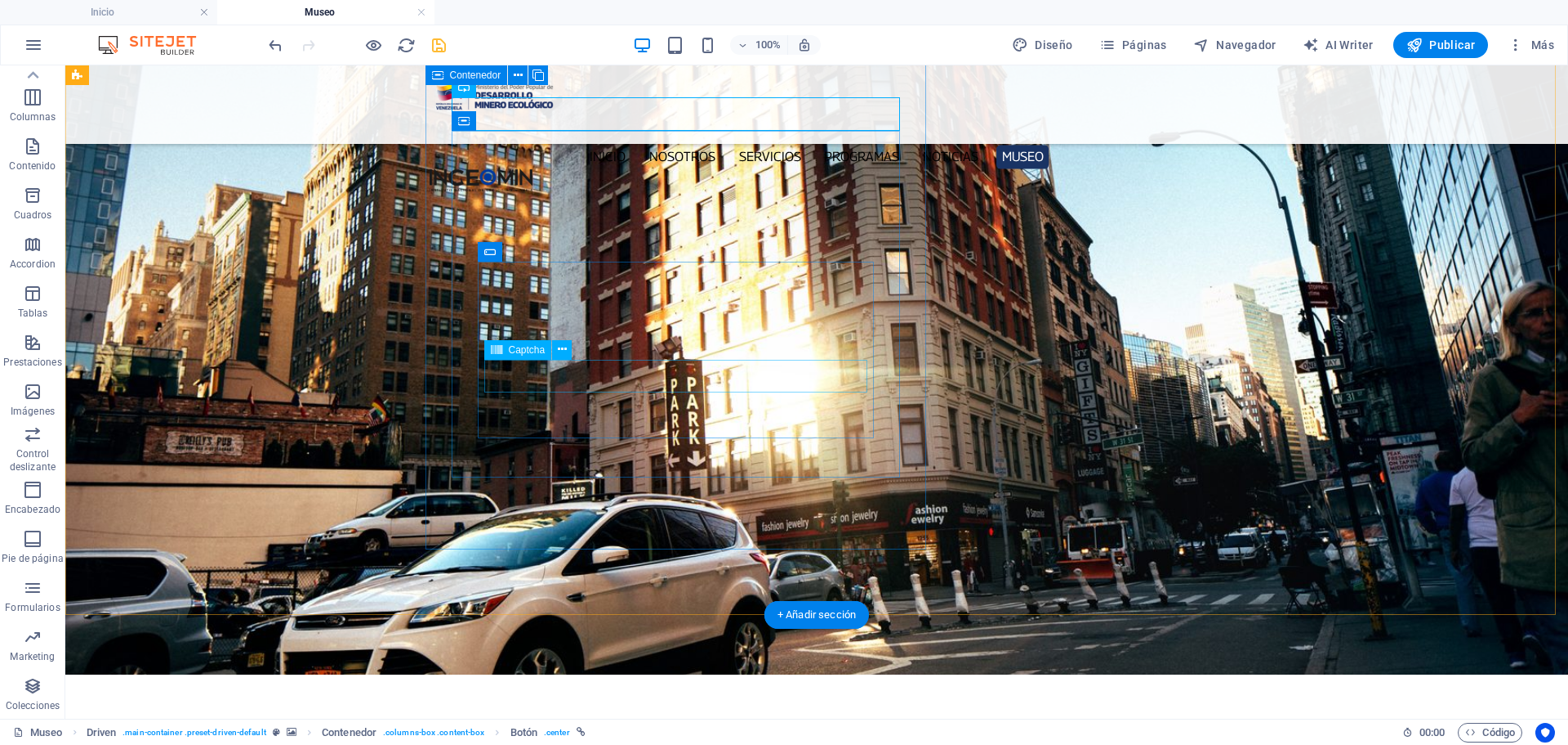
scroll to position [164, 0]
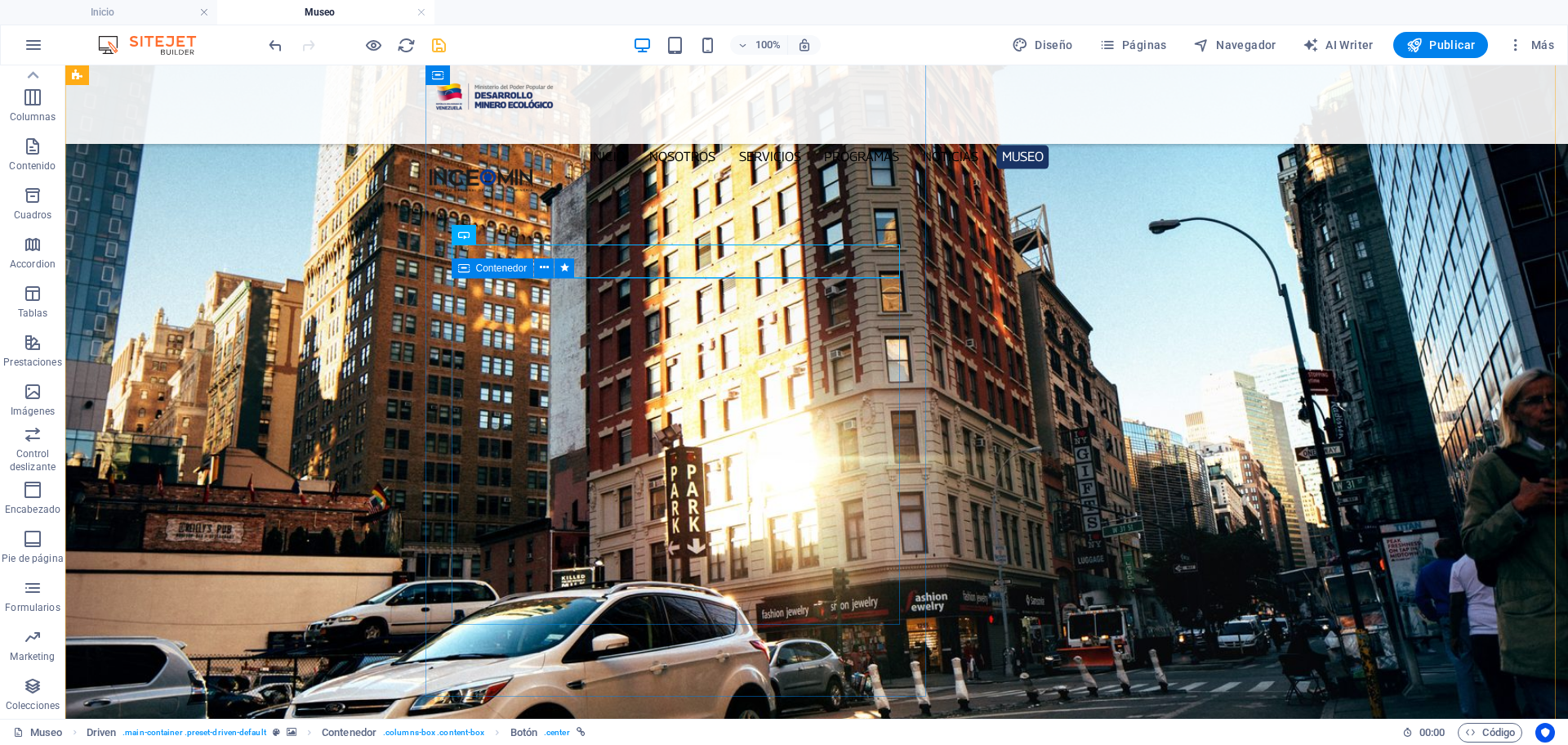
click at [467, 271] on icon at bounding box center [464, 267] width 11 height 20
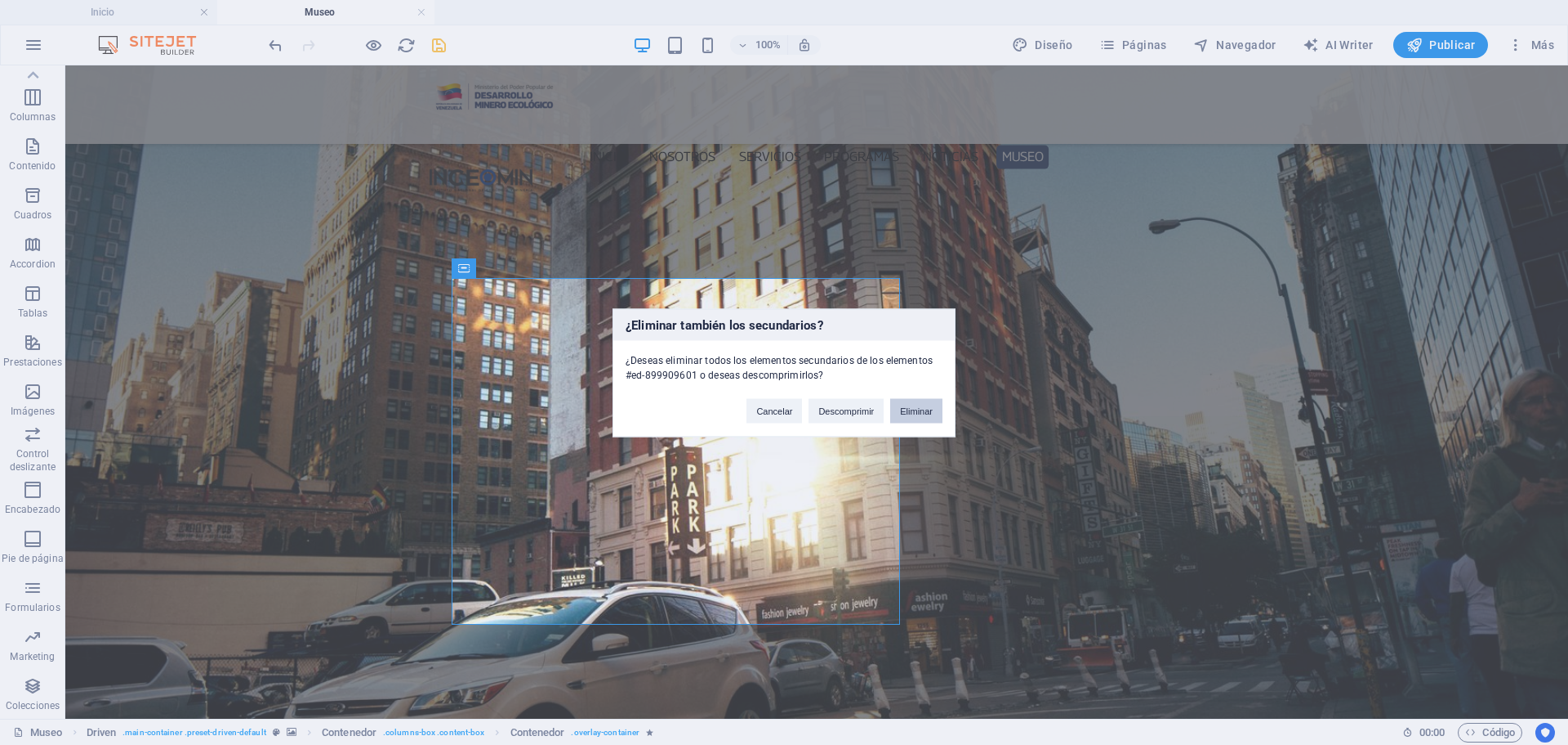
click at [912, 412] on button "Eliminar" at bounding box center [916, 410] width 52 height 25
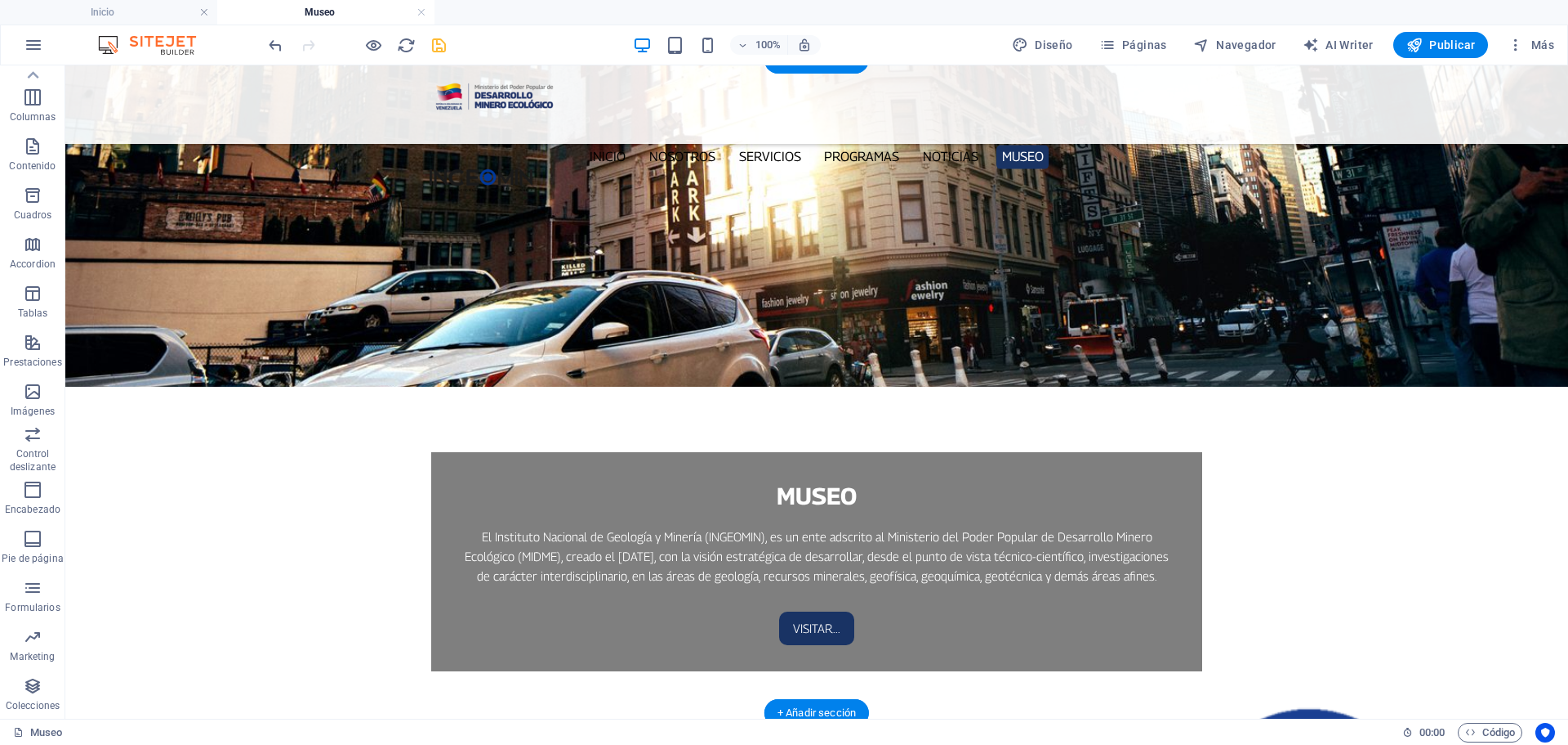
scroll to position [490, 0]
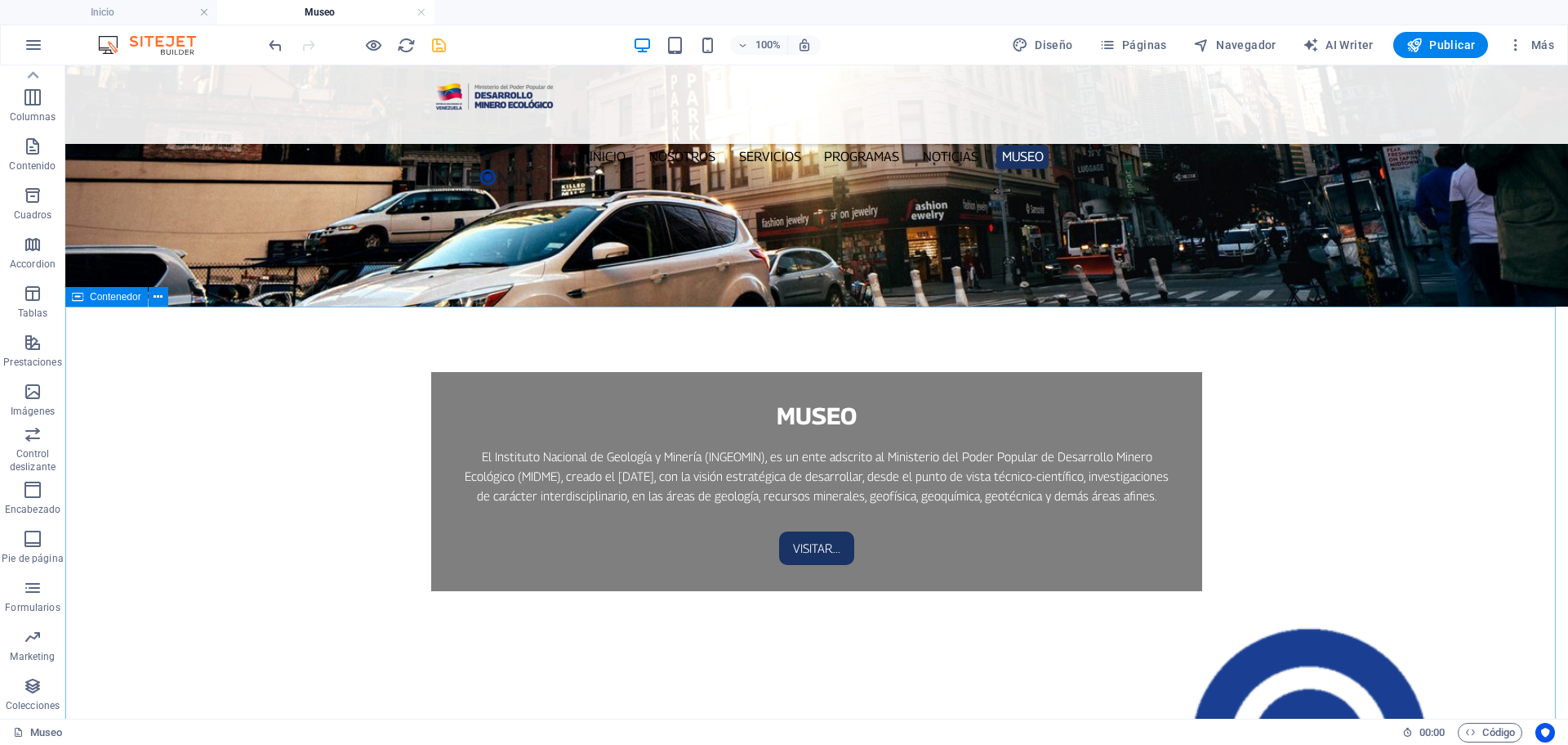
click at [78, 300] on icon at bounding box center [78, 297] width 11 height 20
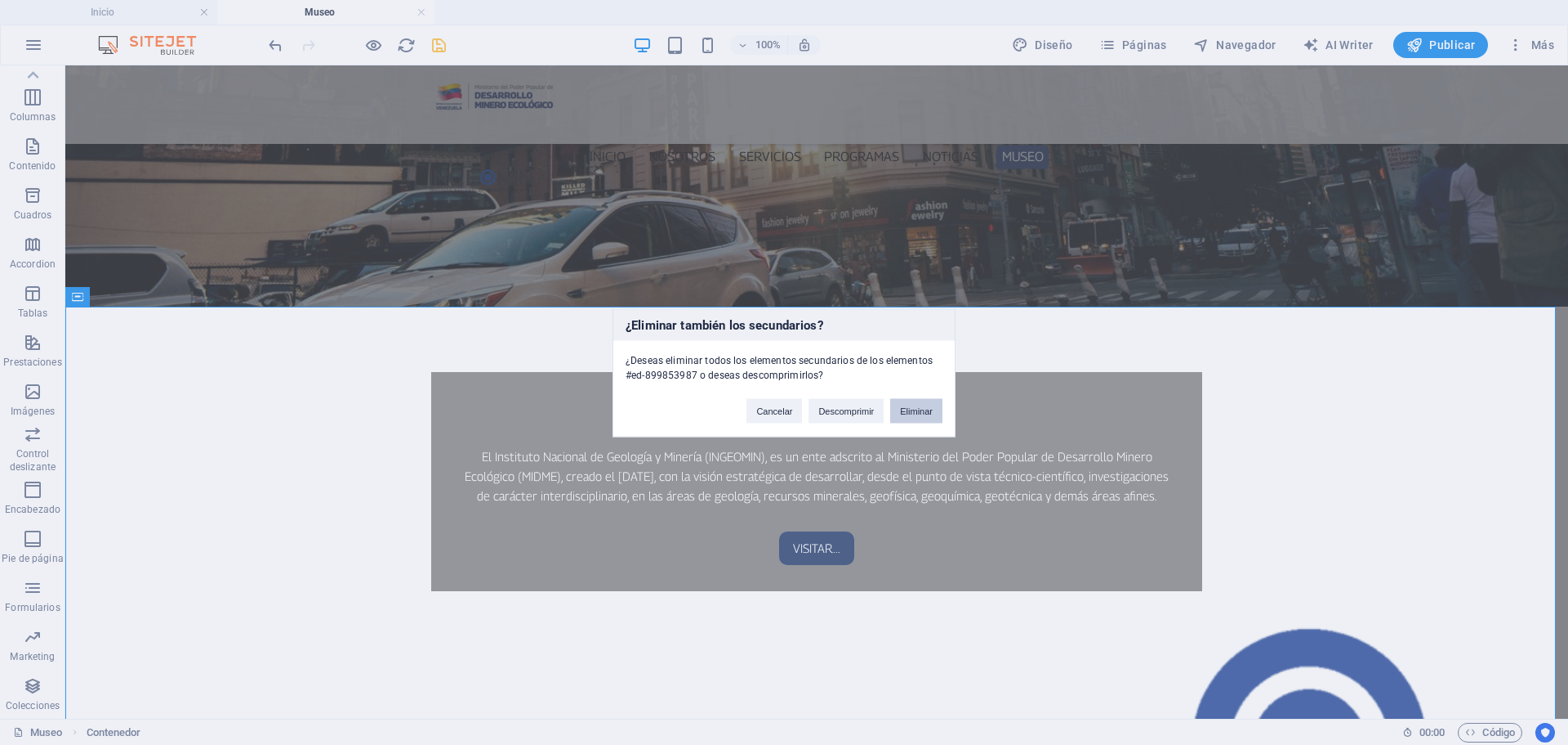
click at [924, 411] on button "Eliminar" at bounding box center [916, 410] width 52 height 25
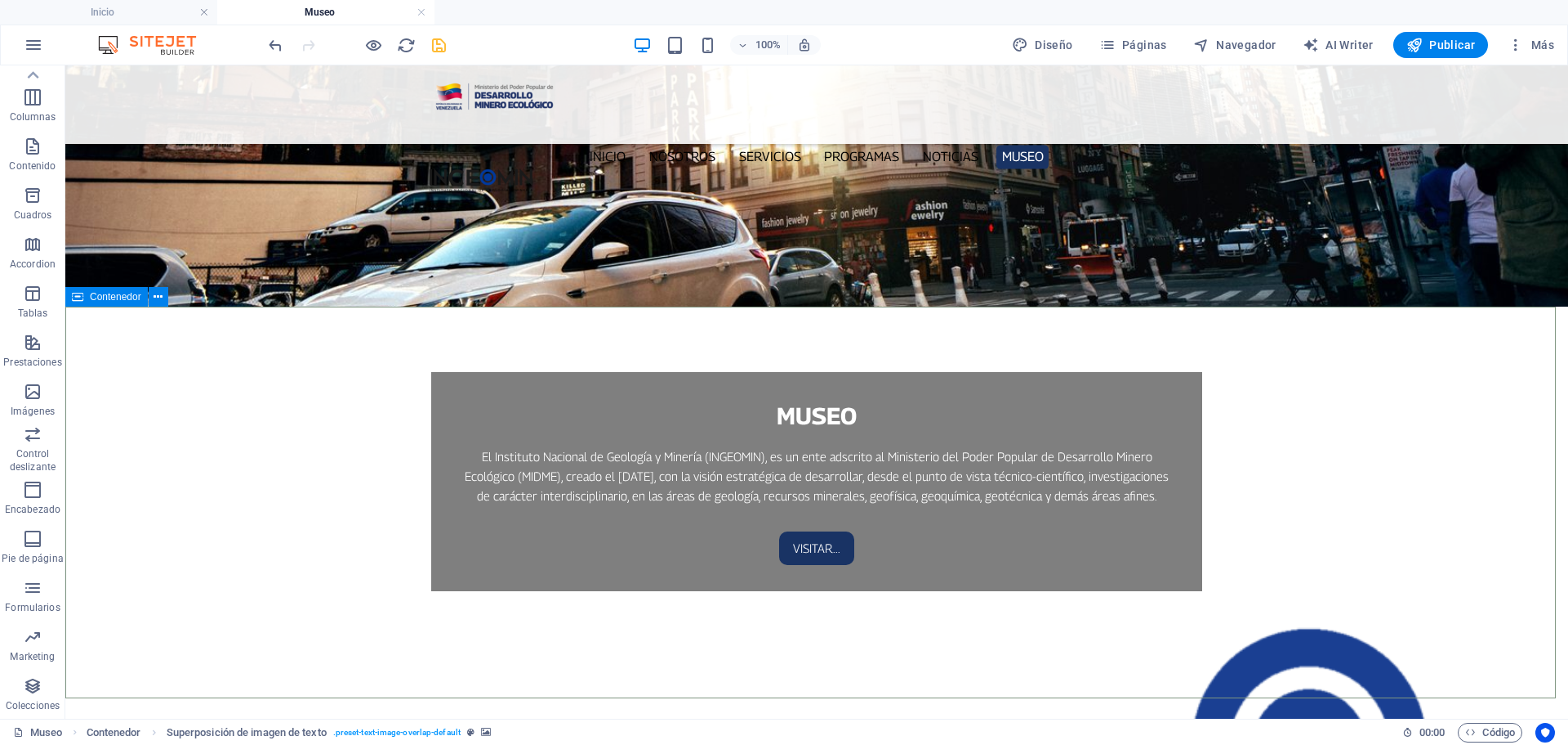
click at [81, 303] on icon at bounding box center [78, 297] width 11 height 20
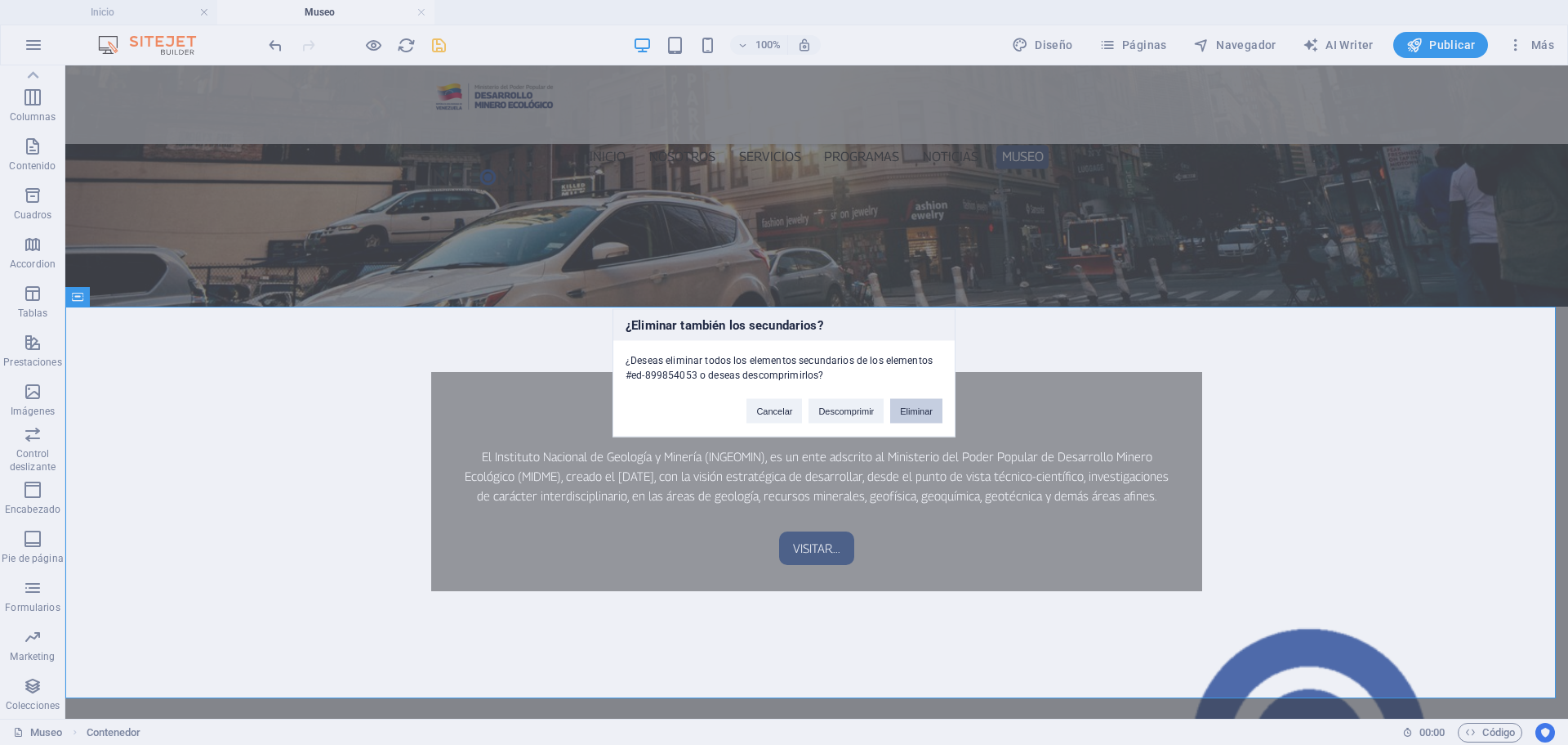
click at [929, 414] on button "Eliminar" at bounding box center [916, 410] width 52 height 25
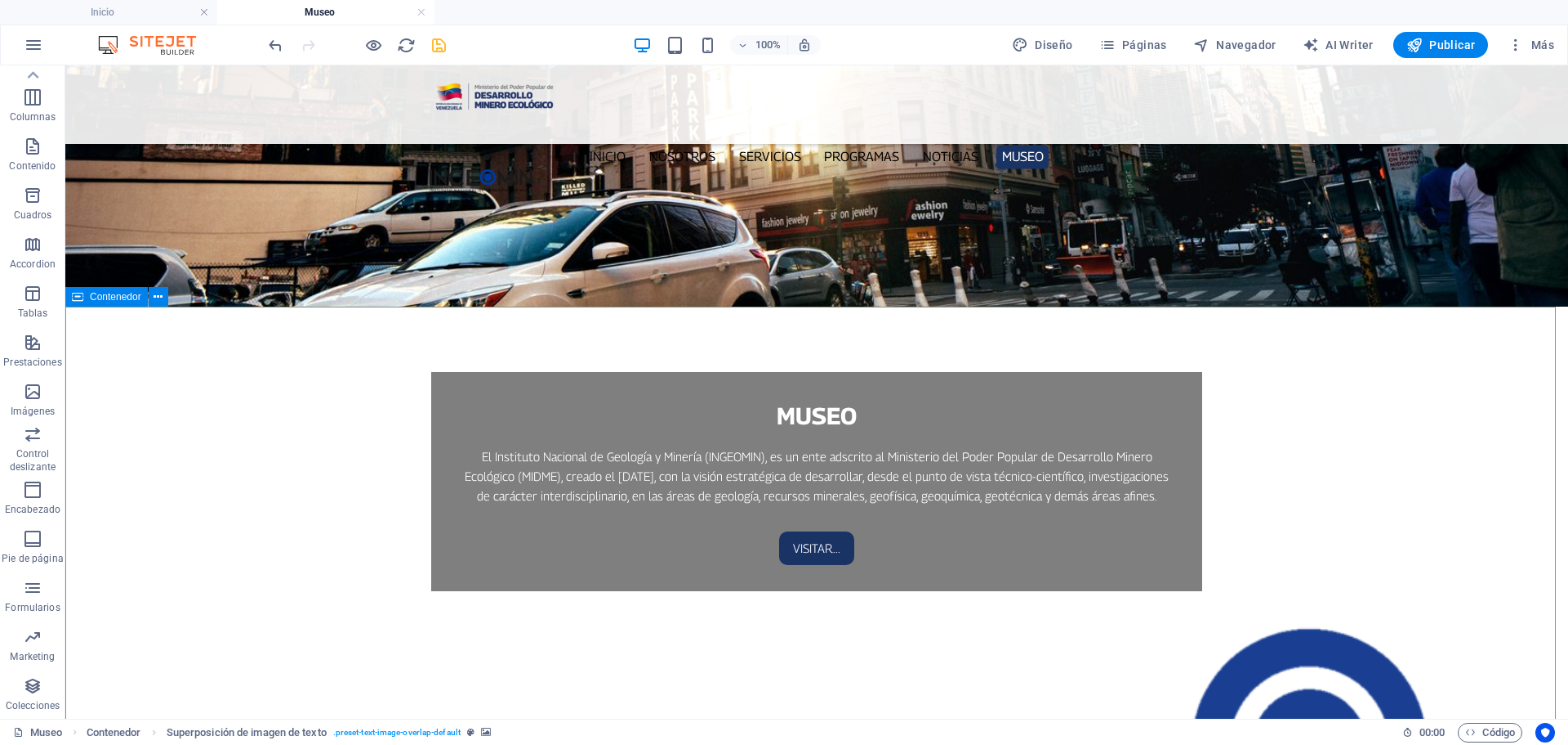
click at [72, 304] on icon at bounding box center [78, 297] width 11 height 20
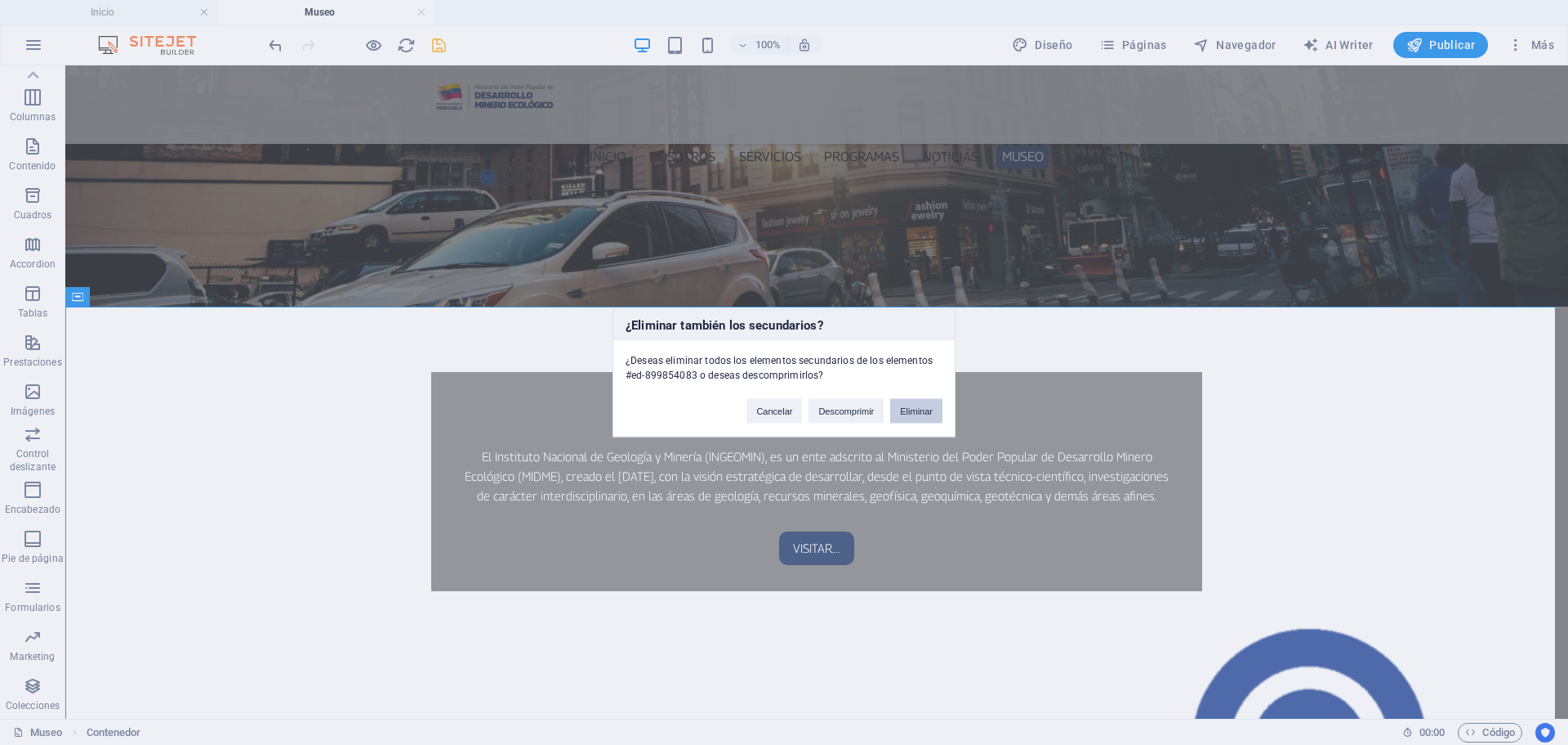
drag, startPoint x: 904, startPoint y: 409, endPoint x: 842, endPoint y: 345, distance: 89.1
click at [904, 409] on button "Eliminar" at bounding box center [916, 410] width 52 height 25
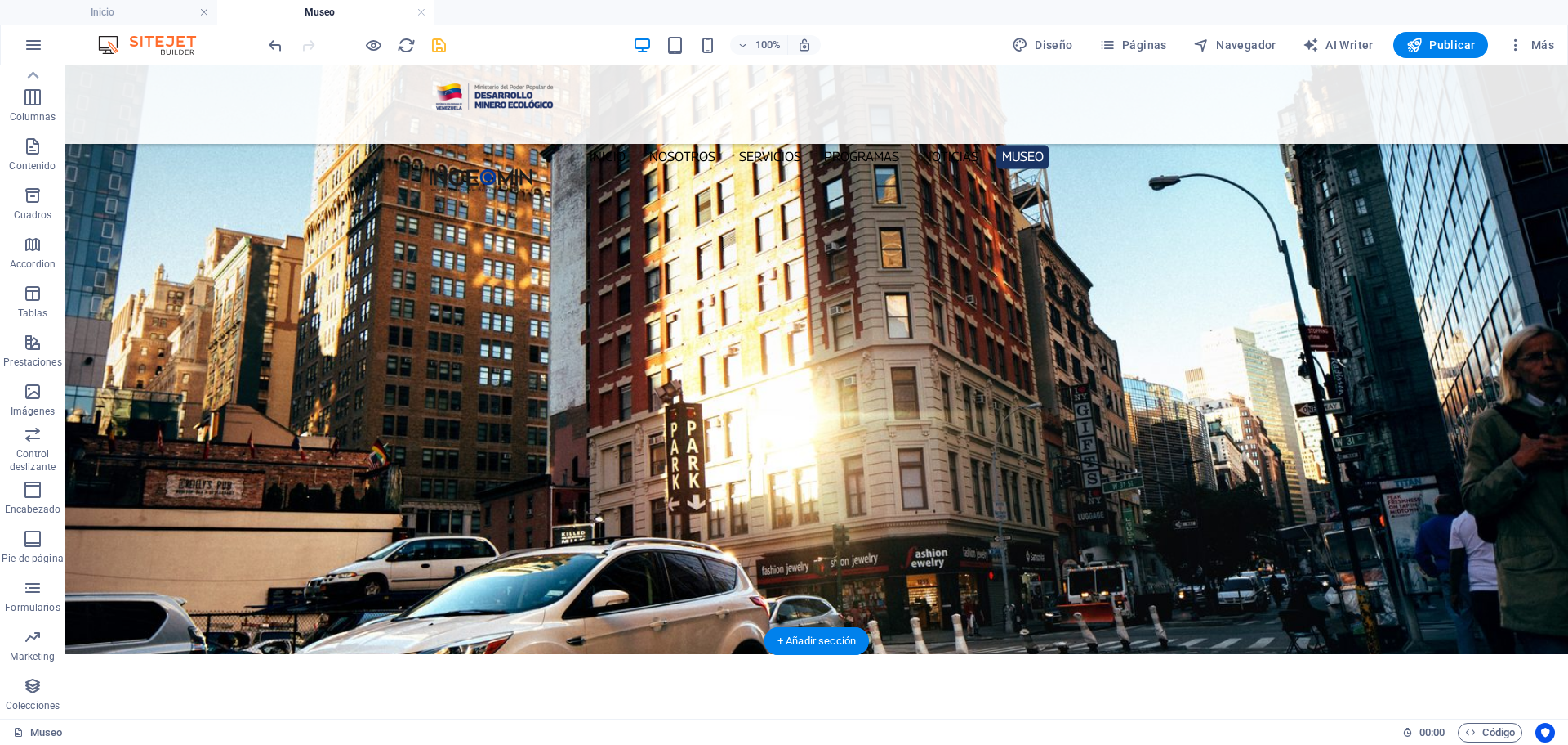
scroll to position [156, 0]
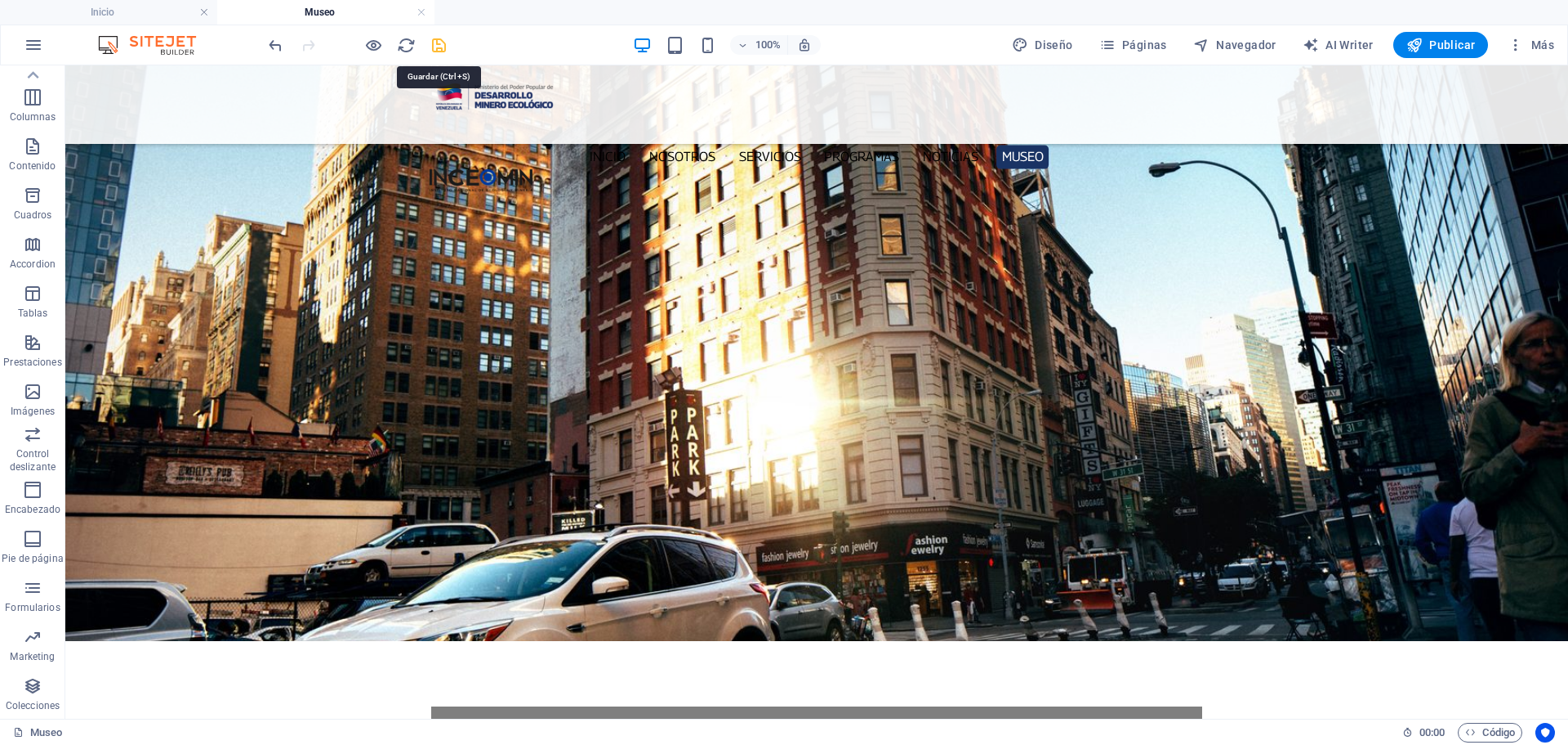
click at [437, 48] on icon "save" at bounding box center [439, 46] width 19 height 19
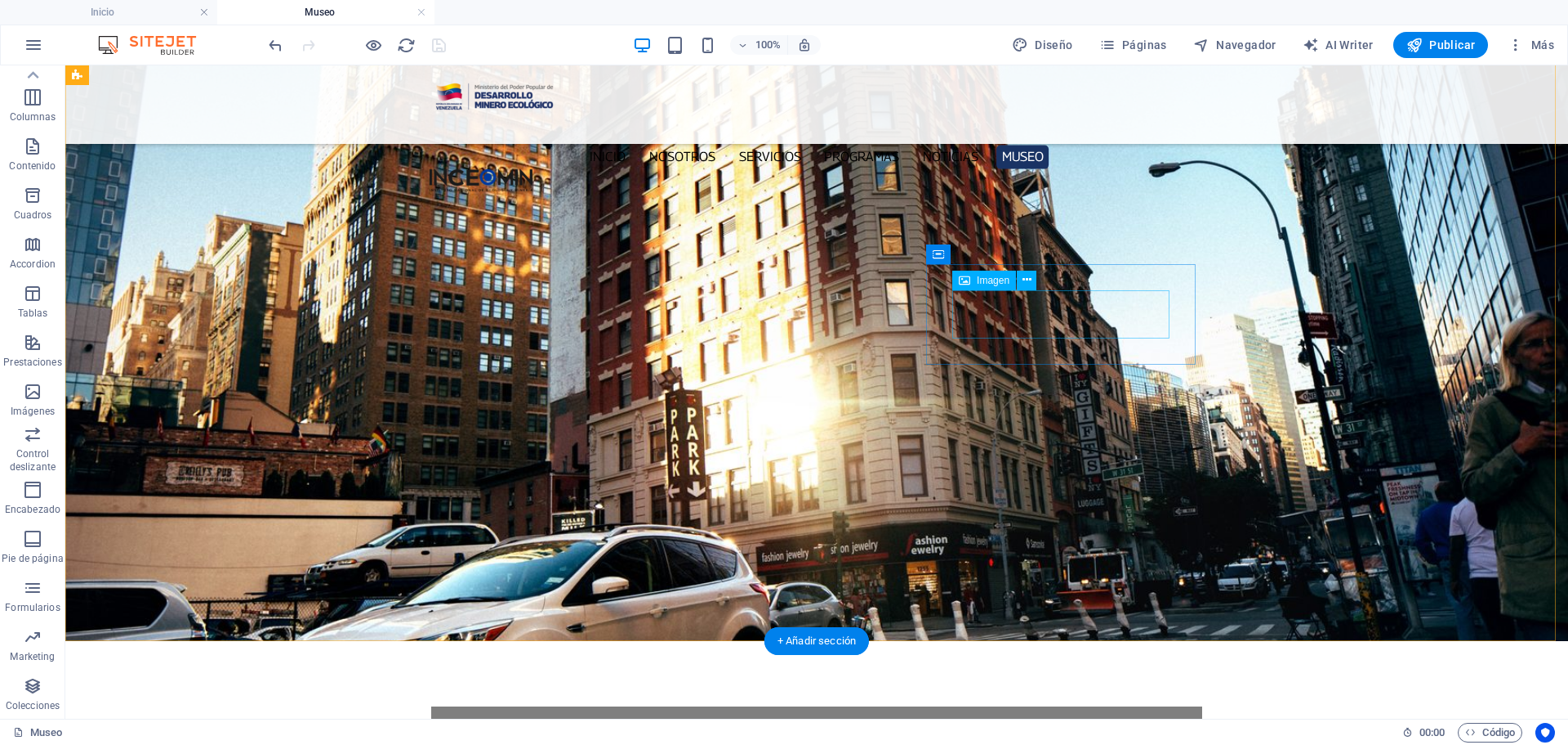
drag, startPoint x: 1095, startPoint y: 304, endPoint x: 788, endPoint y: 303, distance: 307.0
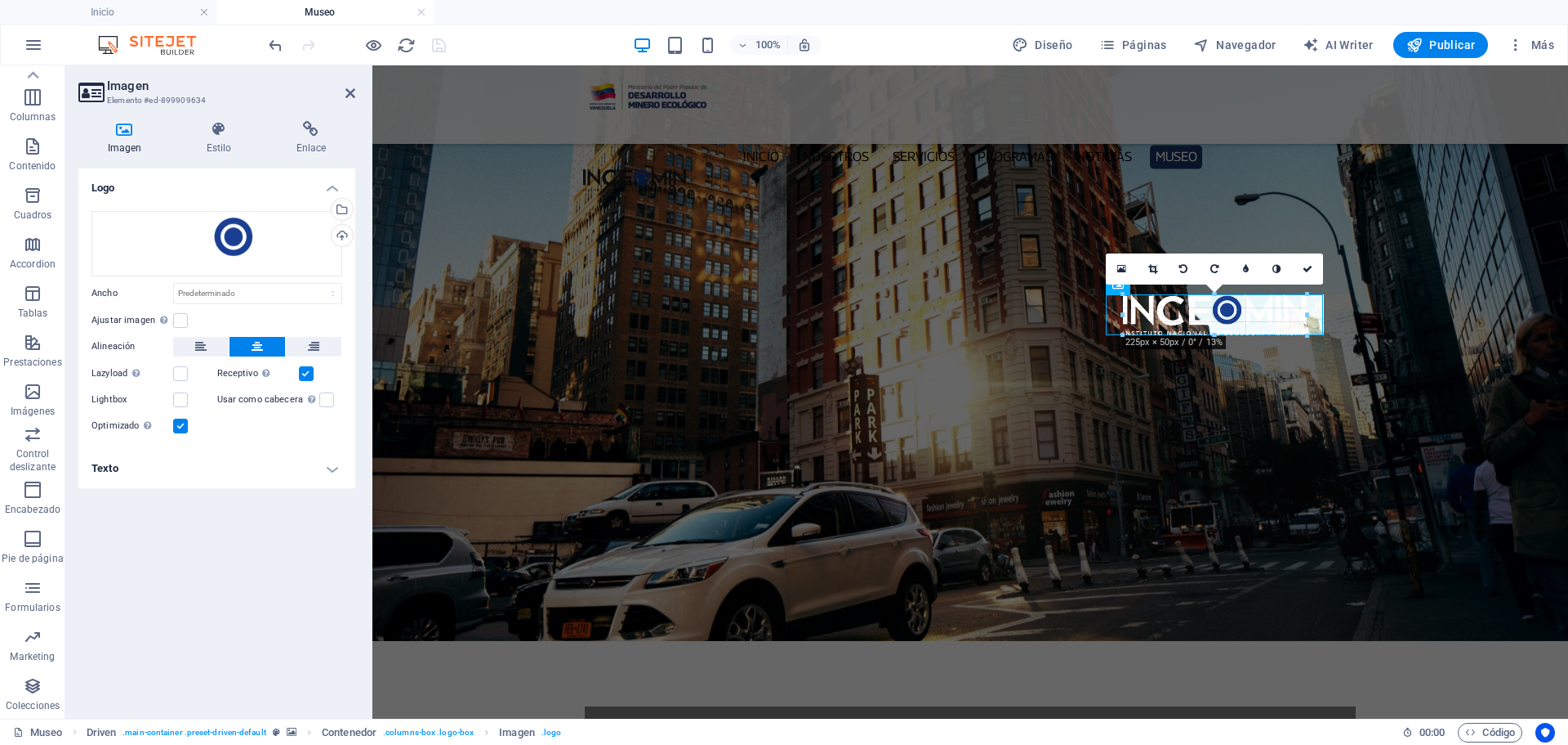
drag, startPoint x: 1322, startPoint y: 338, endPoint x: 1283, endPoint y: 317, distance: 44.3
type input "223"
select select "px"
click at [1307, 266] on icon at bounding box center [1307, 268] width 10 height 10
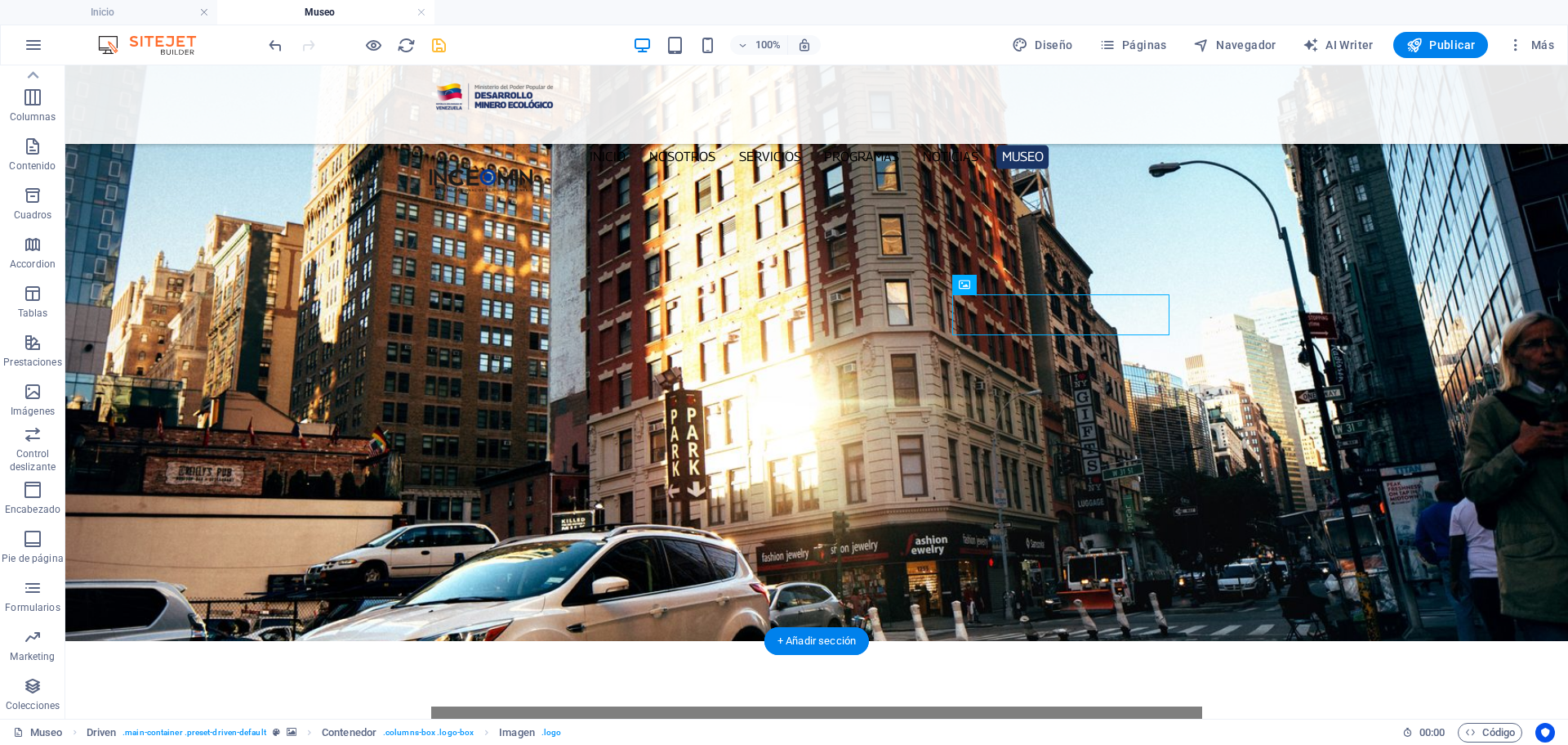
drag, startPoint x: 1376, startPoint y: 406, endPoint x: 1392, endPoint y: 399, distance: 17.5
click at [1376, 406] on figure at bounding box center [817, 314] width 1503 height 653
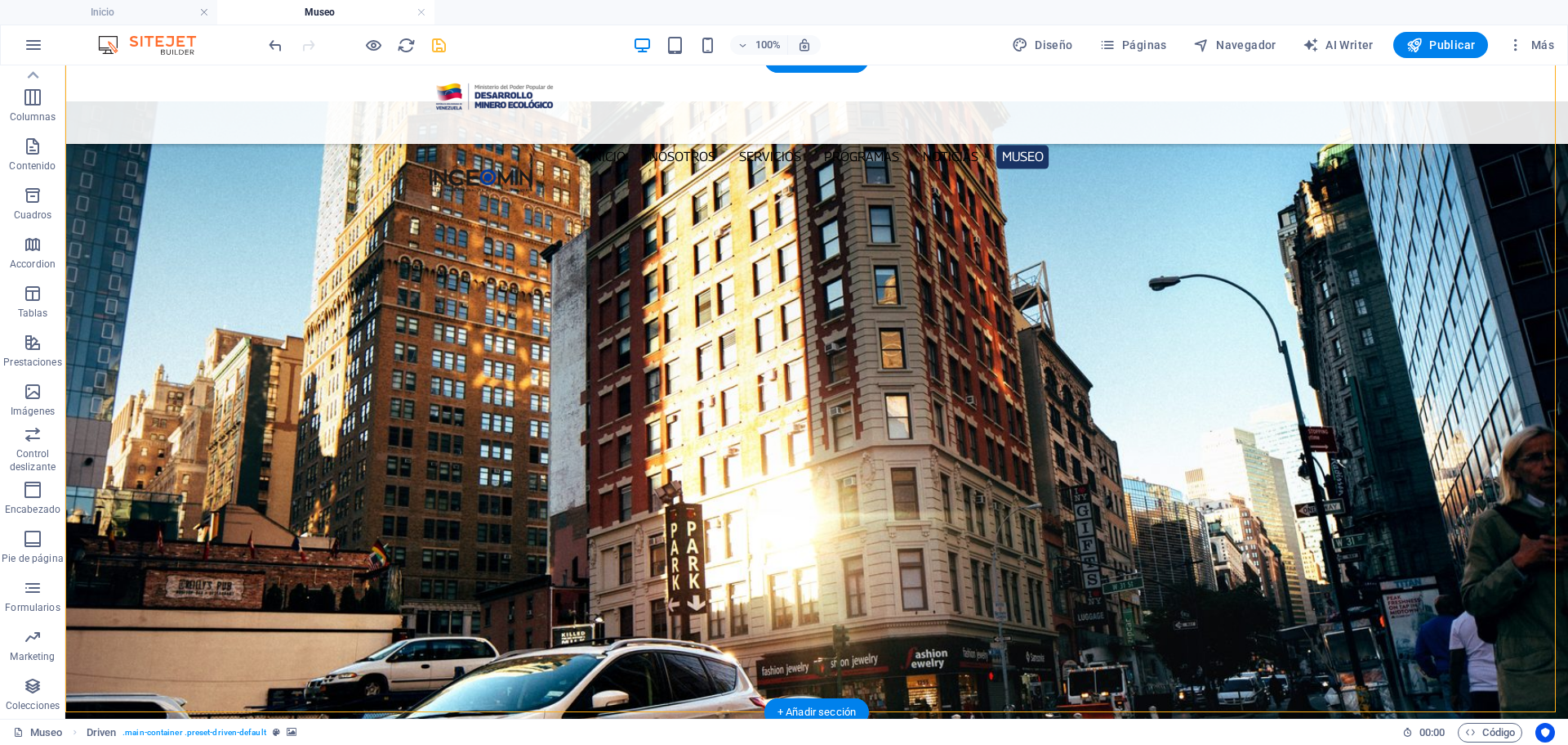
scroll to position [0, 0]
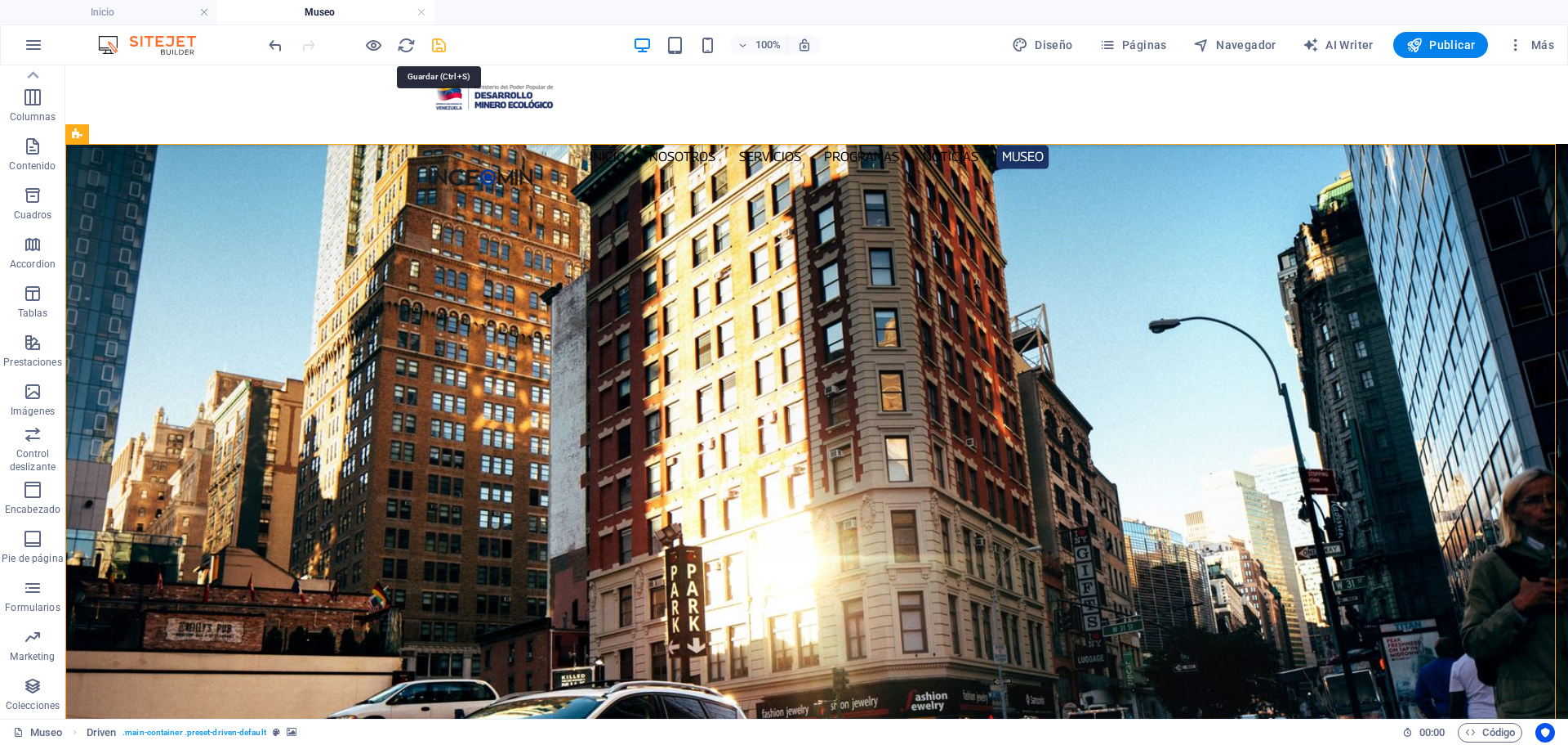
click at [436, 44] on icon "save" at bounding box center [439, 46] width 19 height 19
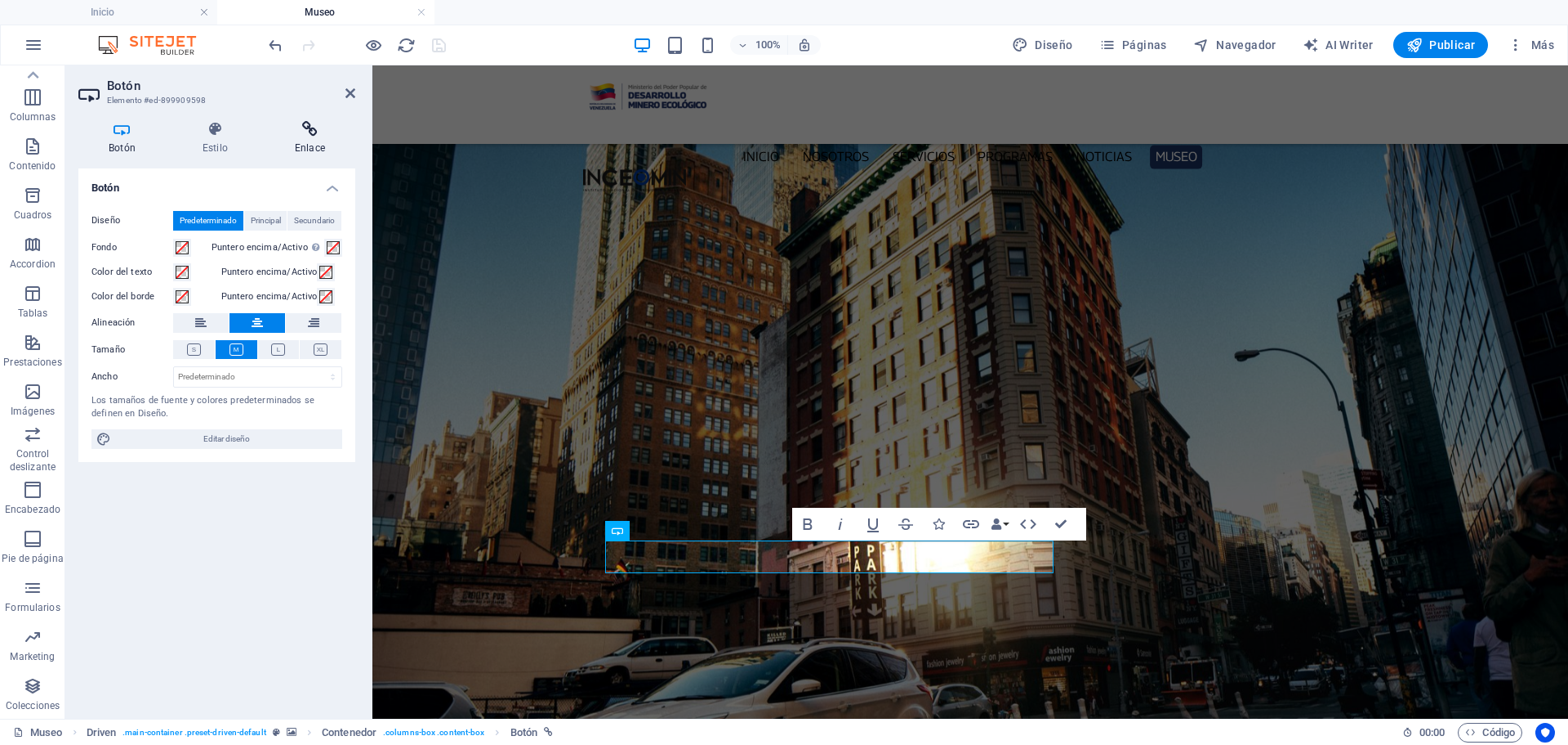
click at [306, 141] on h4 "Enlace" at bounding box center [309, 138] width 90 height 34
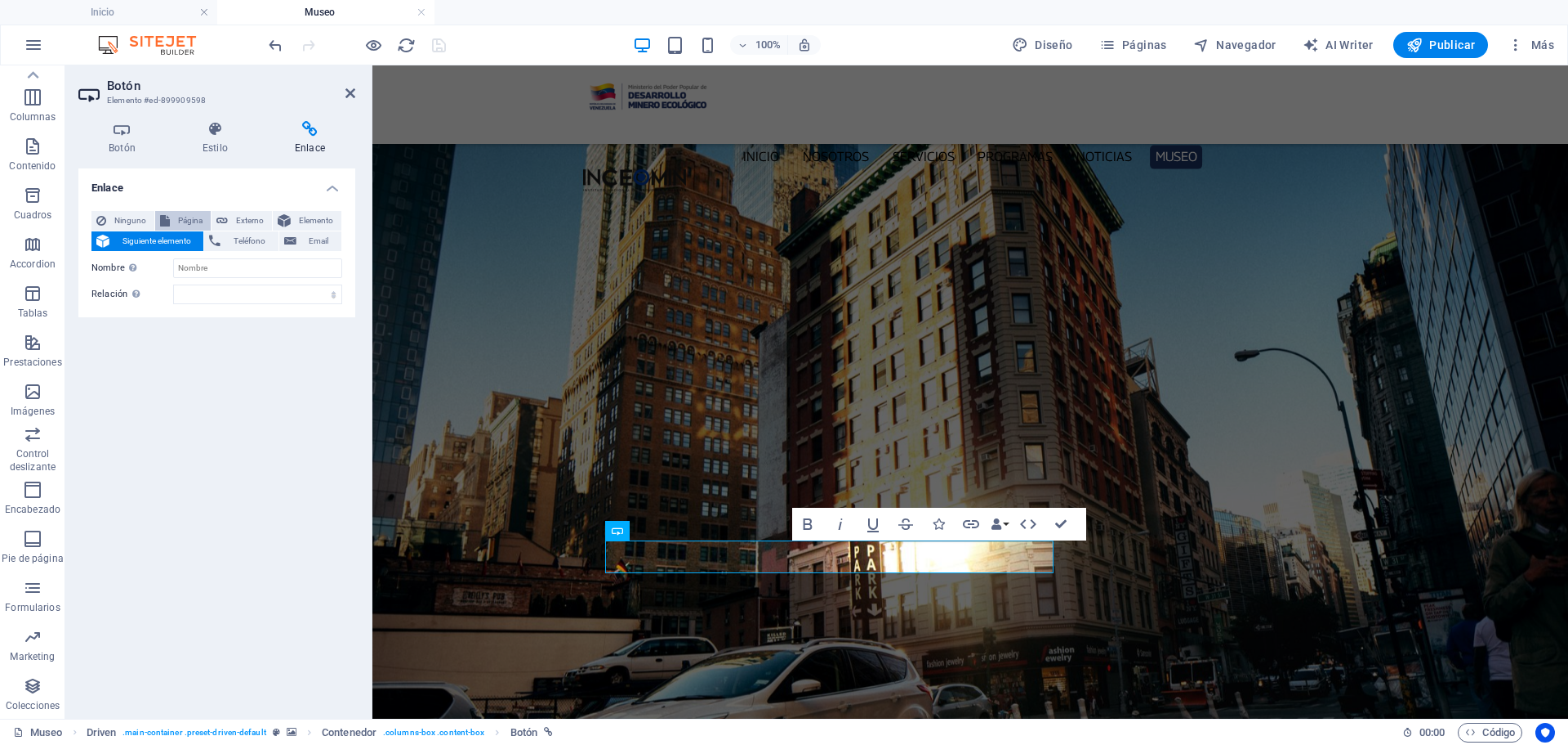
click at [197, 215] on span "Página" at bounding box center [190, 221] width 31 height 20
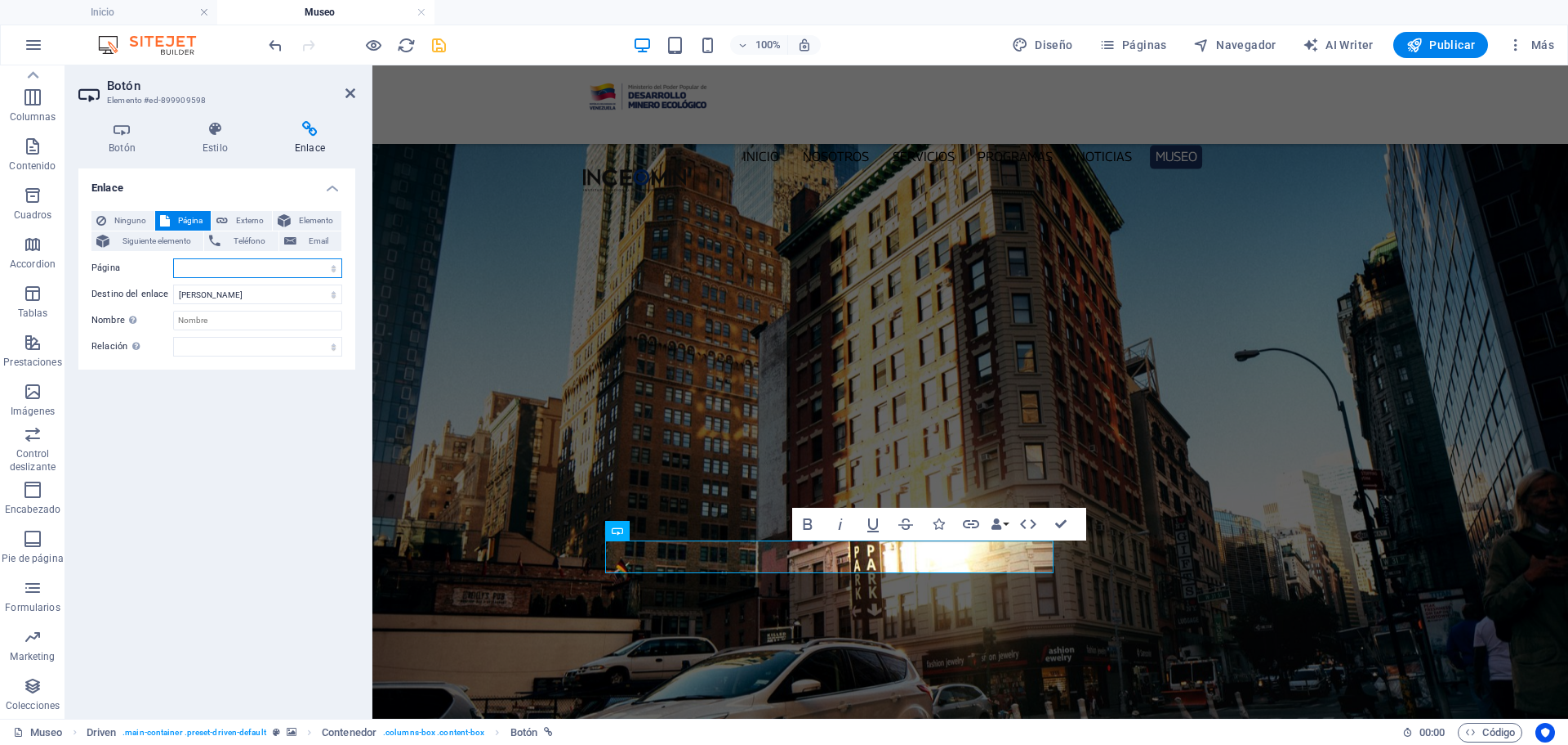
click at [334, 270] on select "Inicio Nosotros Servicios Programas -- PNG -- INGEOMIN VA A LA ESCUELA -- COMIT…" at bounding box center [258, 267] width 169 height 20
select select "8"
click at [173, 258] on select "Inicio Nosotros Servicios Programas -- PNG -- INGEOMIN VA A LA ESCUELA -- COMIT…" at bounding box center [258, 267] width 169 height 20
click at [439, 48] on icon "save" at bounding box center [439, 46] width 19 height 19
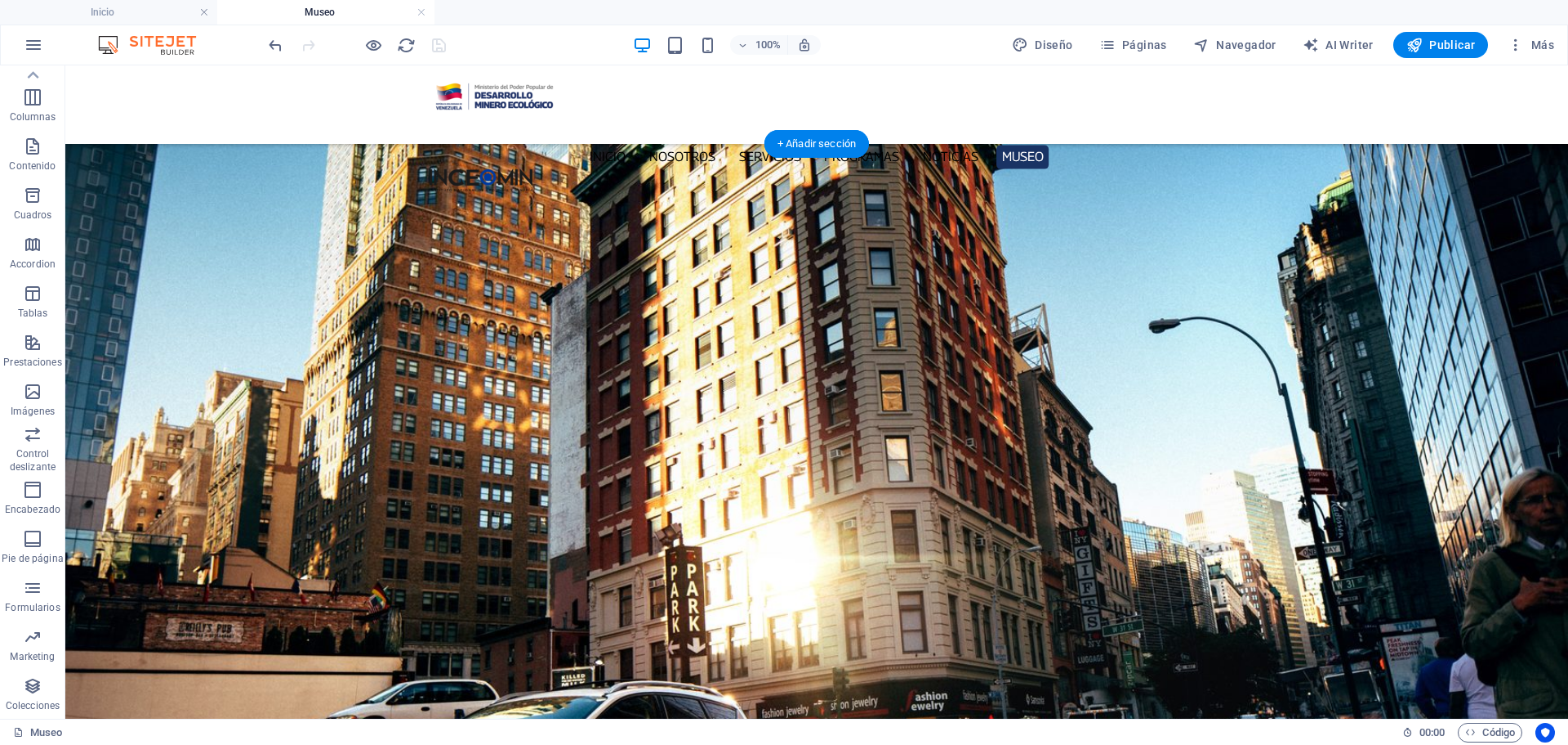
click at [1296, 416] on figure at bounding box center [817, 470] width 1503 height 653
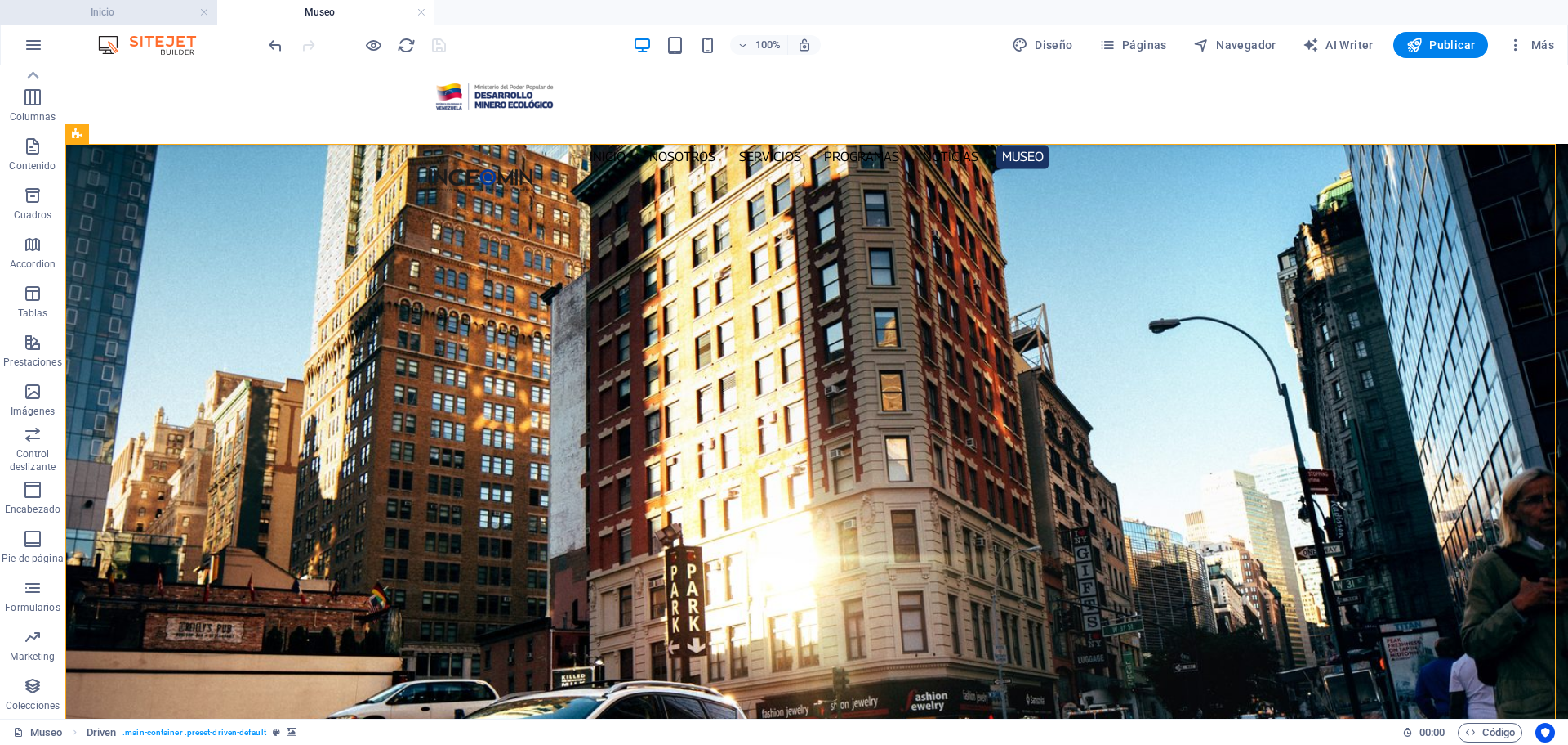
click at [158, 12] on h4 "Inicio" at bounding box center [108, 11] width 218 height 18
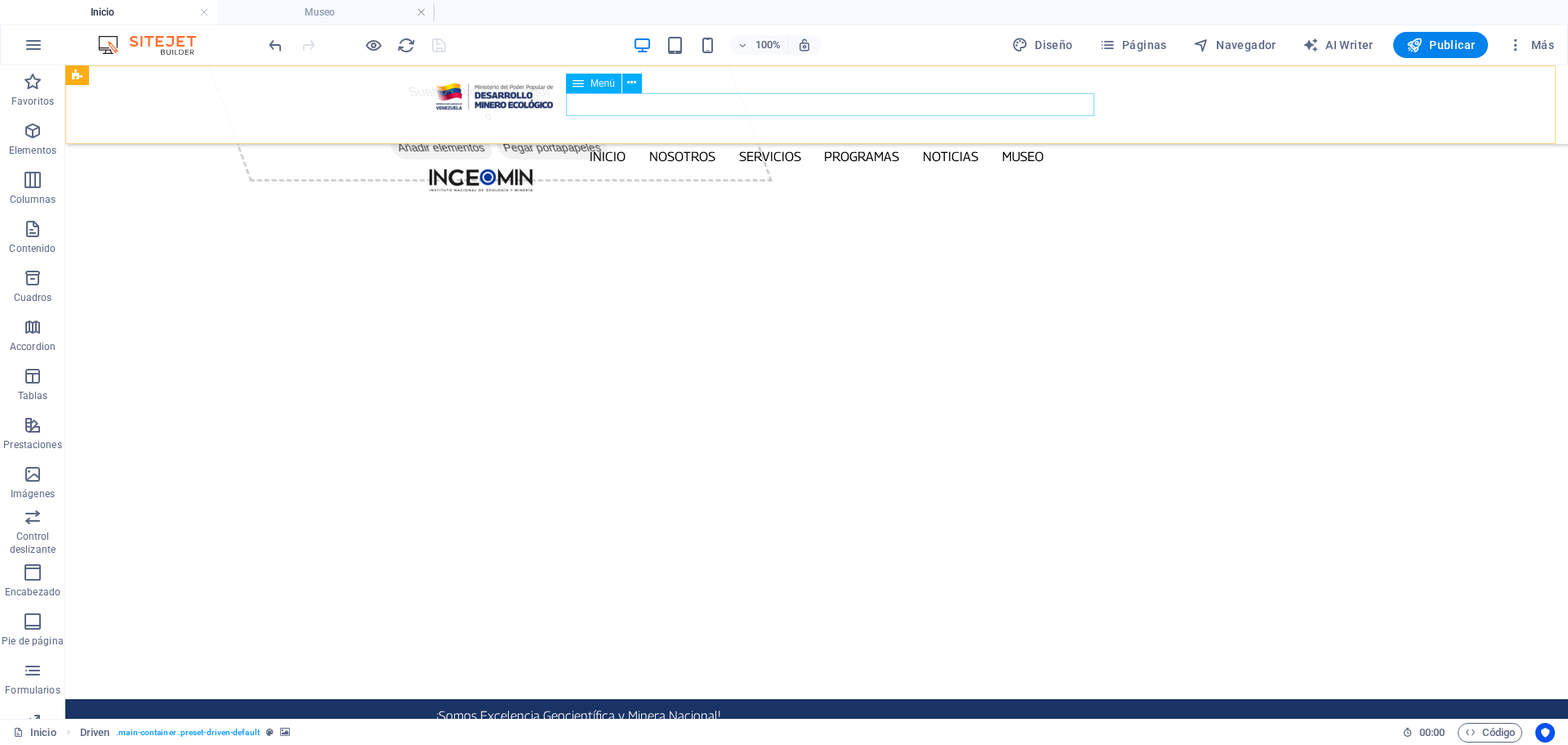
click at [1037, 145] on nav "Inicio Nosotros Servicios Programas PNG INGEOMIN VA A LA ESCUELA COMITÉ DE MUJE…" at bounding box center [817, 156] width 774 height 24
select select
select select "1"
select select
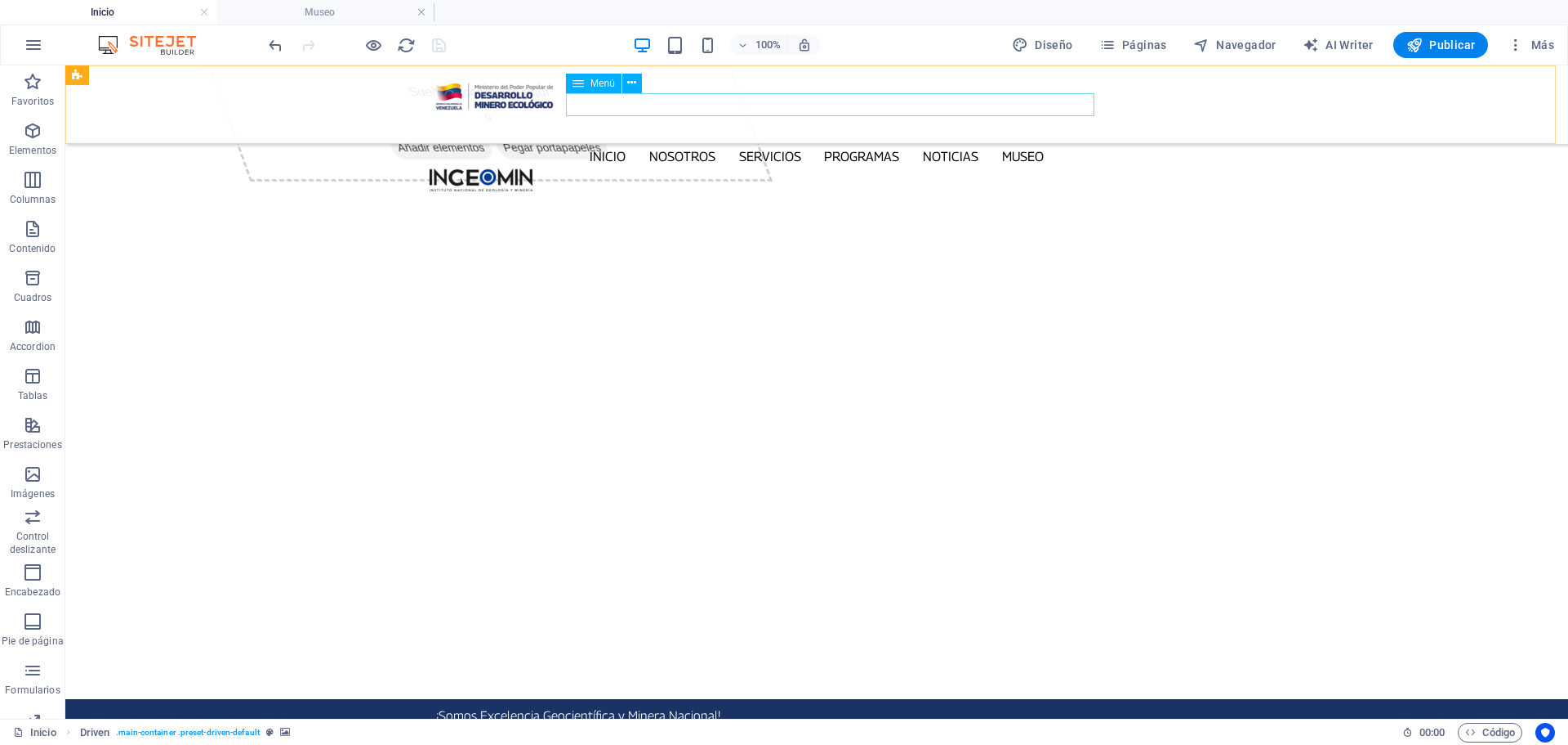
select select "2"
select select
select select "3"
select select
select select "4"
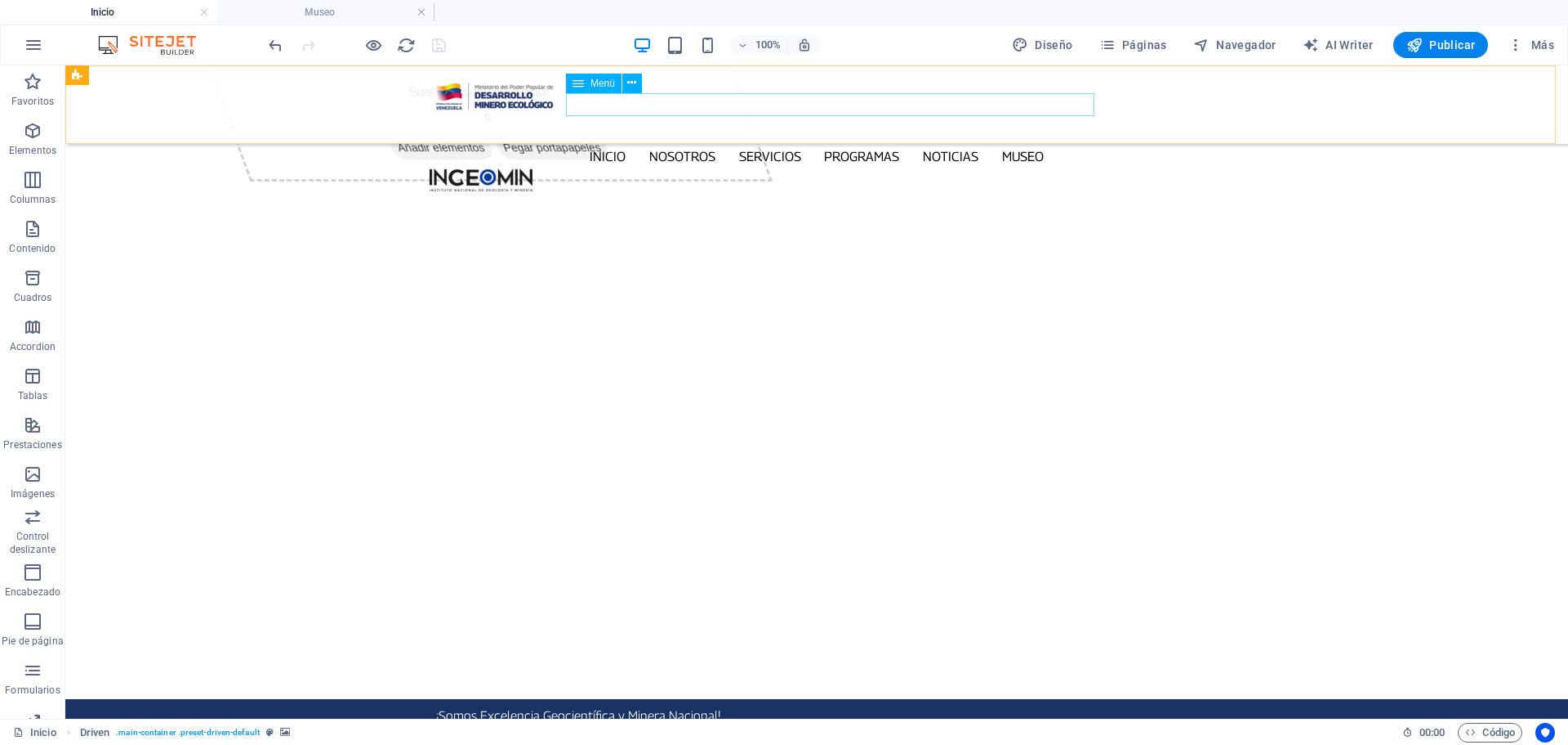
select select
select select "5"
select select
select select "6"
select select
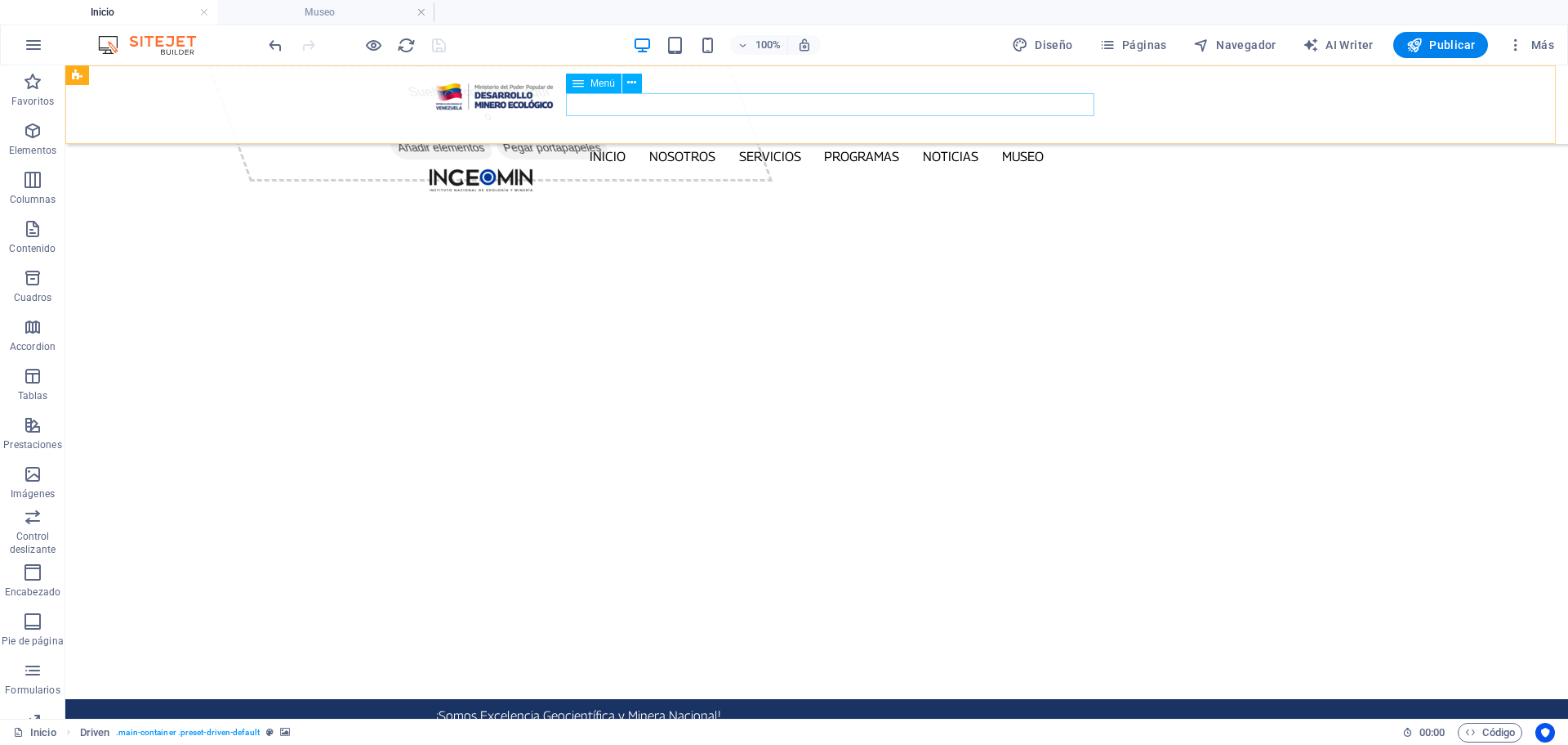
select select "7"
select select
select select "8"
select select
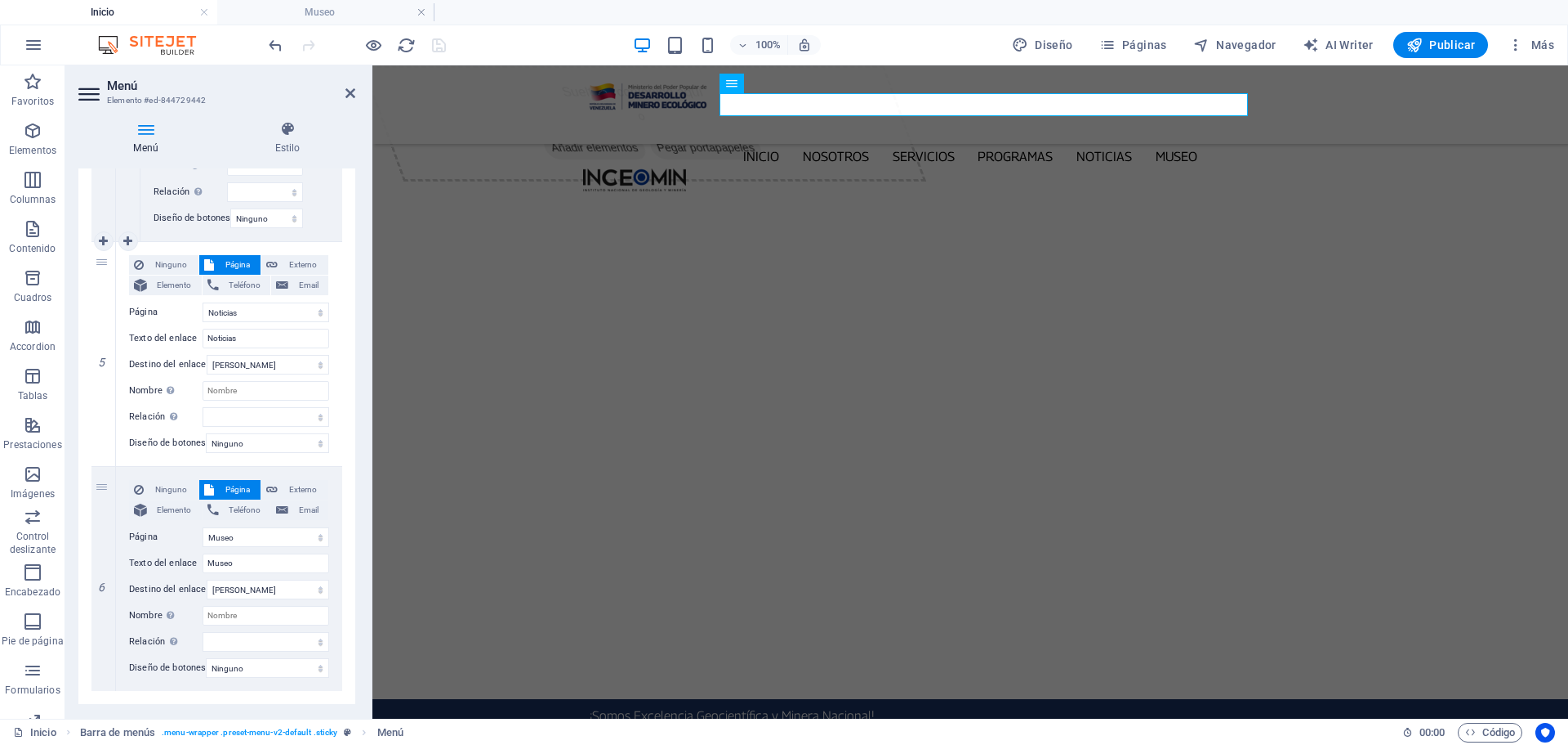
scroll to position [1758, 0]
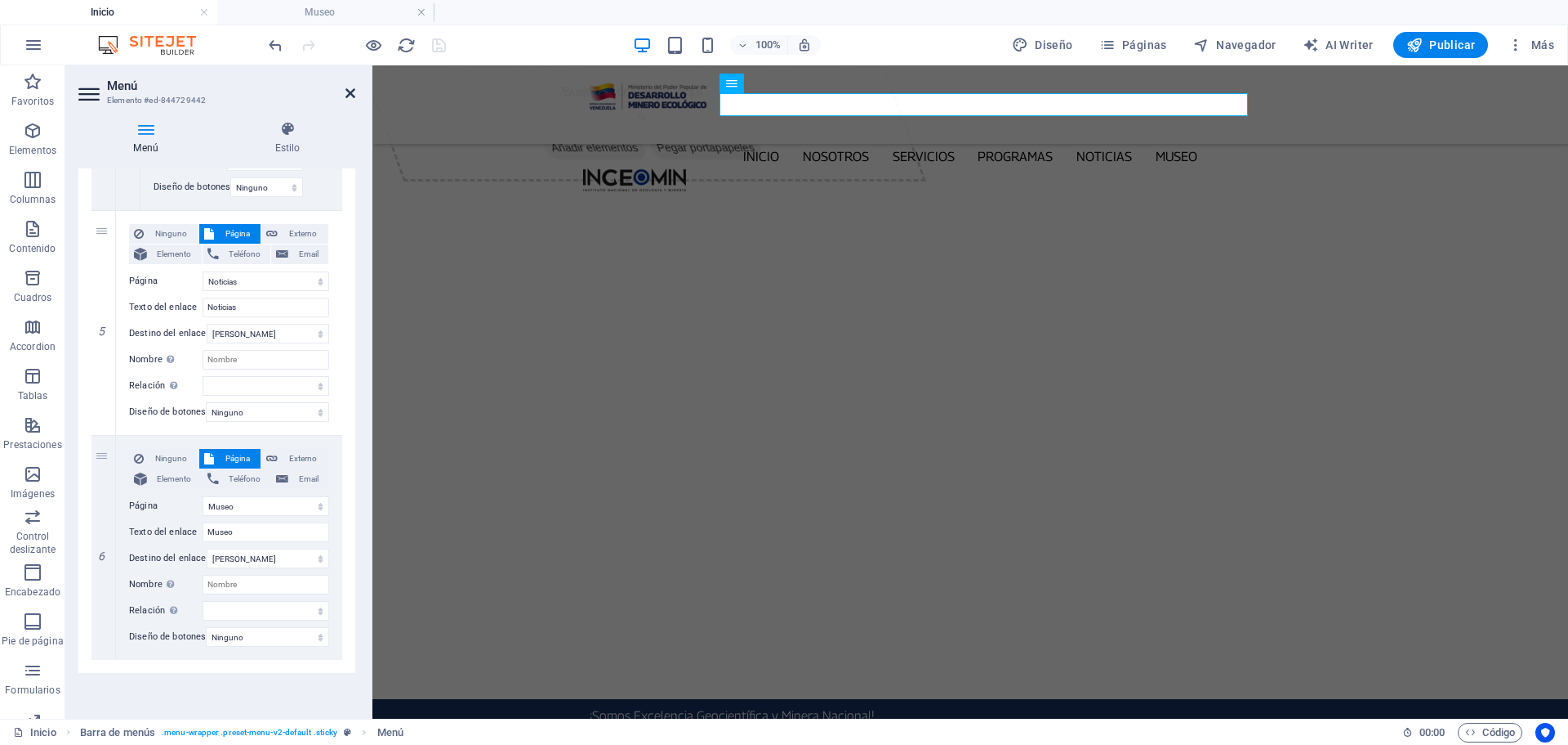
click at [350, 88] on icon at bounding box center [350, 93] width 10 height 13
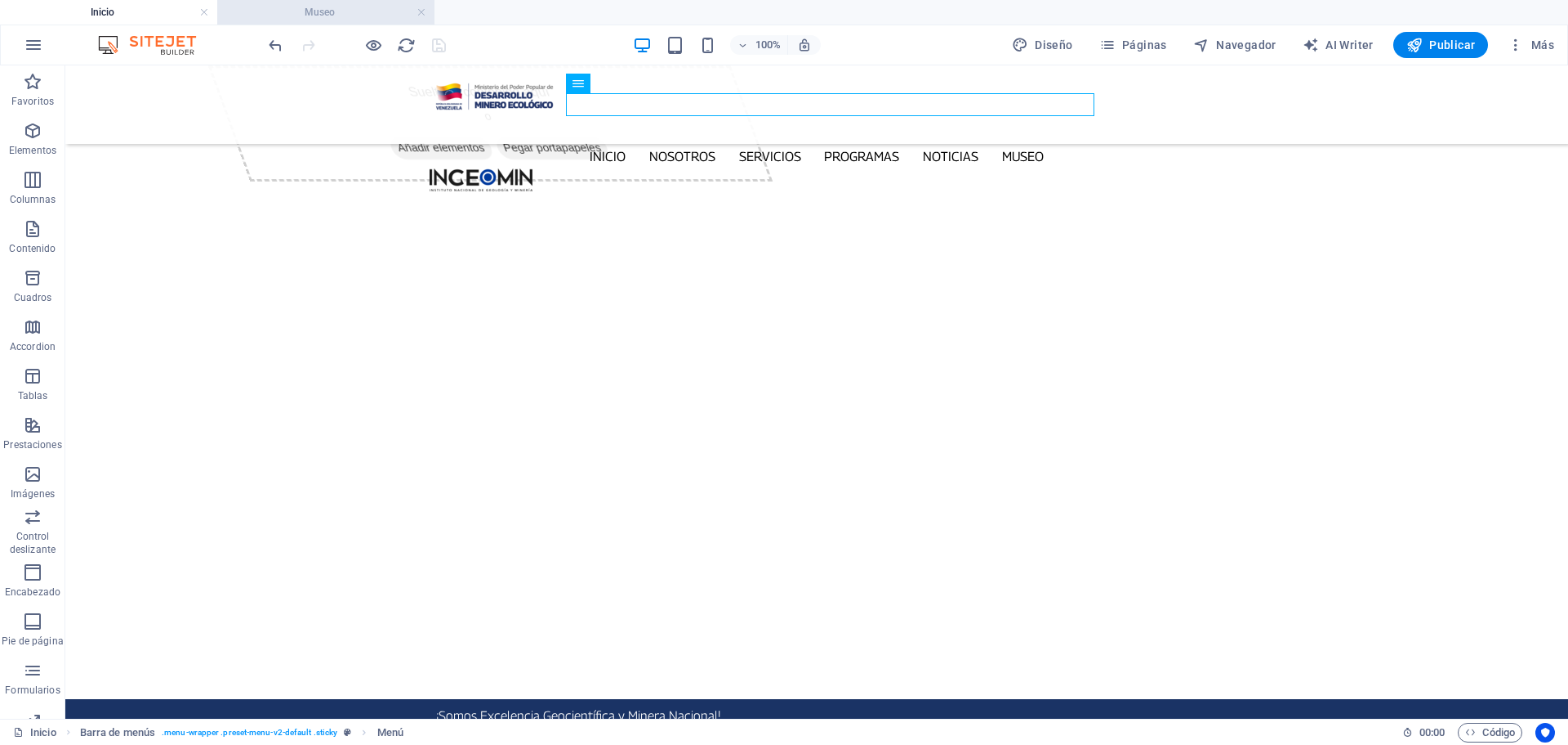
click at [335, 0] on li "Museo" at bounding box center [326, 12] width 218 height 25
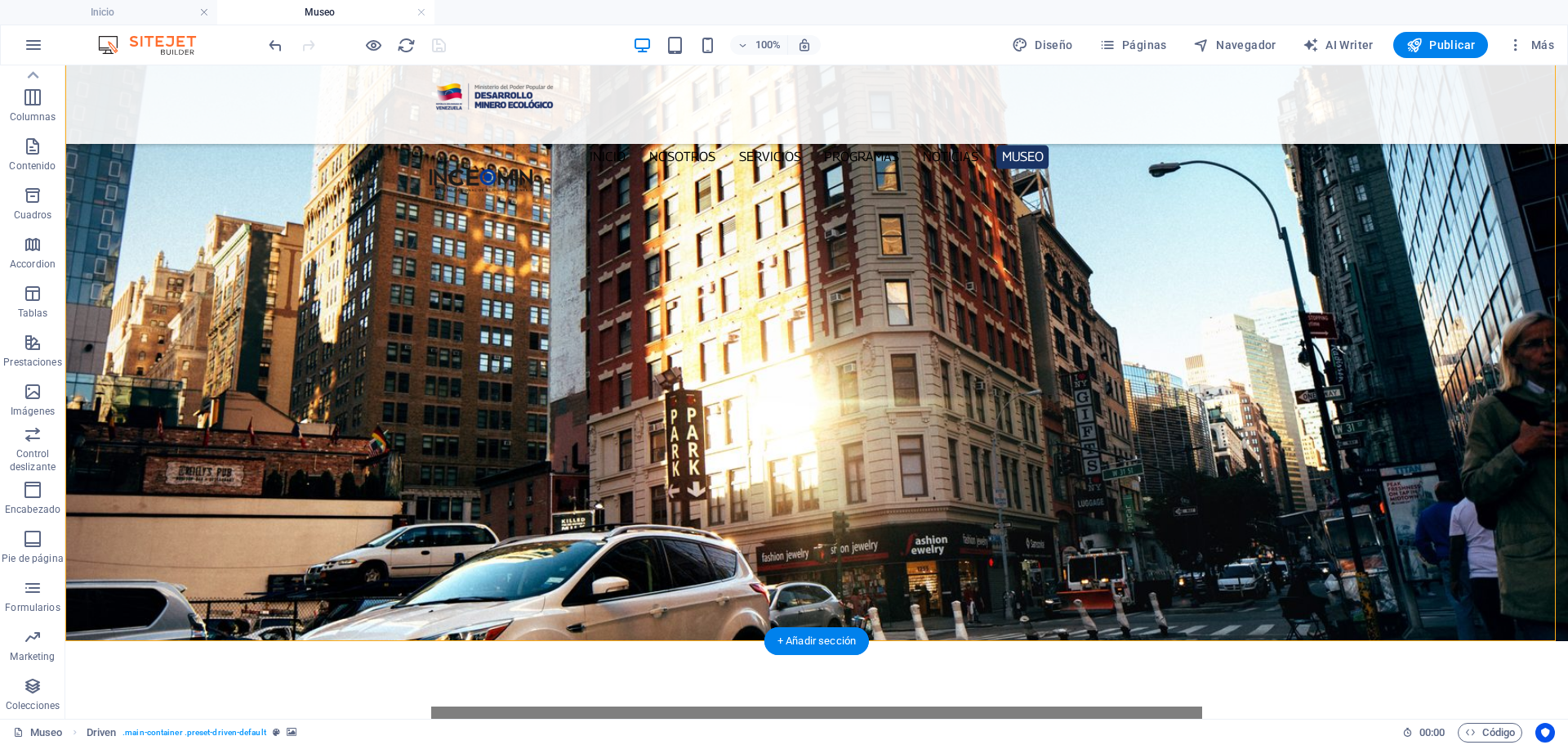
scroll to position [0, 0]
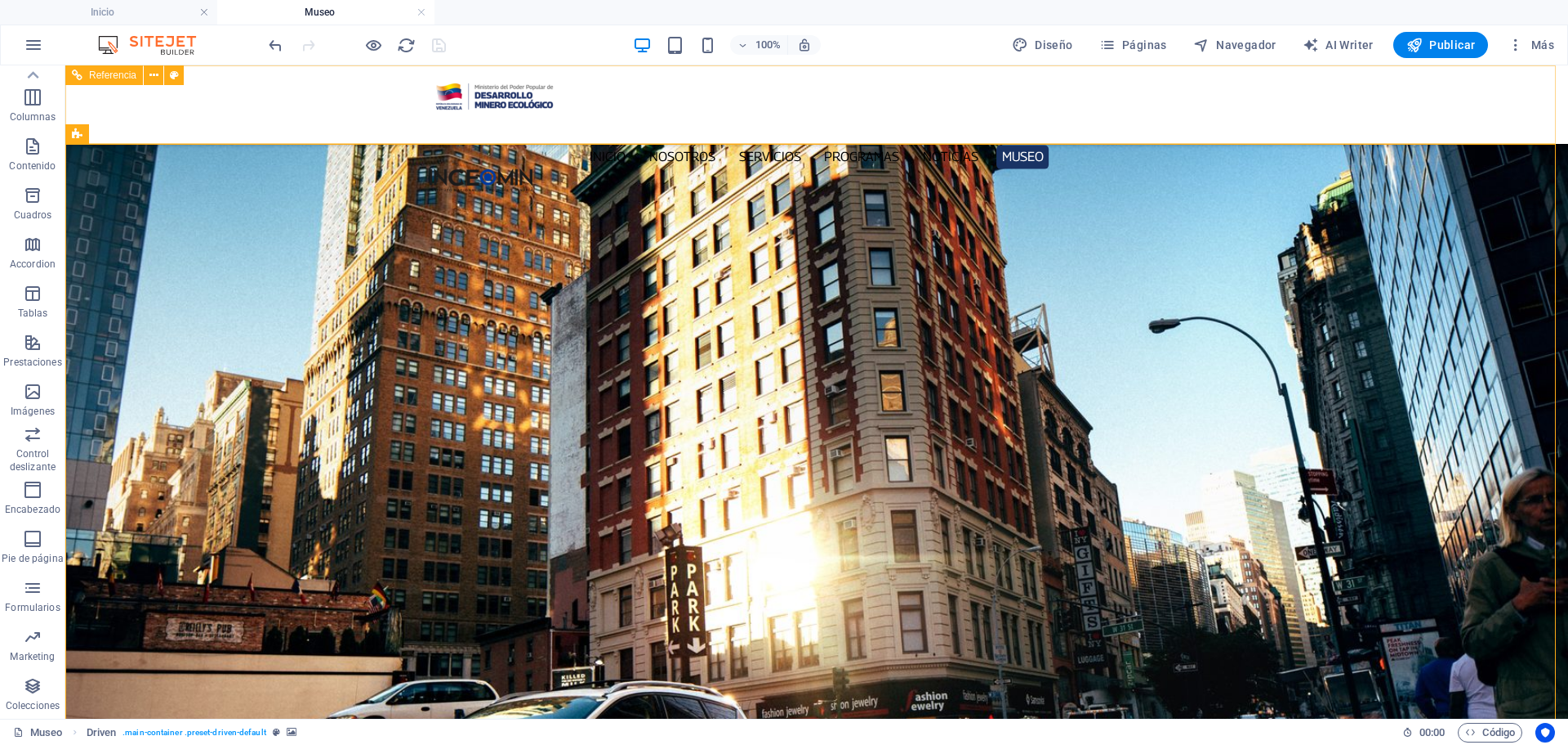
click at [967, 145] on nav "Inicio Nosotros Servicios Programas PNG INGEOMIN VA A LA ESCUELA COMITÉ DE MUJE…" at bounding box center [817, 156] width 774 height 24
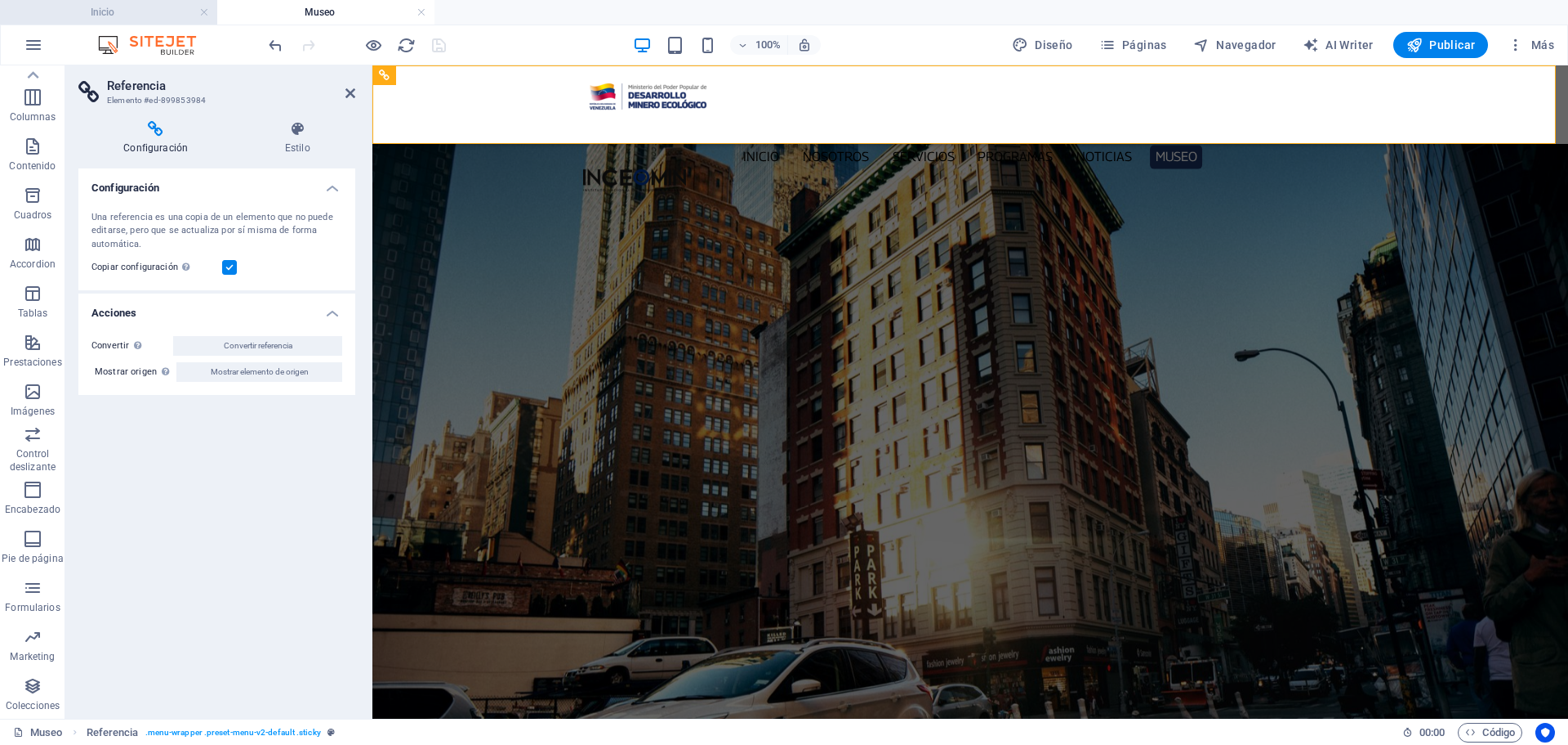
click at [93, 9] on h4 "Inicio" at bounding box center [108, 11] width 218 height 18
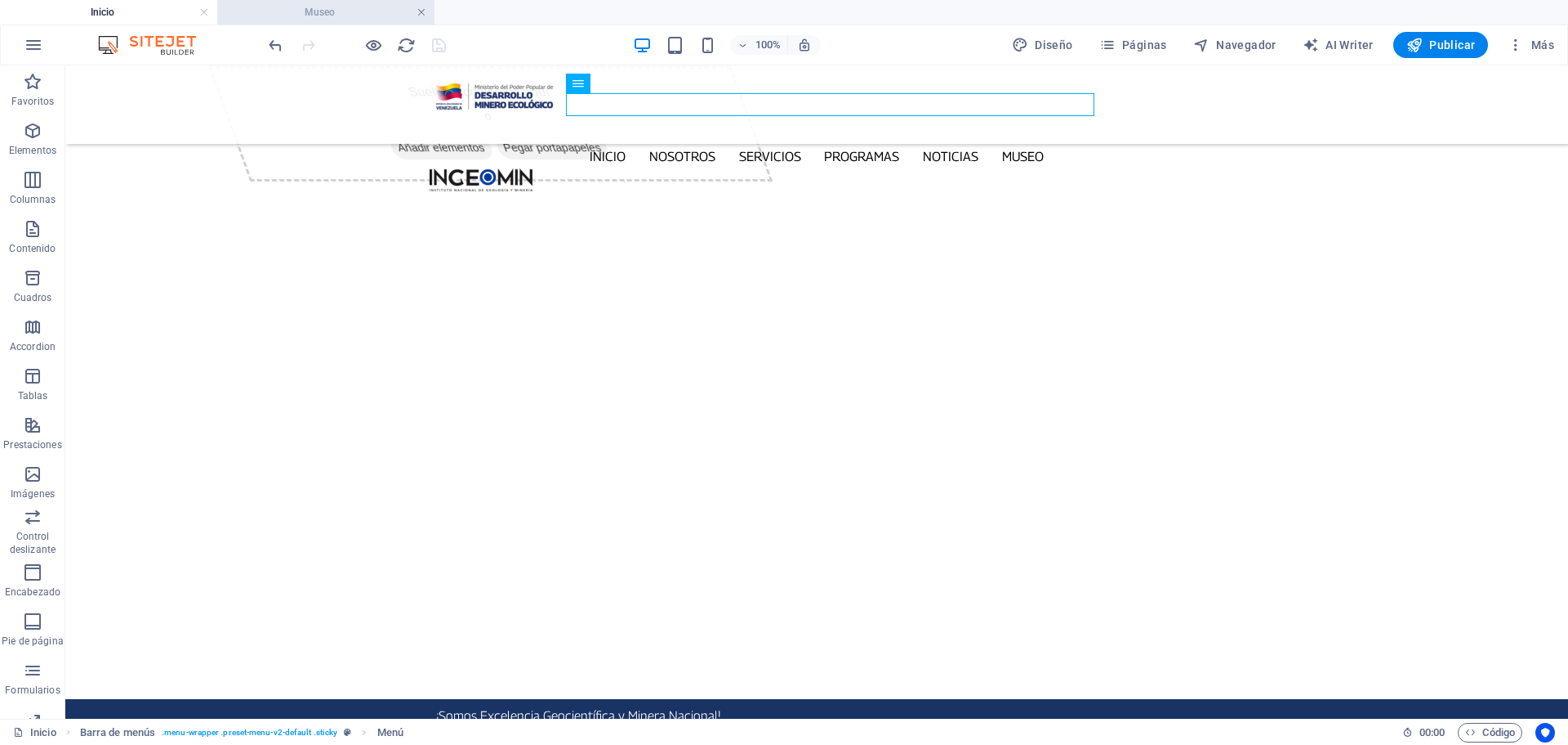
click at [423, 13] on link at bounding box center [421, 12] width 10 height 15
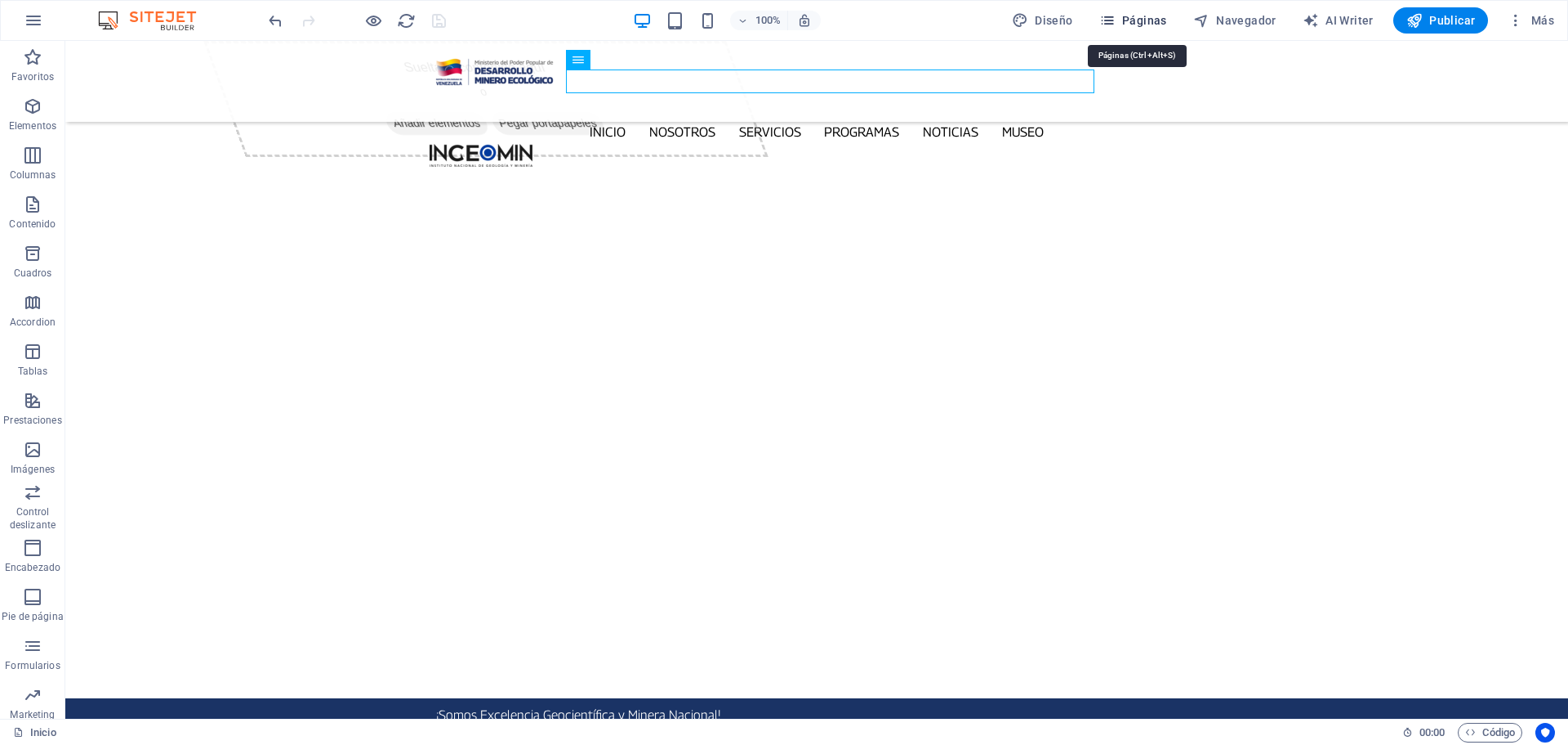
click at [1132, 27] on span "Páginas" at bounding box center [1132, 20] width 68 height 16
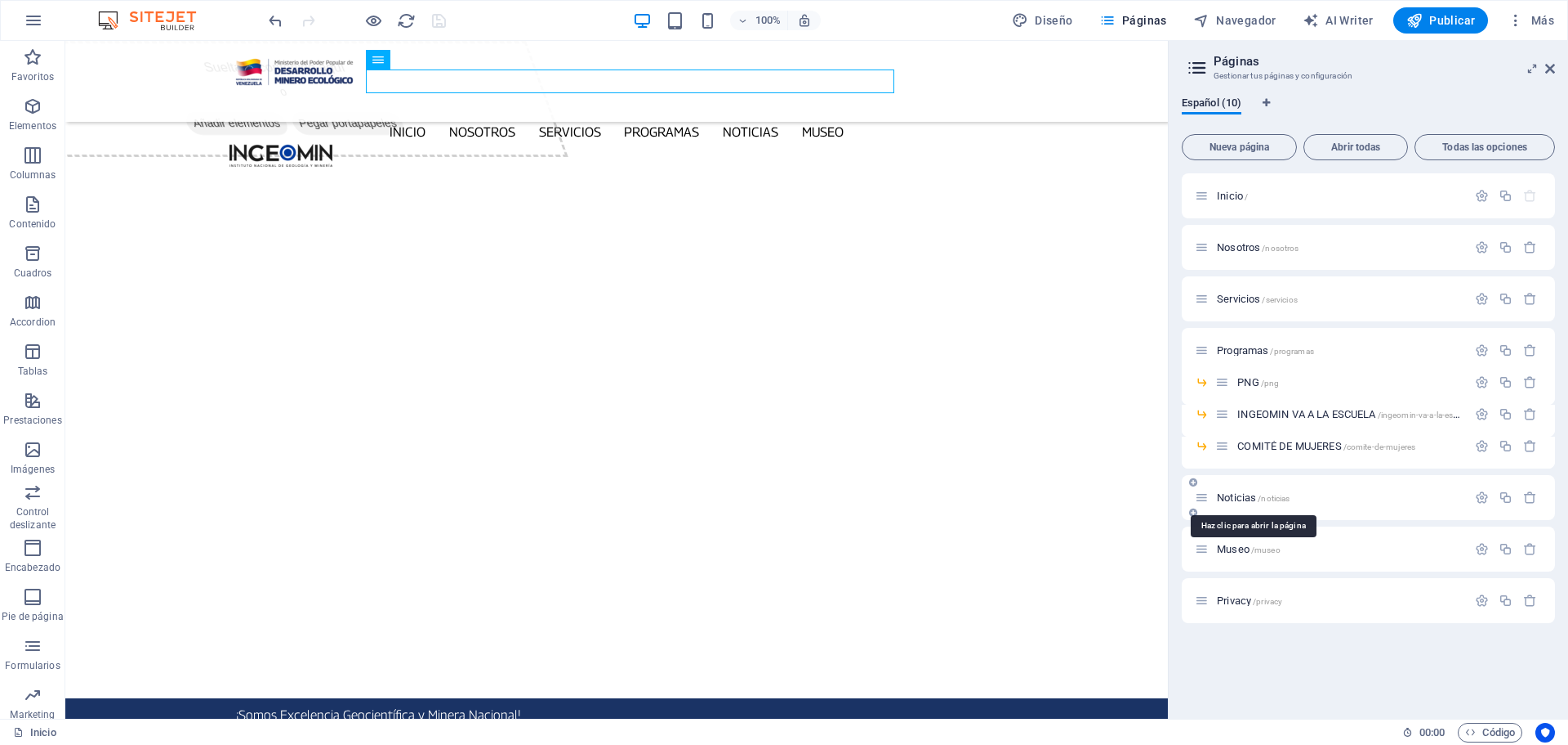
click at [1239, 498] on span "Noticias /noticias" at bounding box center [1253, 497] width 72 height 12
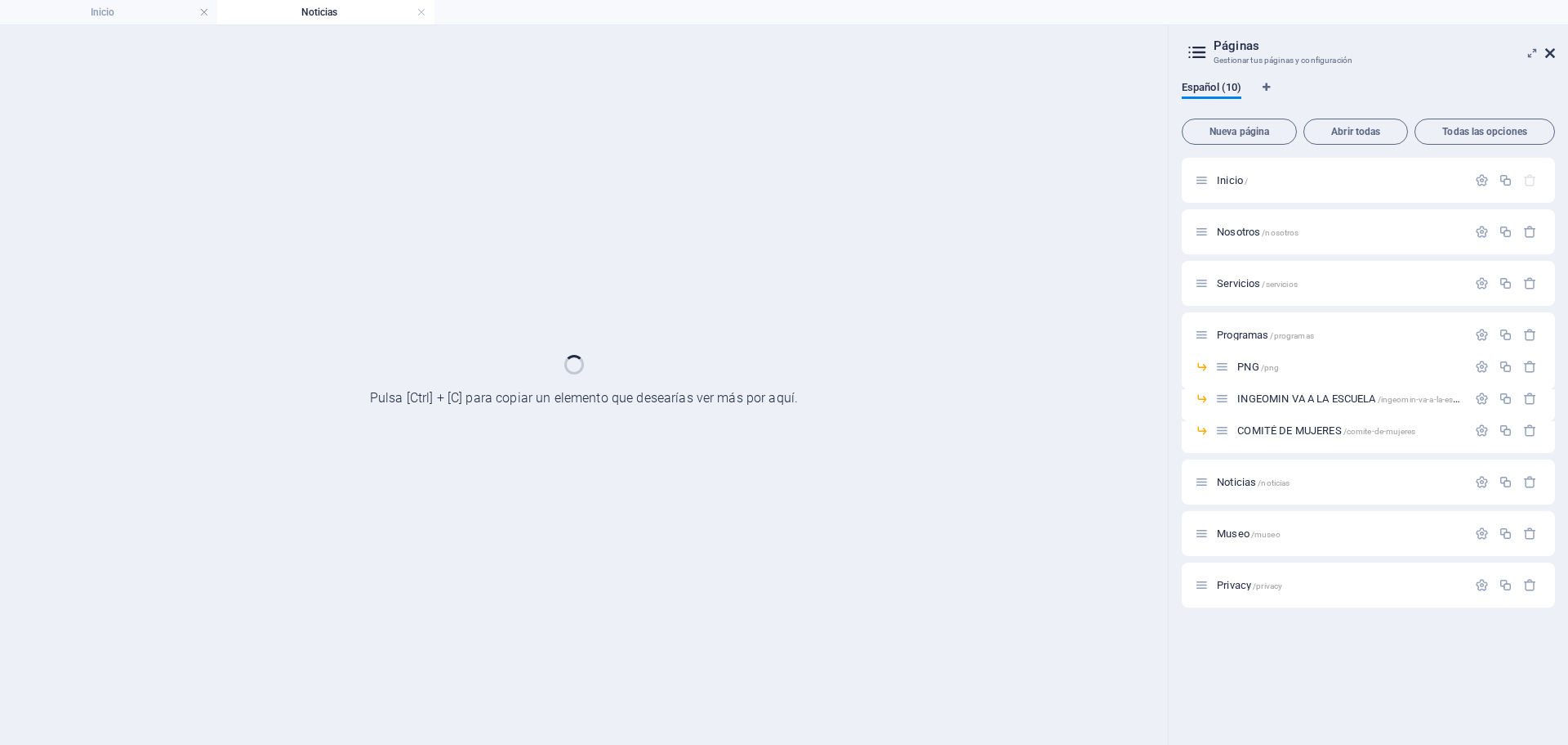
click at [1550, 50] on icon at bounding box center [1550, 53] width 10 height 13
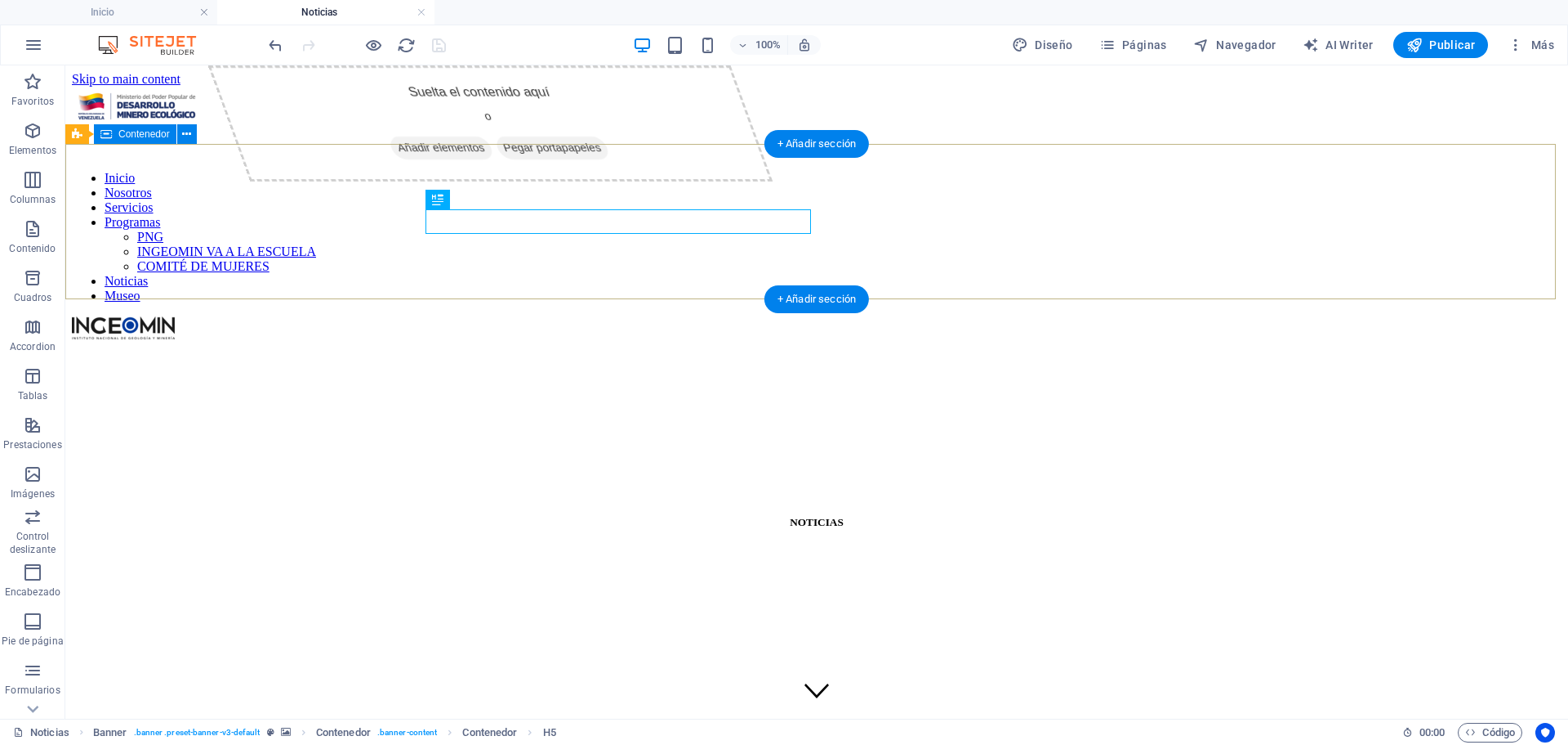
click at [187, 498] on div "Suelta el contenido aquí o Añadir elementos Pegar portapapeles NOTICIAS" at bounding box center [817, 522] width 1490 height 49
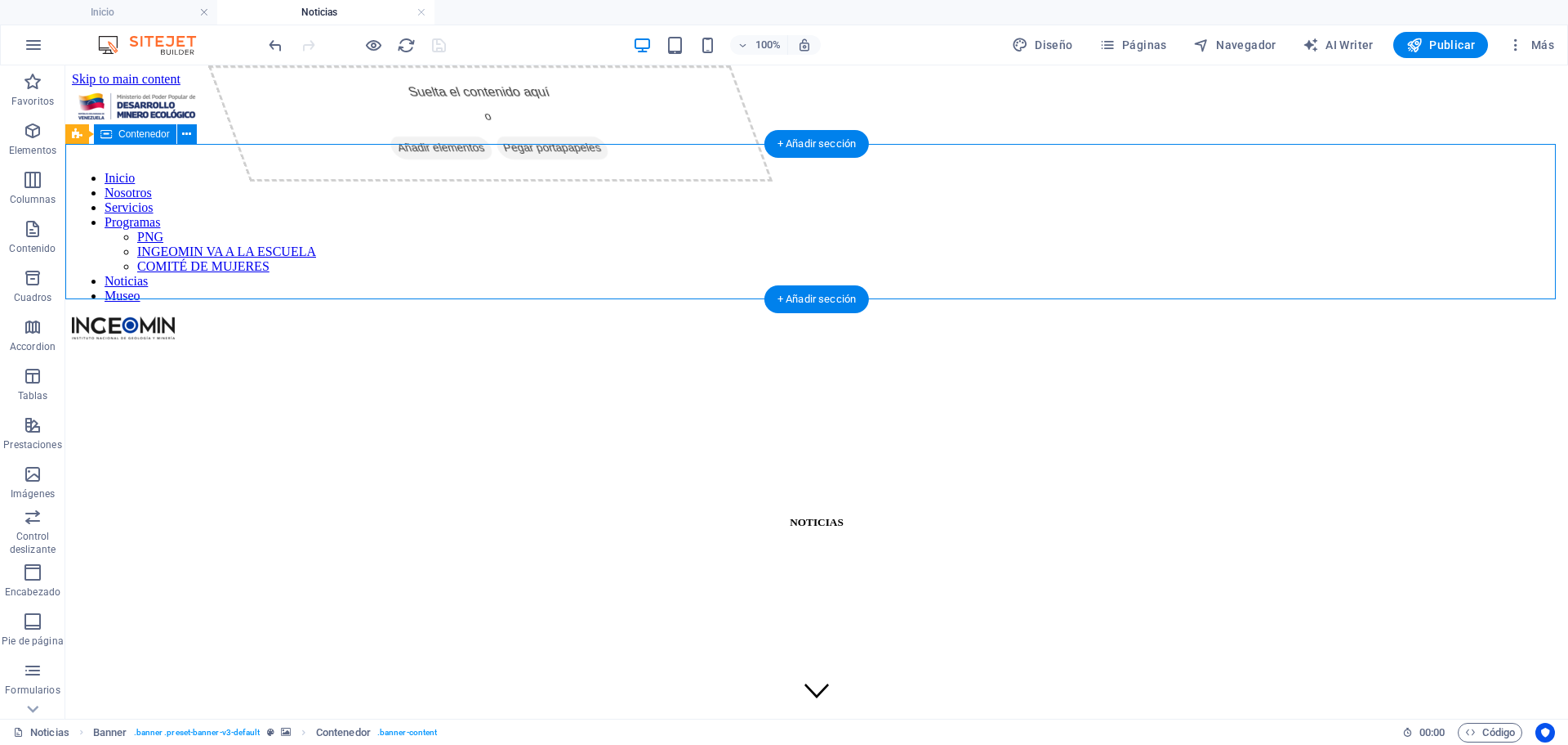
drag, startPoint x: 187, startPoint y: 194, endPoint x: 250, endPoint y: 258, distance: 89.8
click at [187, 498] on div "Suelta el contenido aquí o Añadir elementos Pegar portapapeles NOTICIAS" at bounding box center [817, 522] width 1490 height 49
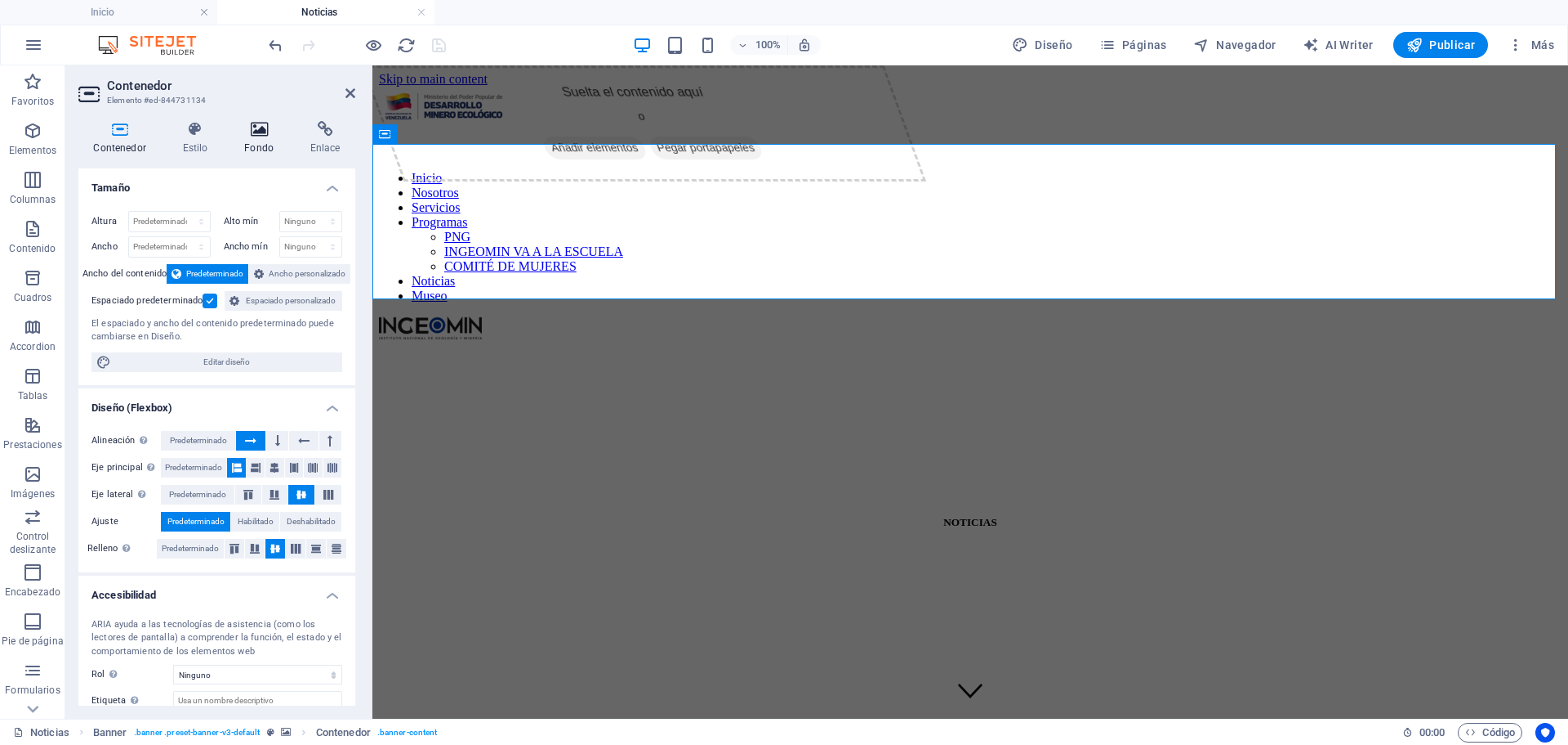
click at [256, 128] on icon at bounding box center [259, 128] width 60 height 16
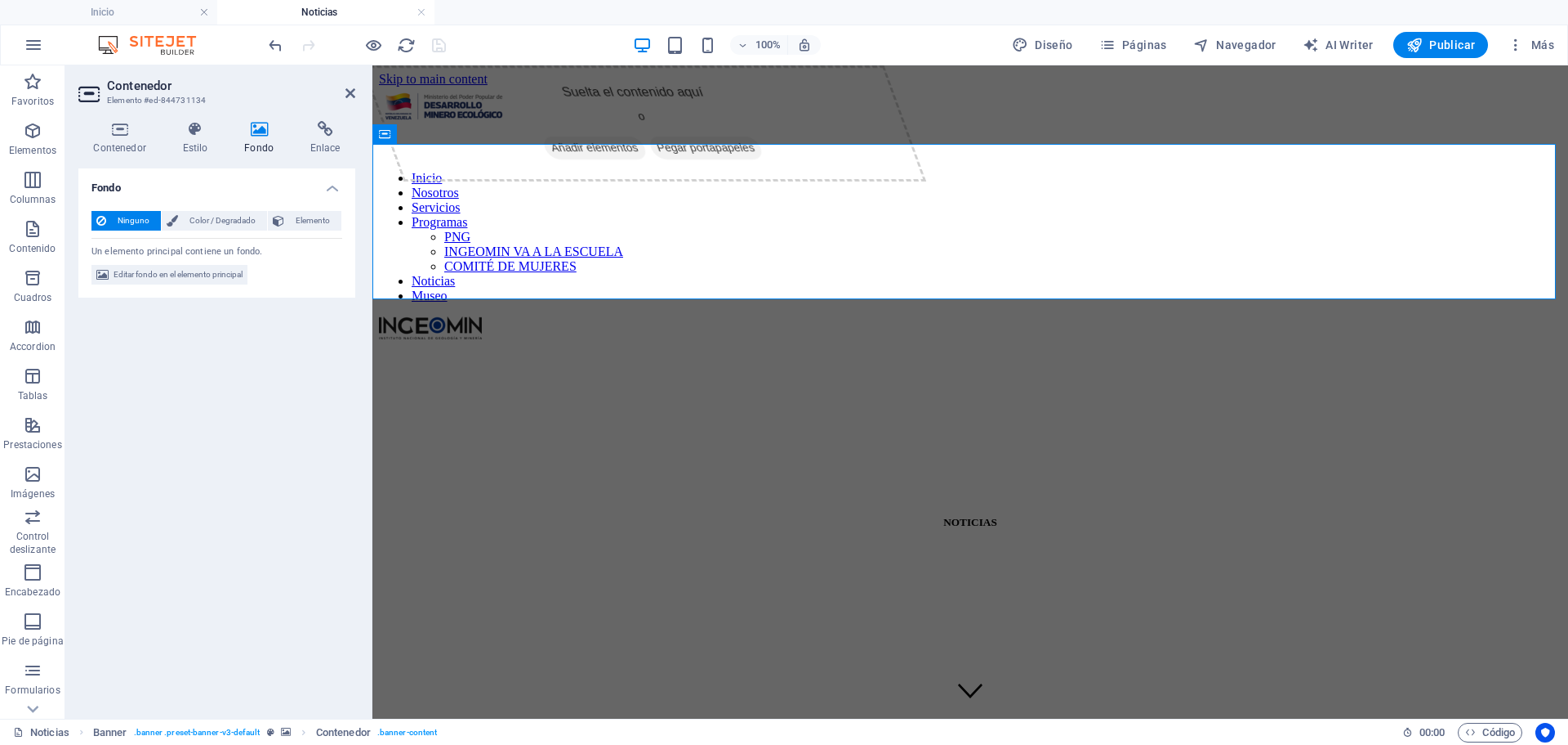
click at [200, 272] on span "Editar fondo en el elemento principal" at bounding box center [178, 274] width 129 height 20
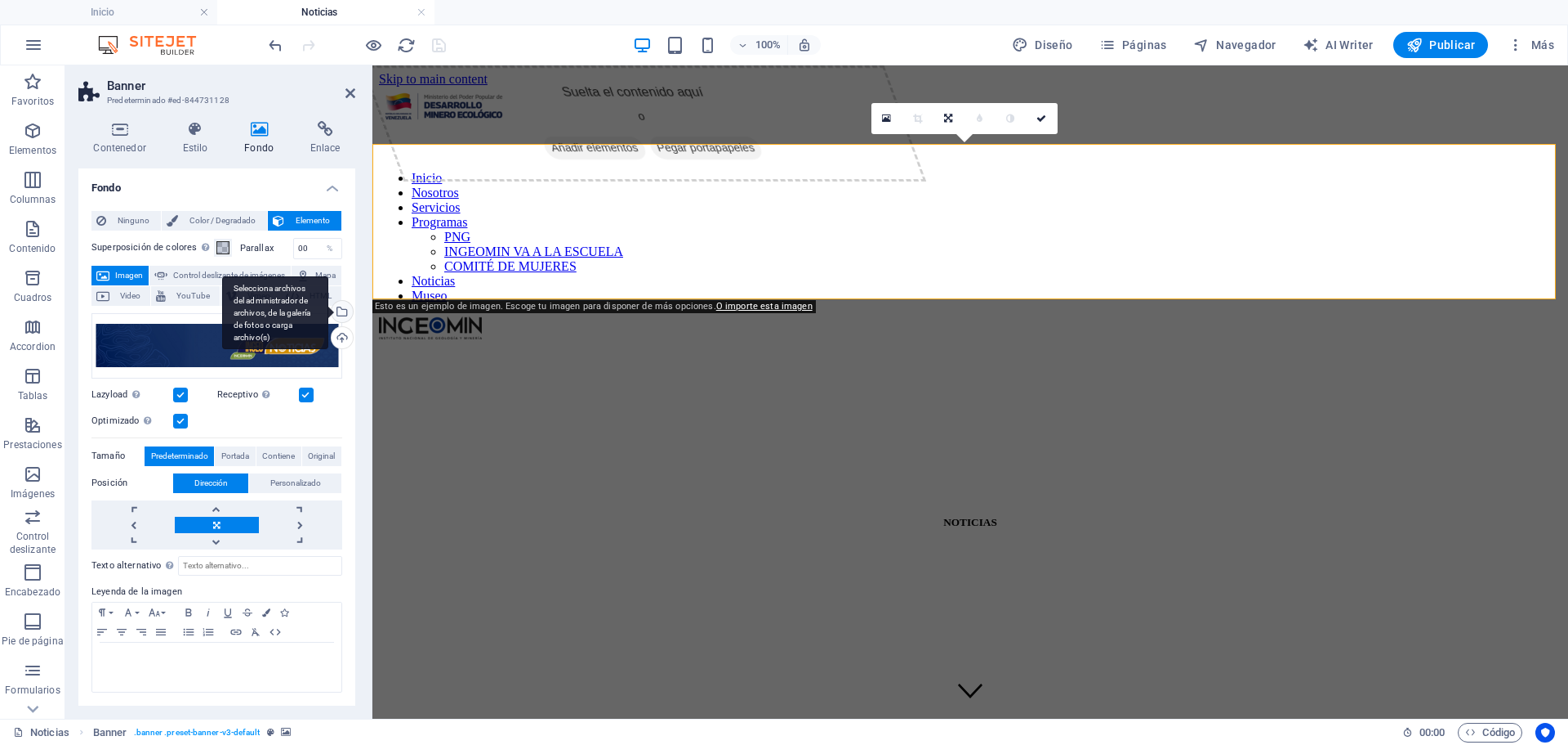
click at [328, 331] on div "Selecciona archivos del administrador de archivos, de la galería de fotos o car…" at bounding box center [276, 312] width 106 height 73
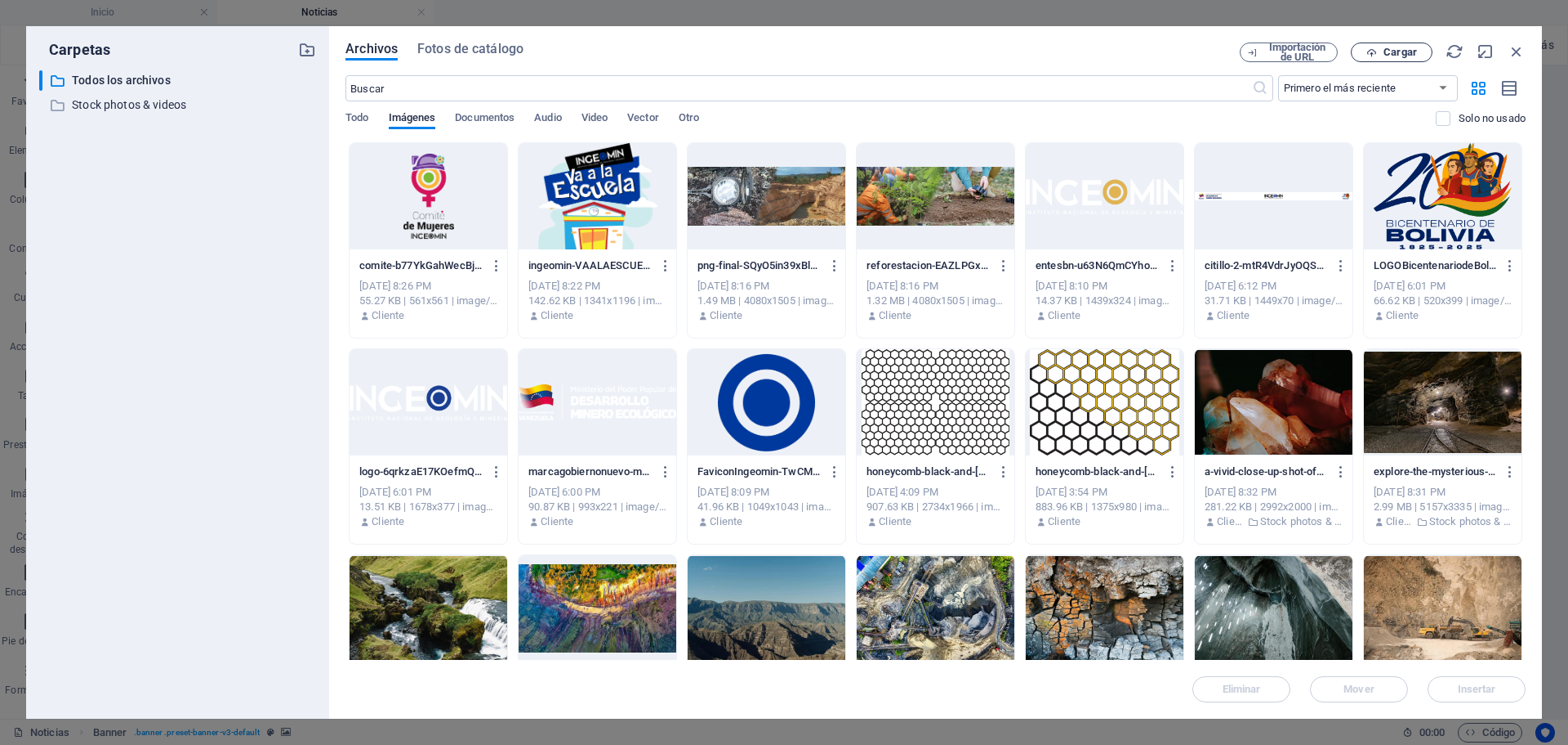
click at [1410, 51] on span "Cargar" at bounding box center [1400, 52] width 33 height 10
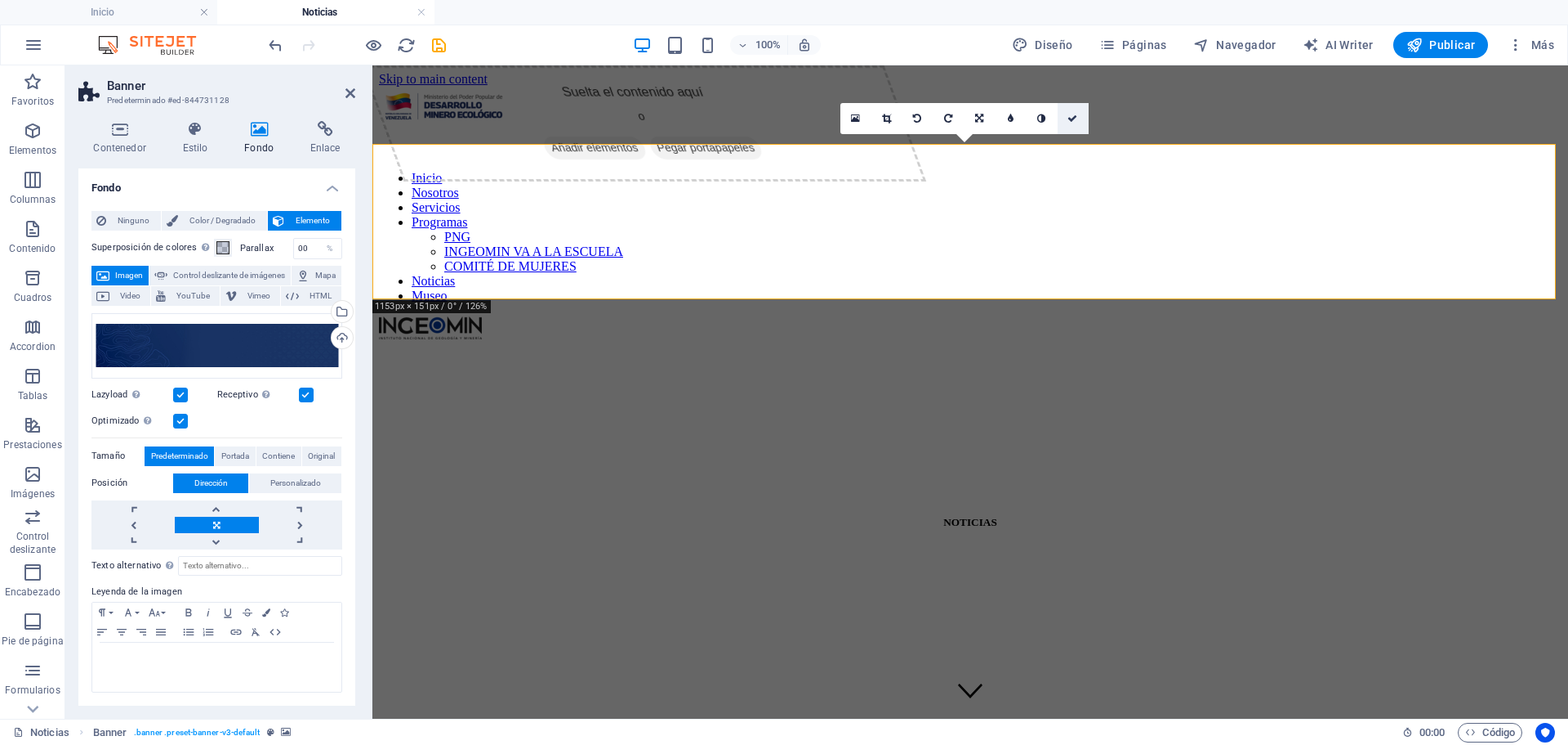
click at [1068, 113] on icon at bounding box center [1073, 118] width 10 height 10
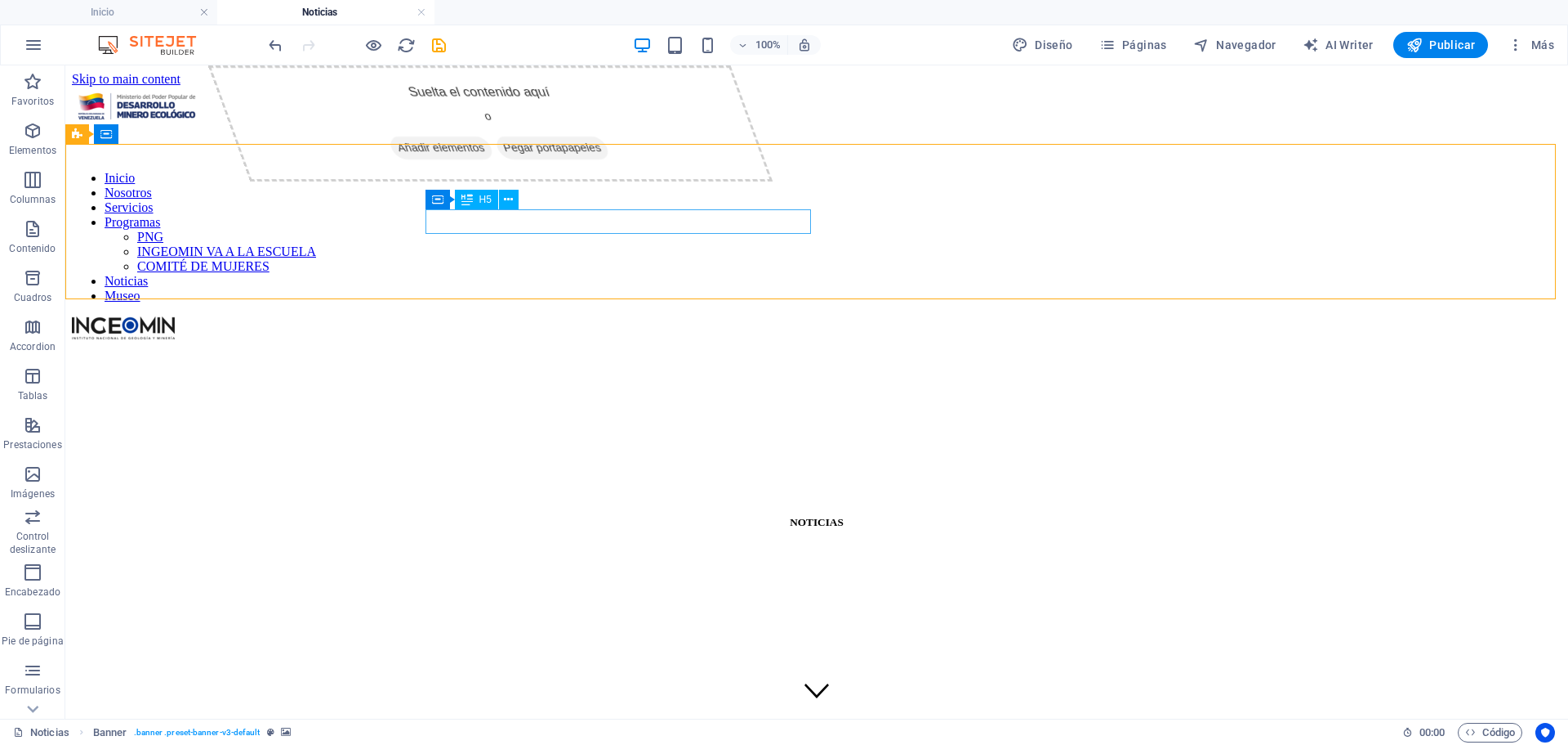
click at [484, 201] on span "H5" at bounding box center [485, 199] width 12 height 10
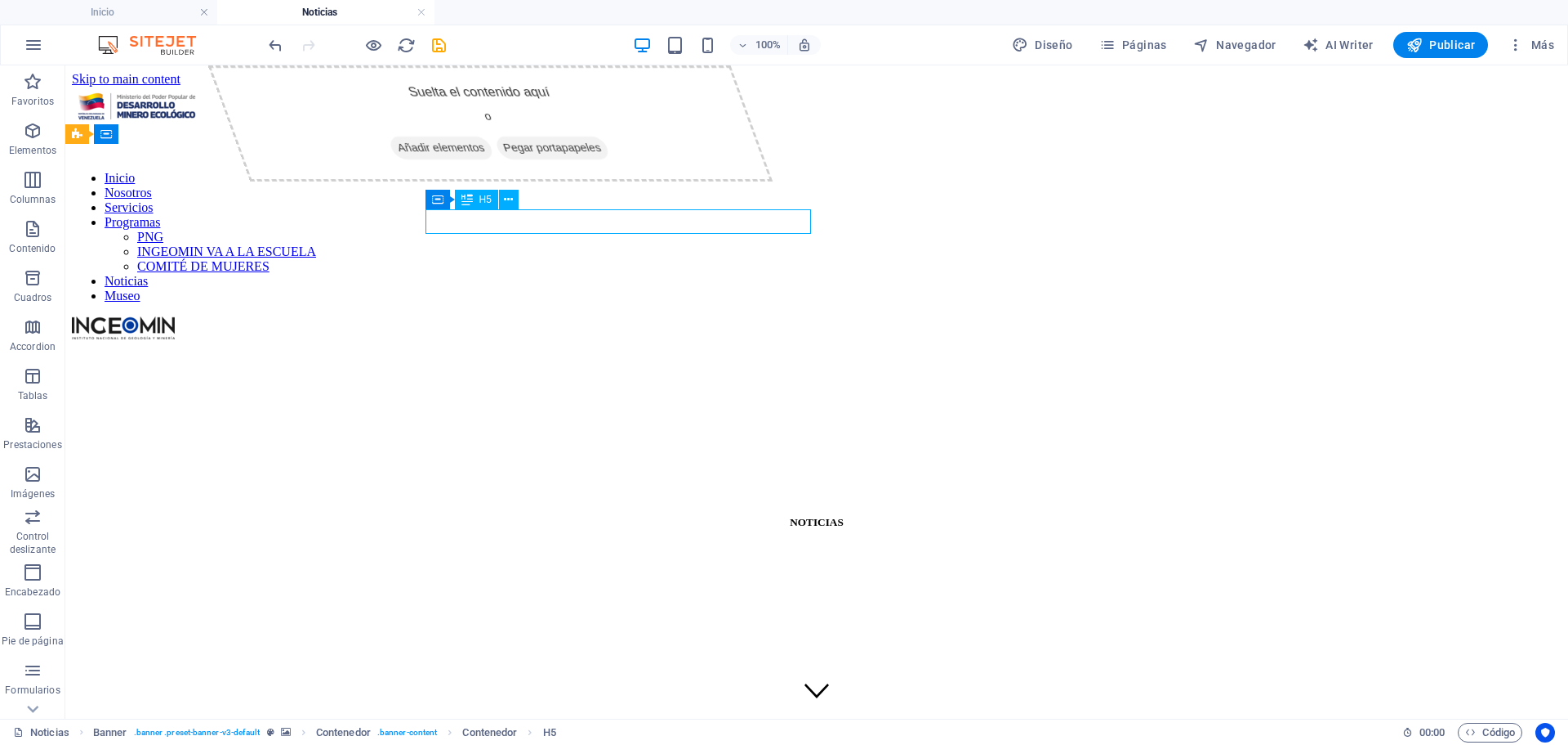
click at [484, 201] on span "H5" at bounding box center [485, 199] width 12 height 10
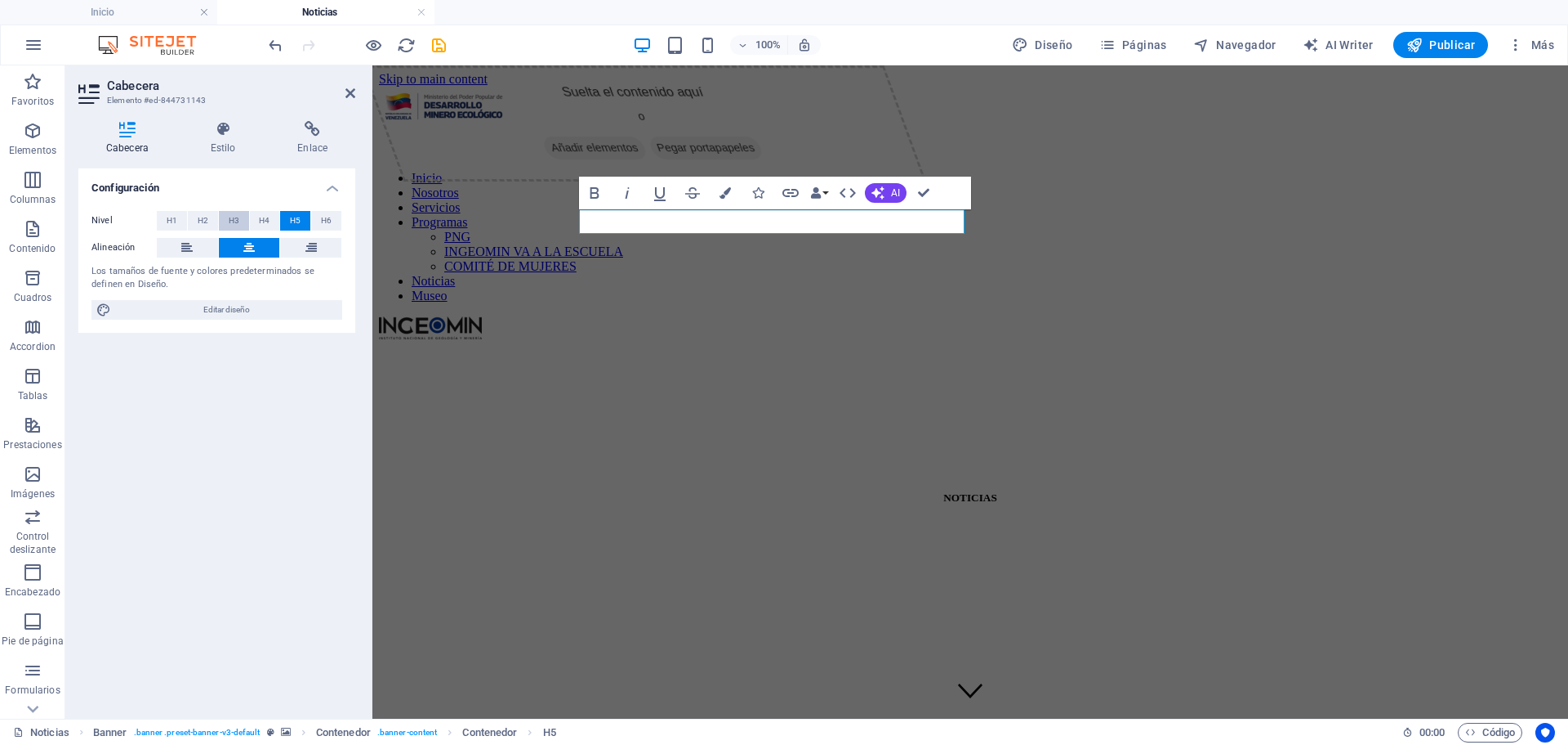
click at [232, 217] on span "H3" at bounding box center [234, 221] width 10 height 20
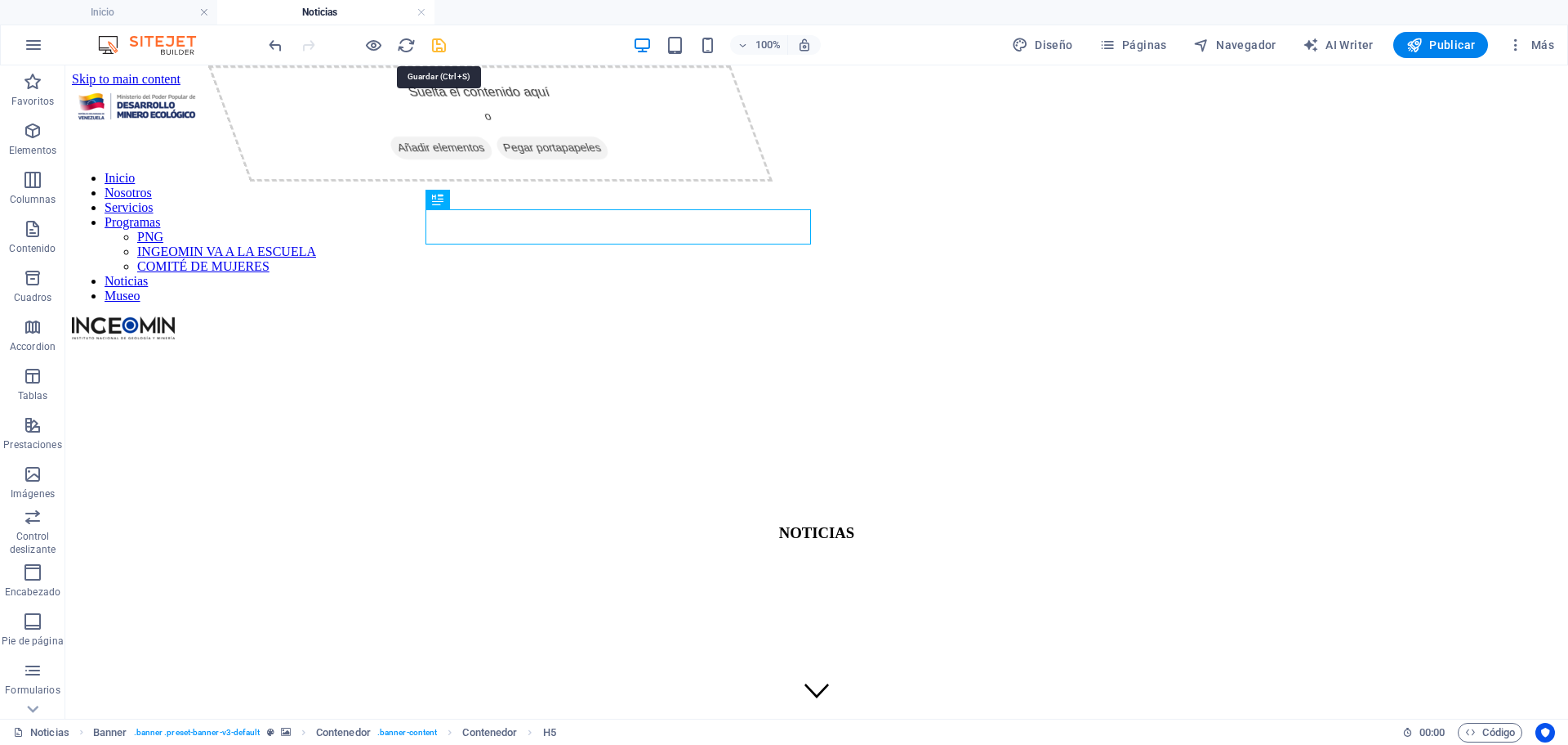
click at [436, 40] on icon "save" at bounding box center [439, 46] width 19 height 19
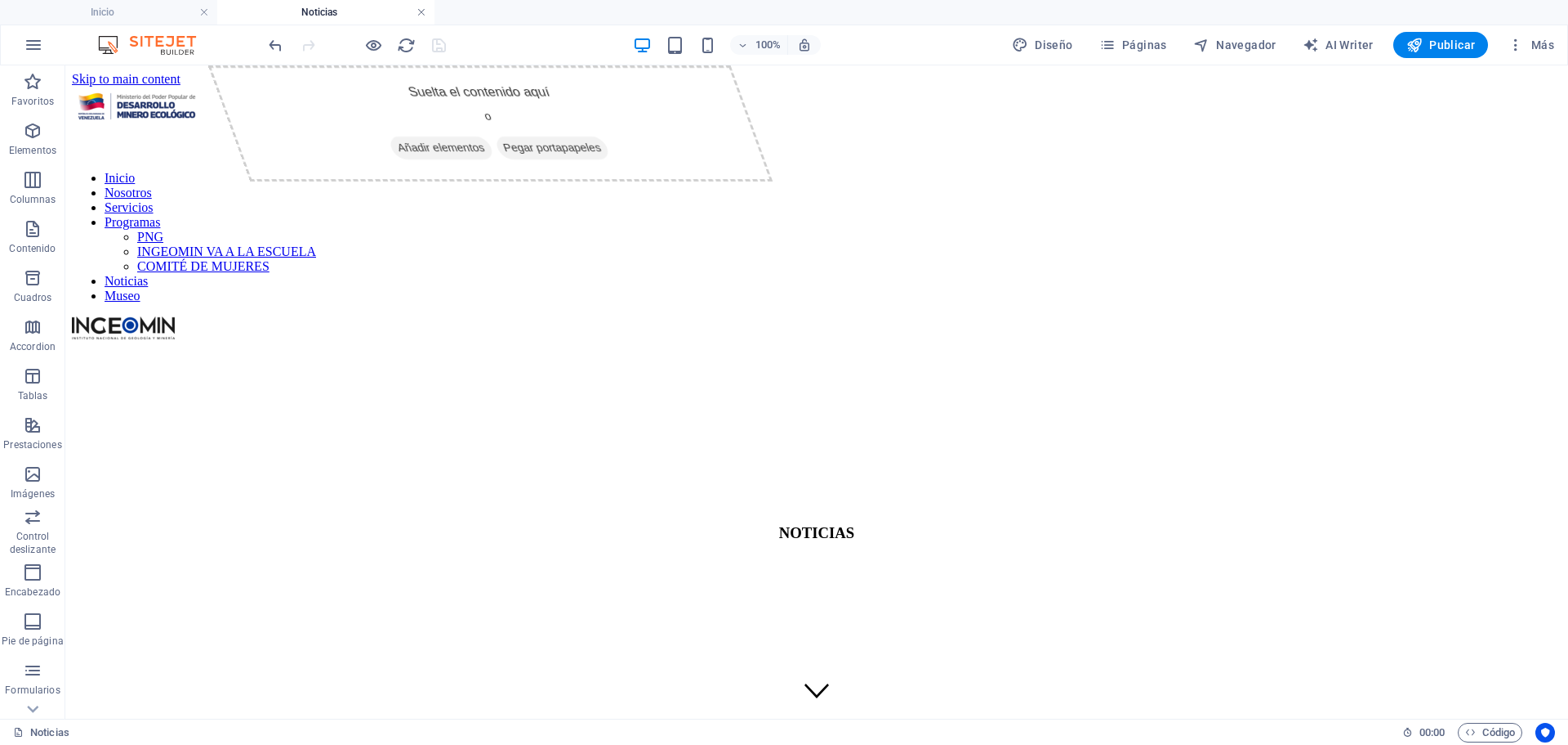
drag, startPoint x: 420, startPoint y: 10, endPoint x: 583, endPoint y: 57, distance: 169.6
click at [420, 10] on link at bounding box center [421, 12] width 10 height 15
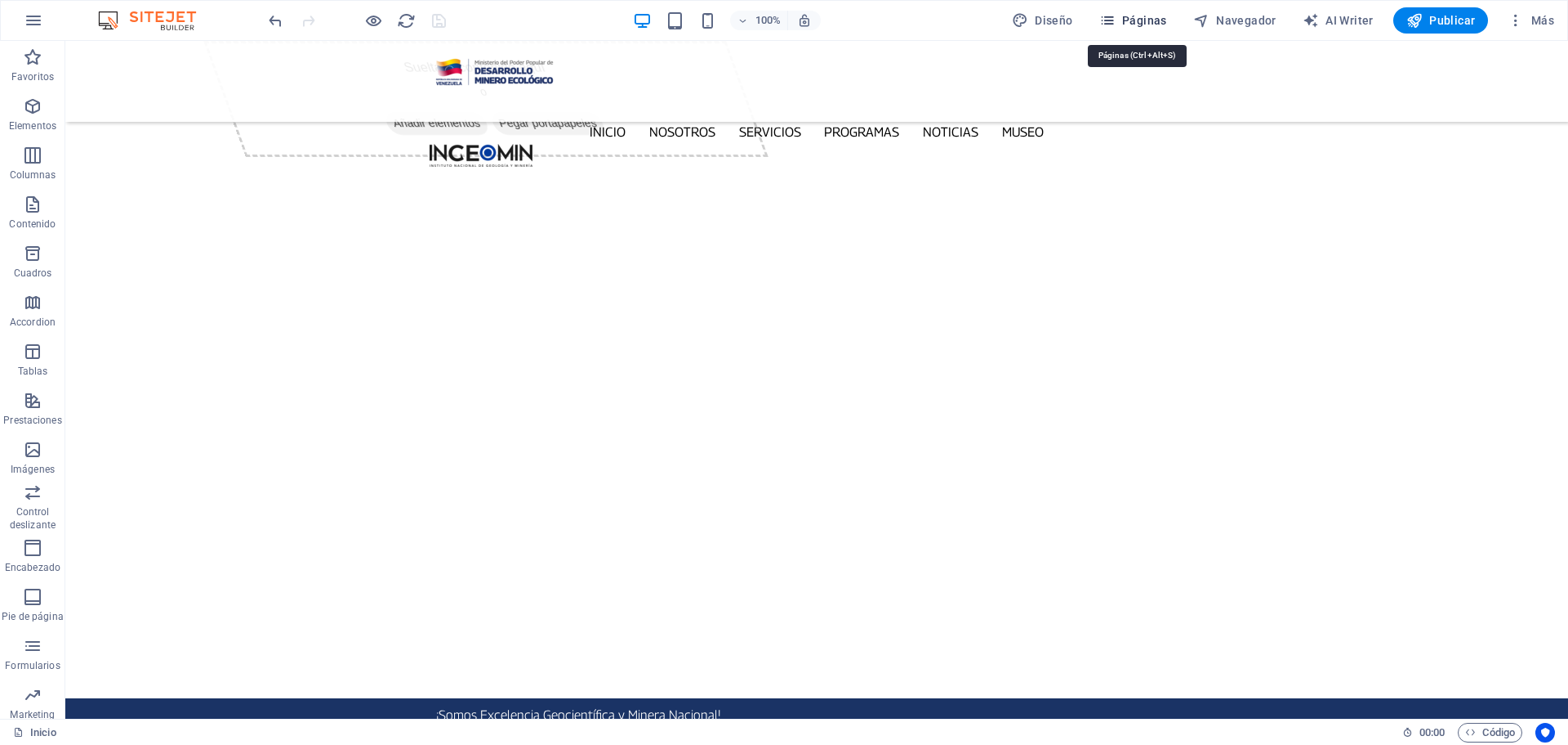
click at [1145, 15] on span "Páginas" at bounding box center [1132, 20] width 68 height 16
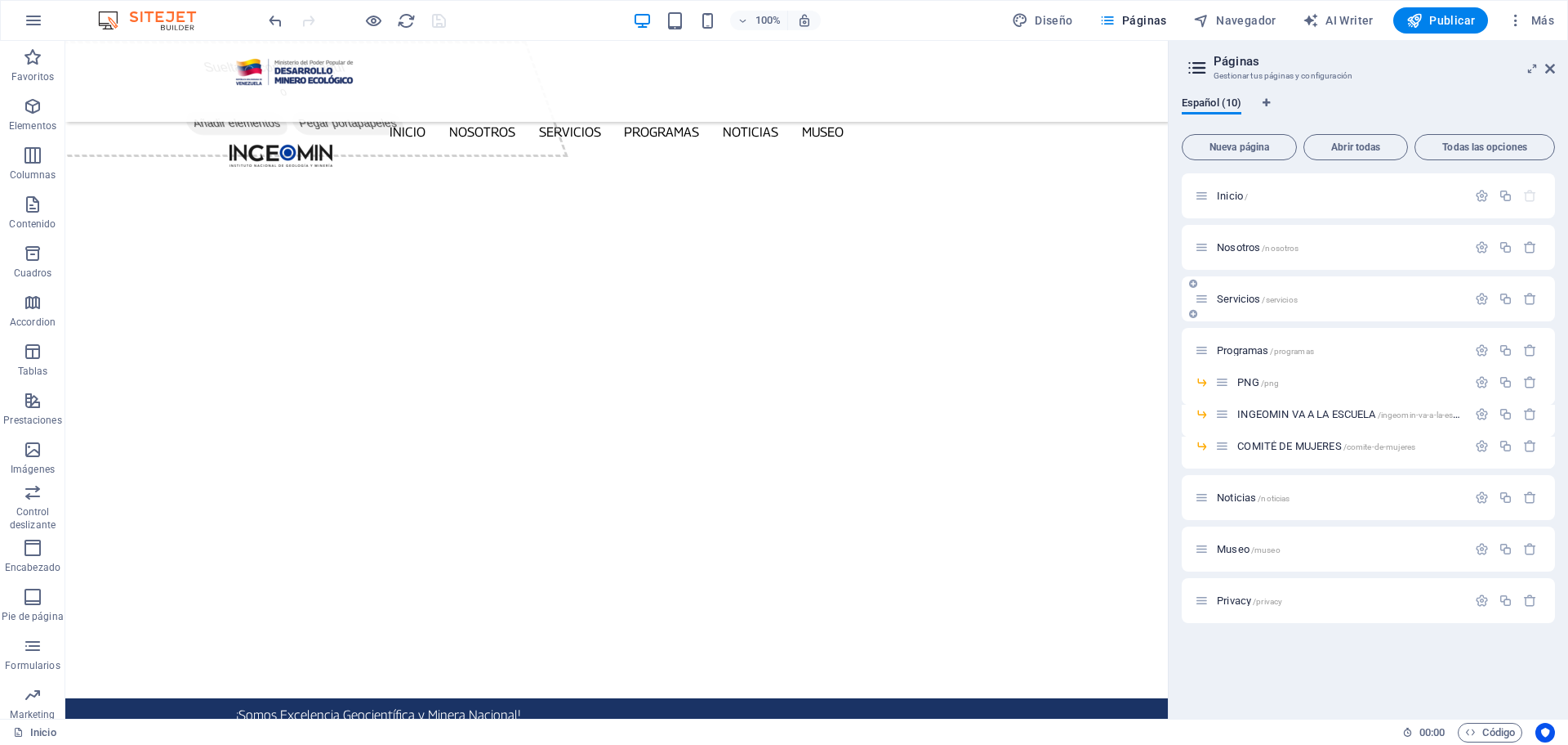
click at [1255, 291] on div "Servicios /servicios" at bounding box center [1331, 299] width 272 height 19
click at [1249, 298] on span "Servicios /servicios" at bounding box center [1257, 299] width 81 height 12
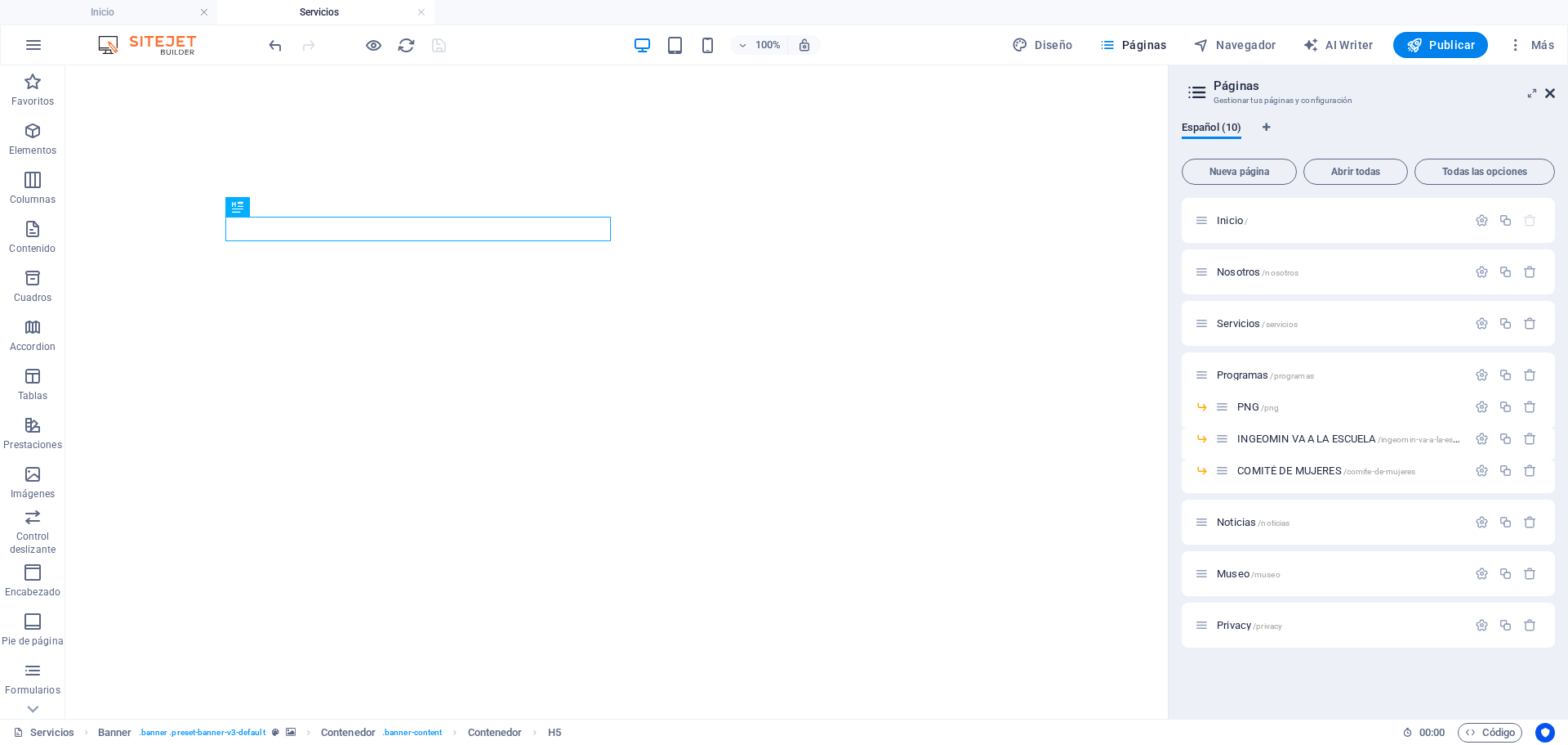
click at [1554, 91] on icon at bounding box center [1550, 93] width 10 height 13
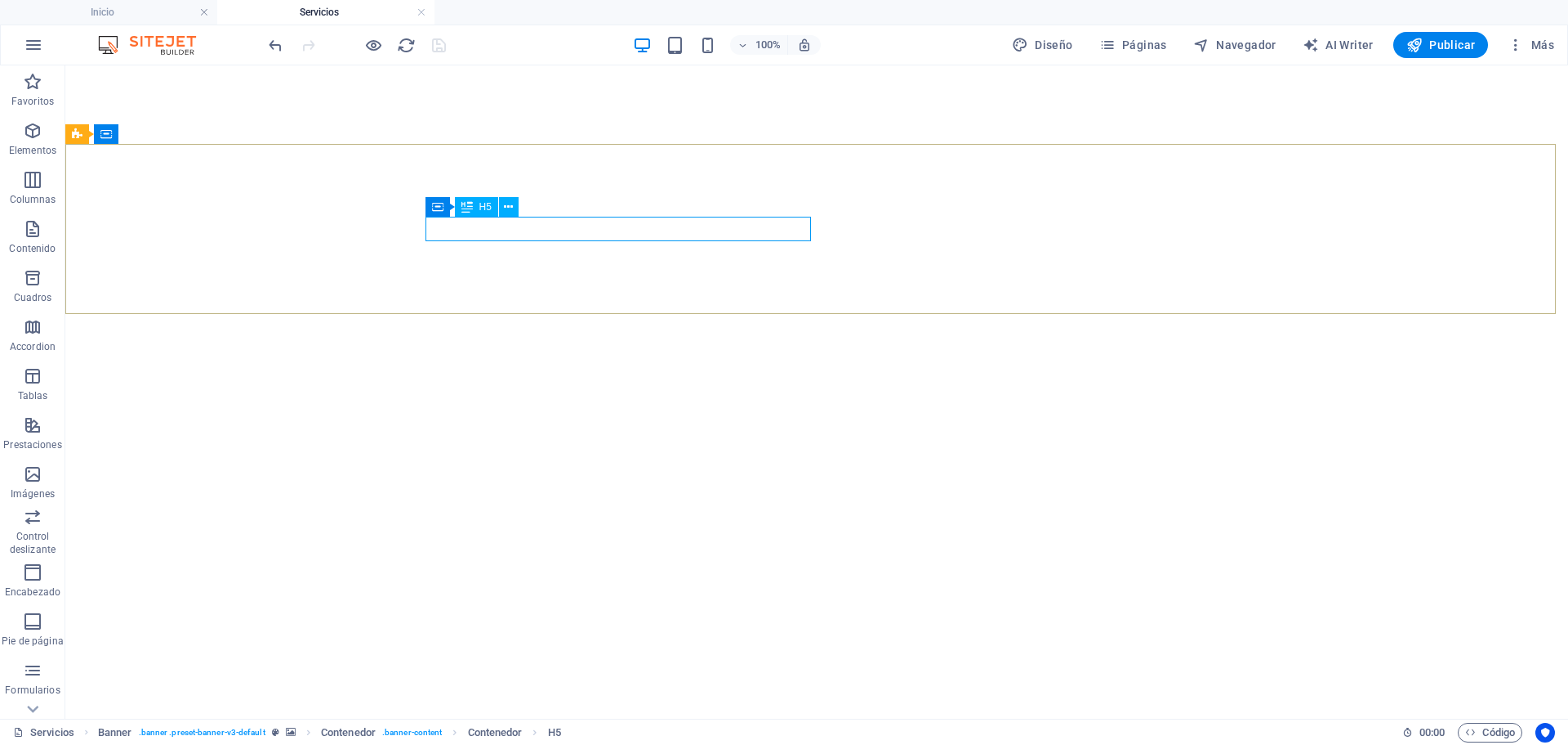
click at [488, 207] on span "H5" at bounding box center [485, 206] width 12 height 10
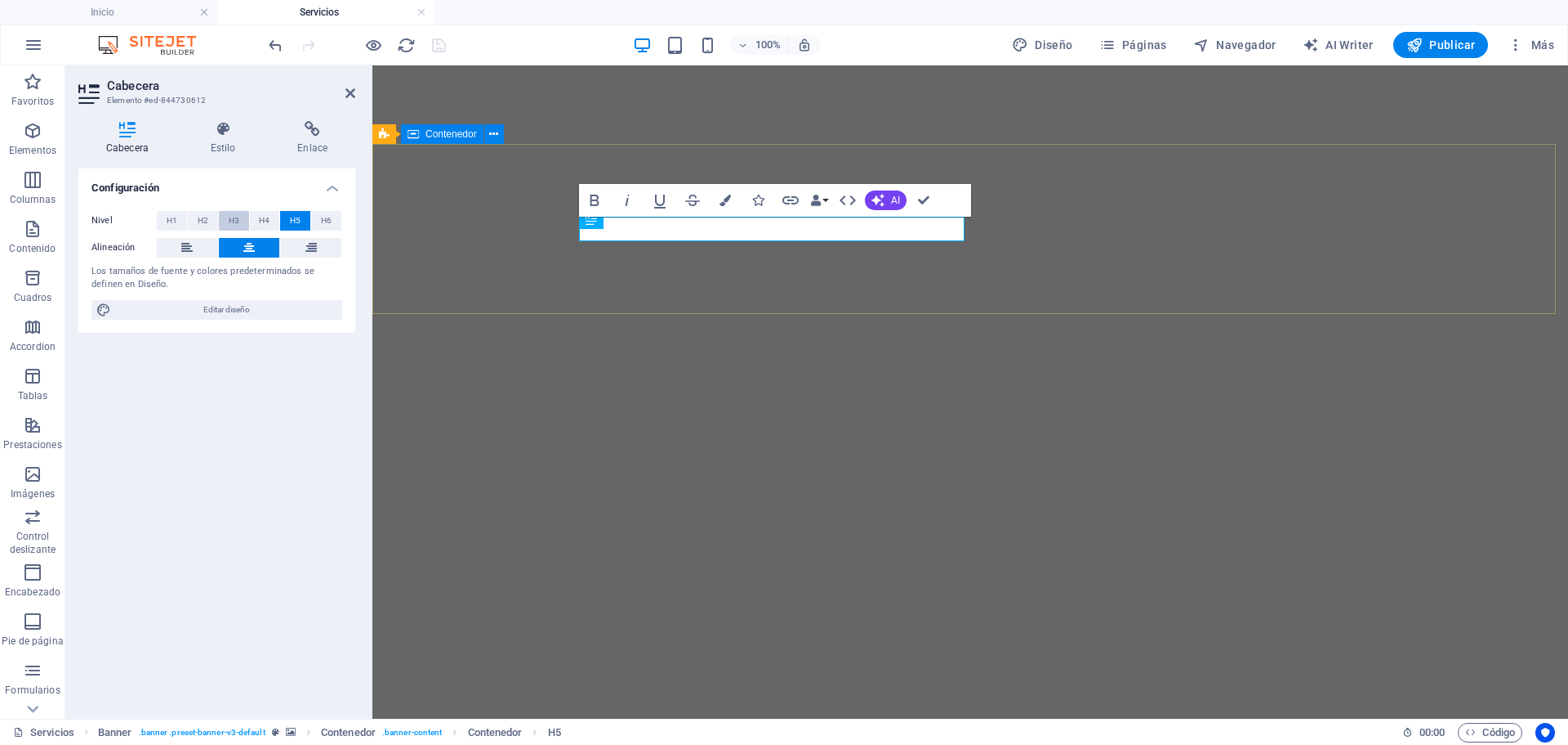
click at [232, 223] on span "H3" at bounding box center [234, 221] width 10 height 20
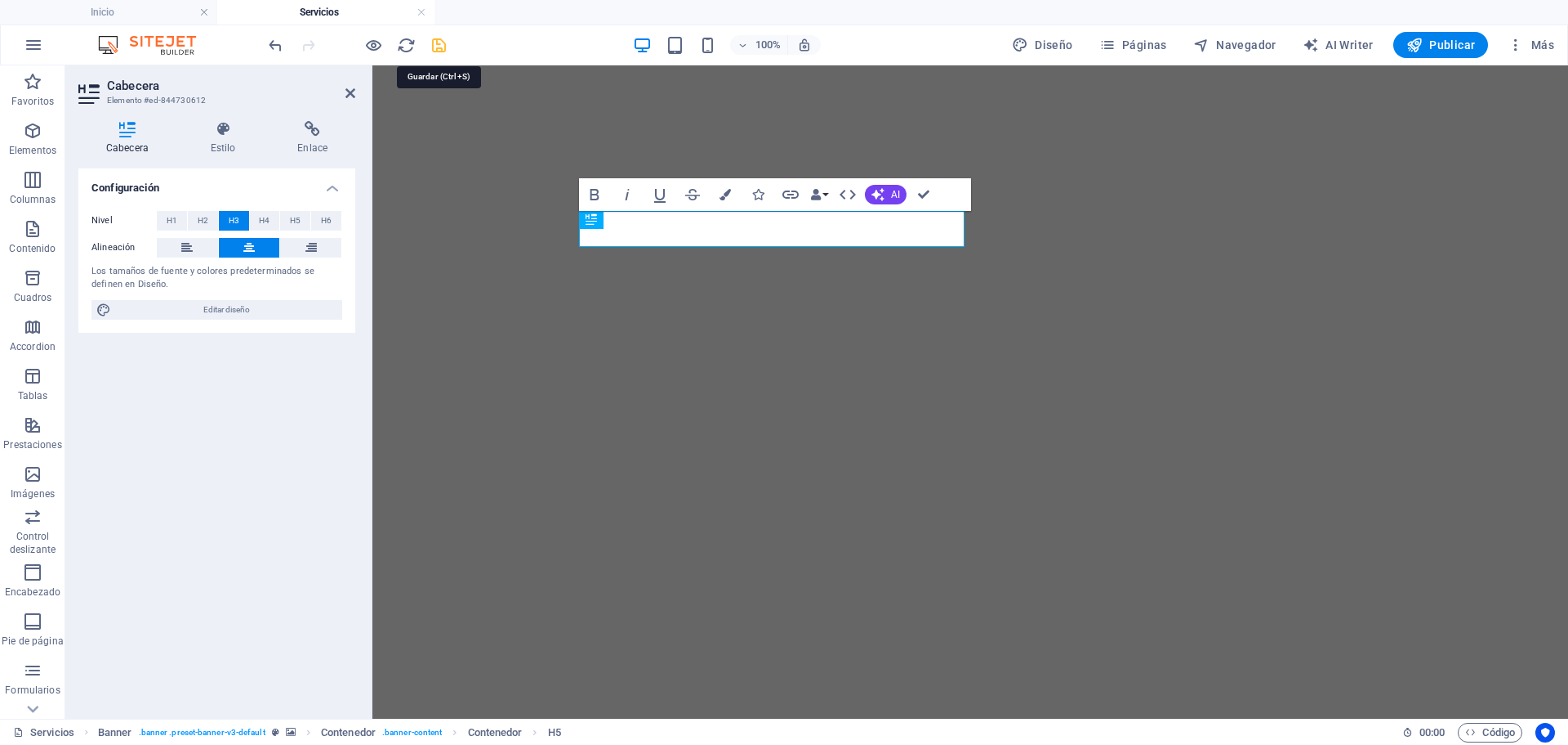
click at [441, 42] on icon "save" at bounding box center [439, 46] width 19 height 19
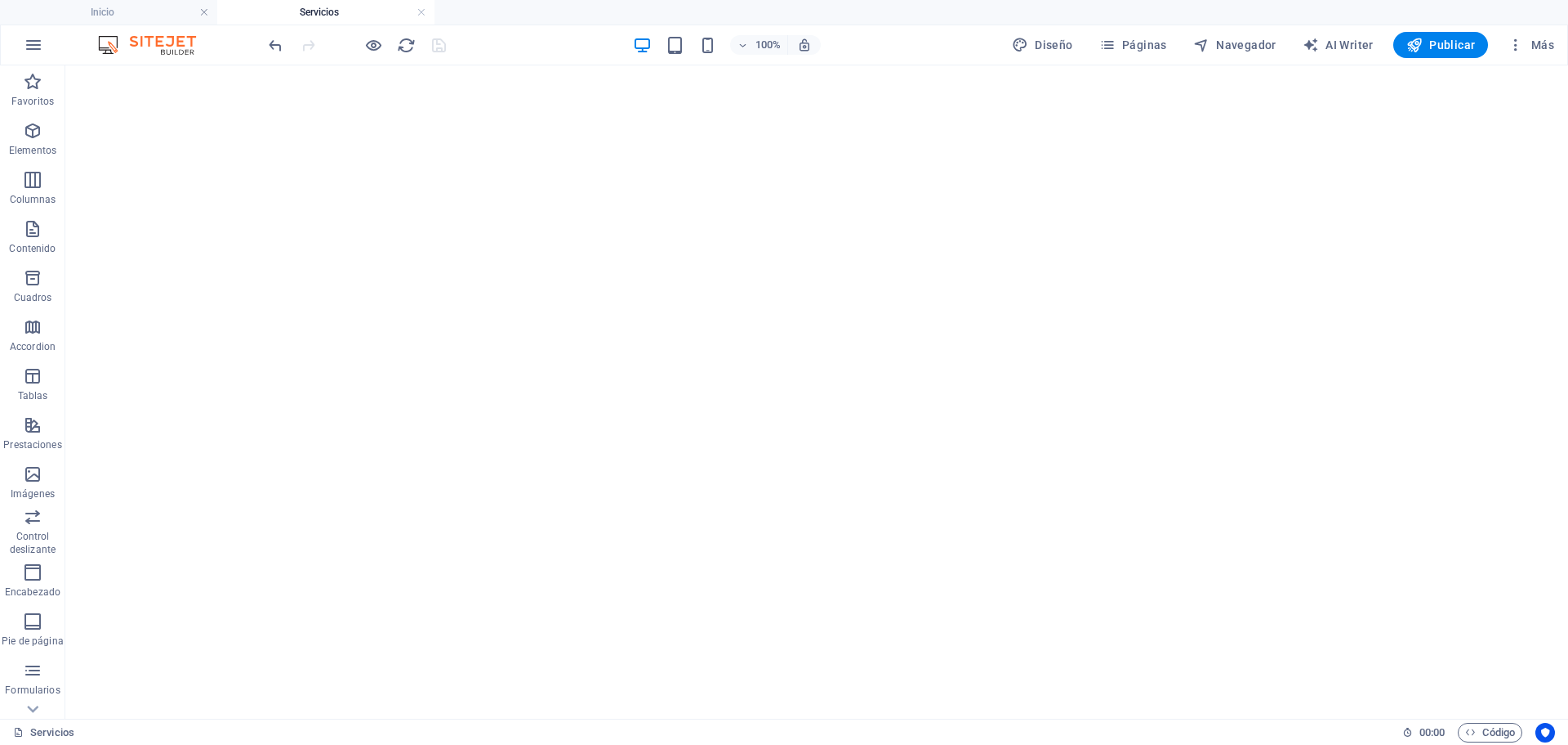
click at [415, 10] on h4 "Servicios" at bounding box center [326, 11] width 218 height 18
click at [418, 12] on link at bounding box center [421, 12] width 10 height 15
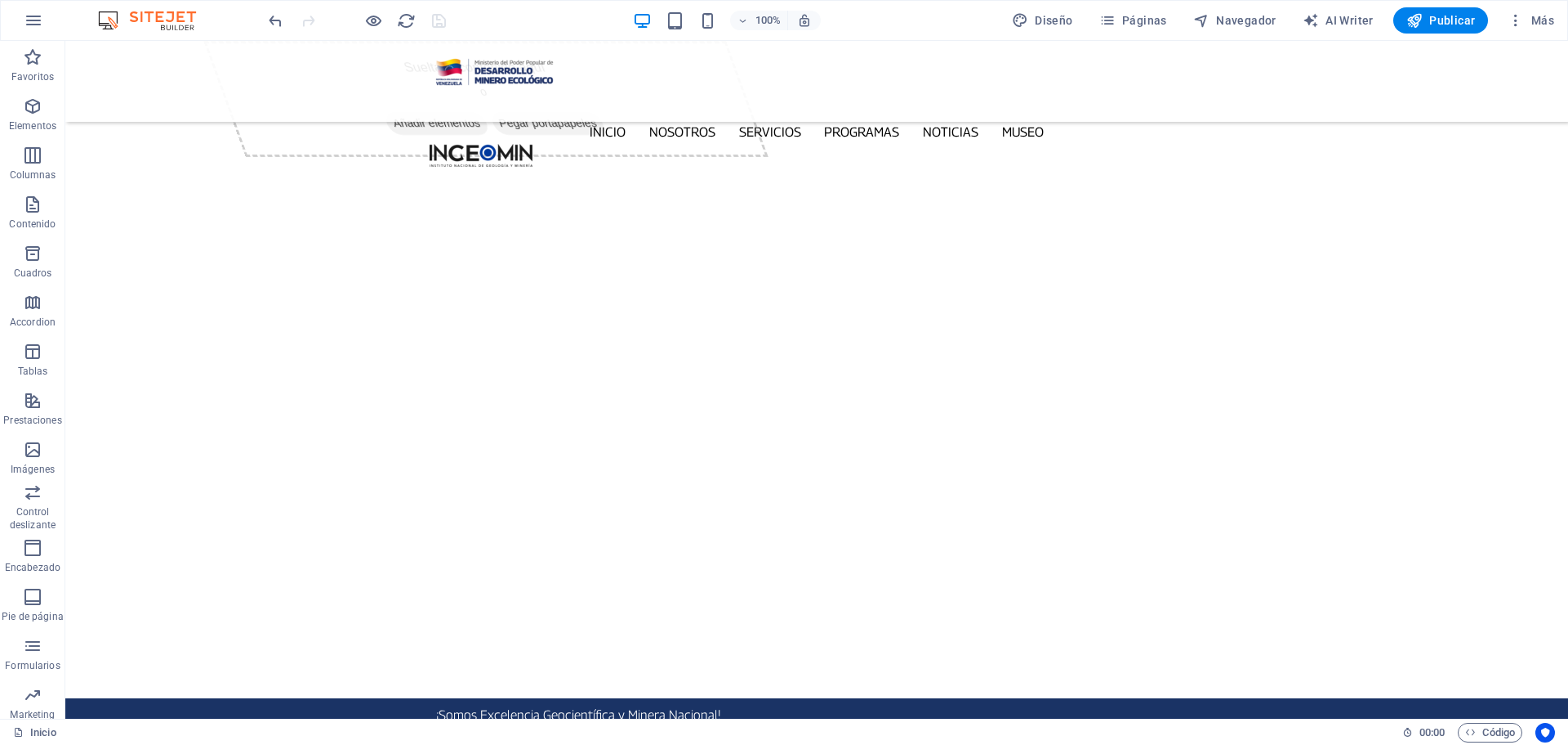
click at [421, 14] on div at bounding box center [357, 20] width 183 height 26
click at [1516, 15] on icon "button" at bounding box center [1516, 20] width 16 height 16
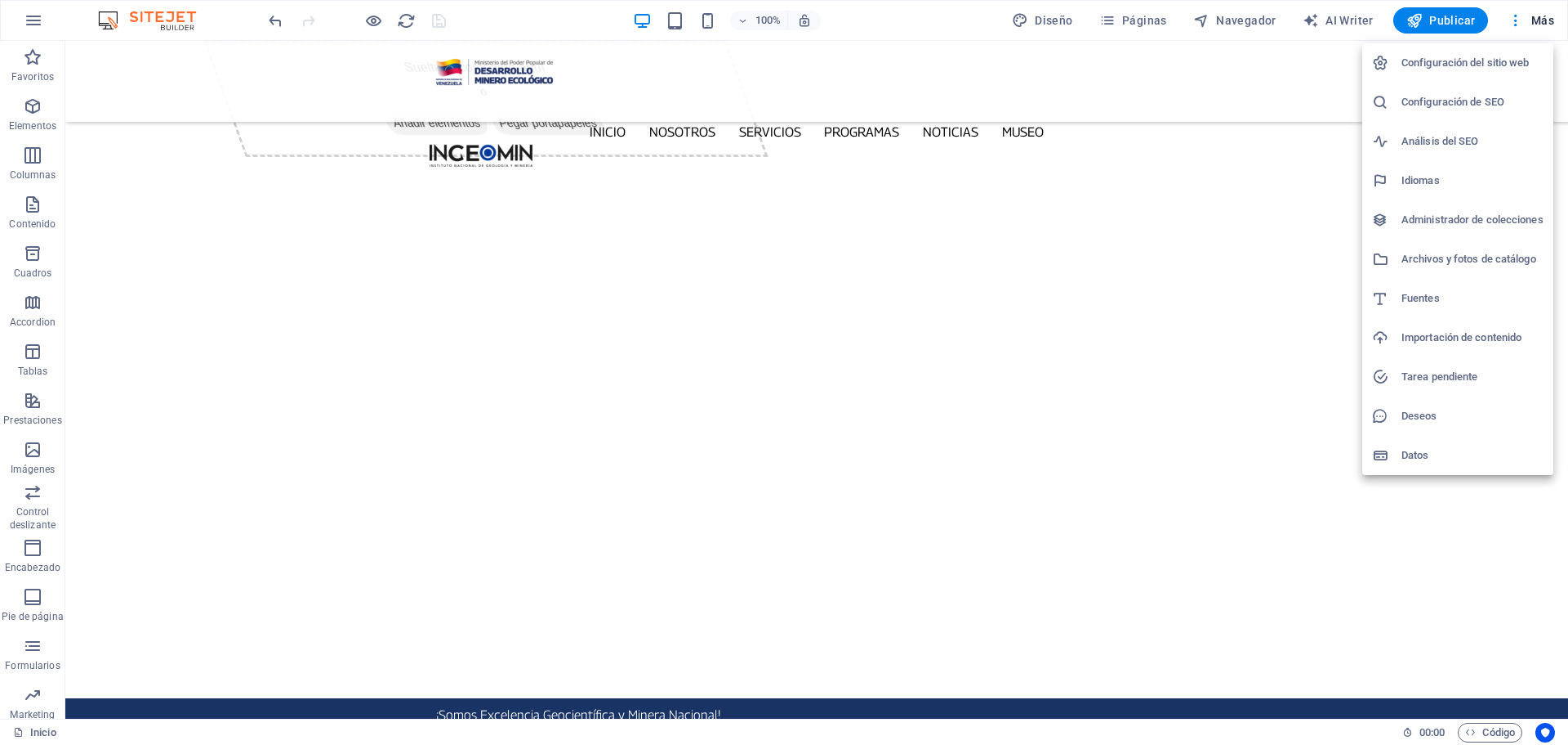
click at [1149, 17] on div at bounding box center [784, 372] width 1568 height 745
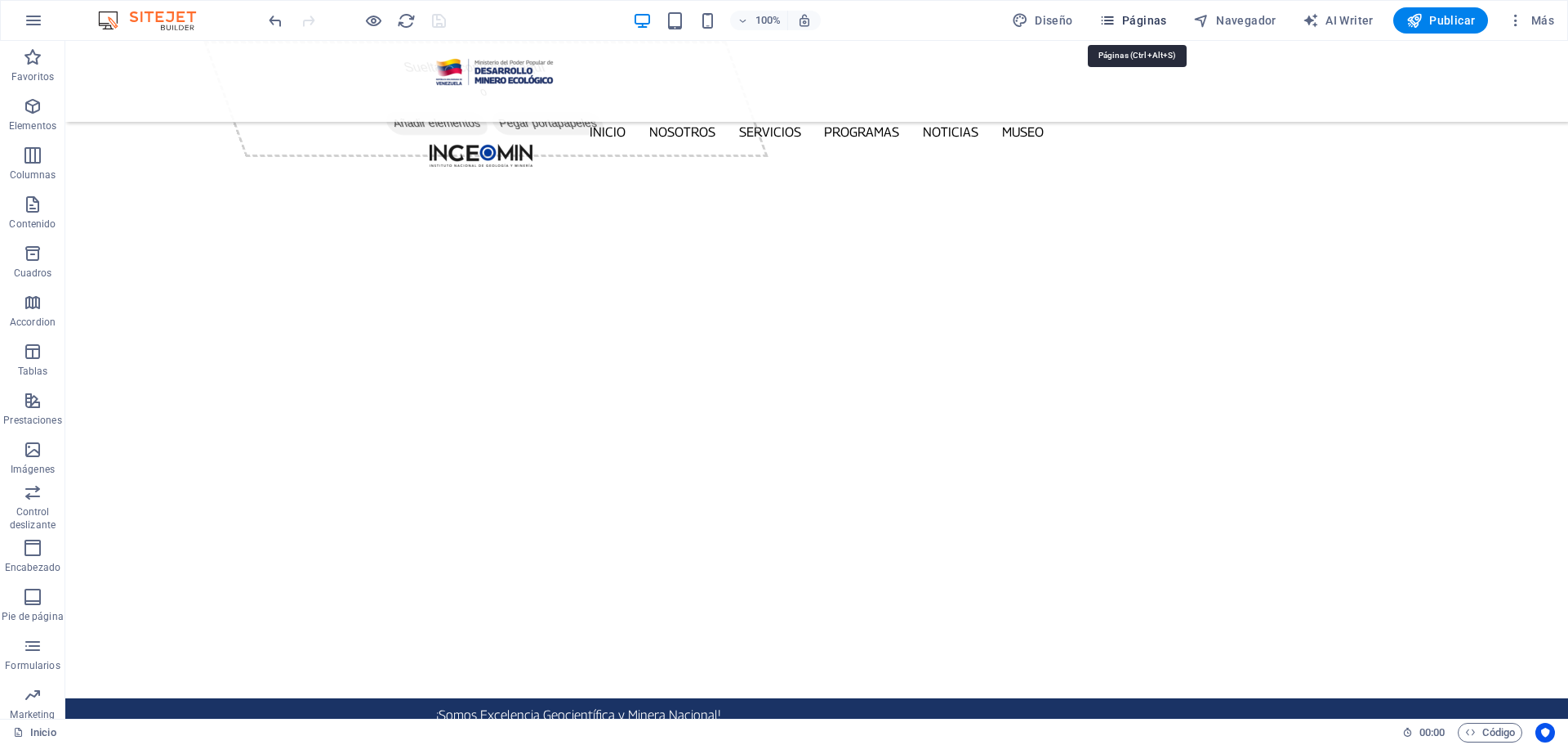
click at [1148, 17] on span "Páginas" at bounding box center [1132, 20] width 68 height 16
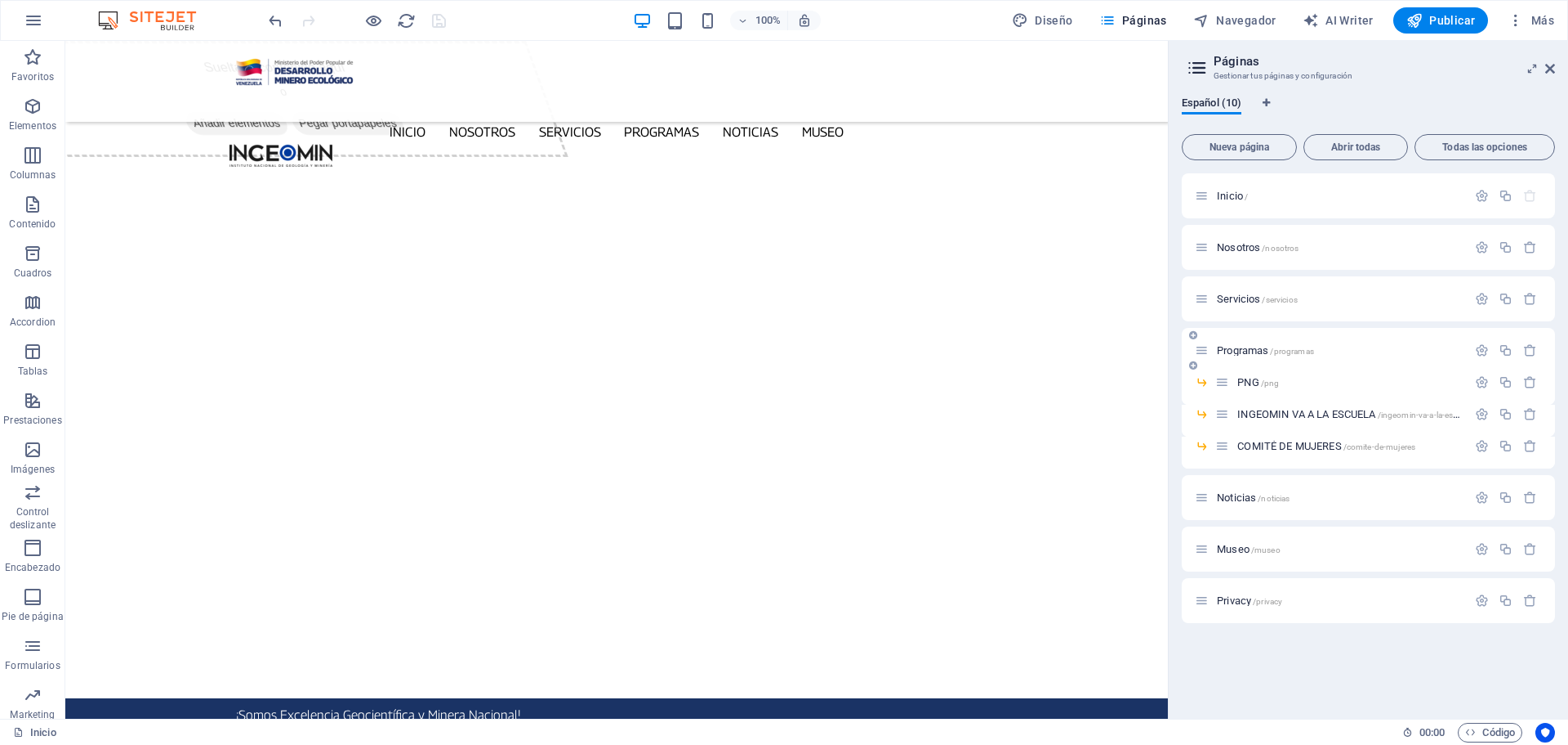
click at [1257, 349] on span "Programas /programas" at bounding box center [1266, 350] width 97 height 12
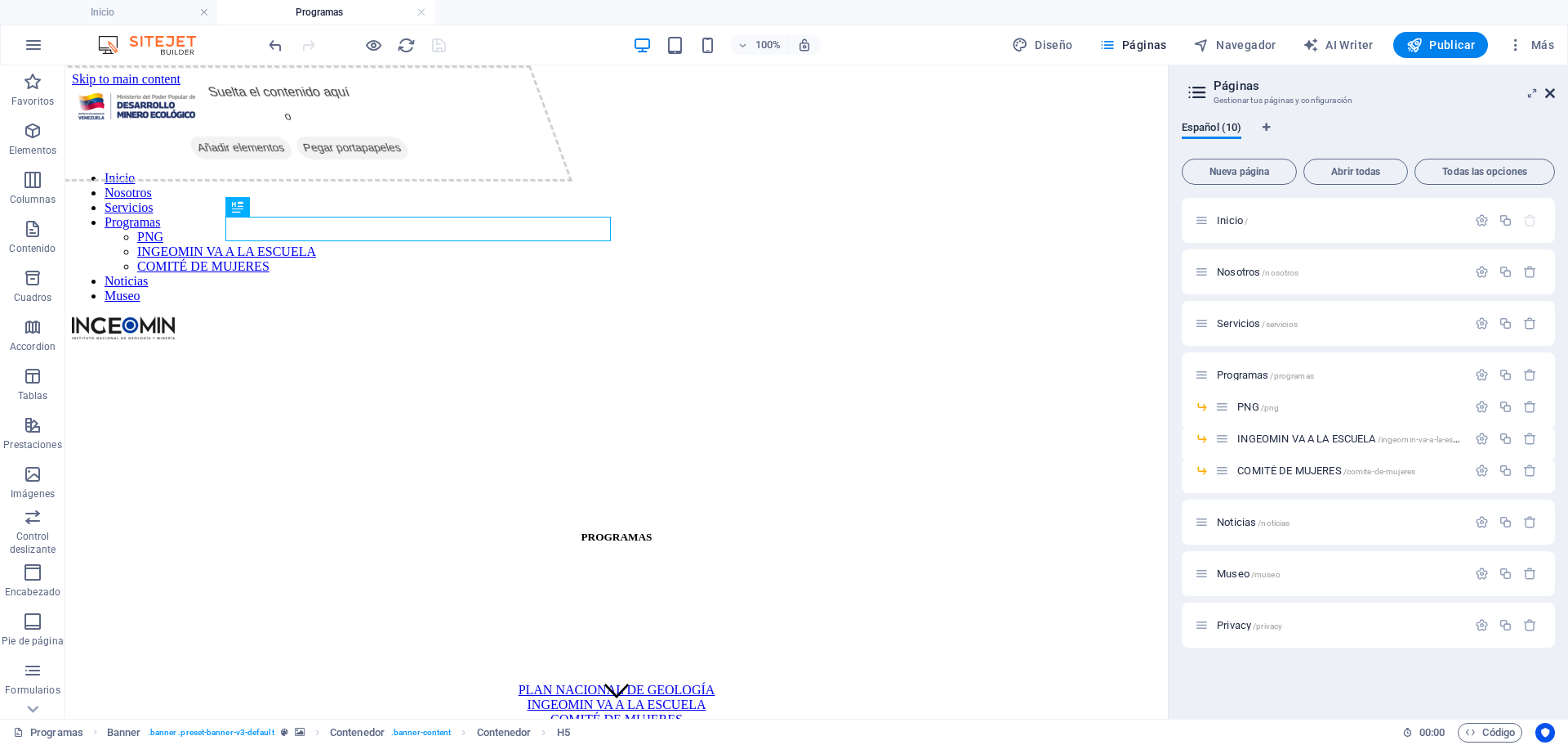
click at [1552, 89] on icon at bounding box center [1550, 93] width 10 height 13
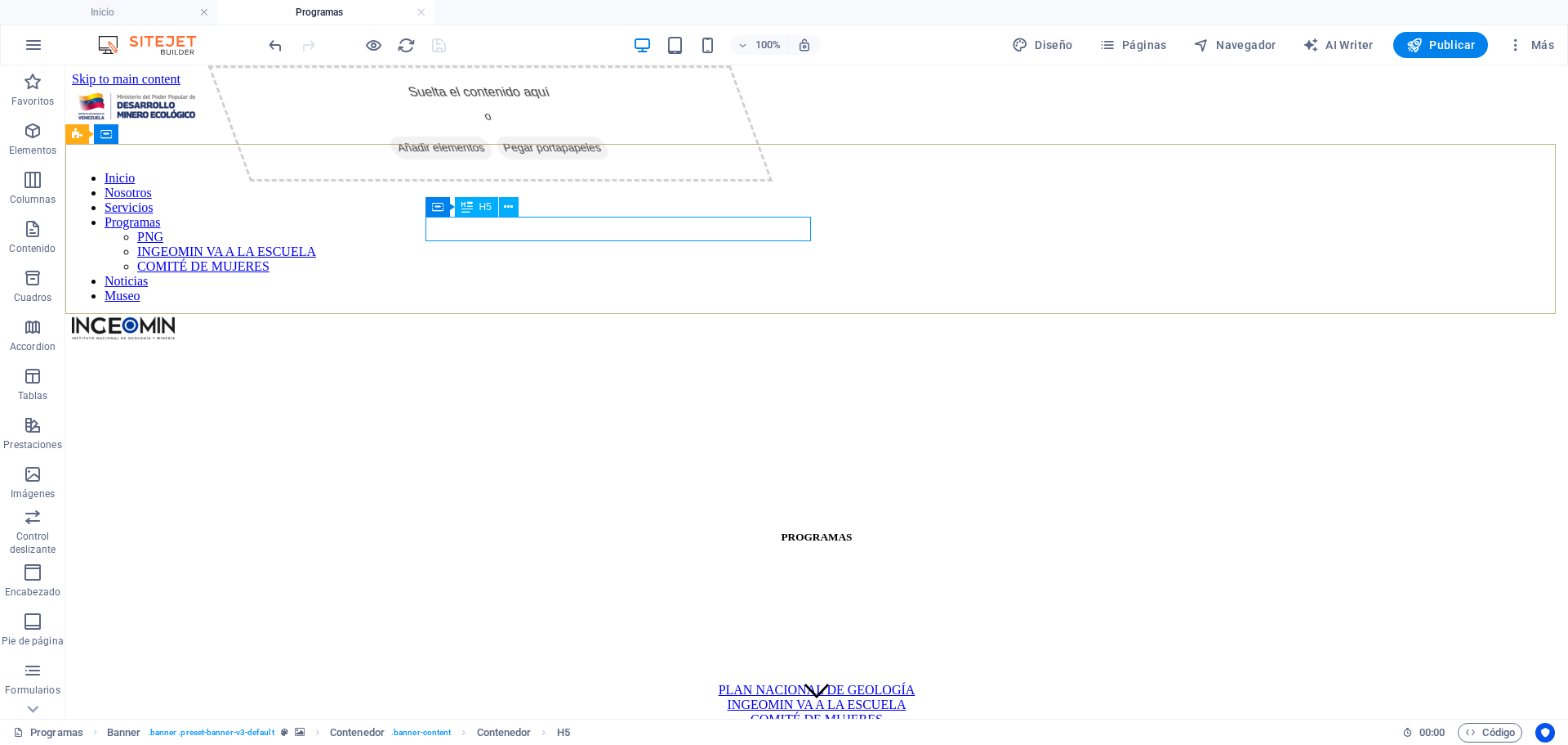
click at [493, 209] on div "H5" at bounding box center [476, 206] width 44 height 20
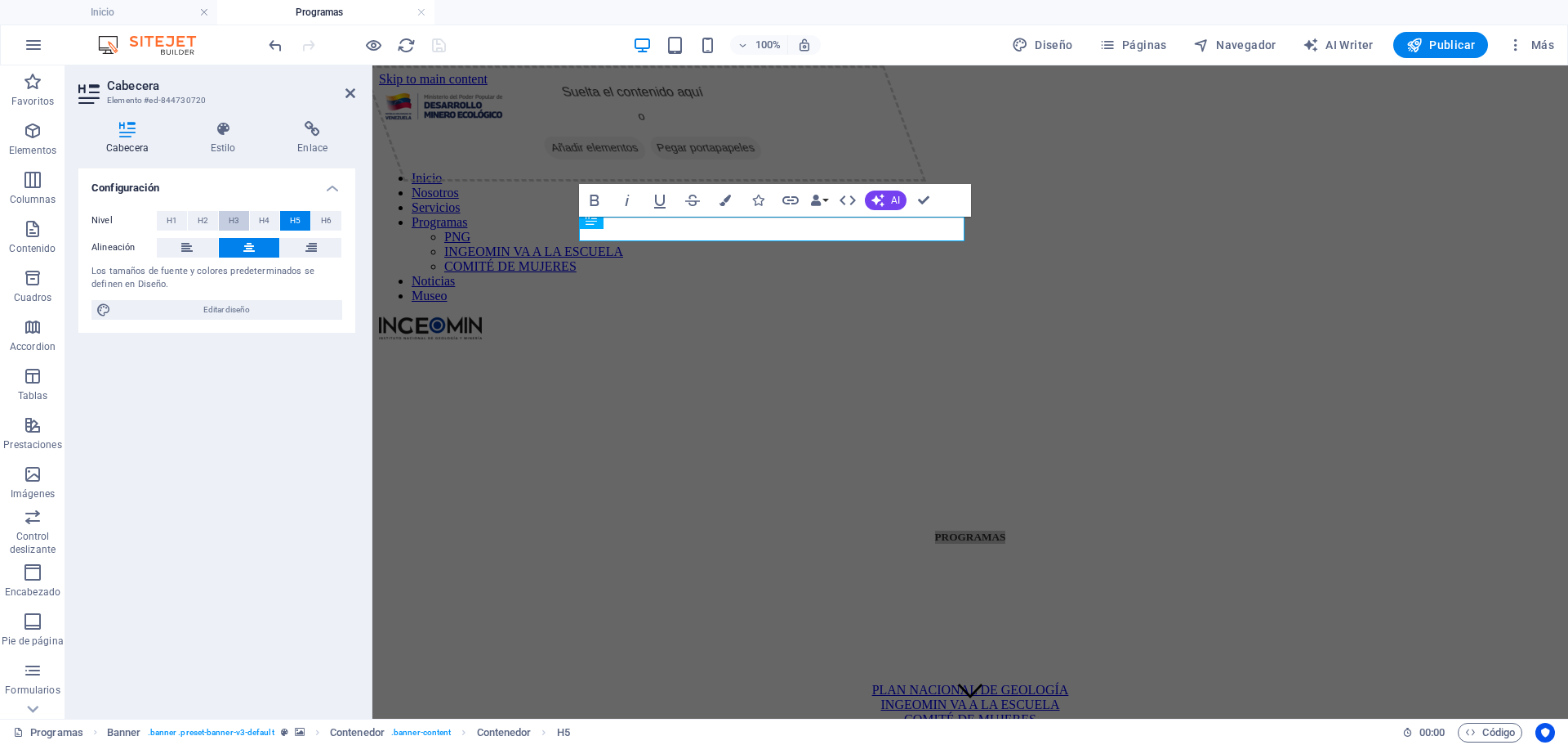
click at [234, 220] on span "H3" at bounding box center [234, 221] width 10 height 20
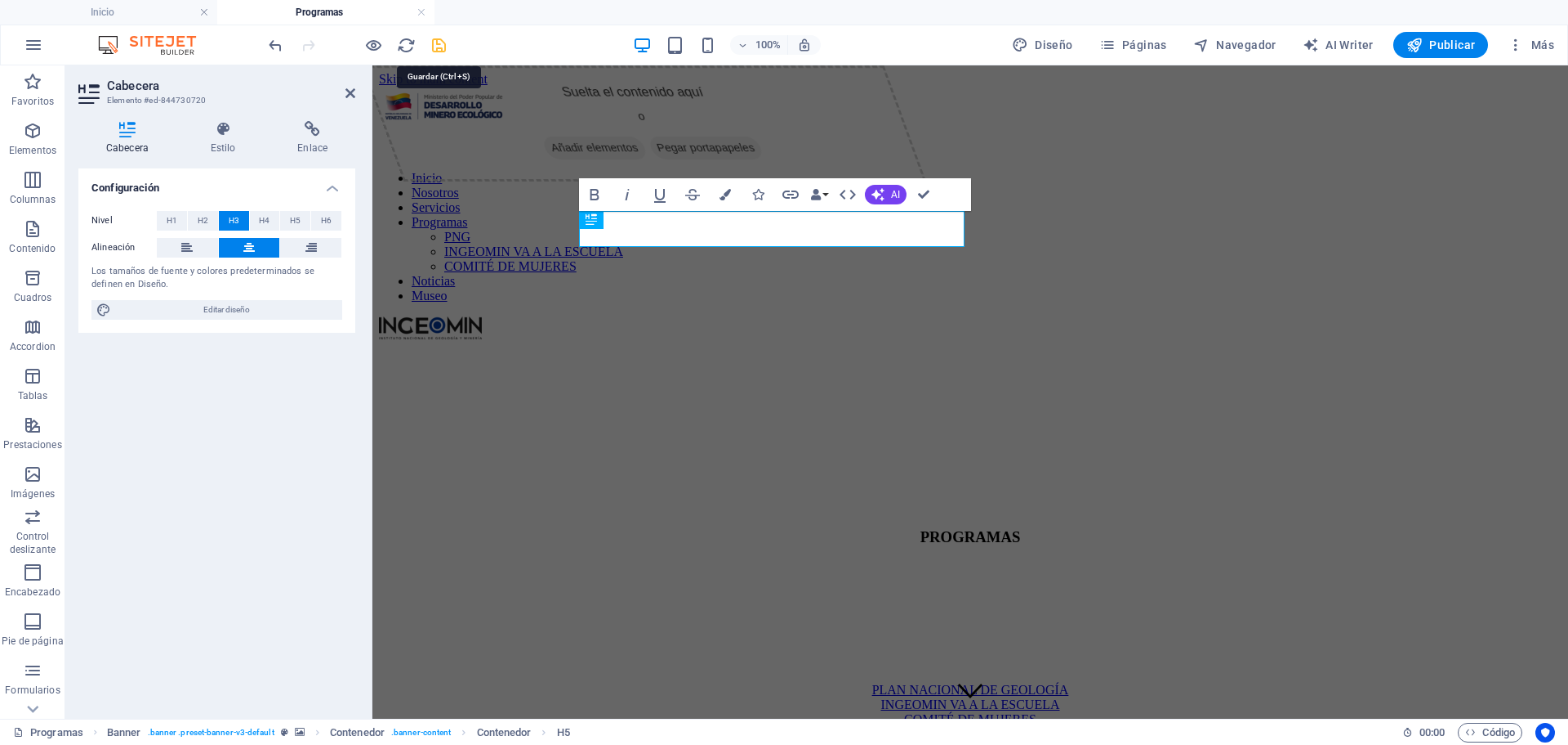
click at [436, 45] on icon "save" at bounding box center [439, 46] width 19 height 19
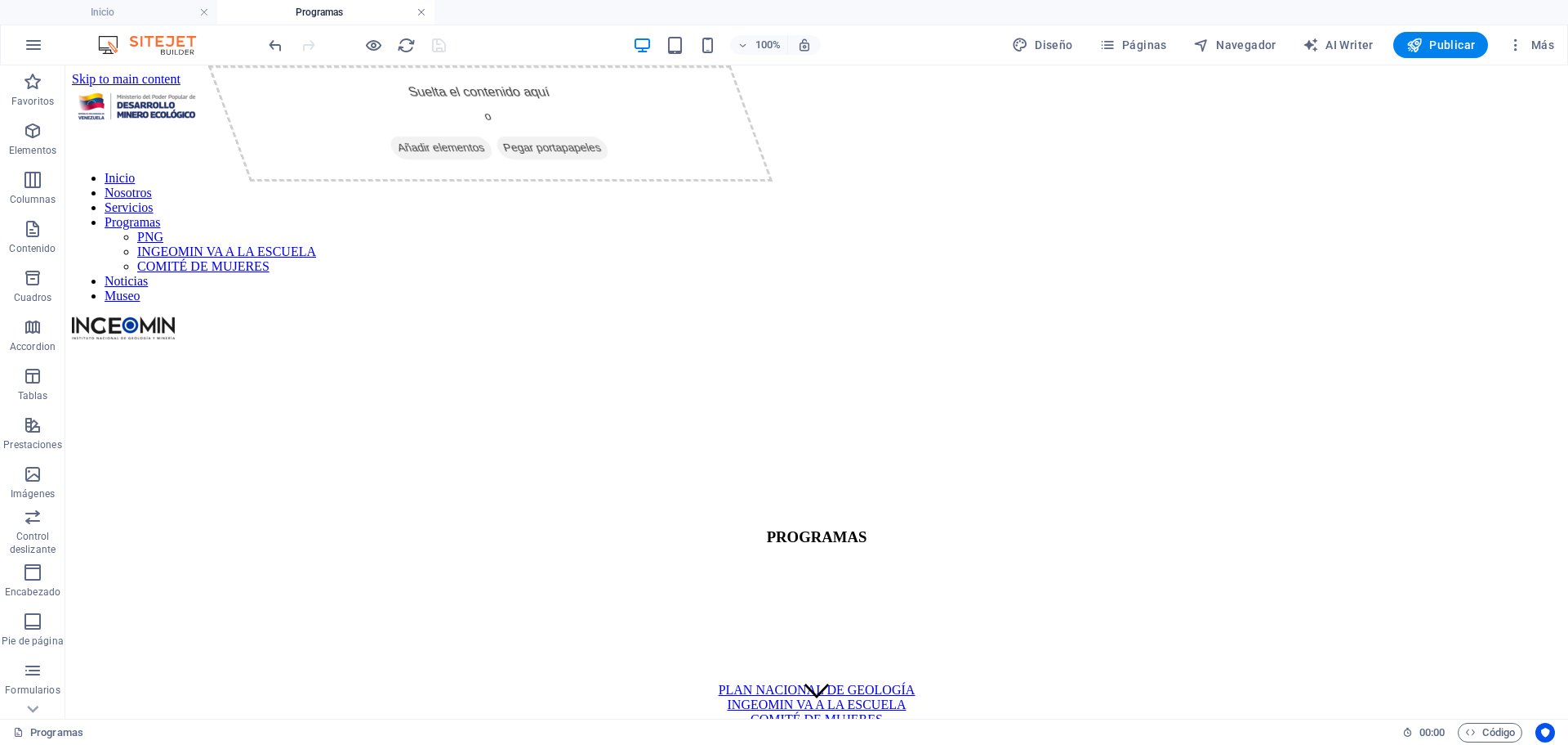
click at [422, 10] on link at bounding box center [421, 12] width 10 height 15
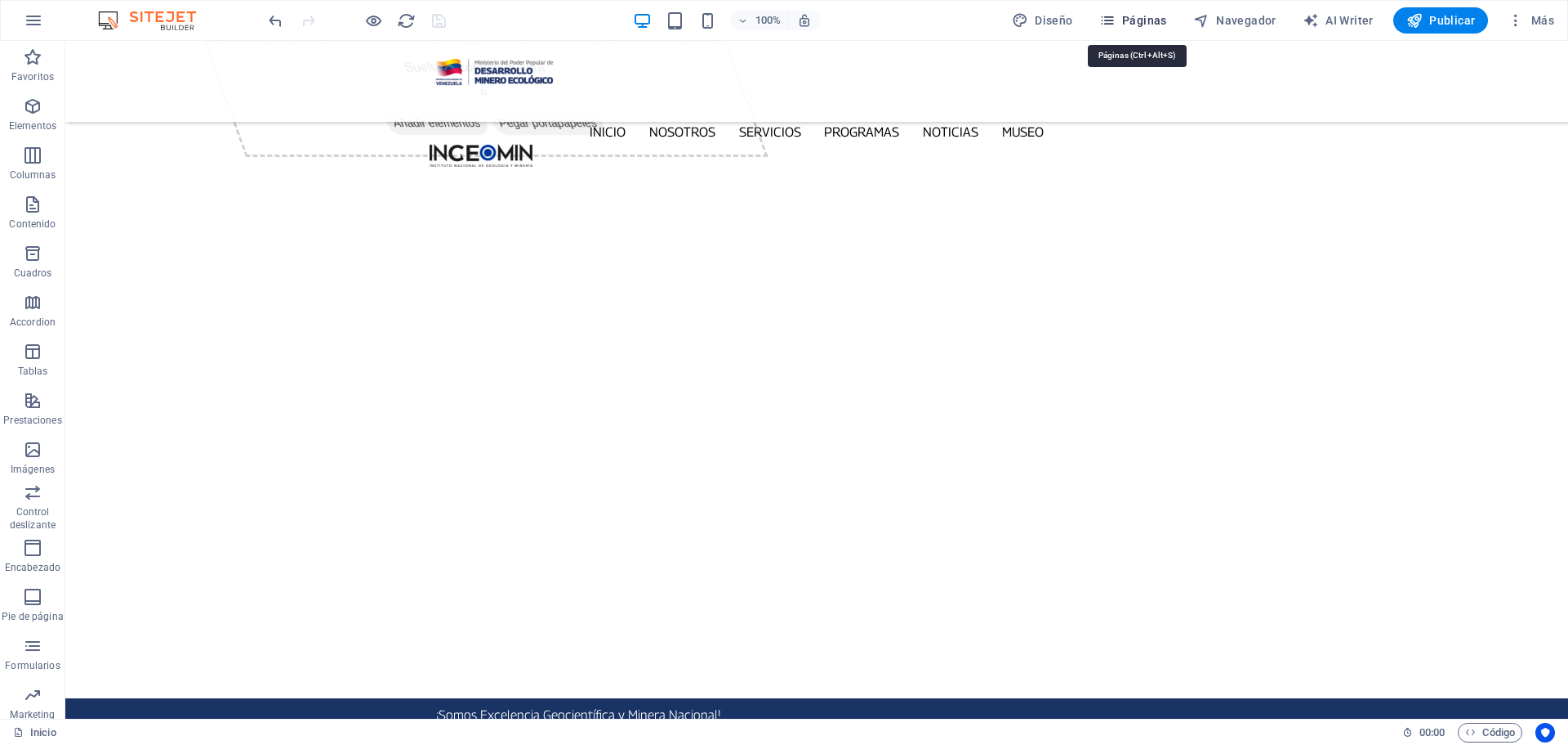
click at [1110, 17] on icon "button" at bounding box center [1107, 20] width 16 height 16
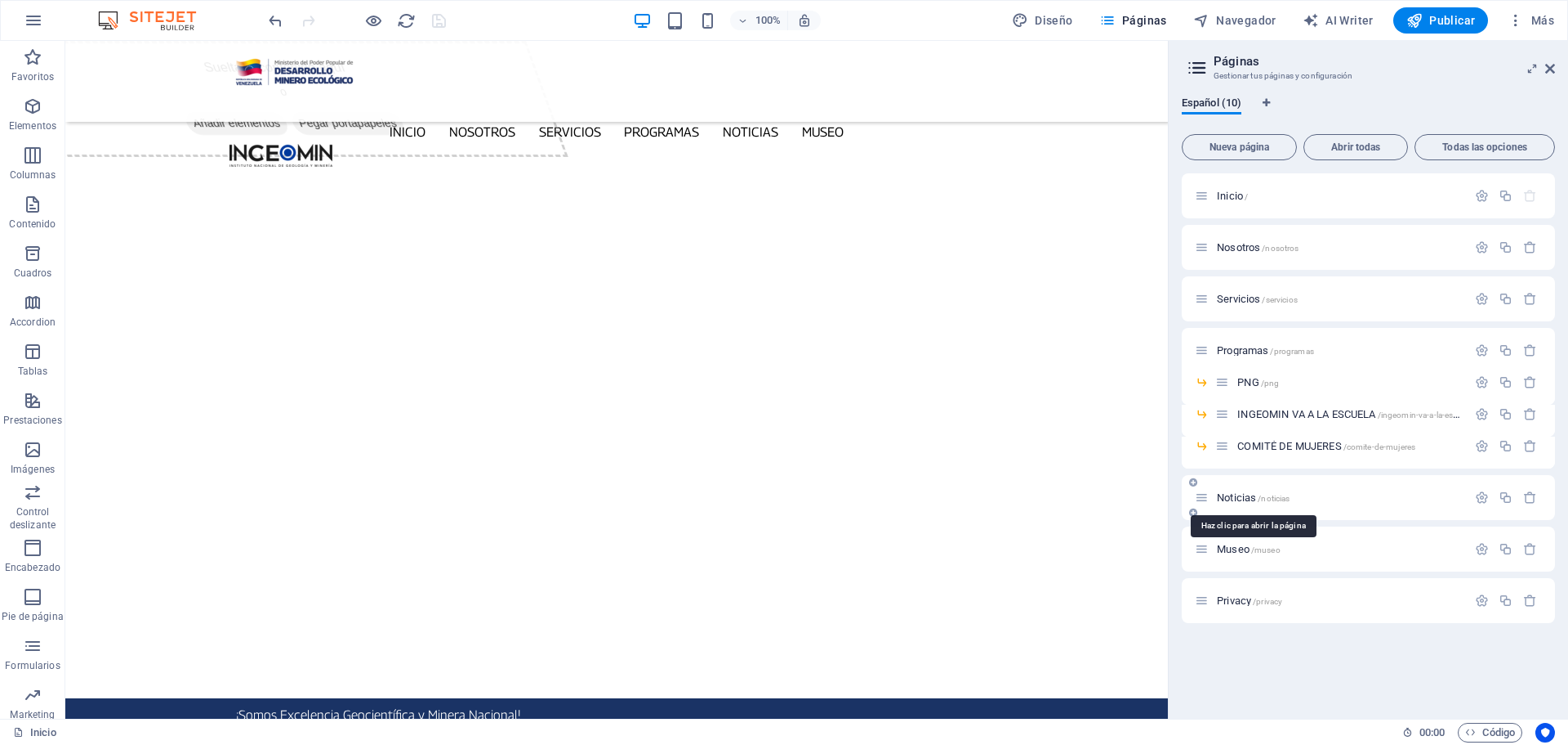
click at [1231, 496] on span "Noticias /noticias" at bounding box center [1253, 497] width 72 height 12
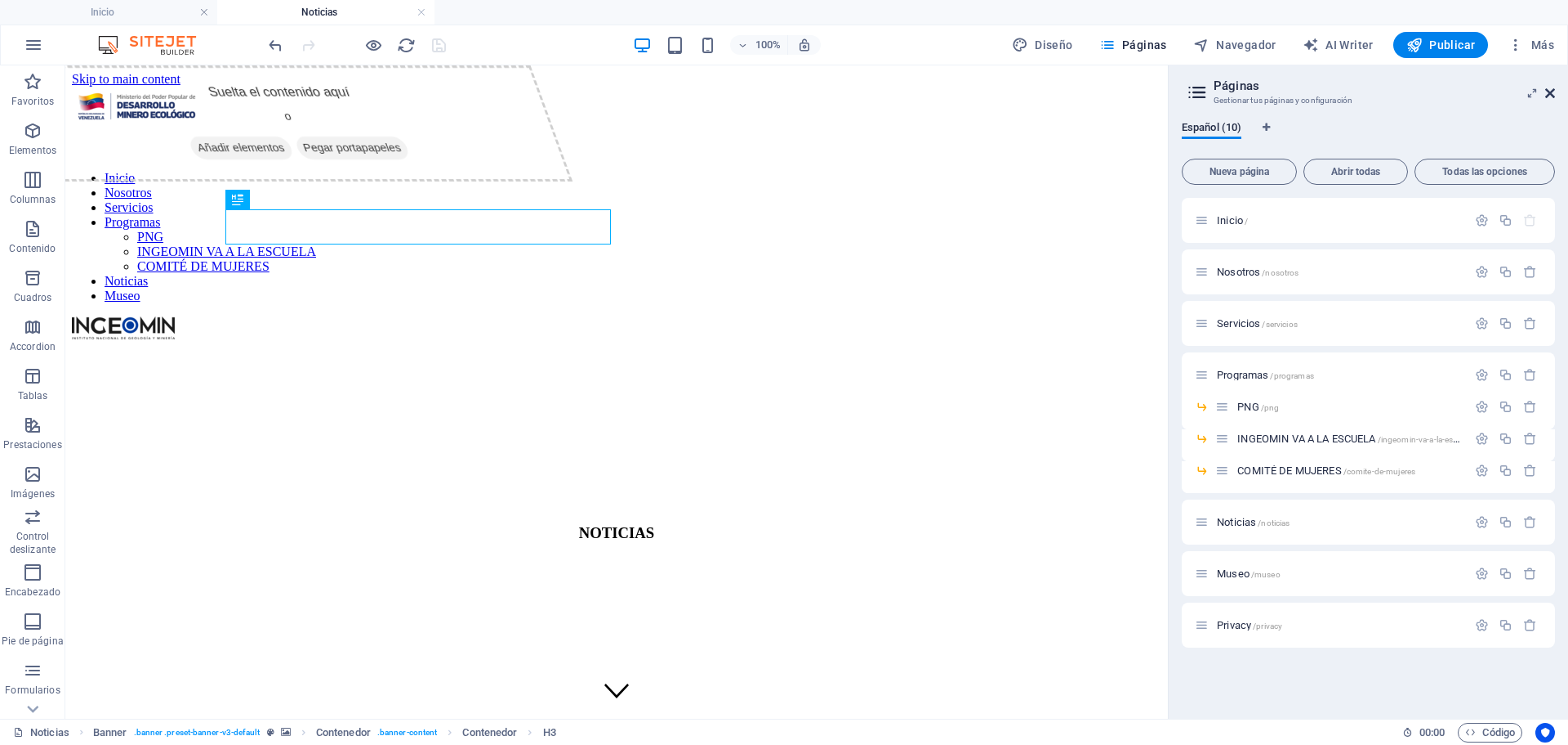
click at [1554, 90] on icon at bounding box center [1550, 93] width 10 height 13
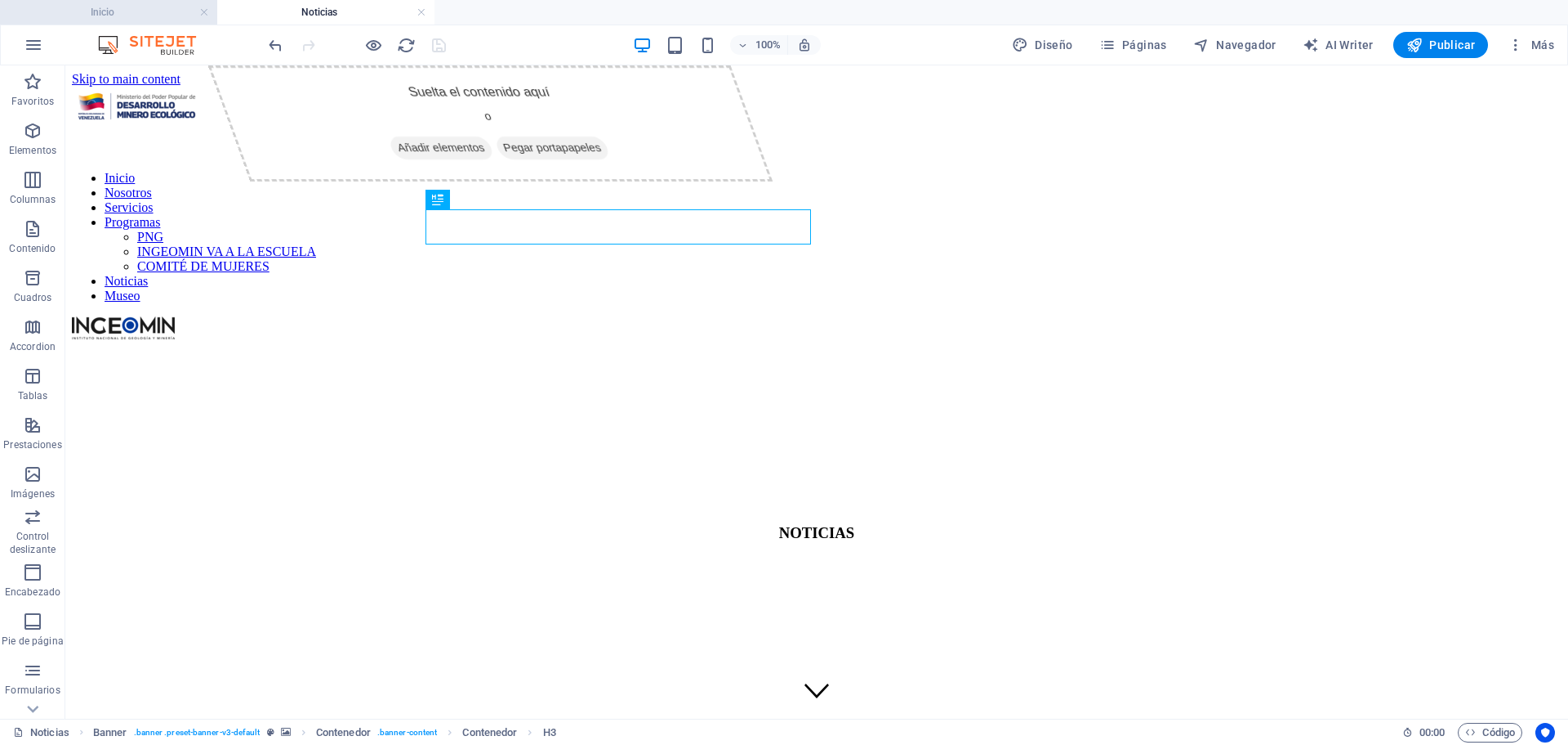
click at [139, 14] on h4 "Inicio" at bounding box center [108, 11] width 218 height 18
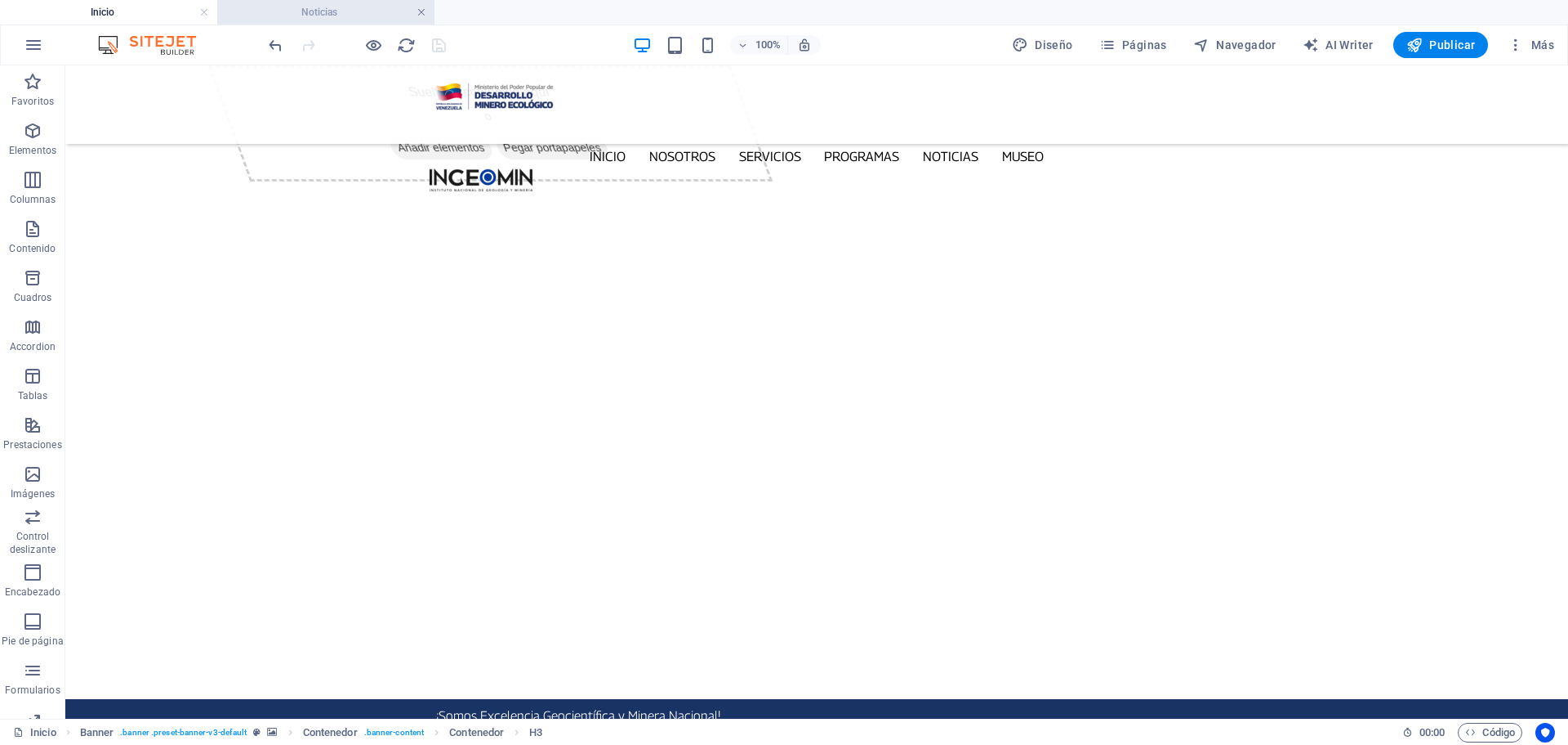
click at [423, 10] on link at bounding box center [421, 12] width 10 height 15
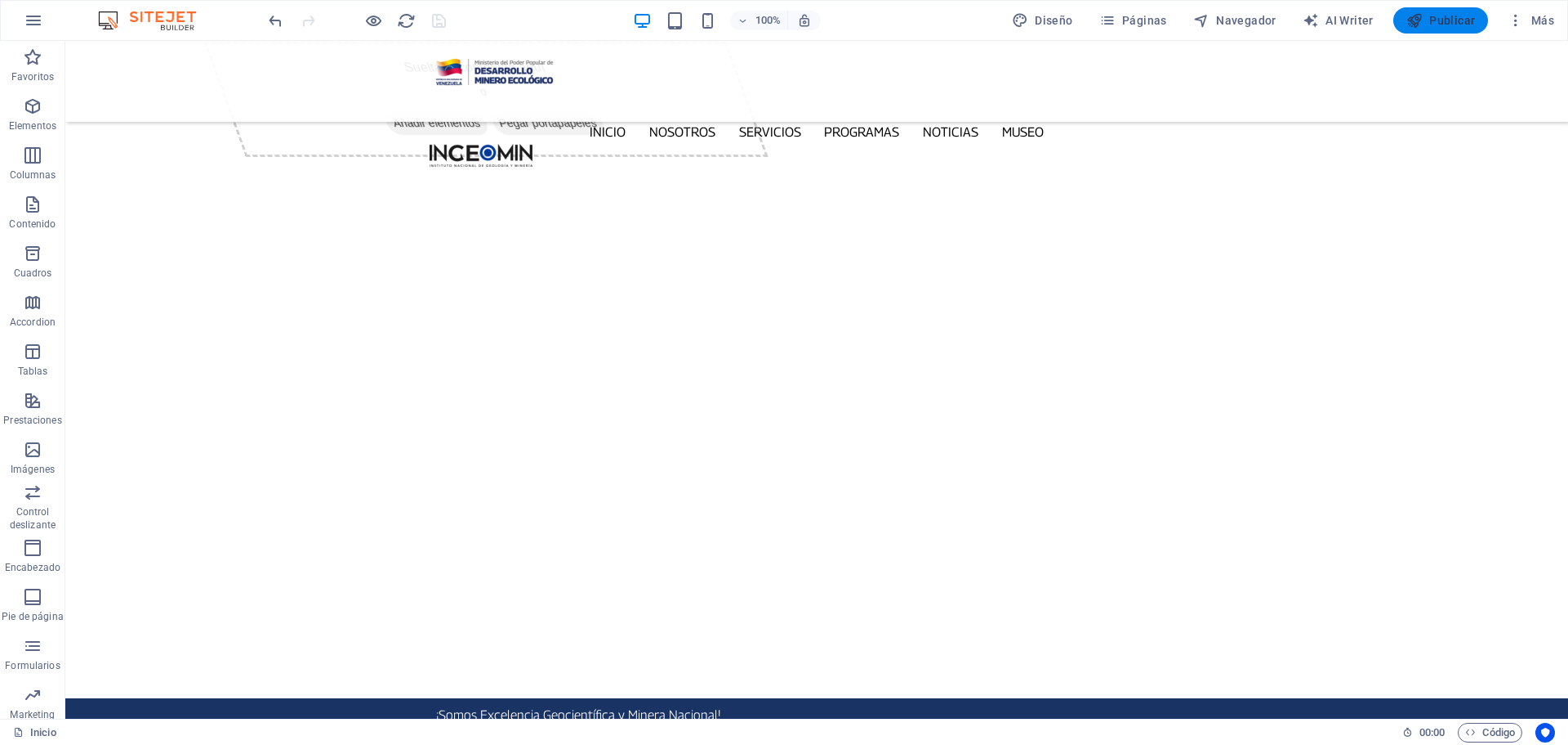
click at [1448, 15] on span "Publicar" at bounding box center [1441, 20] width 69 height 16
click at [1114, 18] on icon "button" at bounding box center [1107, 20] width 16 height 16
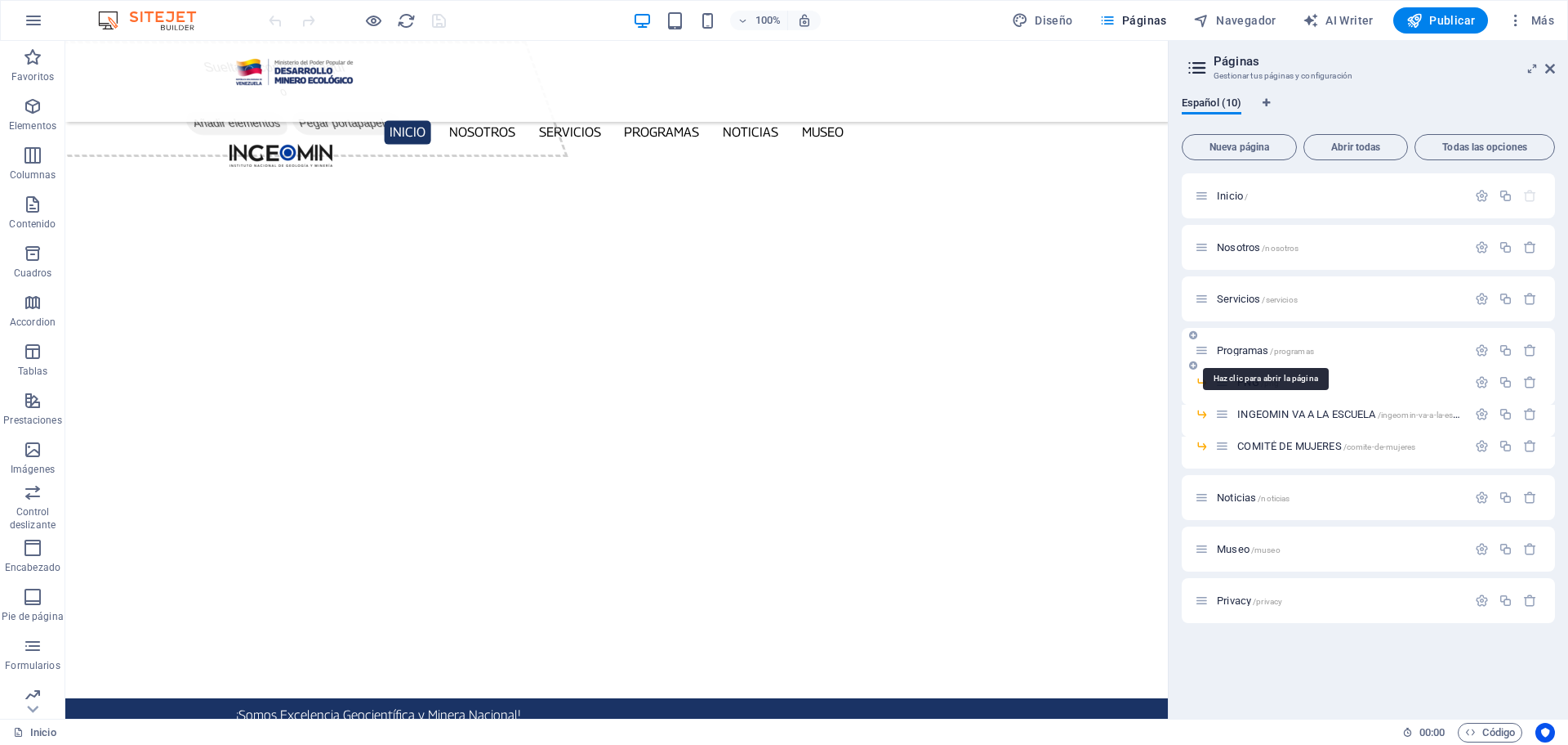
click at [1262, 346] on span "Programas /programas" at bounding box center [1266, 350] width 97 height 12
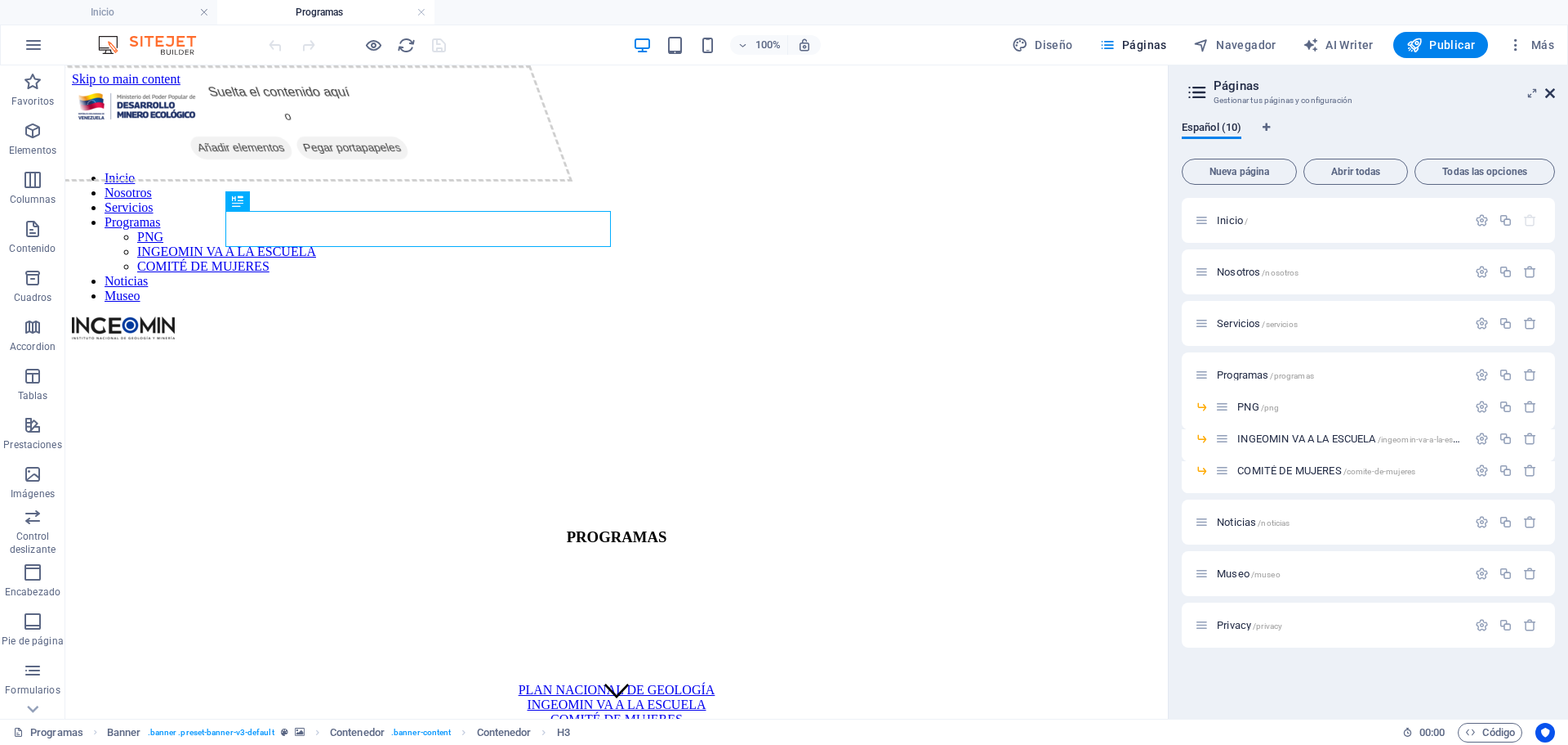
click at [1550, 93] on icon at bounding box center [1550, 93] width 10 height 13
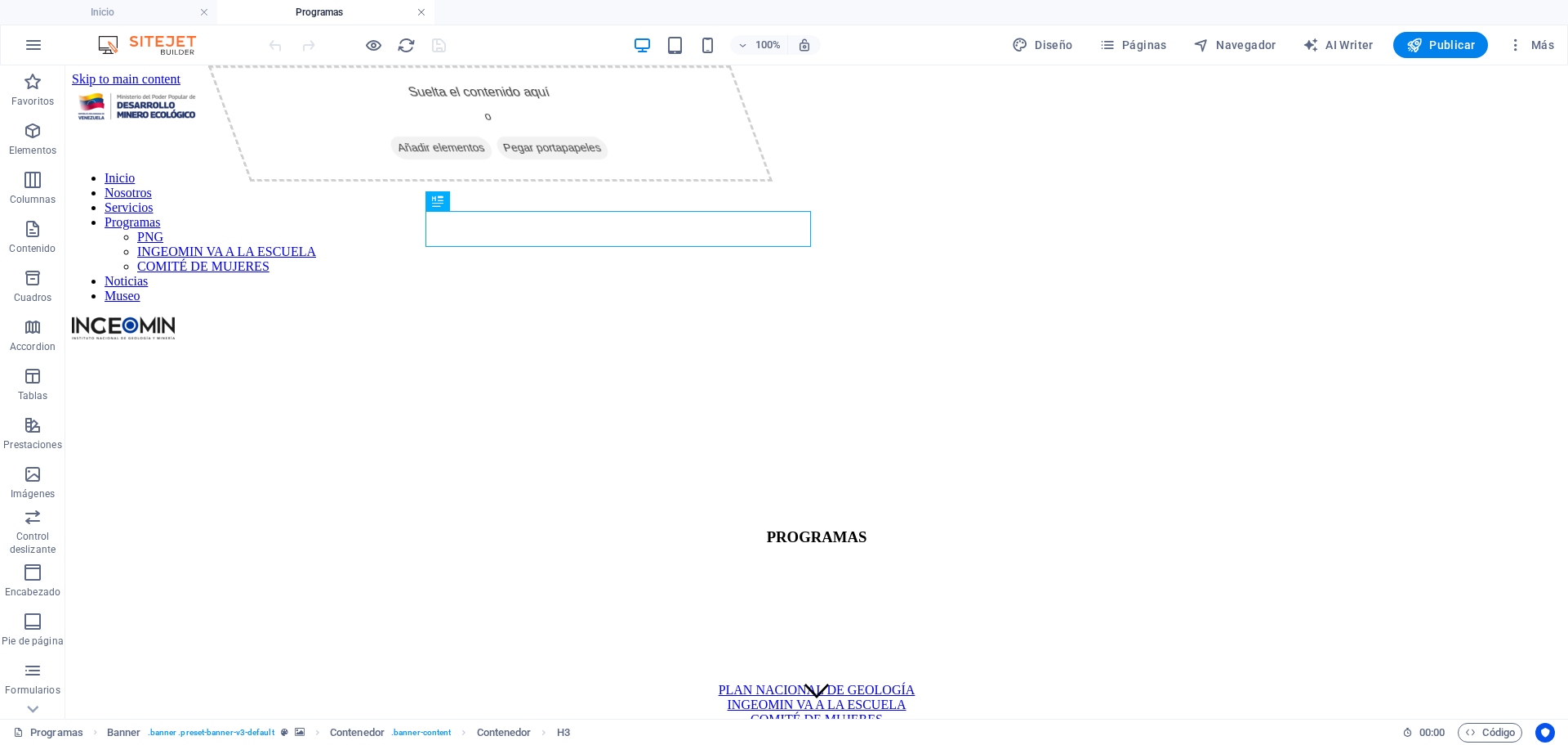
click at [422, 9] on link at bounding box center [421, 12] width 10 height 15
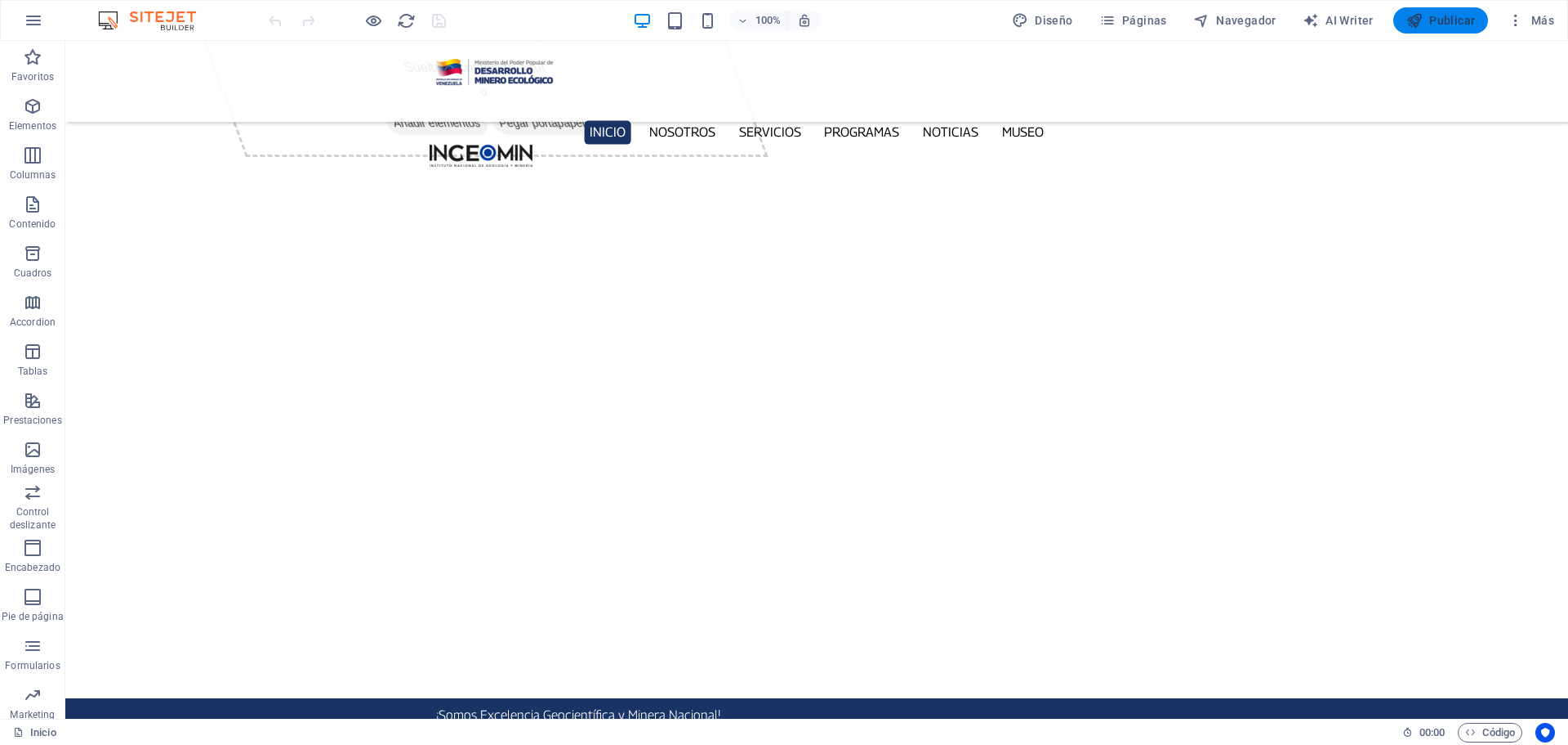
click at [1437, 20] on span "Publicar" at bounding box center [1441, 20] width 69 height 16
click at [1521, 20] on icon "button" at bounding box center [1516, 20] width 16 height 16
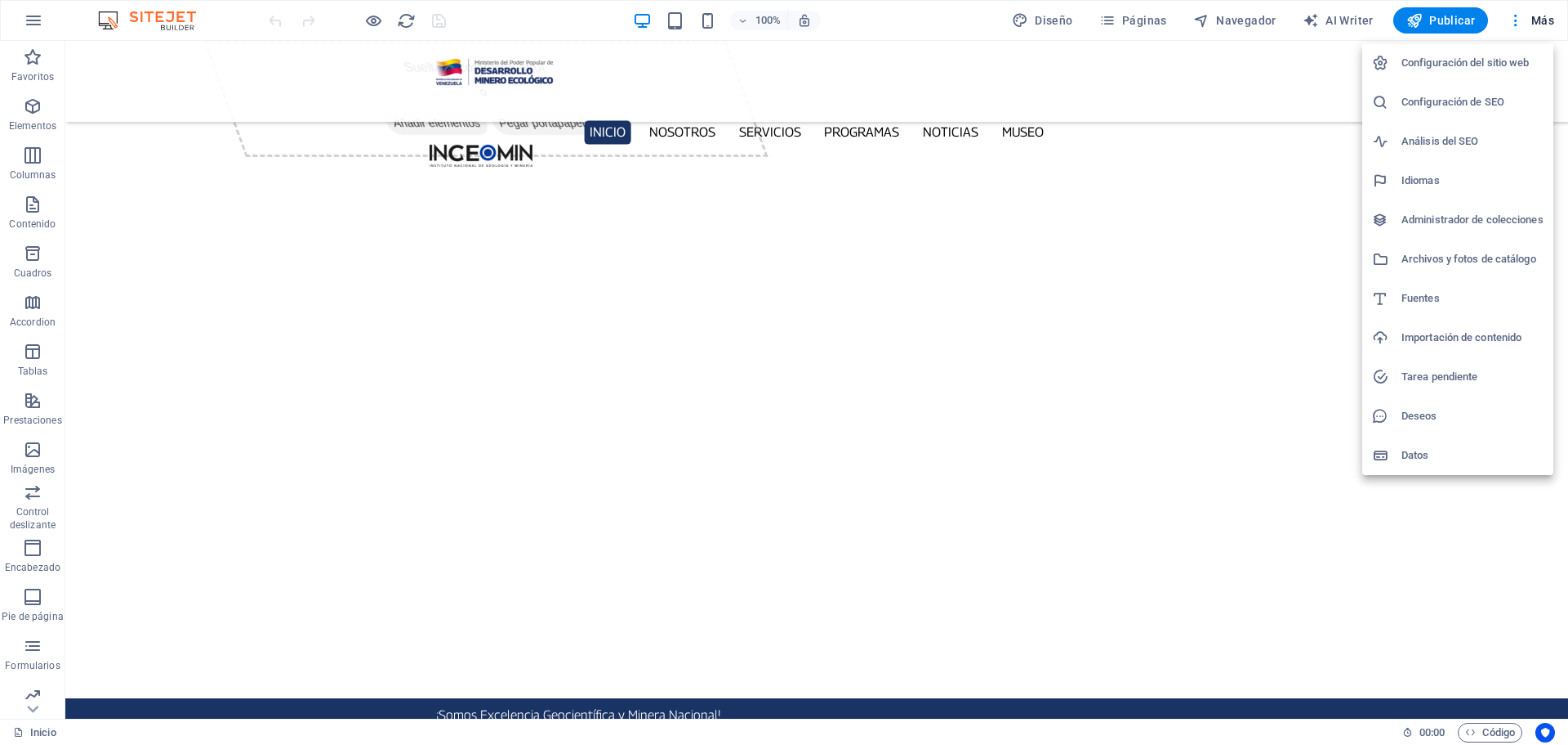
click at [1475, 64] on h6 "Configuración del sitio web" at bounding box center [1472, 63] width 142 height 20
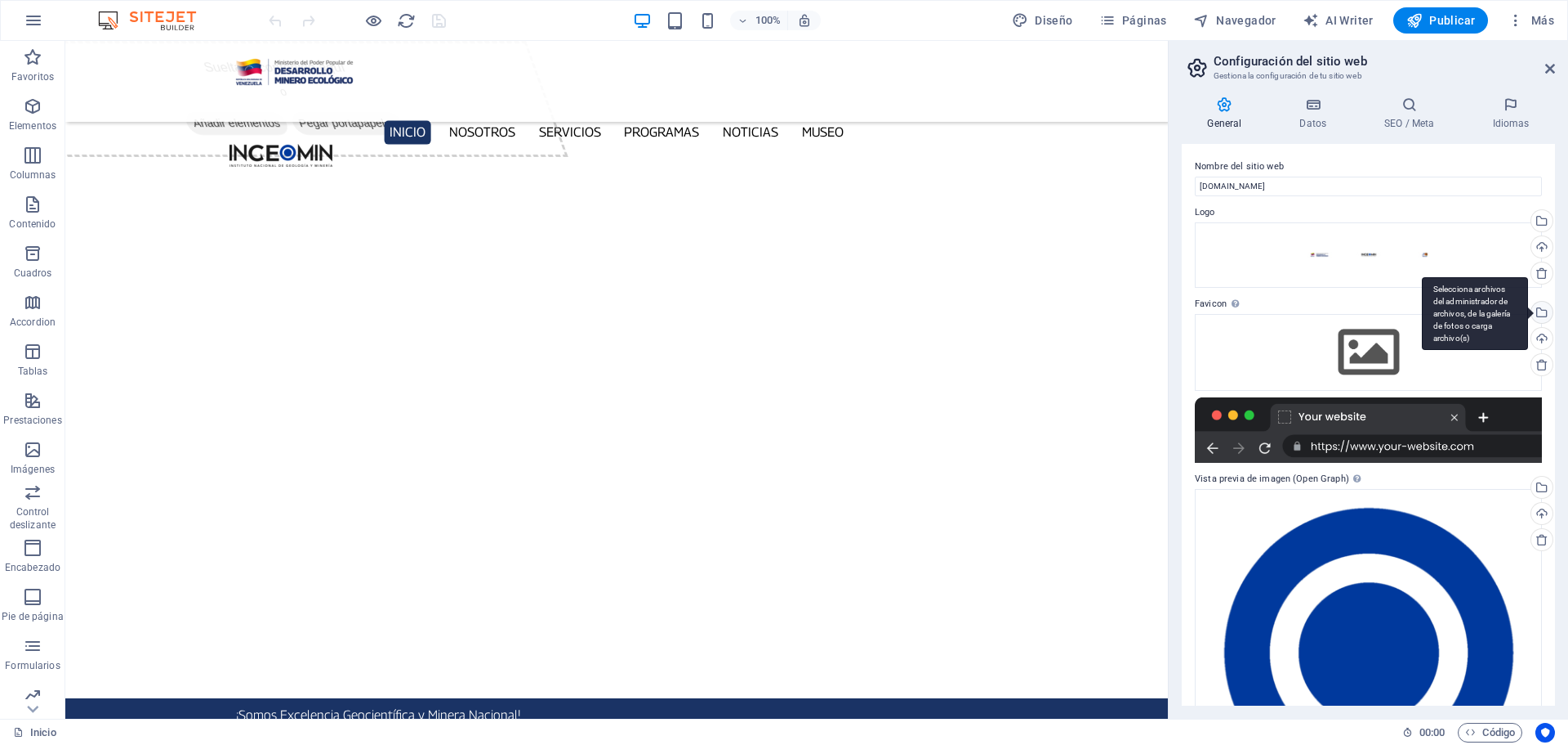
click at [1539, 312] on div "Selecciona archivos del administrador de archivos, de la galería de fotos o car…" at bounding box center [1540, 314] width 25 height 25
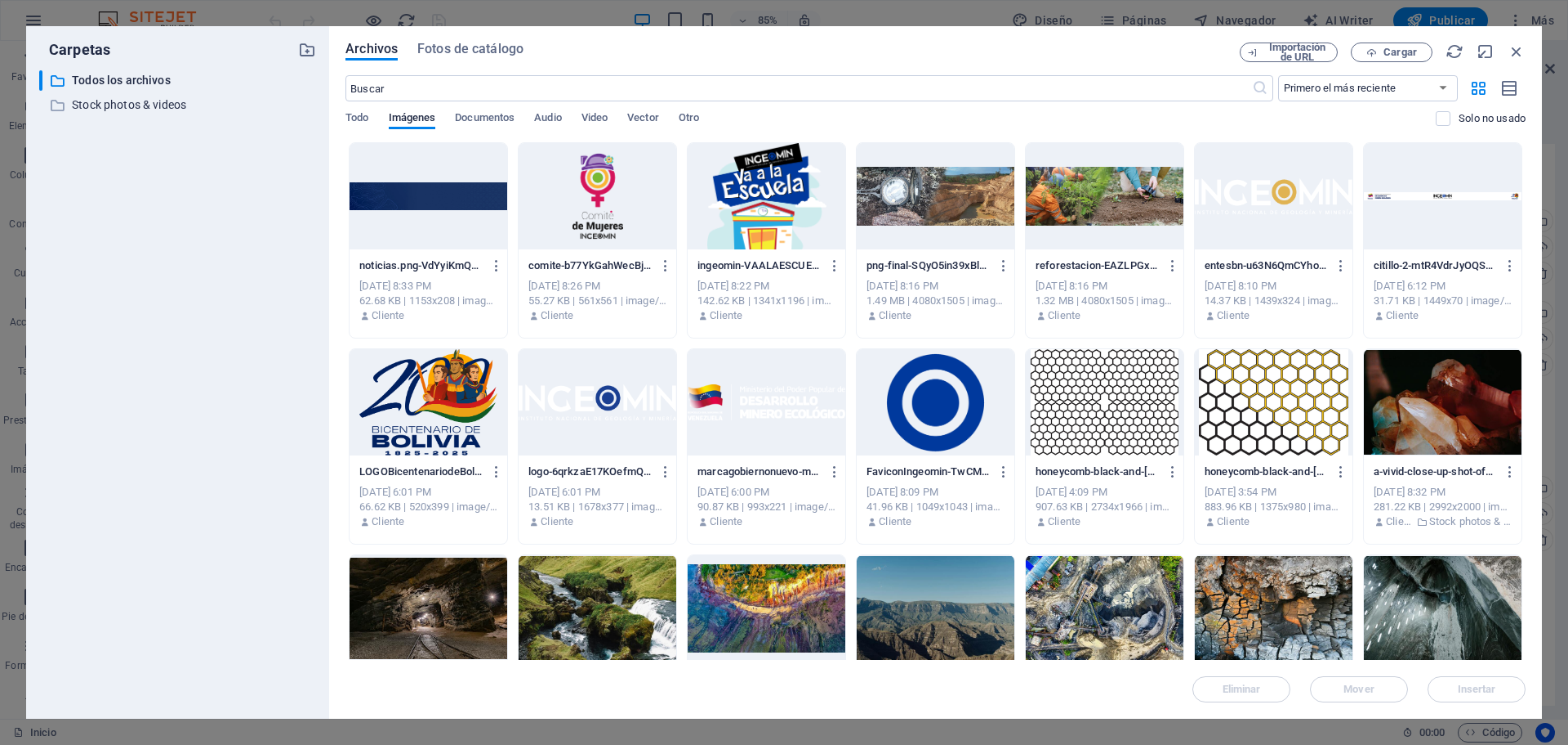
click at [939, 408] on div at bounding box center [936, 402] width 158 height 107
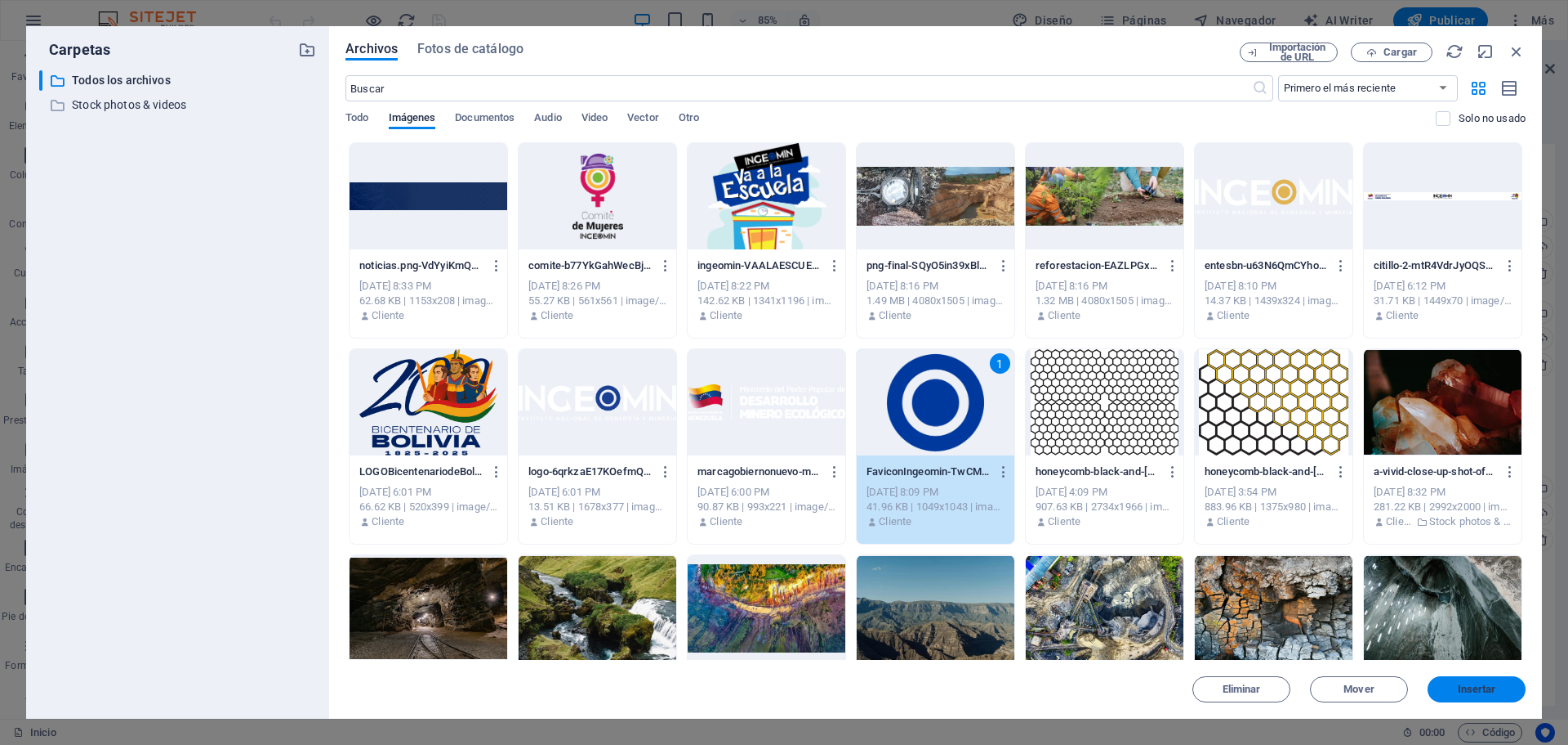
click at [1487, 689] on span "Insertar" at bounding box center [1477, 689] width 38 height 10
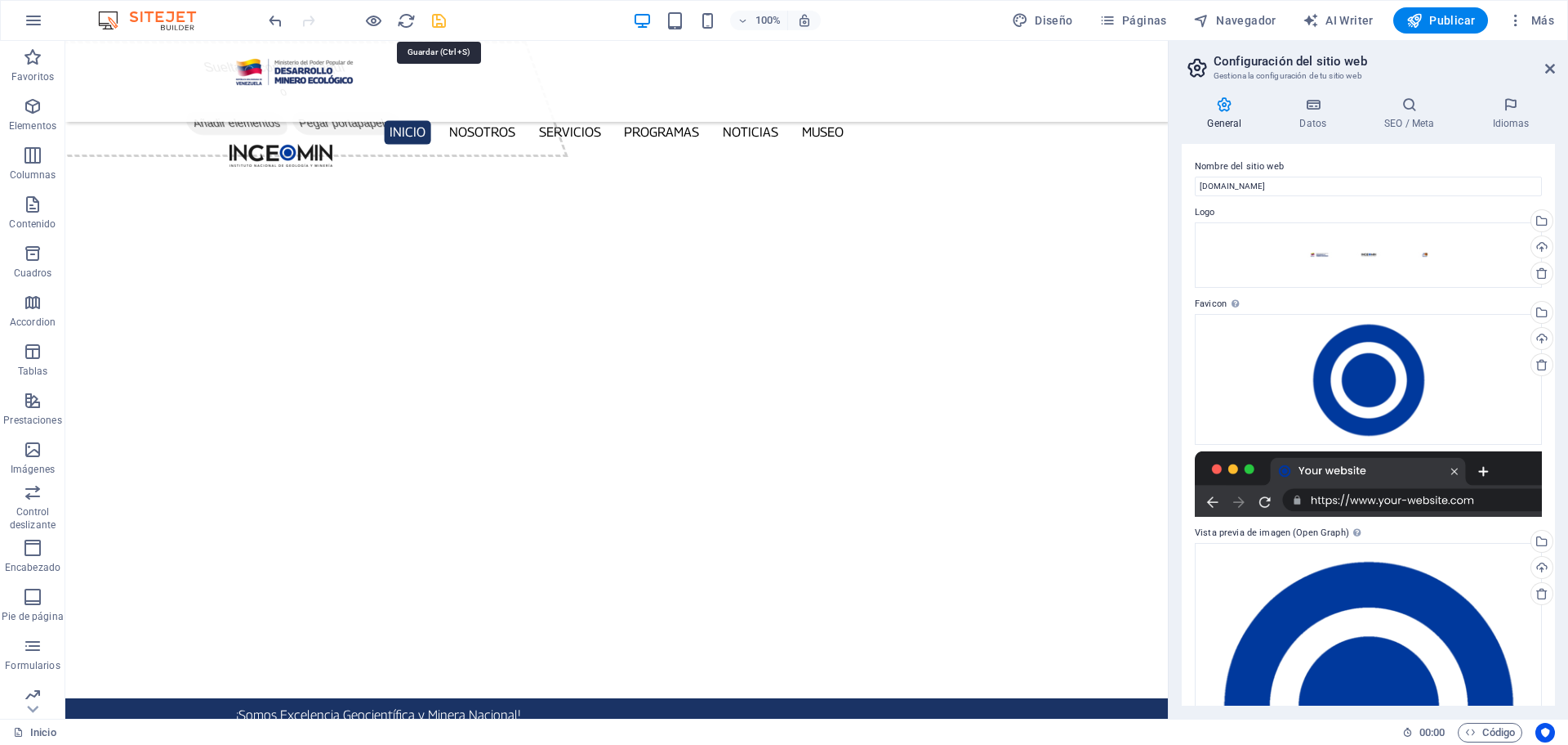
click at [436, 19] on icon "save" at bounding box center [439, 21] width 19 height 19
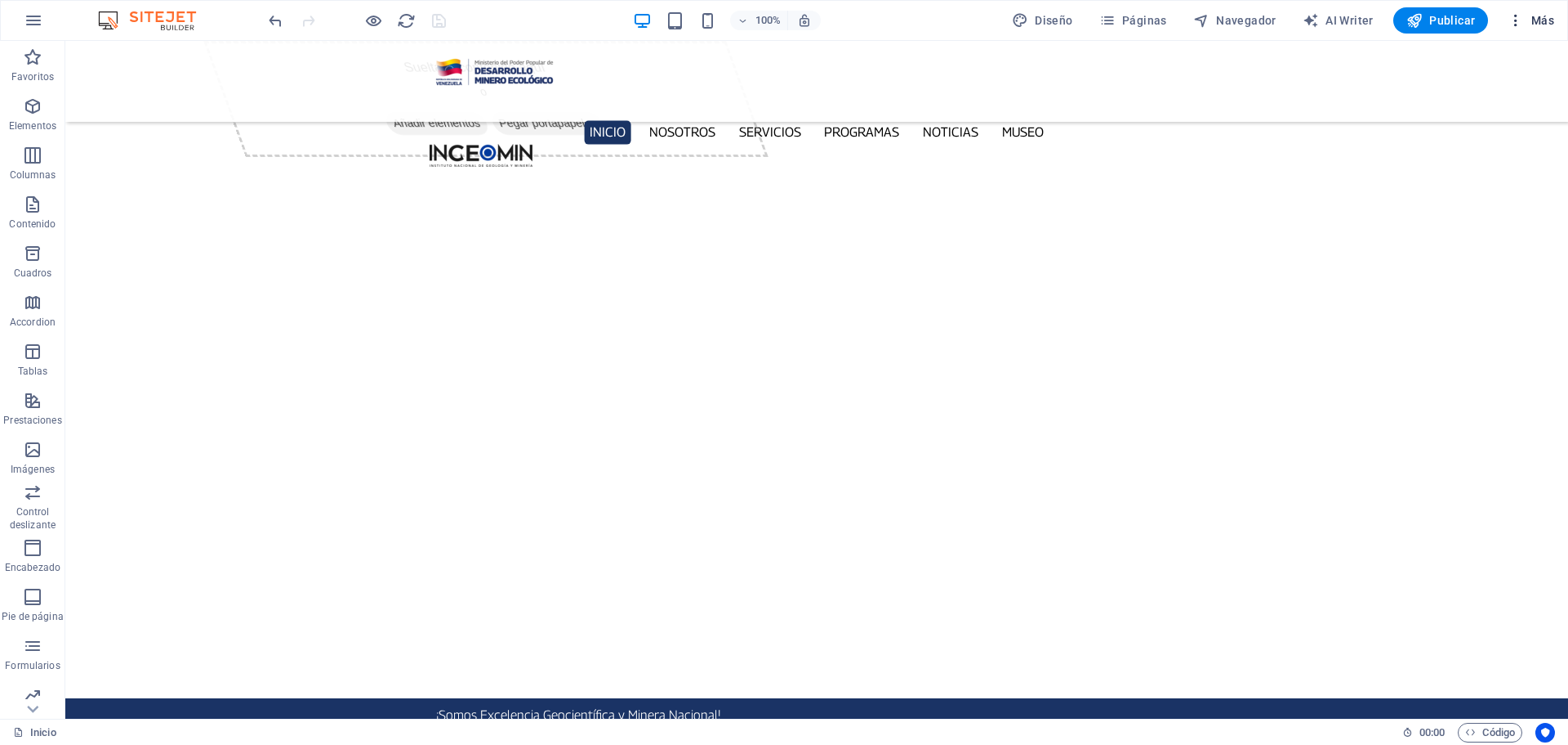
click at [1521, 17] on icon "button" at bounding box center [1516, 20] width 16 height 16
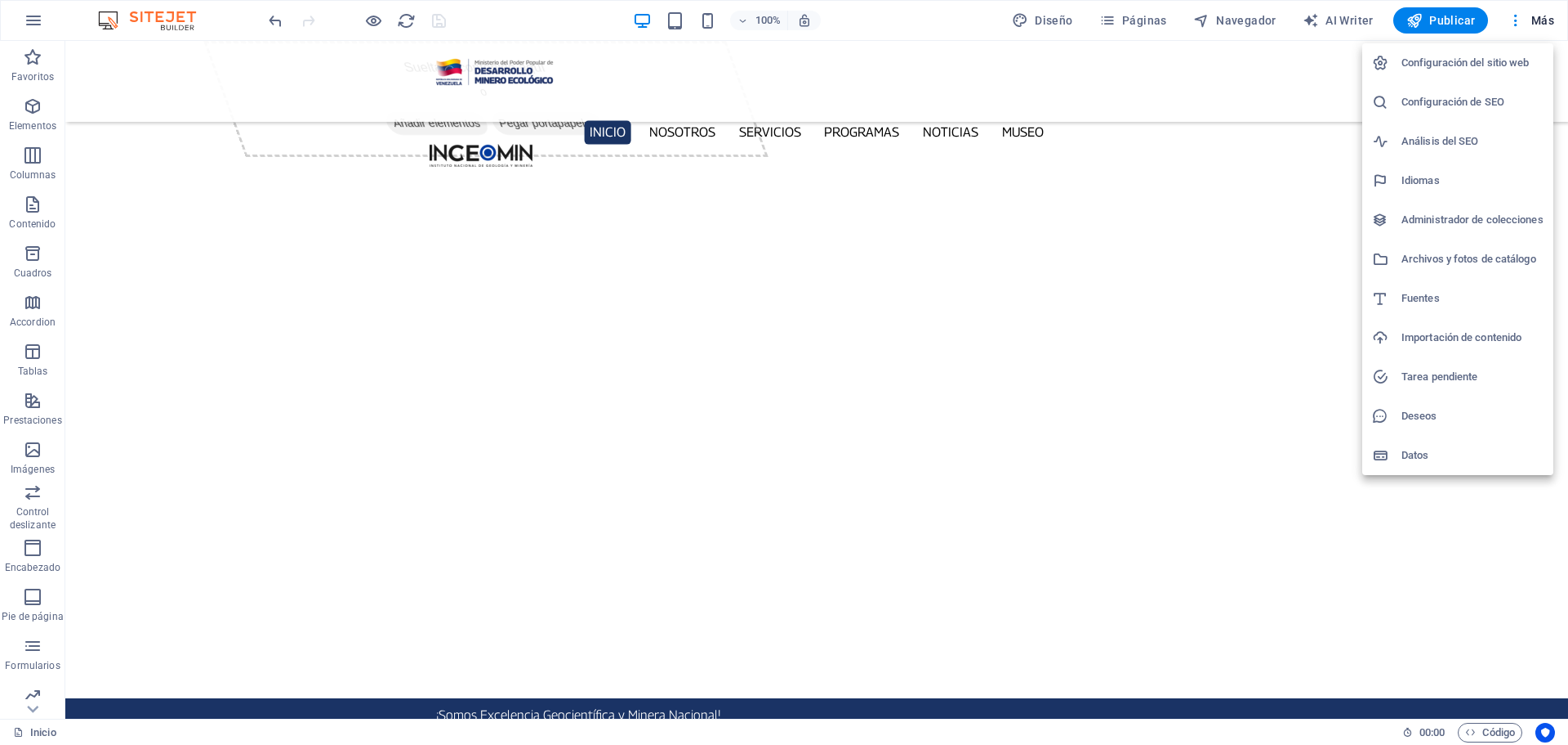
click at [1446, 52] on li "Configuración del sitio web" at bounding box center [1458, 63] width 191 height 39
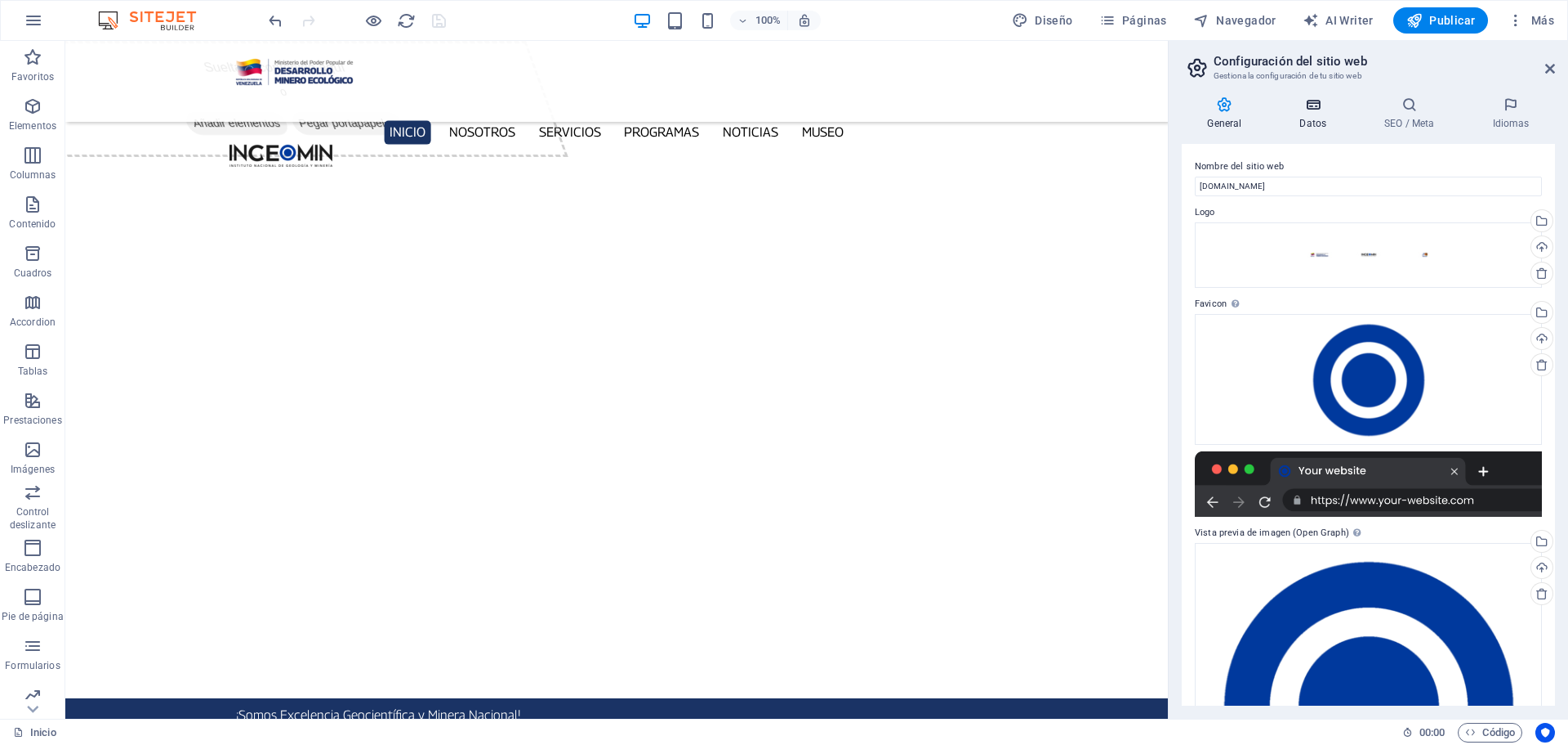
click at [1317, 110] on icon at bounding box center [1313, 104] width 78 height 16
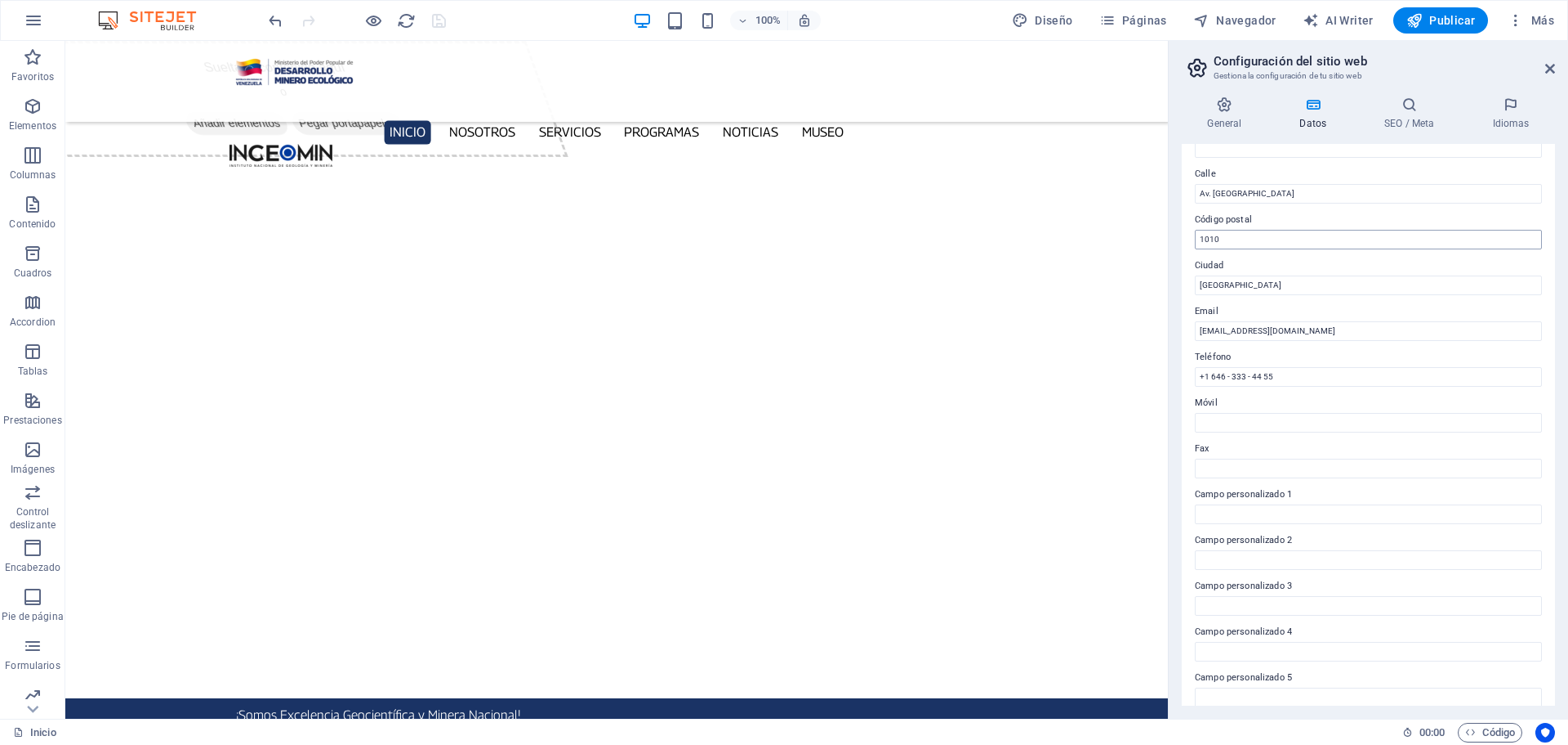
scroll to position [224, 0]
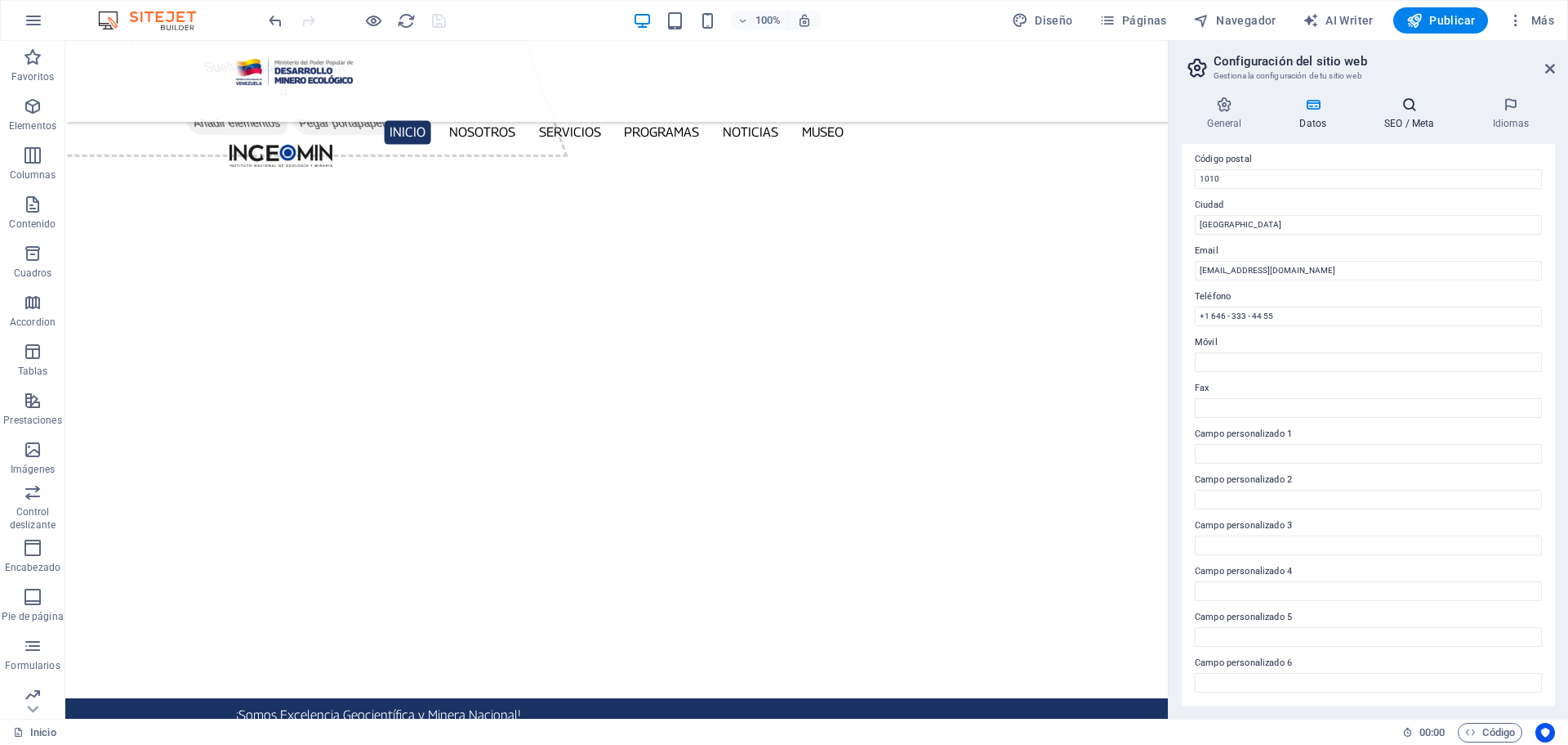
click at [1405, 101] on icon at bounding box center [1409, 104] width 102 height 16
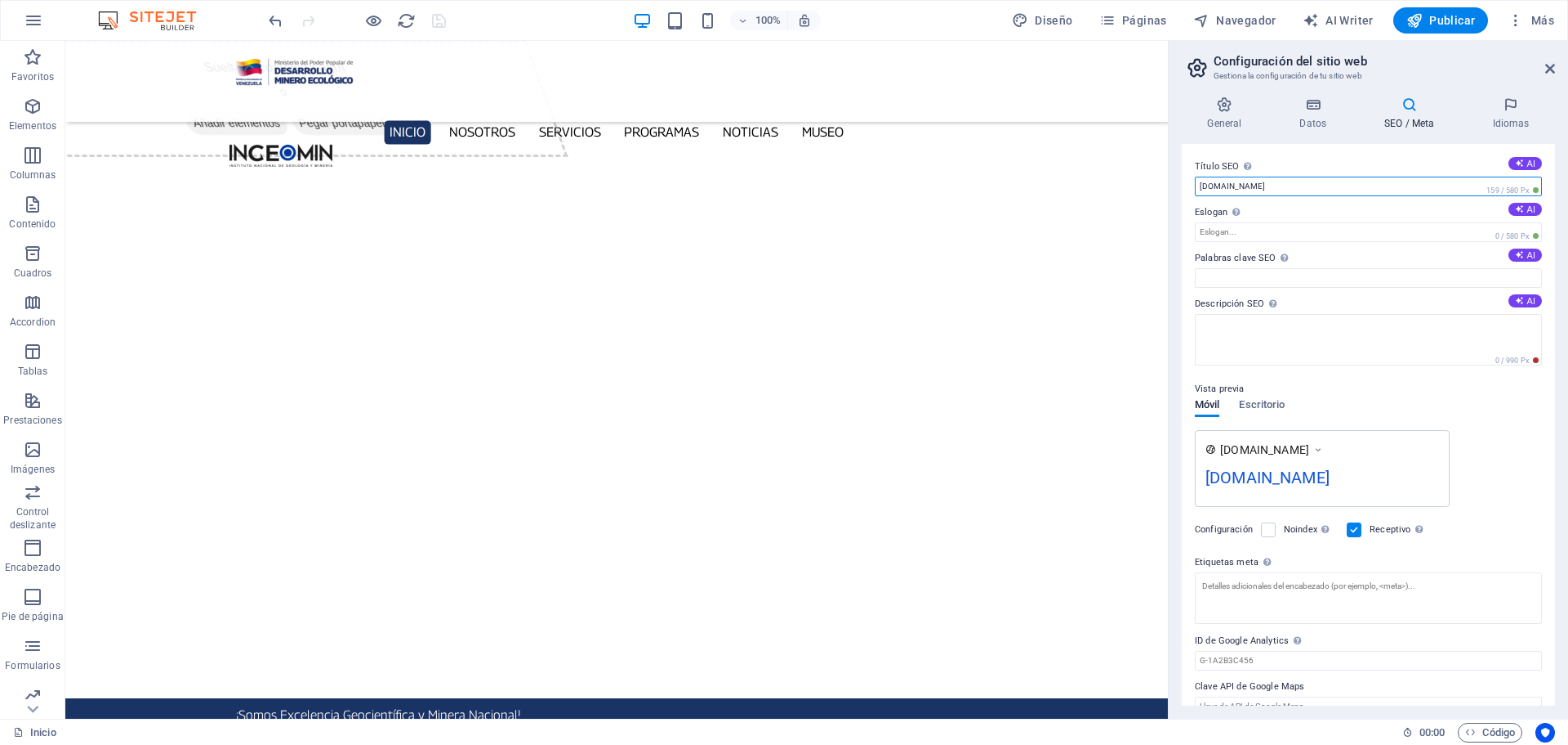
click at [1217, 183] on input "[DOMAIN_NAME]" at bounding box center [1368, 186] width 347 height 20
type input "ingeomin.net"
click at [1218, 284] on input "Palabras clave SEO Lista de palabras clave separadas por comas que describen tu…" at bounding box center [1368, 278] width 347 height 20
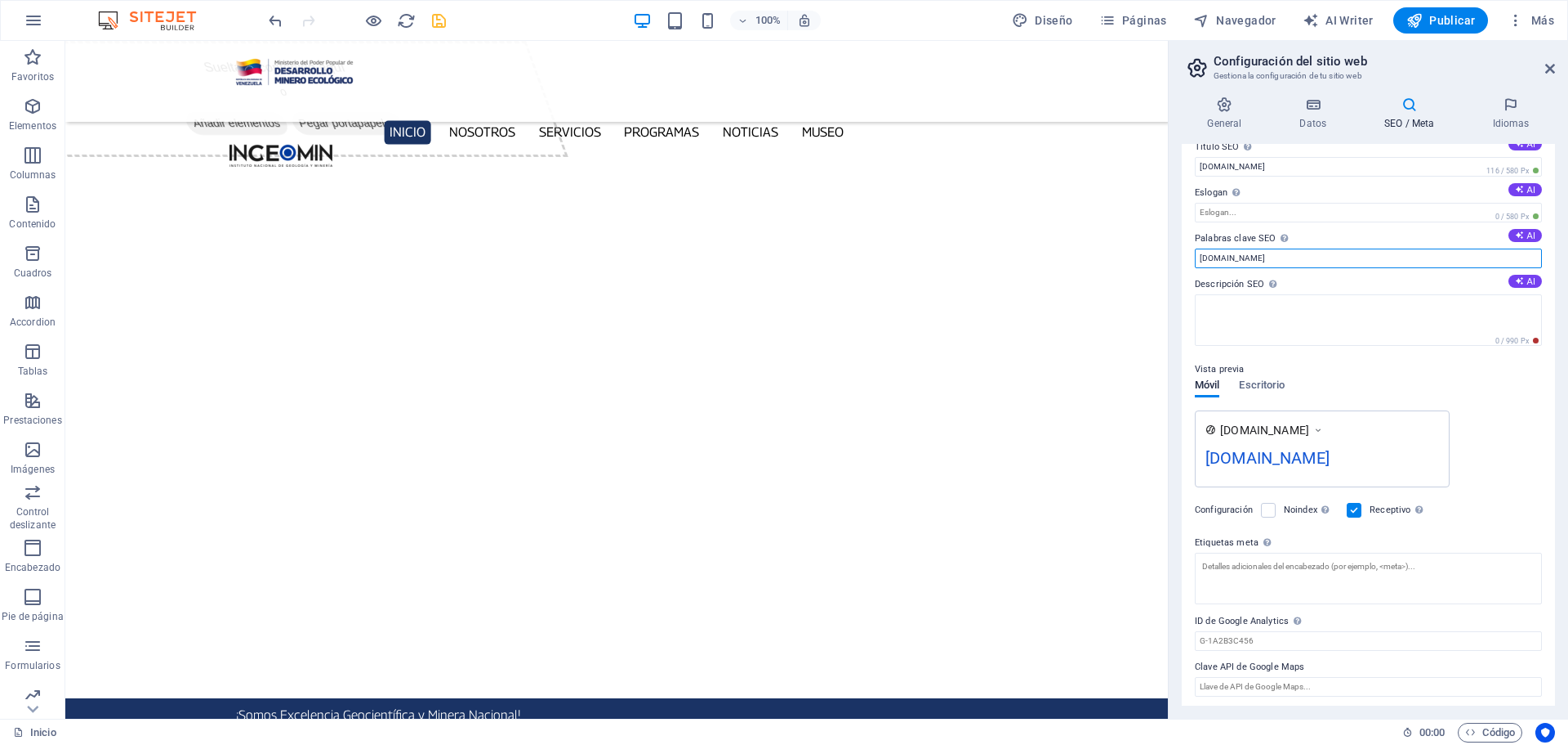
scroll to position [24, 0]
type input "ingeomin.net"
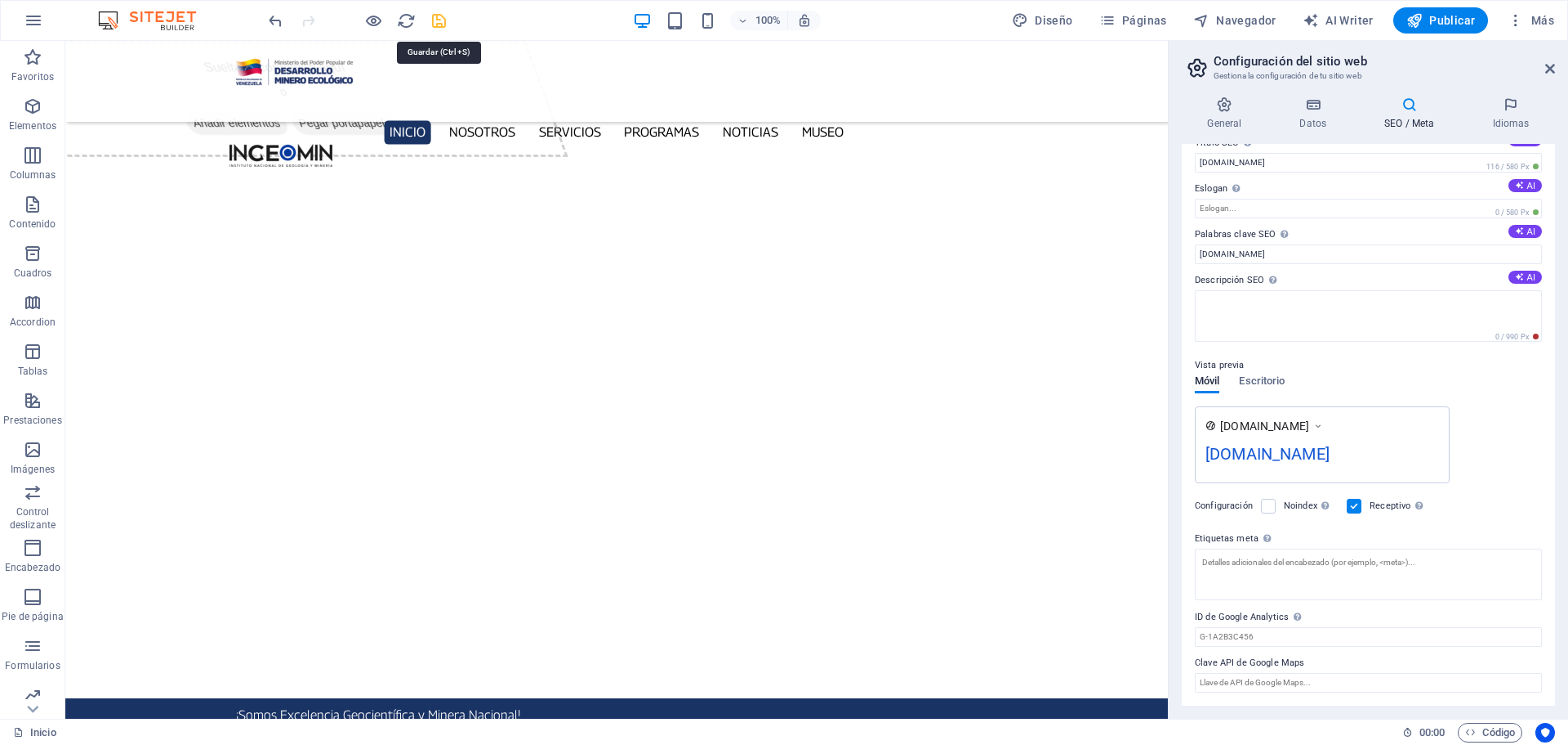
click at [440, 23] on icon "save" at bounding box center [439, 21] width 19 height 19
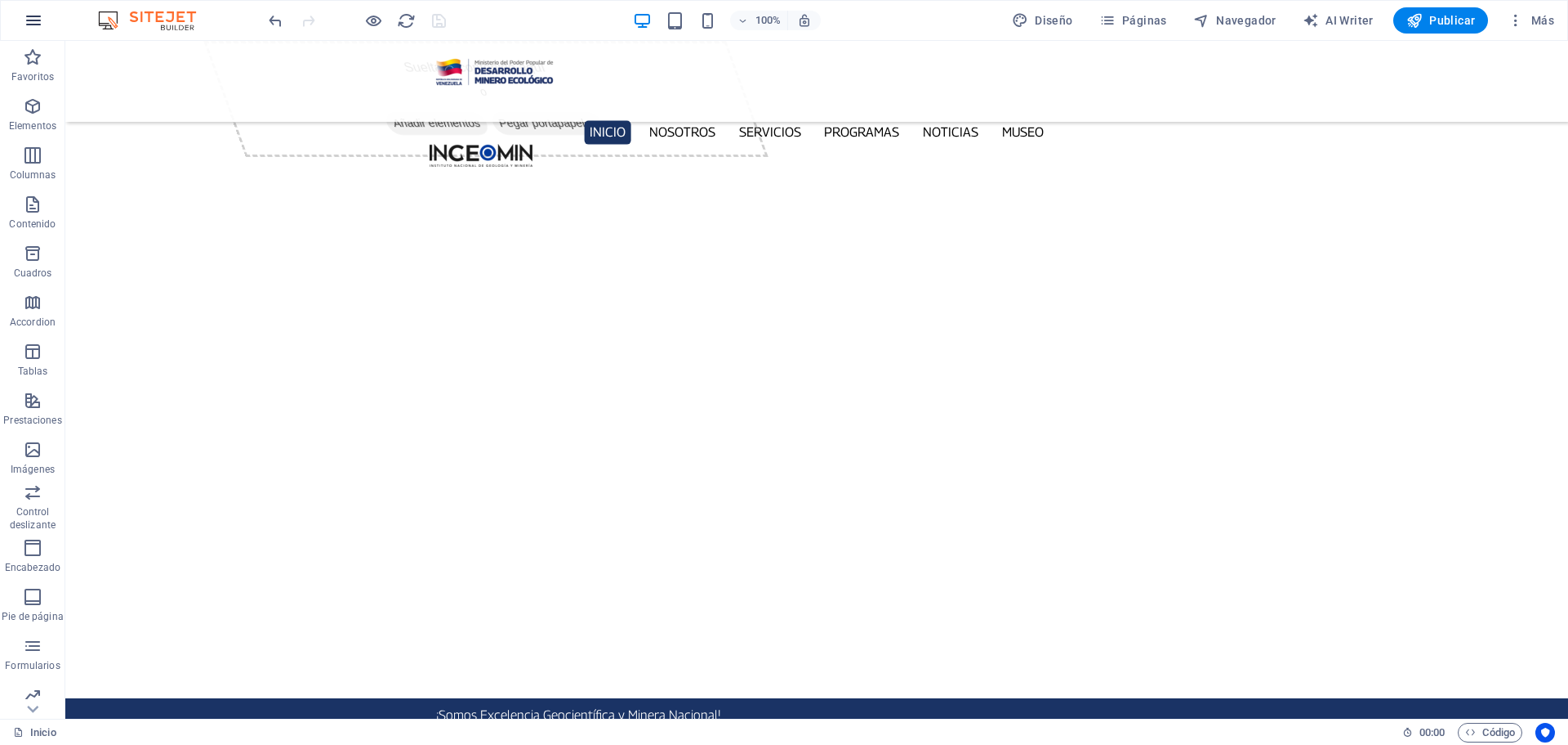
click at [41, 14] on icon "button" at bounding box center [33, 20] width 20 height 20
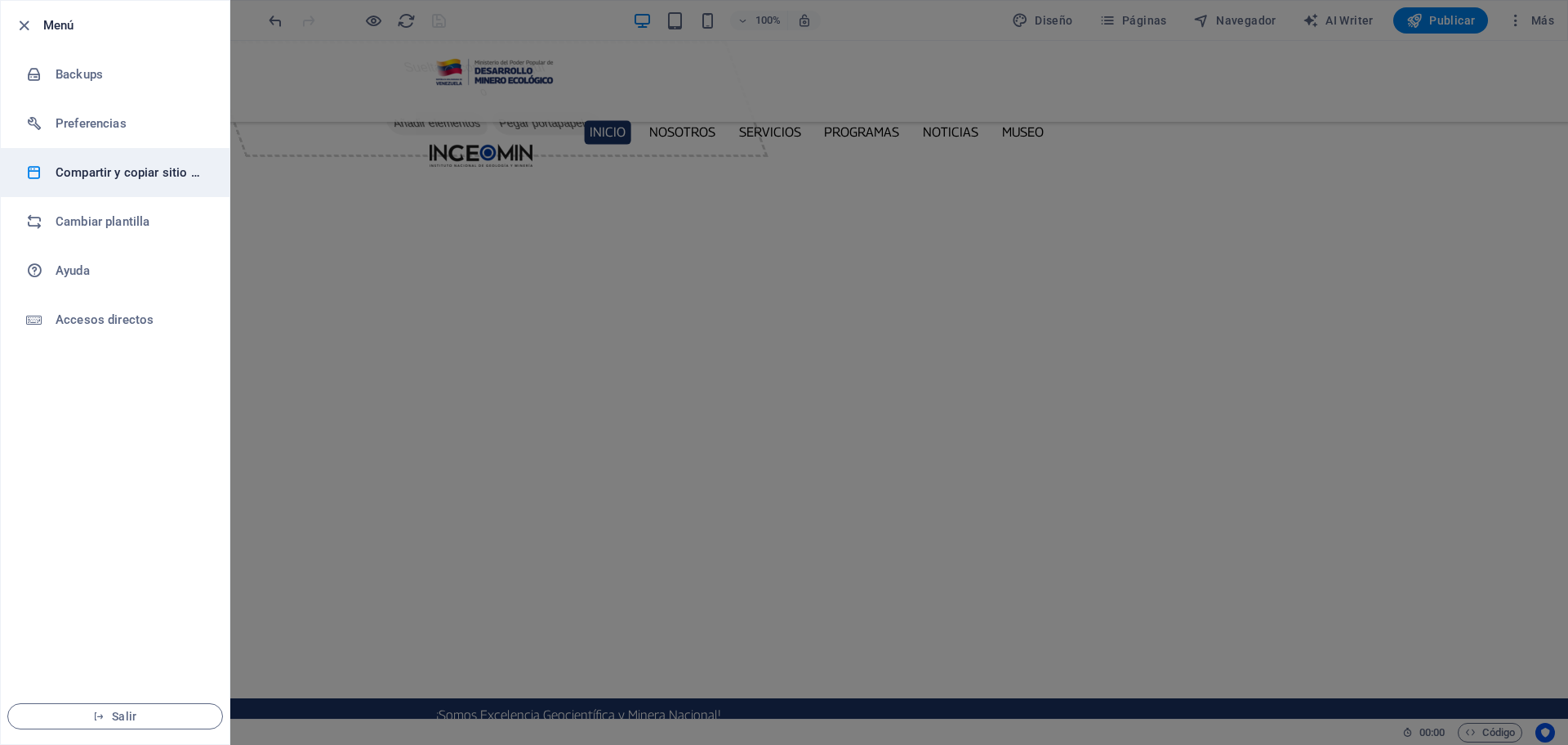
click at [129, 161] on li "Compartir y copiar sitio web" at bounding box center [115, 172] width 229 height 49
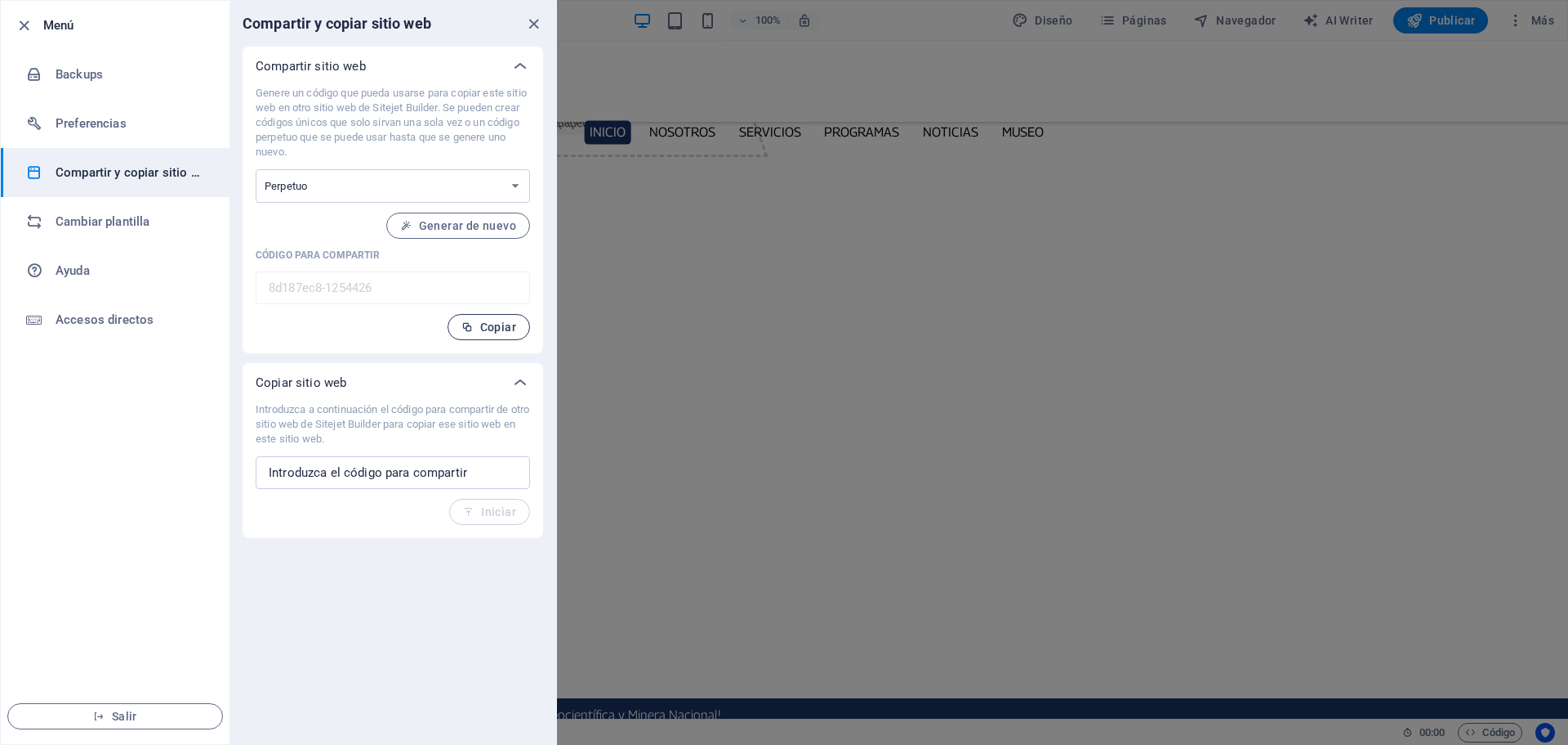
click at [485, 332] on span "Copiar" at bounding box center [489, 327] width 55 height 13
click at [531, 23] on icon "close" at bounding box center [534, 24] width 19 height 19
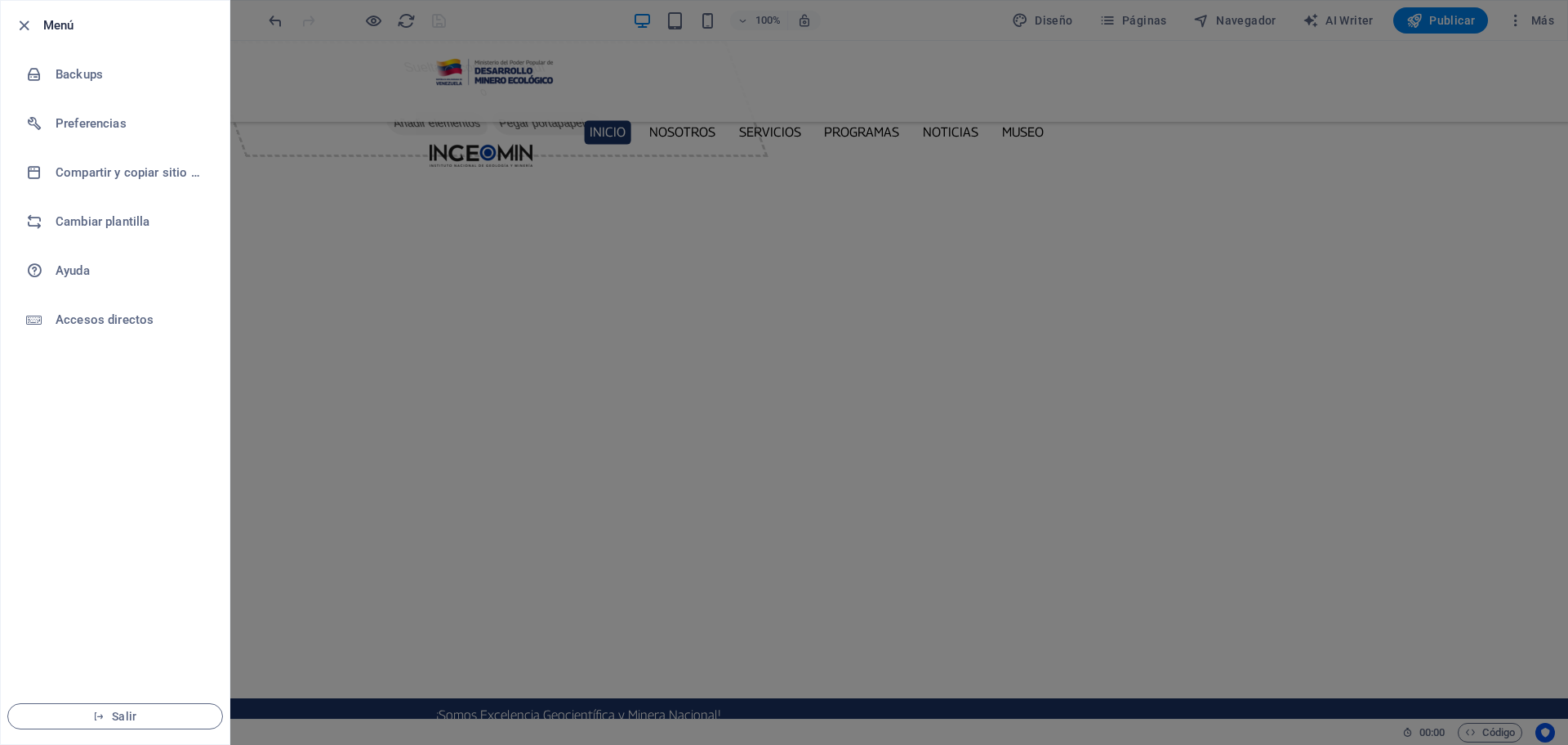
click at [1356, 171] on div at bounding box center [784, 372] width 1568 height 745
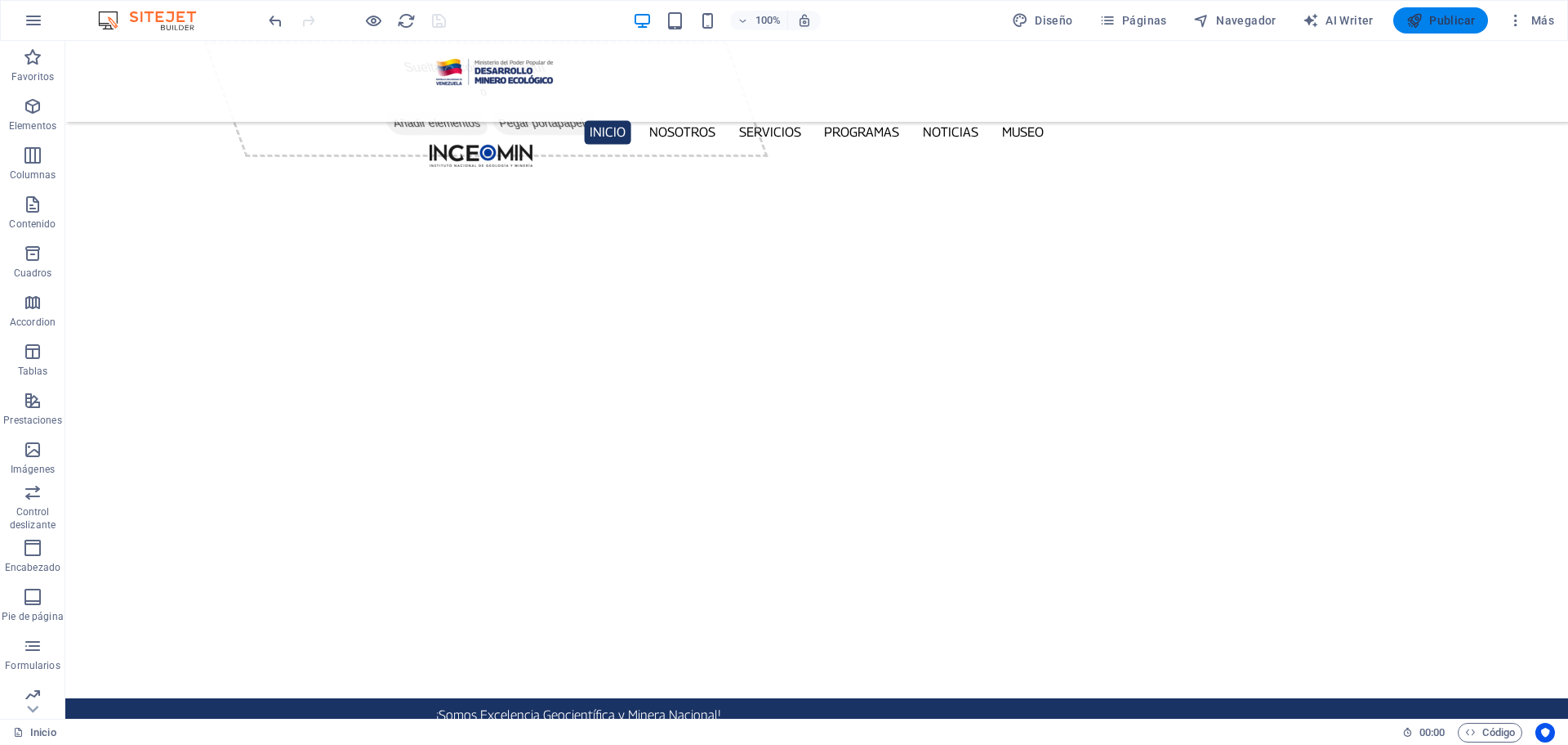
click at [1432, 17] on span "Publicar" at bounding box center [1441, 20] width 69 height 16
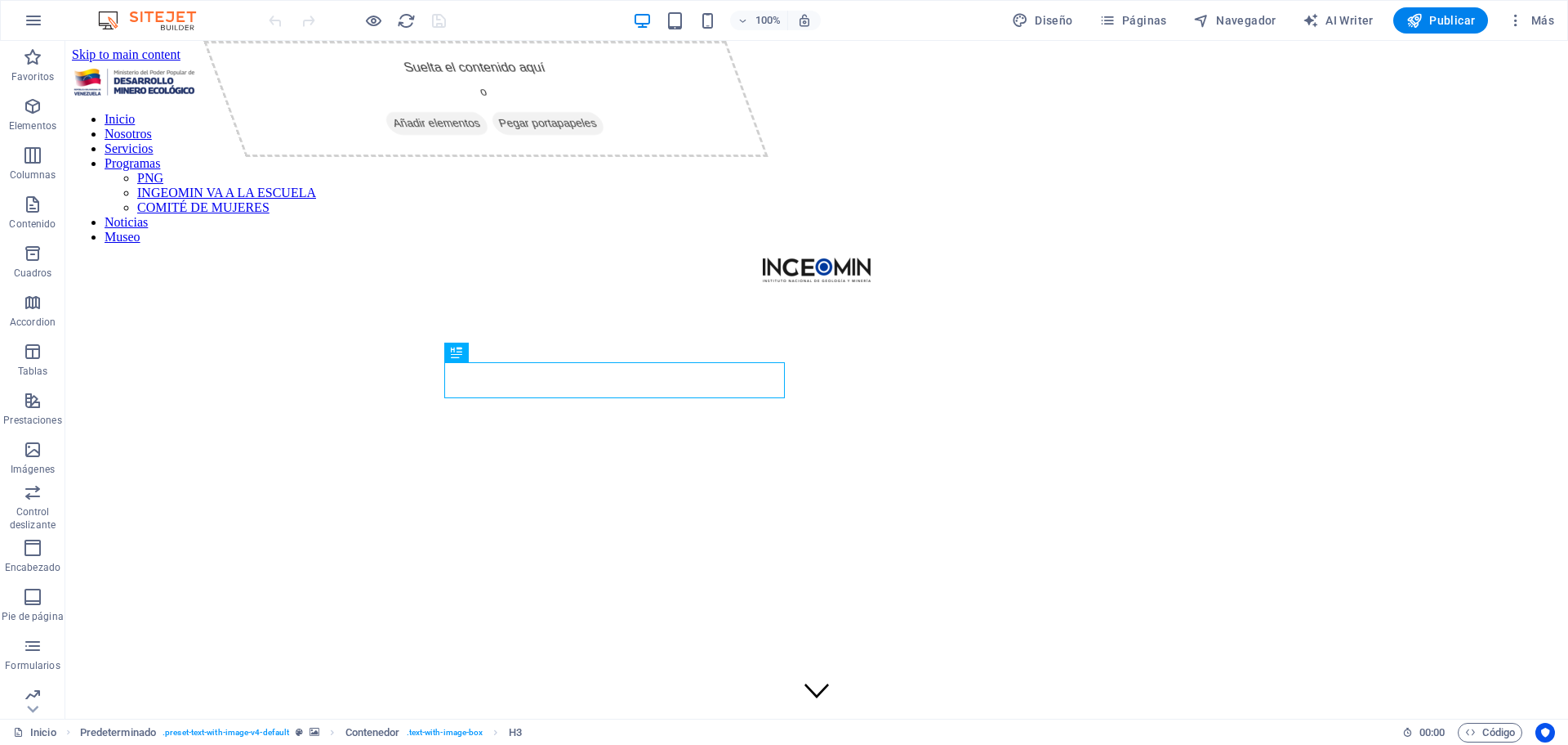
scroll to position [448, 0]
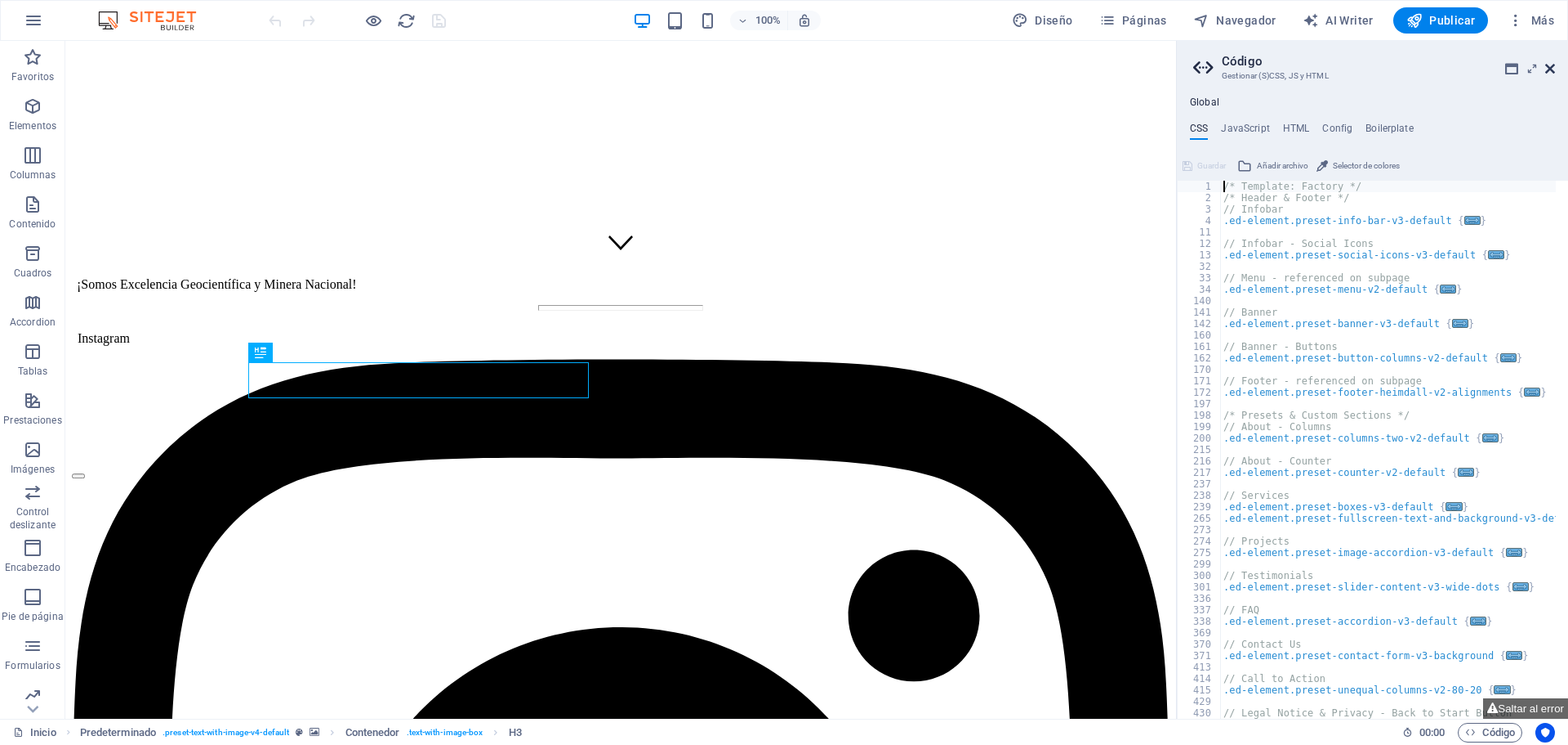
click at [1550, 67] on icon at bounding box center [1550, 69] width 10 height 13
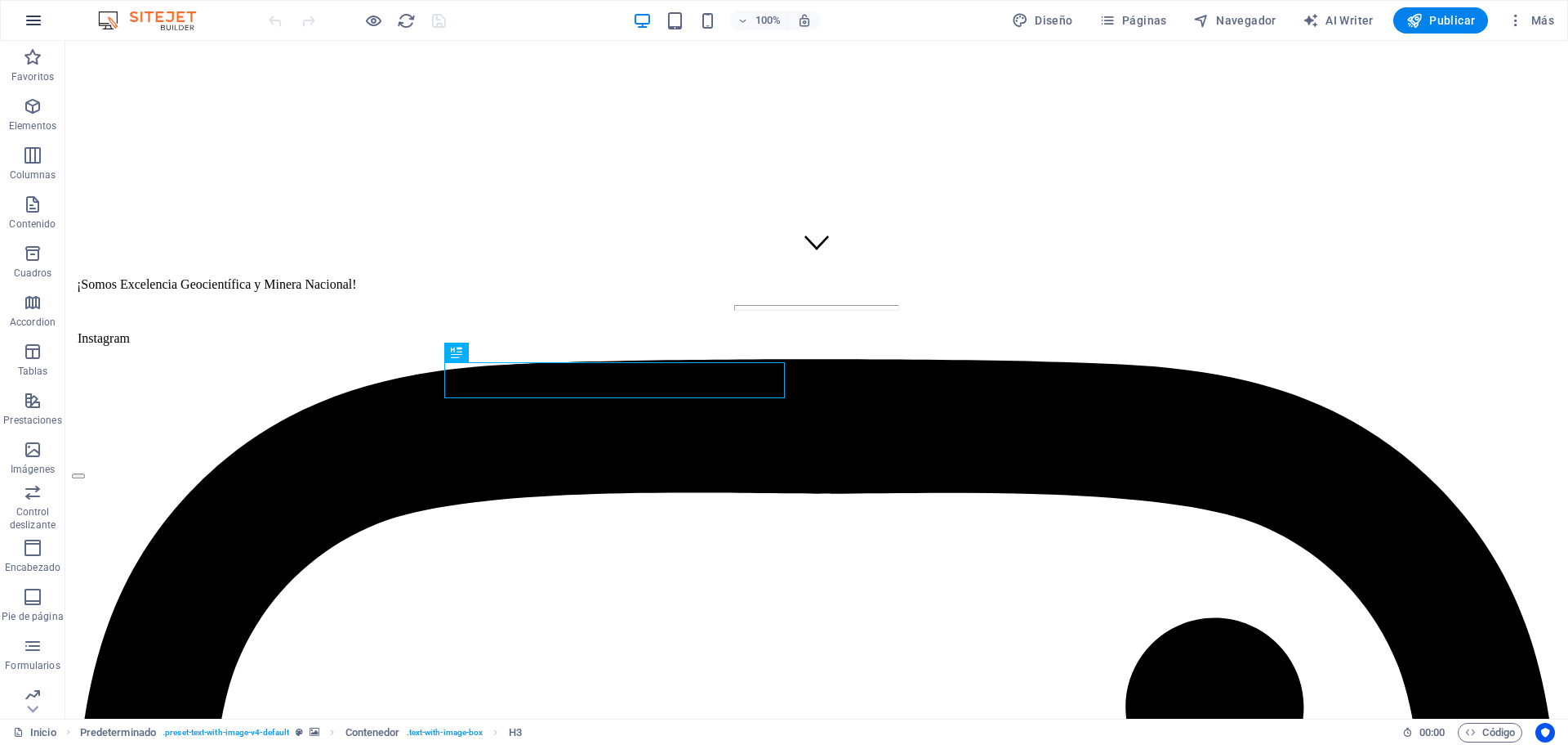
click at [39, 18] on icon "button" at bounding box center [33, 20] width 20 height 20
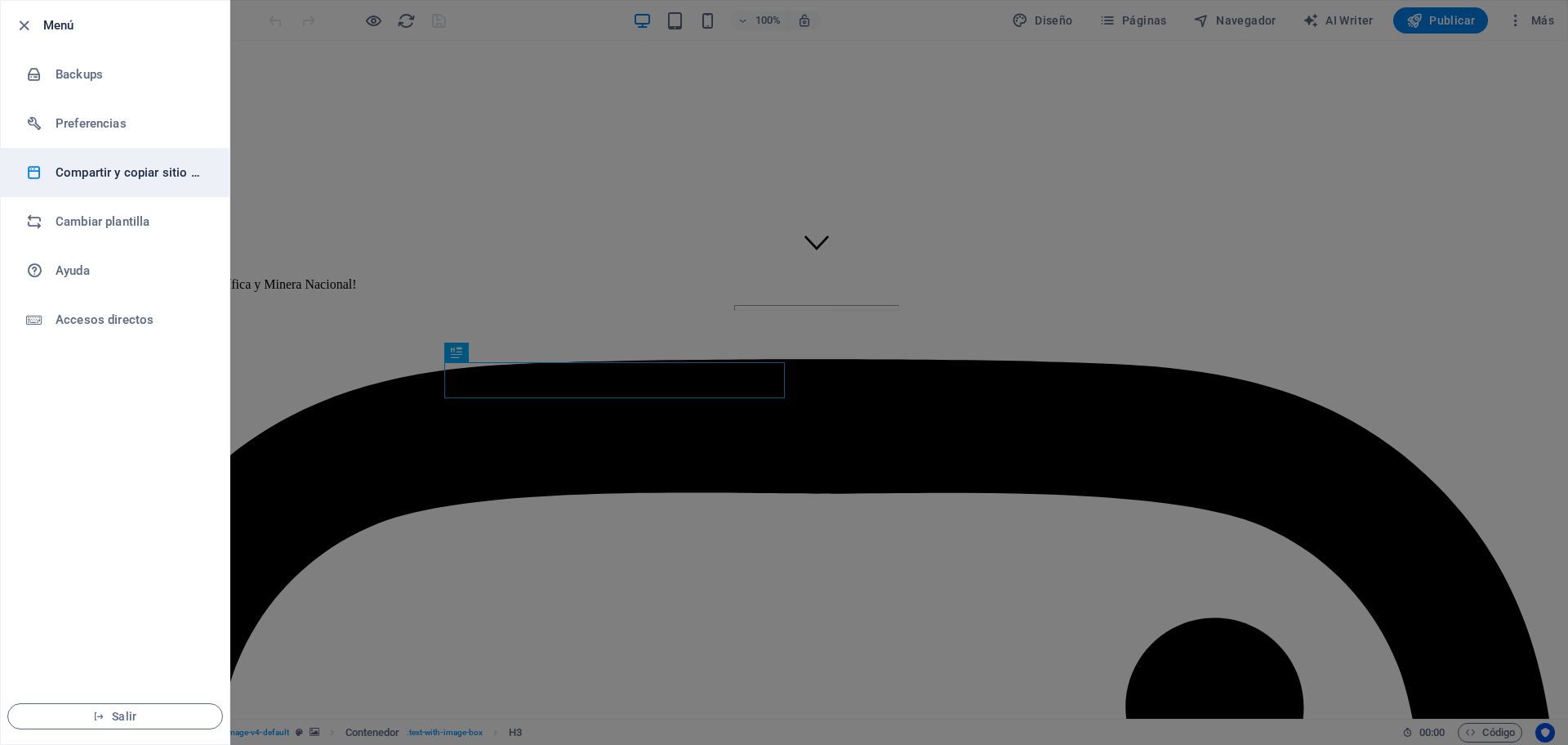
click at [159, 160] on li "Compartir y copiar sitio web" at bounding box center [115, 172] width 229 height 49
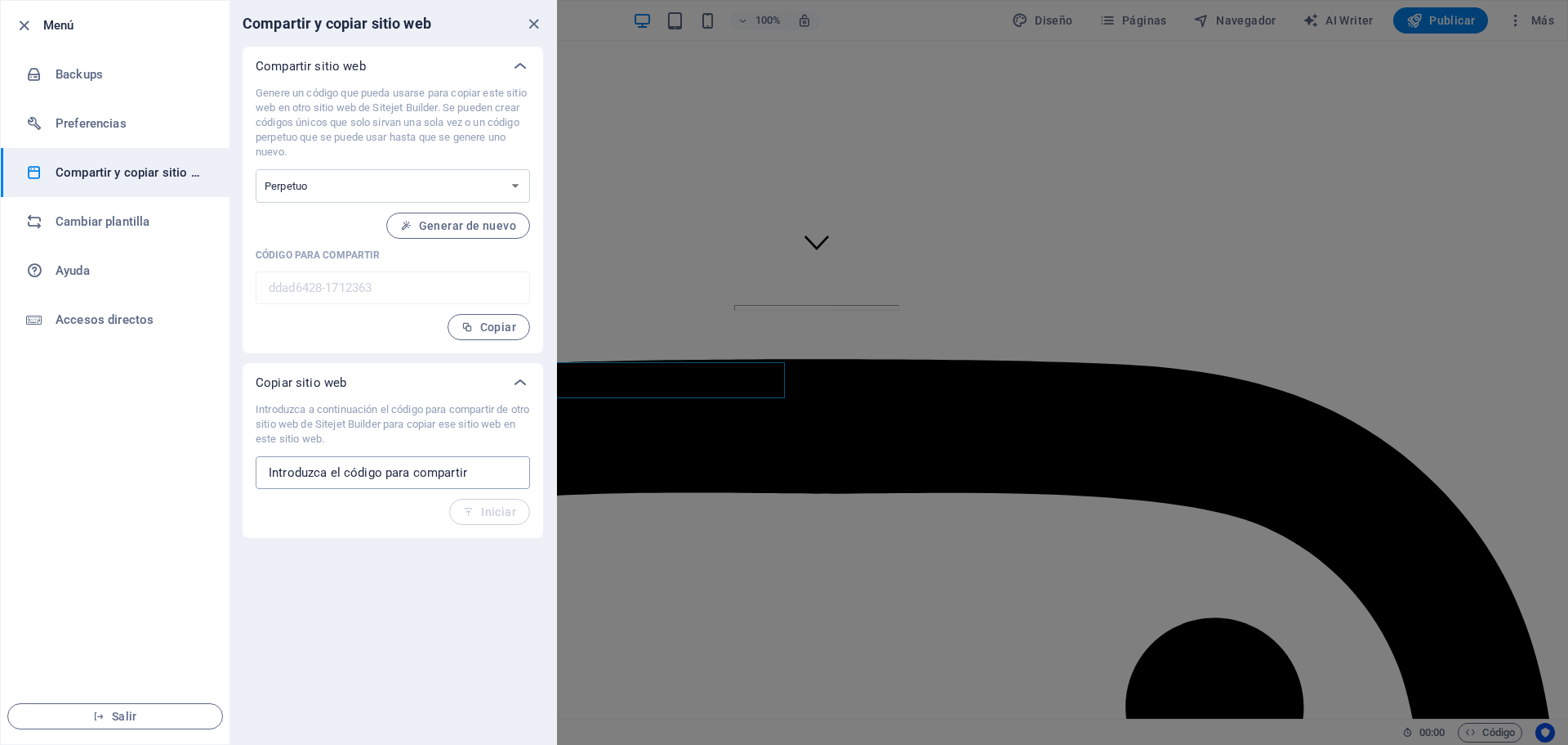
click at [456, 468] on input "text" at bounding box center [393, 472] width 275 height 32
paste input "8d187ec8-1254426"
type input "8d187ec8-1254426"
click at [501, 518] on span "Iniciar" at bounding box center [490, 512] width 53 height 13
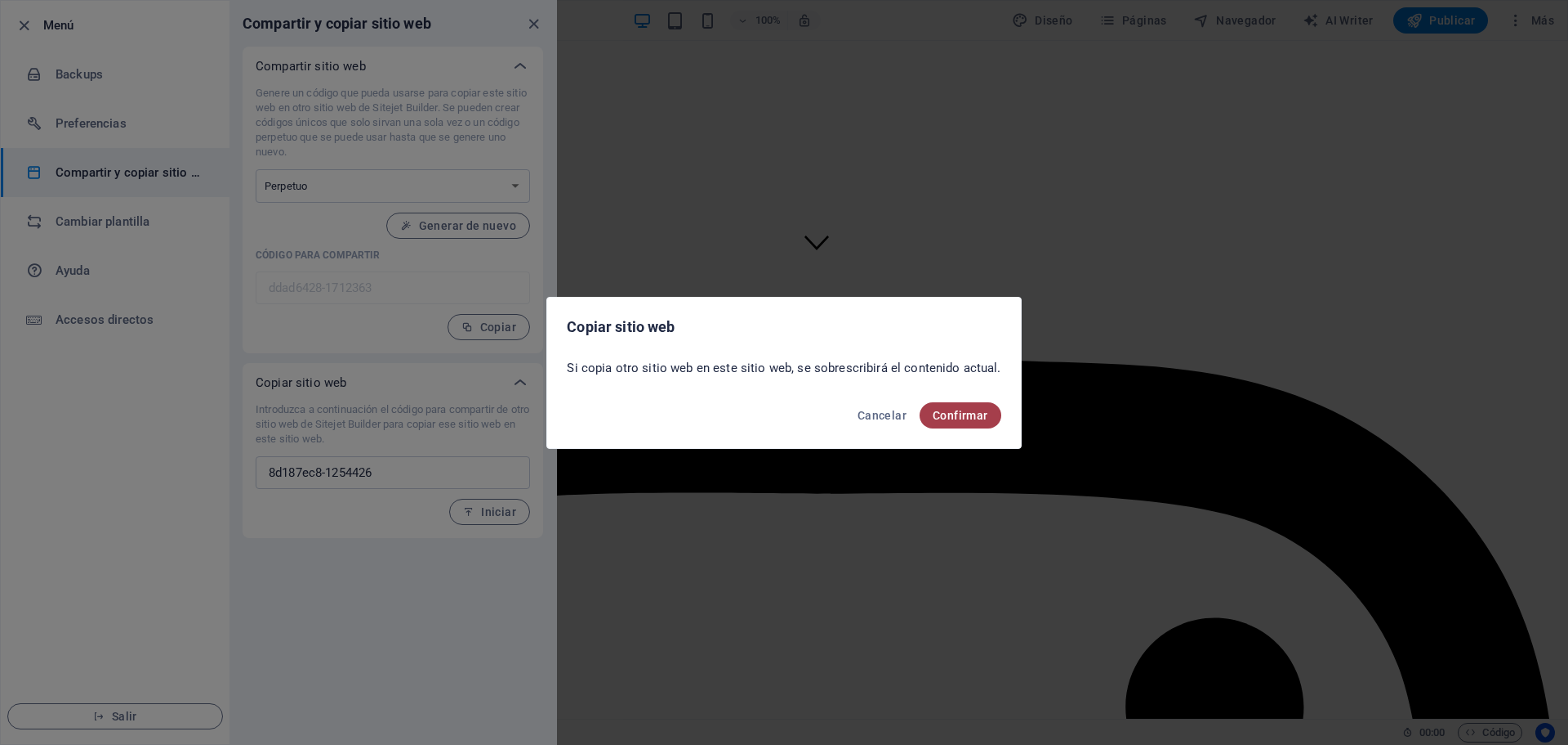
click at [976, 421] on span "Confirmar" at bounding box center [960, 416] width 55 height 13
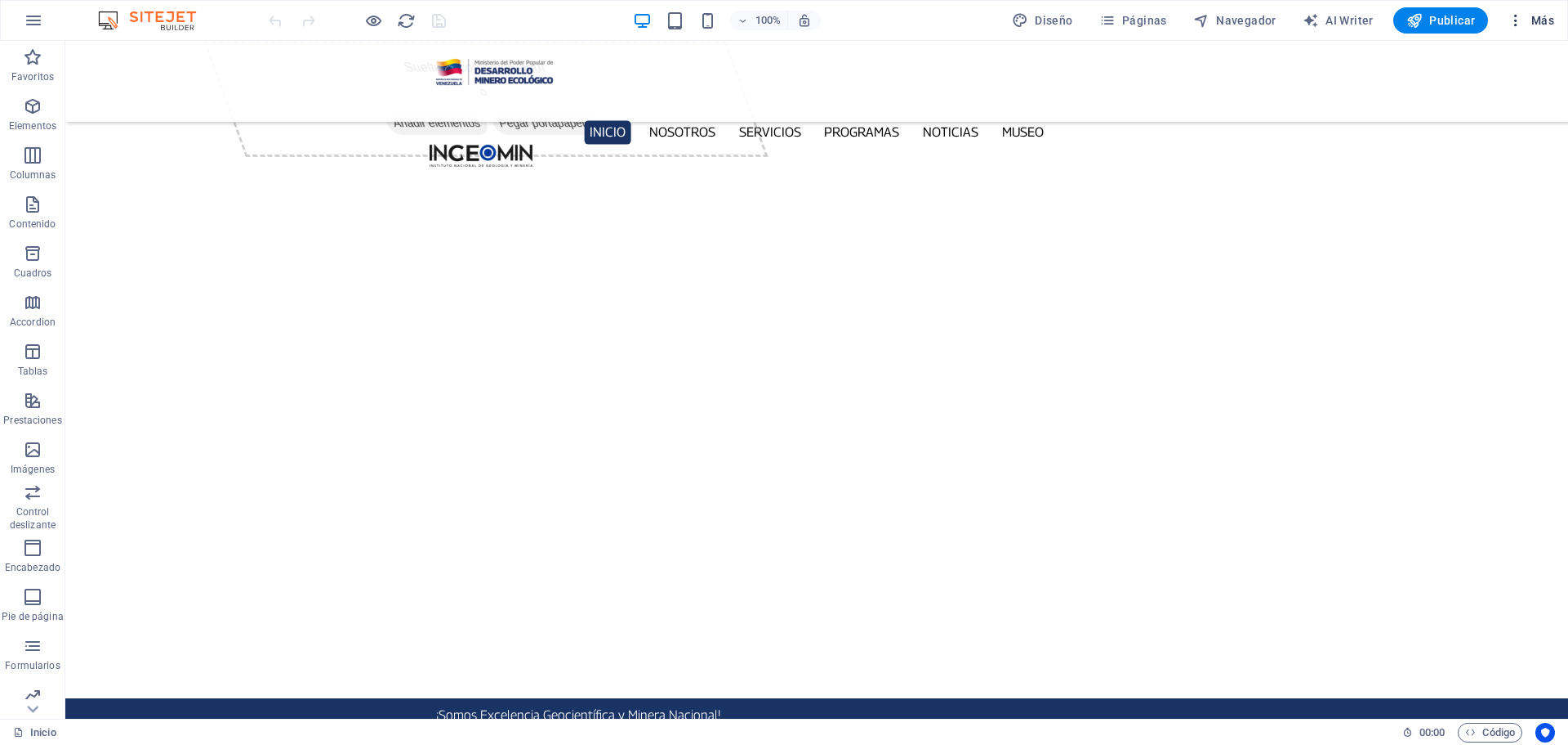
click at [1524, 18] on icon "button" at bounding box center [1516, 20] width 16 height 16
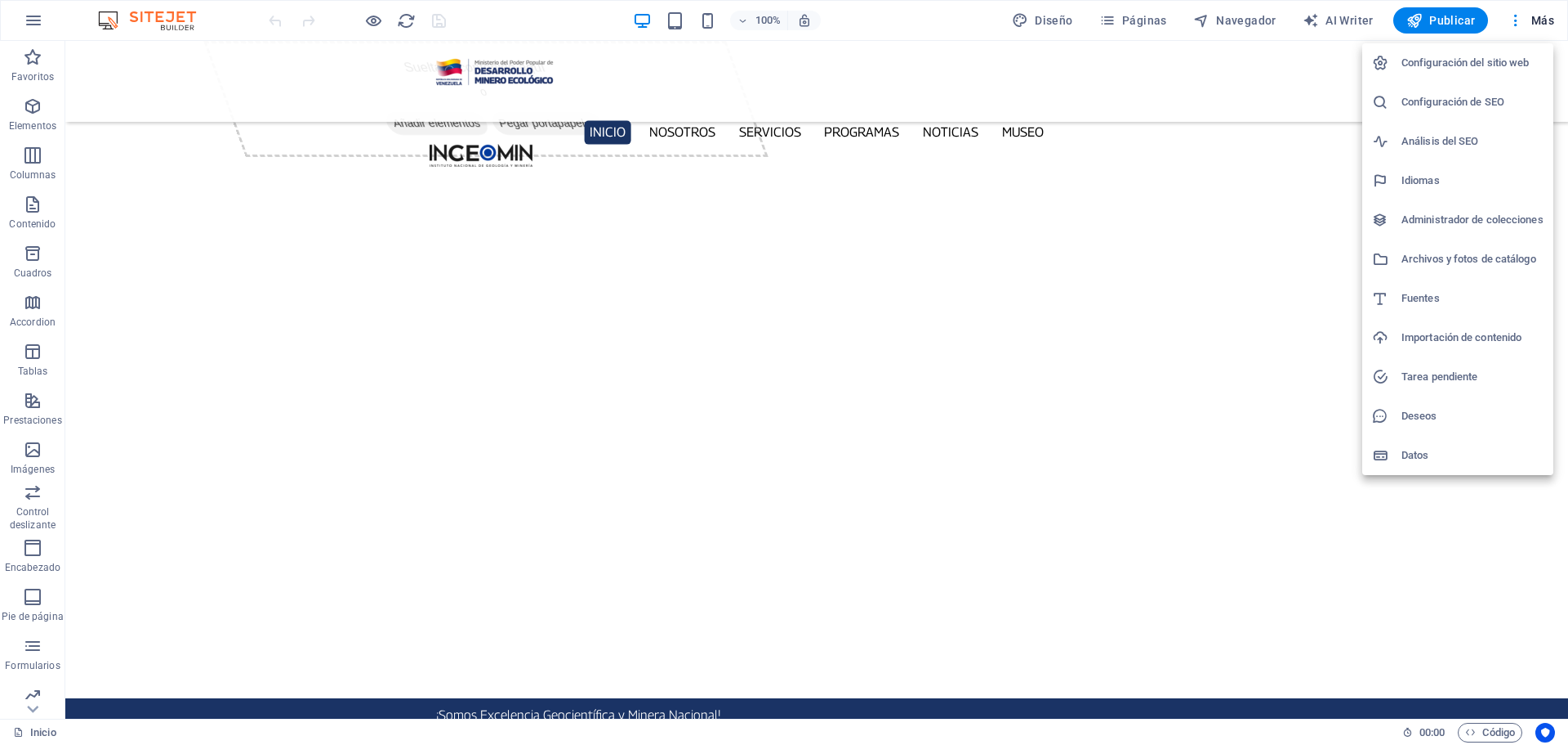
click at [1460, 63] on h6 "Configuración del sitio web" at bounding box center [1472, 63] width 142 height 20
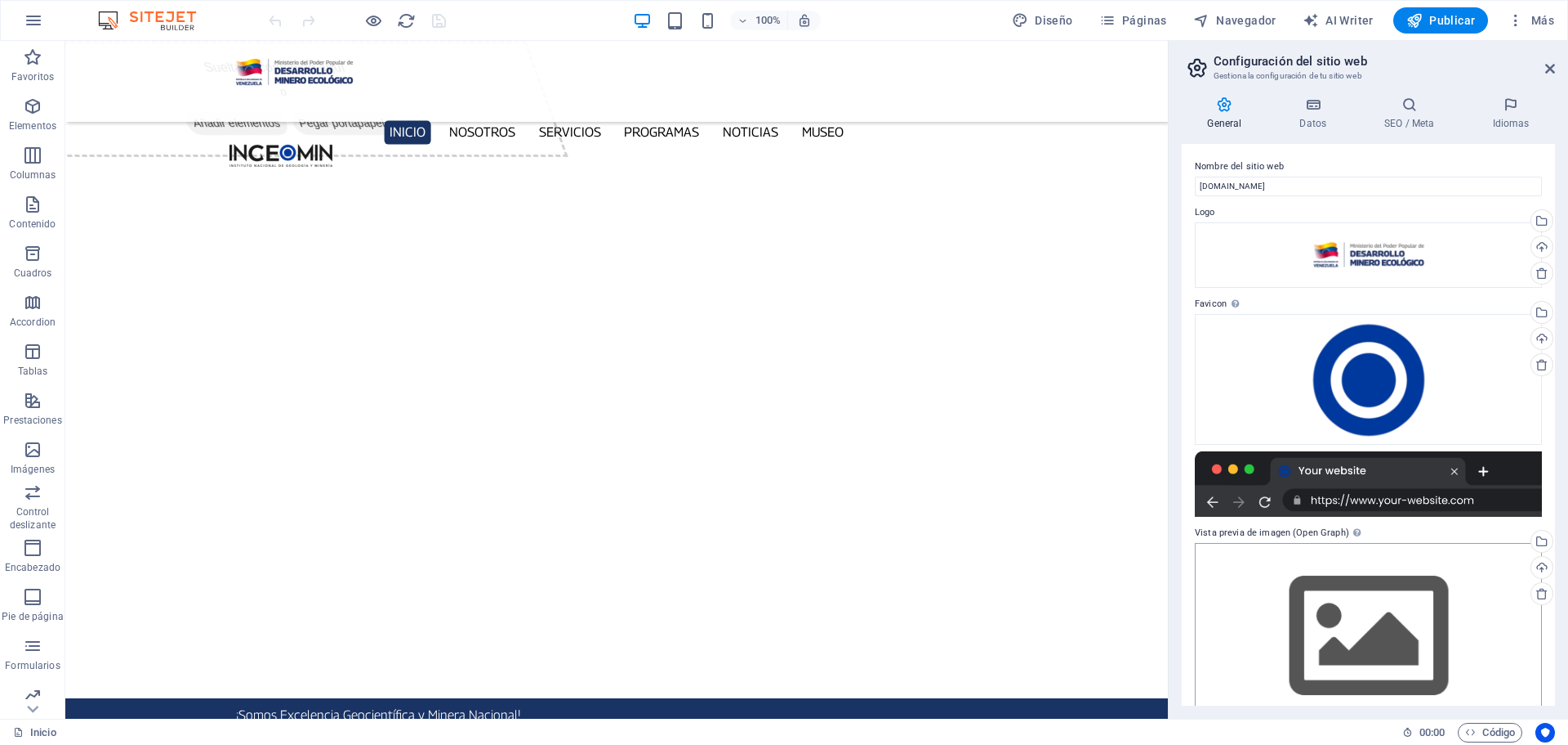
scroll to position [38, 0]
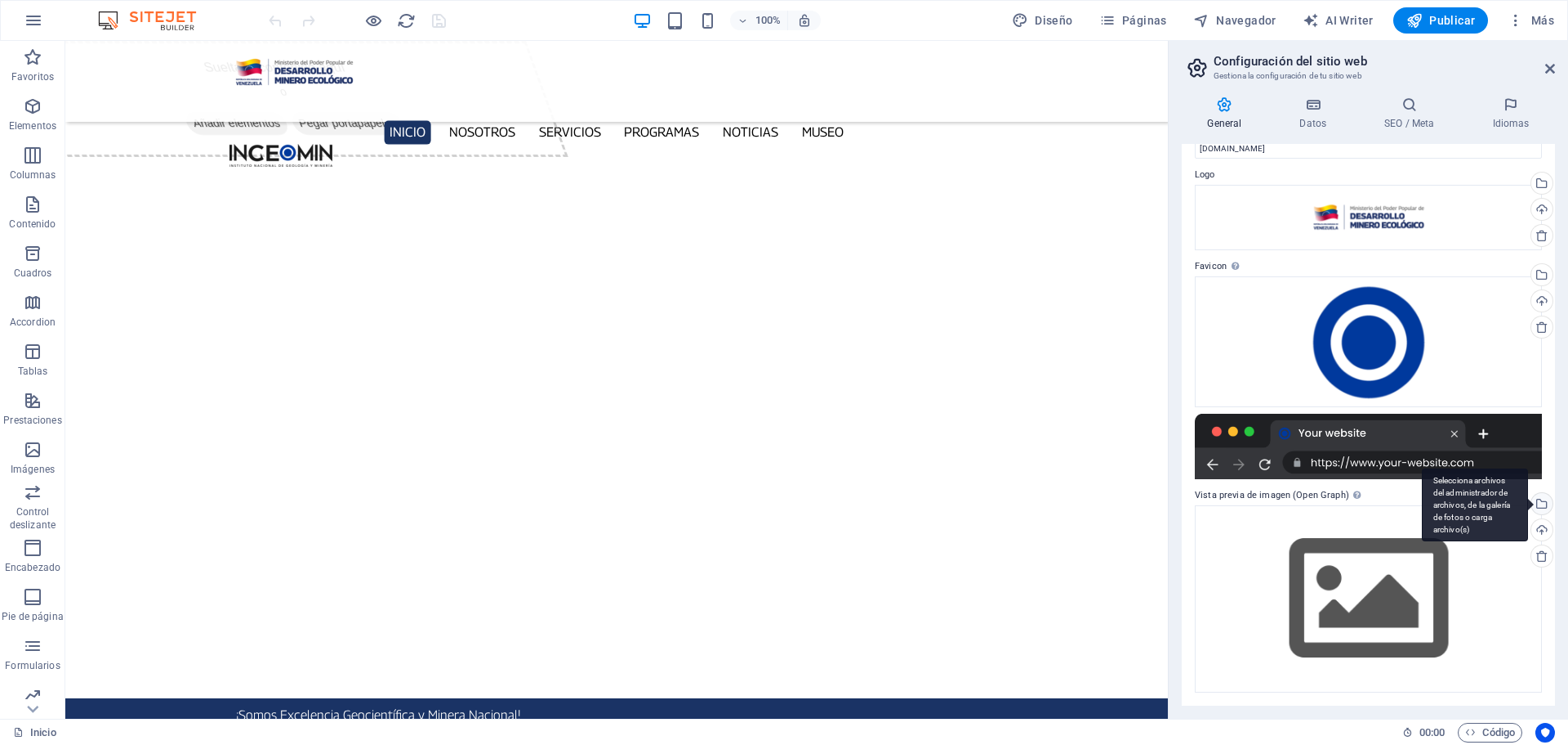
click at [1540, 504] on div "Selecciona archivos del administrador de archivos, de la galería de fotos o car…" at bounding box center [1540, 505] width 25 height 25
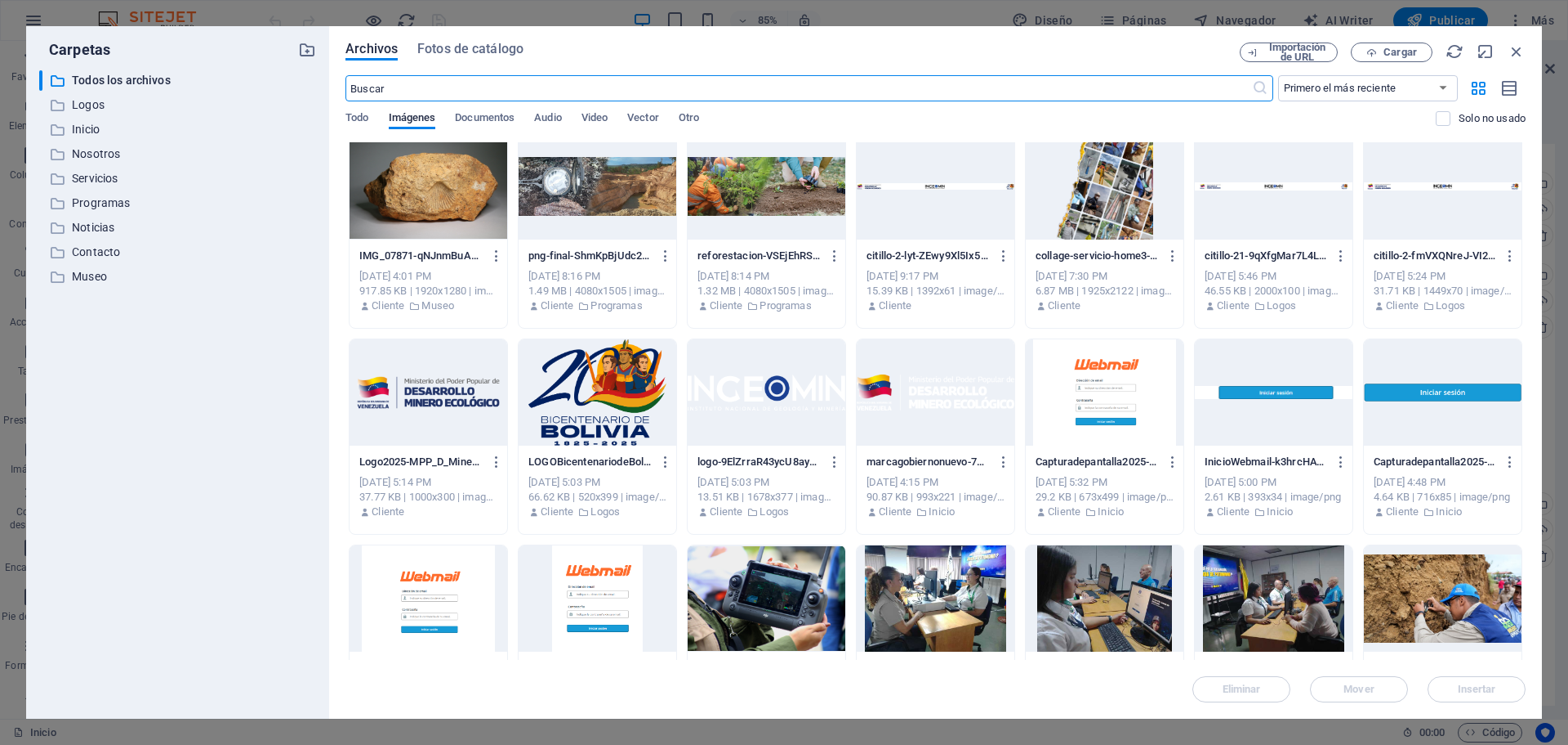
scroll to position [0, 0]
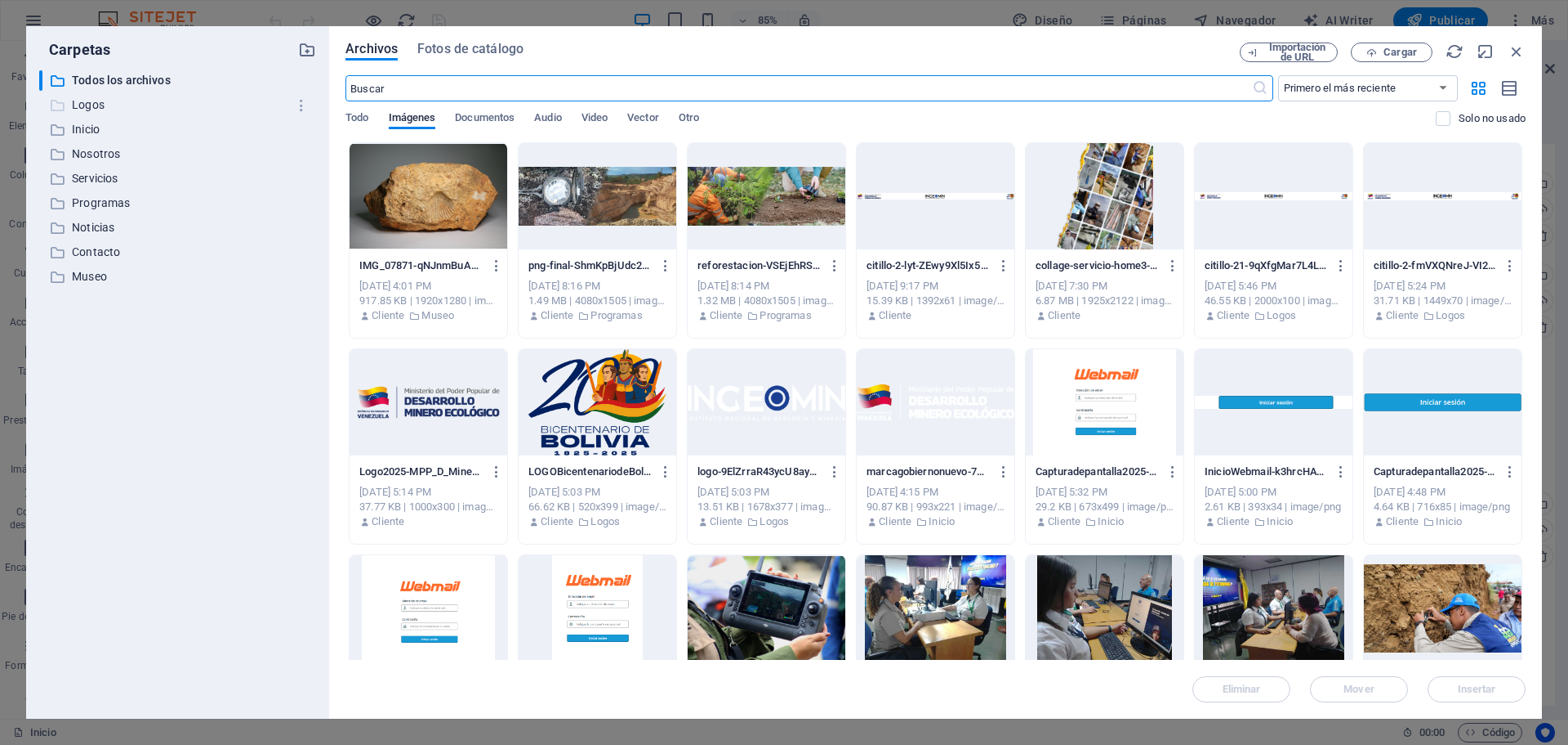
click at [100, 104] on p "Logos" at bounding box center [179, 106] width 214 height 19
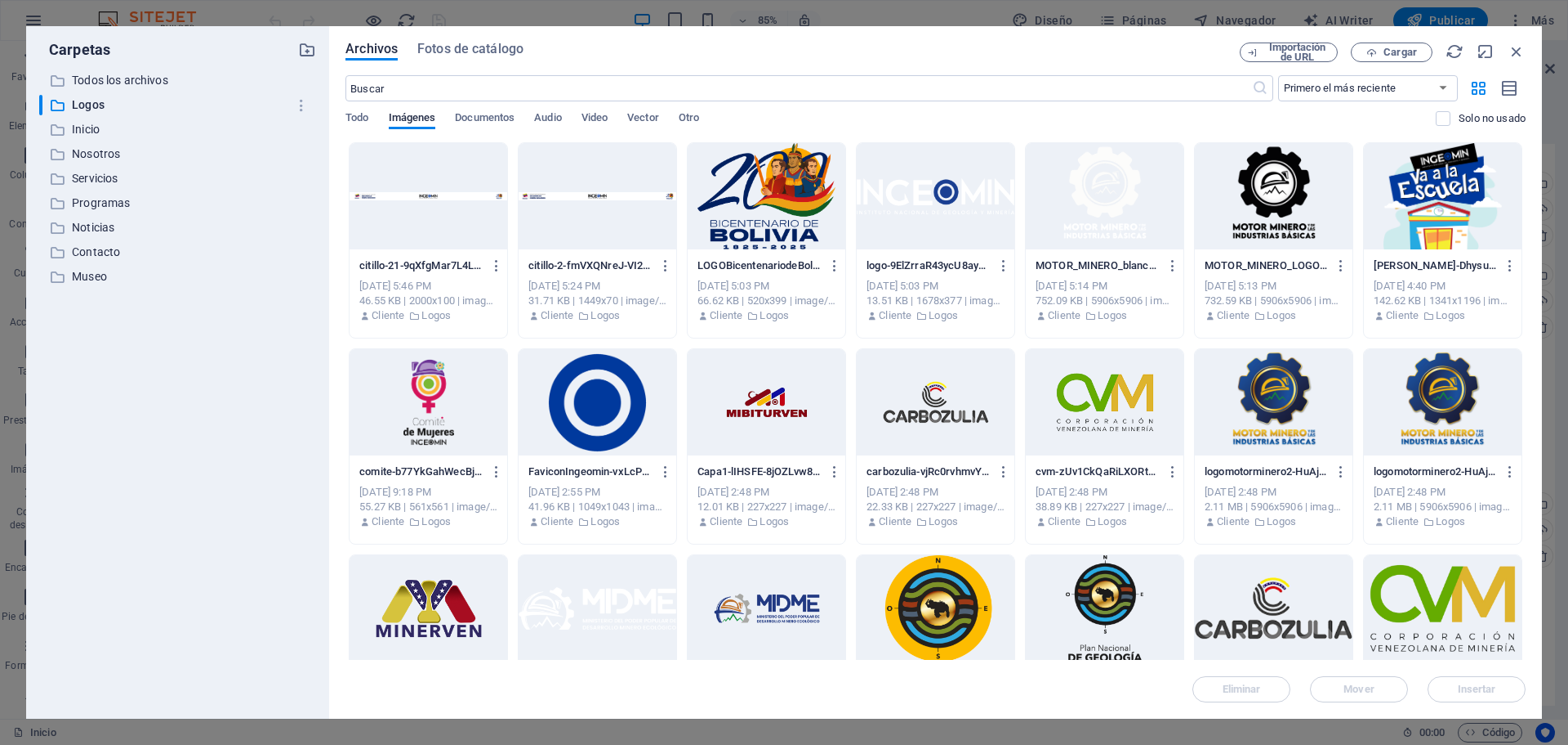
click at [570, 398] on div at bounding box center [598, 402] width 158 height 107
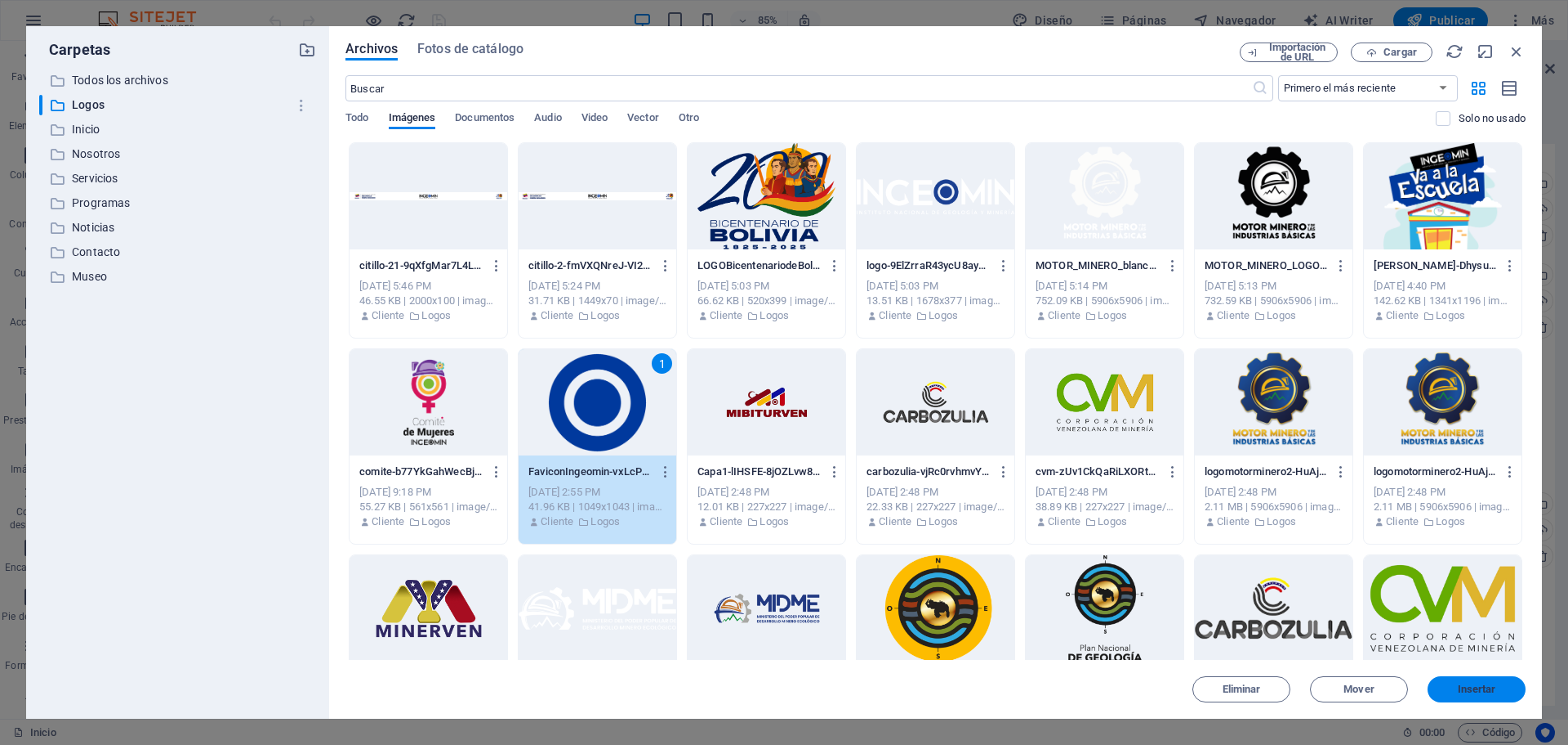
click at [1504, 689] on span "Insertar" at bounding box center [1477, 689] width 85 height 10
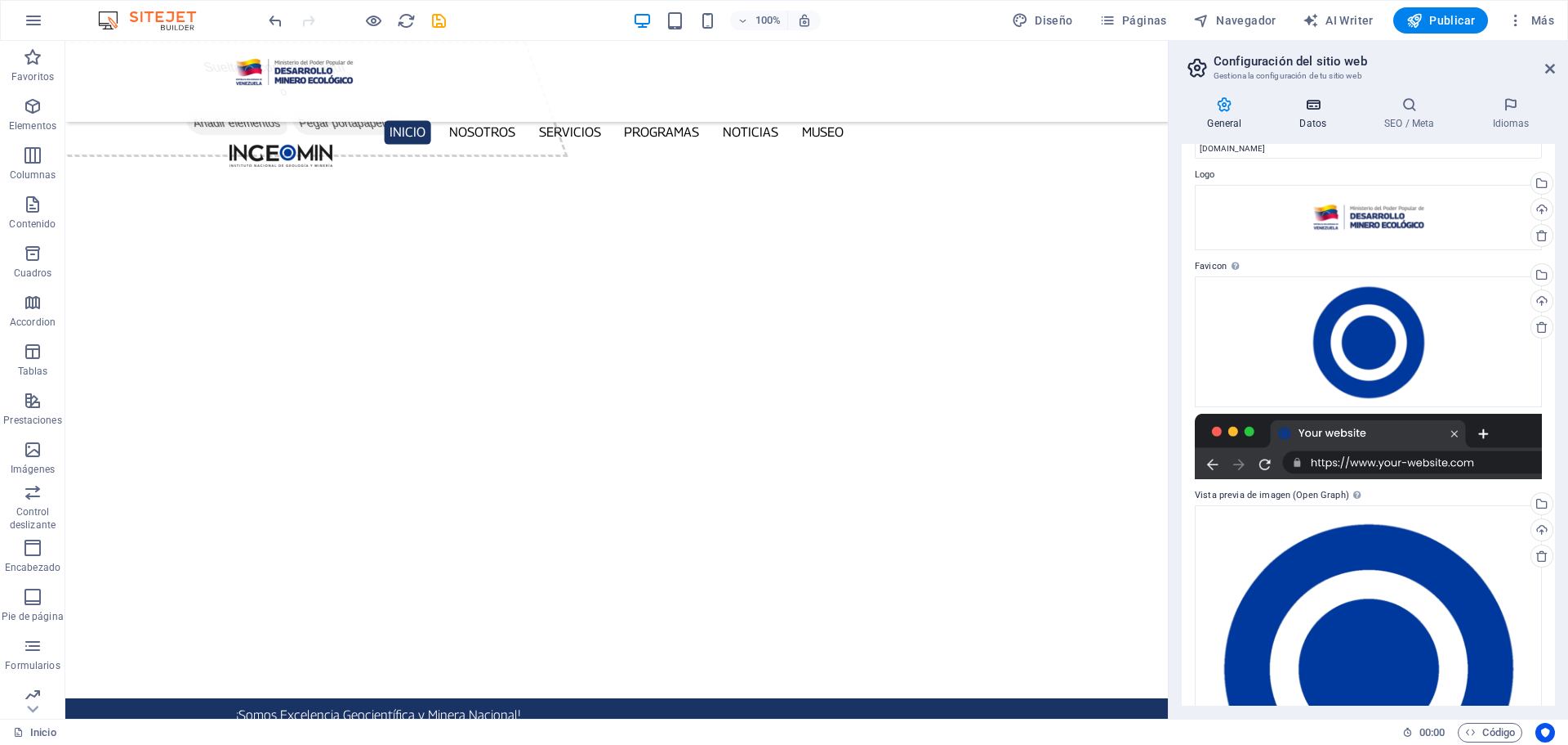
click at [1318, 110] on icon at bounding box center [1313, 104] width 78 height 16
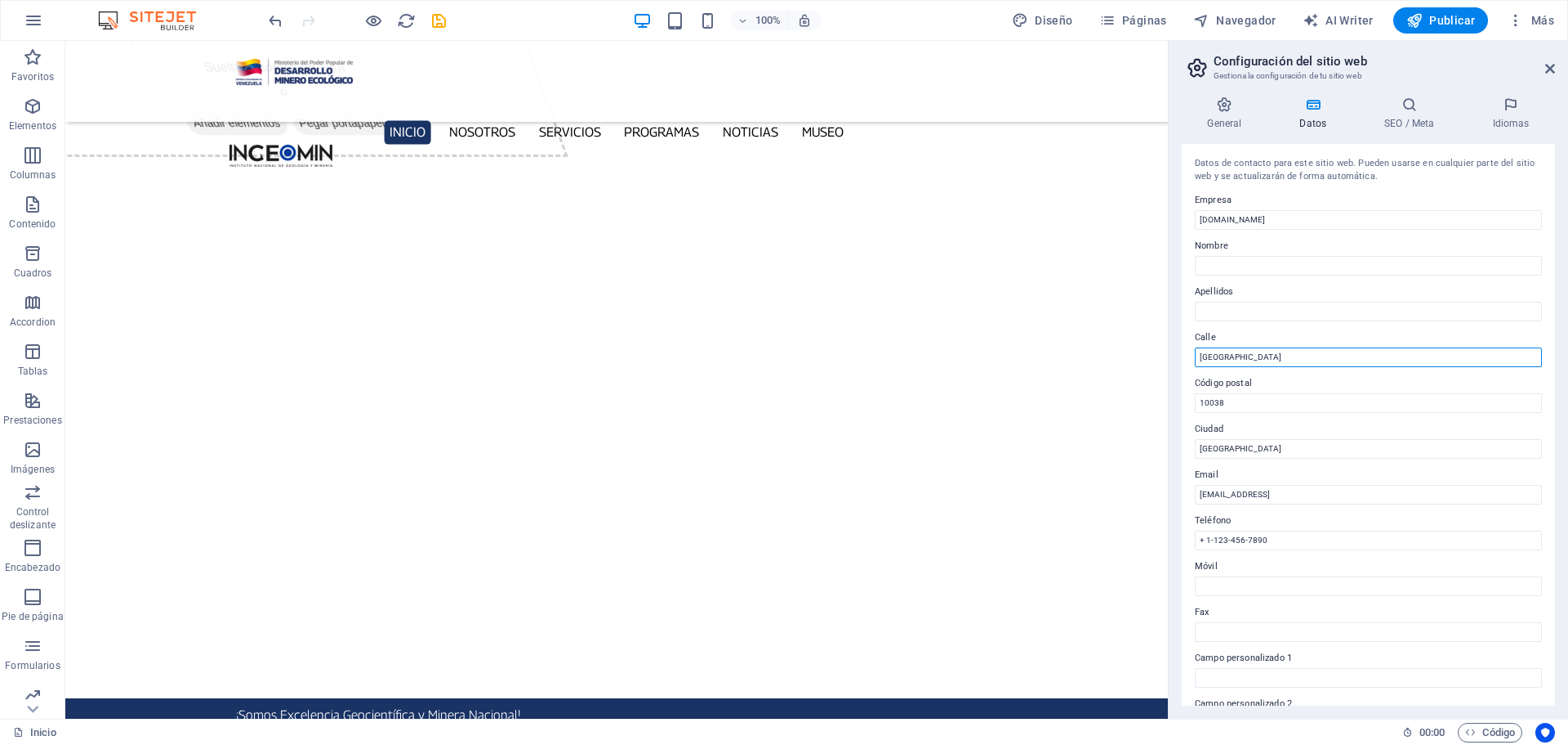
click at [1286, 355] on input "[GEOGRAPHIC_DATA]" at bounding box center [1368, 357] width 347 height 20
click at [1264, 391] on label "Código postal" at bounding box center [1368, 383] width 347 height 20
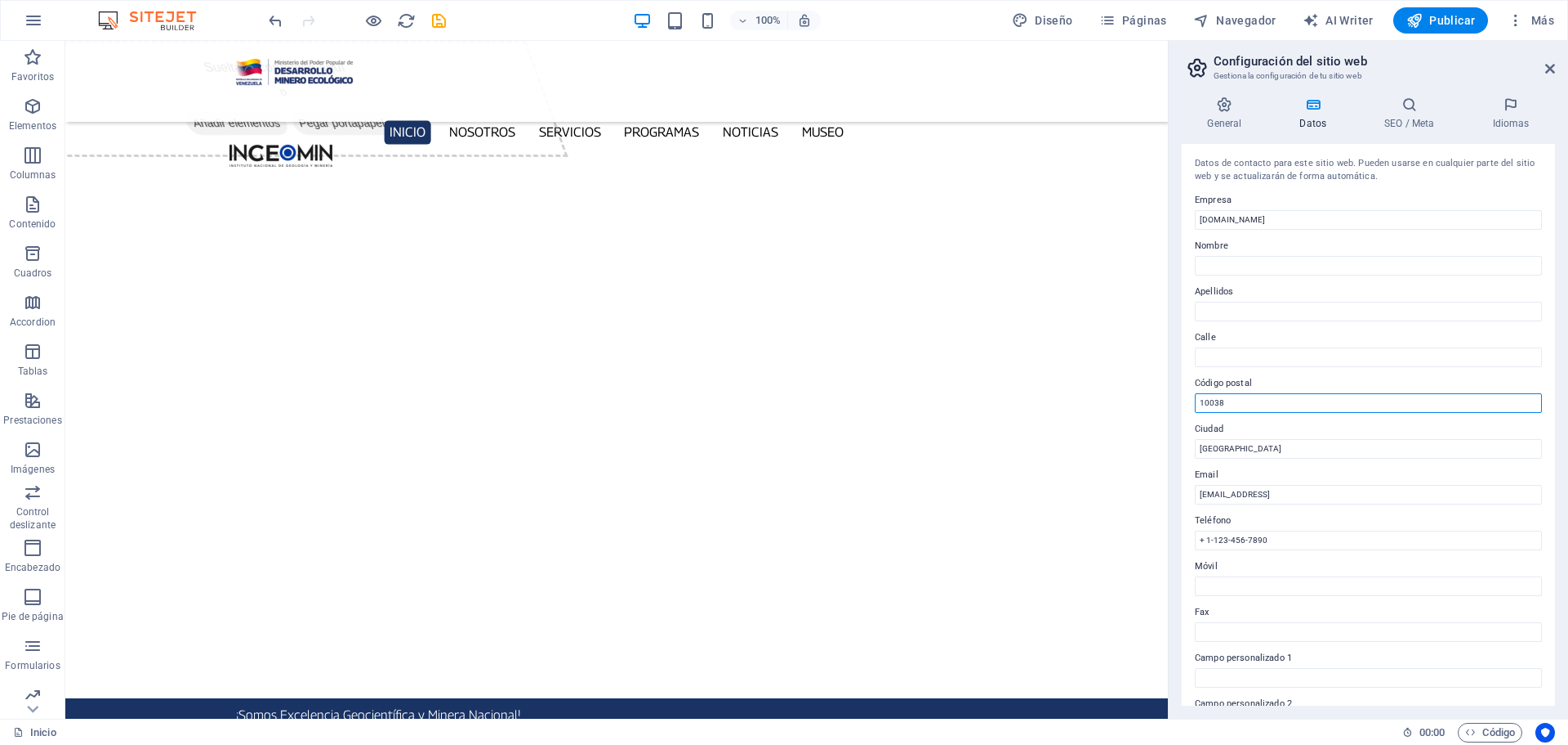
click at [1264, 393] on input "10038" at bounding box center [1368, 402] width 347 height 20
click at [1264, 391] on label "Código postal" at bounding box center [1368, 383] width 347 height 20
click at [1264, 393] on input "10038" at bounding box center [1368, 402] width 347 height 20
click at [1262, 391] on label "Código postal" at bounding box center [1368, 383] width 347 height 20
click at [1262, 393] on input "10038" at bounding box center [1368, 402] width 347 height 20
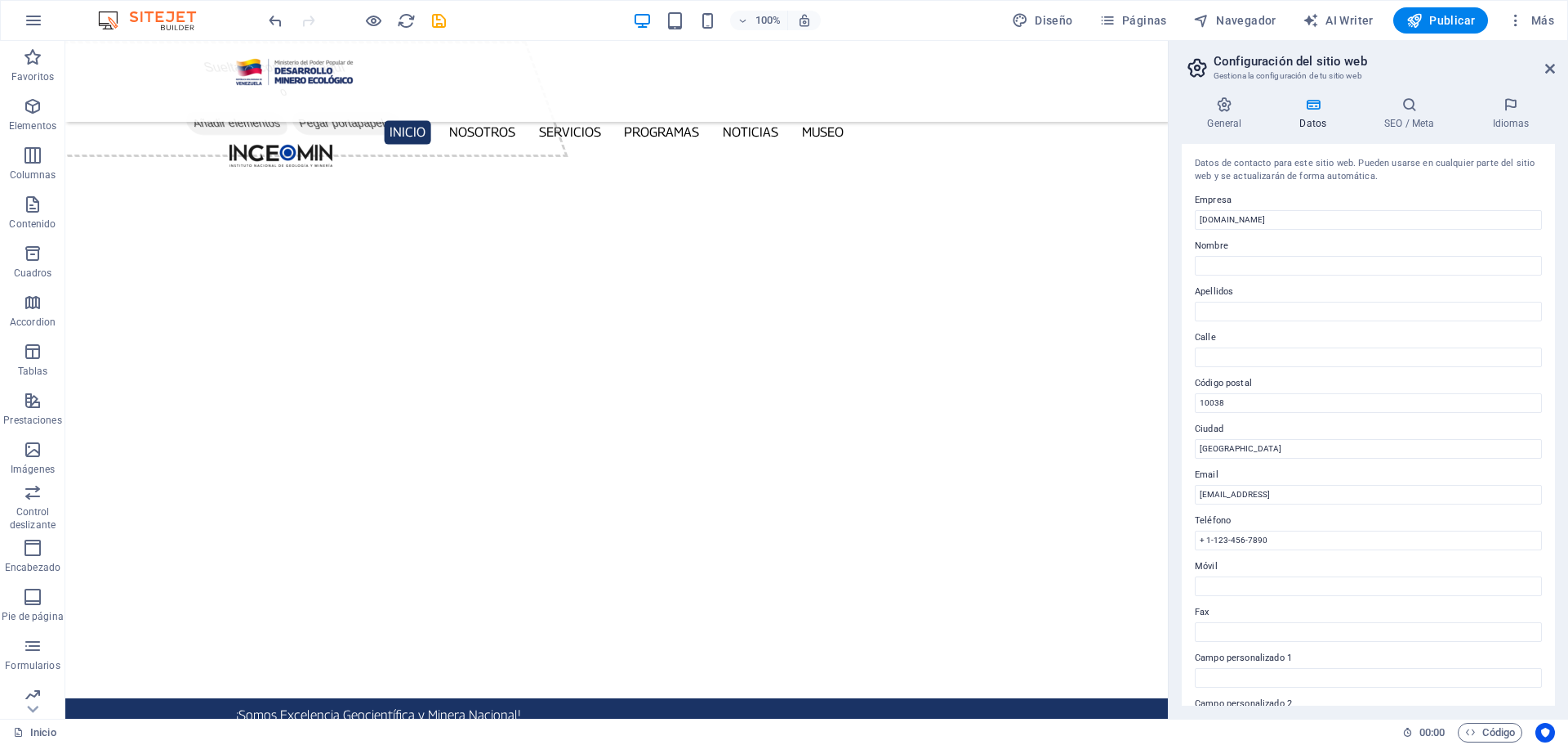
click at [1261, 391] on label "Código postal" at bounding box center [1368, 383] width 347 height 20
click at [1261, 393] on input "10038" at bounding box center [1368, 402] width 347 height 20
click at [1261, 398] on input "10038" at bounding box center [1368, 402] width 347 height 20
click at [1262, 400] on input "10038" at bounding box center [1368, 402] width 347 height 20
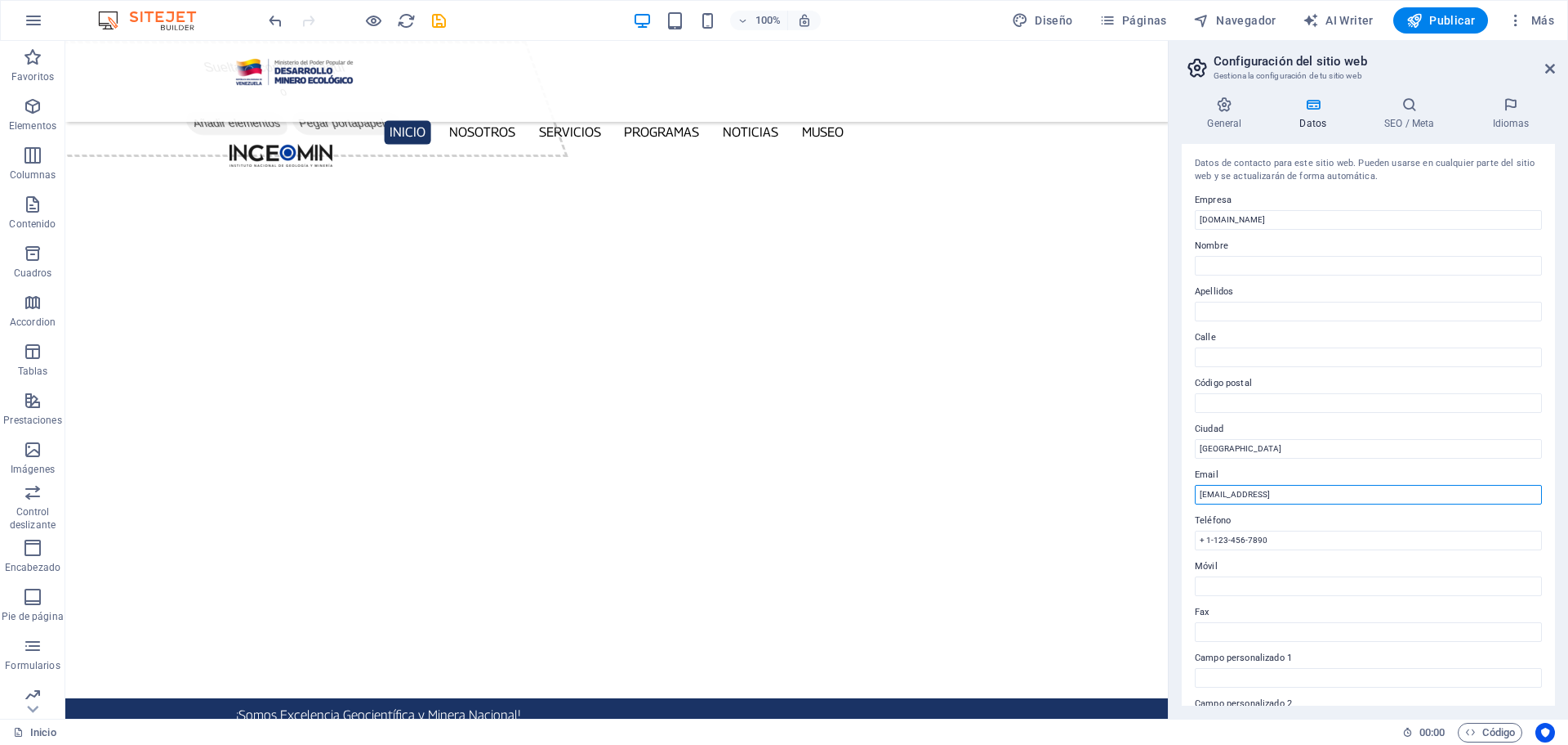
click at [1311, 498] on input "[EMAIL_ADDRESS]" at bounding box center [1368, 494] width 347 height 20
click at [1278, 547] on input "+ 1-123-456-7890" at bounding box center [1368, 540] width 347 height 20
click at [1278, 546] on input "+ 1-123-456-7890" at bounding box center [1368, 540] width 347 height 20
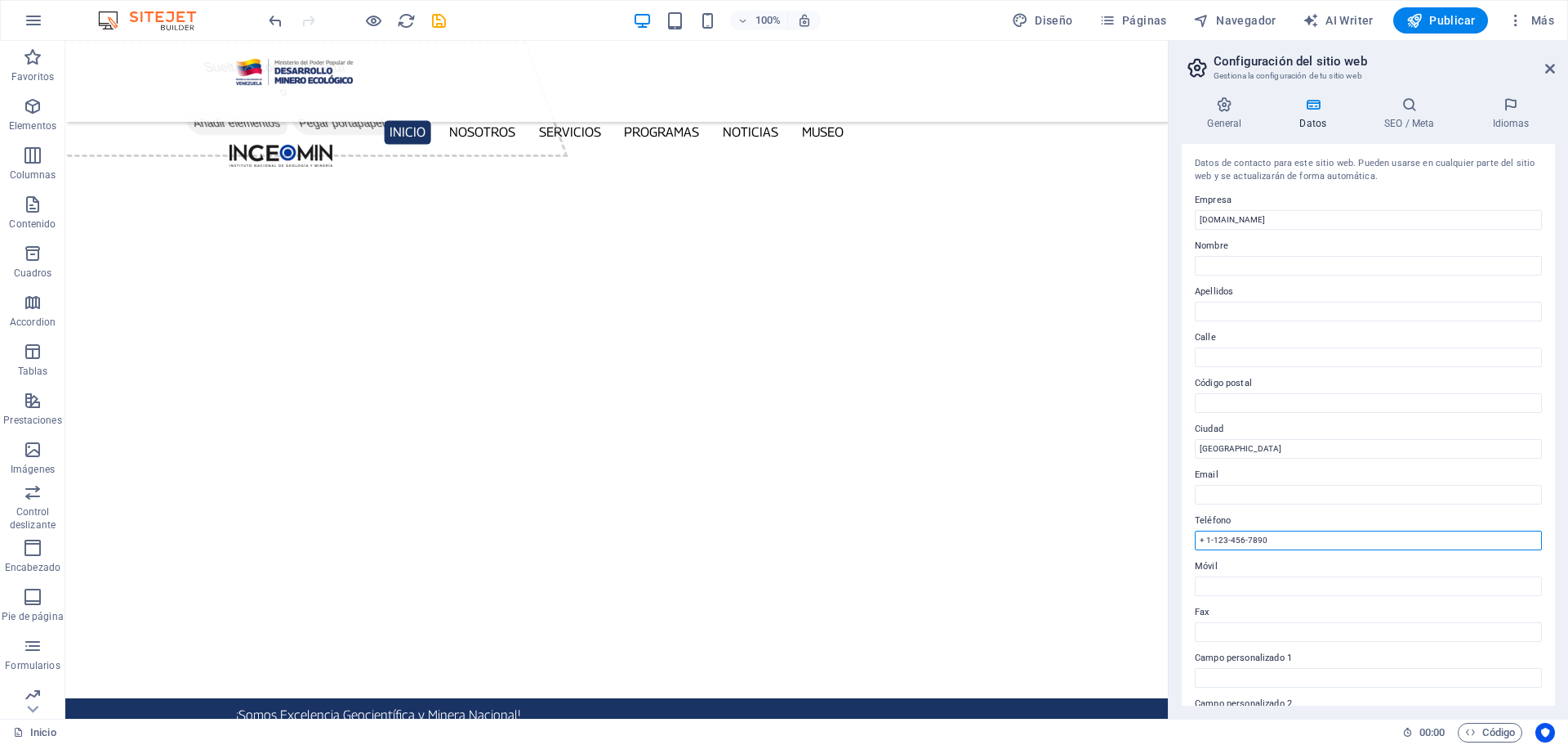
click at [1279, 546] on input "+ 1-123-456-7890" at bounding box center [1368, 540] width 347 height 20
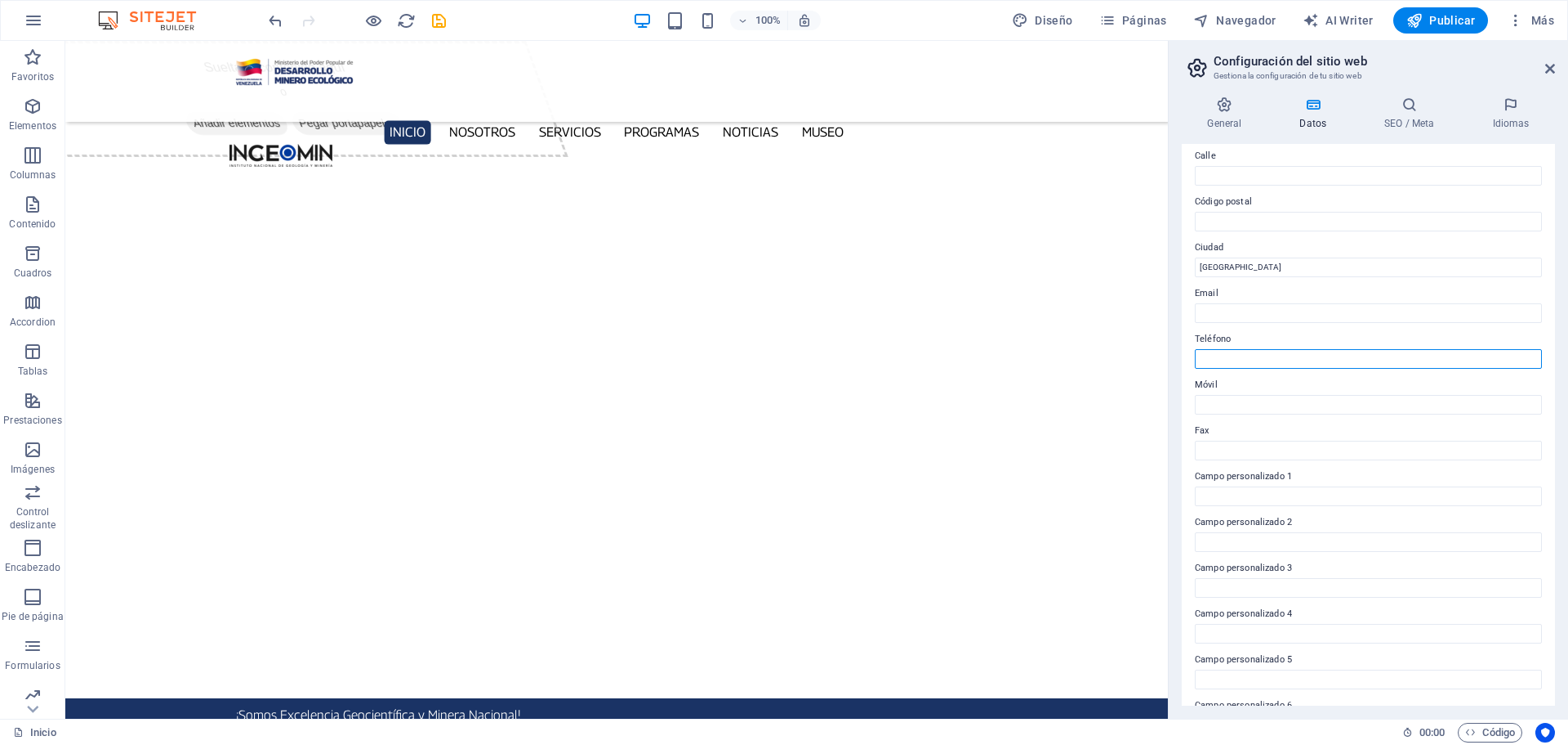
scroll to position [224, 0]
click at [1411, 106] on icon at bounding box center [1409, 104] width 102 height 16
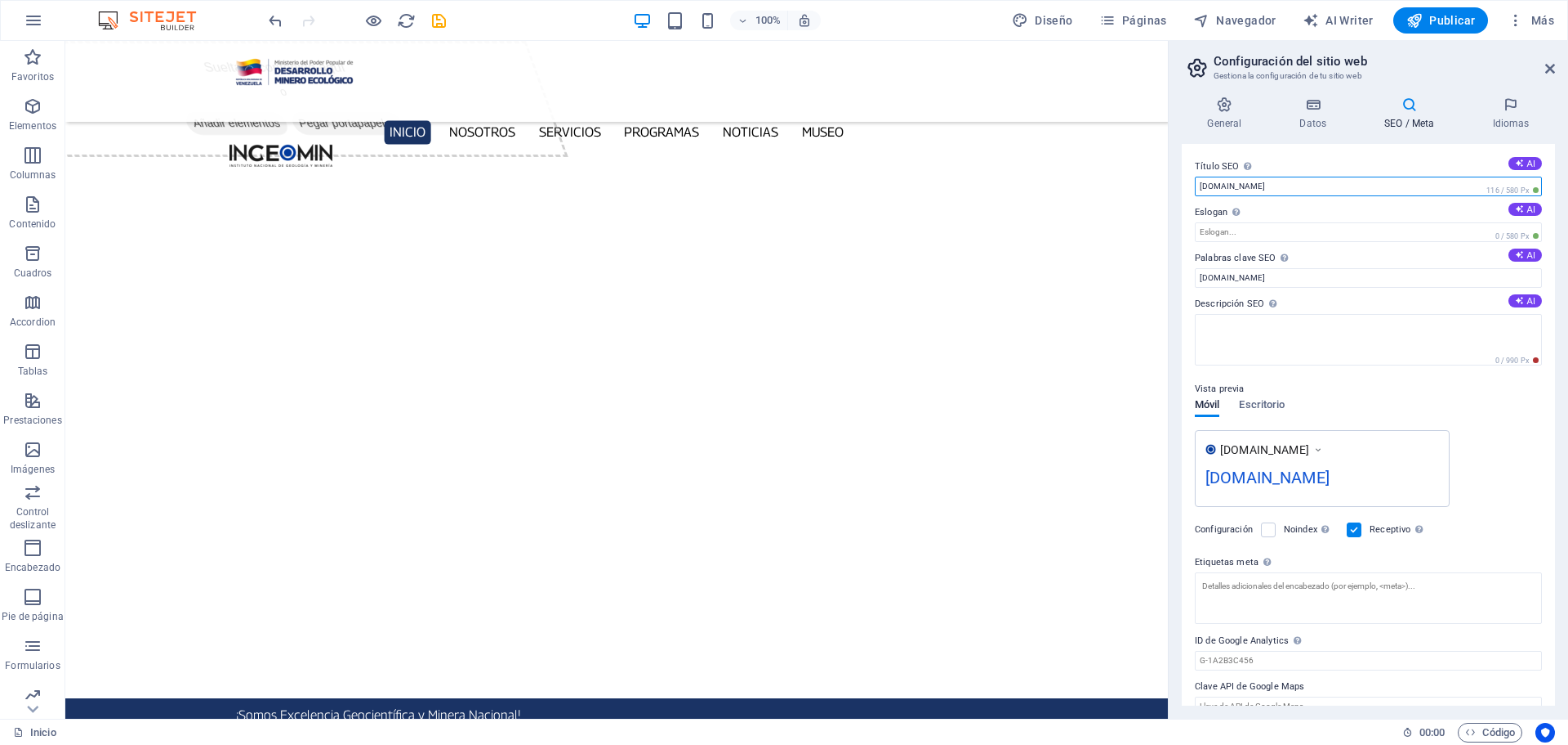
click at [1197, 186] on input "ingeomin.net" at bounding box center [1368, 186] width 347 height 20
type input "[DOMAIN_NAME]"
click at [1198, 282] on input "ingeomin.net" at bounding box center [1368, 278] width 347 height 20
type input "[DOMAIN_NAME]"
click at [439, 24] on icon "save" at bounding box center [439, 21] width 19 height 19
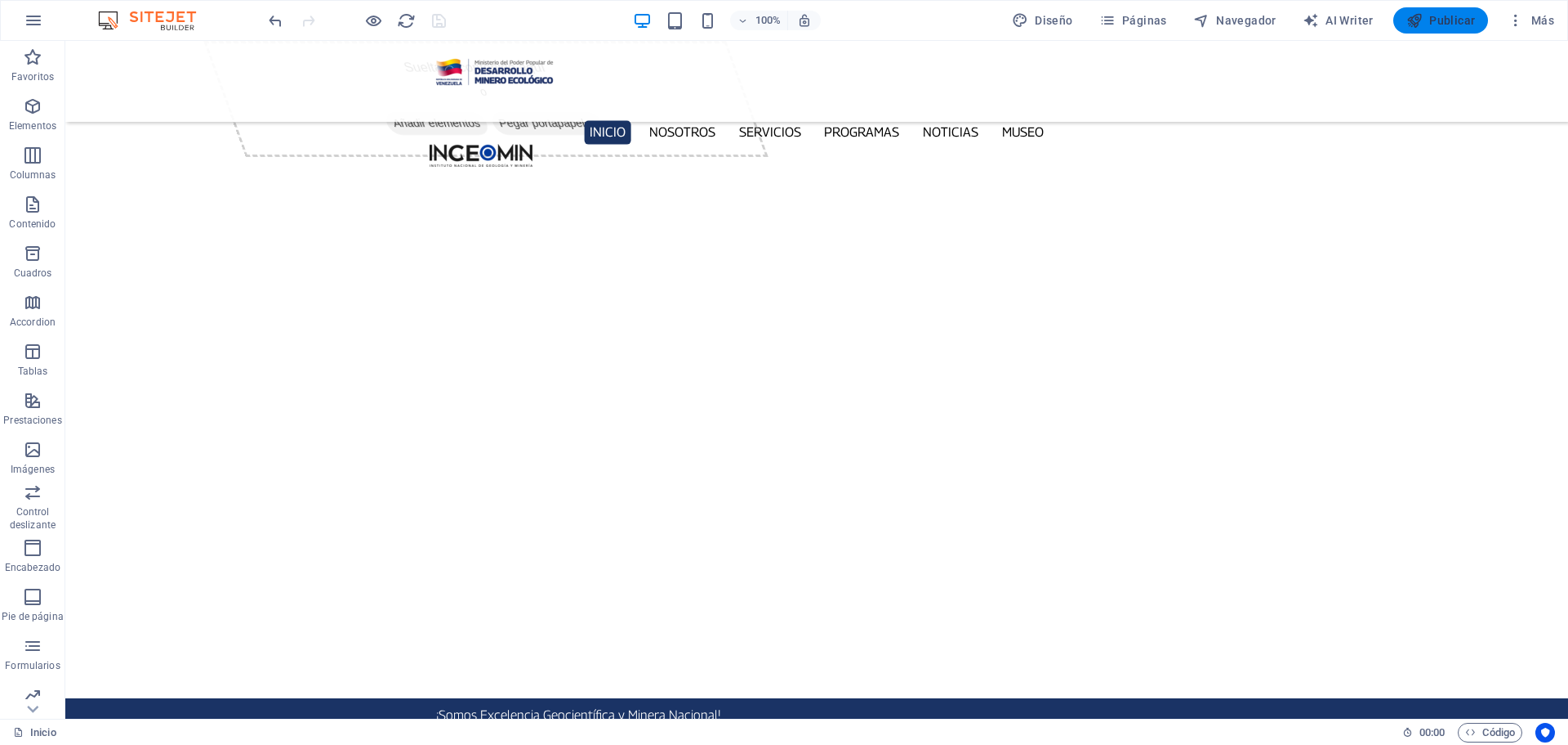
click at [1455, 22] on span "Publicar" at bounding box center [1441, 20] width 69 height 16
click at [1520, 22] on icon "button" at bounding box center [1516, 20] width 16 height 16
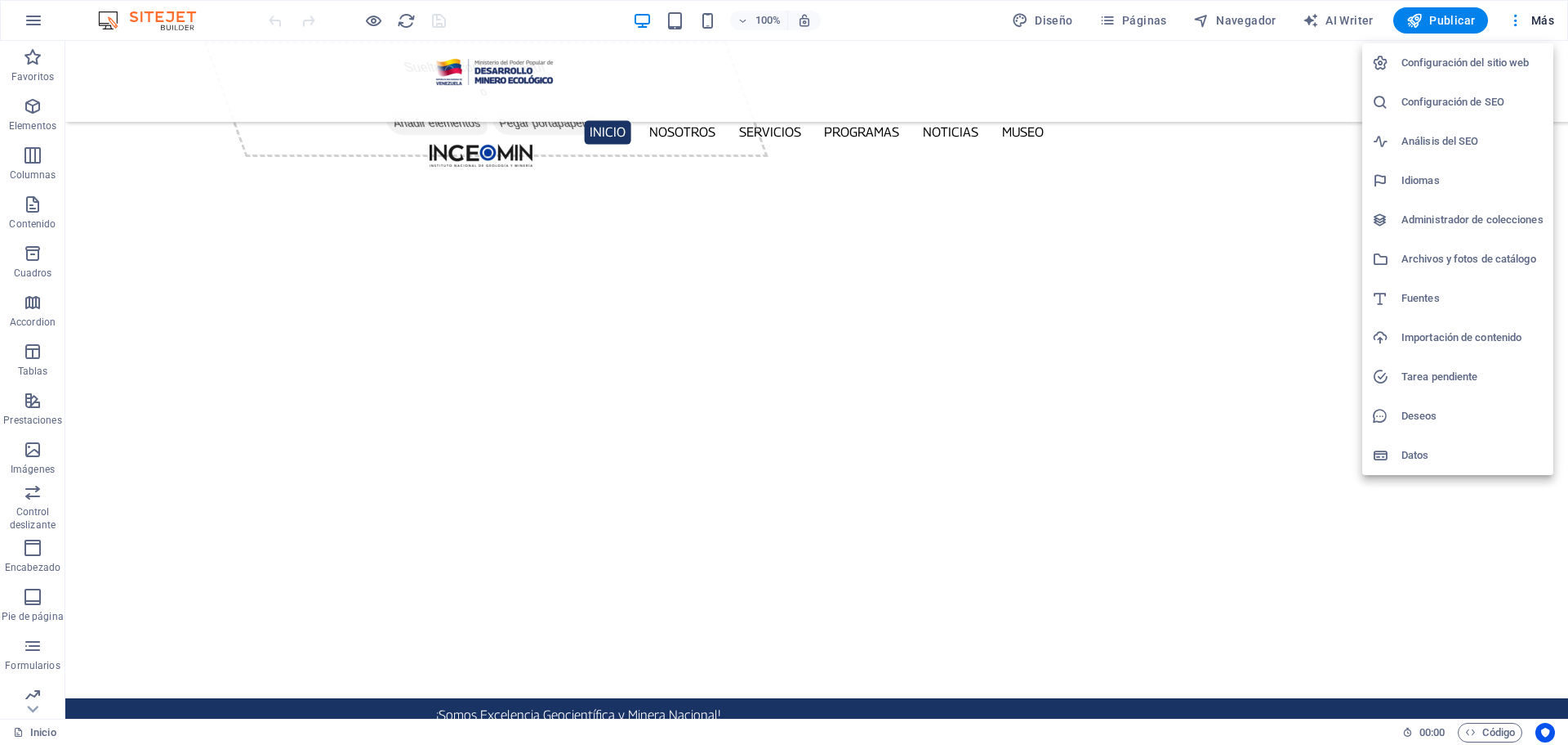
click at [1425, 455] on h6 "Datos" at bounding box center [1472, 455] width 142 height 20
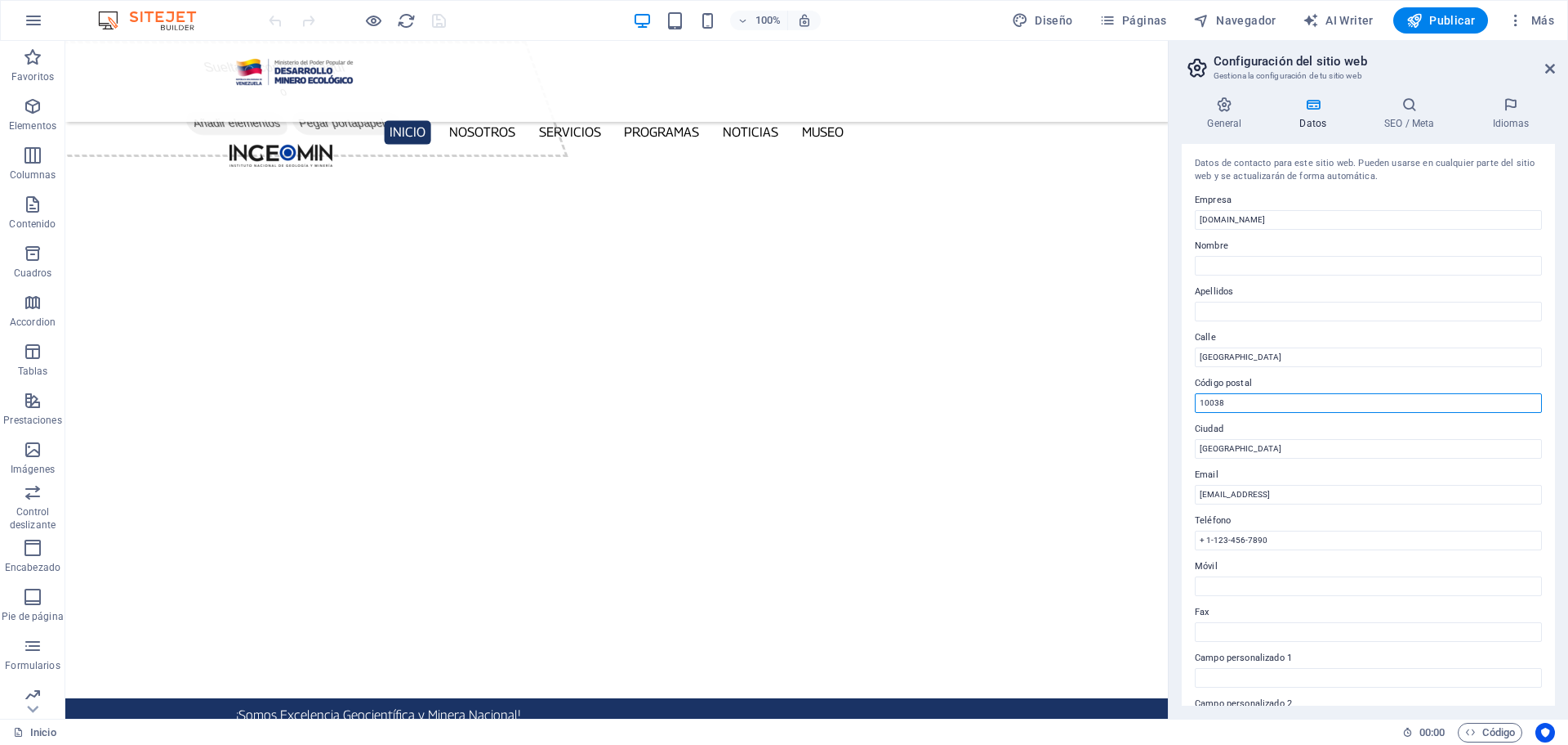
click at [1255, 402] on input "10038" at bounding box center [1368, 402] width 347 height 20
type input "1010"
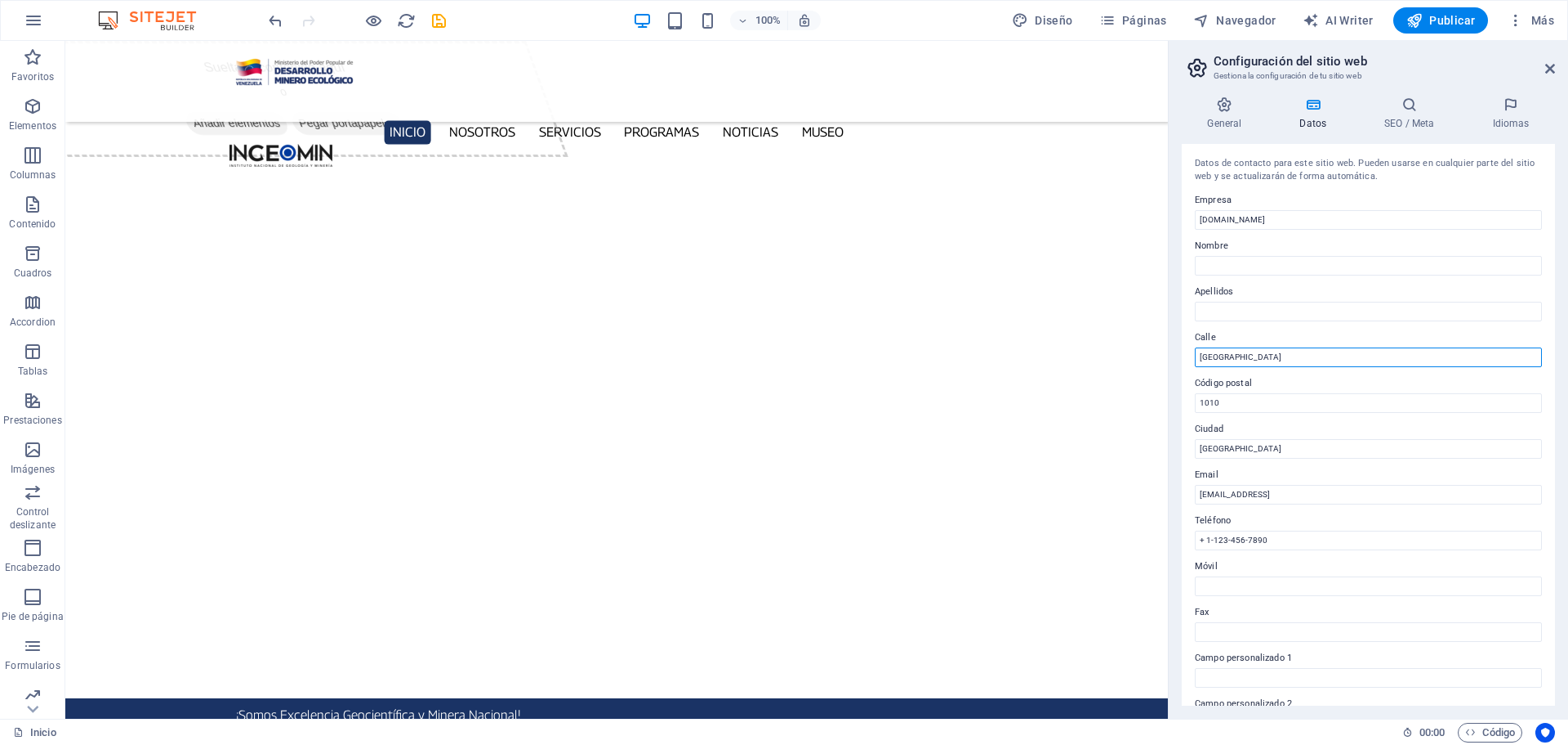
click at [1287, 353] on input "[GEOGRAPHIC_DATA]" at bounding box center [1368, 357] width 347 height 20
click at [1287, 353] on input "[GEOGRAPHIC_DATA]" at bounding box center [1368, 357] width 347 height 20
type input "Av. [GEOGRAPHIC_DATA]"
click at [1282, 537] on input "+ 1-123-456-7890" at bounding box center [1368, 540] width 347 height 20
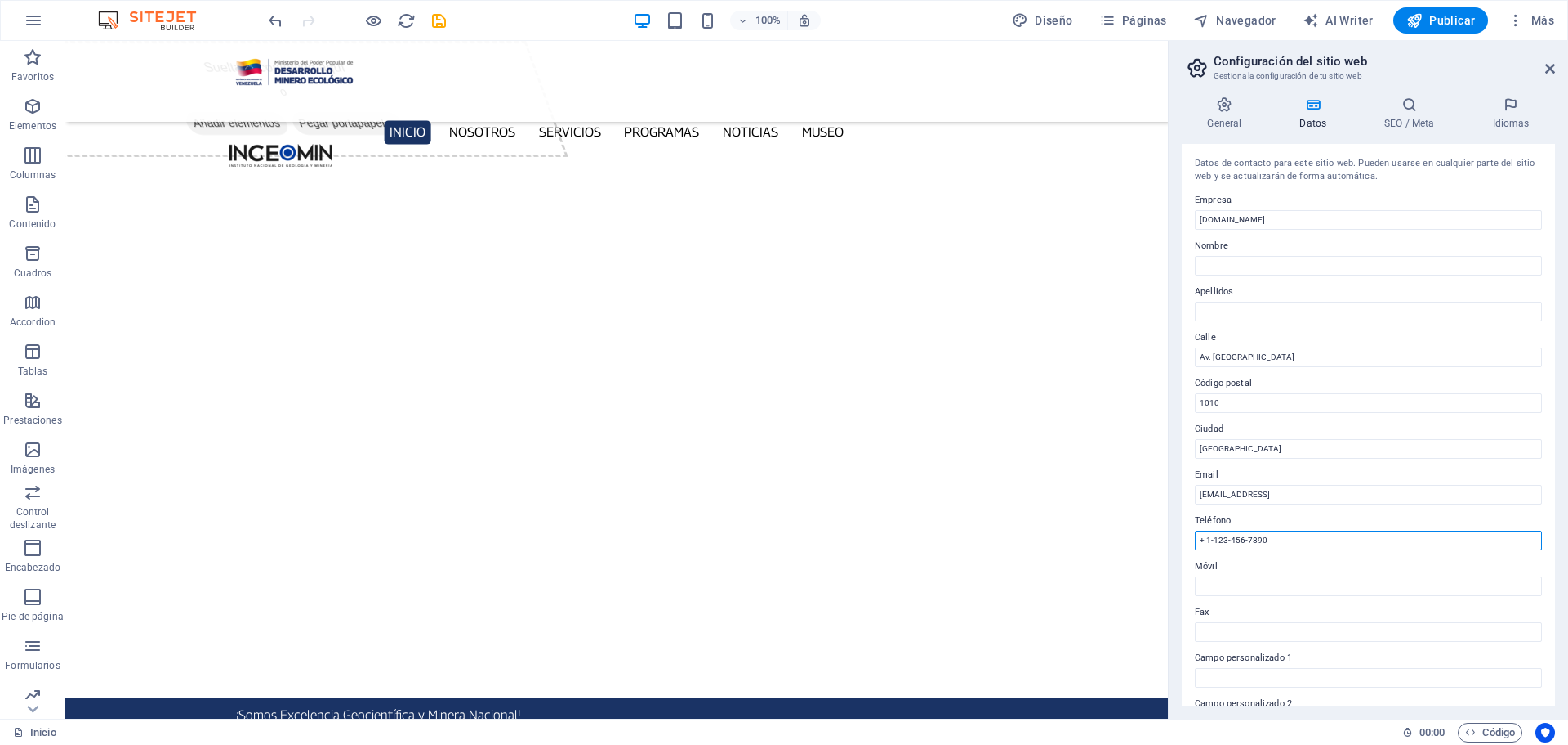
click at [1282, 537] on input "+ 1-123-456-7890" at bounding box center [1368, 540] width 347 height 20
click at [1284, 537] on input "+ 1-123-456-7890" at bounding box center [1368, 540] width 347 height 20
type input "[PHONE_NUMBER]"
click at [1418, 107] on icon at bounding box center [1409, 104] width 102 height 16
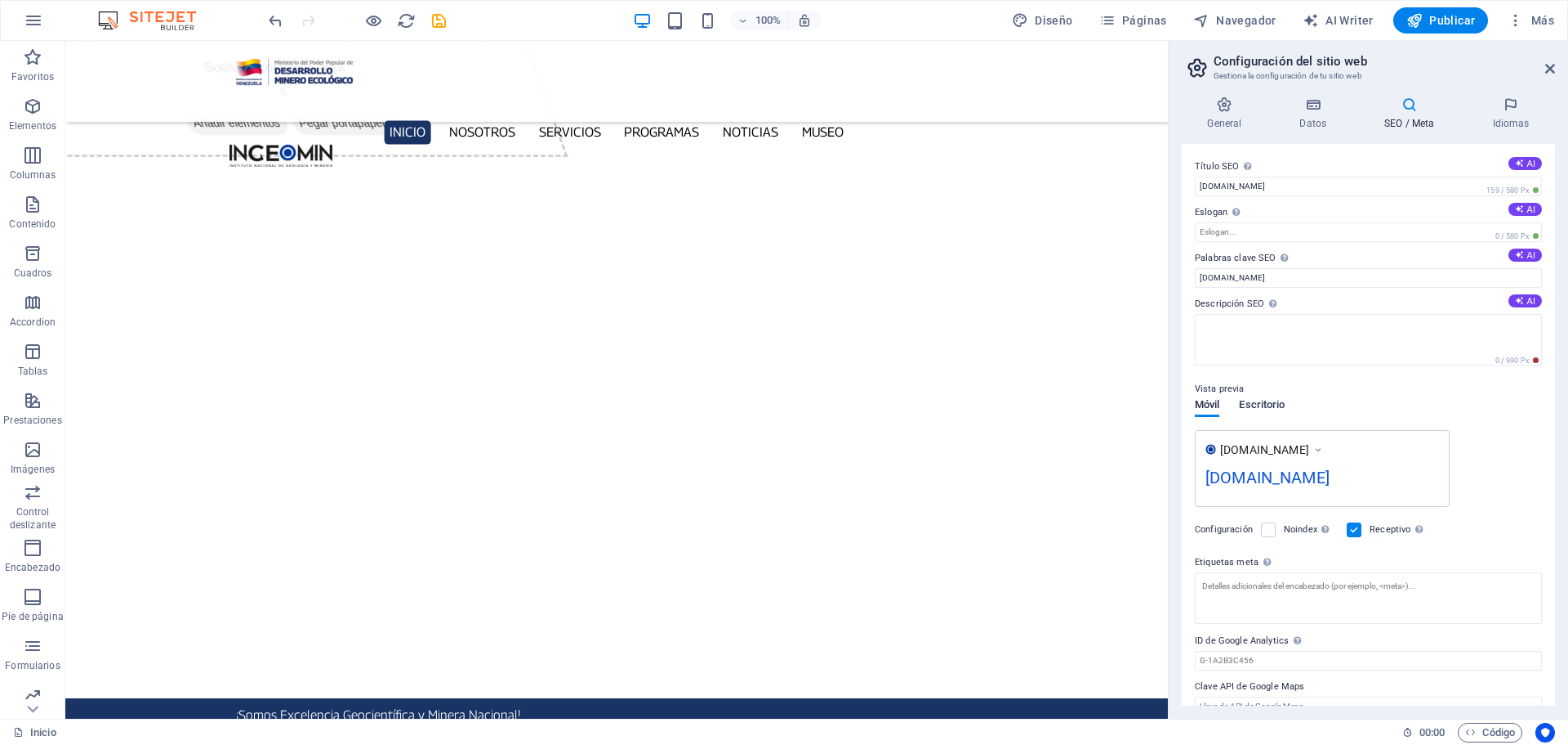
click at [1265, 408] on span "Escritorio" at bounding box center [1262, 406] width 46 height 23
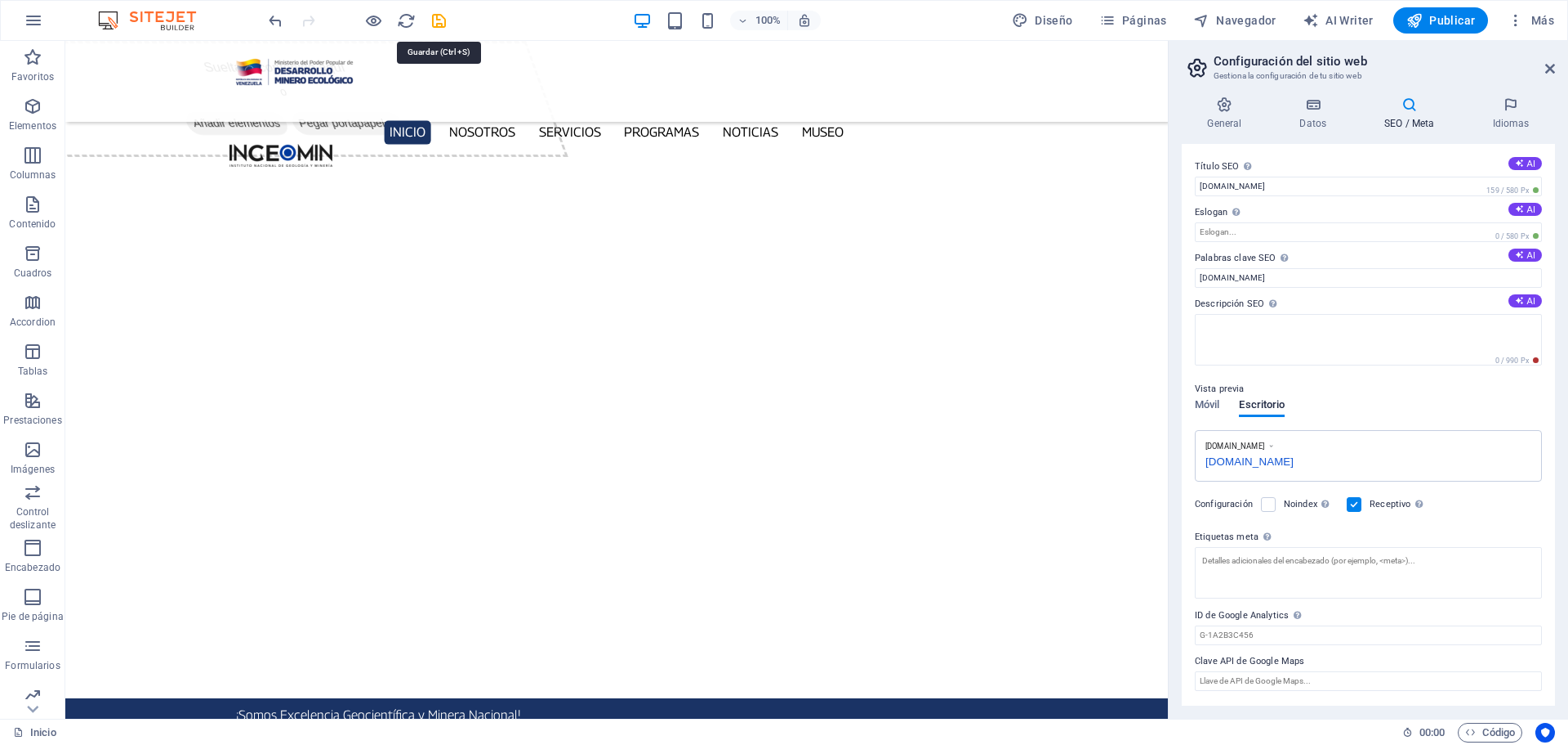
click at [436, 20] on icon "save" at bounding box center [439, 21] width 19 height 19
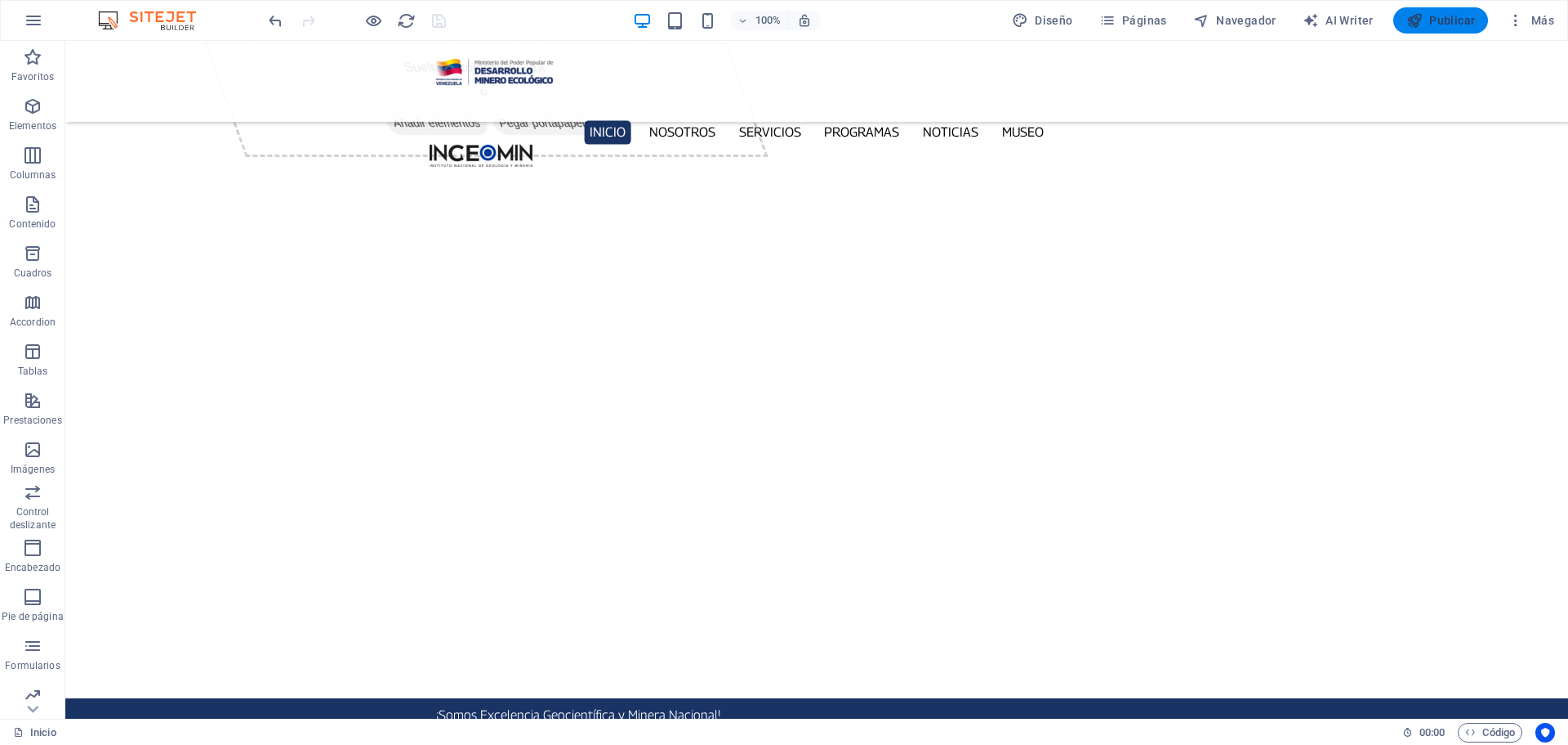
click at [1458, 14] on span "Publicar" at bounding box center [1441, 20] width 69 height 16
